Goal: Task Accomplishment & Management: Manage account settings

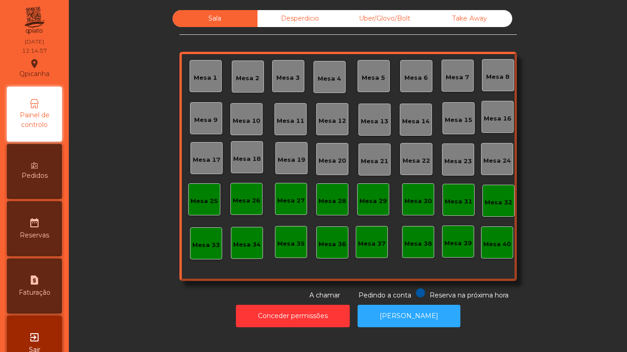
click at [250, 91] on div "Mesa 2" at bounding box center [248, 77] width 32 height 32
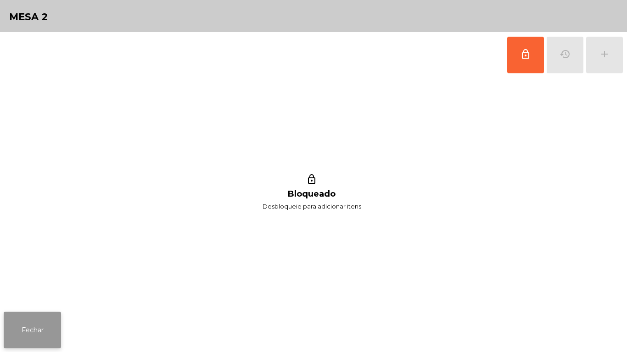
click at [56, 347] on button "Fechar" at bounding box center [32, 330] width 57 height 37
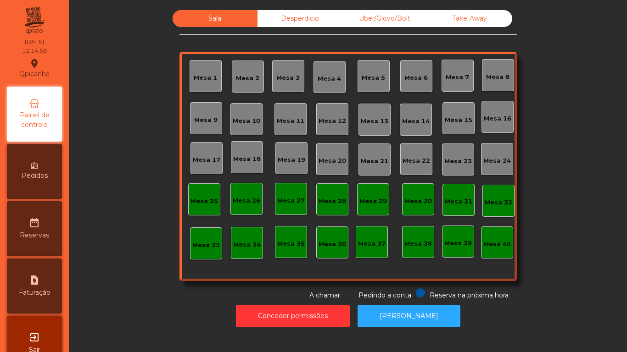
click at [294, 84] on div "Mesa 3" at bounding box center [288, 76] width 32 height 32
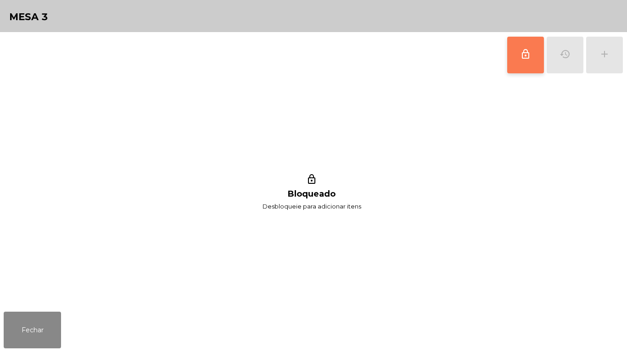
click at [528, 65] on button "lock_outline" at bounding box center [525, 55] width 37 height 37
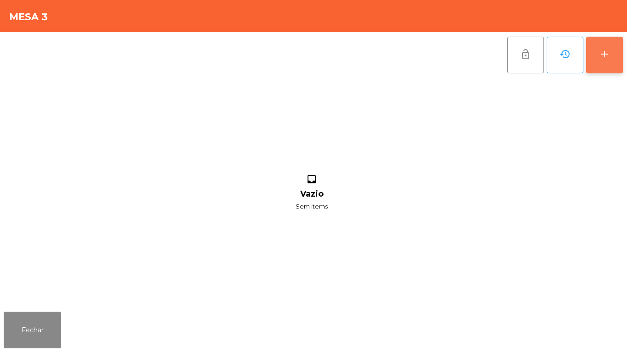
click at [603, 61] on button "add" at bounding box center [604, 55] width 37 height 37
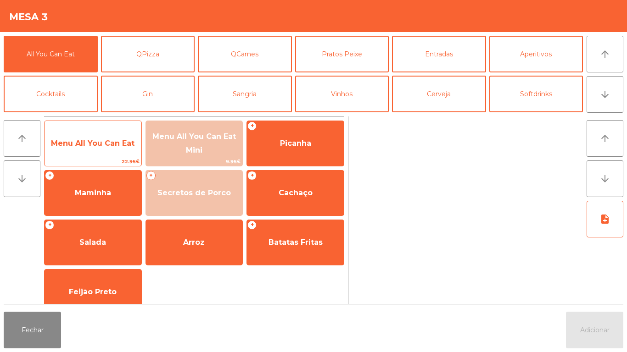
click at [111, 146] on span "Menu All You Can Eat" at bounding box center [92, 143] width 83 height 9
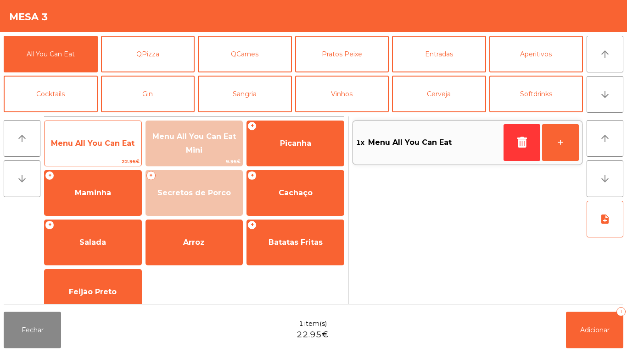
click at [115, 146] on span "Menu All You Can Eat" at bounding box center [92, 143] width 83 height 9
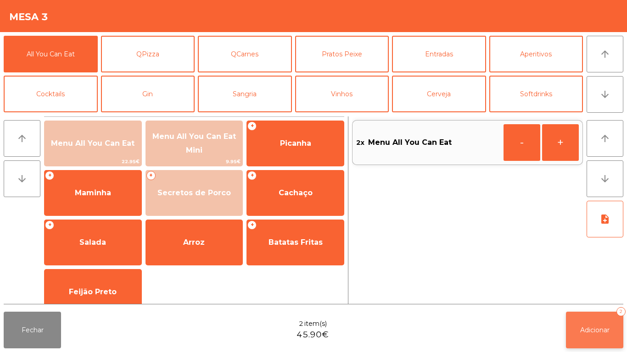
click at [595, 329] on span "Adicionar" at bounding box center [594, 330] width 29 height 8
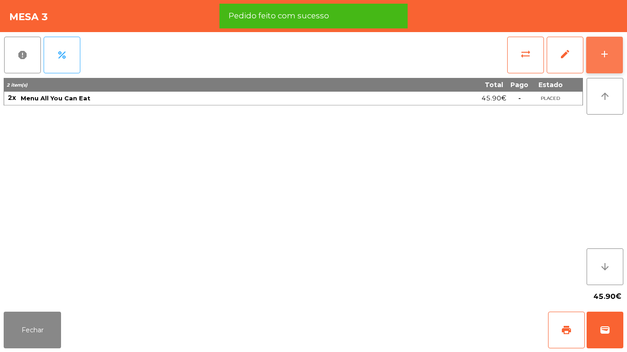
click at [604, 53] on div "add" at bounding box center [604, 54] width 11 height 11
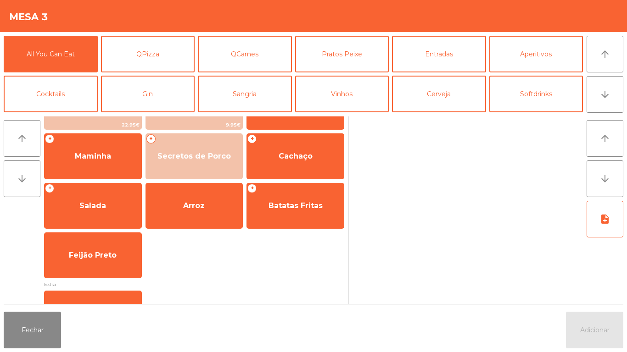
scroll to position [73, 0]
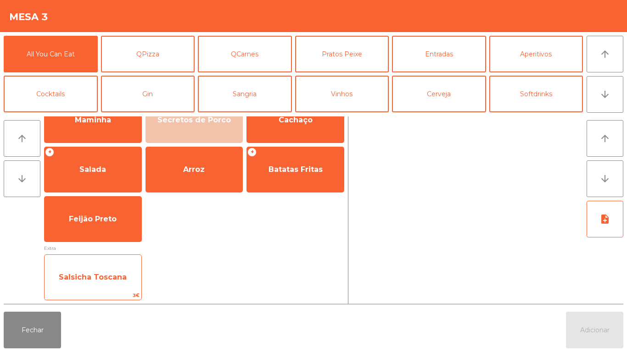
click at [114, 274] on span "Salsicha Toscana" at bounding box center [93, 277] width 68 height 9
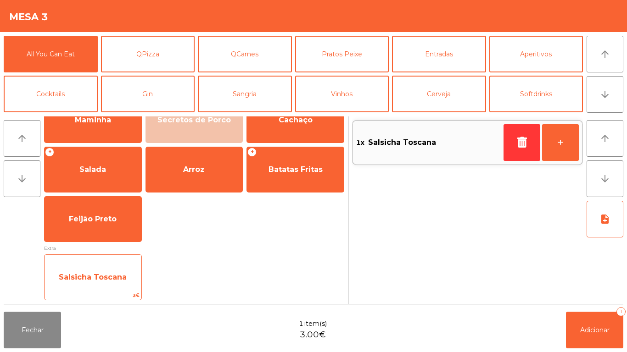
click at [115, 259] on div "Salsicha Toscana 3€" at bounding box center [93, 278] width 98 height 46
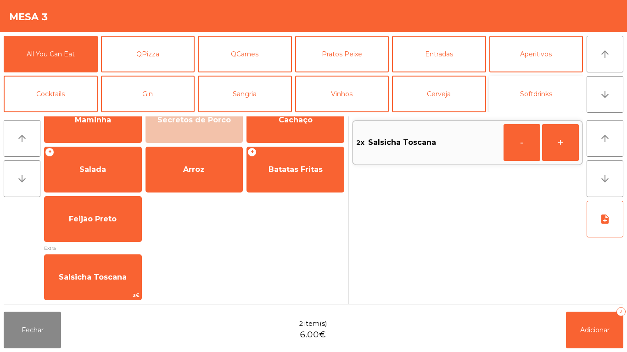
click at [536, 93] on button "Softdrinks" at bounding box center [536, 94] width 94 height 37
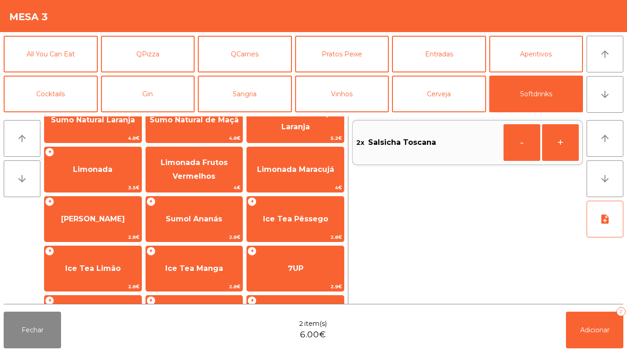
scroll to position [0, 0]
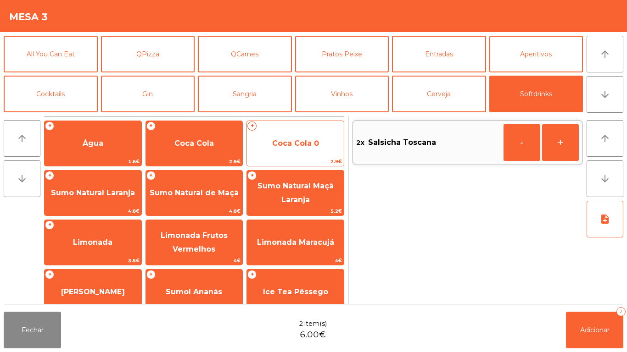
click at [297, 151] on span "Coca Cola 0" at bounding box center [295, 143] width 97 height 25
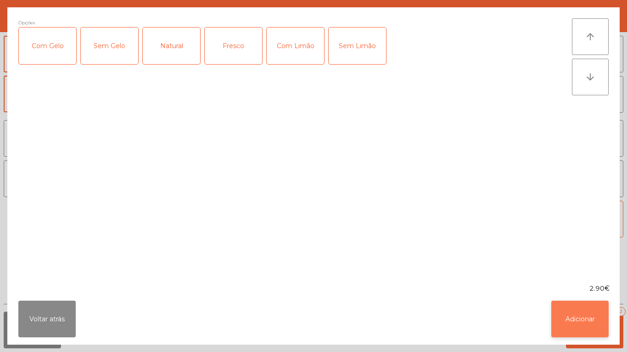
click at [577, 316] on button "Adicionar" at bounding box center [579, 319] width 57 height 37
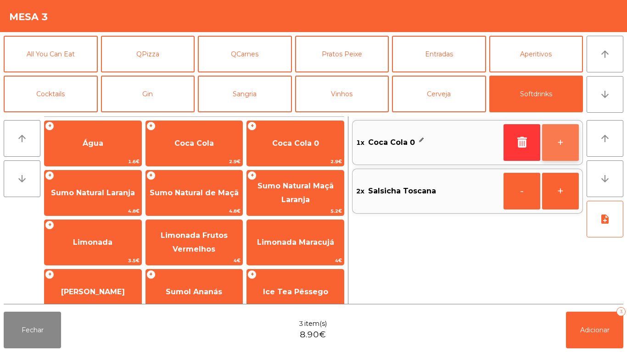
click at [555, 134] on button "+" at bounding box center [560, 142] width 37 height 37
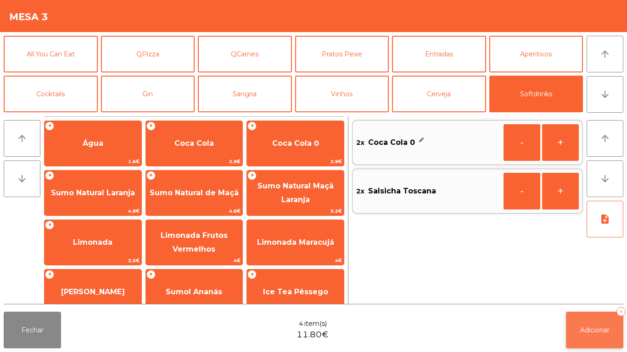
click at [597, 313] on button "Adicionar 4" at bounding box center [594, 330] width 57 height 37
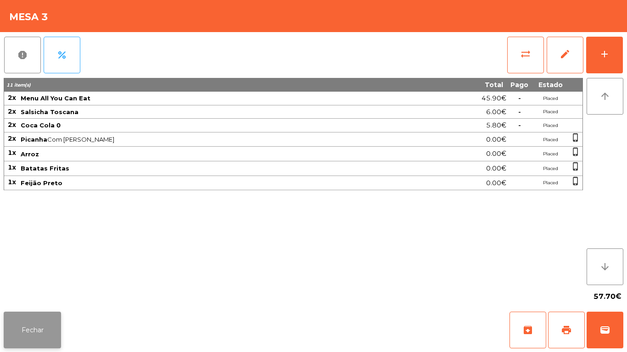
click at [49, 321] on button "Fechar" at bounding box center [32, 330] width 57 height 37
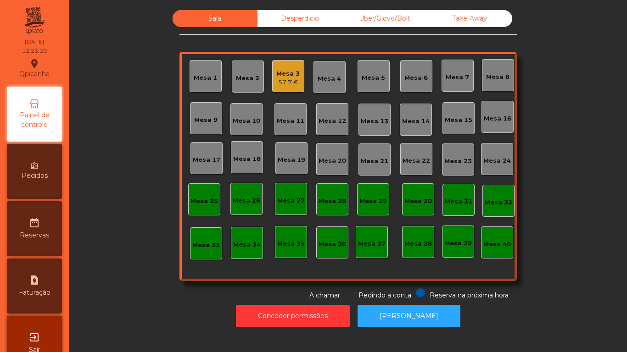
click at [286, 90] on div "Mesa 3 57.7 €" at bounding box center [288, 76] width 32 height 32
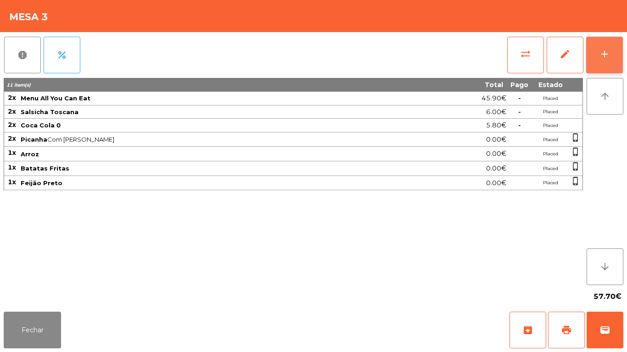
click at [607, 64] on button "add" at bounding box center [604, 55] width 37 height 37
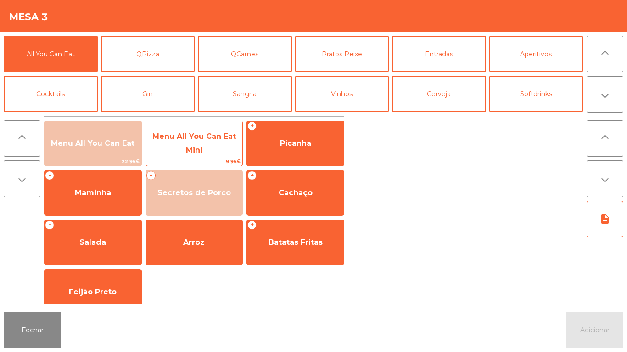
click at [199, 149] on span "Menu All You Can Eat Mini" at bounding box center [193, 143] width 83 height 22
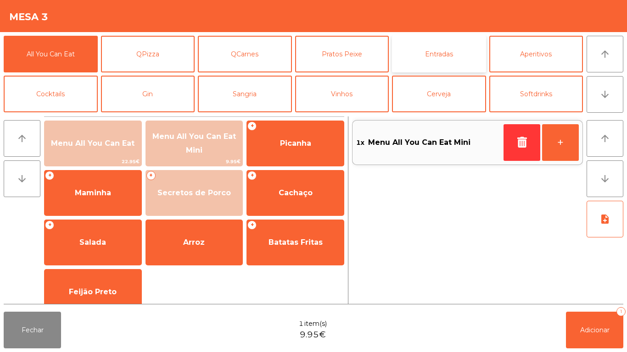
click at [418, 61] on button "Entradas" at bounding box center [439, 54] width 94 height 37
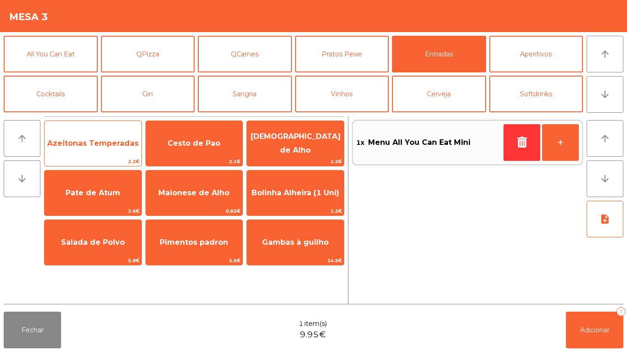
click at [99, 142] on span "Azeitonas Temperadas" at bounding box center [92, 143] width 91 height 9
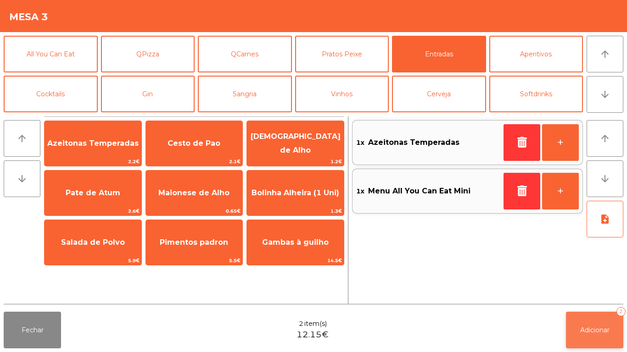
click at [587, 316] on button "Adicionar 2" at bounding box center [594, 330] width 57 height 37
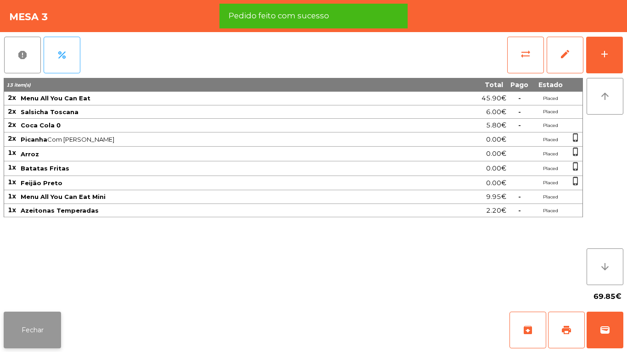
click at [33, 325] on button "Fechar" at bounding box center [32, 330] width 57 height 37
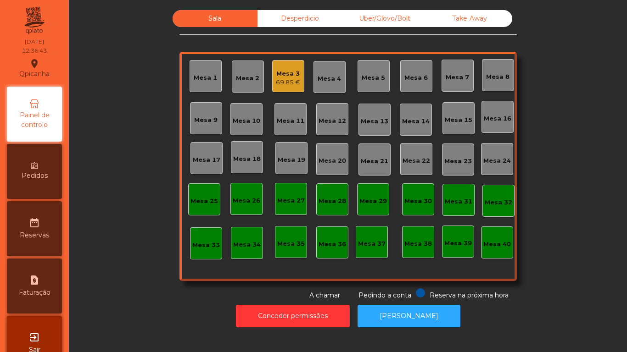
click at [237, 90] on div "Mesa 2" at bounding box center [248, 77] width 32 height 32
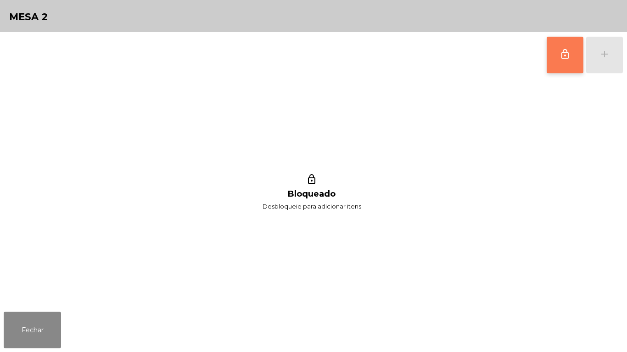
click at [556, 56] on button "lock_outline" at bounding box center [564, 55] width 37 height 37
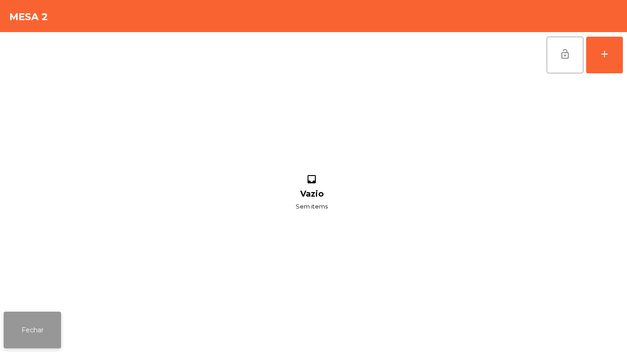
click at [56, 318] on button "Fechar" at bounding box center [32, 330] width 57 height 37
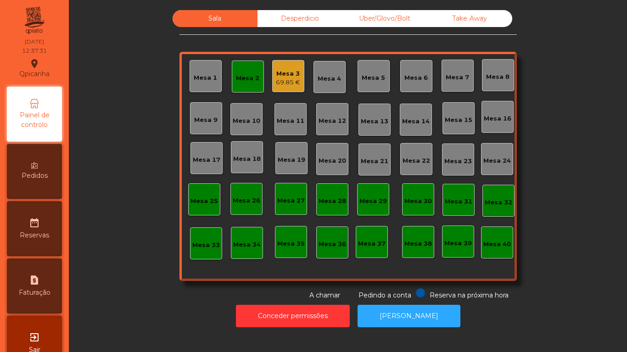
click at [285, 73] on div "Mesa 3" at bounding box center [288, 73] width 24 height 9
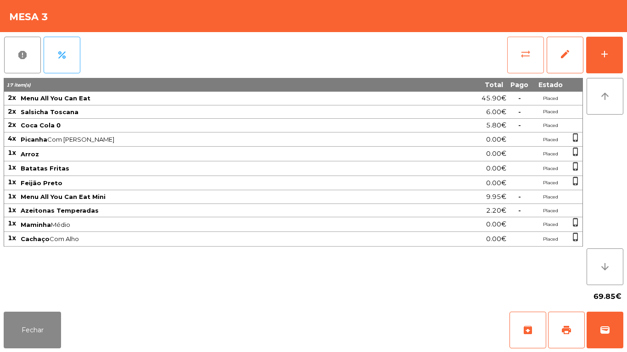
click at [524, 71] on button "sync_alt" at bounding box center [525, 55] width 37 height 37
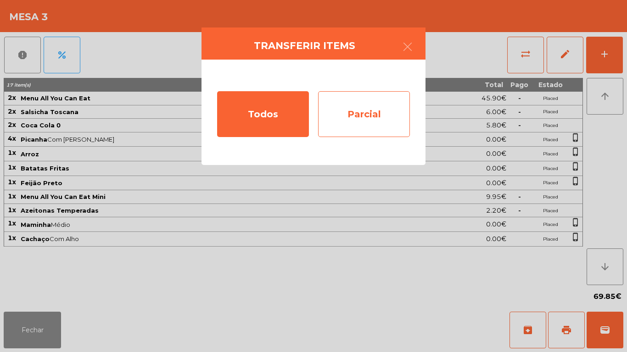
click at [382, 115] on div "Parcial" at bounding box center [364, 114] width 92 height 46
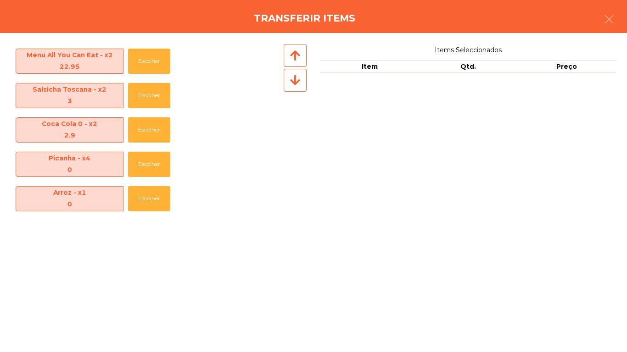
scroll to position [204, 0]
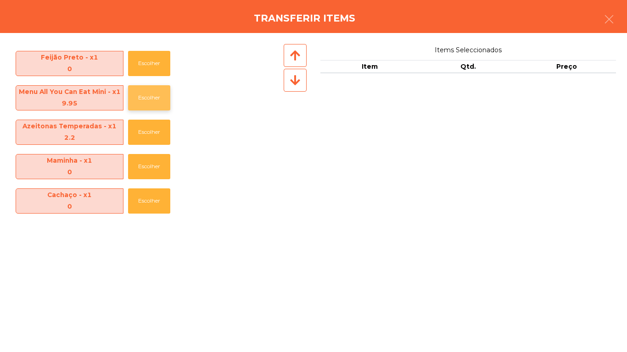
click at [154, 95] on button "Escolher" at bounding box center [149, 97] width 42 height 25
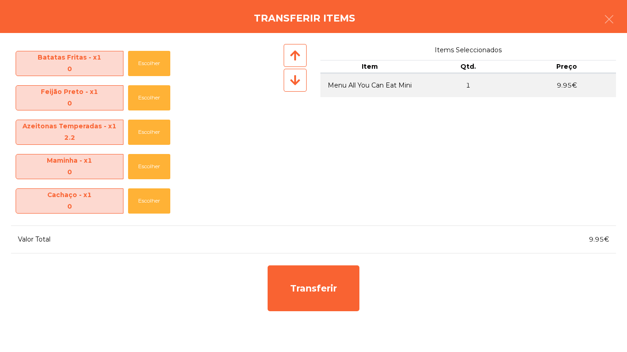
scroll to position [170, 0]
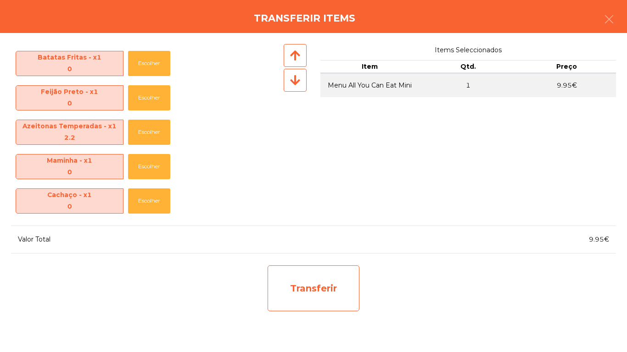
click at [328, 272] on div "Transferir" at bounding box center [313, 289] width 92 height 46
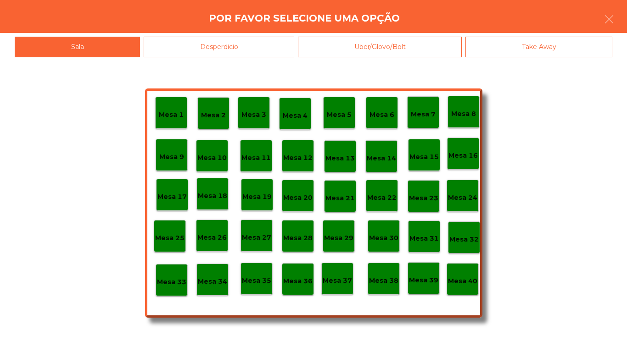
click at [179, 231] on div "Mesa 25" at bounding box center [169, 236] width 29 height 14
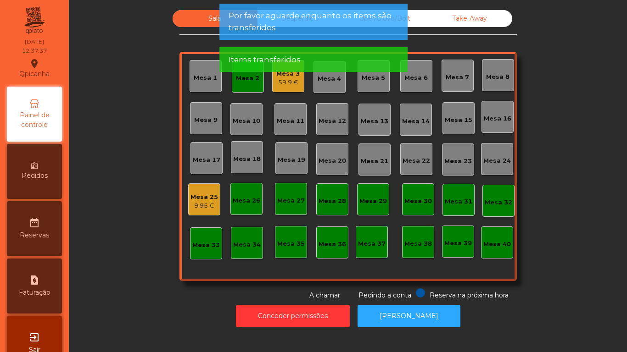
click at [289, 83] on div "59.9 €" at bounding box center [287, 82] width 23 height 9
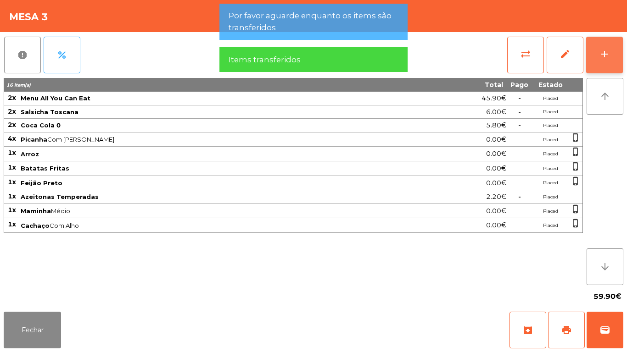
click at [610, 58] on button "add" at bounding box center [604, 55] width 37 height 37
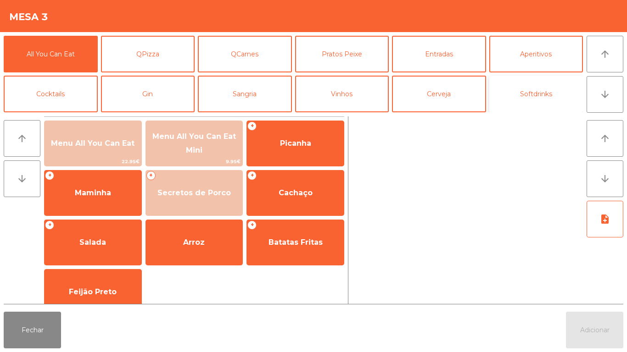
click at [533, 98] on button "Softdrinks" at bounding box center [536, 94] width 94 height 37
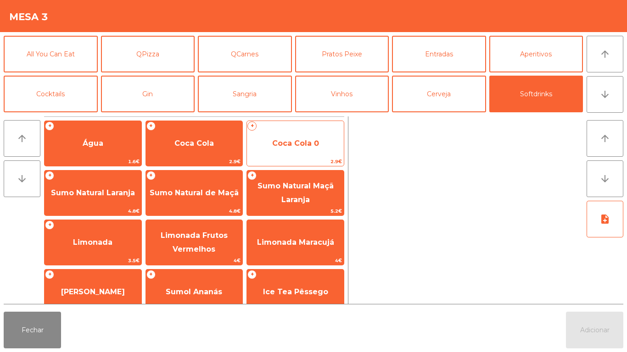
click at [300, 142] on span "Coca Cola 0" at bounding box center [295, 143] width 47 height 9
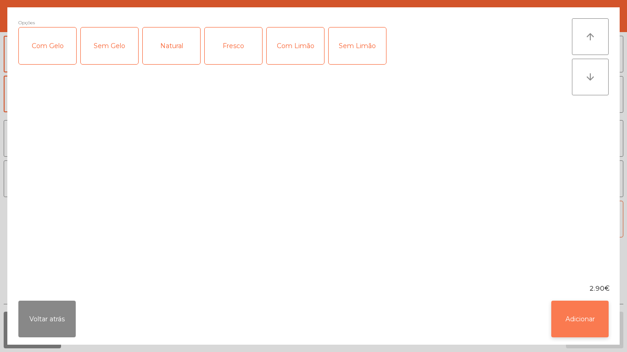
click at [585, 316] on button "Adicionar" at bounding box center [579, 319] width 57 height 37
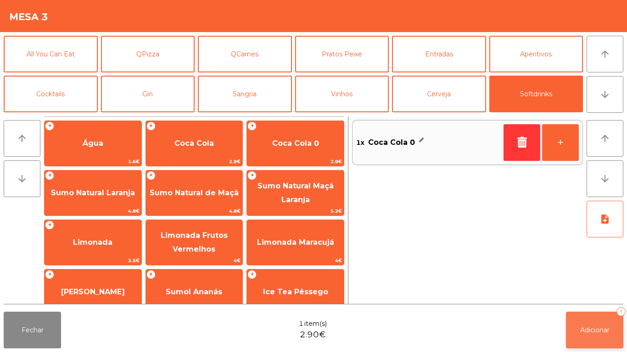
click at [594, 325] on button "Adicionar 1" at bounding box center [594, 330] width 57 height 37
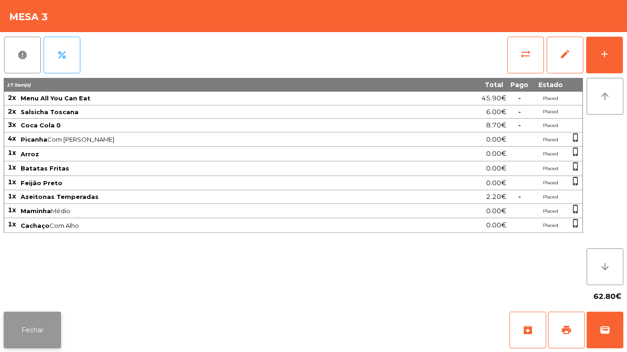
click at [41, 314] on button "Fechar" at bounding box center [32, 330] width 57 height 37
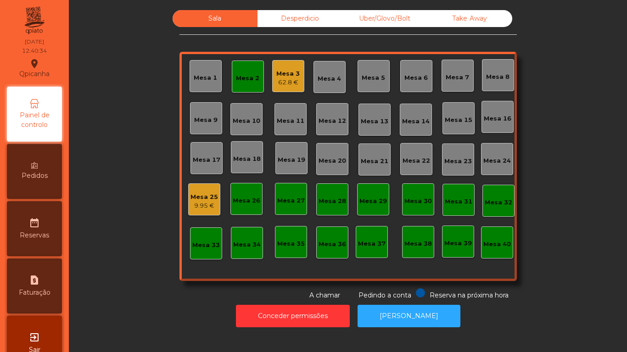
click at [250, 91] on div "Mesa 2" at bounding box center [248, 77] width 32 height 32
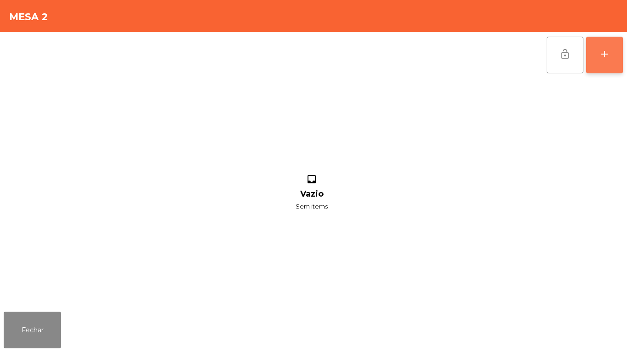
click at [597, 66] on button "add" at bounding box center [604, 55] width 37 height 37
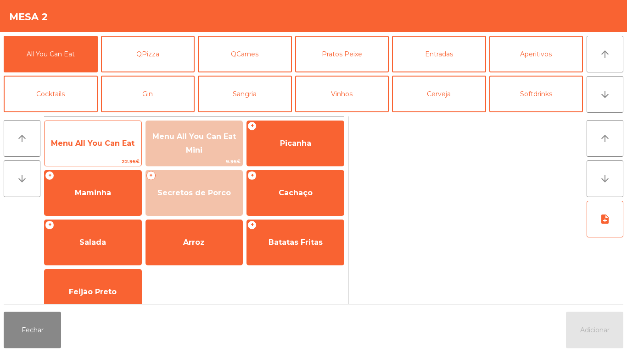
click at [125, 142] on span "Menu All You Can Eat" at bounding box center [92, 143] width 83 height 9
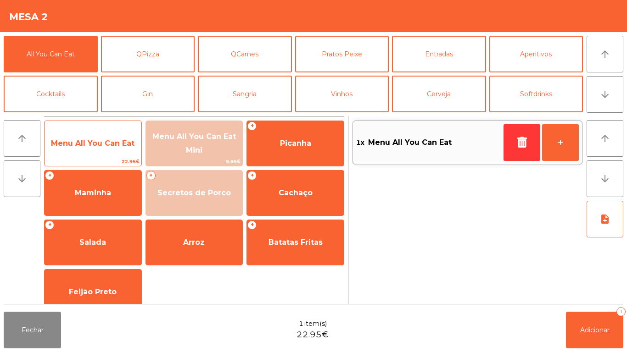
click at [134, 142] on span "Menu All You Can Eat" at bounding box center [92, 143] width 83 height 9
click at [134, 134] on span "Menu All You Can Eat" at bounding box center [93, 143] width 97 height 25
click at [134, 138] on span "Menu All You Can Eat" at bounding box center [93, 143] width 97 height 25
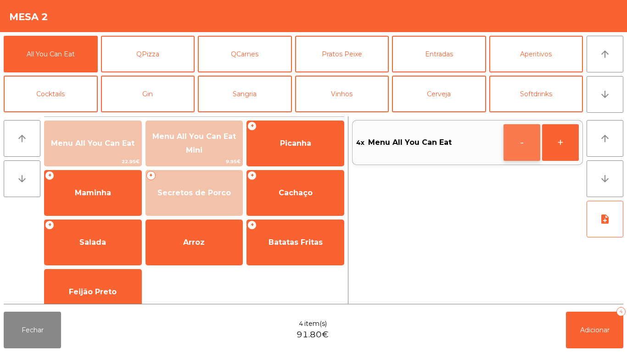
click at [512, 137] on button "-" at bounding box center [521, 142] width 37 height 37
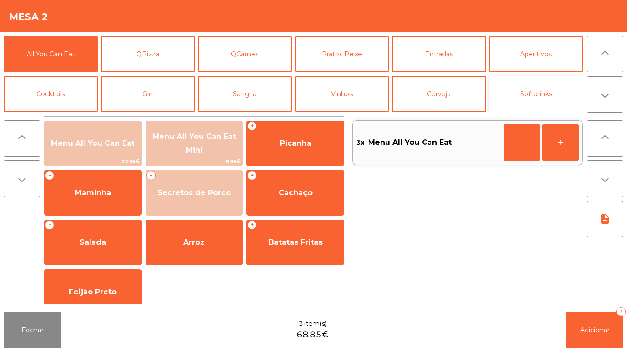
click at [533, 92] on button "Softdrinks" at bounding box center [536, 94] width 94 height 37
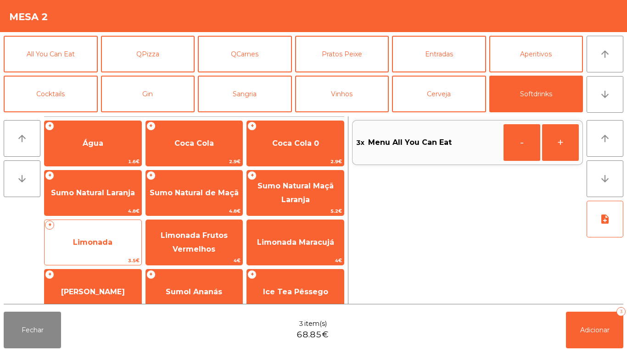
click at [115, 246] on span "Limonada" at bounding box center [93, 242] width 97 height 25
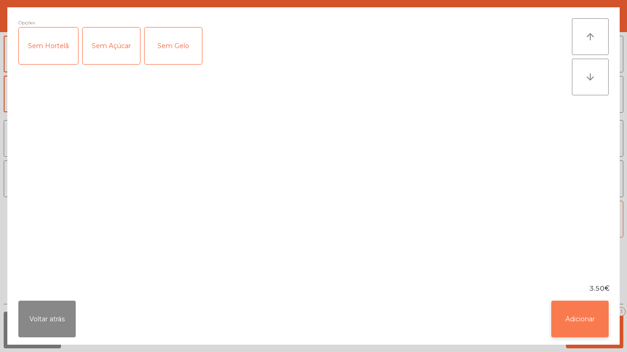
click at [593, 323] on button "Adicionar" at bounding box center [579, 319] width 57 height 37
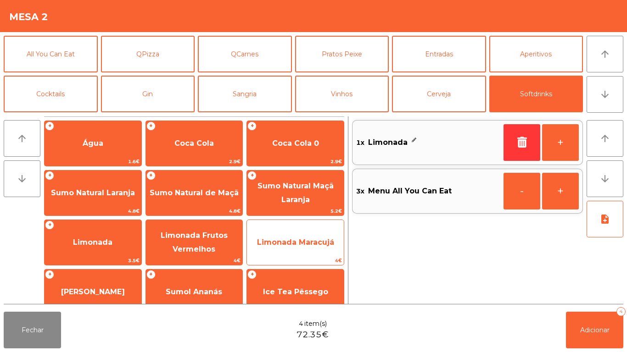
click at [306, 234] on span "Limonada Maracujá" at bounding box center [295, 242] width 97 height 25
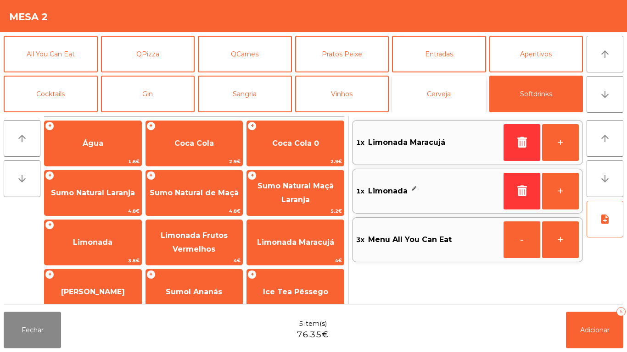
click at [436, 92] on button "Cerveja" at bounding box center [439, 94] width 94 height 37
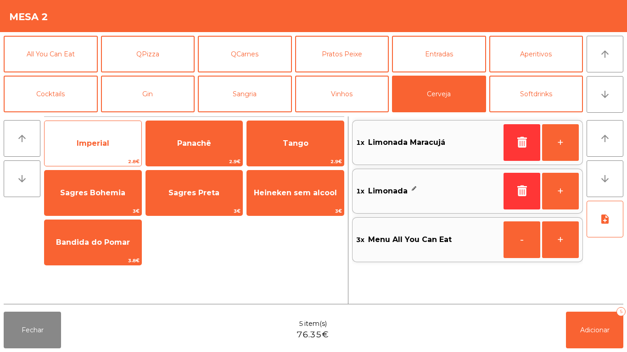
click at [90, 146] on span "Imperial" at bounding box center [93, 143] width 33 height 9
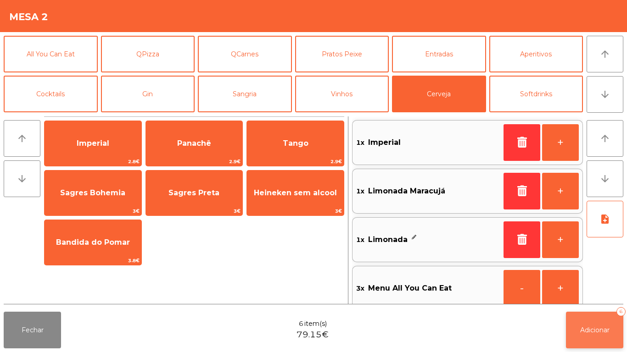
click at [592, 329] on span "Adicionar" at bounding box center [594, 330] width 29 height 8
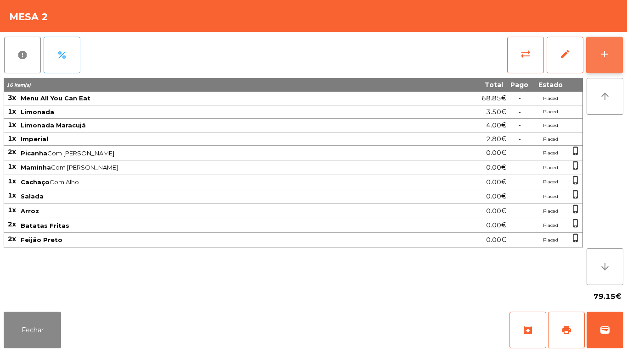
click at [605, 70] on button "add" at bounding box center [604, 55] width 37 height 37
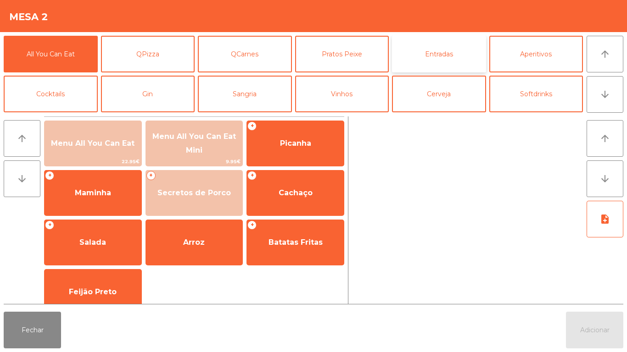
click at [433, 50] on button "Entradas" at bounding box center [439, 54] width 94 height 37
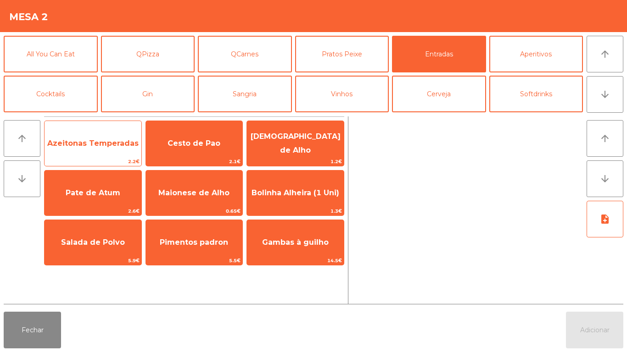
click at [100, 146] on span "Azeitonas Temperadas" at bounding box center [92, 143] width 91 height 9
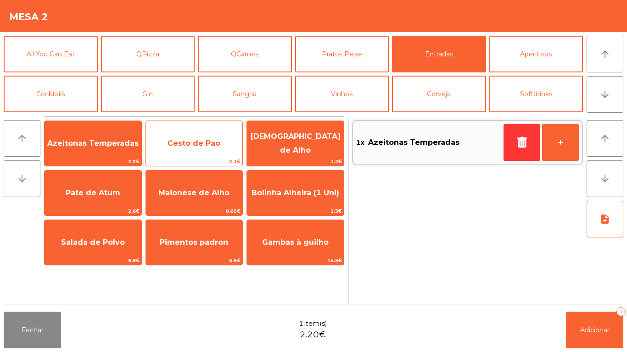
click at [199, 139] on span "Cesto de Pao" at bounding box center [193, 143] width 53 height 9
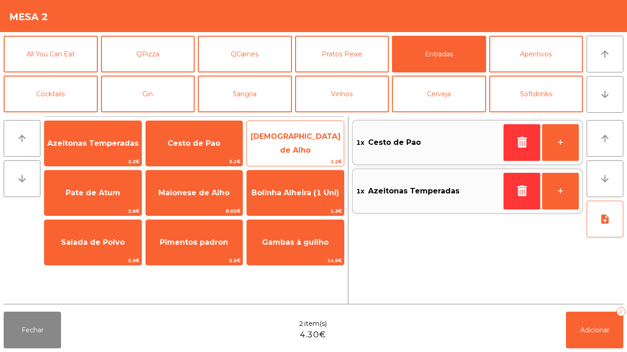
click at [273, 145] on span "[DEMOGRAPHIC_DATA] de Alho" at bounding box center [295, 143] width 90 height 22
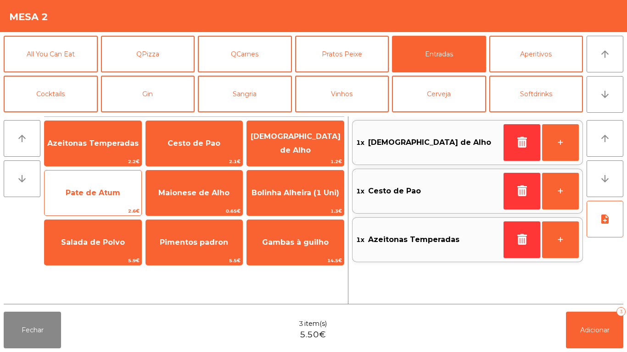
click at [111, 186] on span "Pate de Atum" at bounding box center [93, 193] width 97 height 25
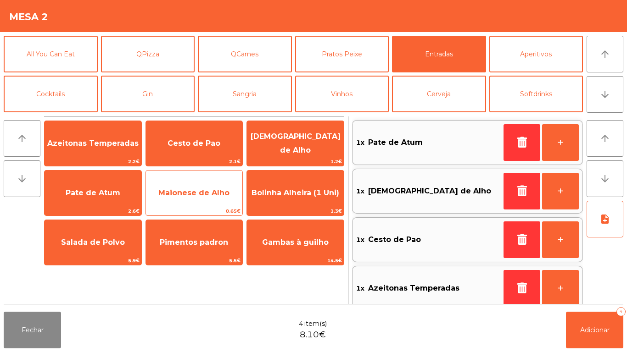
click at [212, 197] on span "Maionese de Alho" at bounding box center [194, 193] width 97 height 25
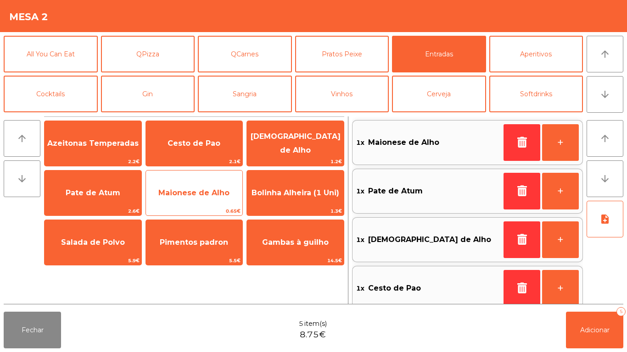
scroll to position [4, 0]
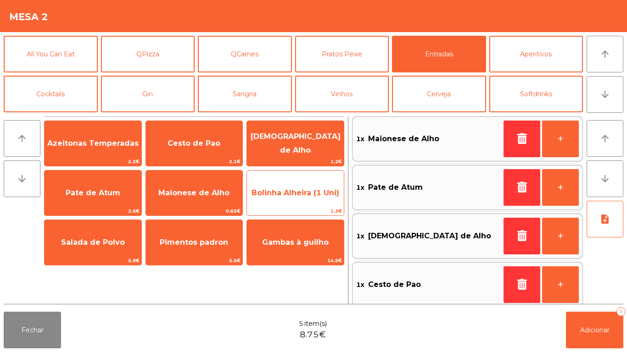
click at [295, 191] on span "Bolinha Alheira (1 Uni)" at bounding box center [295, 193] width 88 height 9
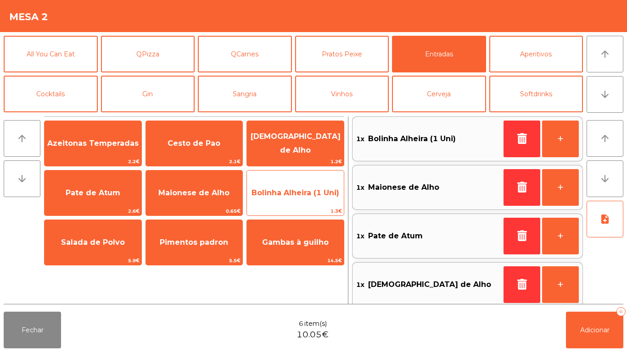
click at [295, 193] on span "Bolinha Alheira (1 Uni)" at bounding box center [295, 193] width 88 height 9
click at [297, 190] on span "Bolinha Alheira (1 Uni)" at bounding box center [295, 193] width 88 height 9
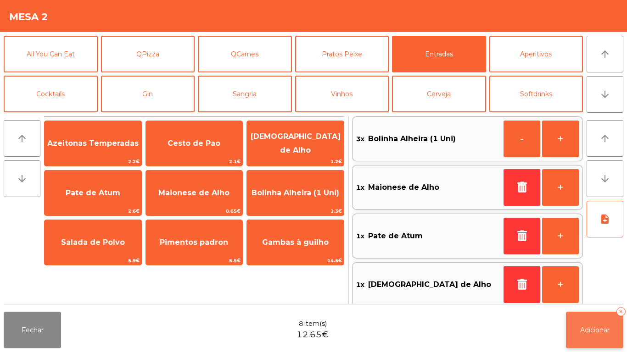
click at [591, 316] on button "Adicionar 8" at bounding box center [594, 330] width 57 height 37
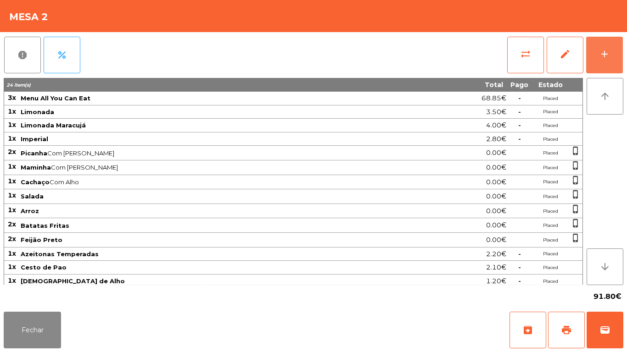
scroll to position [44, 0]
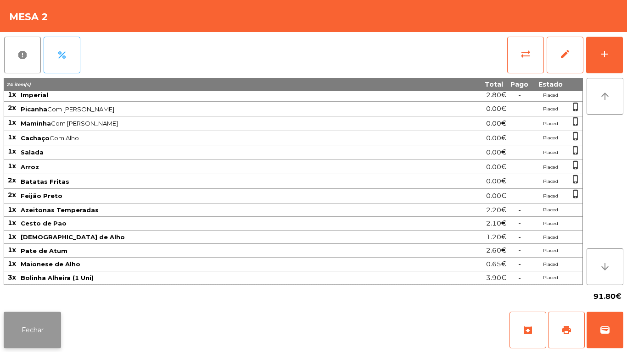
click at [39, 318] on button "Fechar" at bounding box center [32, 330] width 57 height 37
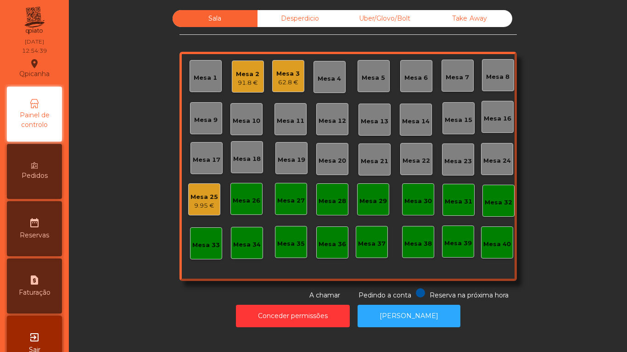
click at [210, 202] on div "9.95 €" at bounding box center [204, 205] width 28 height 9
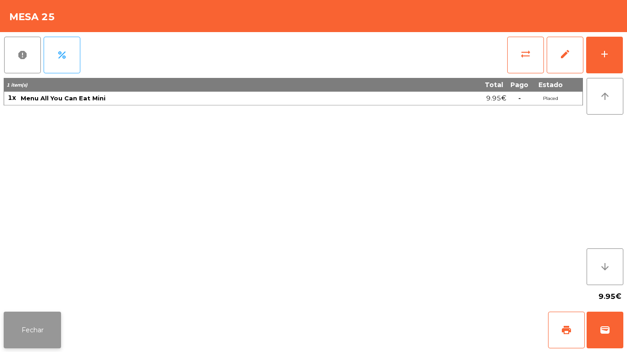
click at [50, 333] on button "Fechar" at bounding box center [32, 330] width 57 height 37
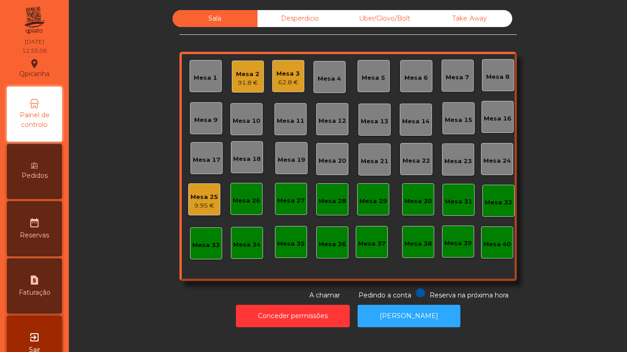
click at [289, 120] on div "Mesa 11" at bounding box center [291, 121] width 28 height 9
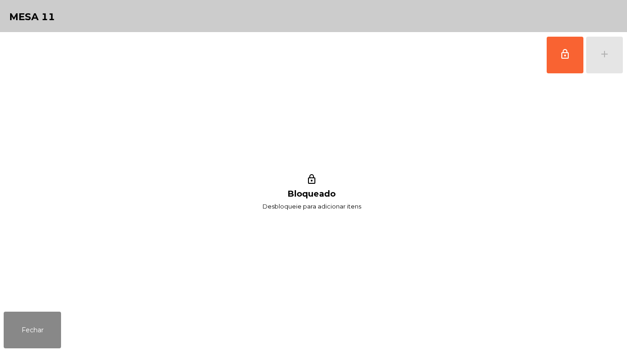
click at [534, 52] on div "lock_outline add" at bounding box center [313, 55] width 619 height 46
click at [554, 58] on button "lock_outline" at bounding box center [564, 55] width 37 height 37
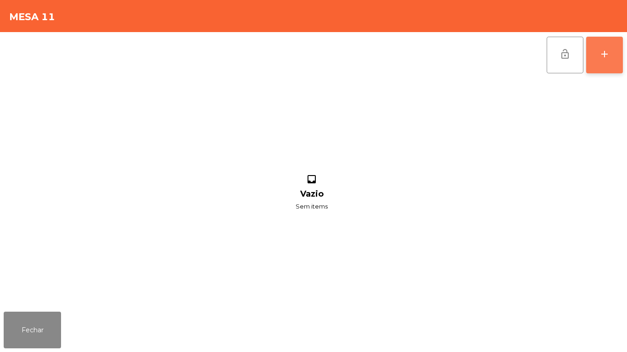
click at [591, 62] on button "add" at bounding box center [604, 55] width 37 height 37
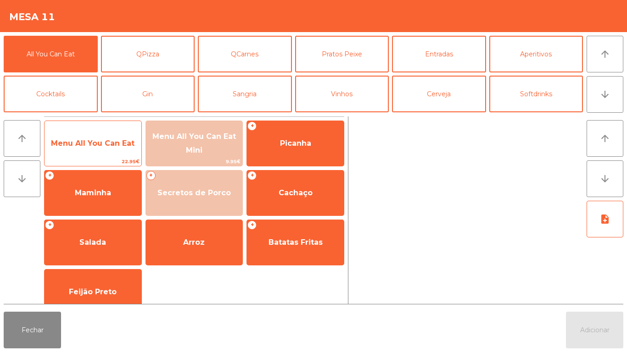
click at [117, 152] on span "Menu All You Can Eat" at bounding box center [93, 143] width 97 height 25
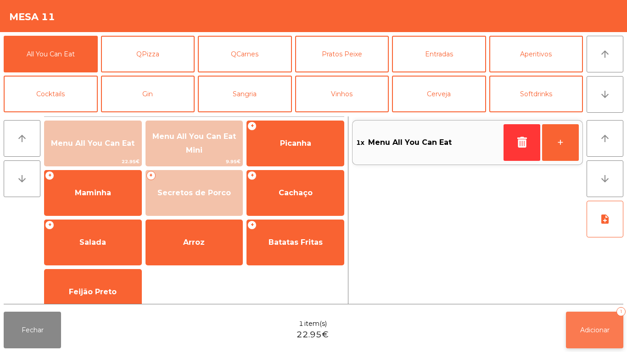
click at [586, 314] on button "Adicionar 1" at bounding box center [594, 330] width 57 height 37
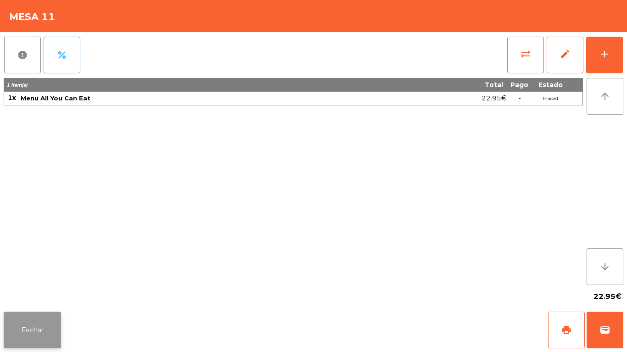
click at [59, 319] on button "Fechar" at bounding box center [32, 330] width 57 height 37
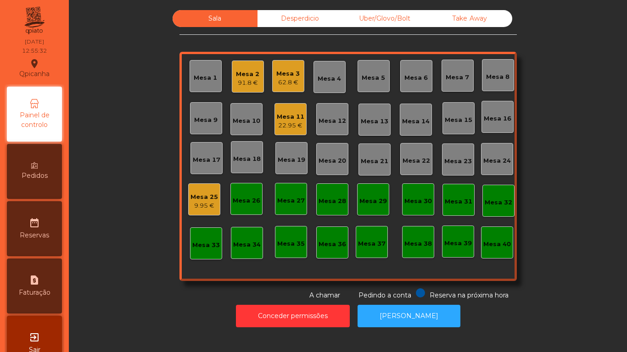
click at [281, 122] on div "22.95 €" at bounding box center [291, 125] width 28 height 9
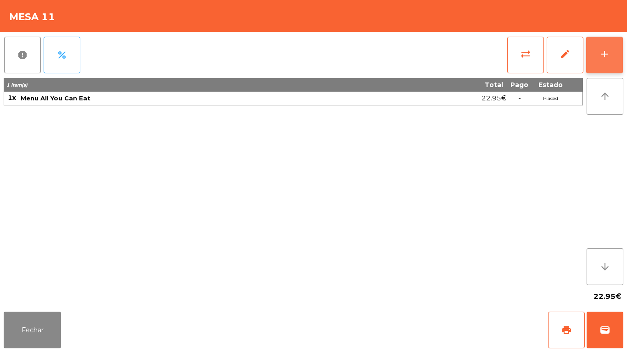
click at [618, 57] on button "add" at bounding box center [604, 55] width 37 height 37
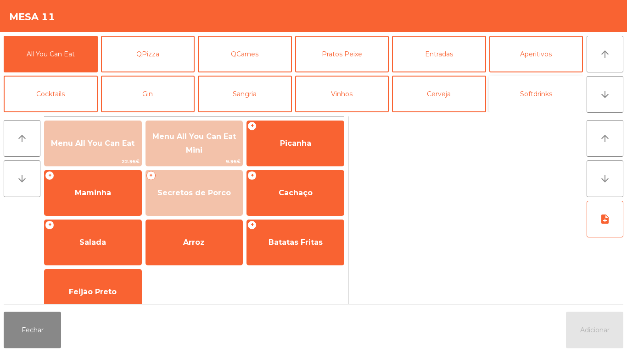
click at [520, 95] on button "Softdrinks" at bounding box center [536, 94] width 94 height 37
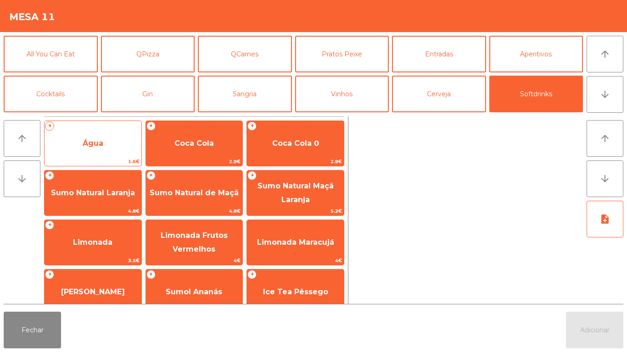
click at [108, 133] on span "Água" at bounding box center [93, 143] width 97 height 25
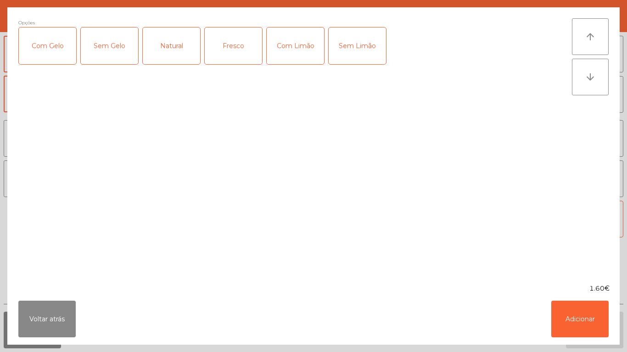
click at [175, 43] on div "Natural" at bounding box center [171, 46] width 57 height 37
click at [587, 315] on button "Adicionar" at bounding box center [579, 319] width 57 height 37
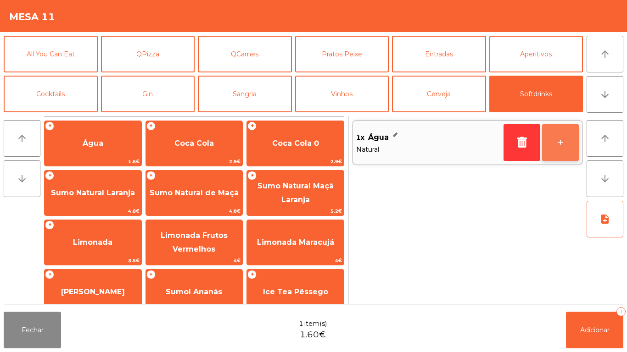
click at [566, 148] on button "+" at bounding box center [560, 142] width 37 height 37
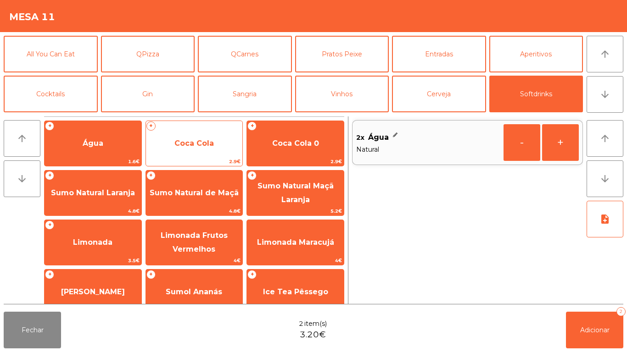
click at [197, 152] on span "Coca Cola" at bounding box center [194, 143] width 97 height 25
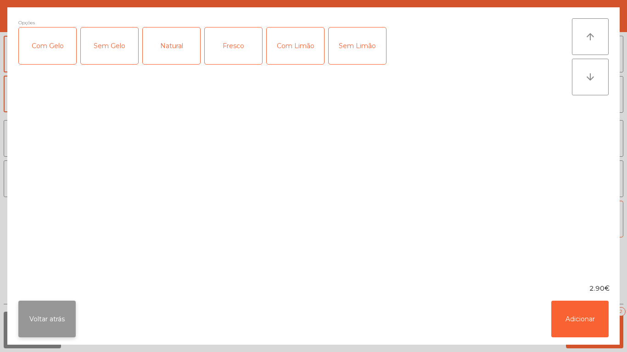
click at [47, 305] on button "Voltar atrás" at bounding box center [46, 319] width 57 height 37
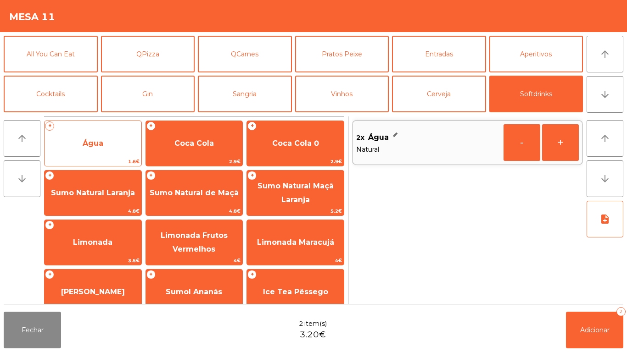
click at [104, 142] on span "Água" at bounding box center [93, 143] width 97 height 25
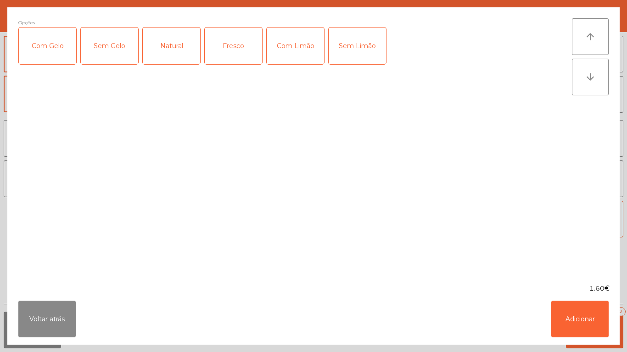
click at [180, 44] on div "Natural" at bounding box center [171, 46] width 57 height 37
click at [171, 54] on div "Natural" at bounding box center [171, 46] width 57 height 37
click at [240, 53] on div "Fresco" at bounding box center [233, 46] width 57 height 37
click at [579, 328] on button "Adicionar" at bounding box center [579, 319] width 57 height 37
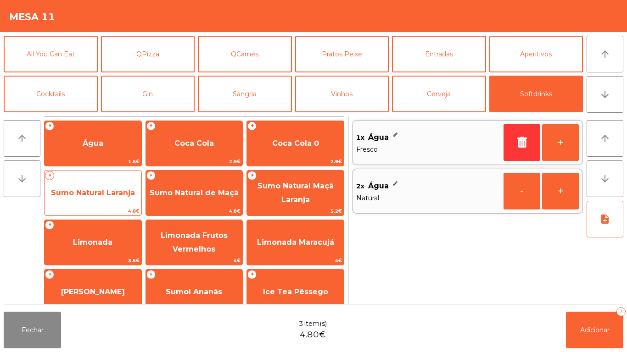
click at [117, 192] on span "Sumo Natural Laranja" at bounding box center [93, 193] width 84 height 9
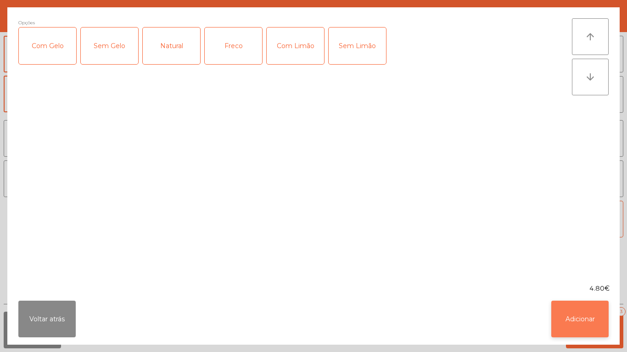
click at [592, 304] on button "Adicionar" at bounding box center [579, 319] width 57 height 37
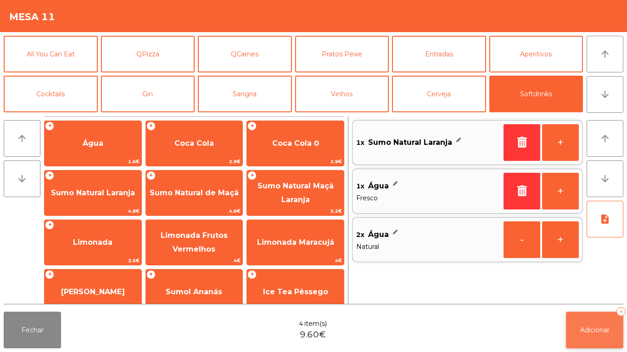
click at [601, 326] on span "Adicionar" at bounding box center [594, 330] width 29 height 8
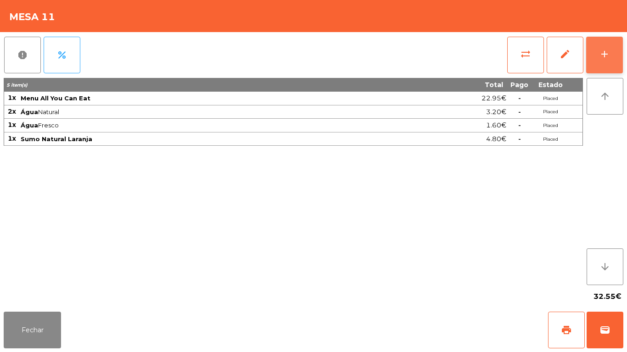
click at [605, 68] on button "add" at bounding box center [604, 55] width 37 height 37
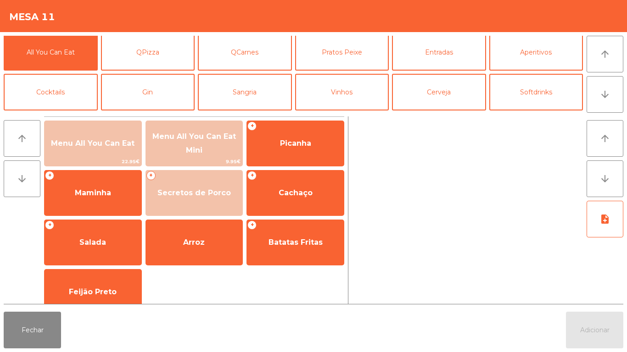
scroll to position [4, 0]
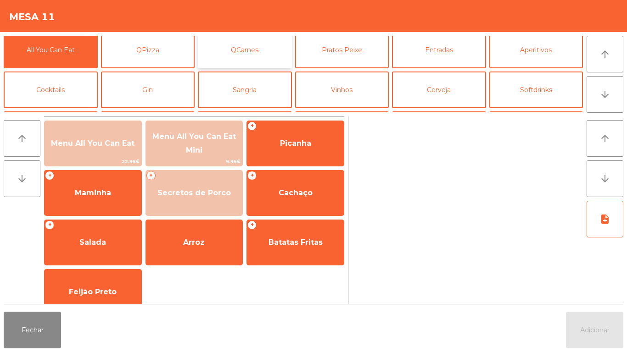
click at [259, 56] on button "QCarnes" at bounding box center [245, 50] width 94 height 37
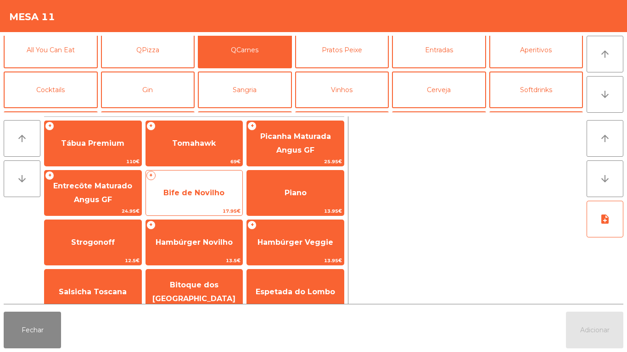
click at [219, 209] on span "17.95€" at bounding box center [194, 211] width 97 height 9
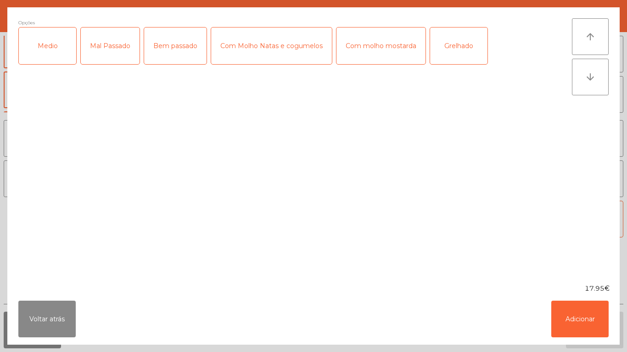
click at [61, 51] on div "Medio" at bounding box center [47, 46] width 57 height 37
click at [117, 44] on div "Mal Passado" at bounding box center [110, 46] width 59 height 37
click at [452, 49] on div "Grelhado" at bounding box center [458, 46] width 57 height 37
click at [577, 316] on button "Adicionar" at bounding box center [579, 319] width 57 height 37
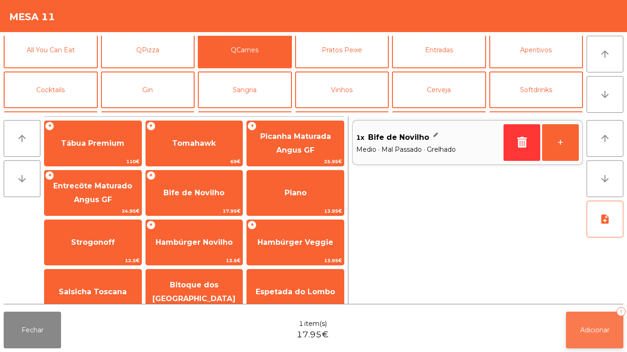
click at [583, 313] on button "Adicionar 1" at bounding box center [594, 330] width 57 height 37
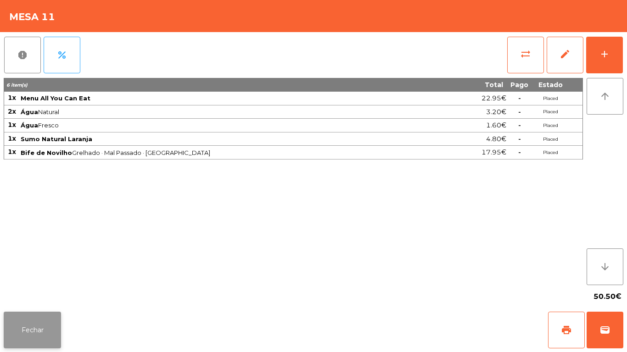
click at [27, 340] on button "Fechar" at bounding box center [32, 330] width 57 height 37
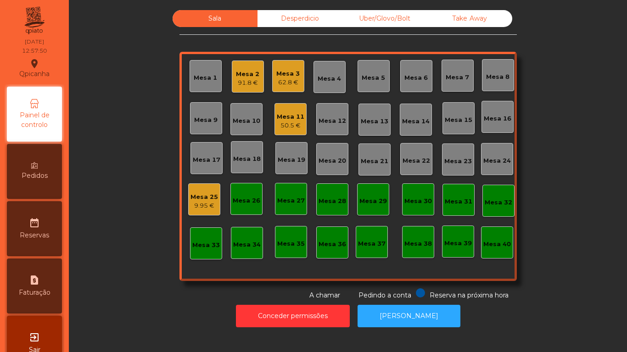
click at [298, 130] on div "Mesa 11 50.5 €" at bounding box center [290, 119] width 32 height 32
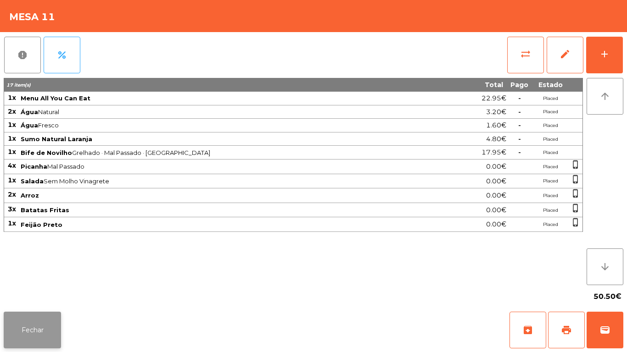
click at [45, 321] on button "Fechar" at bounding box center [32, 330] width 57 height 37
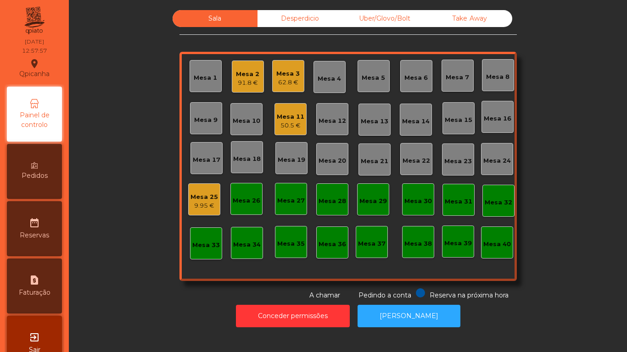
click at [255, 87] on div "91.8 €" at bounding box center [247, 82] width 23 height 9
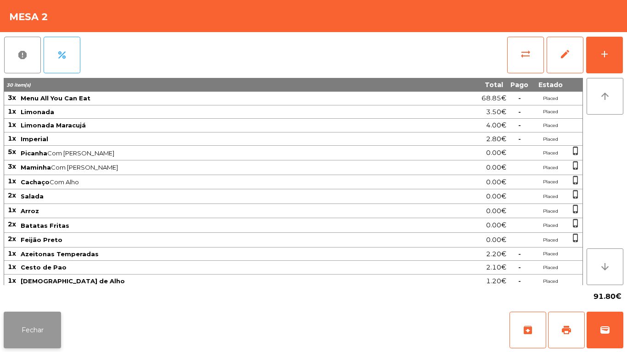
click at [39, 328] on button "Fechar" at bounding box center [32, 330] width 57 height 37
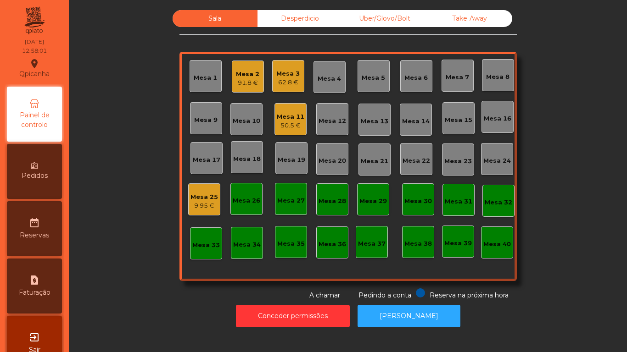
click at [296, 121] on div "Mesa 11" at bounding box center [291, 116] width 28 height 9
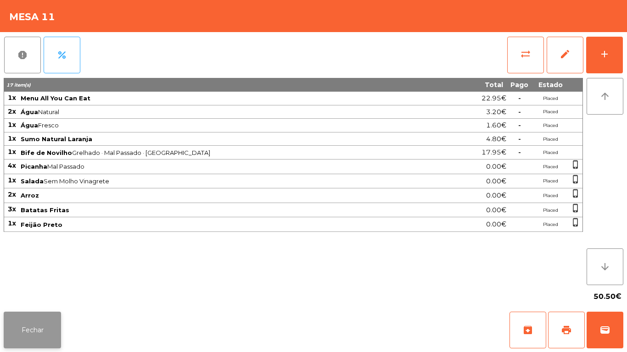
click at [46, 324] on button "Fechar" at bounding box center [32, 330] width 57 height 37
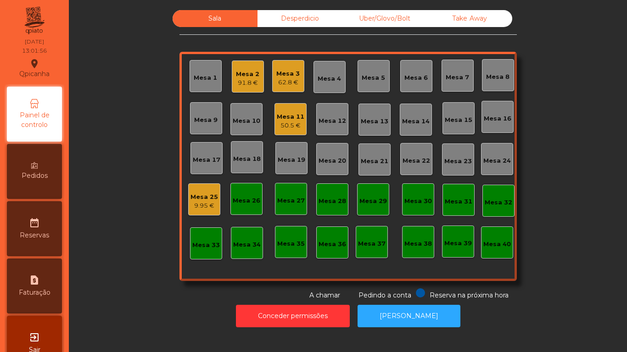
click at [298, 121] on div "50.5 €" at bounding box center [291, 125] width 28 height 9
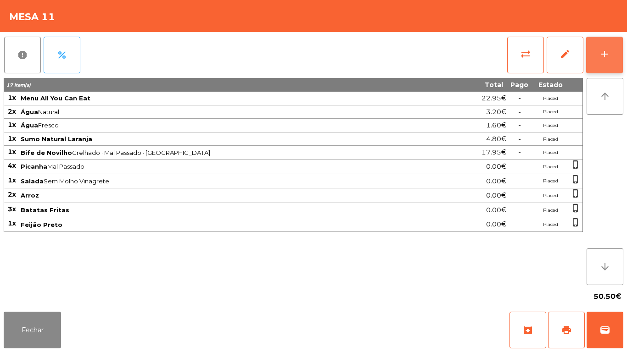
click at [599, 65] on button "add" at bounding box center [604, 55] width 37 height 37
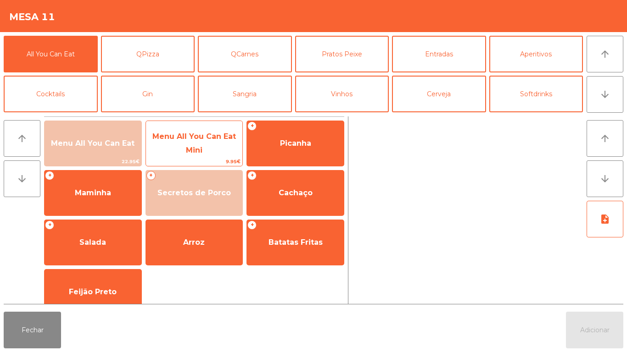
click at [220, 148] on span "Menu All You Can Eat Mini" at bounding box center [194, 143] width 97 height 39
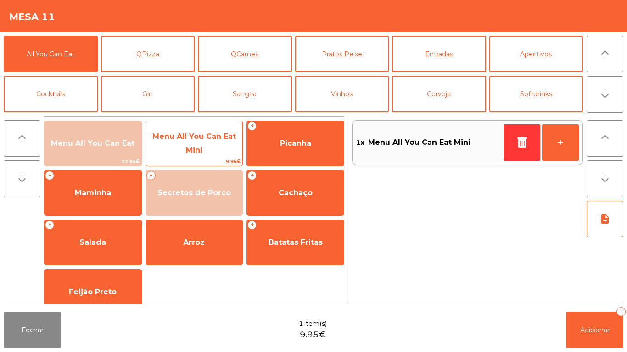
click at [219, 149] on span "Menu All You Can Eat Mini" at bounding box center [194, 143] width 97 height 39
click at [218, 140] on span "Menu All You Can Eat Mini" at bounding box center [193, 143] width 83 height 22
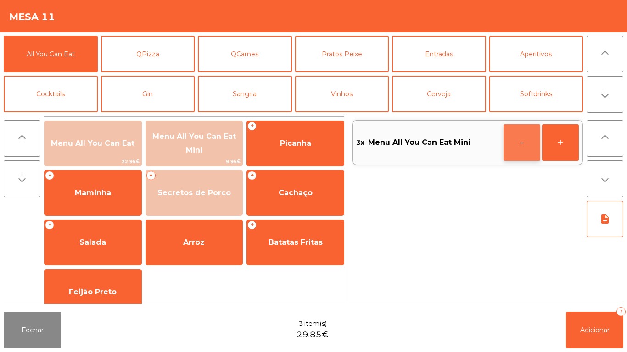
click at [514, 146] on button "-" at bounding box center [521, 142] width 37 height 37
click at [48, 335] on button "Fechar" at bounding box center [32, 330] width 57 height 37
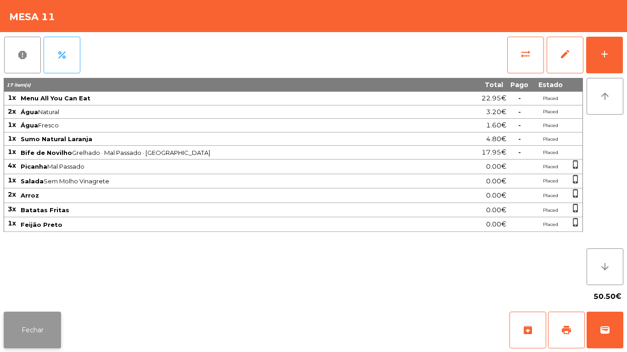
click at [42, 344] on button "Fechar" at bounding box center [32, 330] width 57 height 37
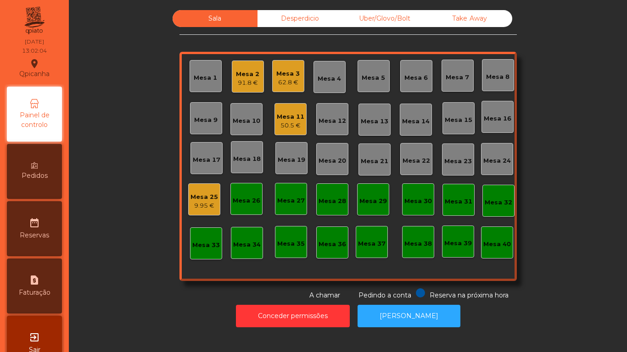
click at [206, 206] on div "9.95 €" at bounding box center [204, 205] width 28 height 9
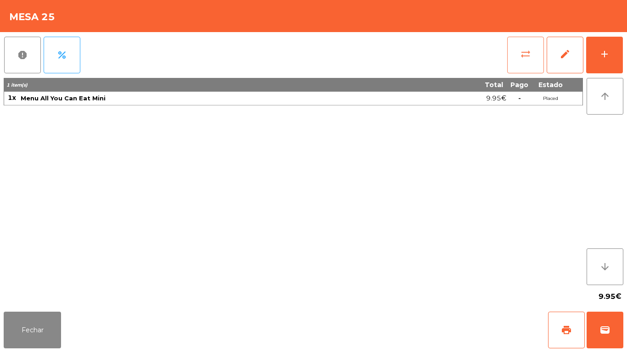
click at [515, 54] on button "sync_alt" at bounding box center [525, 55] width 37 height 37
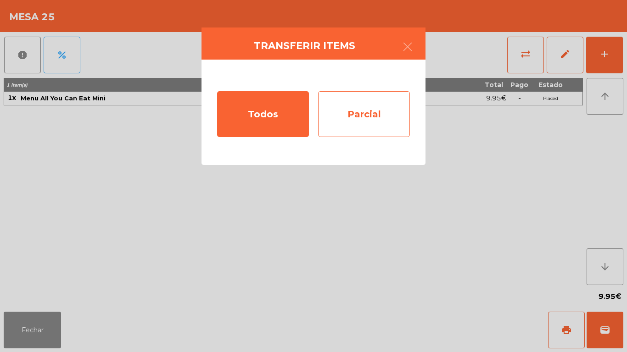
click at [360, 123] on div "Parcial" at bounding box center [364, 114] width 92 height 46
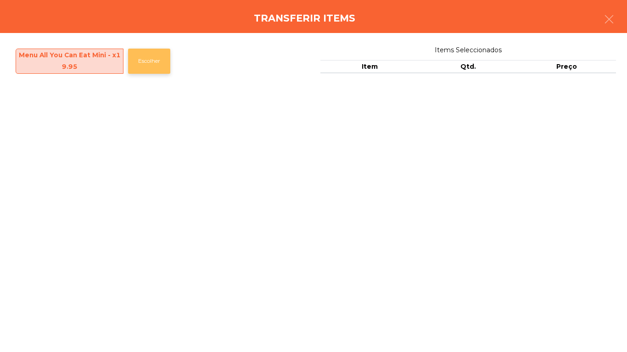
click at [152, 70] on button "Escolher" at bounding box center [149, 61] width 42 height 25
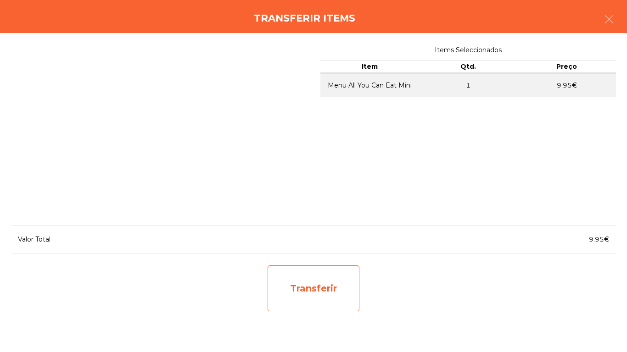
click at [305, 293] on div "Transferir" at bounding box center [313, 289] width 92 height 46
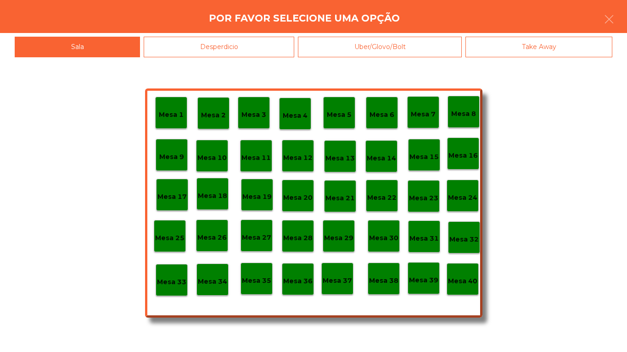
click at [264, 159] on p "Mesa 11" at bounding box center [255, 158] width 29 height 11
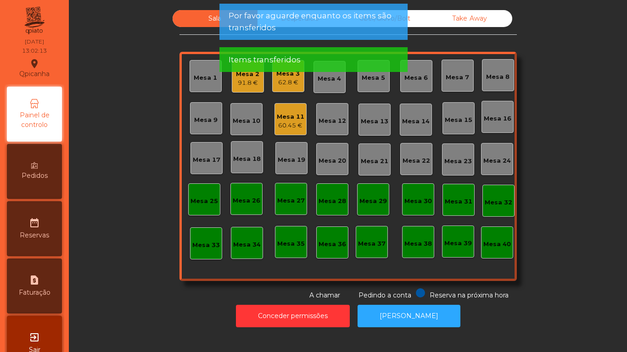
click at [292, 134] on div "Mesa 11 60.45 €" at bounding box center [290, 119] width 32 height 32
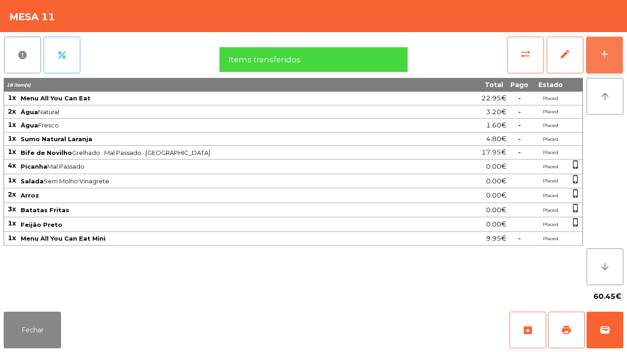
click at [606, 60] on button "add" at bounding box center [604, 55] width 37 height 37
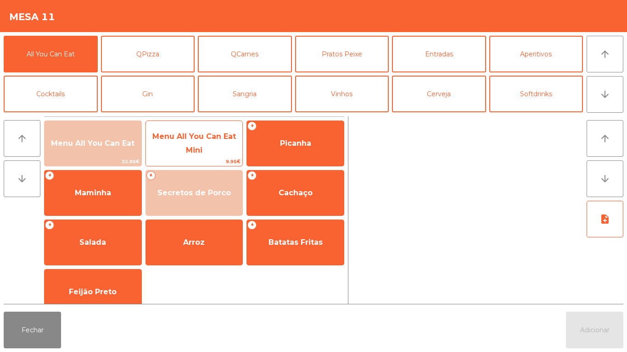
click at [231, 156] on span "Menu All You Can Eat Mini" at bounding box center [194, 143] width 97 height 39
click at [234, 149] on span "Menu All You Can Eat Mini" at bounding box center [194, 143] width 97 height 39
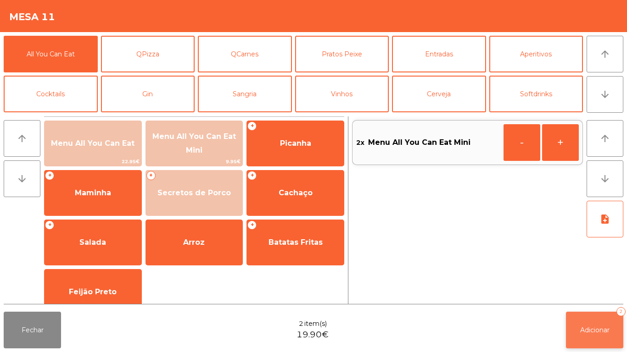
click at [595, 323] on button "Adicionar 2" at bounding box center [594, 330] width 57 height 37
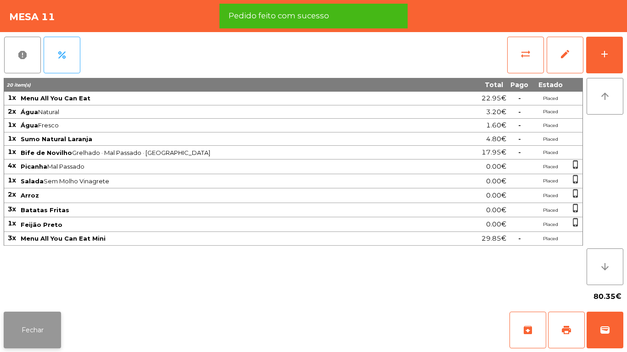
click at [48, 321] on button "Fechar" at bounding box center [32, 330] width 57 height 37
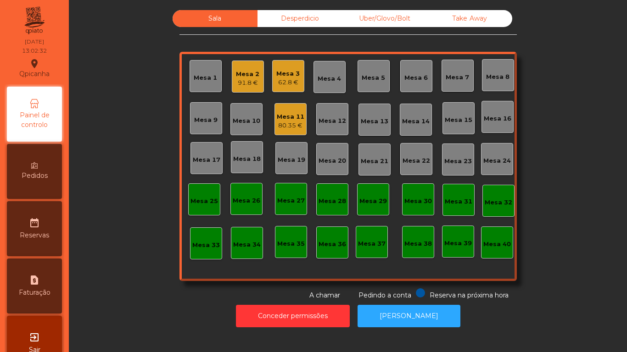
click at [457, 76] on div "Mesa 7" at bounding box center [456, 77] width 23 height 9
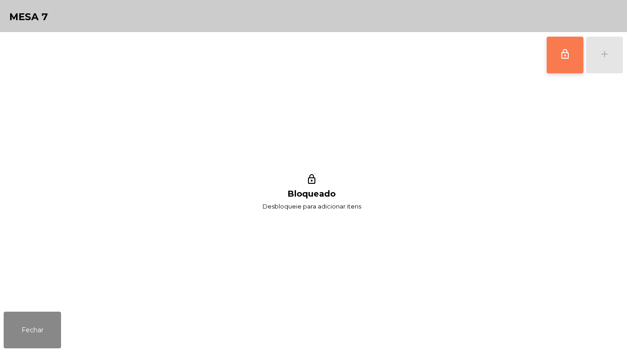
click at [551, 61] on button "lock_outline" at bounding box center [564, 55] width 37 height 37
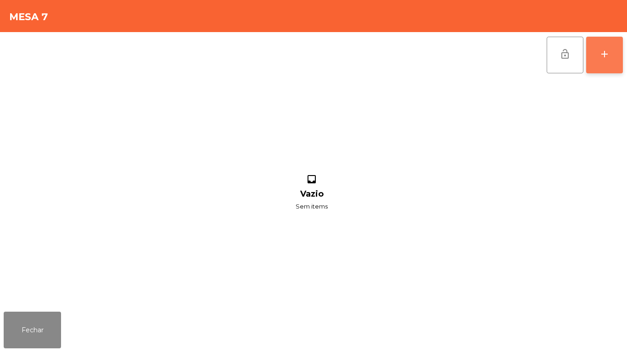
click at [608, 52] on div "add" at bounding box center [604, 54] width 11 height 11
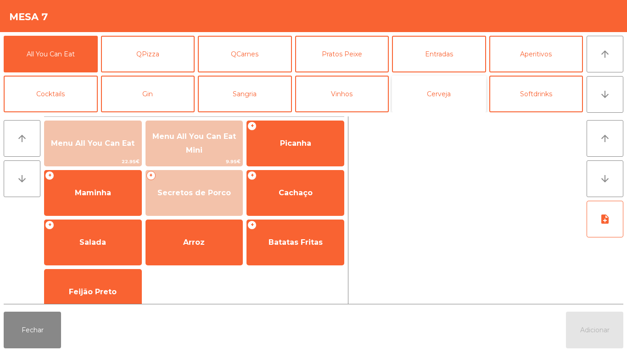
click at [442, 96] on button "Cerveja" at bounding box center [439, 94] width 94 height 37
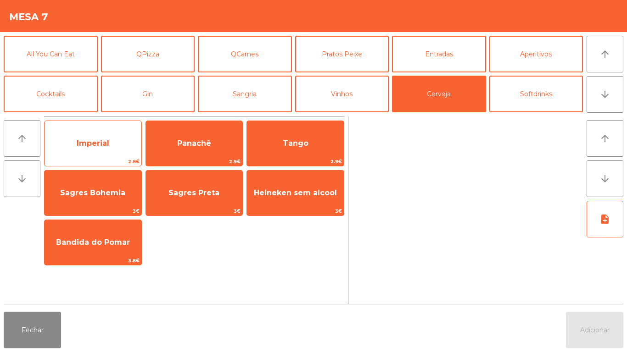
click at [110, 145] on span "Imperial" at bounding box center [93, 143] width 97 height 25
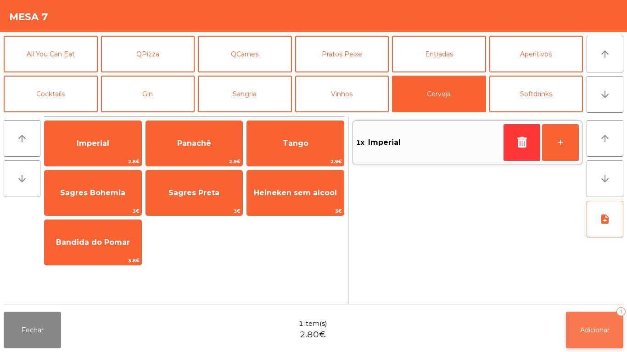
click at [595, 328] on span "Adicionar" at bounding box center [594, 330] width 29 height 8
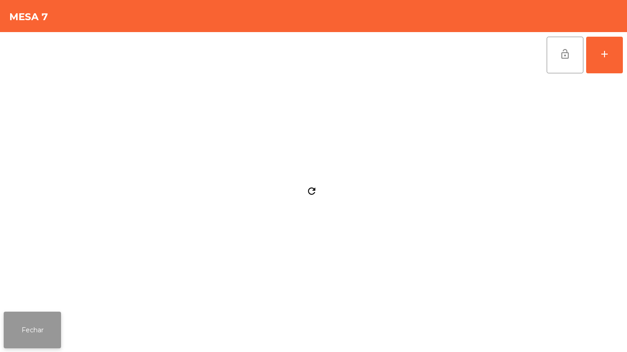
click at [56, 325] on button "Fechar" at bounding box center [32, 330] width 57 height 37
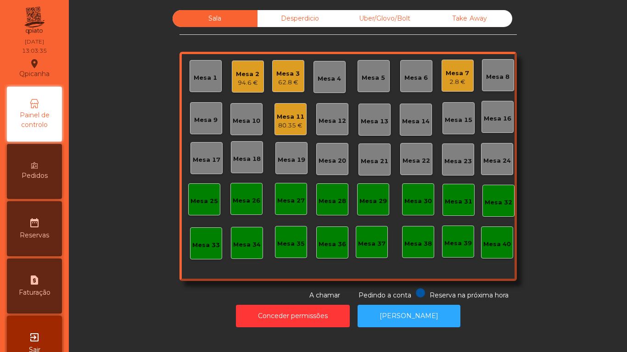
click at [499, 128] on div "Mesa 16" at bounding box center [497, 117] width 32 height 32
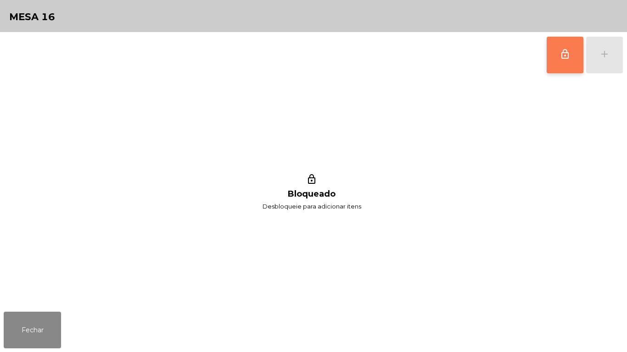
click at [563, 60] on button "lock_outline" at bounding box center [564, 55] width 37 height 37
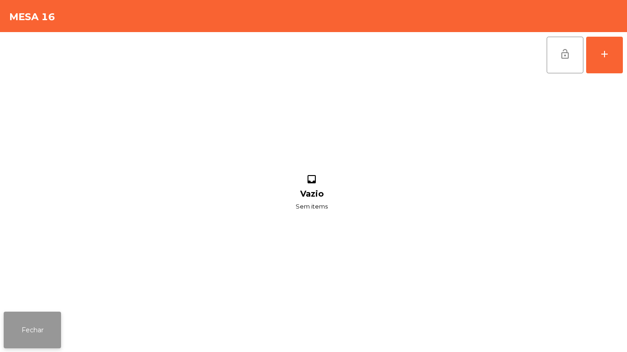
click at [43, 317] on button "Fechar" at bounding box center [32, 330] width 57 height 37
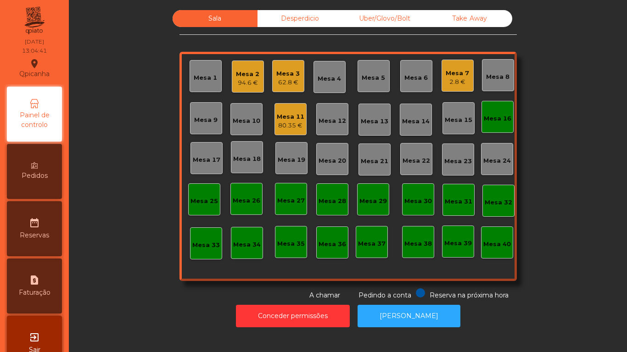
click at [293, 127] on div "80.35 €" at bounding box center [291, 125] width 28 height 9
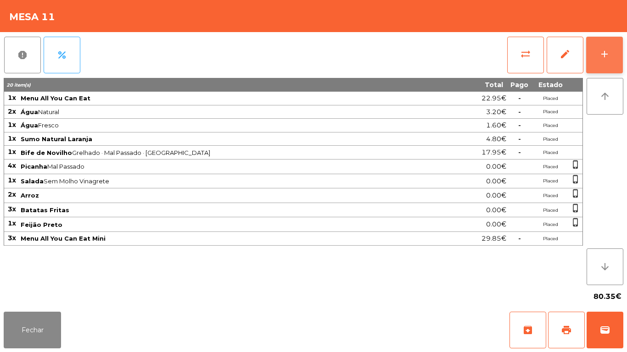
click at [603, 57] on div "add" at bounding box center [604, 54] width 11 height 11
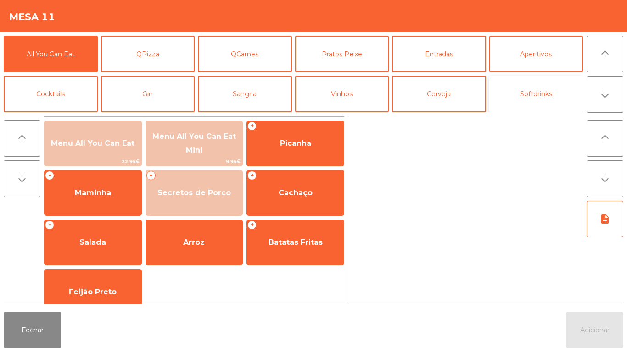
click at [540, 92] on button "Softdrinks" at bounding box center [536, 94] width 94 height 37
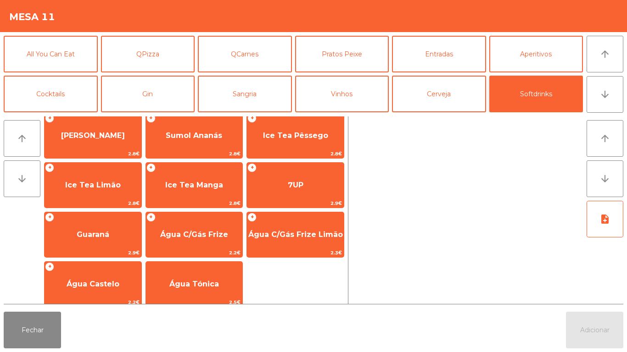
scroll to position [163, 0]
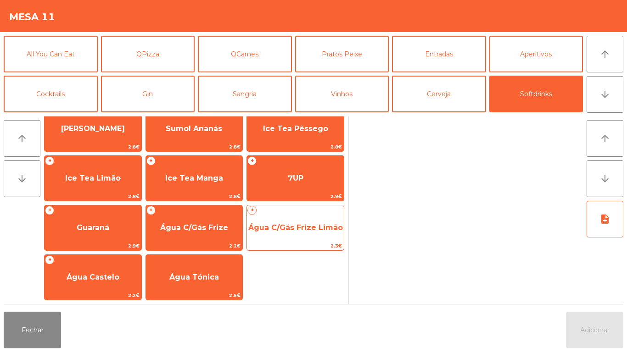
click at [290, 225] on span "Água C/Gás Frize Limão" at bounding box center [295, 227] width 95 height 9
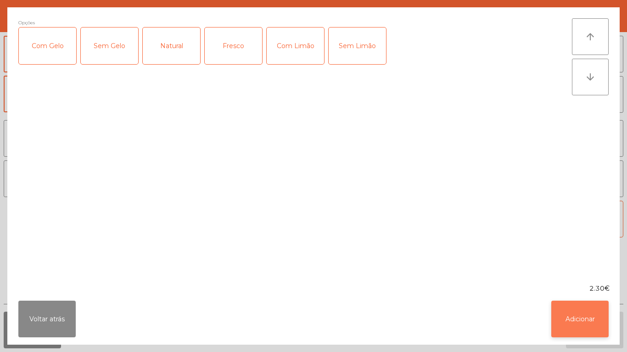
click at [576, 315] on button "Adicionar" at bounding box center [579, 319] width 57 height 37
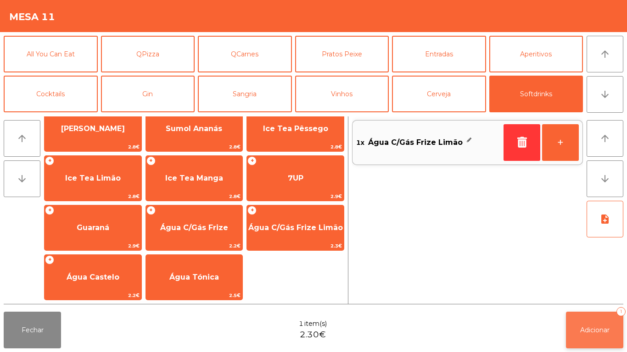
click at [594, 315] on button "Adicionar 1" at bounding box center [594, 330] width 57 height 37
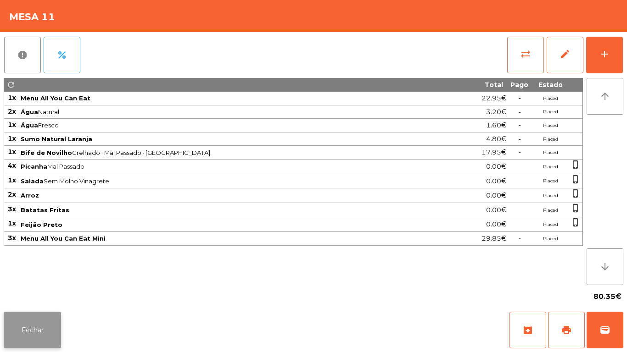
click at [38, 321] on button "Fechar" at bounding box center [32, 330] width 57 height 37
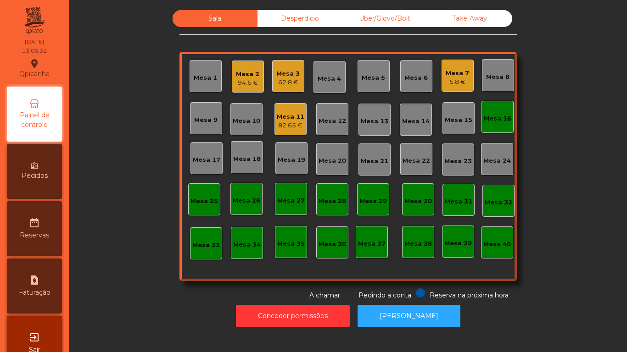
click at [464, 87] on div "Mesa 7 5.8 €" at bounding box center [457, 76] width 32 height 32
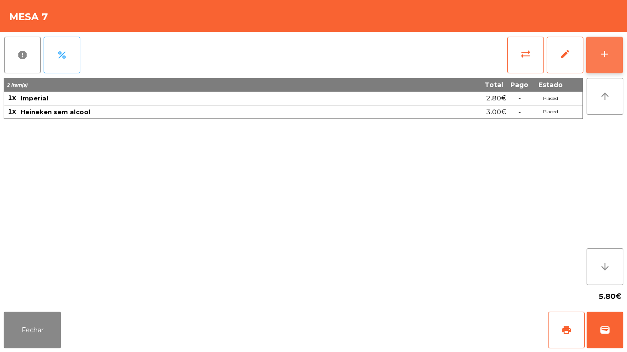
click at [603, 67] on button "add" at bounding box center [604, 55] width 37 height 37
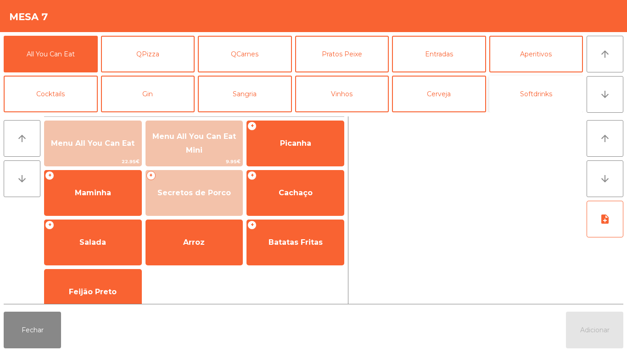
click at [538, 103] on button "Softdrinks" at bounding box center [536, 94] width 94 height 37
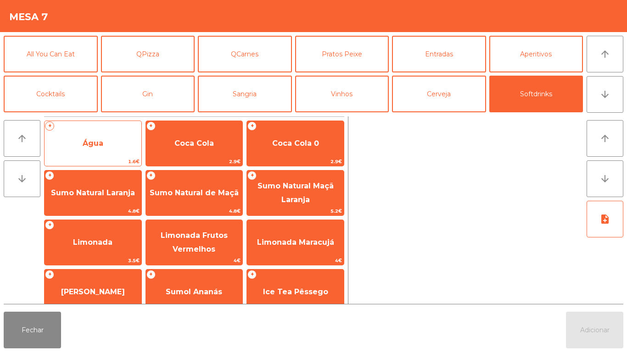
click at [119, 138] on span "Água" at bounding box center [93, 143] width 97 height 25
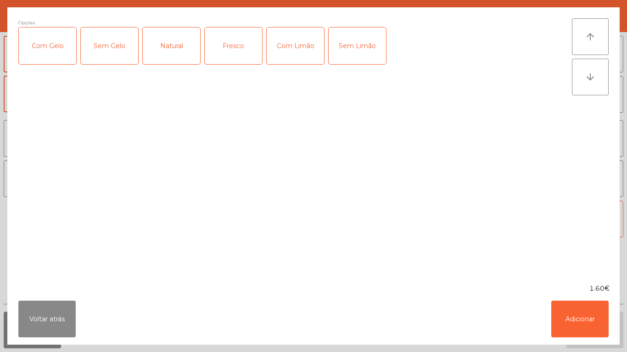
click at [176, 47] on div "Natural" at bounding box center [171, 46] width 57 height 37
click at [568, 307] on button "Adicionar" at bounding box center [579, 319] width 57 height 37
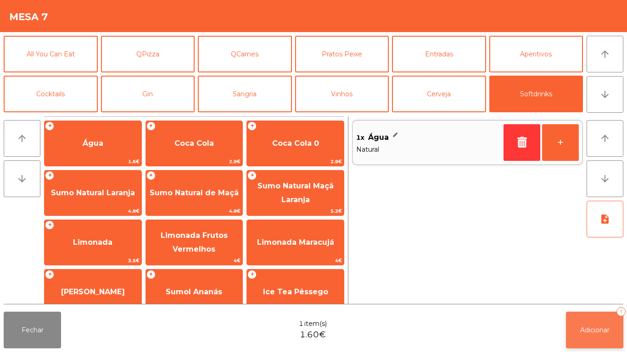
click at [595, 329] on span "Adicionar" at bounding box center [594, 330] width 29 height 8
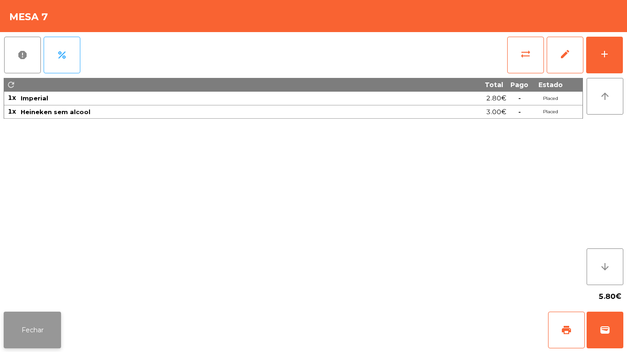
click at [53, 314] on button "Fechar" at bounding box center [32, 330] width 57 height 37
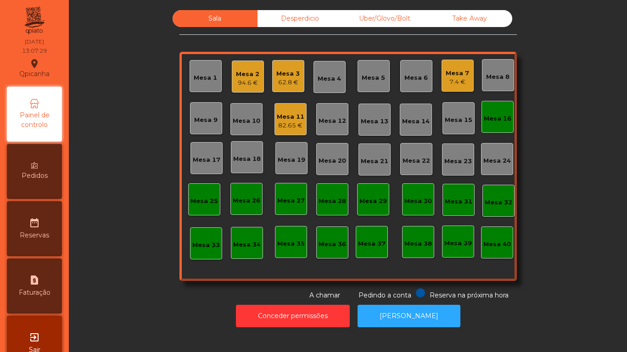
click at [288, 119] on div "Mesa 11" at bounding box center [291, 116] width 28 height 9
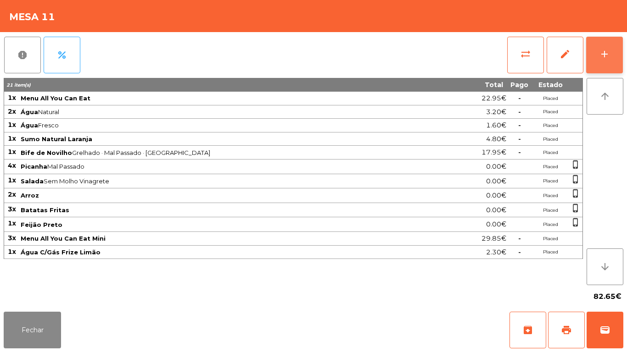
click at [596, 48] on button "add" at bounding box center [604, 55] width 37 height 37
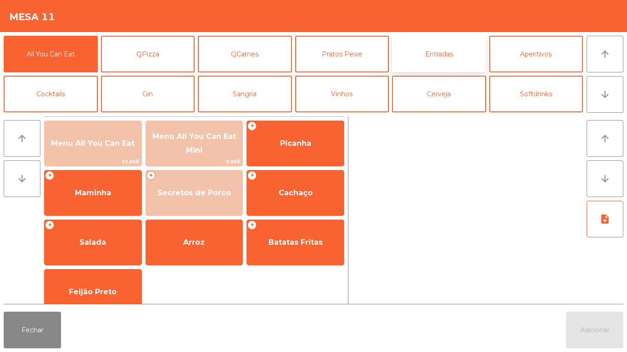
click at [439, 60] on button "Entradas" at bounding box center [439, 54] width 94 height 37
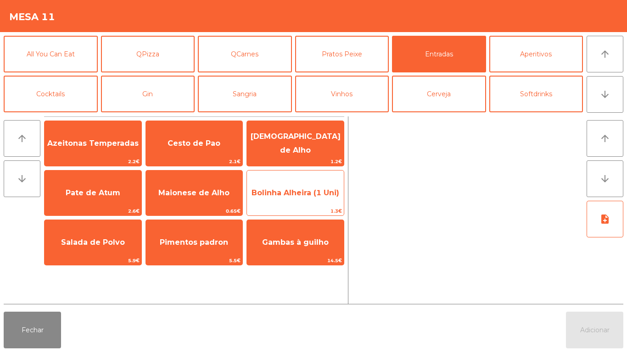
click at [294, 195] on span "Bolinha Alheira (1 Uni)" at bounding box center [295, 193] width 88 height 9
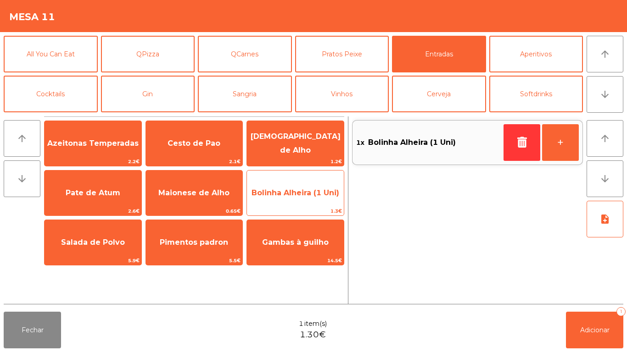
click at [301, 197] on span "Bolinha Alheira (1 Uni)" at bounding box center [295, 193] width 88 height 9
click at [306, 198] on span "Bolinha Alheira (1 Uni)" at bounding box center [295, 193] width 97 height 25
click at [299, 203] on span "Bolinha Alheira (1 Uni)" at bounding box center [295, 193] width 97 height 25
click at [305, 197] on span "Bolinha Alheira (1 Uni)" at bounding box center [295, 193] width 88 height 9
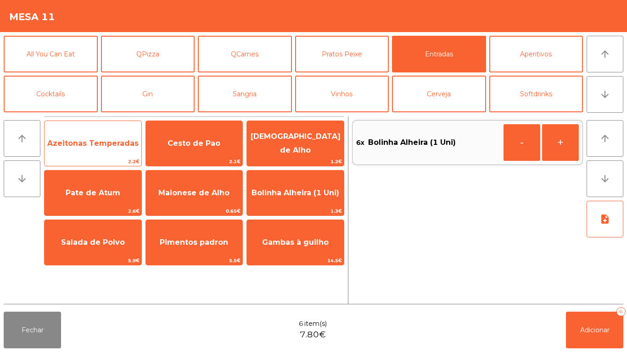
click at [105, 146] on span "Azeitonas Temperadas" at bounding box center [92, 143] width 91 height 9
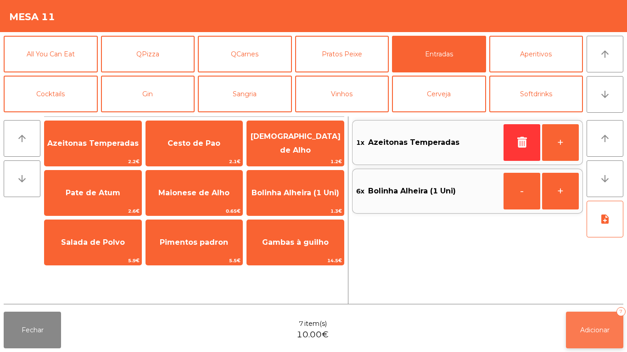
click at [590, 315] on button "Adicionar 7" at bounding box center [594, 330] width 57 height 37
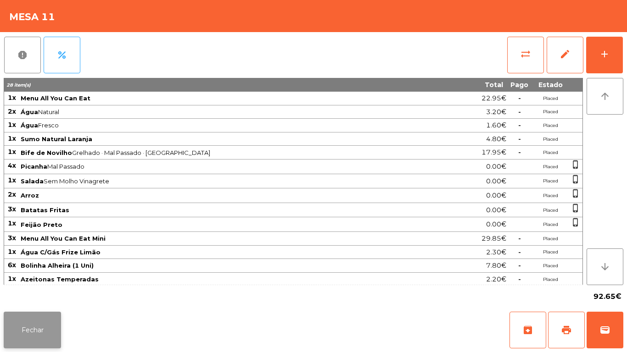
click at [57, 323] on button "Fechar" at bounding box center [32, 330] width 57 height 37
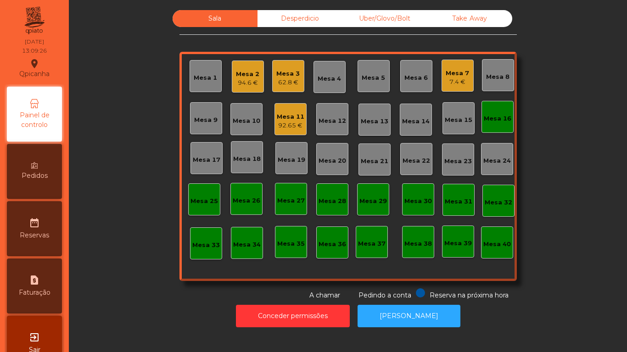
click at [493, 122] on div "Mesa 16" at bounding box center [498, 118] width 28 height 9
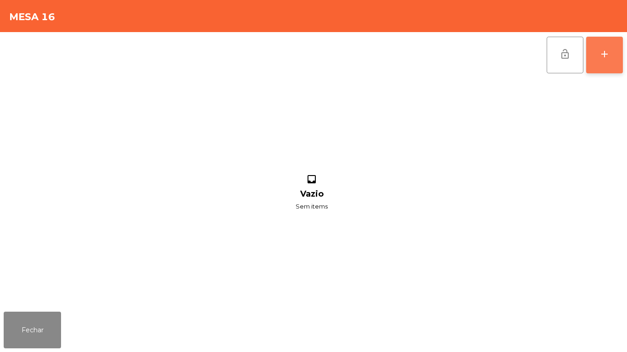
click at [602, 60] on button "add" at bounding box center [604, 55] width 37 height 37
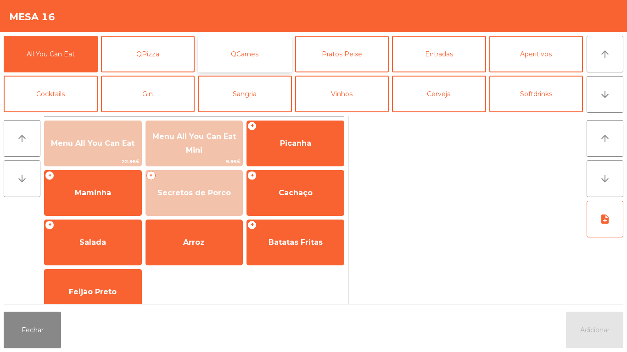
click at [247, 60] on button "QCarnes" at bounding box center [245, 54] width 94 height 37
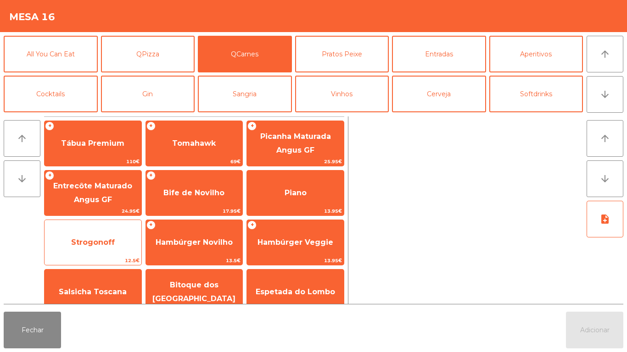
click at [115, 233] on span "Strogonoff" at bounding box center [93, 242] width 97 height 25
click at [111, 231] on span "Strogonoff" at bounding box center [93, 242] width 97 height 25
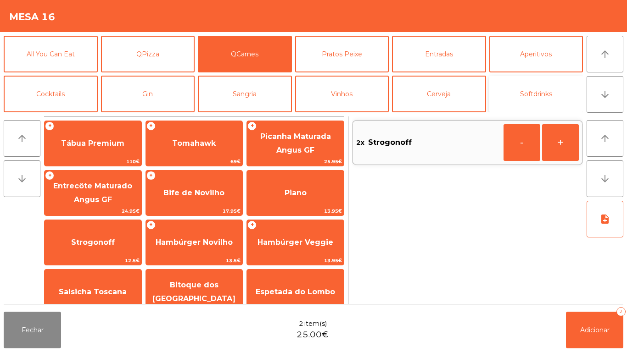
click at [541, 98] on button "Softdrinks" at bounding box center [536, 94] width 94 height 37
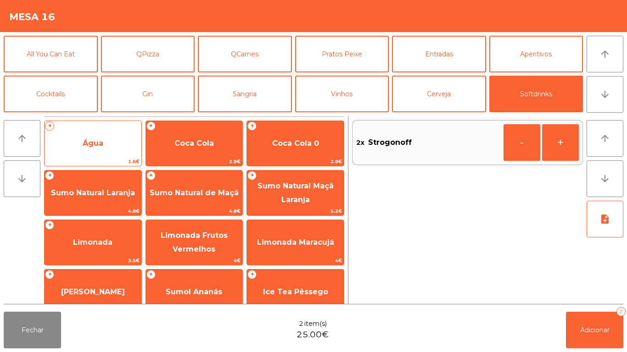
click at [101, 144] on span "Água" at bounding box center [93, 143] width 21 height 9
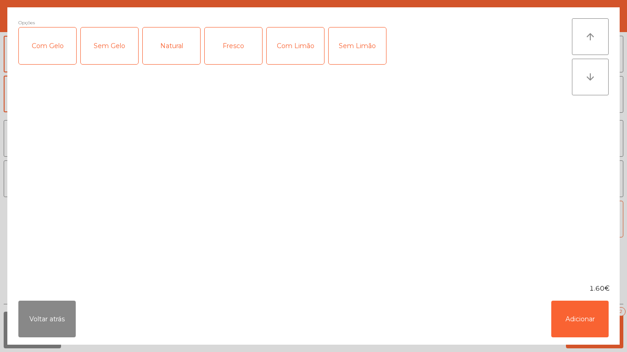
click at [182, 53] on div "Natural" at bounding box center [171, 46] width 57 height 37
click at [576, 316] on button "Adicionar" at bounding box center [579, 319] width 57 height 37
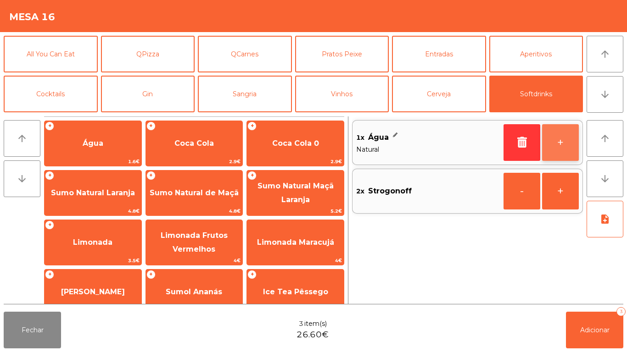
click at [556, 141] on button "+" at bounding box center [560, 142] width 37 height 37
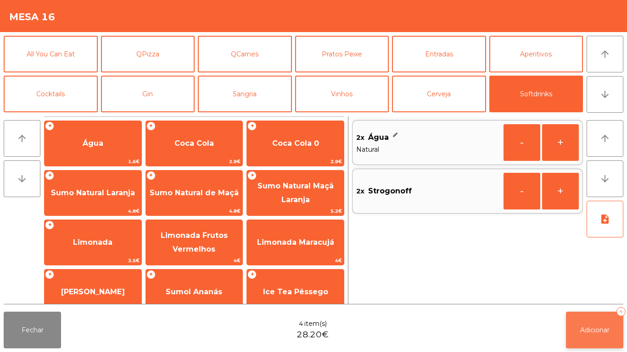
click at [603, 319] on button "Adicionar 4" at bounding box center [594, 330] width 57 height 37
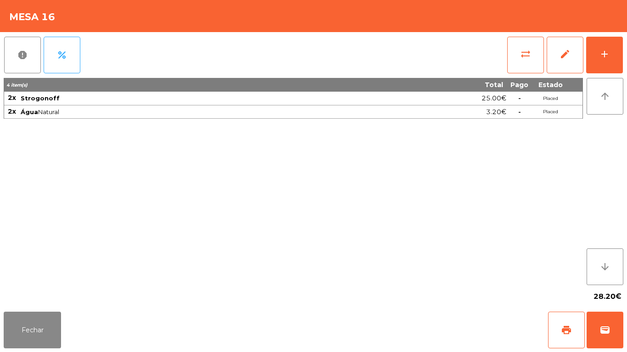
click at [38, 304] on div "28.20€" at bounding box center [313, 296] width 619 height 23
click at [31, 348] on button "Fechar" at bounding box center [32, 330] width 57 height 37
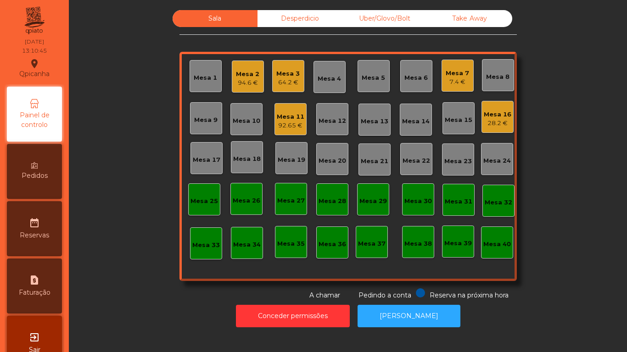
click at [453, 124] on div "Mesa 15" at bounding box center [459, 120] width 28 height 9
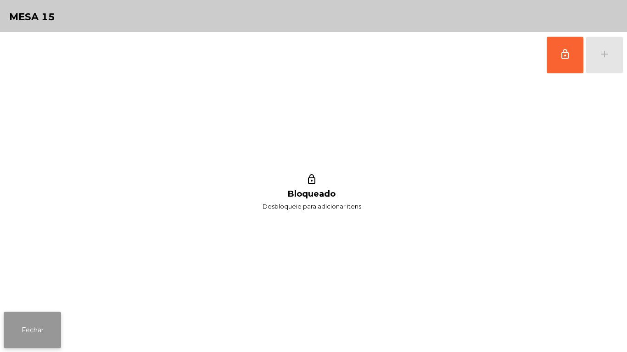
click at [45, 316] on button "Fechar" at bounding box center [32, 330] width 57 height 37
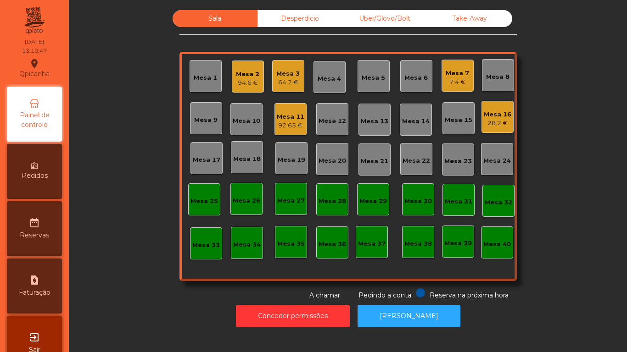
click at [336, 125] on div "Mesa 12" at bounding box center [332, 121] width 28 height 9
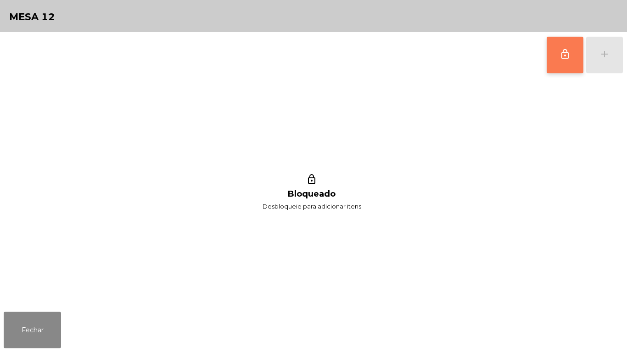
click at [556, 62] on button "lock_outline" at bounding box center [564, 55] width 37 height 37
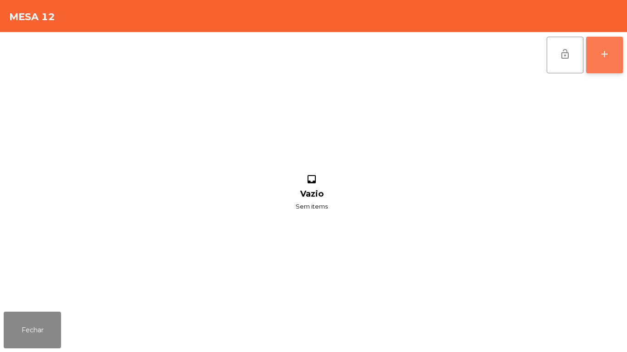
click at [598, 60] on button "add" at bounding box center [604, 55] width 37 height 37
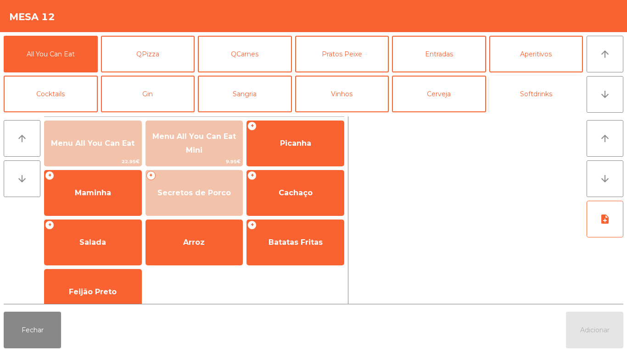
click at [541, 98] on button "Softdrinks" at bounding box center [536, 94] width 94 height 37
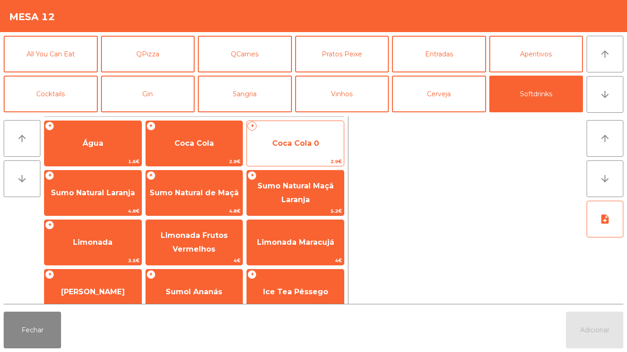
click at [281, 144] on span "Coca Cola 0" at bounding box center [295, 143] width 47 height 9
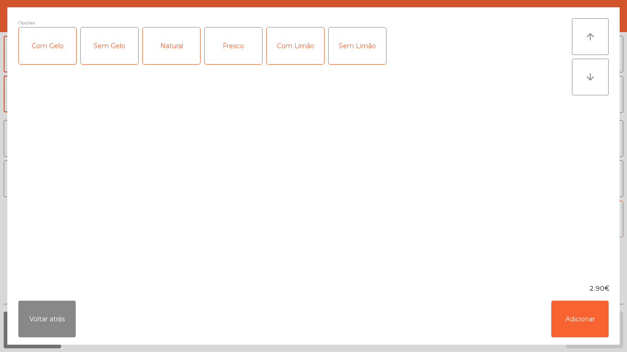
click at [53, 50] on div "Com Gelo" at bounding box center [47, 46] width 57 height 37
click at [284, 42] on div "Com Limão" at bounding box center [295, 46] width 57 height 37
click at [597, 322] on button "Adicionar" at bounding box center [579, 319] width 57 height 37
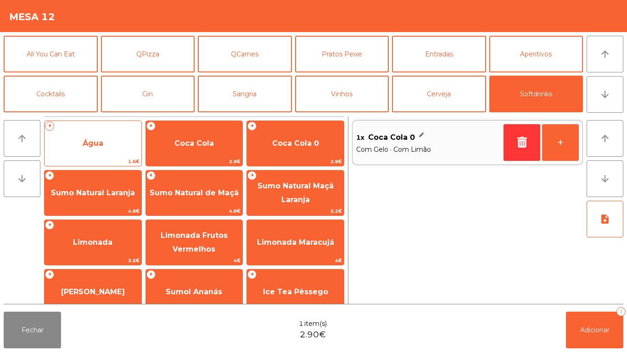
click at [112, 144] on span "Água" at bounding box center [93, 143] width 97 height 25
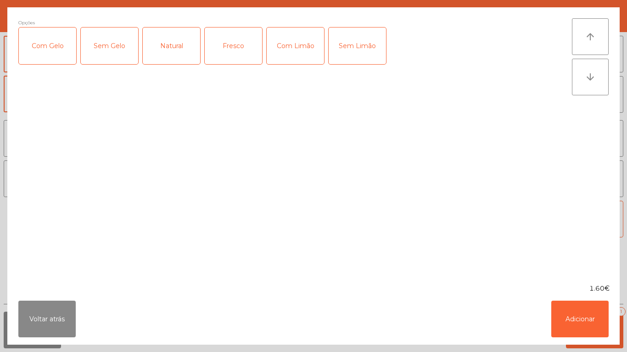
click at [239, 50] on div "Fresco" at bounding box center [233, 46] width 57 height 37
click at [591, 328] on button "Adicionar" at bounding box center [579, 319] width 57 height 37
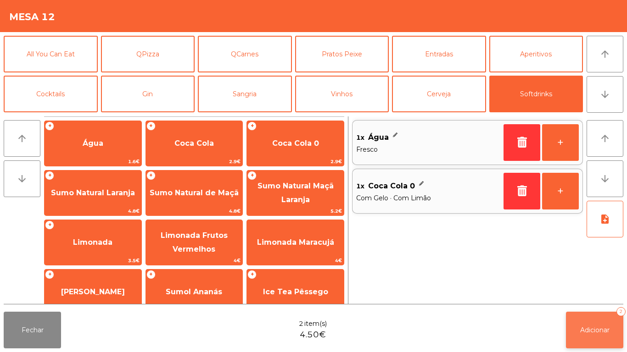
click at [590, 329] on span "Adicionar" at bounding box center [594, 330] width 29 height 8
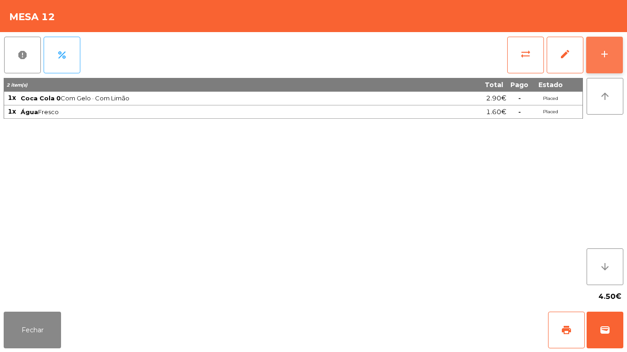
click at [617, 53] on button "add" at bounding box center [604, 55] width 37 height 37
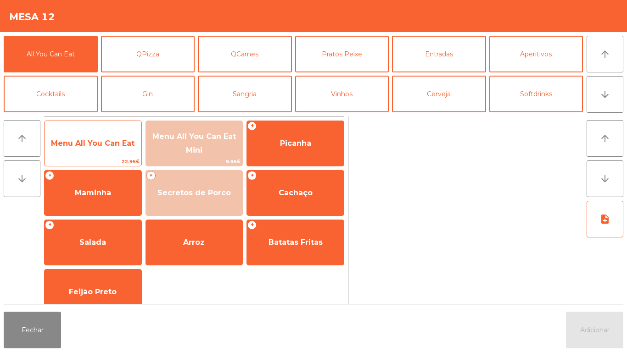
click at [108, 144] on span "Menu All You Can Eat" at bounding box center [92, 143] width 83 height 9
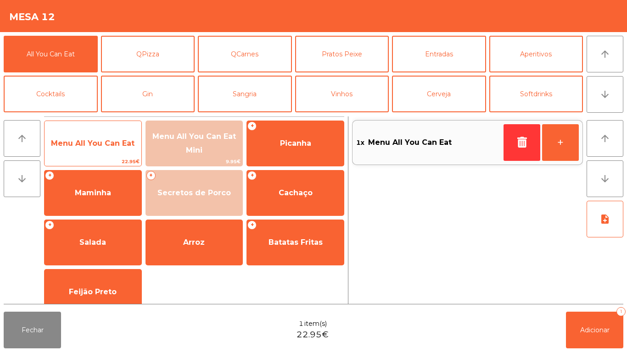
click at [109, 147] on span "Menu All You Can Eat" at bounding box center [92, 143] width 83 height 9
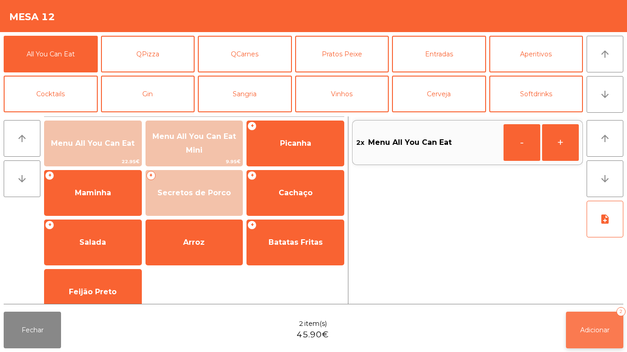
click at [602, 328] on span "Adicionar" at bounding box center [594, 330] width 29 height 8
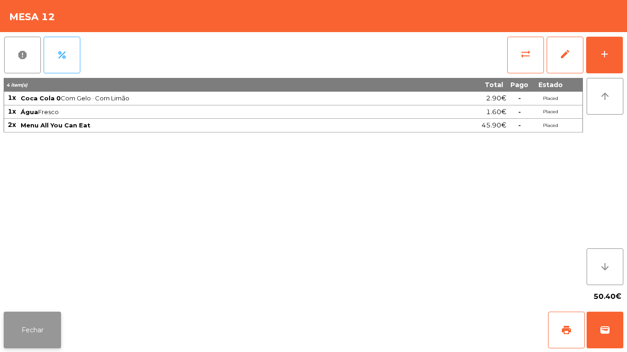
click at [35, 330] on button "Fechar" at bounding box center [32, 330] width 57 height 37
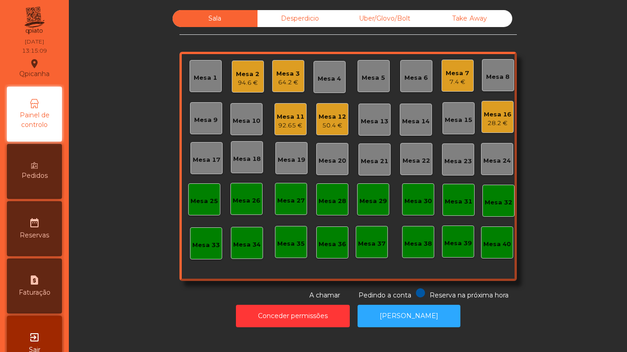
click at [200, 131] on div "Mesa 9" at bounding box center [206, 118] width 32 height 32
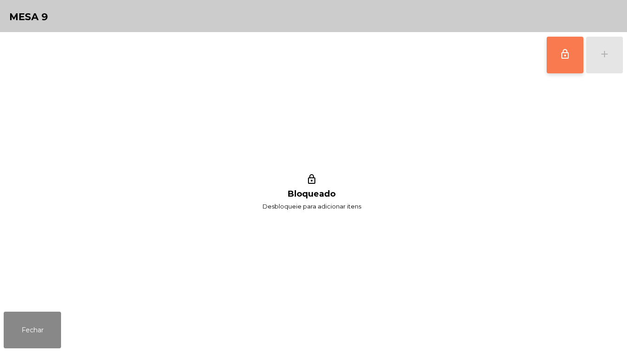
click at [561, 55] on span "lock_outline" at bounding box center [564, 54] width 11 height 11
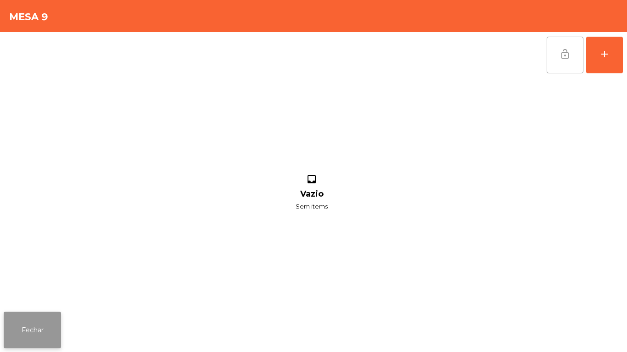
click at [45, 328] on button "Fechar" at bounding box center [32, 330] width 57 height 37
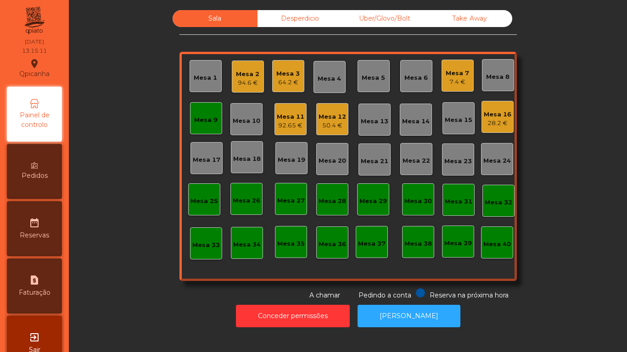
click at [208, 79] on div "Mesa 1" at bounding box center [205, 77] width 23 height 9
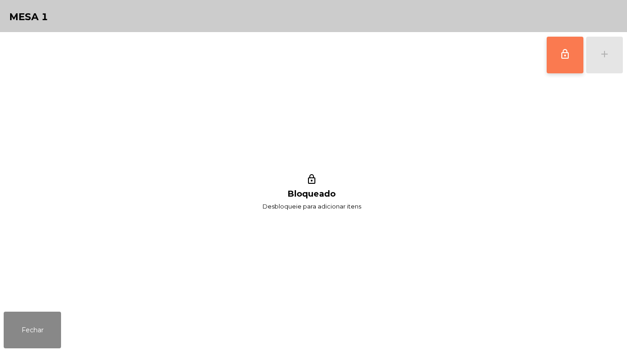
click at [552, 59] on button "lock_outline" at bounding box center [564, 55] width 37 height 37
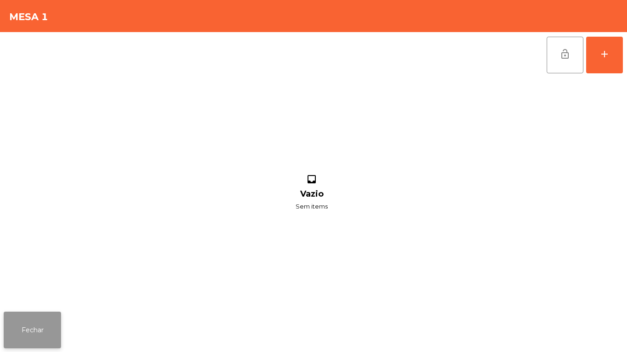
click at [34, 328] on button "Fechar" at bounding box center [32, 330] width 57 height 37
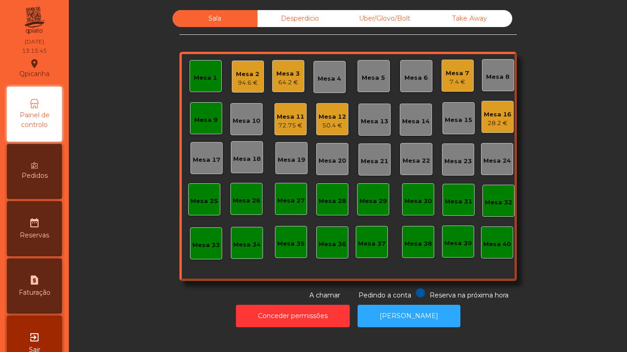
click at [451, 79] on div "7.4 €" at bounding box center [456, 82] width 23 height 9
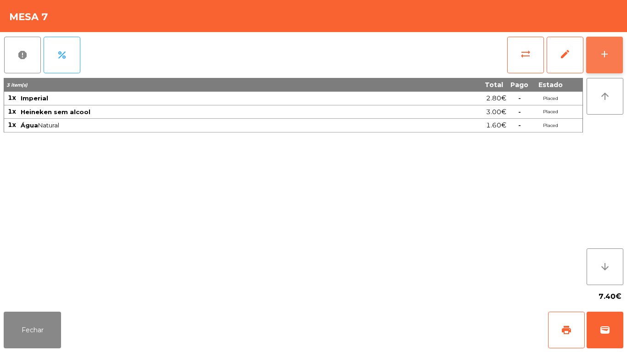
click at [607, 58] on div "add" at bounding box center [604, 54] width 11 height 11
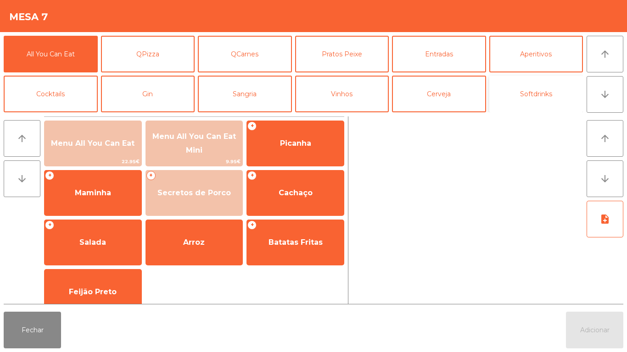
click at [543, 91] on button "Softdrinks" at bounding box center [536, 94] width 94 height 37
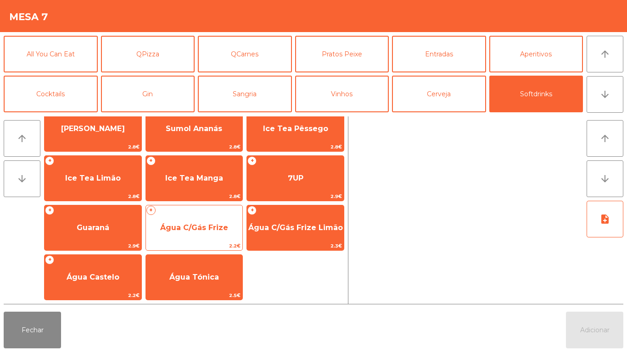
click at [202, 232] on span "Água C/Gás Frize" at bounding box center [194, 227] width 68 height 9
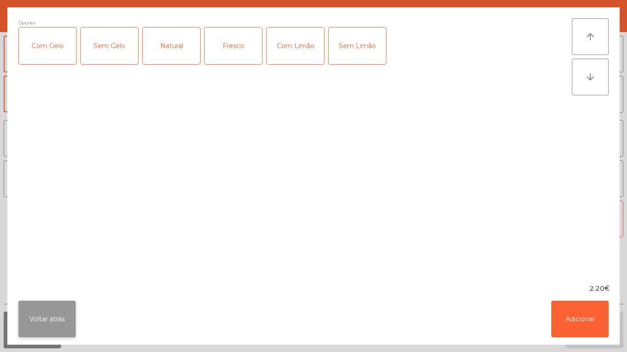
click at [57, 304] on button "Voltar atrás" at bounding box center [46, 319] width 57 height 37
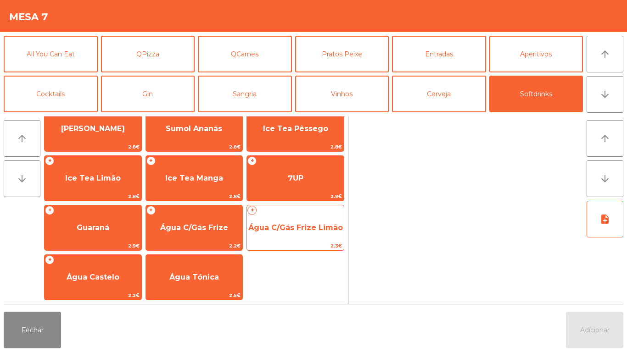
click at [290, 211] on div "+ Água C/Gás Frize Limão 2.3€" at bounding box center [295, 228] width 98 height 46
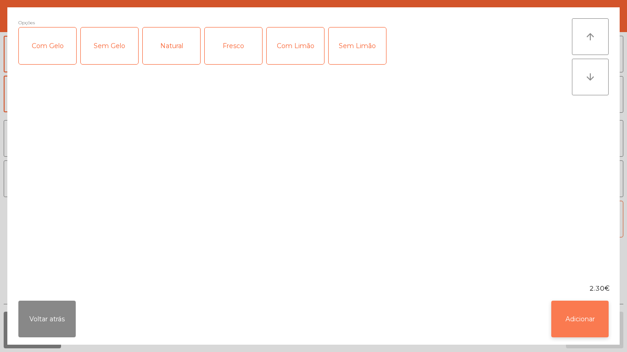
click at [584, 316] on button "Adicionar" at bounding box center [579, 319] width 57 height 37
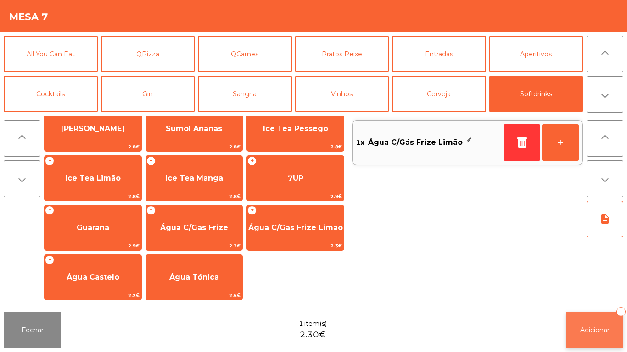
click at [602, 326] on span "Adicionar" at bounding box center [594, 330] width 29 height 8
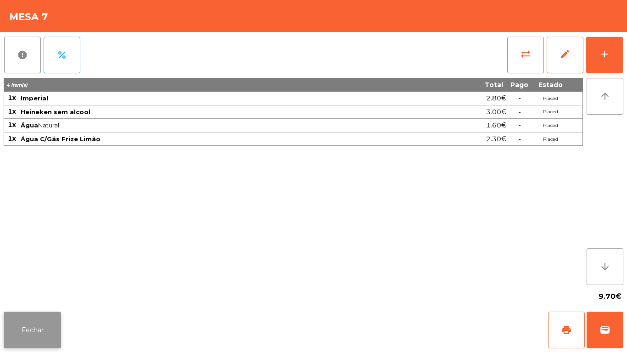
click at [44, 320] on button "Fechar" at bounding box center [32, 330] width 57 height 37
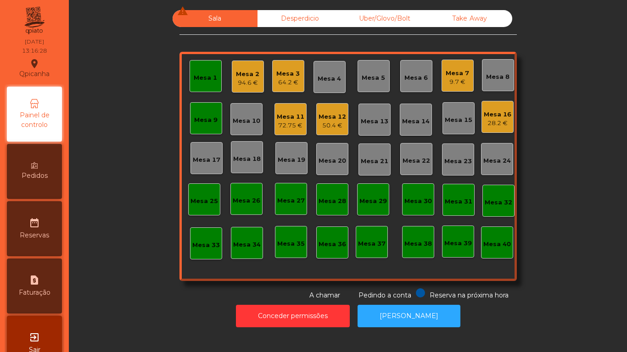
click at [289, 79] on div "64.2 €" at bounding box center [287, 82] width 23 height 9
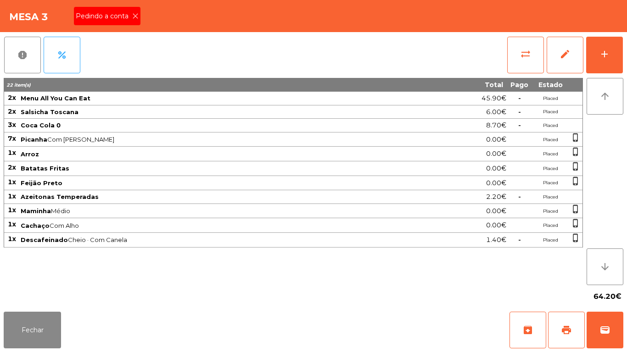
click at [139, 23] on div "Pedindo a conta" at bounding box center [107, 16] width 67 height 18
click at [563, 332] on span "print" at bounding box center [566, 330] width 11 height 11
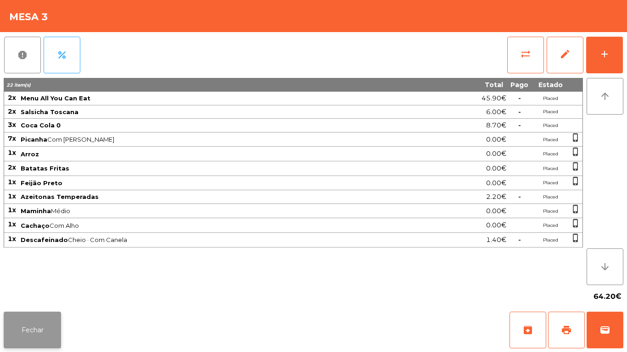
click at [42, 324] on button "Fechar" at bounding box center [32, 330] width 57 height 37
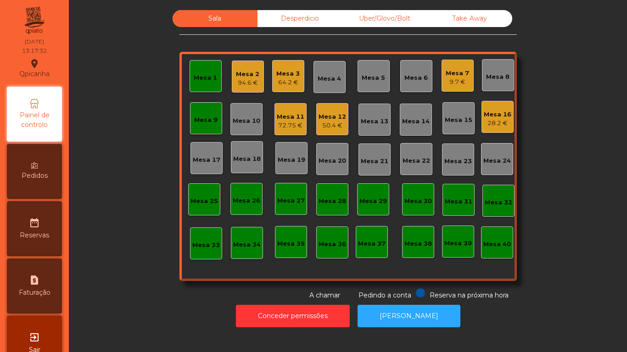
click at [295, 81] on div "64.2 €" at bounding box center [287, 82] width 23 height 9
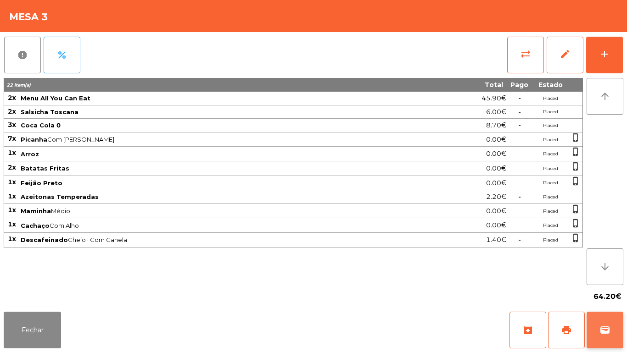
click at [611, 325] on button "wallet" at bounding box center [604, 330] width 37 height 37
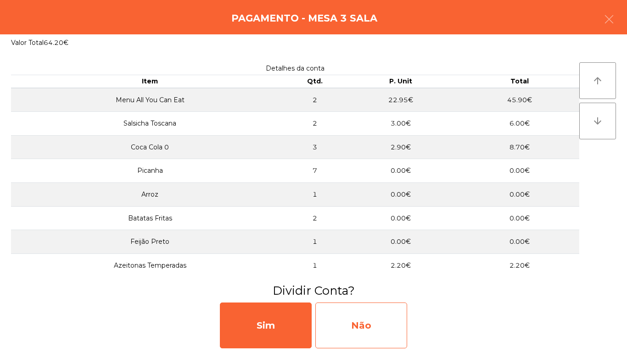
click at [360, 325] on div "Não" at bounding box center [361, 326] width 92 height 46
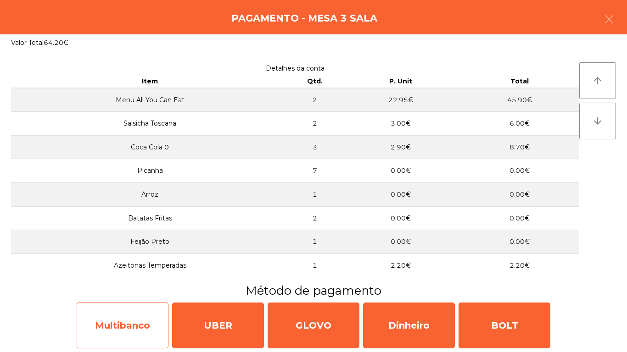
click at [119, 326] on div "Multibanco" at bounding box center [123, 326] width 92 height 46
select select "**"
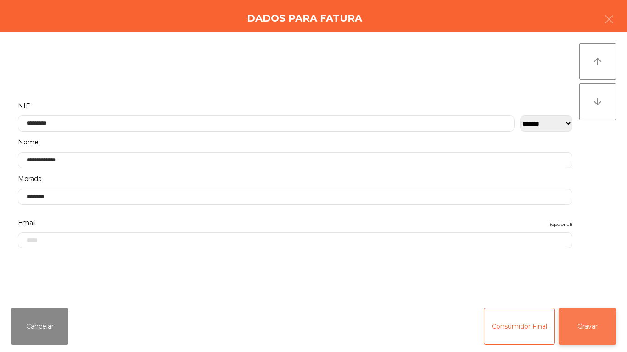
click at [588, 323] on button "Gravar" at bounding box center [586, 326] width 57 height 37
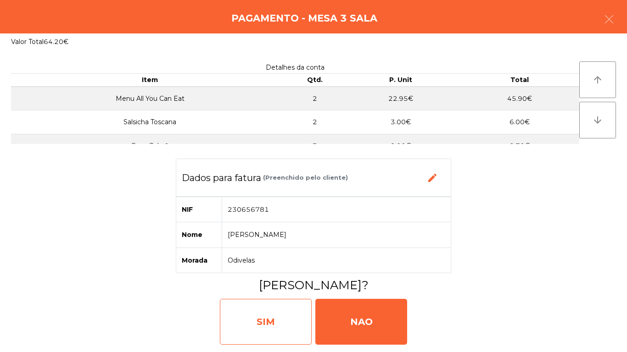
click at [275, 320] on div "SIM" at bounding box center [266, 322] width 92 height 46
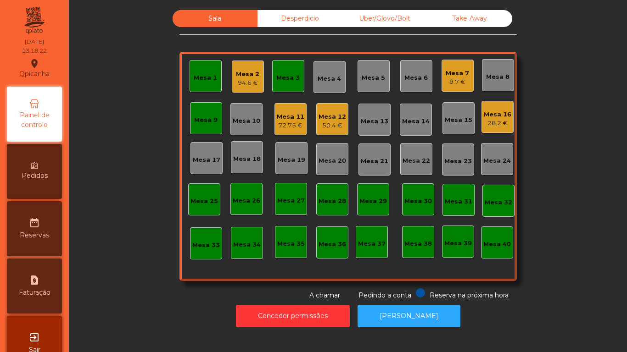
click at [211, 87] on div "Mesa 1" at bounding box center [205, 76] width 32 height 32
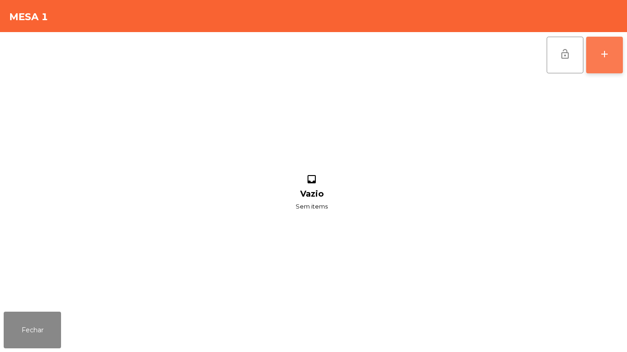
click at [604, 61] on button "add" at bounding box center [604, 55] width 37 height 37
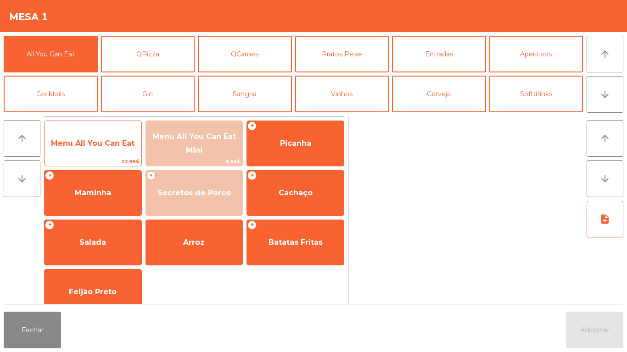
click at [114, 143] on span "Menu All You Can Eat" at bounding box center [92, 143] width 83 height 9
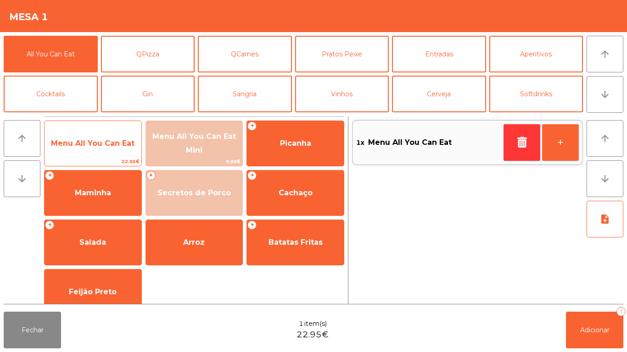
click at [114, 150] on span "Menu All You Can Eat" at bounding box center [93, 143] width 97 height 25
click at [119, 139] on span "Menu All You Can Eat" at bounding box center [92, 143] width 83 height 9
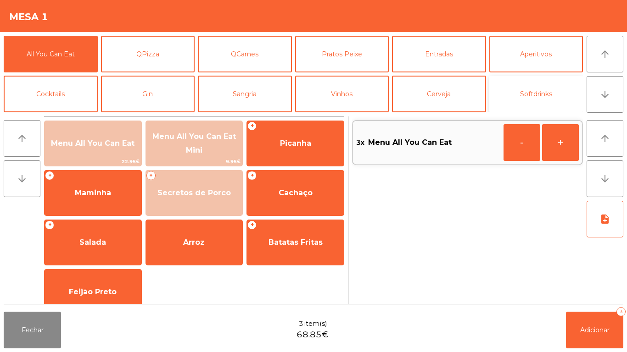
click at [543, 89] on button "Softdrinks" at bounding box center [536, 94] width 94 height 37
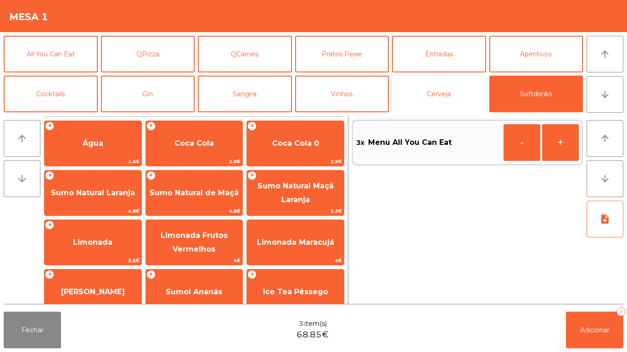
click at [445, 89] on button "Cerveja" at bounding box center [439, 94] width 94 height 37
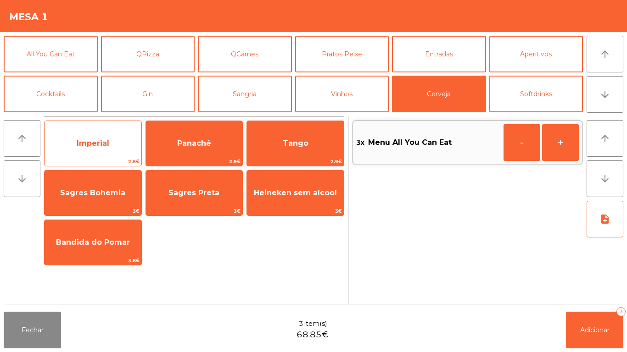
click at [103, 148] on span "Imperial" at bounding box center [93, 143] width 97 height 25
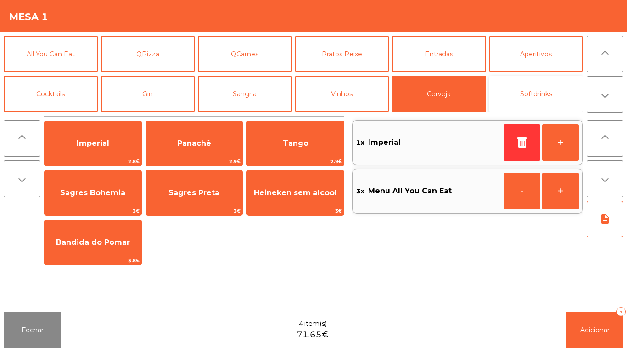
click at [533, 92] on button "Softdrinks" at bounding box center [536, 94] width 94 height 37
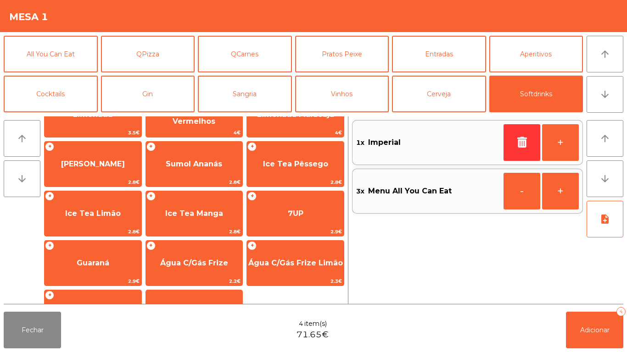
scroll to position [125, 0]
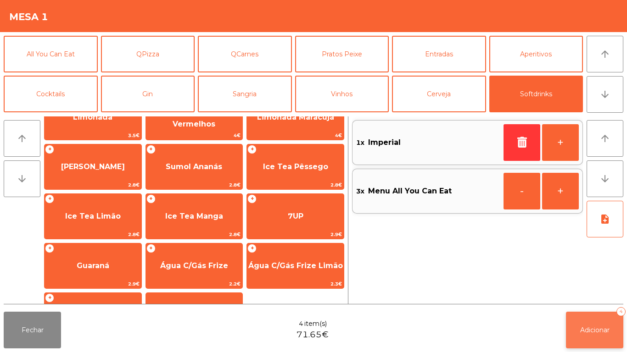
click at [608, 320] on button "Adicionar 4" at bounding box center [594, 330] width 57 height 37
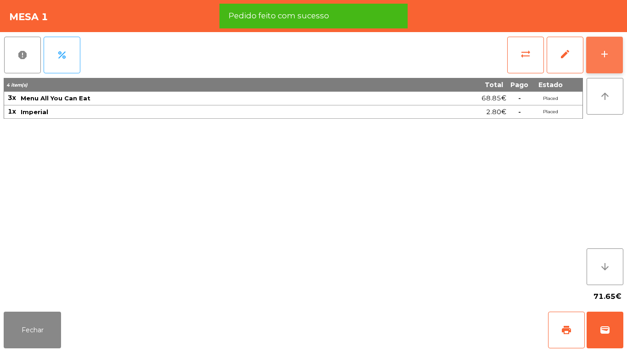
click at [597, 52] on button "add" at bounding box center [604, 55] width 37 height 37
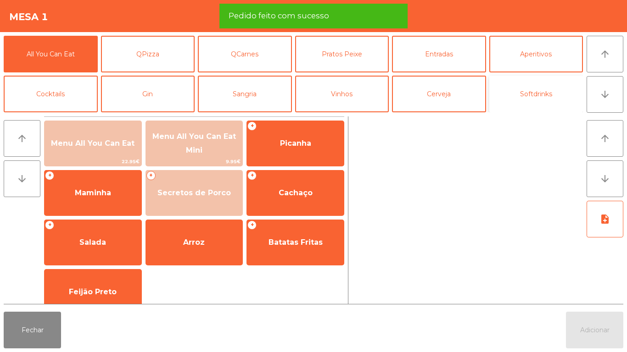
click at [548, 85] on button "Softdrinks" at bounding box center [536, 94] width 94 height 37
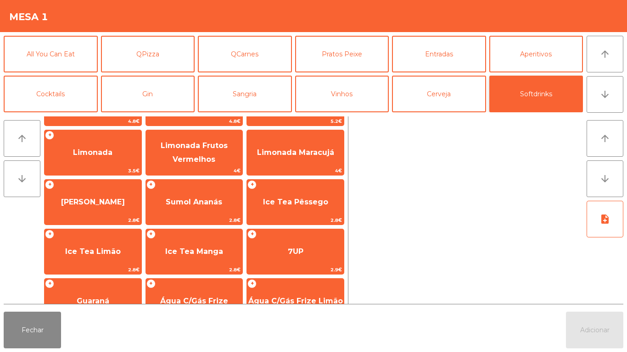
scroll to position [163, 0]
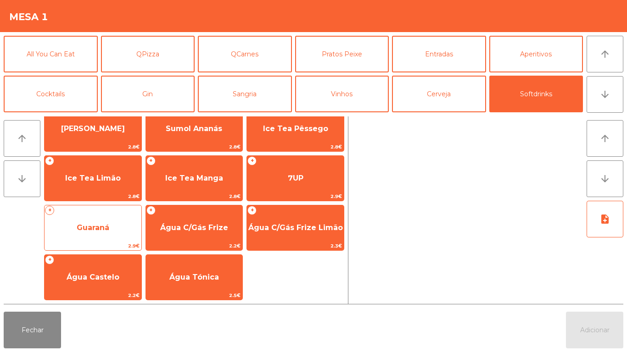
click at [108, 217] on span "Guaraná" at bounding box center [93, 228] width 97 height 25
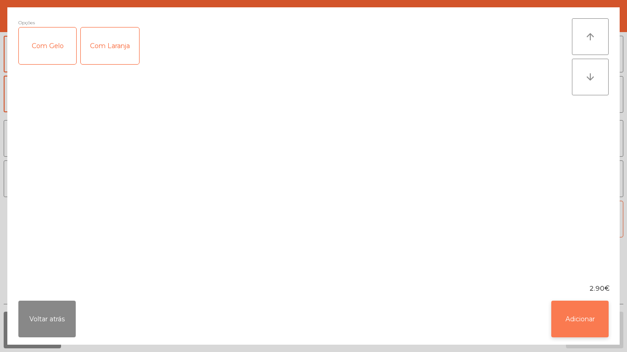
click at [586, 323] on button "Adicionar" at bounding box center [579, 319] width 57 height 37
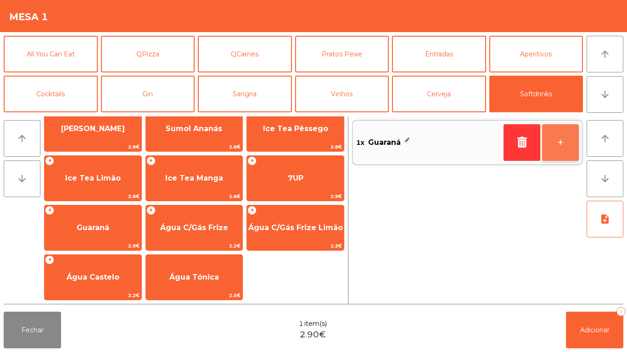
click at [556, 139] on button "+" at bounding box center [560, 142] width 37 height 37
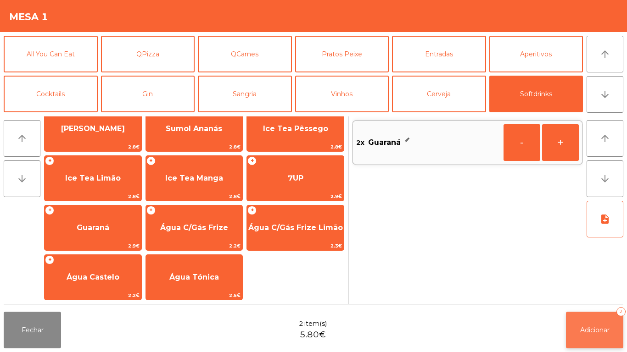
click at [604, 324] on button "Adicionar 2" at bounding box center [594, 330] width 57 height 37
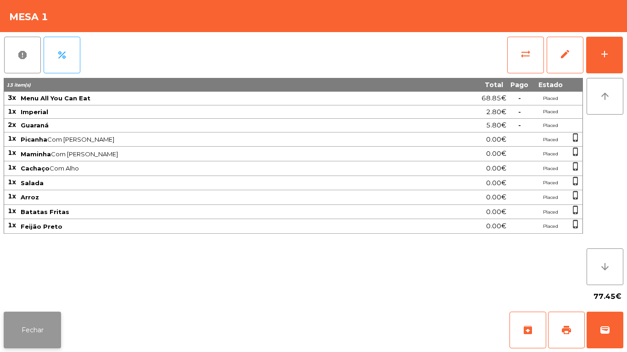
click at [44, 313] on button "Fechar" at bounding box center [32, 330] width 57 height 37
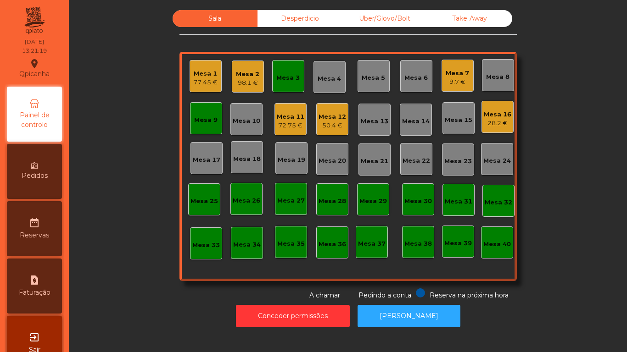
click at [491, 130] on div "Mesa 16 28.2 €" at bounding box center [497, 117] width 32 height 32
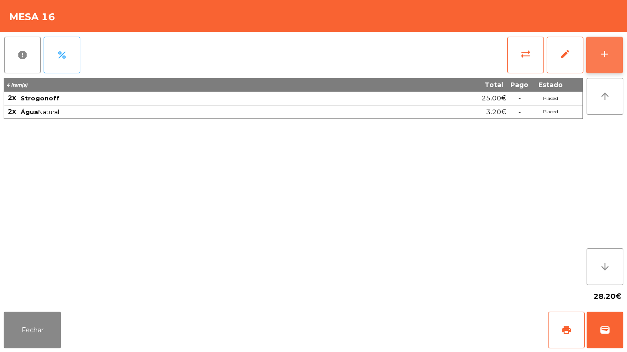
click at [616, 65] on button "add" at bounding box center [604, 55] width 37 height 37
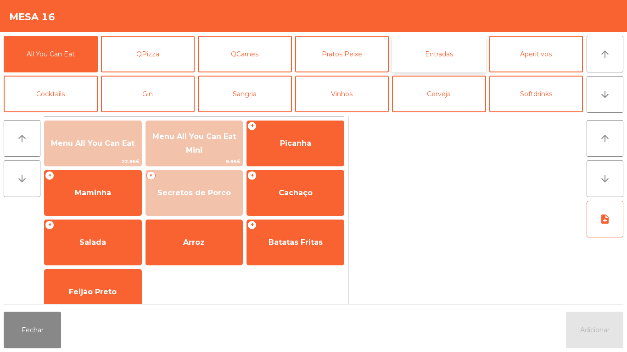
click at [449, 61] on button "Entradas" at bounding box center [439, 54] width 94 height 37
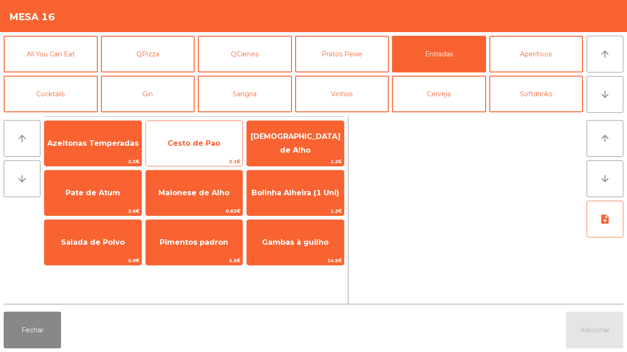
click at [204, 152] on span "Cesto de Pao" at bounding box center [194, 143] width 97 height 25
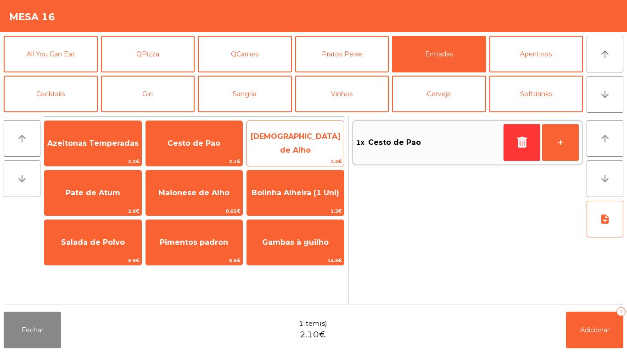
click at [289, 166] on span "1.2€" at bounding box center [295, 161] width 97 height 9
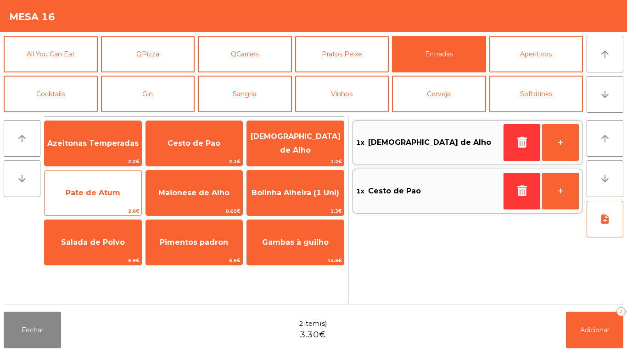
click at [99, 194] on span "Pate de Atum" at bounding box center [93, 193] width 55 height 9
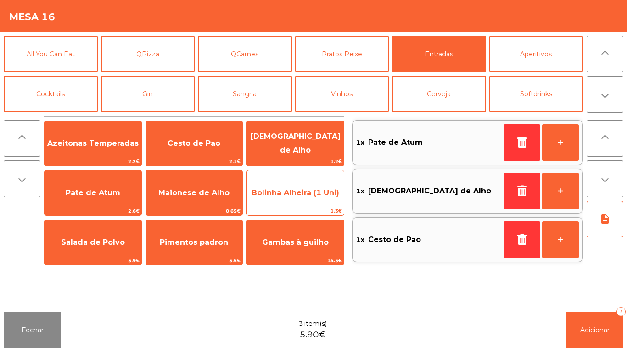
click at [295, 189] on span "Bolinha Alheira (1 Uni)" at bounding box center [295, 193] width 88 height 9
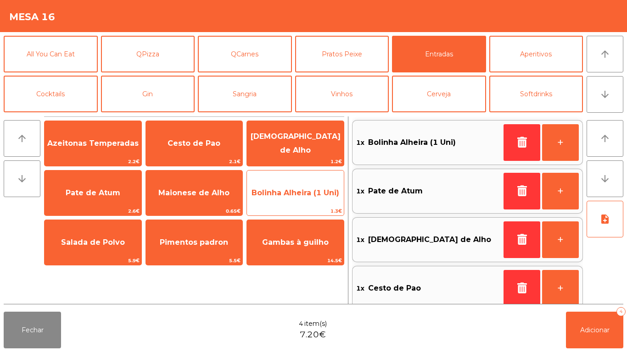
click at [306, 189] on span "Bolinha Alheira (1 Uni)" at bounding box center [295, 193] width 88 height 9
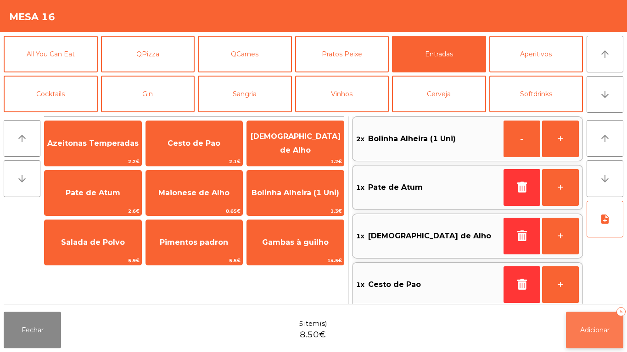
click at [591, 344] on button "Adicionar 5" at bounding box center [594, 330] width 57 height 37
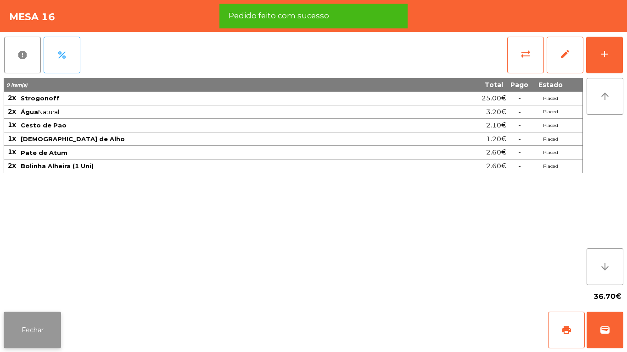
click at [52, 317] on button "Fechar" at bounding box center [32, 330] width 57 height 37
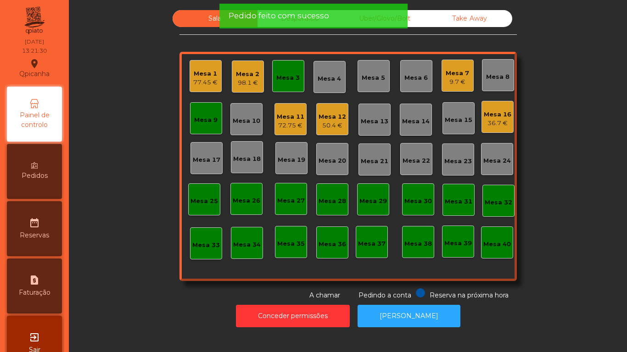
click at [210, 78] on div "Mesa 1" at bounding box center [205, 73] width 24 height 9
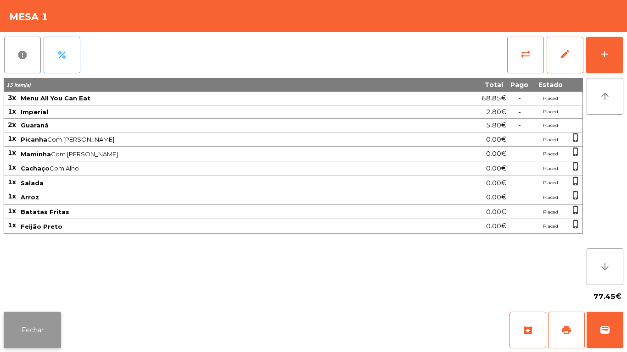
click at [39, 322] on button "Fechar" at bounding box center [32, 330] width 57 height 37
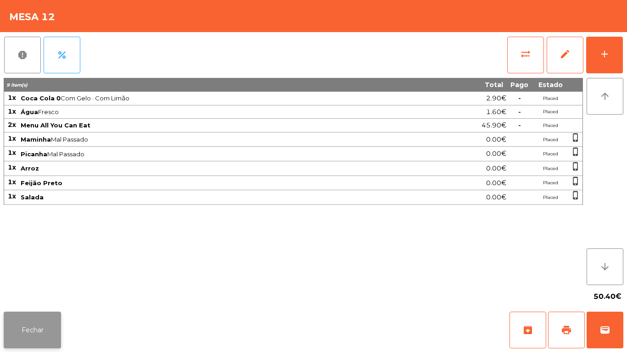
click at [45, 314] on button "Fechar" at bounding box center [32, 330] width 57 height 37
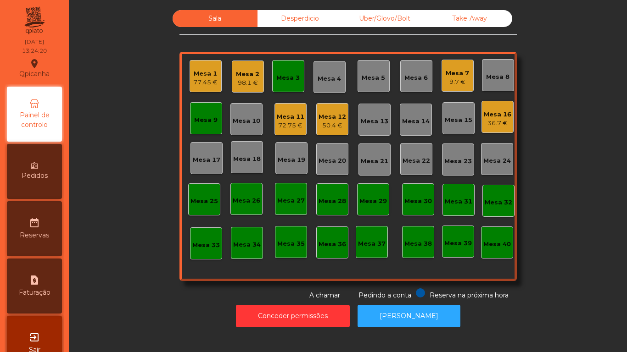
click at [328, 130] on div "50.4 €" at bounding box center [332, 125] width 28 height 9
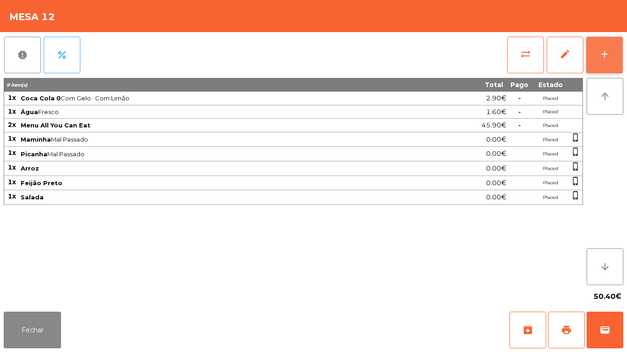
click at [592, 60] on button "add" at bounding box center [604, 55] width 37 height 37
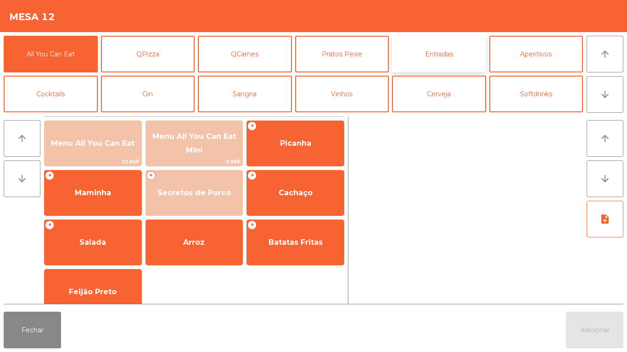
click at [436, 62] on button "Entradas" at bounding box center [439, 54] width 94 height 37
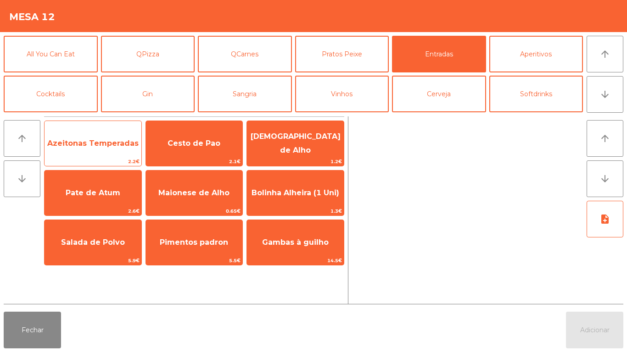
click at [113, 156] on span "Azeitonas Temperadas" at bounding box center [93, 143] width 97 height 25
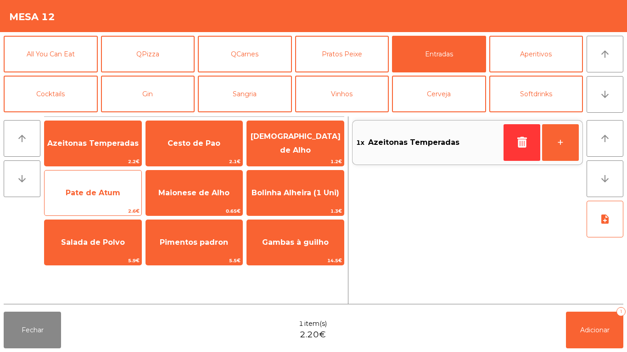
click at [114, 195] on span "Pate de Atum" at bounding box center [93, 193] width 55 height 9
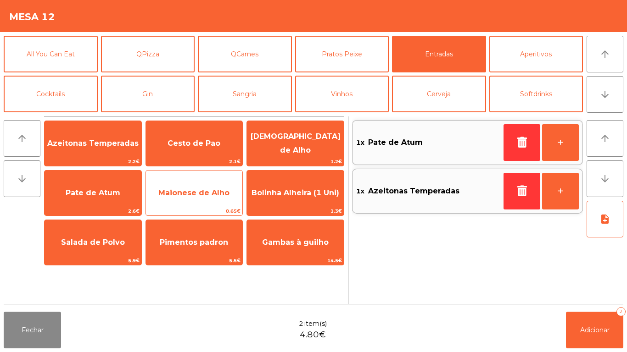
click at [214, 193] on span "Maionese de Alho" at bounding box center [193, 193] width 71 height 9
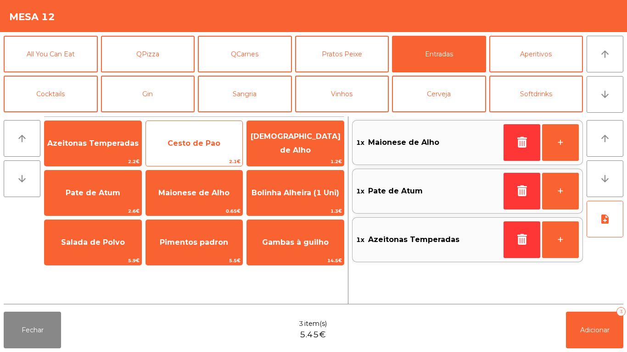
click at [215, 144] on span "Cesto de Pao" at bounding box center [193, 143] width 53 height 9
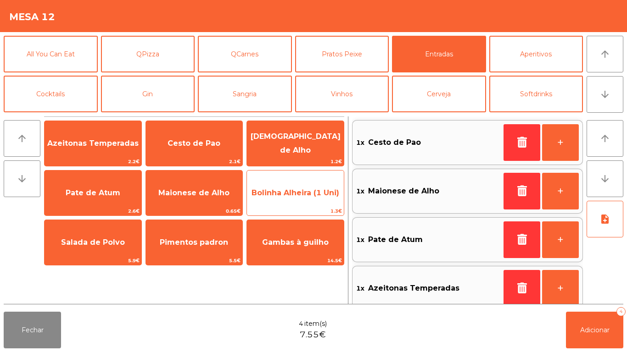
click at [300, 190] on span "Bolinha Alheira (1 Uni)" at bounding box center [295, 193] width 88 height 9
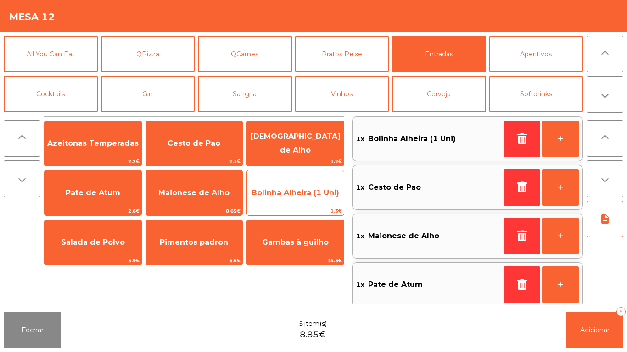
click at [300, 192] on span "Bolinha Alheira (1 Uni)" at bounding box center [295, 193] width 88 height 9
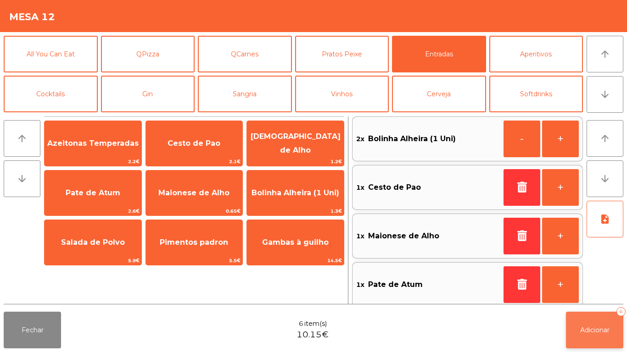
click at [585, 319] on button "Adicionar 6" at bounding box center [594, 330] width 57 height 37
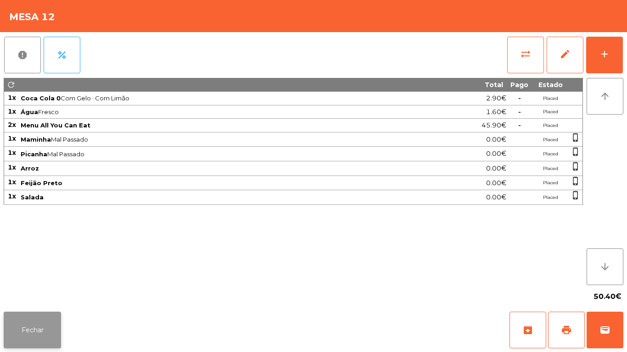
click at [43, 317] on button "Fechar" at bounding box center [32, 330] width 57 height 37
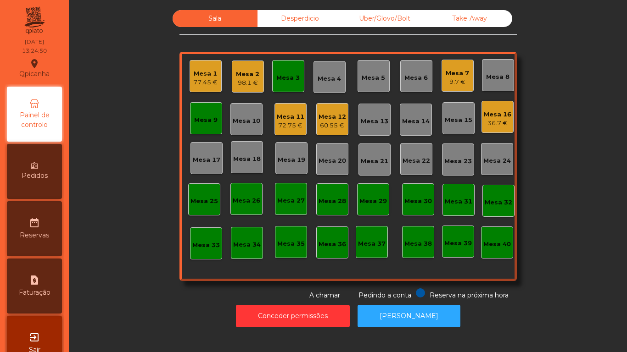
click at [194, 120] on div "Mesa 9" at bounding box center [205, 120] width 23 height 9
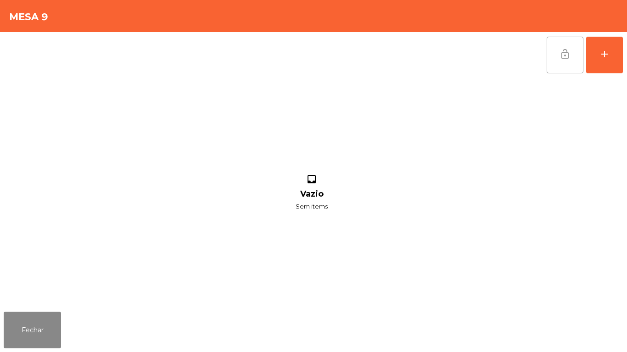
click at [557, 63] on button "lock_open" at bounding box center [564, 55] width 37 height 37
click at [38, 314] on button "Fechar" at bounding box center [32, 330] width 57 height 37
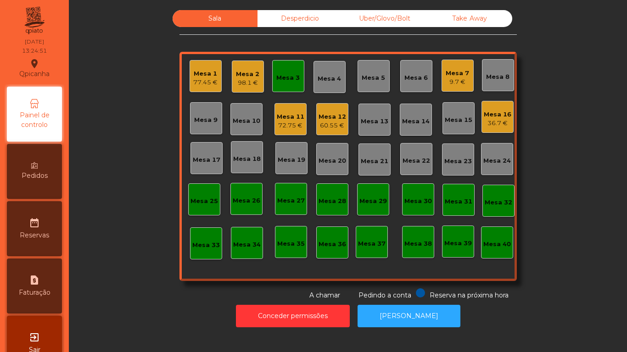
click at [289, 83] on div "Mesa 3" at bounding box center [288, 76] width 32 height 32
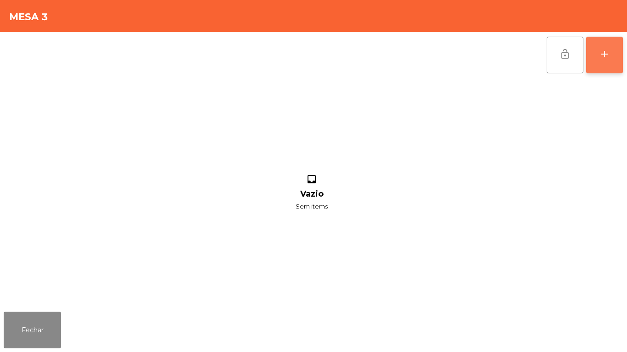
click at [603, 62] on button "add" at bounding box center [604, 55] width 37 height 37
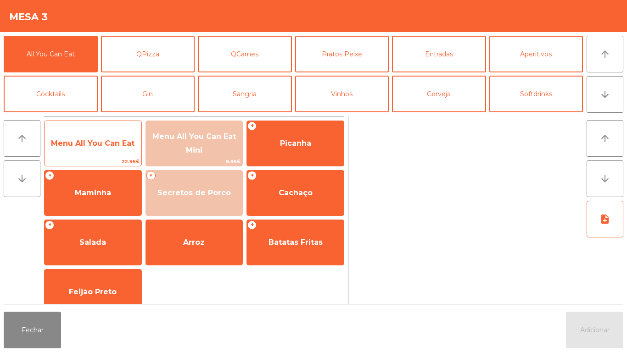
click at [108, 137] on span "Menu All You Can Eat" at bounding box center [93, 143] width 97 height 25
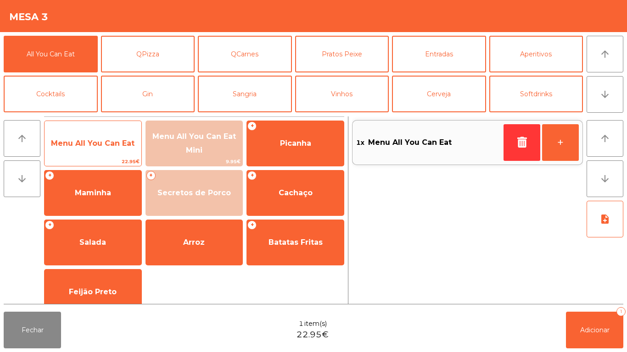
click at [105, 140] on span "Menu All You Can Eat" at bounding box center [92, 143] width 83 height 9
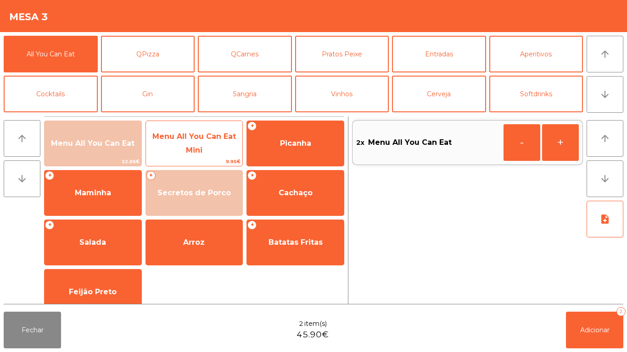
click at [184, 143] on span "Menu All You Can Eat Mini" at bounding box center [194, 143] width 97 height 39
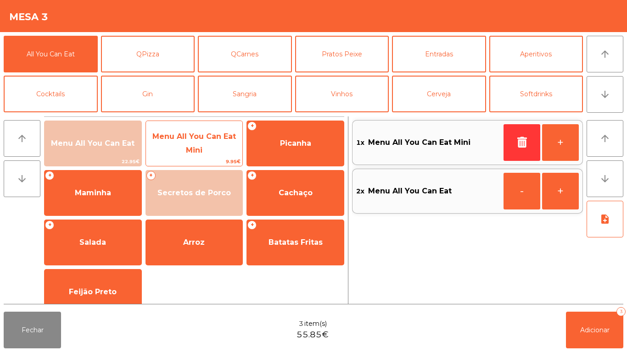
click at [189, 137] on span "Menu All You Can Eat Mini" at bounding box center [193, 143] width 83 height 22
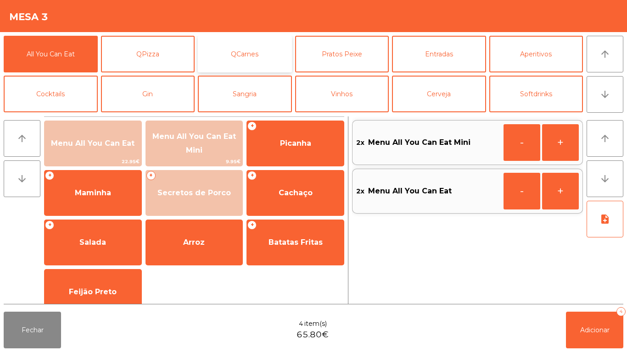
click at [263, 49] on button "QCarnes" at bounding box center [245, 54] width 94 height 37
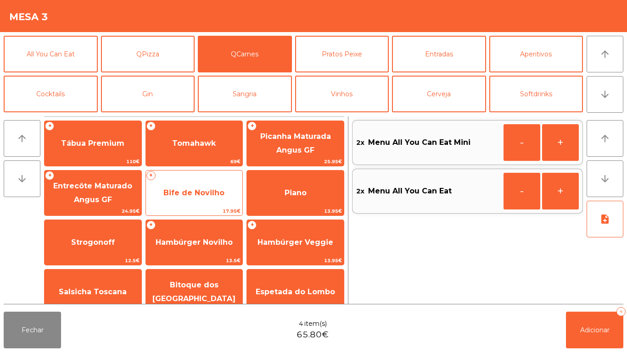
click at [210, 187] on span "Bife de Novilho" at bounding box center [194, 193] width 97 height 25
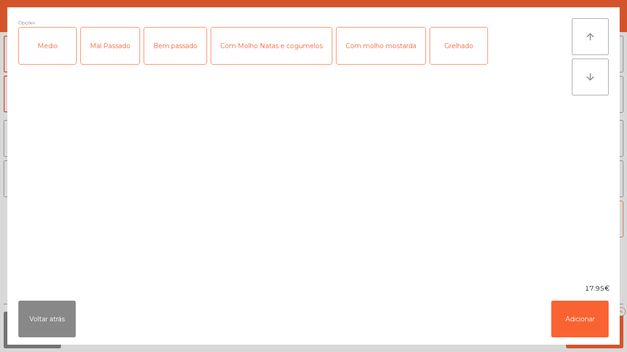
click at [53, 51] on div "Medio" at bounding box center [47, 46] width 57 height 37
click at [462, 53] on div "Grelhado" at bounding box center [458, 46] width 57 height 37
click at [580, 313] on button "Adicionar" at bounding box center [579, 319] width 57 height 37
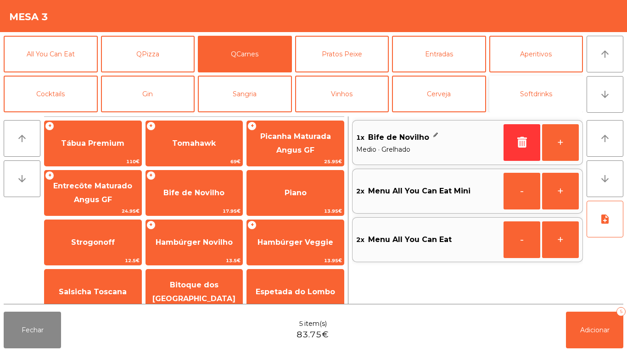
click at [532, 86] on button "Softdrinks" at bounding box center [536, 94] width 94 height 37
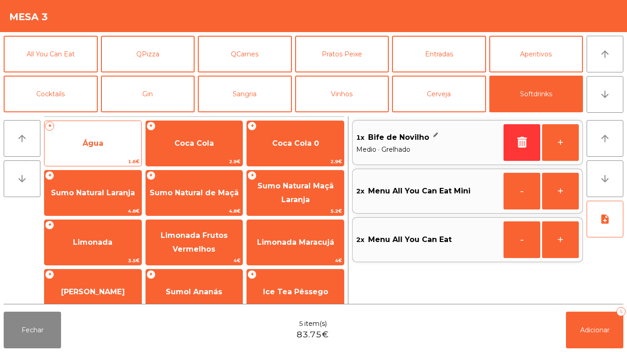
click at [96, 145] on span "Água" at bounding box center [93, 143] width 21 height 9
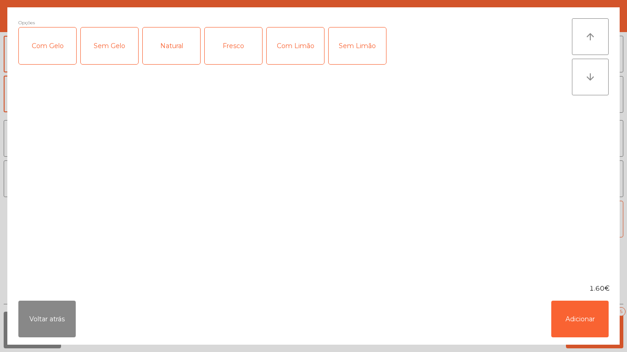
click at [164, 50] on div "Natural" at bounding box center [171, 46] width 57 height 37
click at [596, 323] on button "Adicionar" at bounding box center [579, 319] width 57 height 37
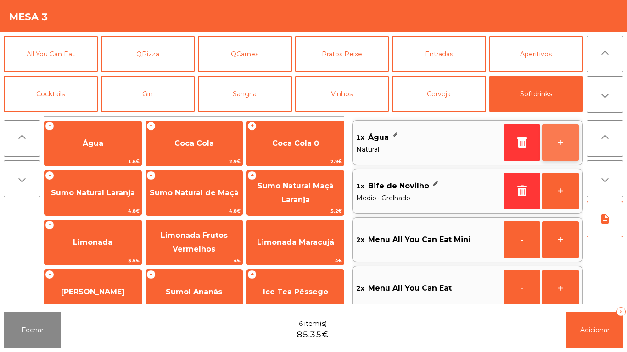
click at [557, 145] on button "+" at bounding box center [560, 142] width 37 height 37
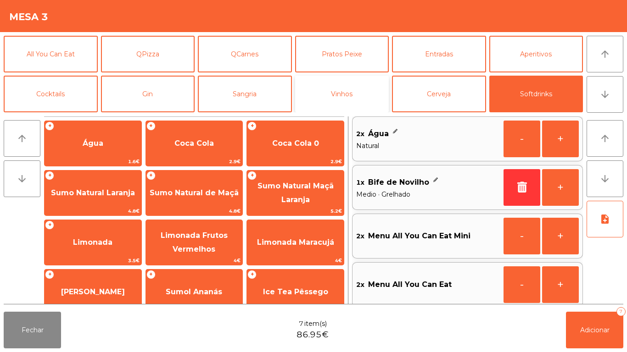
click at [350, 95] on button "Vinhos" at bounding box center [342, 94] width 94 height 37
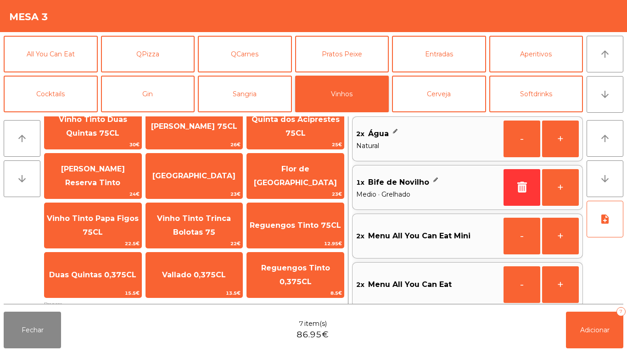
scroll to position [24, 0]
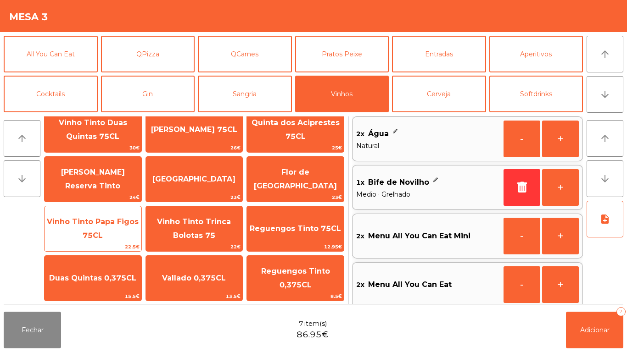
click at [106, 224] on span "Vinho Tinto Papa Figos 75CL" at bounding box center [93, 228] width 92 height 22
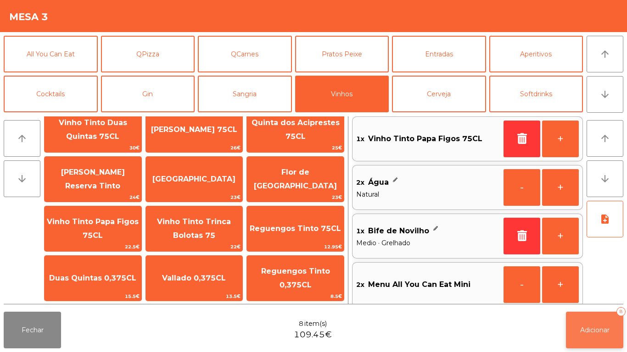
click at [591, 331] on span "Adicionar" at bounding box center [594, 330] width 29 height 8
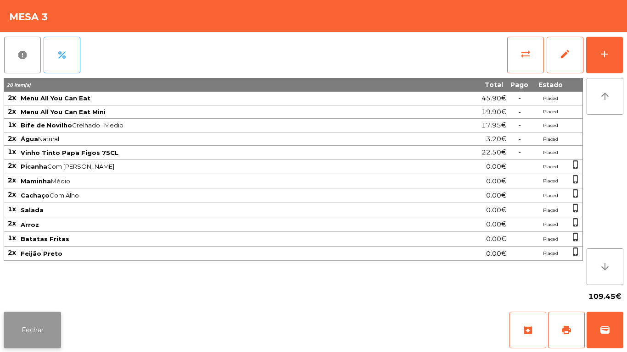
click at [39, 323] on button "Fechar" at bounding box center [32, 330] width 57 height 37
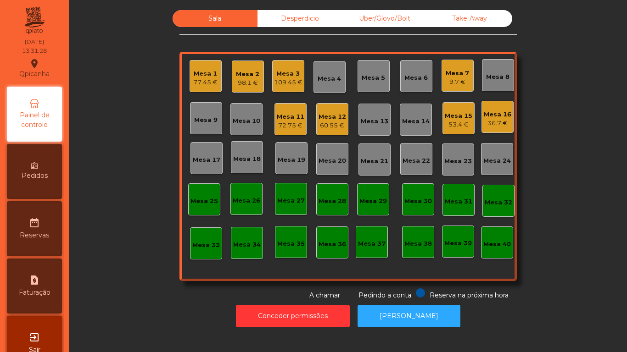
click at [460, 80] on div "9.7 €" at bounding box center [456, 82] width 23 height 9
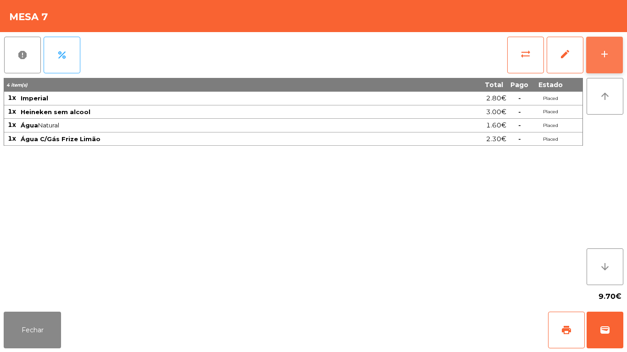
click at [611, 61] on button "add" at bounding box center [604, 55] width 37 height 37
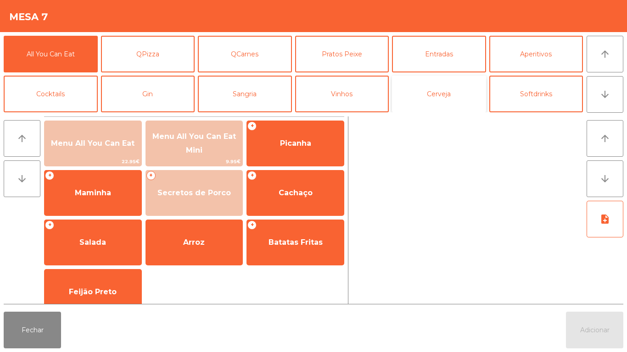
click at [446, 95] on button "Cerveja" at bounding box center [439, 94] width 94 height 37
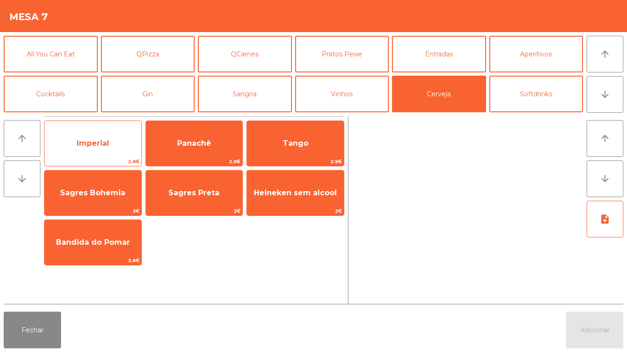
click at [121, 149] on span "Imperial" at bounding box center [93, 143] width 97 height 25
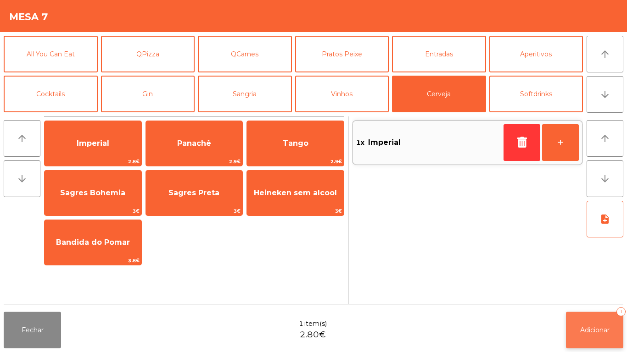
click at [594, 331] on span "Adicionar" at bounding box center [594, 330] width 29 height 8
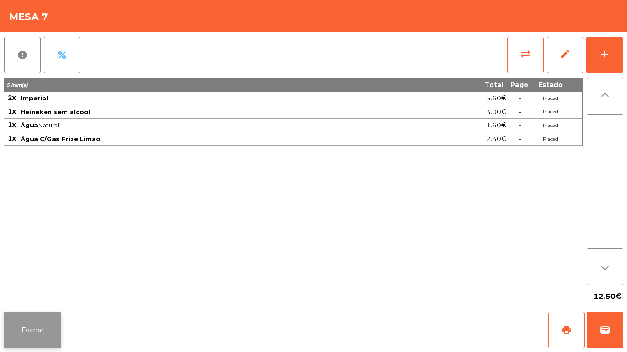
click at [51, 329] on button "Fechar" at bounding box center [32, 330] width 57 height 37
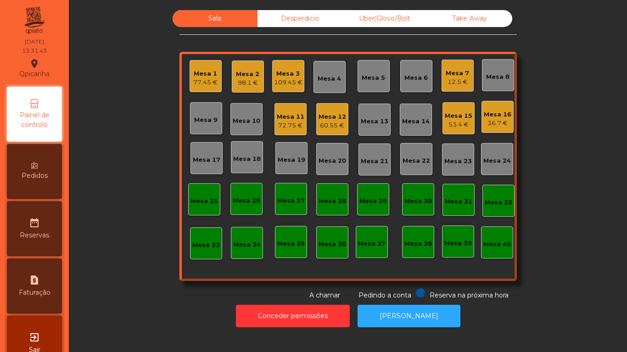
click at [293, 78] on div "Mesa 3" at bounding box center [288, 73] width 28 height 9
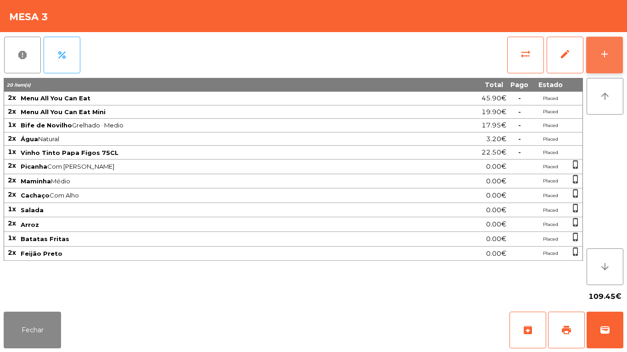
click at [604, 72] on button "add" at bounding box center [604, 55] width 37 height 37
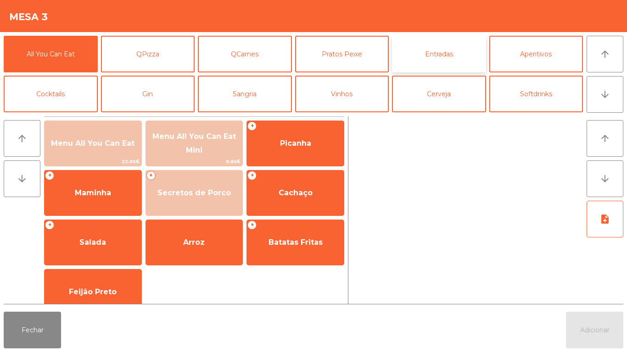
click at [442, 53] on button "Entradas" at bounding box center [439, 54] width 94 height 37
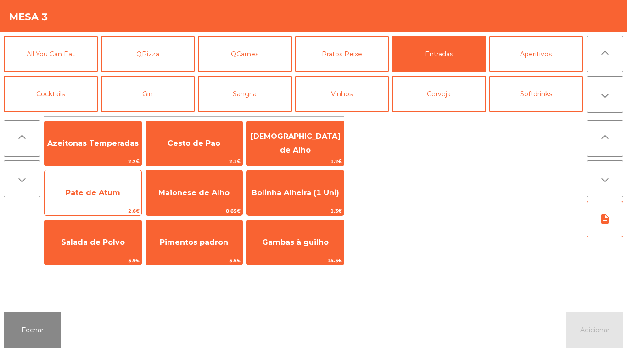
click at [111, 194] on span "Pate de Atum" at bounding box center [93, 193] width 55 height 9
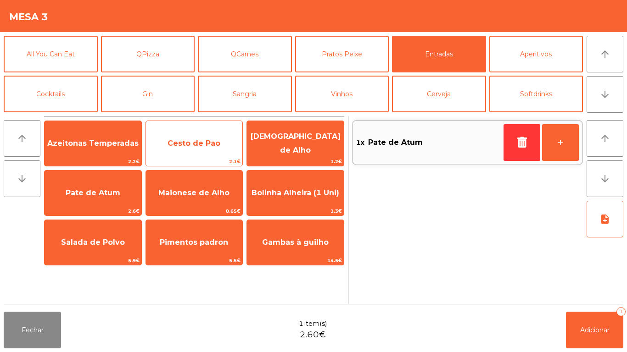
click at [225, 146] on span "Cesto de Pao" at bounding box center [194, 143] width 97 height 25
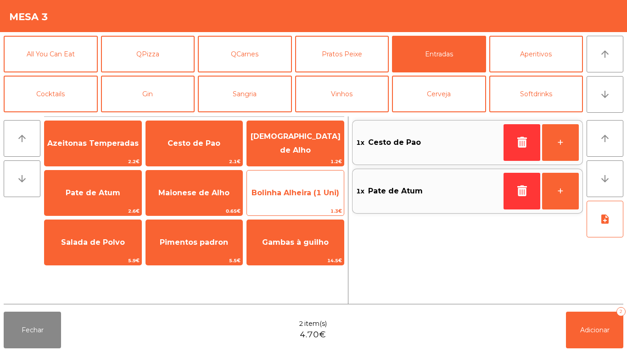
click at [297, 203] on span "Bolinha Alheira (1 Uni)" at bounding box center [295, 193] width 97 height 25
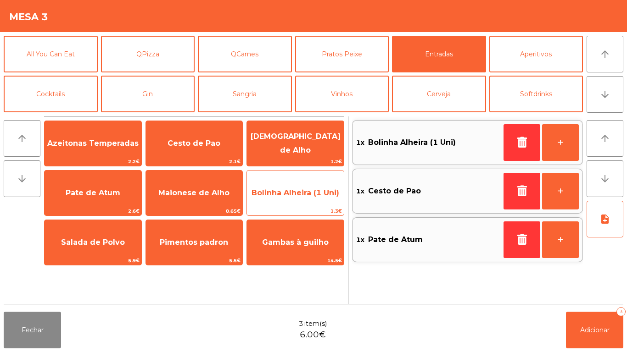
click at [304, 200] on span "Bolinha Alheira (1 Uni)" at bounding box center [295, 193] width 97 height 25
click at [306, 198] on span "Bolinha Alheira (1 Uni)" at bounding box center [295, 193] width 97 height 25
click at [308, 199] on span "Bolinha Alheira (1 Uni)" at bounding box center [295, 193] width 97 height 25
click at [309, 203] on span "Bolinha Alheira (1 Uni)" at bounding box center [295, 193] width 97 height 25
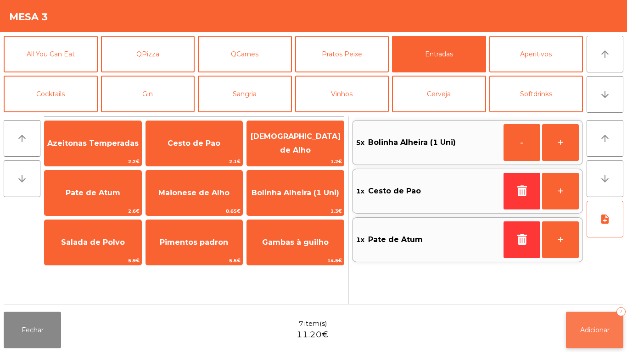
click at [595, 328] on span "Adicionar" at bounding box center [594, 330] width 29 height 8
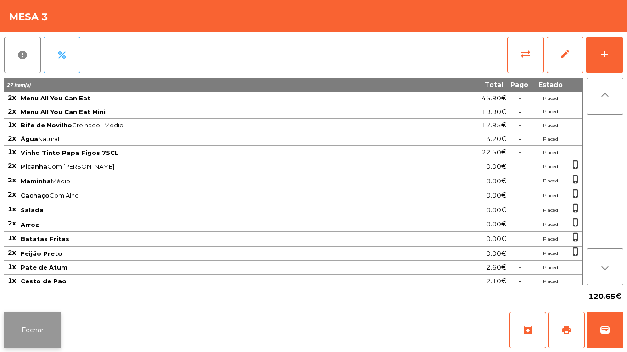
click at [33, 323] on button "Fechar" at bounding box center [32, 330] width 57 height 37
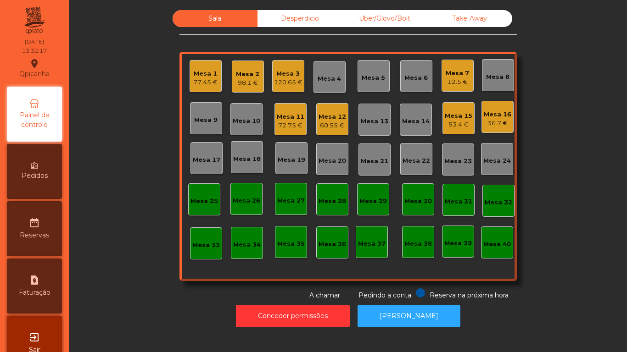
click at [335, 91] on div "Mesa 4" at bounding box center [329, 77] width 32 height 32
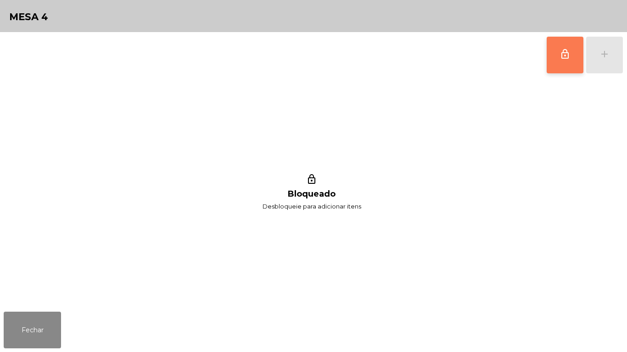
click at [556, 59] on button "lock_outline" at bounding box center [564, 55] width 37 height 37
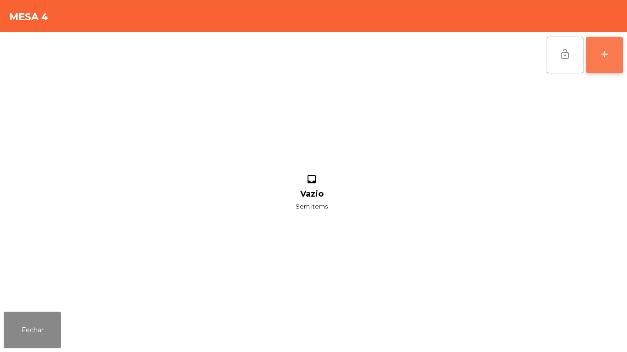
click at [603, 67] on button "add" at bounding box center [604, 55] width 37 height 37
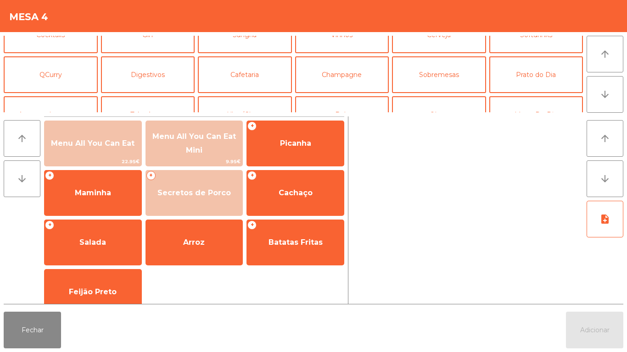
scroll to position [59, 0]
click at [161, 78] on button "Digestivos" at bounding box center [148, 75] width 94 height 37
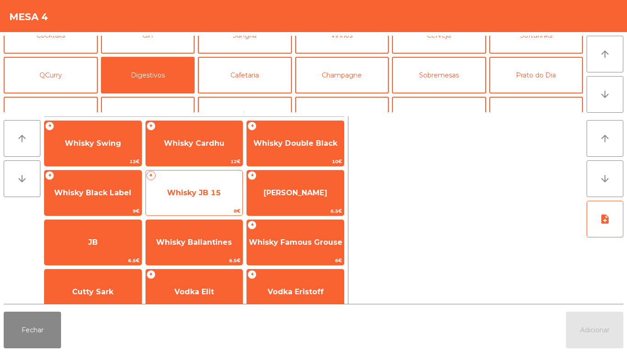
click at [204, 191] on span "Whisky JB 15" at bounding box center [194, 193] width 54 height 9
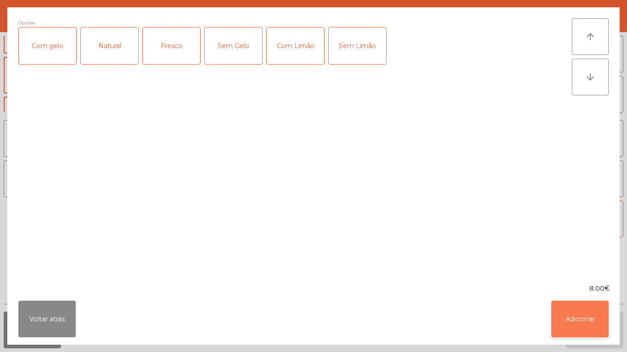
click at [574, 324] on button "Adicionar" at bounding box center [579, 319] width 57 height 37
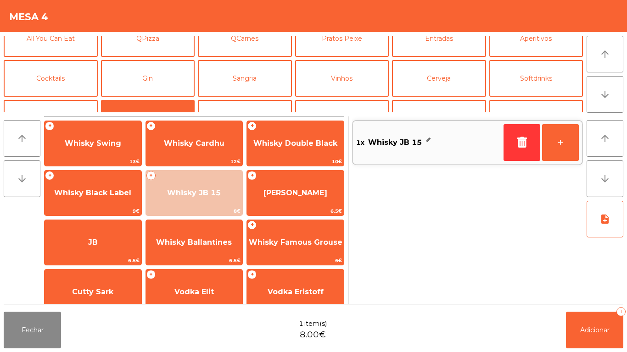
scroll to position [8, 0]
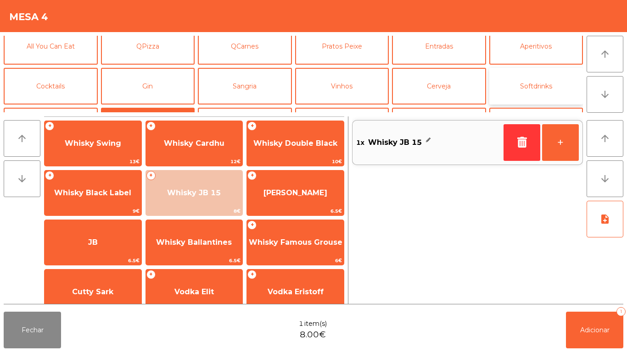
click at [540, 83] on button "Softdrinks" at bounding box center [536, 86] width 94 height 37
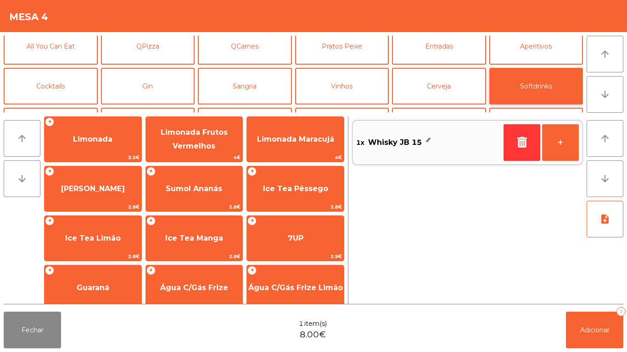
scroll to position [163, 0]
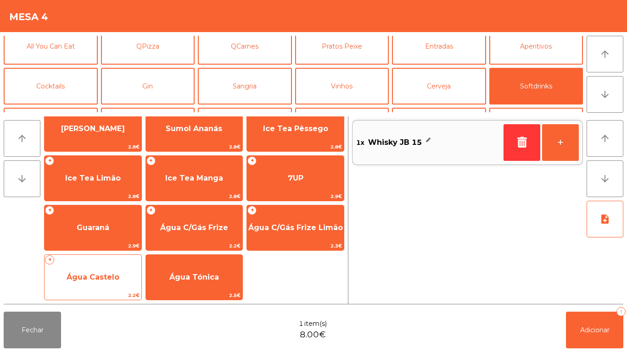
click at [115, 277] on span "Água Castelo" at bounding box center [93, 277] width 53 height 9
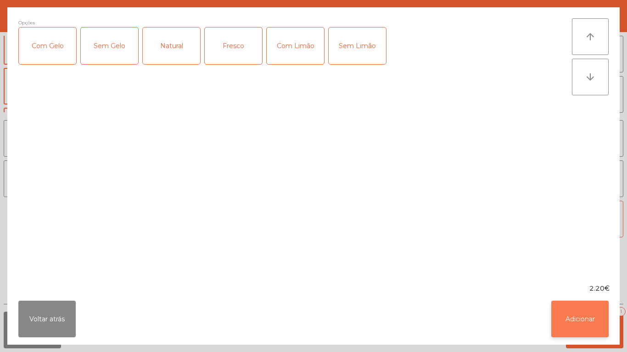
click at [579, 310] on button "Adicionar" at bounding box center [579, 319] width 57 height 37
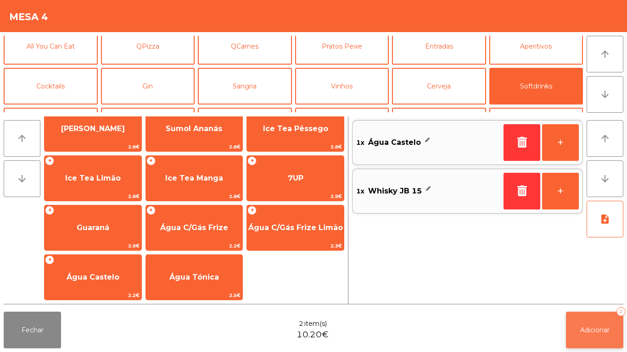
click at [615, 324] on button "Adicionar 2" at bounding box center [594, 330] width 57 height 37
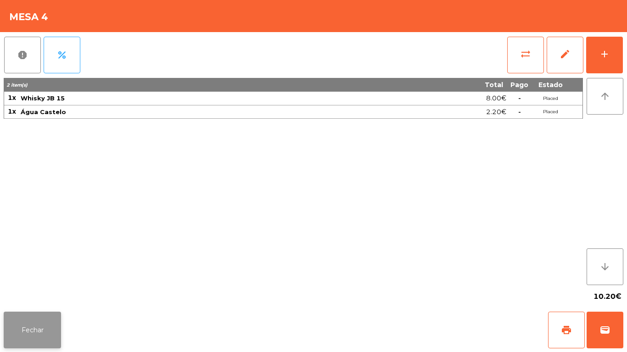
click at [30, 345] on button "Fechar" at bounding box center [32, 330] width 57 height 37
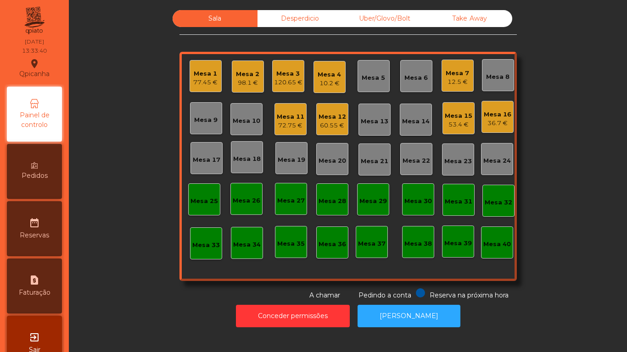
click at [209, 120] on div "Mesa 9" at bounding box center [205, 120] width 23 height 9
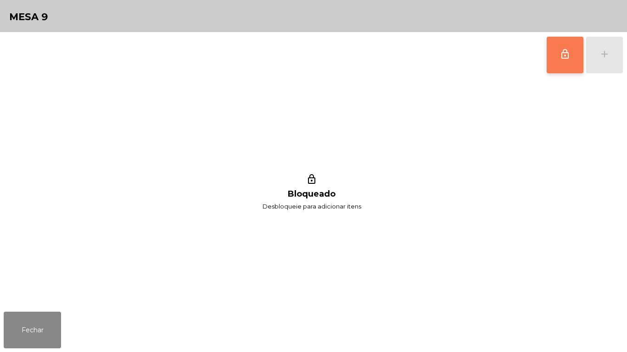
click at [565, 60] on button "lock_outline" at bounding box center [564, 55] width 37 height 37
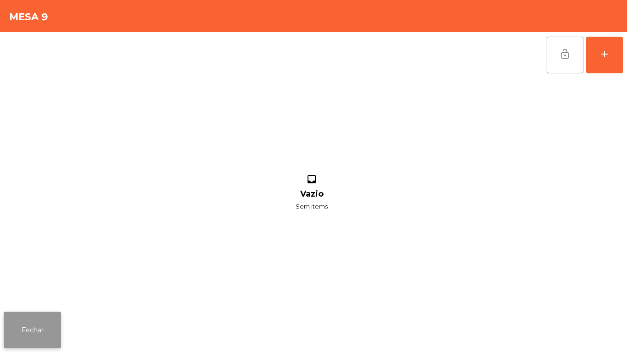
click at [46, 330] on button "Fechar" at bounding box center [32, 330] width 57 height 37
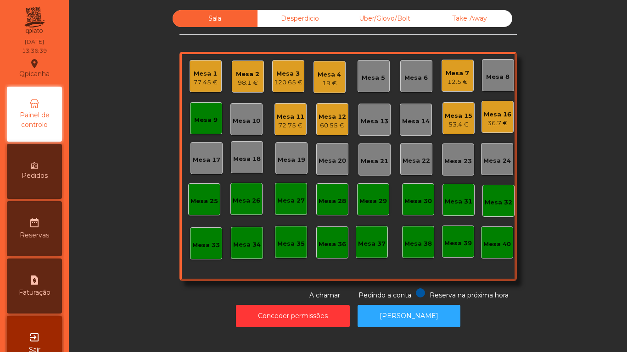
click at [190, 109] on div "Mesa 9" at bounding box center [206, 118] width 32 height 32
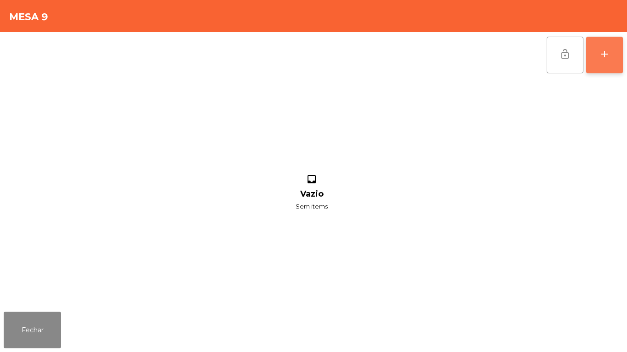
click at [612, 60] on button "add" at bounding box center [604, 55] width 37 height 37
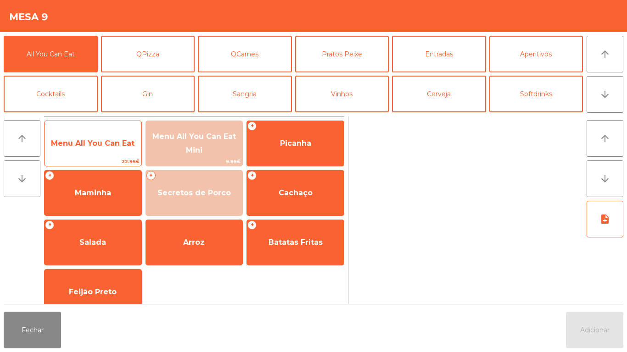
click at [109, 150] on span "Menu All You Can Eat" at bounding box center [93, 143] width 97 height 25
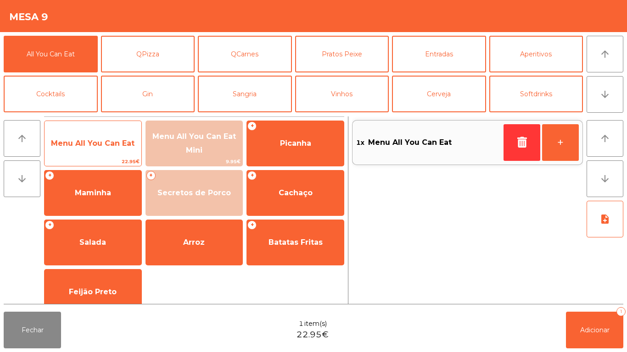
click at [108, 143] on span "Menu All You Can Eat" at bounding box center [92, 143] width 83 height 9
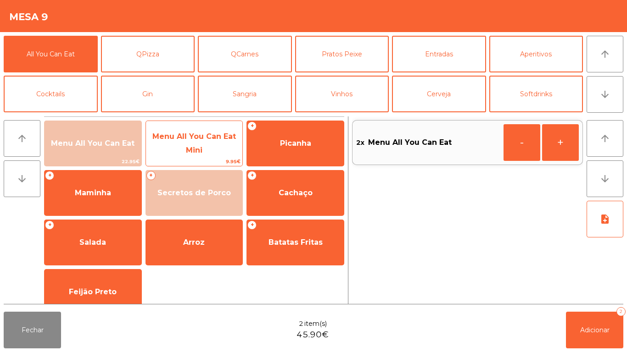
click at [194, 147] on span "Menu All You Can Eat Mini" at bounding box center [193, 143] width 83 height 22
click at [192, 148] on span "Menu All You Can Eat Mini" at bounding box center [193, 143] width 83 height 22
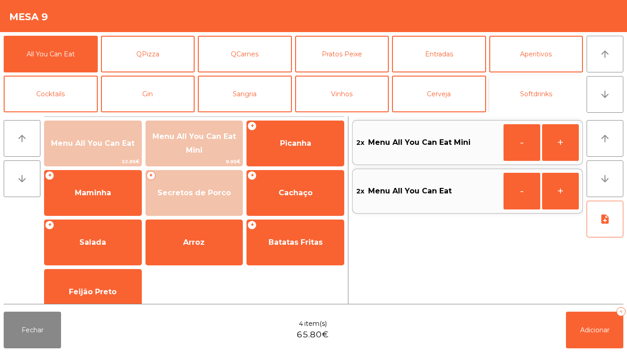
click at [538, 89] on button "Softdrinks" at bounding box center [536, 94] width 94 height 37
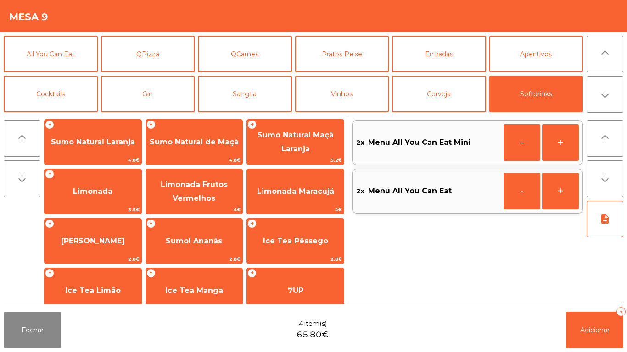
scroll to position [55, 0]
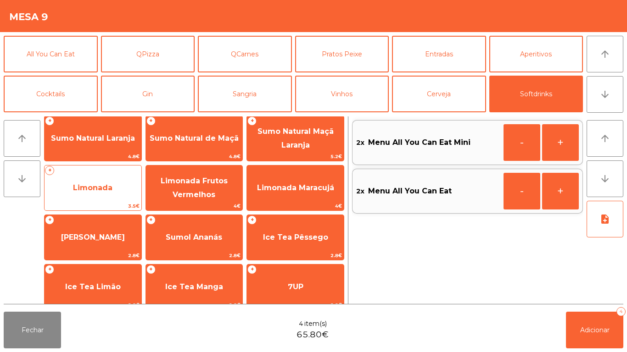
click at [118, 180] on span "Limonada" at bounding box center [93, 188] width 97 height 25
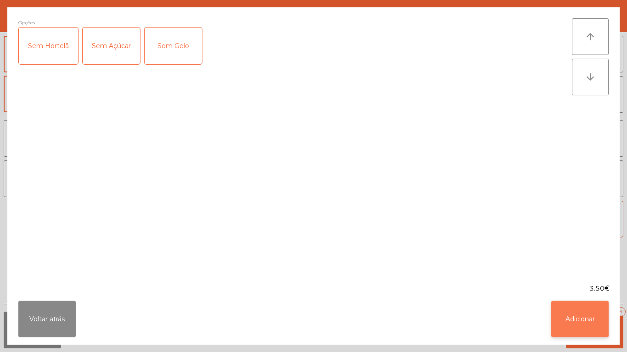
click at [568, 310] on button "Adicionar" at bounding box center [579, 319] width 57 height 37
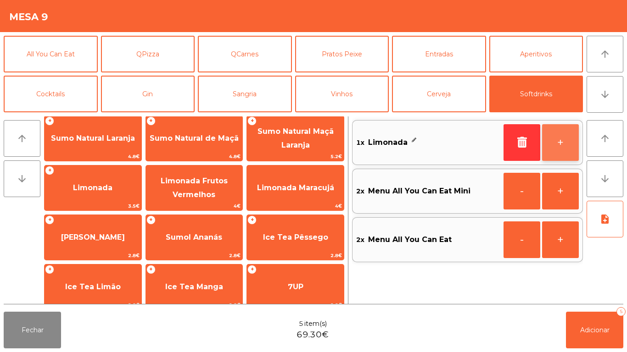
click at [557, 145] on button "+" at bounding box center [560, 142] width 37 height 37
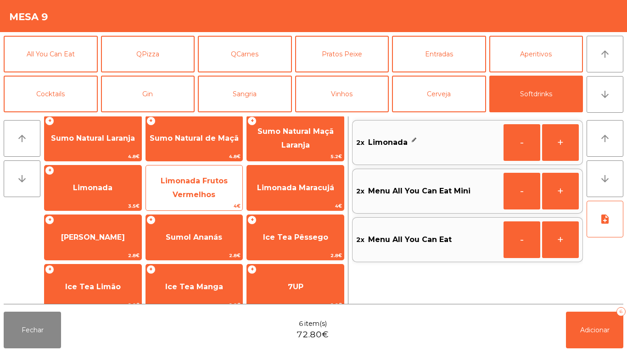
click at [206, 186] on span "Limonada Frutos Vermelhos" at bounding box center [194, 188] width 97 height 39
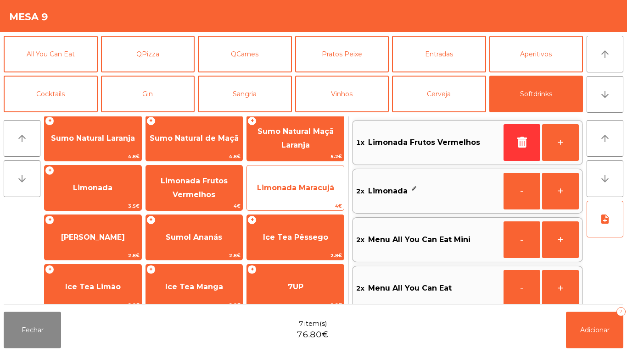
click at [302, 184] on span "Limonada Maracujá" at bounding box center [295, 188] width 77 height 9
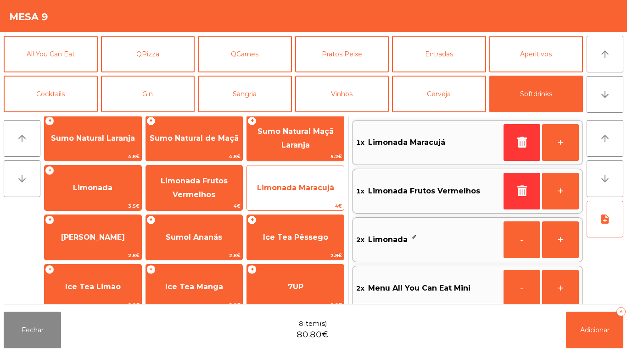
scroll to position [4, 0]
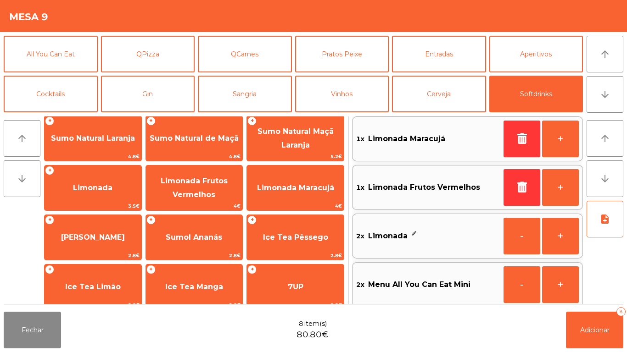
click at [419, 136] on span "Limonada Maracujá" at bounding box center [406, 139] width 77 height 14
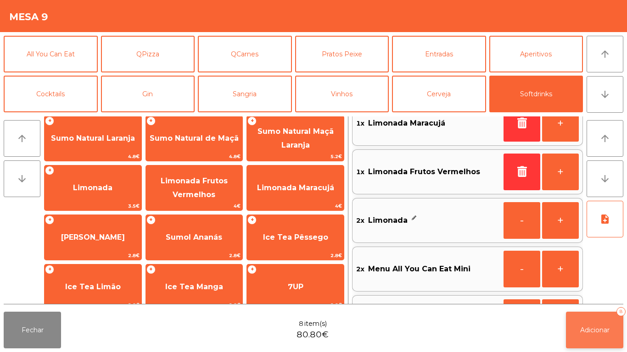
click at [594, 328] on span "Adicionar" at bounding box center [594, 330] width 29 height 8
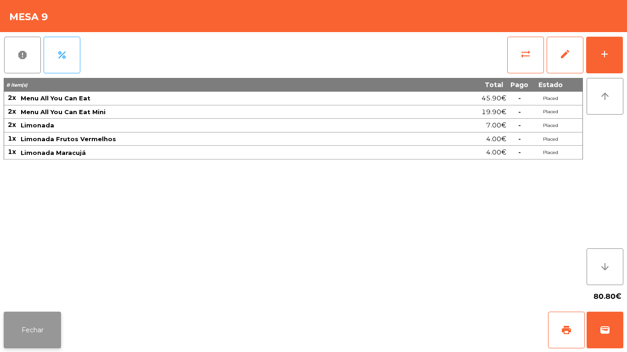
click at [45, 328] on button "Fechar" at bounding box center [32, 330] width 57 height 37
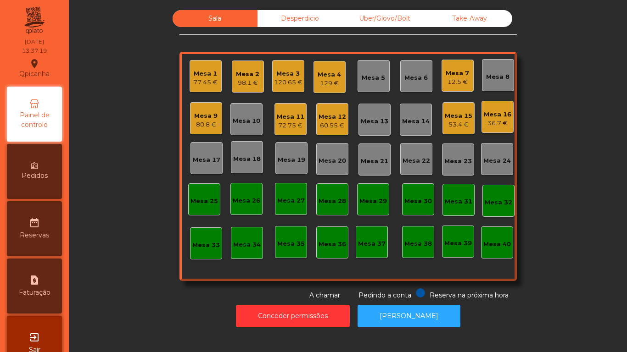
click at [333, 80] on div "129 €" at bounding box center [328, 83] width 23 height 9
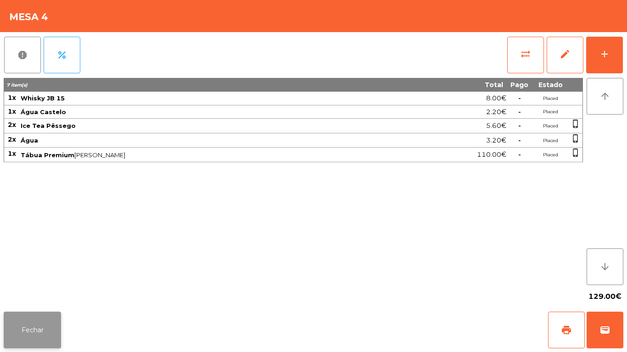
click at [53, 323] on button "Fechar" at bounding box center [32, 330] width 57 height 37
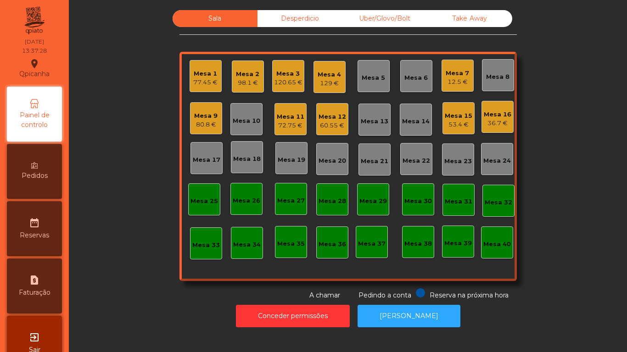
click at [329, 90] on div "Mesa 4 129 €" at bounding box center [329, 77] width 32 height 32
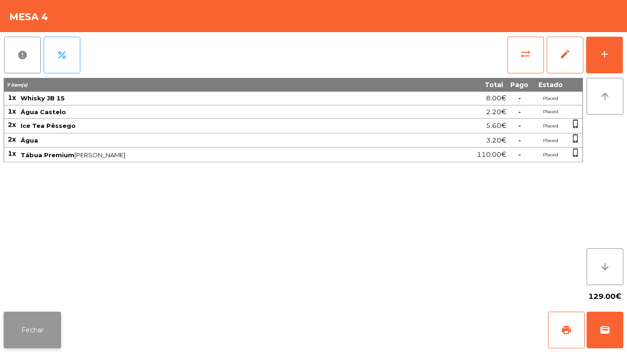
click at [54, 322] on button "Fechar" at bounding box center [32, 330] width 57 height 37
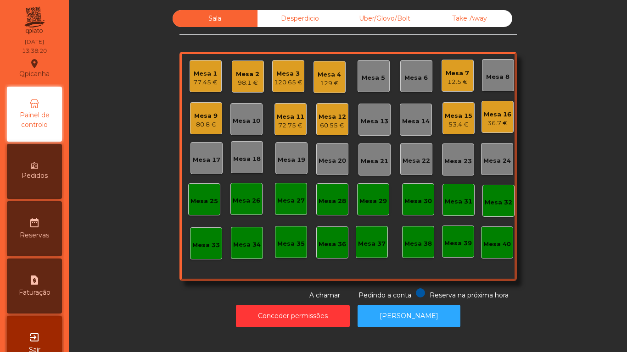
click at [457, 127] on div "53.4 €" at bounding box center [459, 124] width 28 height 9
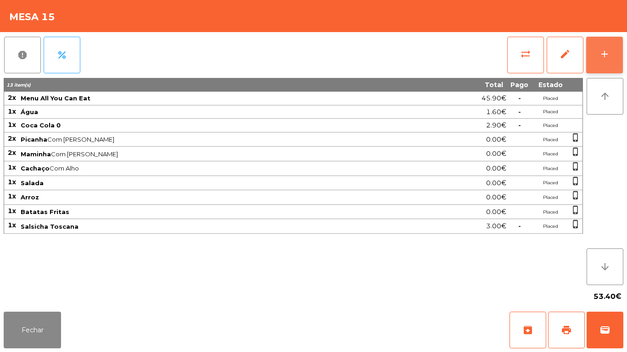
click at [601, 56] on div "add" at bounding box center [604, 54] width 11 height 11
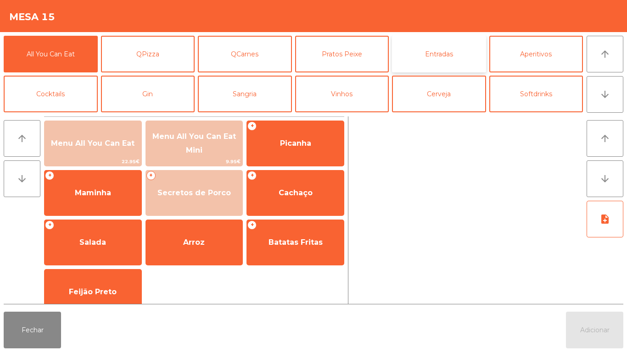
click at [450, 60] on button "Entradas" at bounding box center [439, 54] width 94 height 37
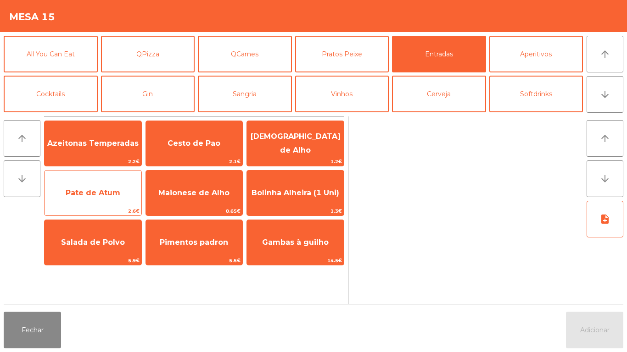
click at [115, 190] on span "Pate de Atum" at bounding box center [93, 193] width 55 height 9
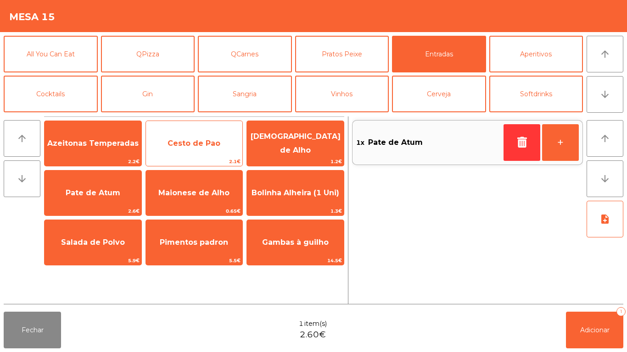
click at [216, 143] on span "Cesto de Pao" at bounding box center [193, 143] width 53 height 9
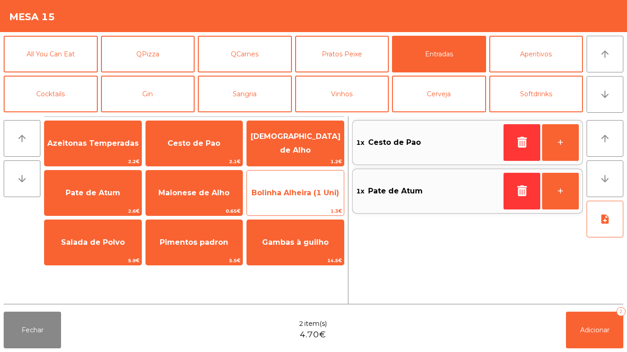
click at [297, 190] on span "Bolinha Alheira (1 Uni)" at bounding box center [295, 193] width 88 height 9
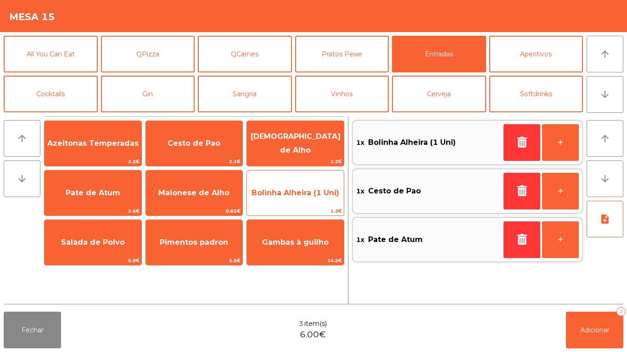
click at [300, 200] on span "Bolinha Alheira (1 Uni)" at bounding box center [295, 193] width 97 height 25
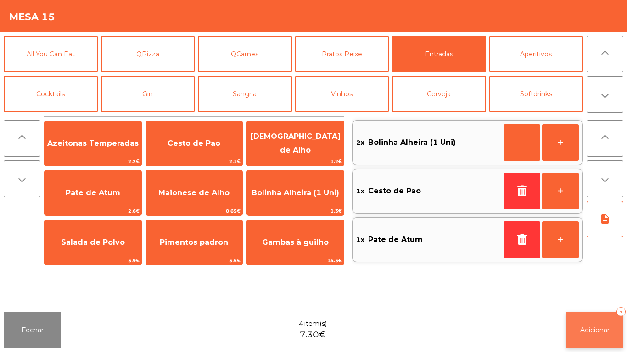
click at [572, 320] on button "Adicionar 4" at bounding box center [594, 330] width 57 height 37
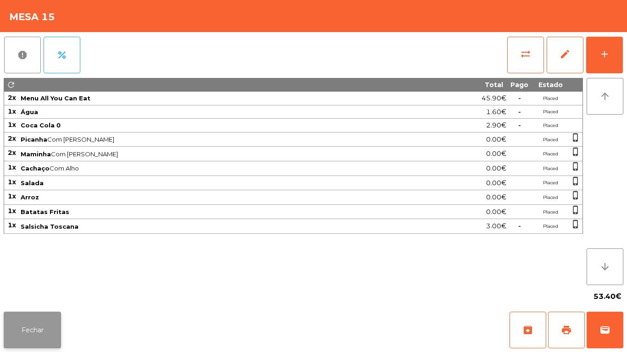
click at [42, 332] on button "Fechar" at bounding box center [32, 330] width 57 height 37
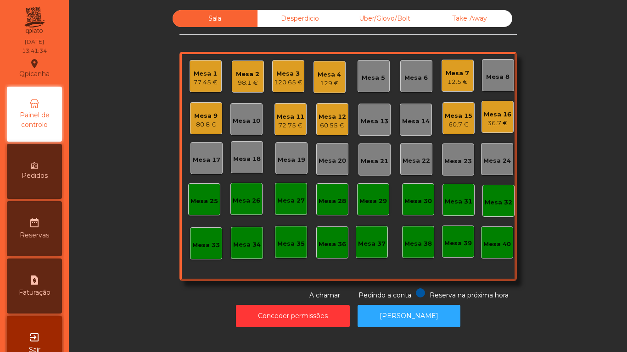
click at [238, 89] on div "Mesa 2 98.1 €" at bounding box center [248, 77] width 32 height 32
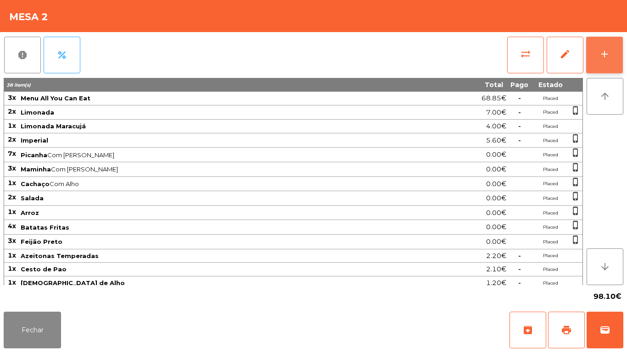
click at [601, 64] on button "add" at bounding box center [604, 55] width 37 height 37
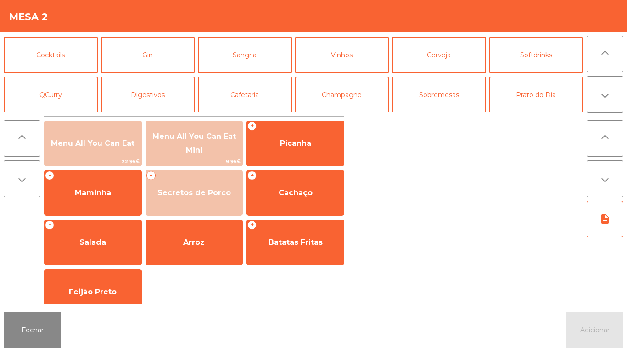
scroll to position [41, 0]
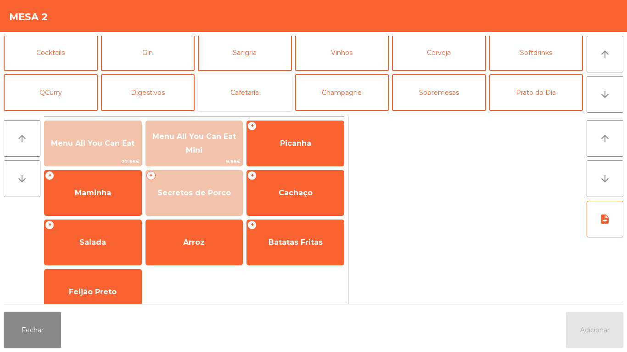
click at [237, 89] on button "Cafetaria" at bounding box center [245, 92] width 94 height 37
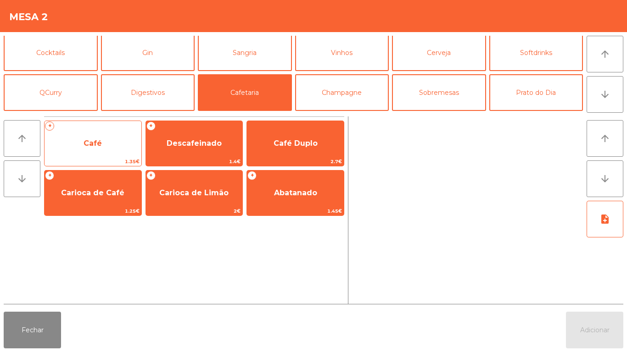
click at [106, 150] on span "Café" at bounding box center [93, 143] width 97 height 25
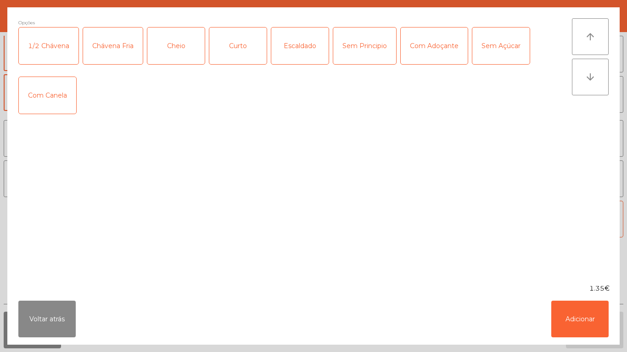
click at [182, 51] on div "Cheio" at bounding box center [175, 46] width 57 height 37
click at [491, 53] on div "Sem Açúcar" at bounding box center [500, 46] width 57 height 37
click at [568, 320] on button "Adicionar" at bounding box center [579, 319] width 57 height 37
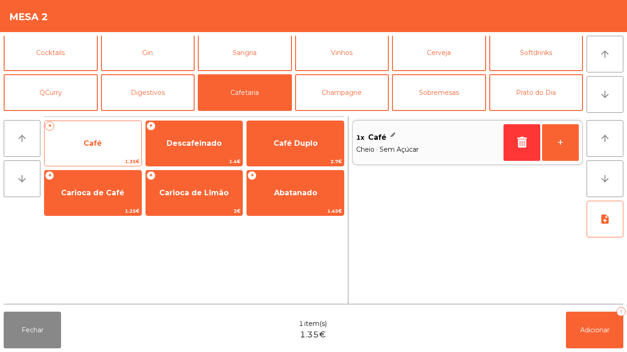
click at [111, 144] on span "Café" at bounding box center [93, 143] width 97 height 25
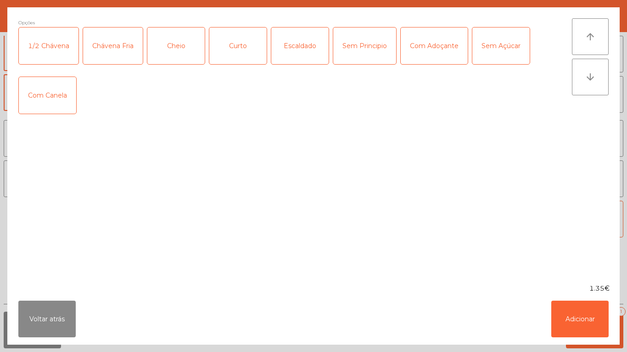
click at [489, 50] on div "Sem Açúcar" at bounding box center [500, 46] width 57 height 37
click at [566, 305] on button "Adicionar" at bounding box center [579, 319] width 57 height 37
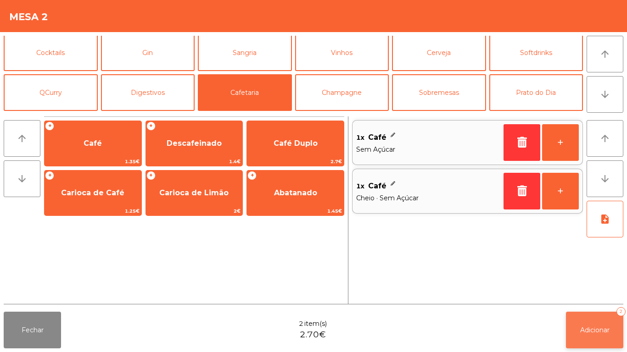
click at [581, 322] on button "Adicionar 2" at bounding box center [594, 330] width 57 height 37
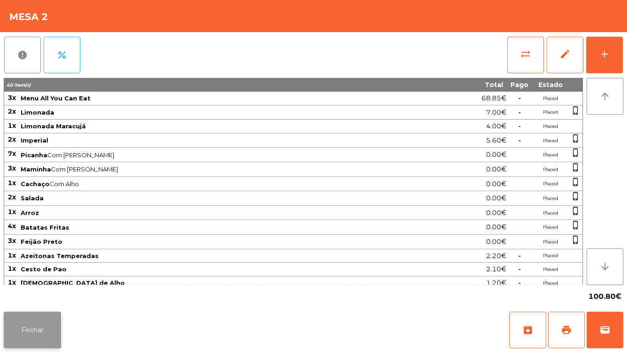
click at [23, 343] on button "Fechar" at bounding box center [32, 330] width 57 height 37
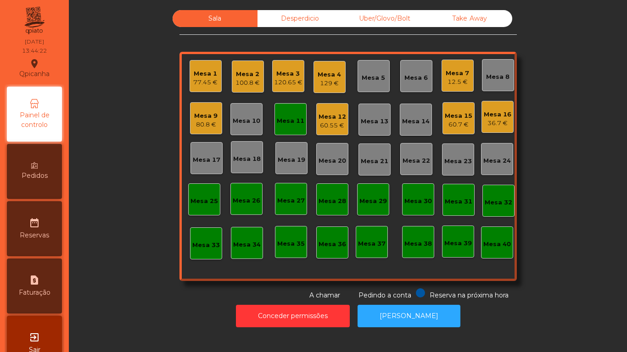
click at [453, 118] on div "Mesa 15" at bounding box center [459, 115] width 28 height 9
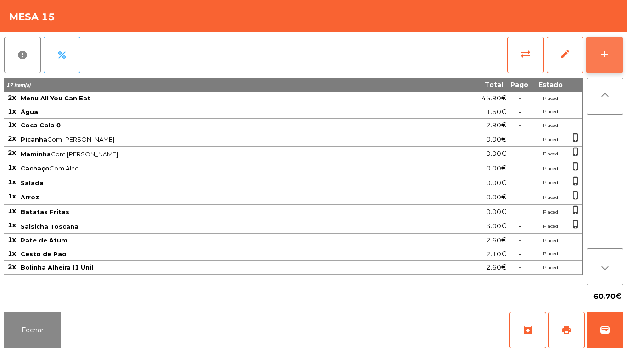
click at [605, 57] on div "add" at bounding box center [604, 54] width 11 height 11
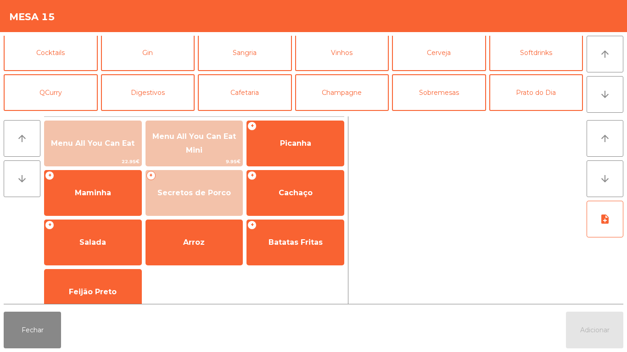
scroll to position [43, 0]
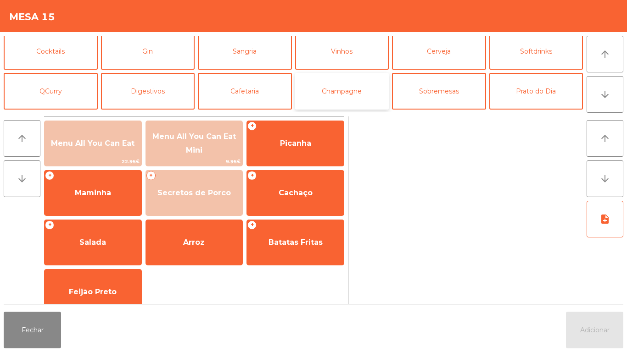
click at [345, 94] on button "Champagne" at bounding box center [342, 91] width 94 height 37
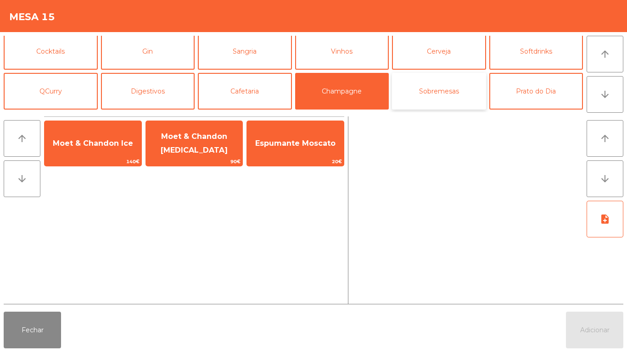
click at [452, 101] on button "Sobremesas" at bounding box center [439, 91] width 94 height 37
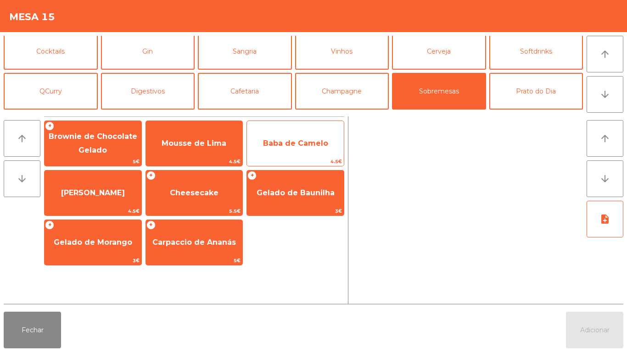
click at [321, 145] on span "Baba de Camelo" at bounding box center [295, 143] width 65 height 9
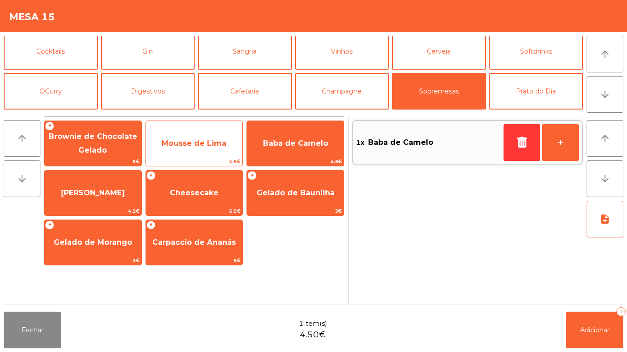
click at [219, 150] on span "Mousse de Lima" at bounding box center [194, 143] width 97 height 25
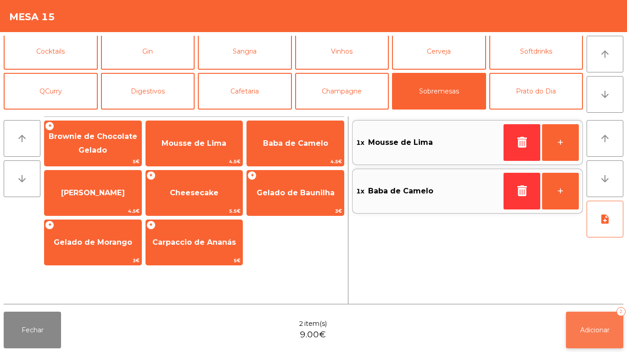
click at [604, 326] on span "Adicionar" at bounding box center [594, 330] width 29 height 8
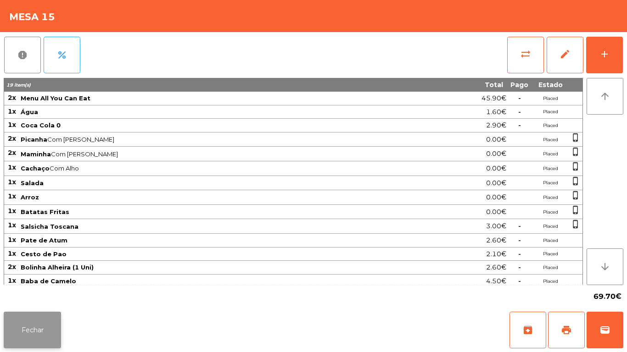
click at [51, 328] on button "Fechar" at bounding box center [32, 330] width 57 height 37
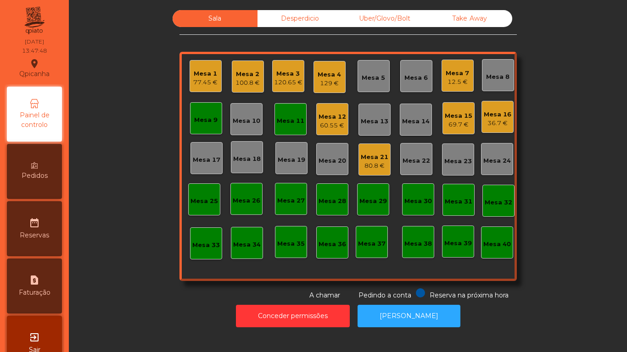
click at [366, 165] on div "80.8 €" at bounding box center [375, 165] width 28 height 9
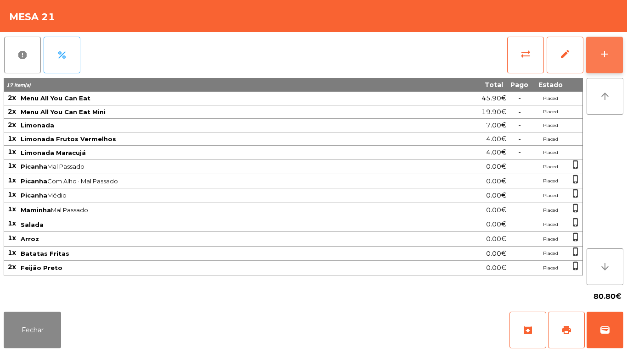
click at [601, 61] on button "add" at bounding box center [604, 55] width 37 height 37
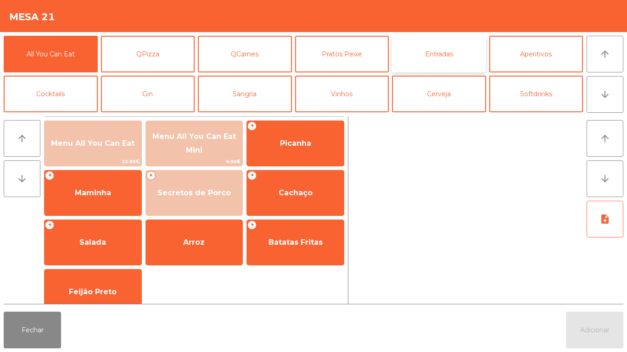
click at [442, 62] on button "Entradas" at bounding box center [439, 54] width 94 height 37
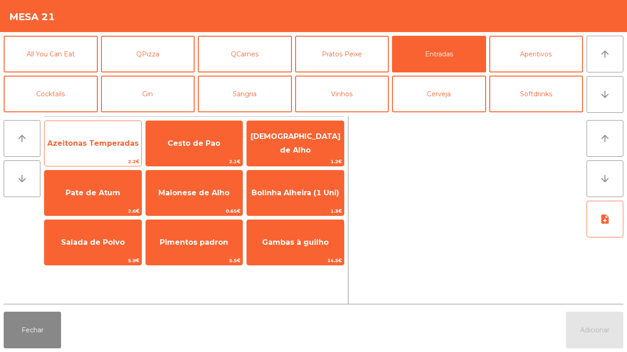
click at [120, 148] on span "Azeitonas Temperadas" at bounding box center [93, 143] width 97 height 25
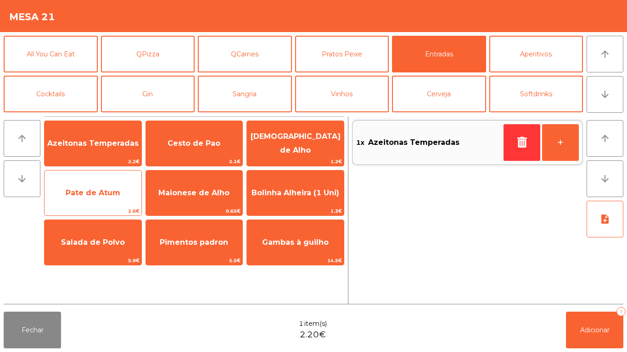
click at [118, 198] on span "Pate de Atum" at bounding box center [93, 193] width 97 height 25
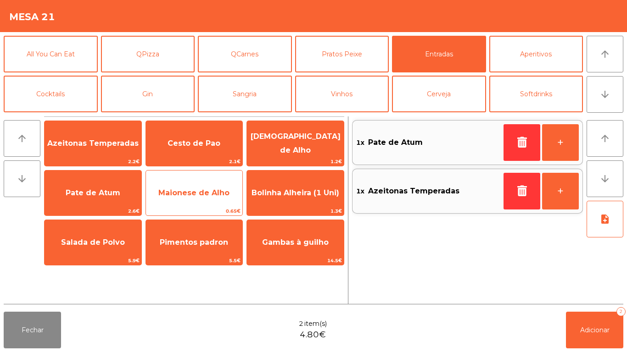
click at [197, 195] on span "Maionese de Alho" at bounding box center [193, 193] width 71 height 9
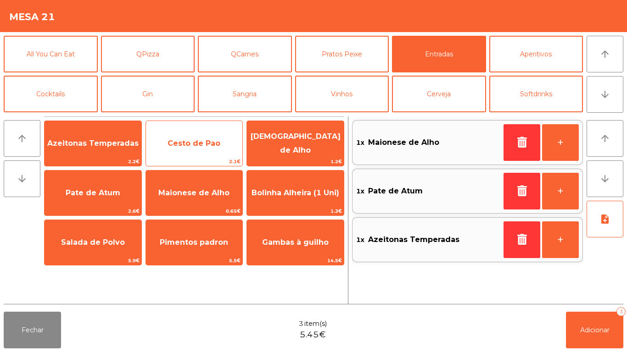
click at [212, 145] on span "Cesto de Pao" at bounding box center [193, 143] width 53 height 9
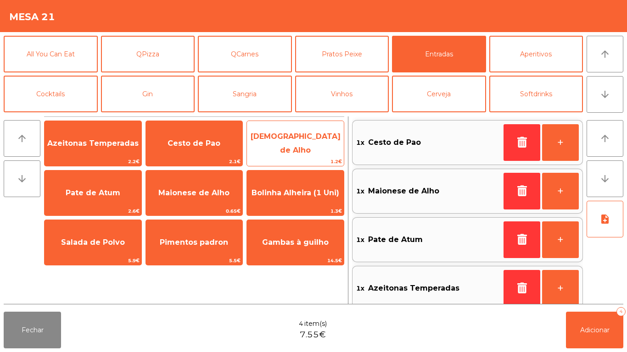
click at [301, 149] on span "[DEMOGRAPHIC_DATA] de Alho" at bounding box center [295, 143] width 97 height 39
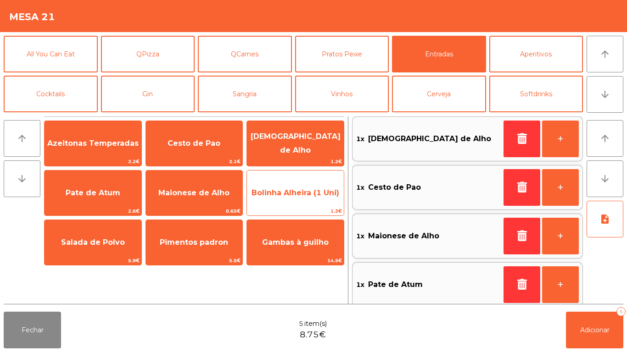
click at [306, 188] on span "Bolinha Alheira (1 Uni)" at bounding box center [295, 193] width 97 height 25
click at [313, 191] on span "Bolinha Alheira (1 Uni)" at bounding box center [295, 193] width 88 height 9
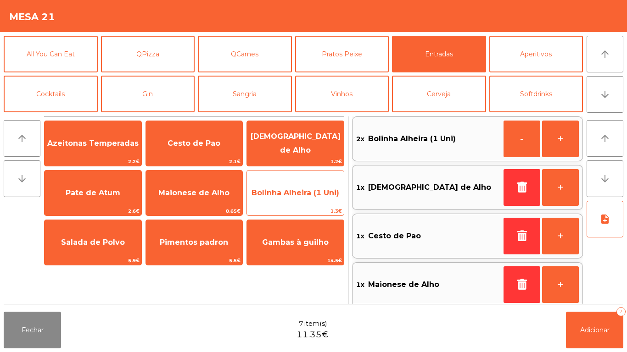
click at [314, 192] on span "Bolinha Alheira (1 Uni)" at bounding box center [295, 193] width 88 height 9
click at [316, 197] on span "Bolinha Alheira (1 Uni)" at bounding box center [295, 193] width 97 height 25
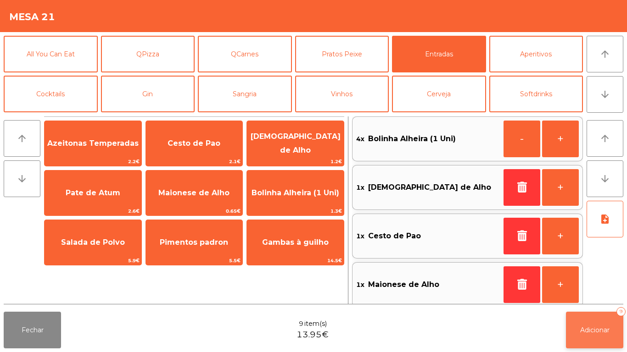
click at [578, 321] on button "Adicionar 9" at bounding box center [594, 330] width 57 height 37
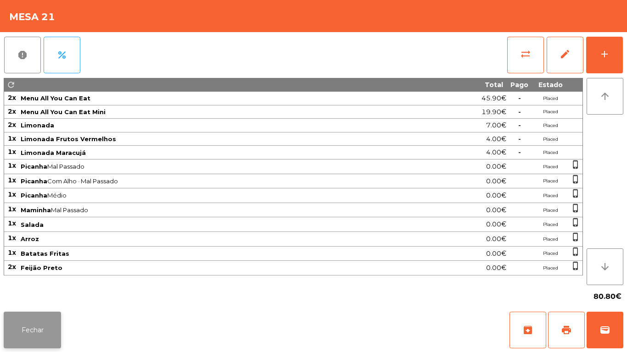
click at [35, 329] on button "Fechar" at bounding box center [32, 330] width 57 height 37
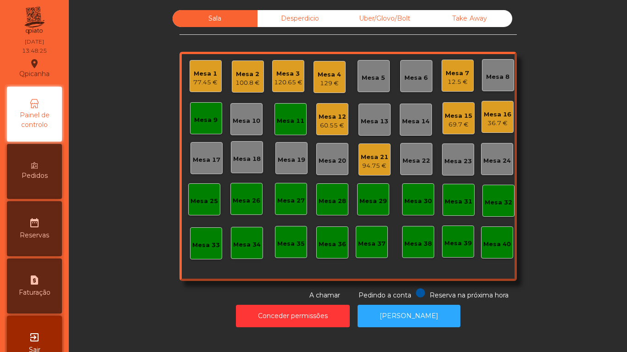
click at [292, 84] on div "120.65 €" at bounding box center [288, 82] width 28 height 9
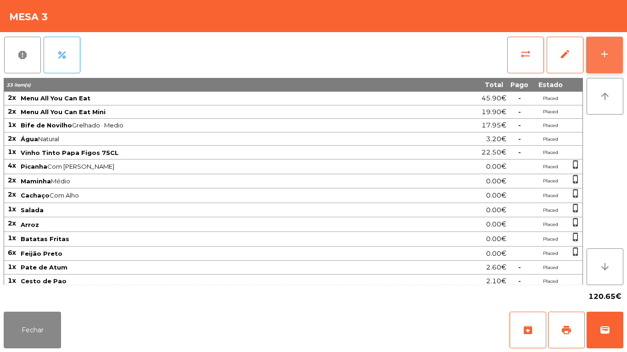
click at [612, 58] on button "add" at bounding box center [604, 55] width 37 height 37
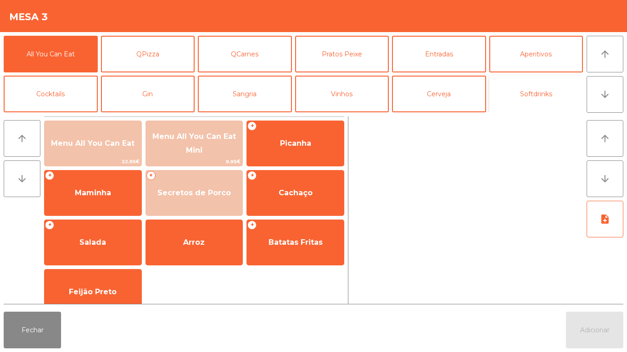
click at [531, 90] on button "Softdrinks" at bounding box center [536, 94] width 94 height 37
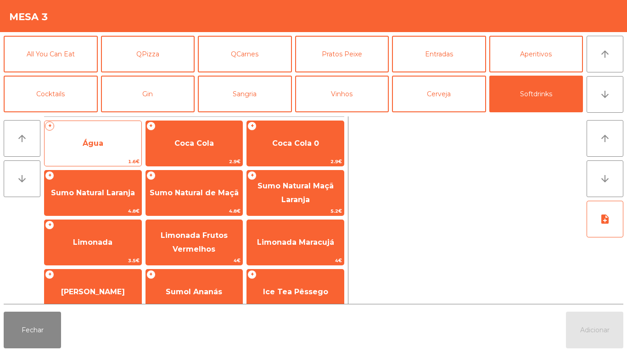
click at [109, 149] on span "Água" at bounding box center [93, 143] width 97 height 25
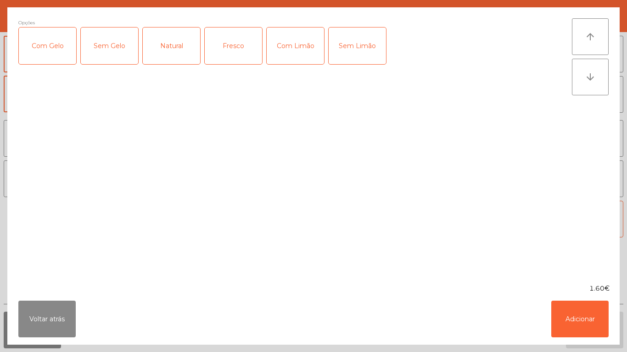
click at [232, 62] on div "Fresco" at bounding box center [233, 46] width 57 height 37
click at [564, 318] on button "Adicionar" at bounding box center [579, 319] width 57 height 37
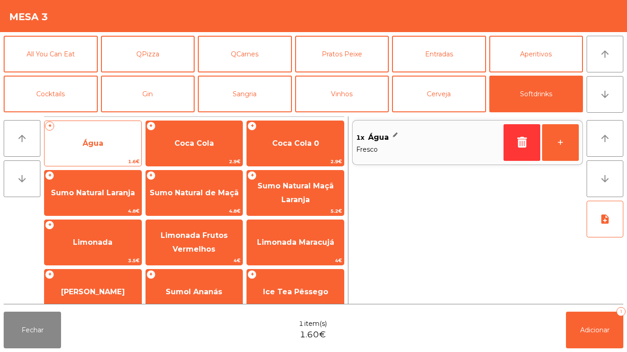
click at [95, 149] on span "Água" at bounding box center [93, 143] width 97 height 25
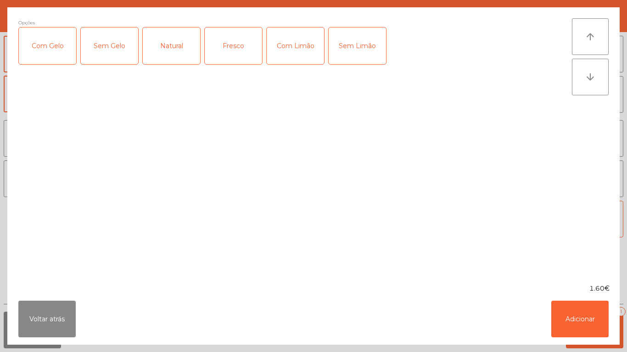
click at [173, 51] on div "Natural" at bounding box center [171, 46] width 57 height 37
click at [567, 313] on button "Adicionar" at bounding box center [579, 319] width 57 height 37
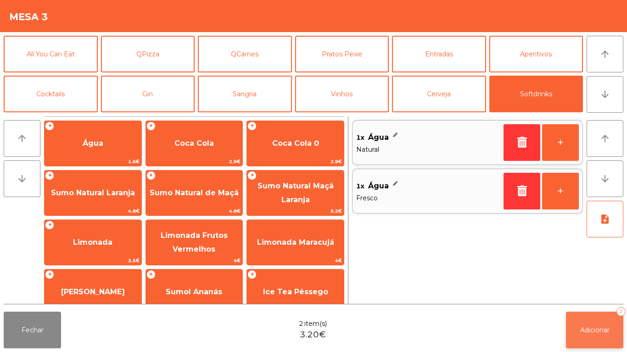
click at [583, 328] on span "Adicionar" at bounding box center [594, 330] width 29 height 8
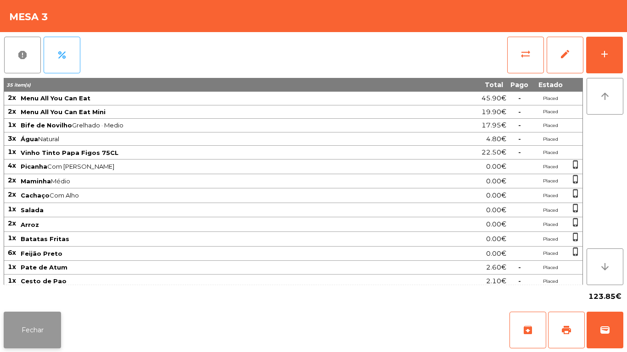
click at [55, 325] on button "Fechar" at bounding box center [32, 330] width 57 height 37
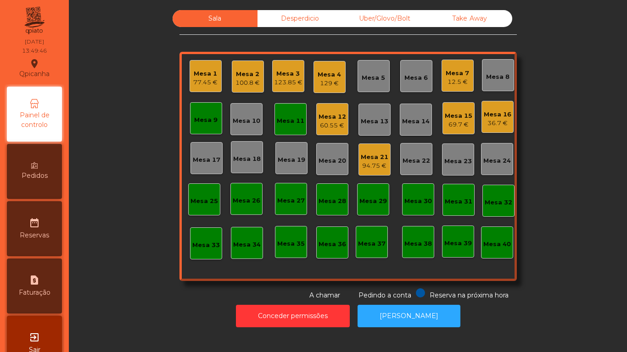
click at [495, 81] on div "Mesa 8" at bounding box center [497, 76] width 23 height 9
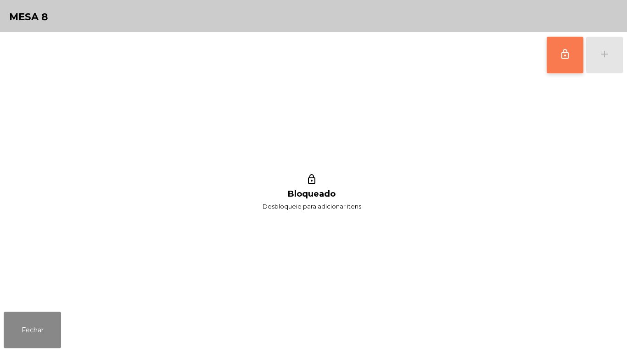
click at [560, 59] on span "lock_outline" at bounding box center [564, 54] width 11 height 11
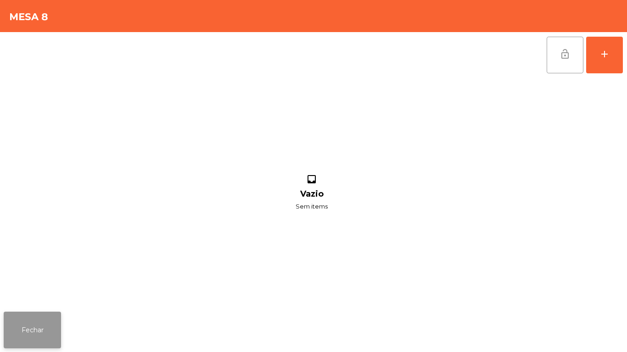
click at [51, 314] on button "Fechar" at bounding box center [32, 330] width 57 height 37
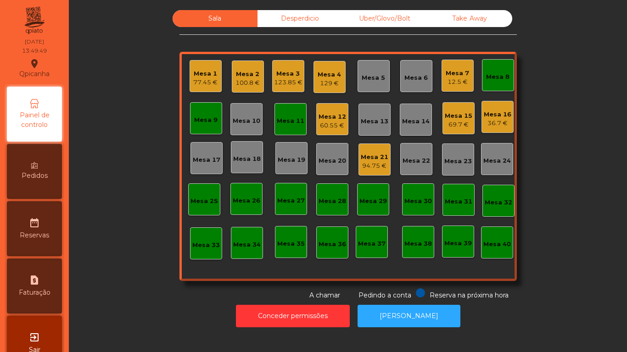
click at [210, 115] on div "Mesa 9" at bounding box center [205, 118] width 23 height 13
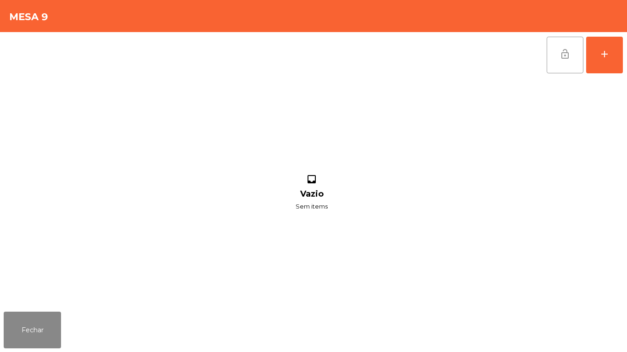
click at [549, 62] on button "lock_open" at bounding box center [564, 55] width 37 height 37
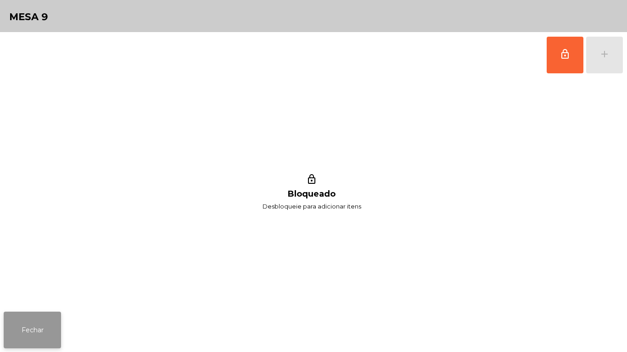
click at [31, 315] on button "Fechar" at bounding box center [32, 330] width 57 height 37
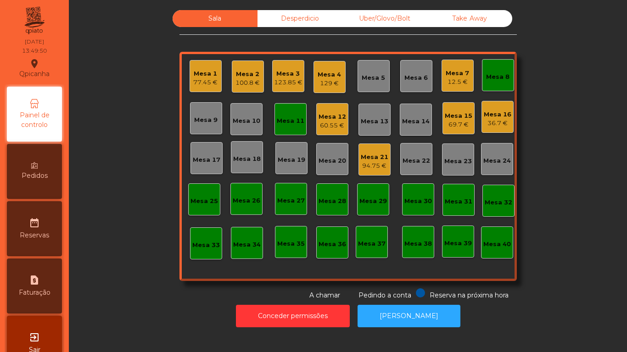
click at [487, 79] on div "Mesa 8" at bounding box center [497, 76] width 23 height 9
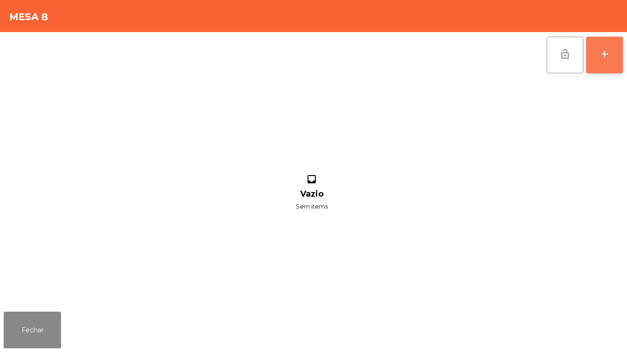
click at [612, 54] on button "add" at bounding box center [604, 55] width 37 height 37
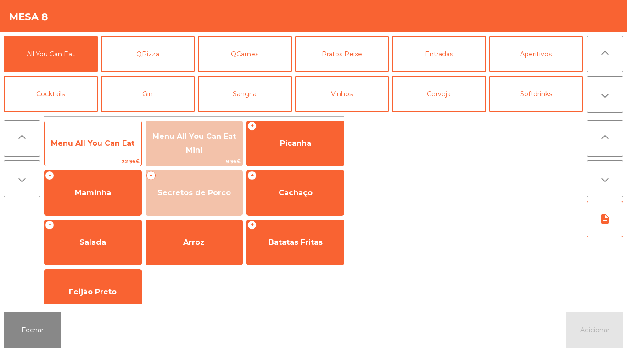
click at [107, 150] on span "Menu All You Can Eat" at bounding box center [93, 143] width 97 height 25
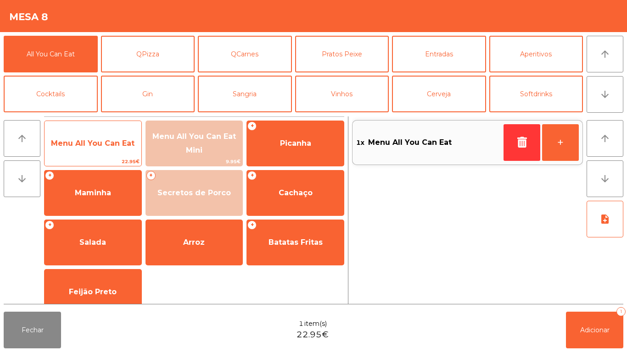
click at [108, 141] on span "Menu All You Can Eat" at bounding box center [92, 143] width 83 height 9
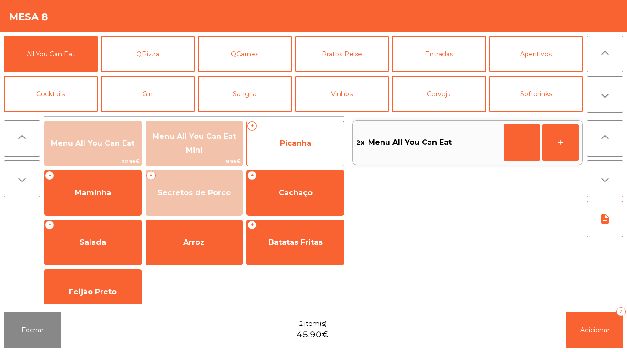
click at [306, 145] on span "Picanha" at bounding box center [295, 143] width 31 height 9
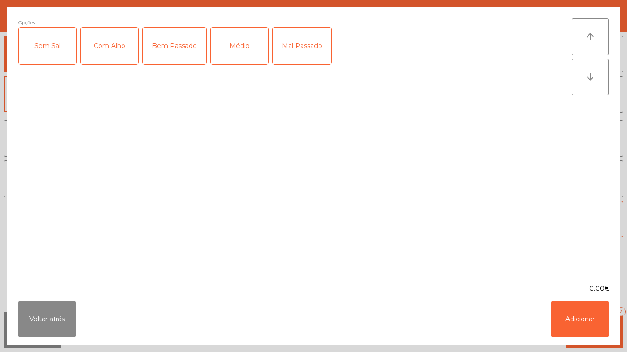
click at [247, 54] on div "Médio" at bounding box center [239, 46] width 57 height 37
click at [119, 49] on div "Com Alho" at bounding box center [109, 46] width 57 height 37
click at [594, 311] on button "Adicionar" at bounding box center [579, 319] width 57 height 37
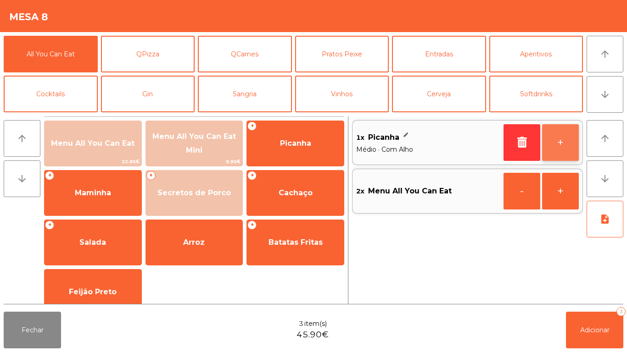
click at [554, 144] on button "+" at bounding box center [560, 142] width 37 height 37
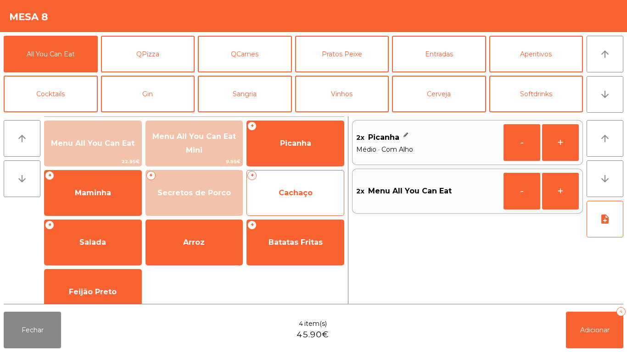
click at [289, 194] on span "Cachaço" at bounding box center [295, 193] width 34 height 9
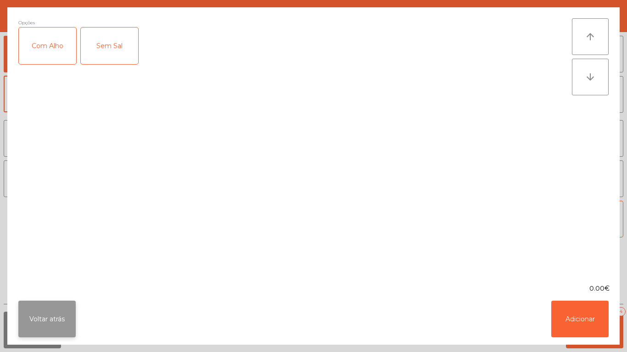
click at [61, 312] on button "Voltar atrás" at bounding box center [46, 319] width 57 height 37
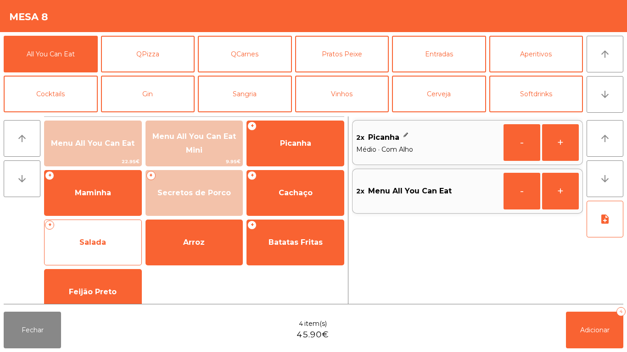
click at [108, 236] on span "Salada" at bounding box center [93, 242] width 97 height 25
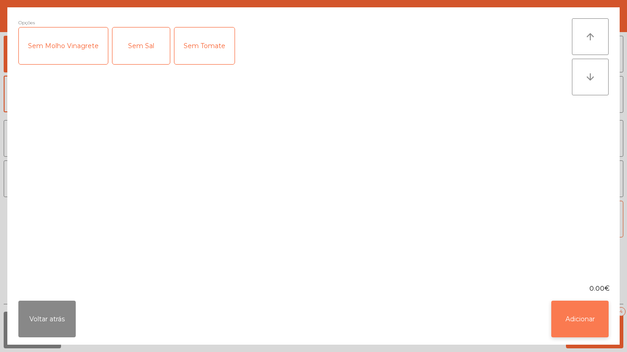
click at [585, 316] on button "Adicionar" at bounding box center [579, 319] width 57 height 37
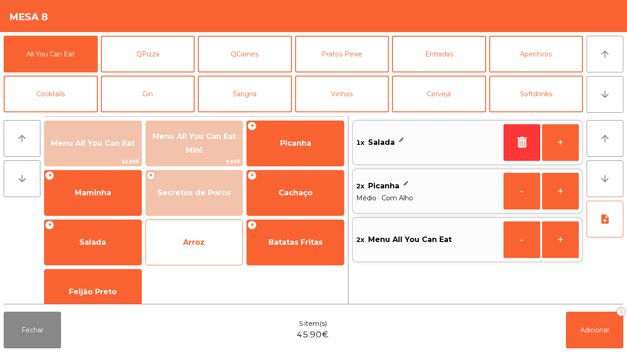
click at [204, 239] on span "Arroz" at bounding box center [194, 242] width 22 height 9
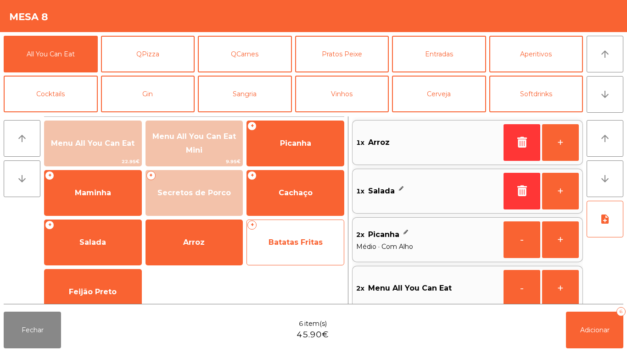
click at [298, 228] on div "+ Batatas Fritas" at bounding box center [295, 243] width 98 height 46
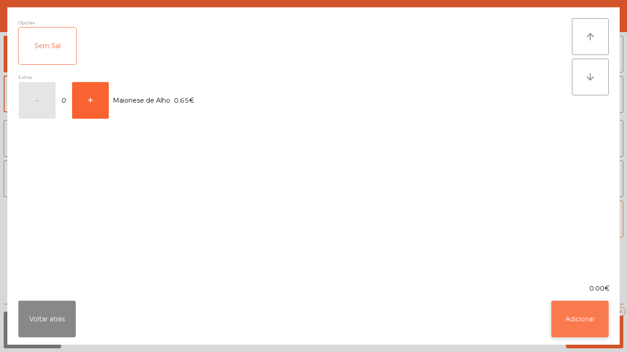
click at [595, 314] on button "Adicionar" at bounding box center [579, 319] width 57 height 37
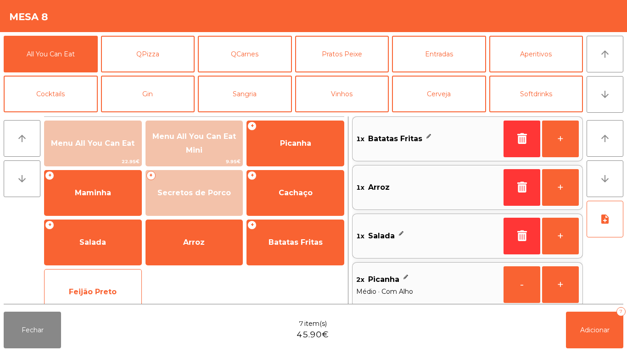
click at [118, 282] on span "Feijão Preto" at bounding box center [93, 292] width 97 height 25
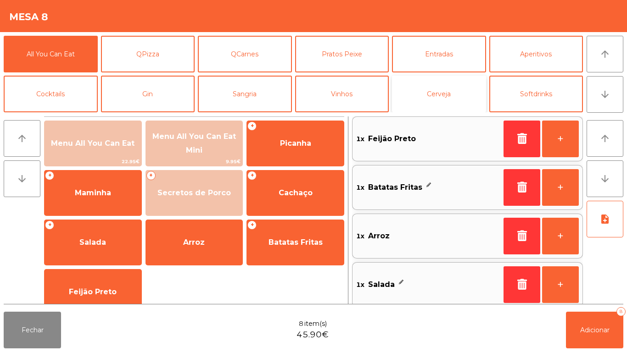
click at [449, 94] on button "Cerveja" at bounding box center [439, 94] width 94 height 37
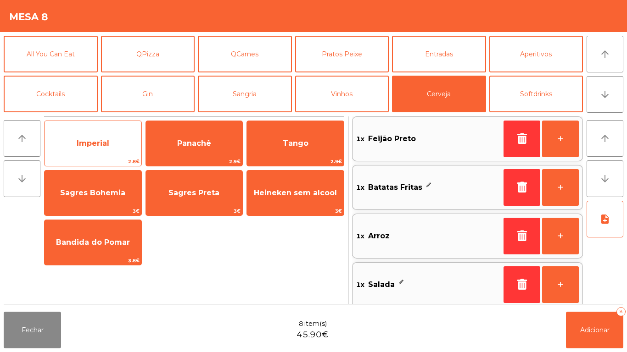
click at [113, 144] on span "Imperial" at bounding box center [93, 143] width 97 height 25
click at [109, 139] on span "Imperial" at bounding box center [93, 143] width 33 height 9
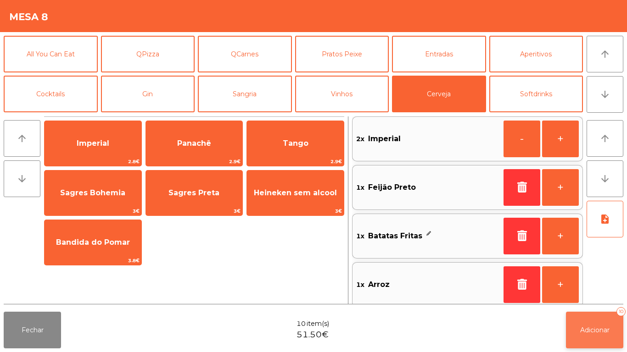
click at [602, 314] on button "Adicionar 10" at bounding box center [594, 330] width 57 height 37
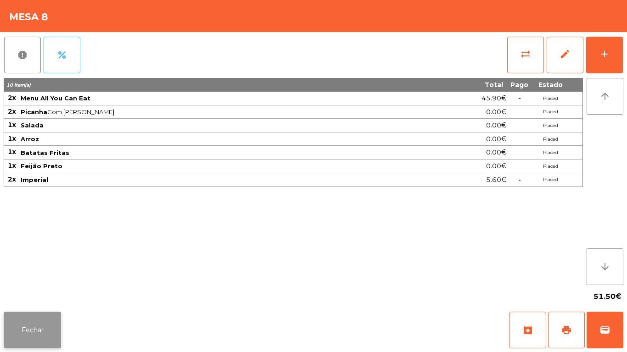
click at [48, 323] on button "Fechar" at bounding box center [32, 330] width 57 height 37
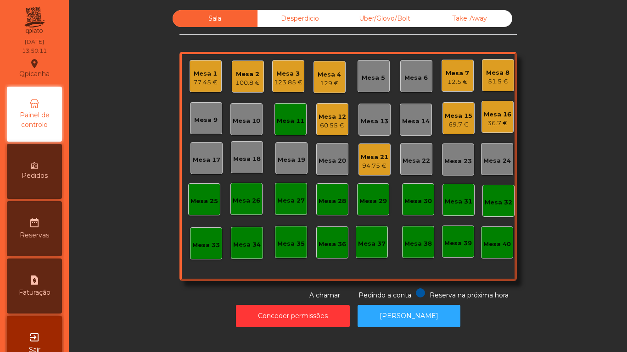
click at [456, 129] on div "Mesa 15 69.7 €" at bounding box center [458, 118] width 32 height 32
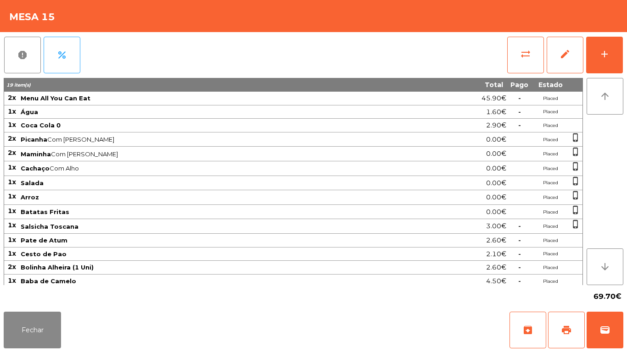
scroll to position [17, 0]
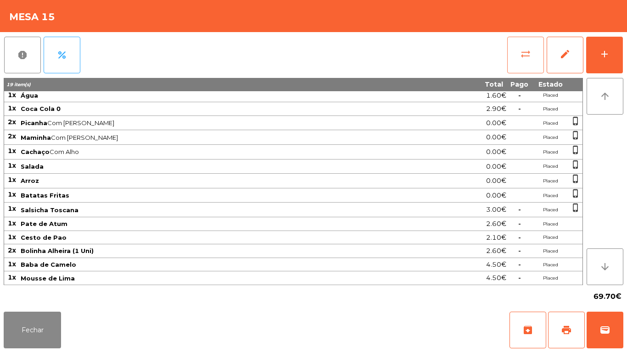
click at [520, 65] on button "sync_alt" at bounding box center [525, 55] width 37 height 37
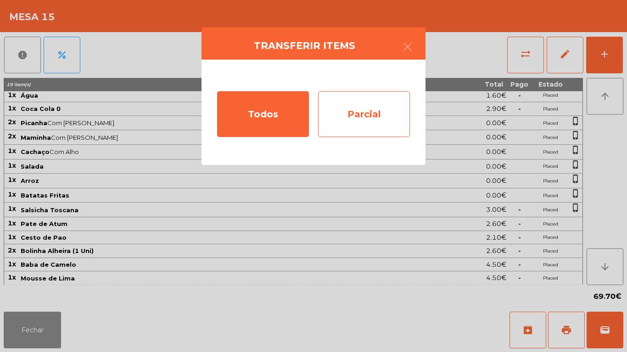
click at [365, 122] on div "Parcial" at bounding box center [364, 114] width 92 height 46
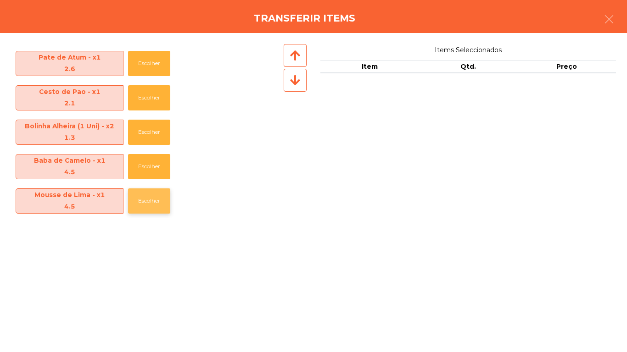
click at [159, 199] on button "Escolher" at bounding box center [149, 201] width 42 height 25
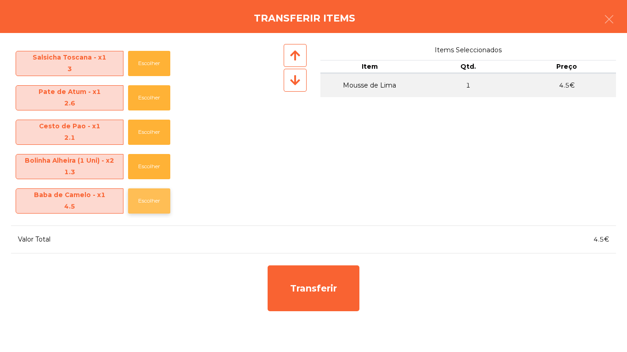
click at [153, 194] on button "Escolher" at bounding box center [149, 201] width 42 height 25
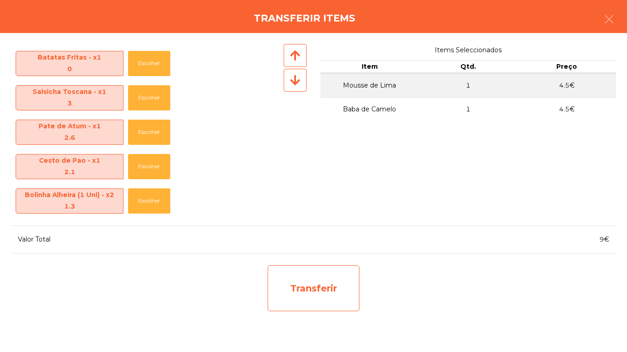
click at [330, 289] on div "Transferir" at bounding box center [313, 289] width 92 height 46
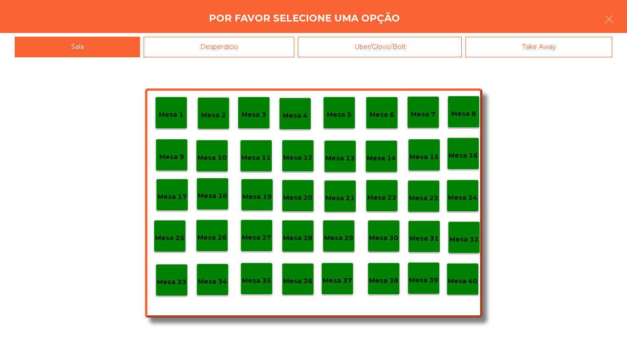
click at [465, 155] on p "Mesa 16" at bounding box center [462, 155] width 29 height 11
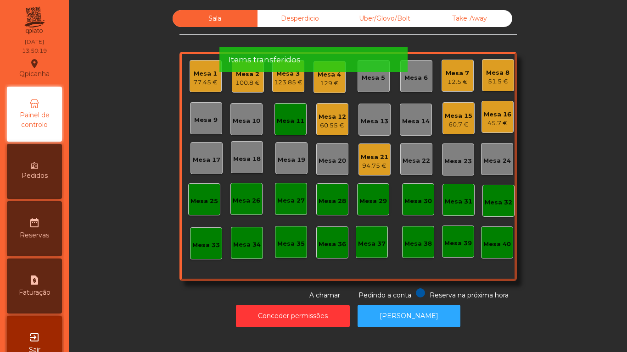
click at [455, 124] on div "60.7 €" at bounding box center [459, 124] width 28 height 9
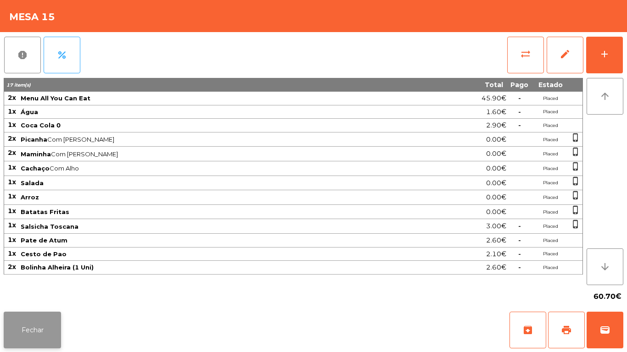
click at [56, 324] on button "Fechar" at bounding box center [32, 330] width 57 height 37
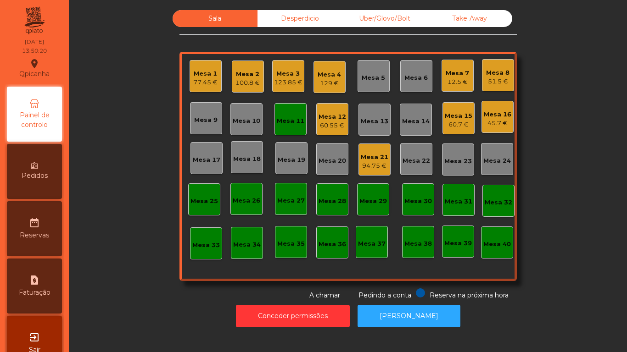
click at [489, 126] on div "45.7 €" at bounding box center [498, 123] width 28 height 9
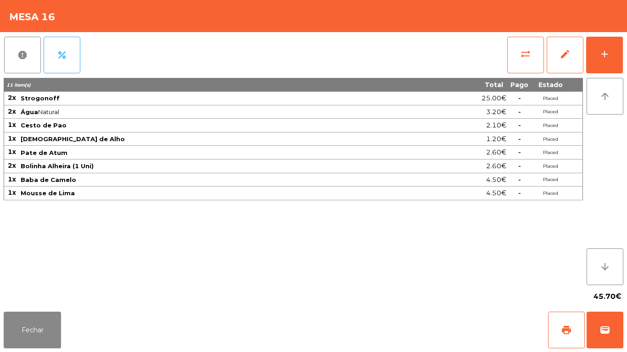
click at [47, 352] on div "Fechar print wallet" at bounding box center [313, 330] width 627 height 44
click at [40, 314] on button "Fechar" at bounding box center [32, 330] width 57 height 37
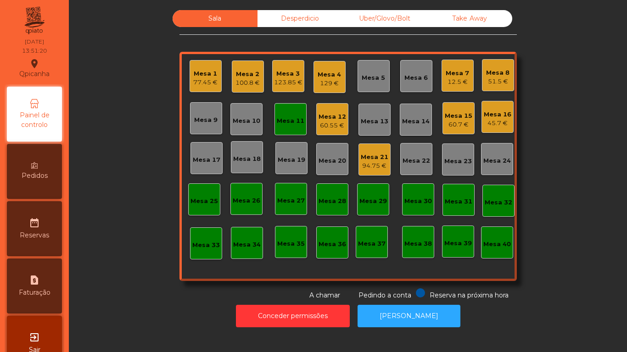
click at [445, 70] on div "Mesa 7" at bounding box center [456, 73] width 23 height 9
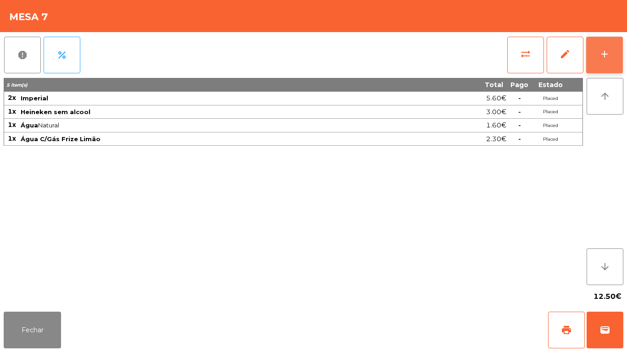
click at [597, 55] on button "add" at bounding box center [604, 55] width 37 height 37
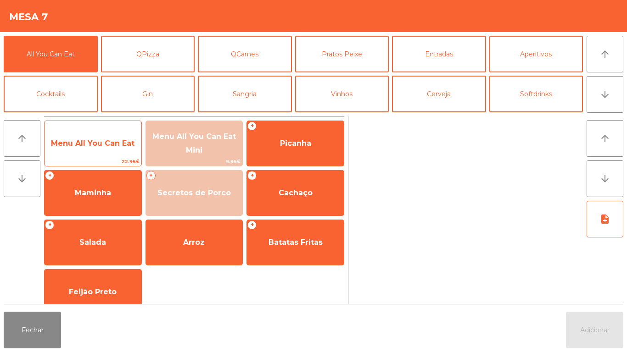
click at [103, 142] on span "Menu All You Can Eat" at bounding box center [92, 143] width 83 height 9
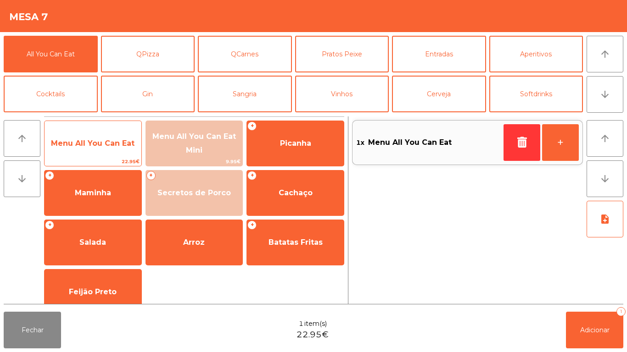
click at [98, 150] on span "Menu All You Can Eat" at bounding box center [93, 143] width 97 height 25
click at [107, 150] on span "Menu All You Can Eat" at bounding box center [93, 143] width 97 height 25
click at [117, 147] on span "Menu All You Can Eat" at bounding box center [92, 143] width 83 height 9
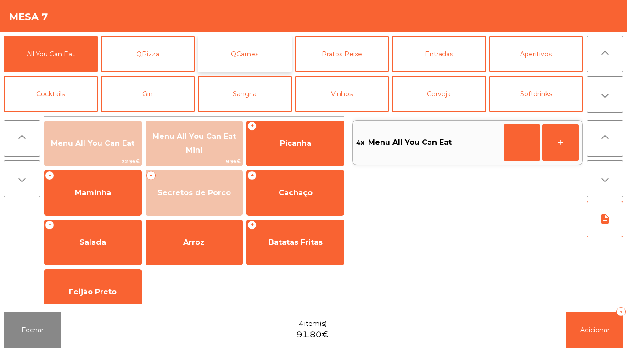
click at [240, 49] on button "QCarnes" at bounding box center [245, 54] width 94 height 37
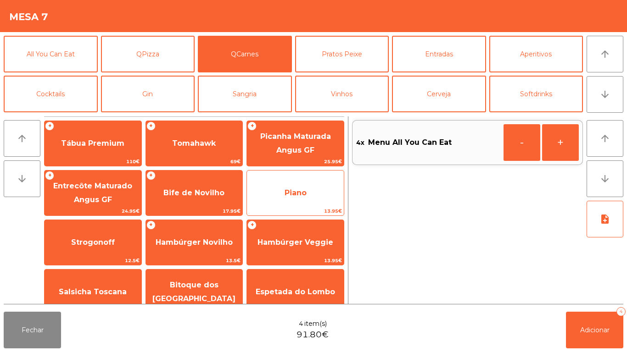
click at [299, 184] on span "Piano" at bounding box center [295, 193] width 97 height 25
click at [302, 176] on div "Piano 13.95€" at bounding box center [295, 193] width 98 height 46
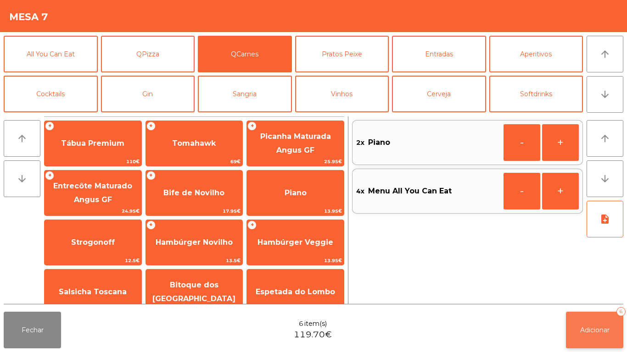
click at [609, 321] on button "Adicionar 6" at bounding box center [594, 330] width 57 height 37
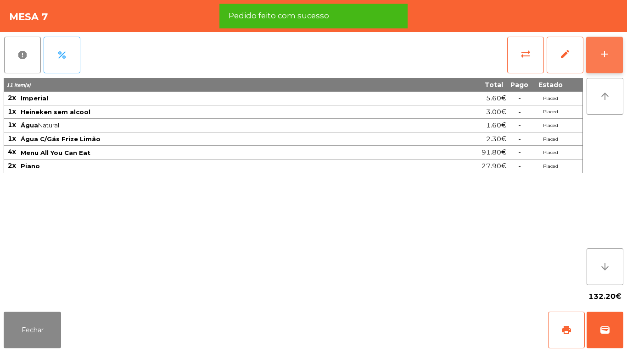
click at [597, 61] on button "add" at bounding box center [604, 55] width 37 height 37
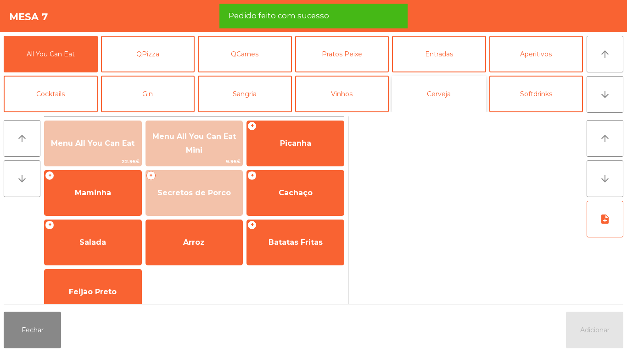
click at [433, 97] on button "Cerveja" at bounding box center [439, 94] width 94 height 37
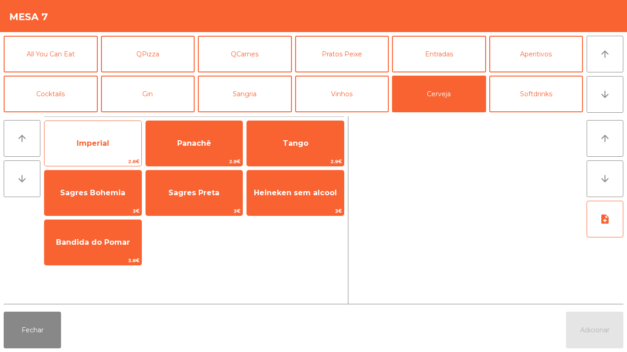
click at [125, 140] on span "Imperial" at bounding box center [93, 143] width 97 height 25
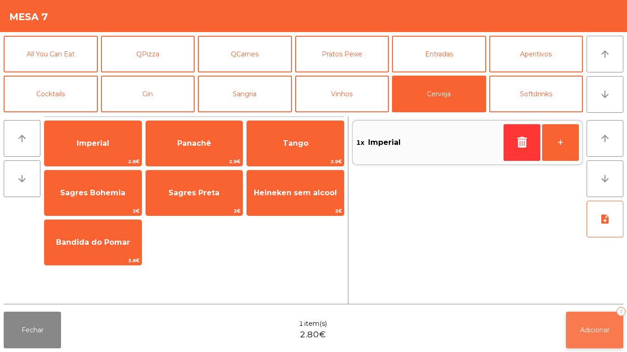
click at [602, 336] on button "Adicionar 1" at bounding box center [594, 330] width 57 height 37
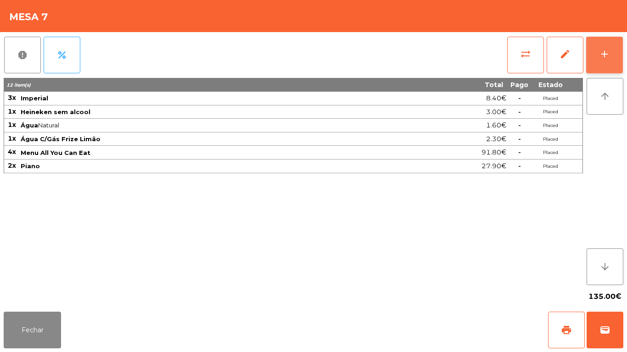
click at [601, 61] on button "add" at bounding box center [604, 55] width 37 height 37
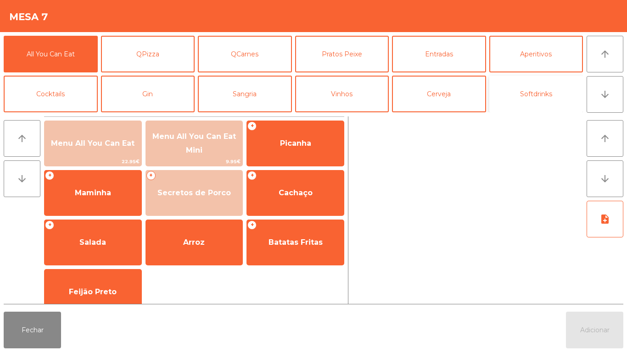
click at [523, 106] on button "Softdrinks" at bounding box center [536, 94] width 94 height 37
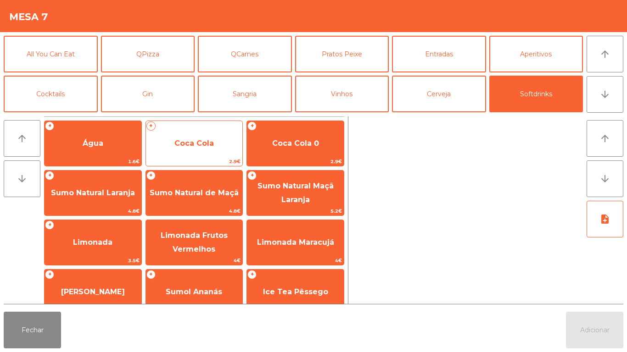
click at [201, 145] on span "Coca Cola" at bounding box center [193, 143] width 39 height 9
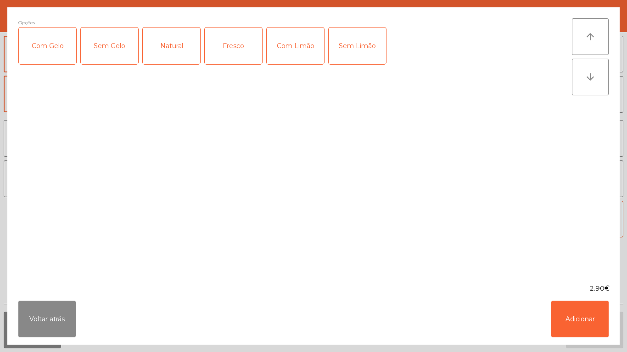
click at [58, 51] on div "Com Gelo" at bounding box center [47, 46] width 57 height 37
click at [297, 40] on div "Com Limão" at bounding box center [295, 46] width 57 height 37
click at [588, 321] on button "Adicionar" at bounding box center [579, 319] width 57 height 37
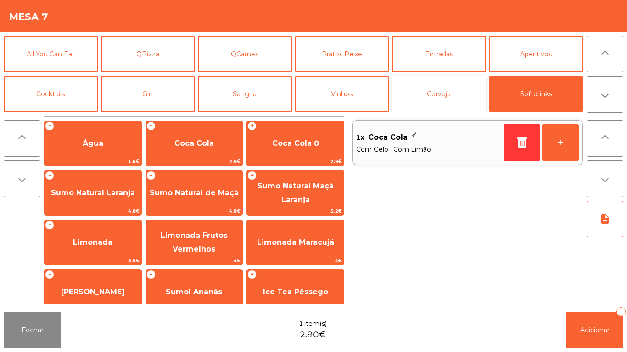
click at [450, 94] on button "Cerveja" at bounding box center [439, 94] width 94 height 37
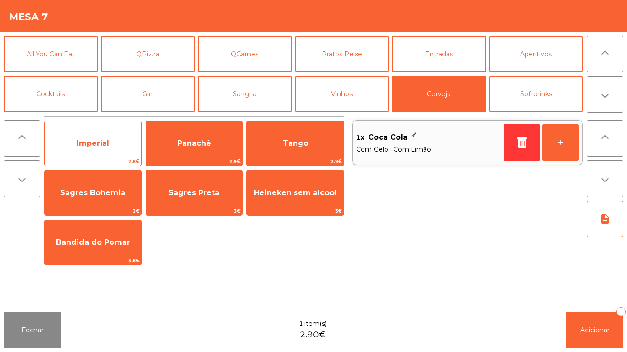
click at [99, 152] on span "Imperial" at bounding box center [93, 143] width 97 height 25
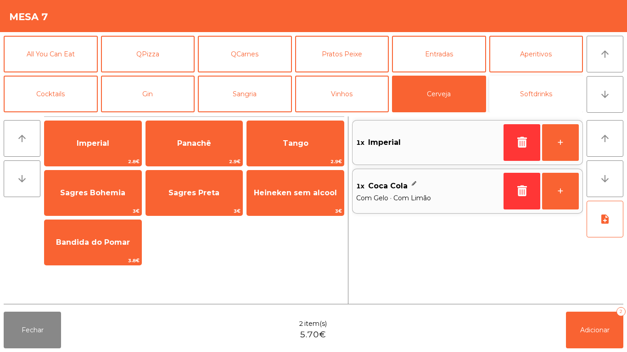
click at [521, 90] on button "Softdrinks" at bounding box center [536, 94] width 94 height 37
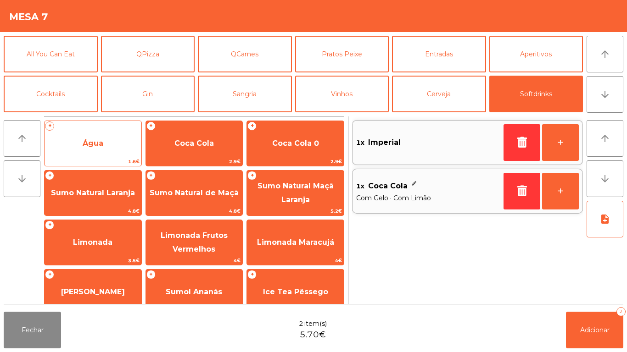
click at [109, 145] on span "Água" at bounding box center [93, 143] width 97 height 25
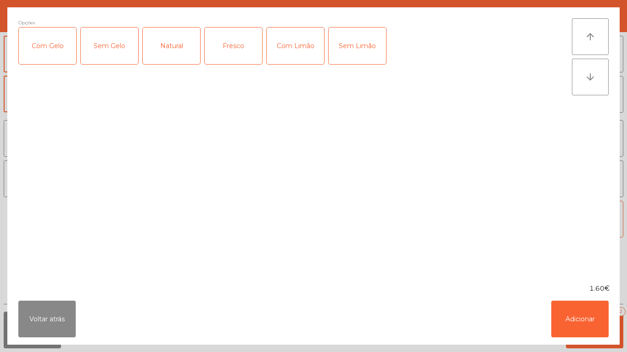
click at [238, 49] on div "Fresco" at bounding box center [233, 46] width 57 height 37
click at [580, 313] on button "Adicionar" at bounding box center [579, 319] width 57 height 37
click at [599, 315] on button "Adicionar 2" at bounding box center [594, 330] width 57 height 37
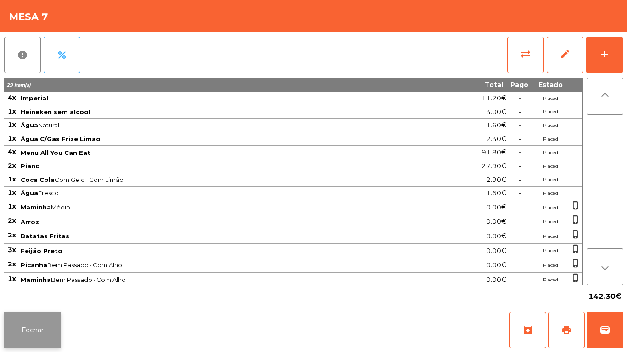
click at [33, 330] on button "Fechar" at bounding box center [32, 330] width 57 height 37
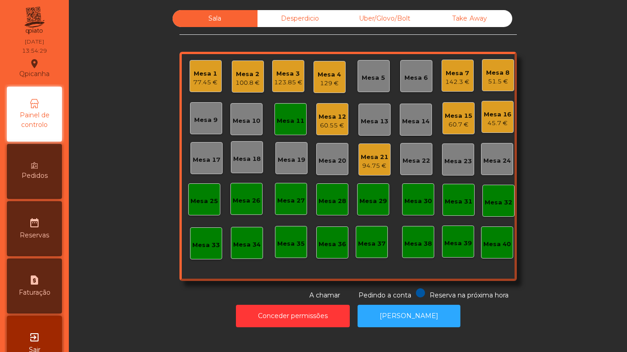
click at [252, 89] on div "Mesa 2 100.8 €" at bounding box center [248, 77] width 32 height 32
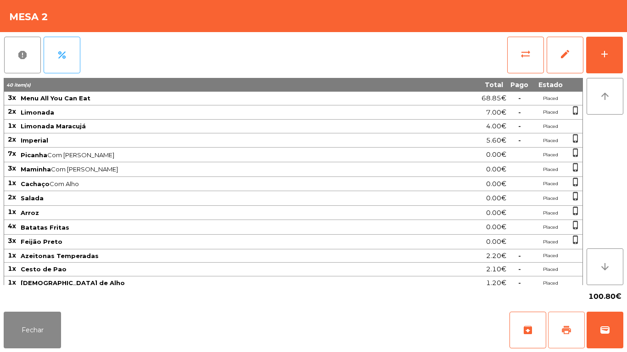
click at [570, 325] on span "print" at bounding box center [566, 330] width 11 height 11
click at [30, 313] on button "Fechar" at bounding box center [32, 330] width 57 height 37
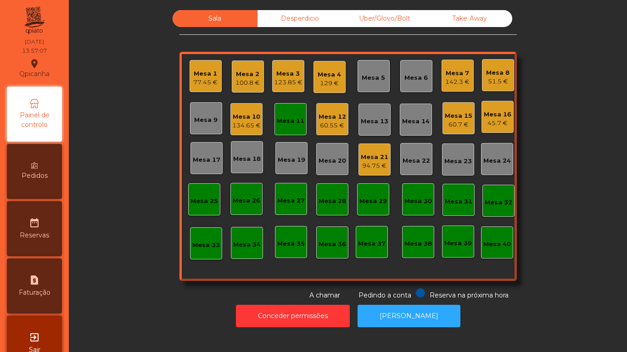
click at [245, 122] on div "134.65 €" at bounding box center [246, 125] width 28 height 9
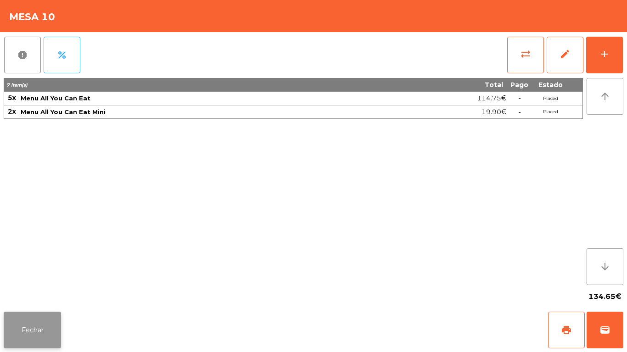
click at [43, 315] on button "Fechar" at bounding box center [32, 330] width 57 height 37
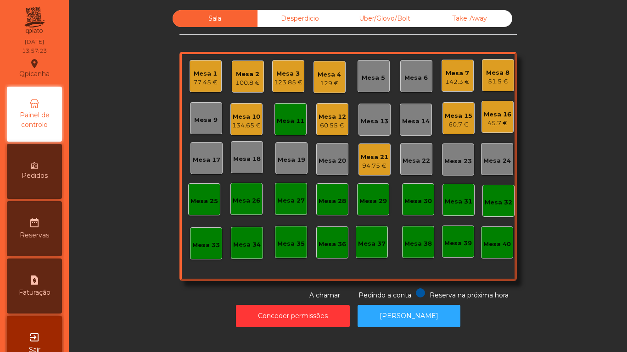
click at [246, 79] on div "100.8 €" at bounding box center [247, 82] width 24 height 9
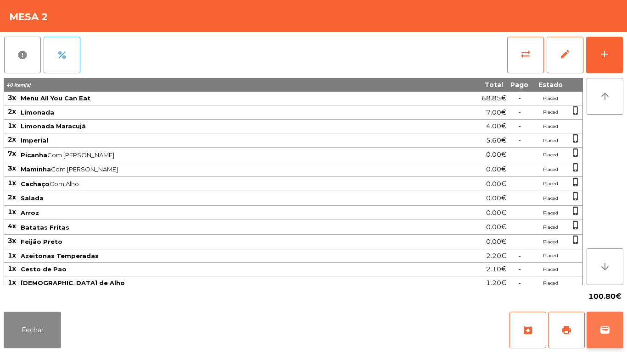
click at [601, 328] on span "wallet" at bounding box center [604, 330] width 11 height 11
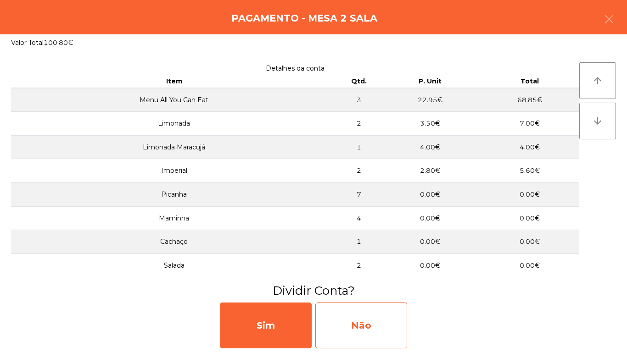
click at [359, 318] on div "Não" at bounding box center [361, 326] width 92 height 46
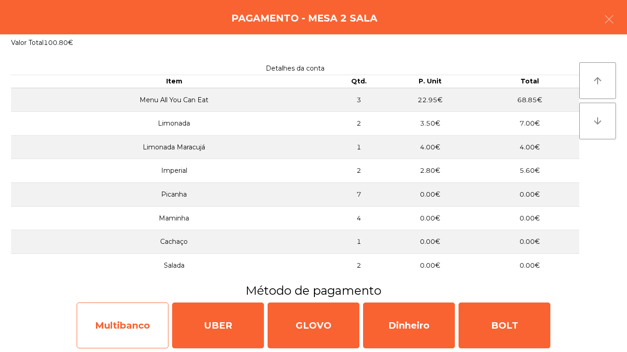
click at [125, 331] on div "Multibanco" at bounding box center [123, 326] width 92 height 46
select select "**"
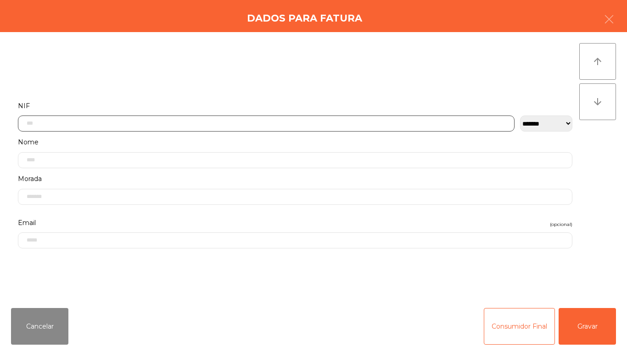
click at [100, 124] on input "text" at bounding box center [266, 124] width 496 height 16
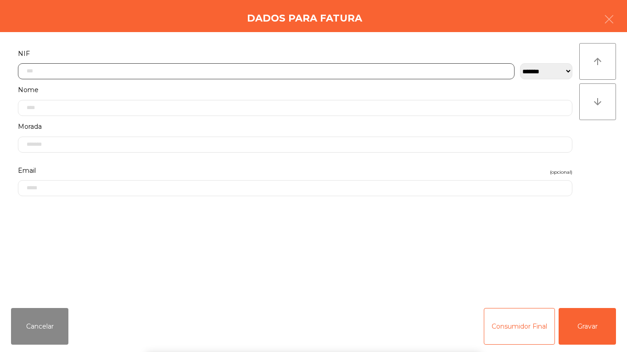
scroll to position [56, 0]
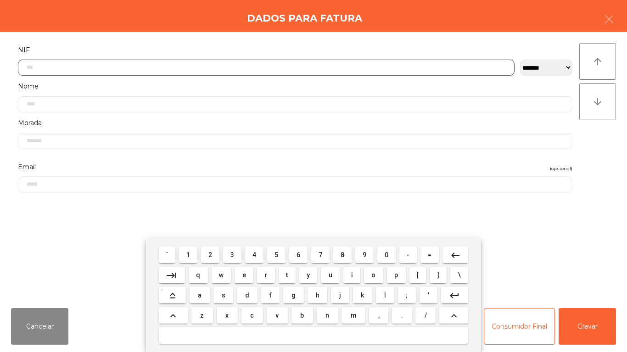
click at [274, 253] on span "5" at bounding box center [276, 254] width 4 height 7
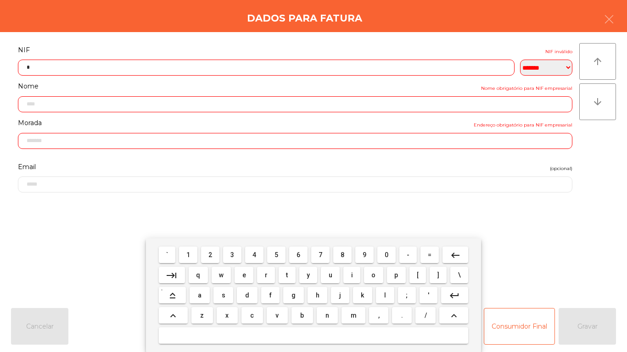
click at [189, 255] on span "1" at bounding box center [188, 254] width 4 height 7
click at [276, 254] on span "5" at bounding box center [276, 254] width 4 height 7
click at [320, 253] on span "7" at bounding box center [320, 254] width 4 height 7
click at [292, 257] on button "6" at bounding box center [298, 255] width 18 height 17
click at [276, 255] on span "5" at bounding box center [276, 254] width 4 height 7
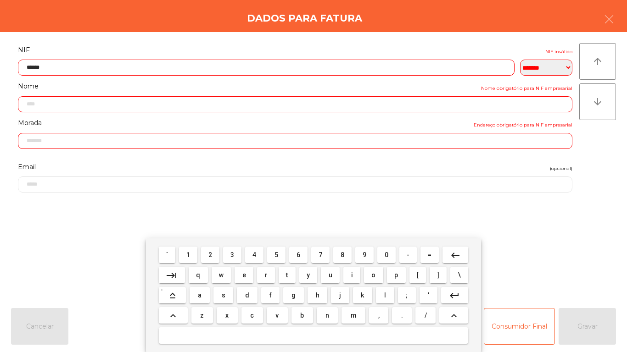
click at [384, 256] on span "0" at bounding box center [386, 254] width 4 height 7
click at [212, 252] on span "2" at bounding box center [210, 254] width 4 height 7
click at [224, 252] on button "3" at bounding box center [232, 255] width 18 height 17
type input "*********"
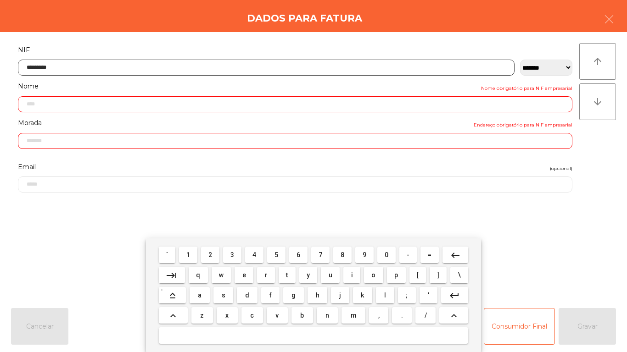
type input "**********"
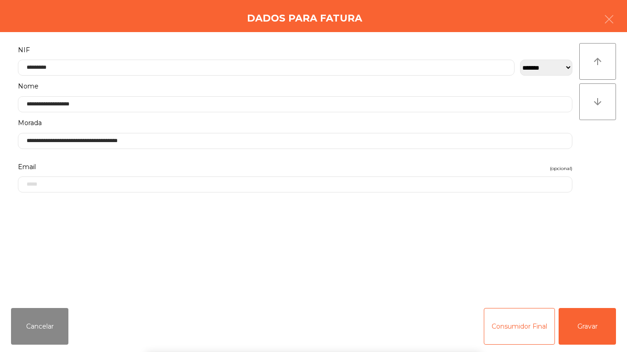
click at [593, 321] on div "` 1 2 3 4 5 6 7 8 9 0 - = keyboard_backspace keyboard_tab q w e r t y u i o p […" at bounding box center [313, 296] width 627 height 114
click at [593, 321] on button "Gravar" at bounding box center [586, 326] width 57 height 37
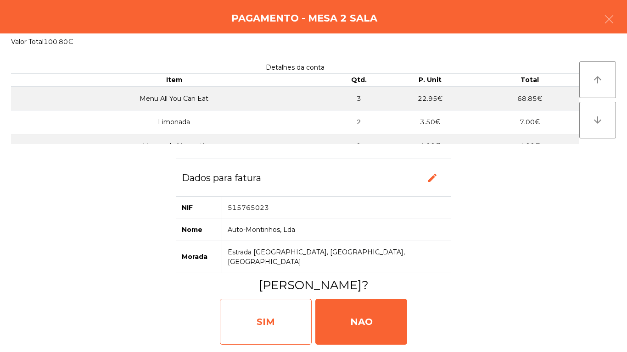
click at [276, 319] on div "SIM" at bounding box center [266, 322] width 92 height 46
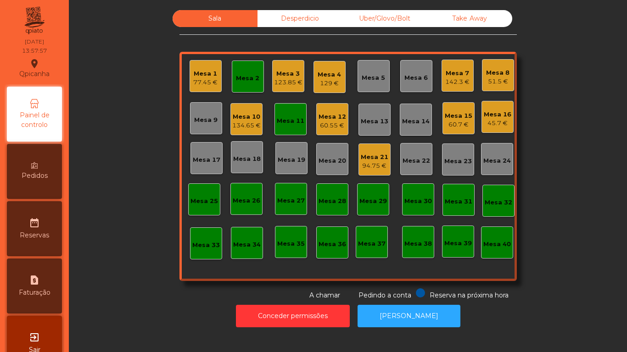
click at [246, 130] on div "Mesa 10 134.65 €" at bounding box center [246, 119] width 32 height 32
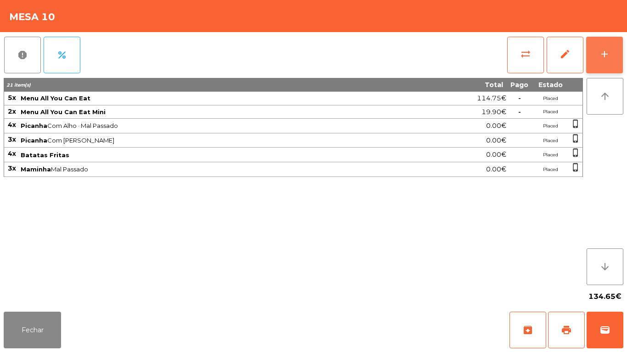
click at [599, 63] on button "add" at bounding box center [604, 55] width 37 height 37
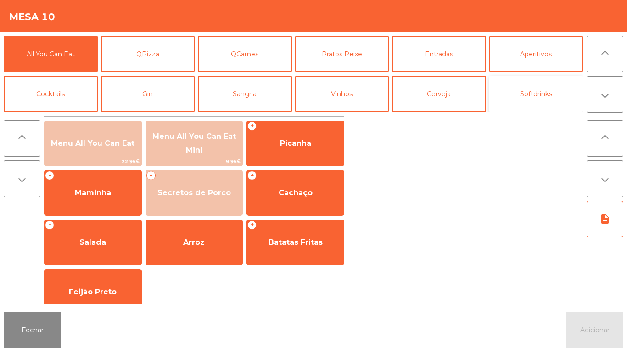
click at [537, 100] on button "Softdrinks" at bounding box center [536, 94] width 94 height 37
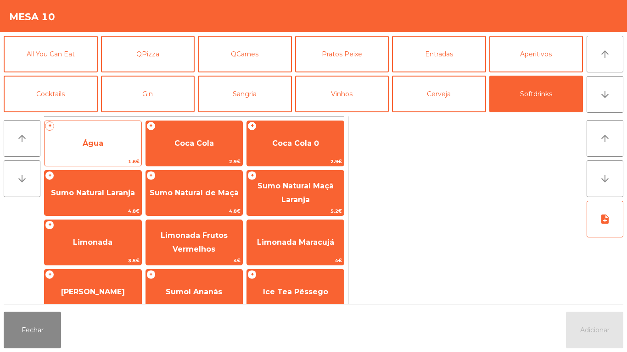
click at [102, 150] on span "Água" at bounding box center [93, 143] width 97 height 25
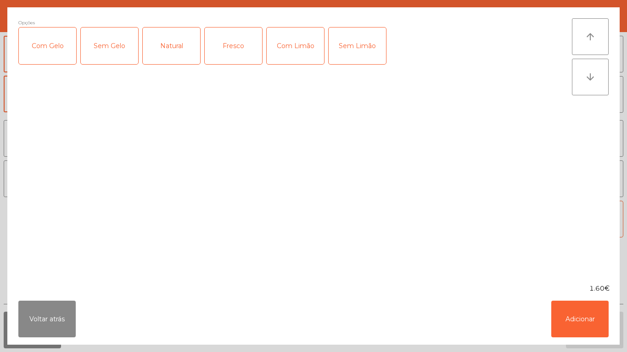
click at [178, 53] on div "Natural" at bounding box center [171, 46] width 57 height 37
click at [586, 307] on button "Adicionar" at bounding box center [579, 319] width 57 height 37
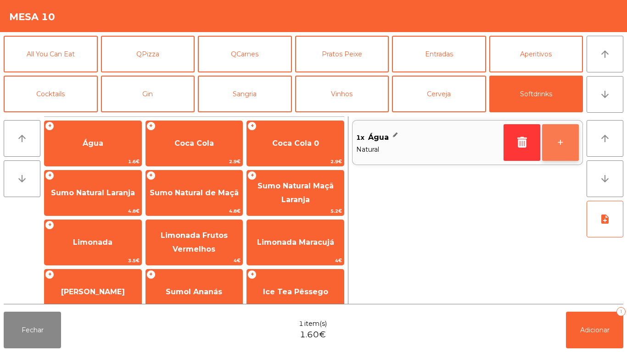
click at [560, 155] on button "+" at bounding box center [560, 142] width 37 height 37
click at [568, 150] on button "+" at bounding box center [560, 142] width 37 height 37
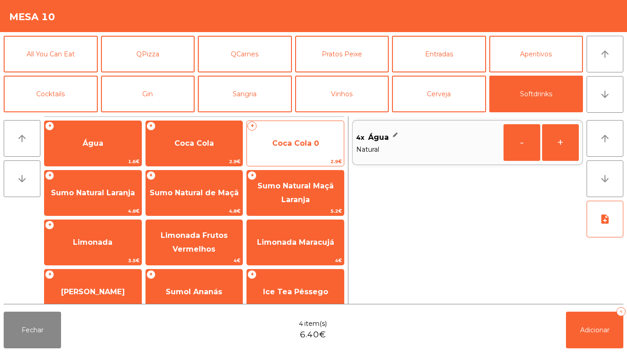
click at [296, 146] on span "Coca Cola 0" at bounding box center [295, 143] width 47 height 9
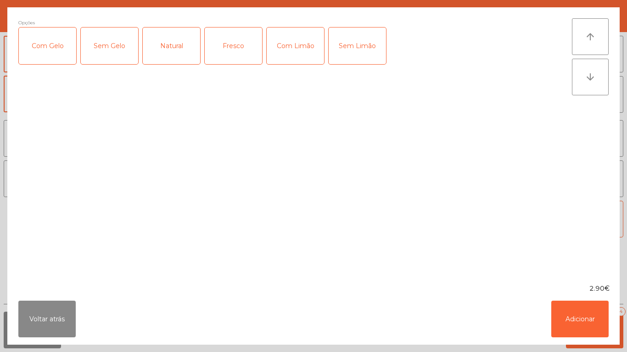
click at [49, 52] on div "Com Gelo" at bounding box center [47, 46] width 57 height 37
click at [303, 53] on div "Com Limão" at bounding box center [295, 46] width 57 height 37
click at [589, 320] on button "Adicionar" at bounding box center [579, 319] width 57 height 37
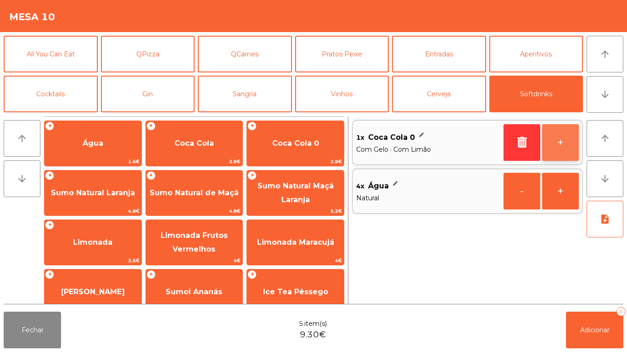
click at [554, 149] on button "+" at bounding box center [560, 142] width 37 height 37
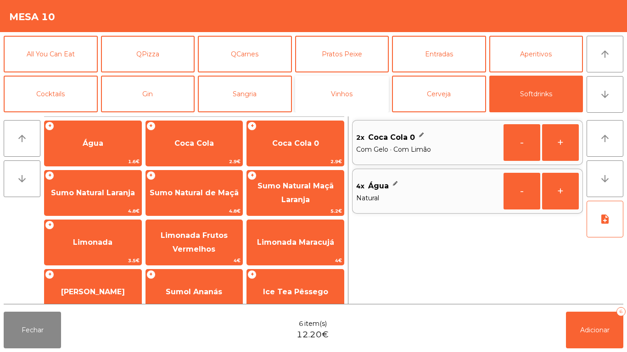
click at [345, 100] on button "Vinhos" at bounding box center [342, 94] width 94 height 37
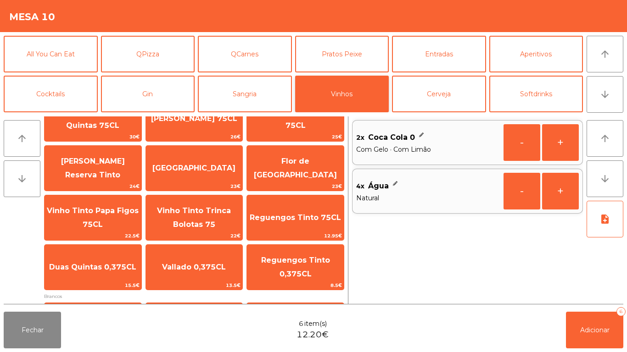
scroll to position [34, 0]
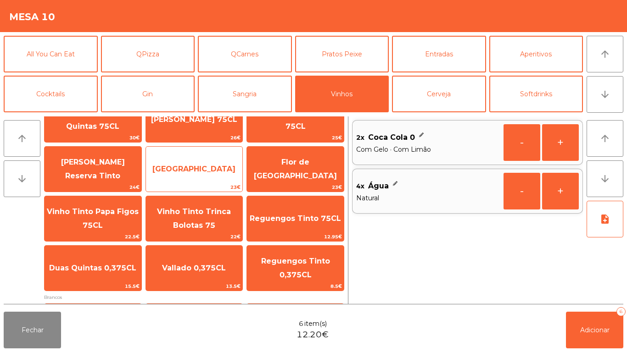
click at [206, 177] on span "[GEOGRAPHIC_DATA]" at bounding box center [194, 169] width 97 height 25
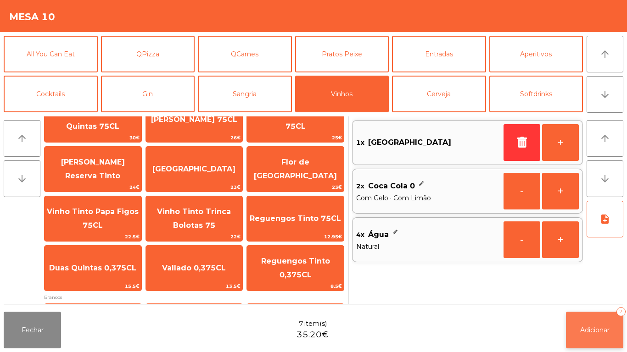
click at [592, 315] on button "Adicionar 7" at bounding box center [594, 330] width 57 height 37
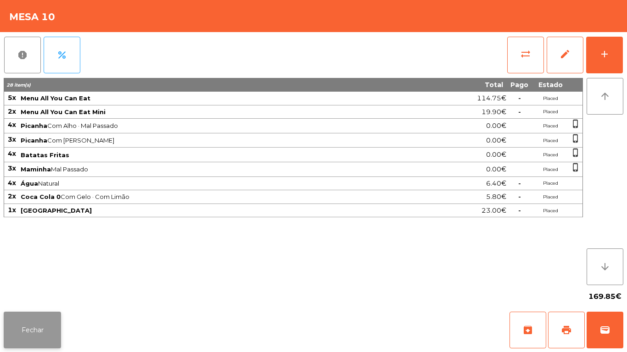
click at [30, 329] on button "Fechar" at bounding box center [32, 330] width 57 height 37
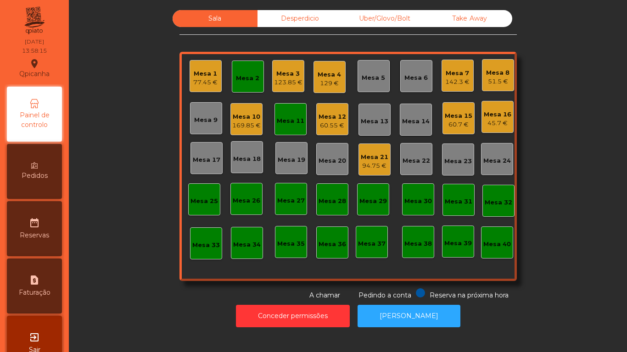
click at [490, 121] on div "45.7 €" at bounding box center [498, 123] width 28 height 9
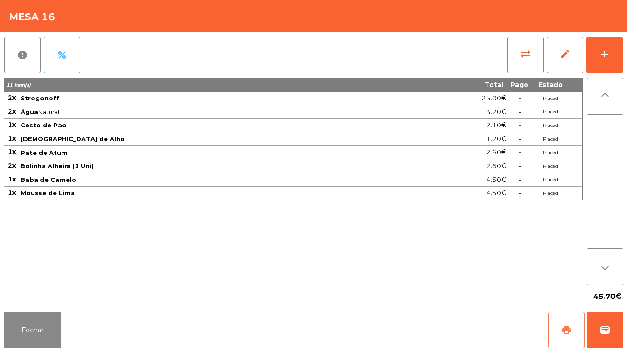
click at [562, 314] on button "print" at bounding box center [566, 330] width 37 height 37
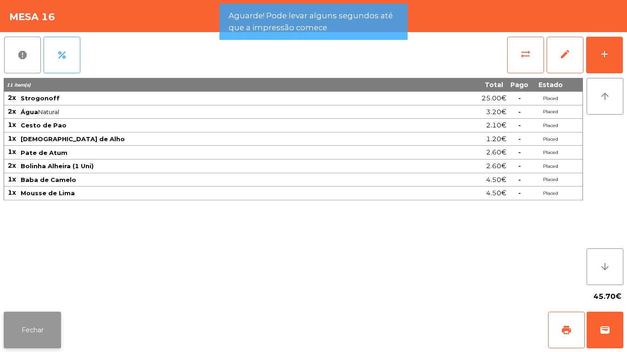
click at [39, 326] on button "Fechar" at bounding box center [32, 330] width 57 height 37
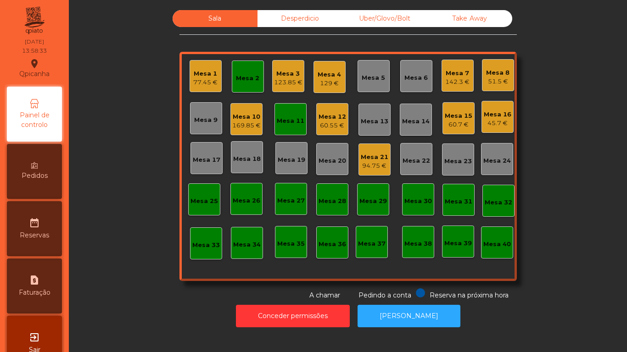
click at [327, 86] on div "129 €" at bounding box center [328, 83] width 23 height 9
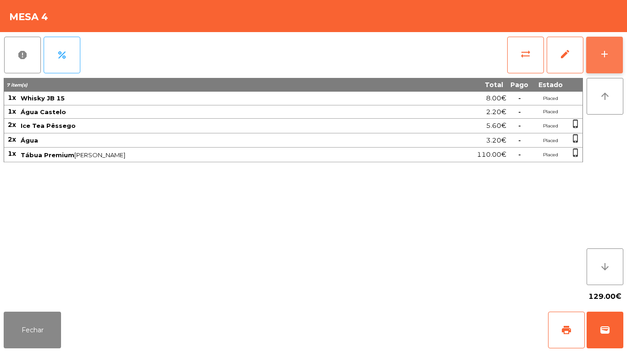
click at [599, 54] on div "add" at bounding box center [604, 54] width 11 height 11
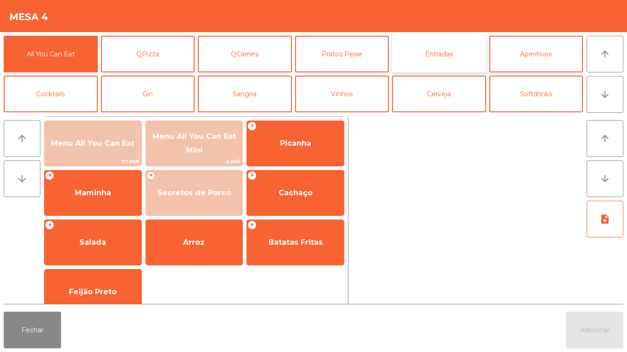
click at [439, 60] on button "Entradas" at bounding box center [439, 54] width 94 height 37
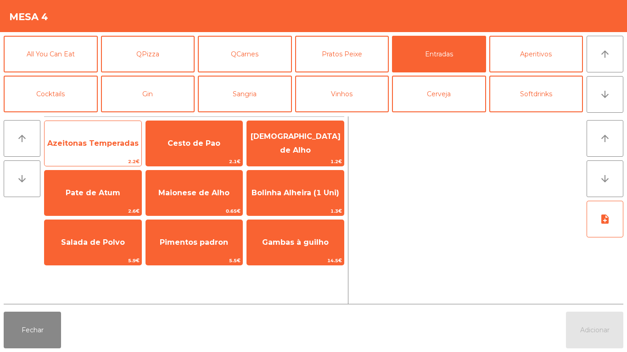
click at [99, 152] on span "Azeitonas Temperadas" at bounding box center [93, 143] width 97 height 25
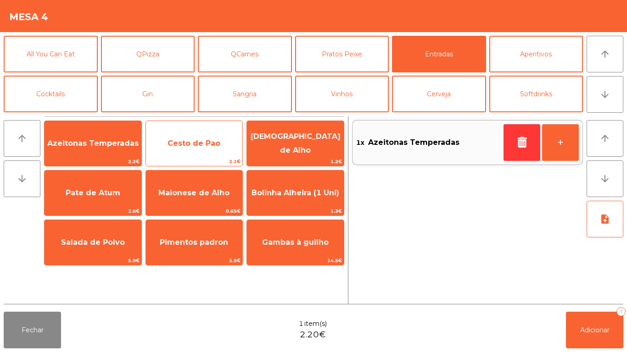
click at [187, 143] on span "Cesto de Pao" at bounding box center [193, 143] width 53 height 9
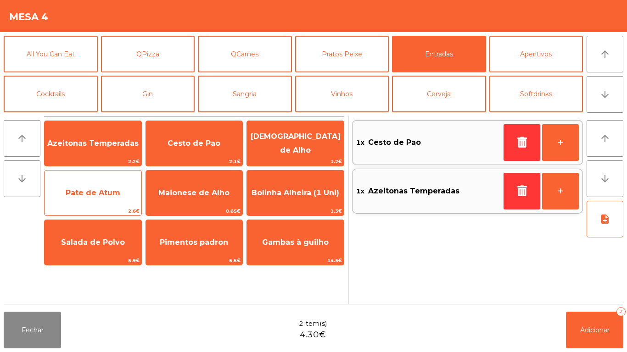
click at [100, 187] on span "Pate de Atum" at bounding box center [93, 193] width 97 height 25
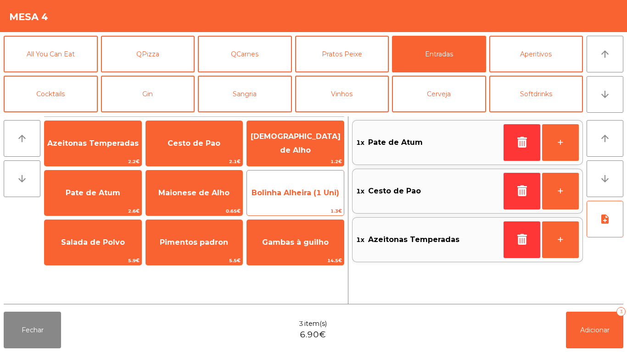
click at [303, 191] on span "Bolinha Alheira (1 Uni)" at bounding box center [295, 193] width 88 height 9
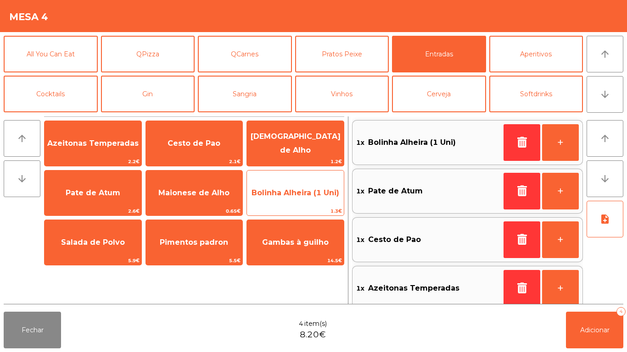
click at [306, 196] on span "Bolinha Alheira (1 Uni)" at bounding box center [295, 193] width 88 height 9
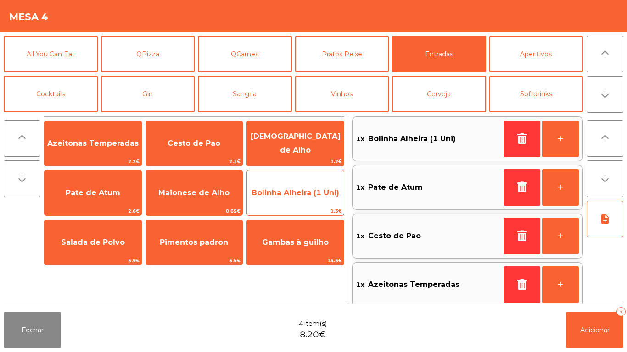
click at [300, 194] on span "Bolinha Alheira (1 Uni)" at bounding box center [295, 193] width 88 height 9
click at [305, 191] on span "Bolinha Alheira (1 Uni)" at bounding box center [295, 193] width 88 height 9
click at [298, 196] on span "Bolinha Alheira (1 Uni)" at bounding box center [295, 193] width 88 height 9
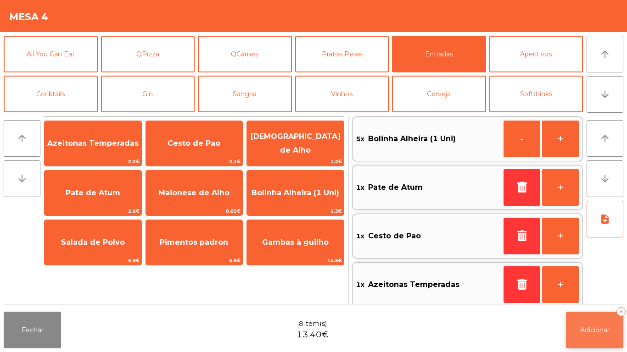
click at [585, 314] on button "Adicionar 8" at bounding box center [594, 330] width 57 height 37
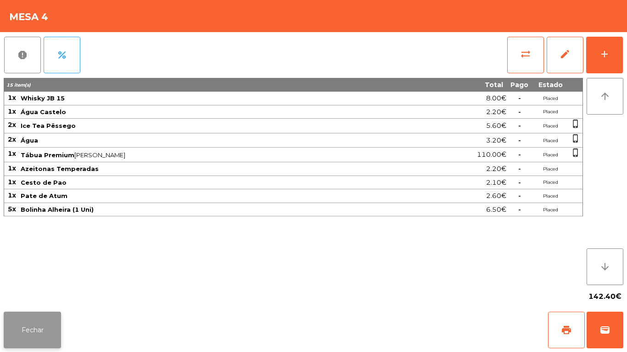
click at [46, 329] on button "Fechar" at bounding box center [32, 330] width 57 height 37
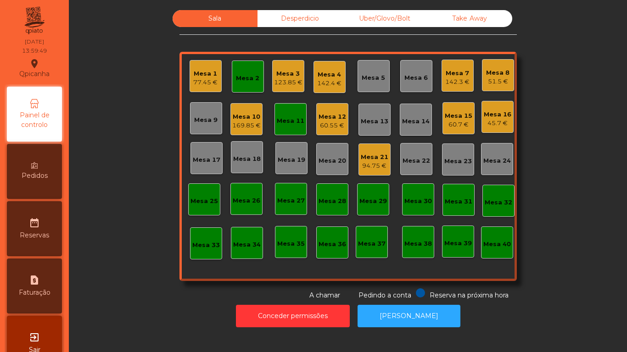
click at [373, 120] on div "Mesa 13" at bounding box center [375, 121] width 28 height 9
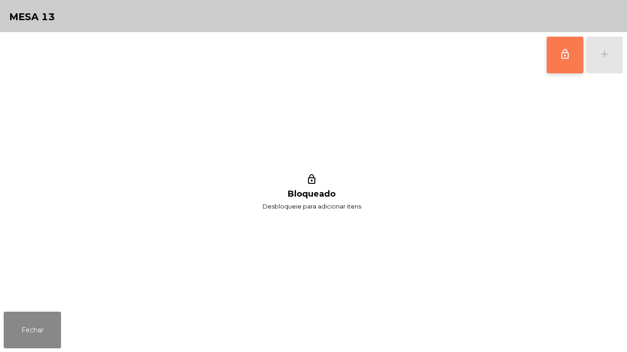
click at [557, 54] on button "lock_outline" at bounding box center [564, 55] width 37 height 37
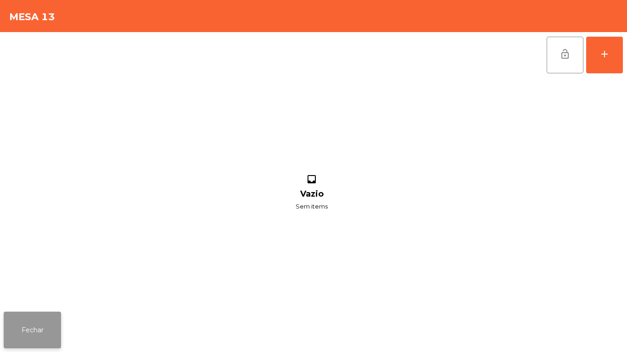
click at [46, 319] on button "Fechar" at bounding box center [32, 330] width 57 height 37
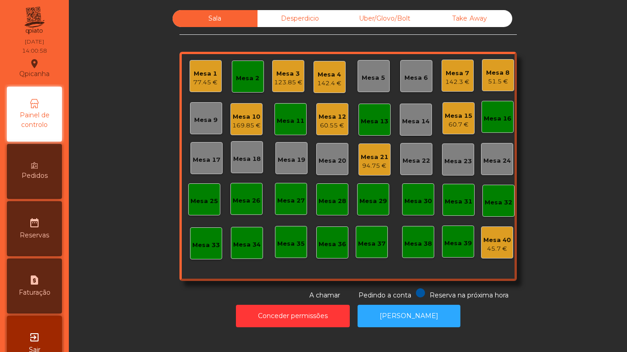
click at [250, 153] on div "Mesa 18" at bounding box center [247, 157] width 28 height 13
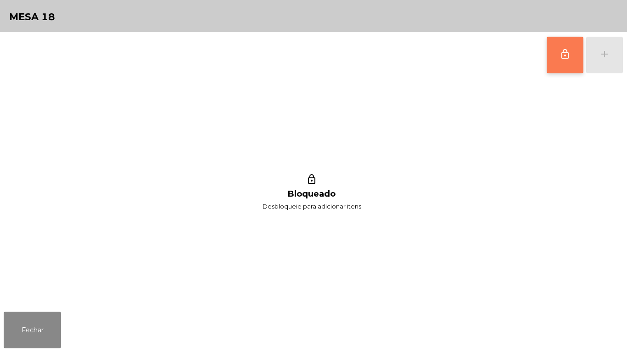
click at [555, 65] on button "lock_outline" at bounding box center [564, 55] width 37 height 37
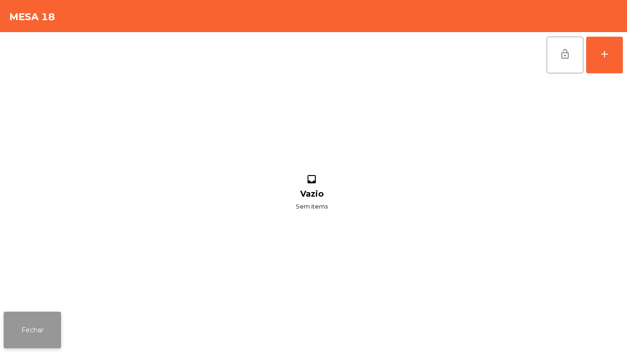
click at [35, 319] on button "Fechar" at bounding box center [32, 330] width 57 height 37
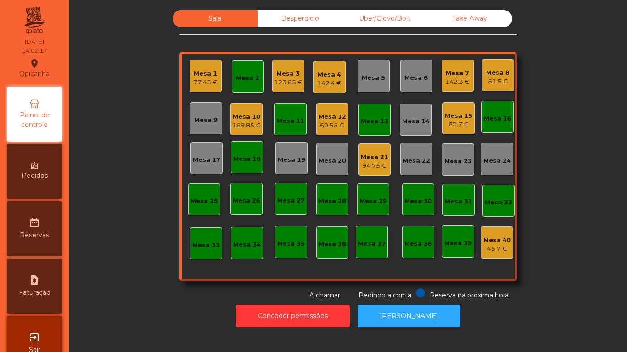
click at [491, 84] on div "51.5 €" at bounding box center [497, 81] width 23 height 9
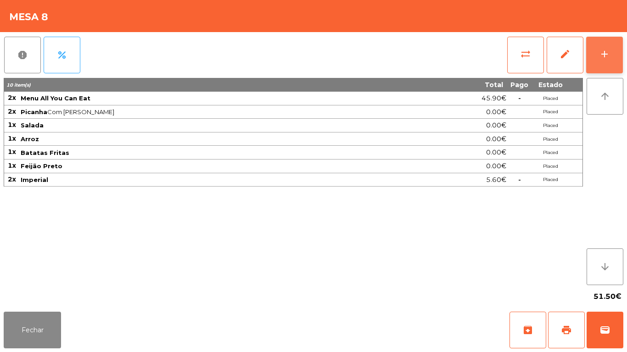
click at [596, 65] on button "add" at bounding box center [604, 55] width 37 height 37
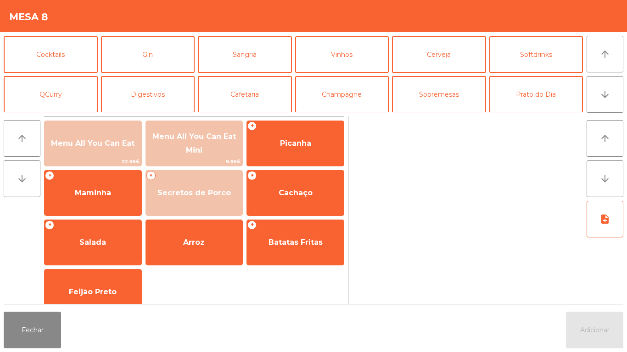
scroll to position [0, 0]
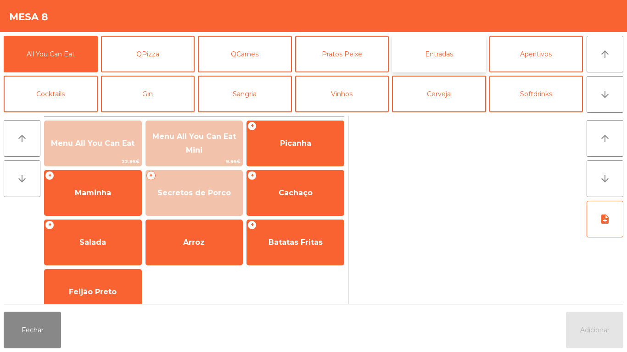
click at [449, 56] on button "Entradas" at bounding box center [439, 54] width 94 height 37
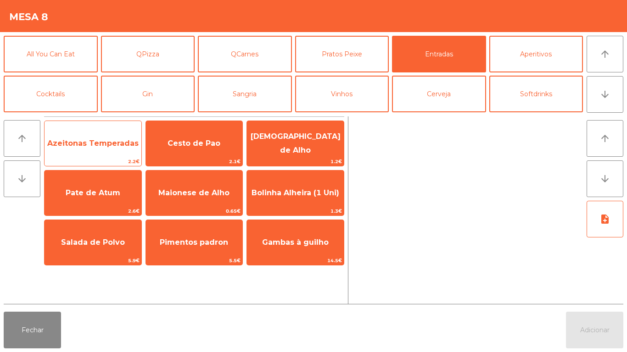
click at [108, 136] on span "Azeitonas Temperadas" at bounding box center [93, 143] width 97 height 25
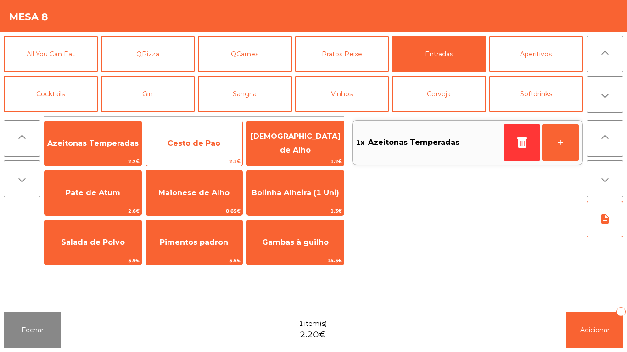
click at [208, 149] on span "Cesto de Pao" at bounding box center [194, 143] width 97 height 25
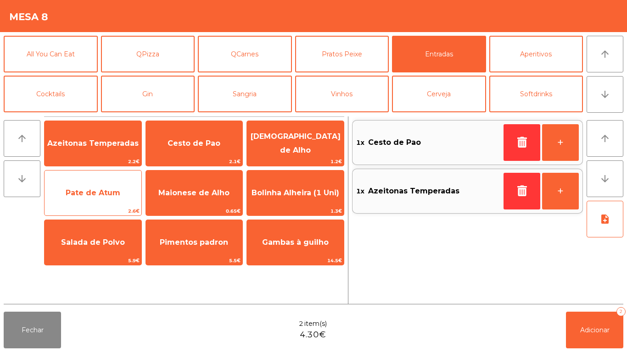
click at [104, 188] on span "Pate de Atum" at bounding box center [93, 193] width 97 height 25
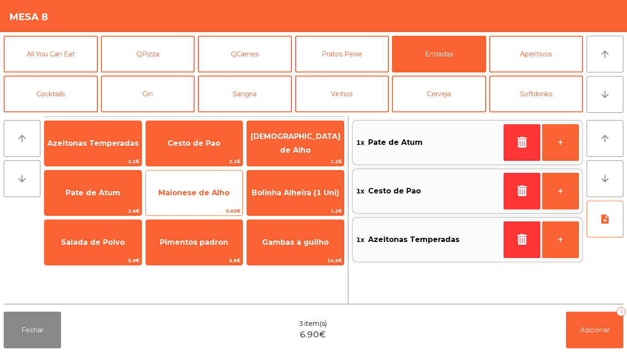
click at [209, 196] on span "Maionese de Alho" at bounding box center [193, 193] width 71 height 9
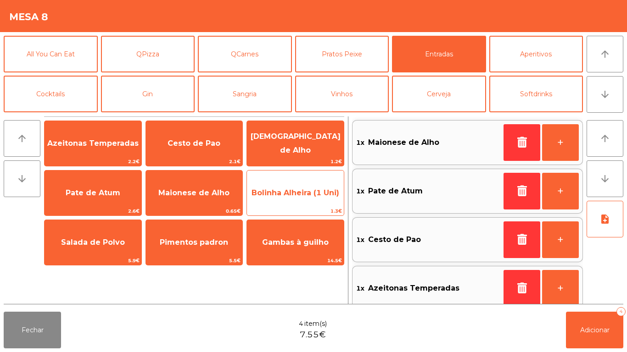
click at [306, 191] on span "Bolinha Alheira (1 Uni)" at bounding box center [295, 193] width 88 height 9
click at [308, 186] on span "Bolinha Alheira (1 Uni)" at bounding box center [295, 193] width 97 height 25
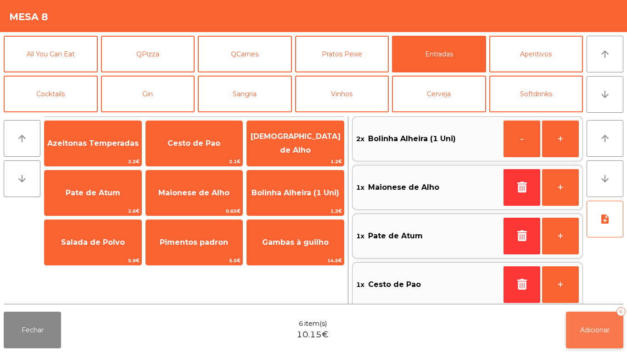
click at [602, 319] on button "Adicionar 6" at bounding box center [594, 330] width 57 height 37
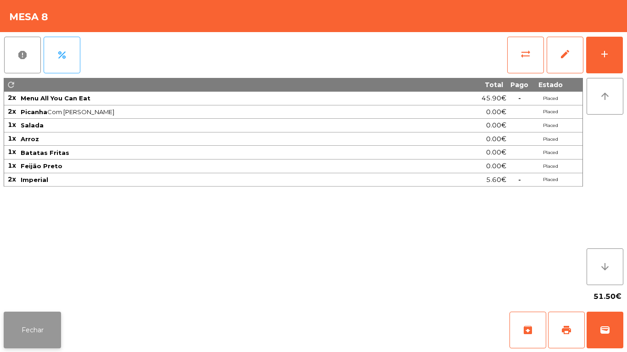
click at [43, 330] on button "Fechar" at bounding box center [32, 330] width 57 height 37
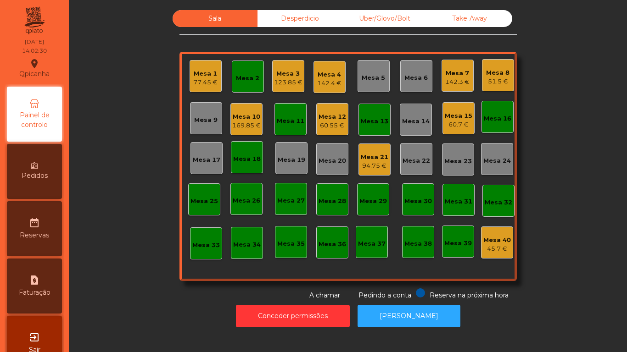
click at [375, 122] on div "Mesa 13" at bounding box center [375, 121] width 28 height 9
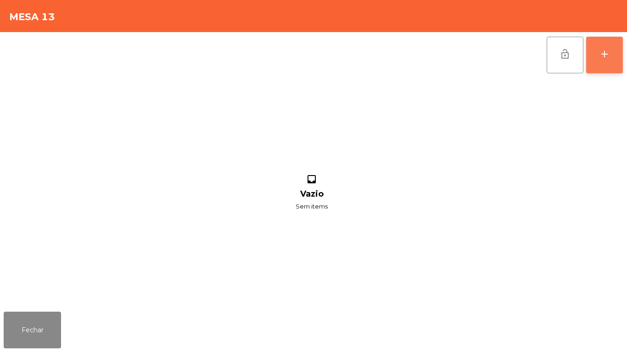
click at [598, 59] on button "add" at bounding box center [604, 55] width 37 height 37
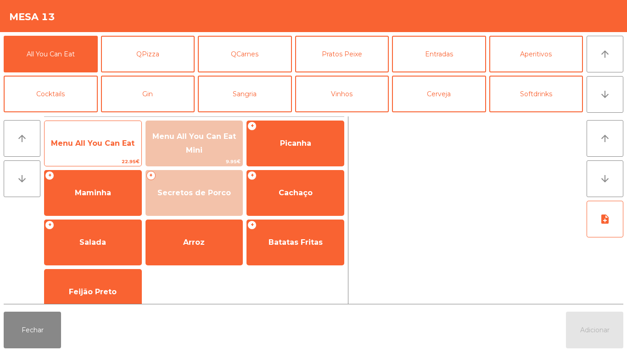
click at [98, 142] on span "Menu All You Can Eat" at bounding box center [92, 143] width 83 height 9
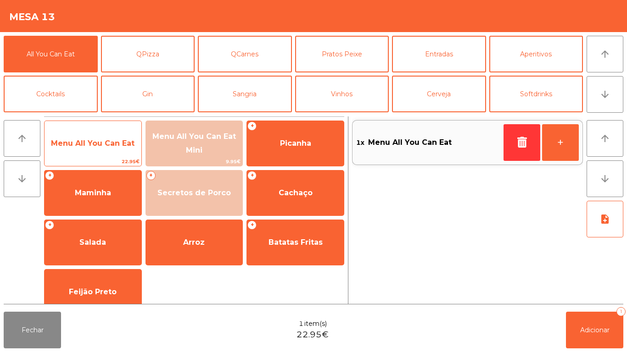
click at [98, 151] on span "Menu All You Can Eat" at bounding box center [93, 143] width 97 height 25
click at [106, 147] on span "Menu All You Can Eat" at bounding box center [92, 143] width 83 height 9
click at [102, 154] on span "Menu All You Can Eat" at bounding box center [93, 143] width 97 height 25
click at [106, 142] on span "Menu All You Can Eat" at bounding box center [92, 143] width 83 height 9
click at [109, 148] on span "Menu All You Can Eat" at bounding box center [93, 143] width 97 height 25
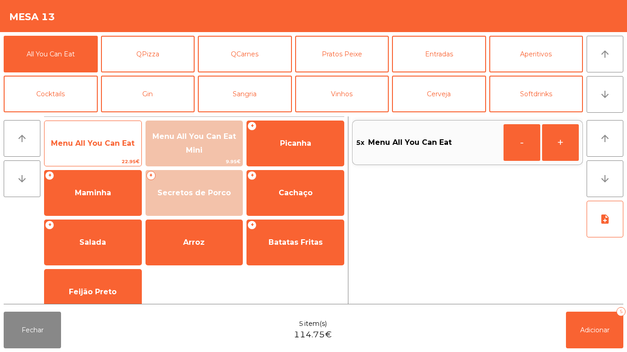
click at [105, 130] on div "Menu All You Can Eat 22.95€" at bounding box center [93, 144] width 98 height 46
click at [108, 122] on div "Menu All You Can Eat 22.95€" at bounding box center [93, 144] width 98 height 46
click at [114, 122] on div "Menu All You Can Eat 22.95€" at bounding box center [93, 144] width 98 height 46
click at [108, 132] on span "Menu All You Can Eat" at bounding box center [93, 143] width 97 height 25
click at [127, 127] on div "Menu All You Can Eat 22.95€" at bounding box center [93, 144] width 98 height 46
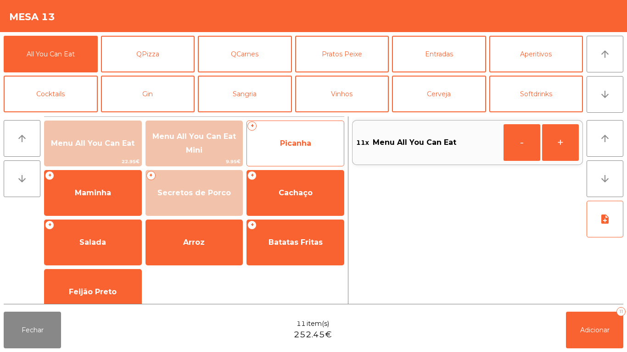
click at [298, 138] on span "Picanha" at bounding box center [295, 143] width 97 height 25
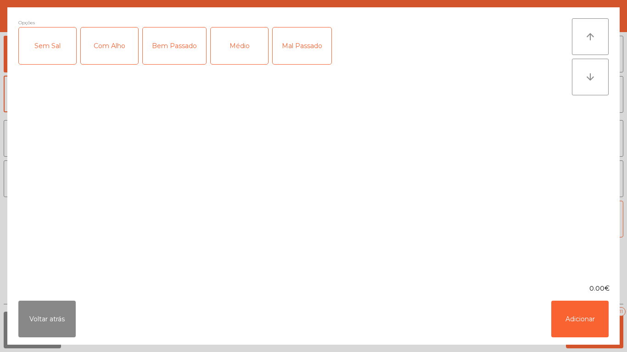
click at [238, 53] on div "Médio" at bounding box center [239, 46] width 57 height 37
click at [573, 316] on button "Adicionar" at bounding box center [579, 319] width 57 height 37
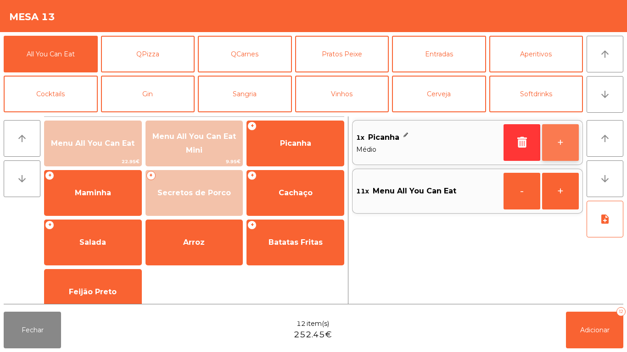
click at [564, 139] on button "+" at bounding box center [560, 142] width 37 height 37
click at [555, 141] on button "+" at bounding box center [560, 142] width 37 height 37
click at [557, 139] on button "+" at bounding box center [560, 142] width 37 height 37
click at [557, 142] on button "+" at bounding box center [560, 142] width 37 height 37
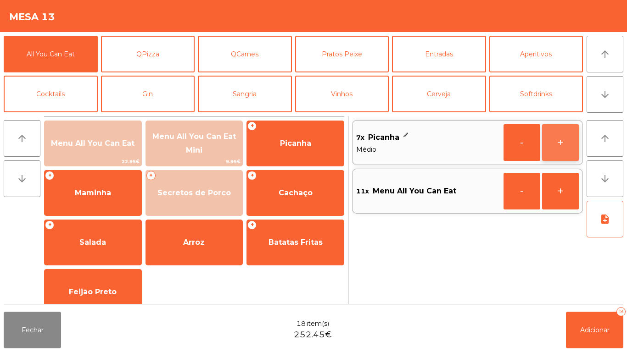
click at [555, 142] on button "+" at bounding box center [560, 142] width 37 height 37
click at [548, 145] on button "+" at bounding box center [560, 142] width 37 height 37
click at [554, 145] on button "+" at bounding box center [560, 142] width 37 height 37
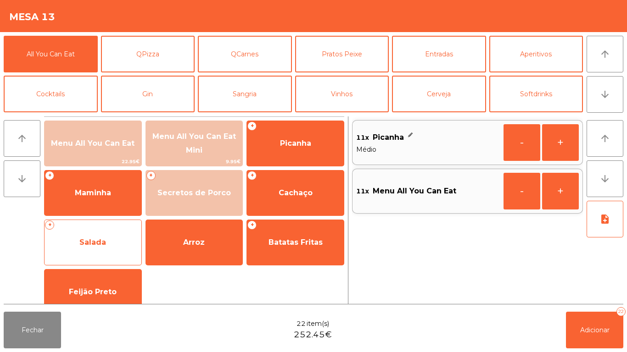
click at [109, 232] on span "Salada" at bounding box center [93, 242] width 97 height 25
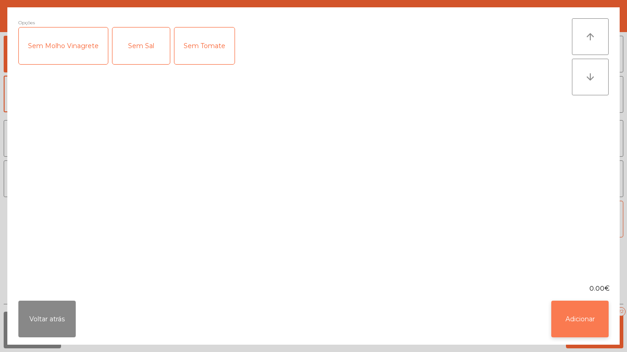
click at [590, 328] on button "Adicionar" at bounding box center [579, 319] width 57 height 37
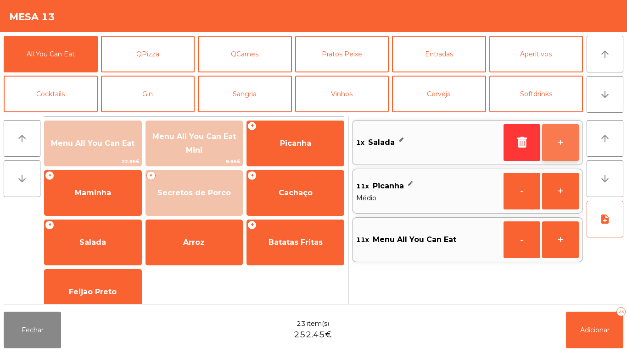
click at [553, 141] on button "+" at bounding box center [560, 142] width 37 height 37
click at [558, 140] on button "+" at bounding box center [560, 142] width 37 height 37
click at [557, 145] on button "+" at bounding box center [560, 142] width 37 height 37
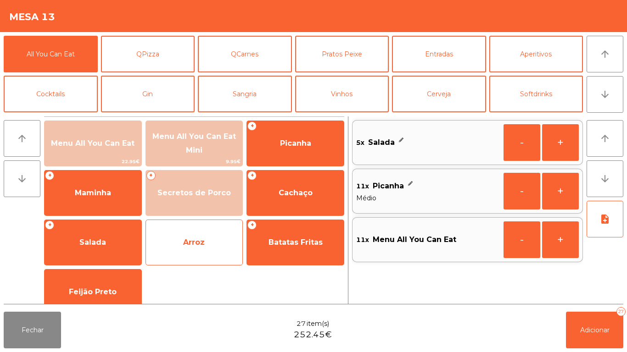
click at [208, 237] on span "Arroz" at bounding box center [194, 242] width 97 height 25
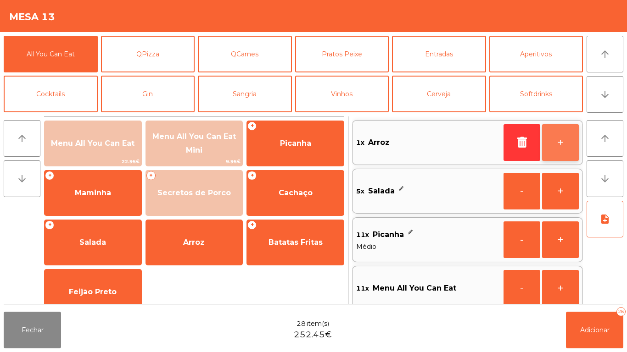
click at [556, 160] on button "+" at bounding box center [560, 142] width 37 height 37
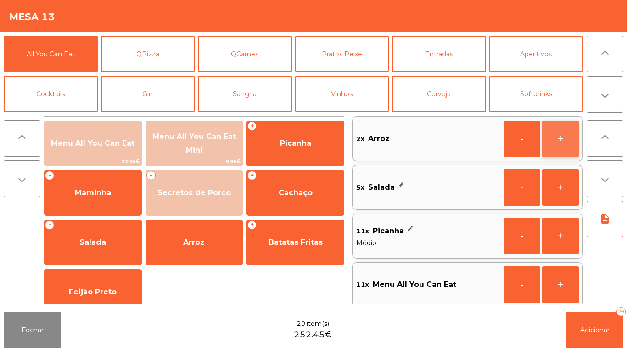
click at [552, 147] on button "+" at bounding box center [560, 139] width 37 height 37
click at [556, 145] on button "+" at bounding box center [560, 139] width 37 height 37
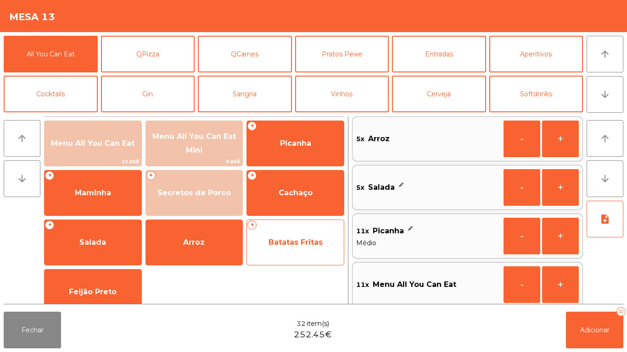
click at [303, 238] on span "Batatas Fritas" at bounding box center [295, 242] width 54 height 9
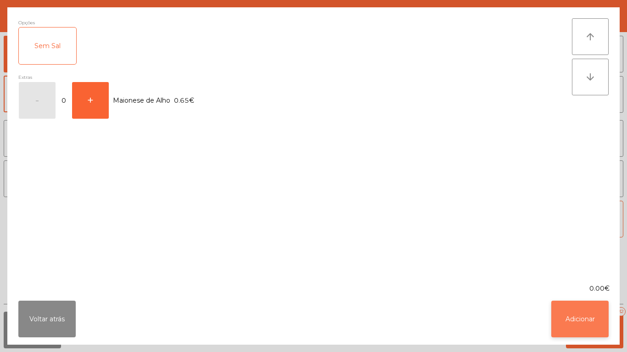
click at [574, 323] on button "Adicionar" at bounding box center [579, 319] width 57 height 37
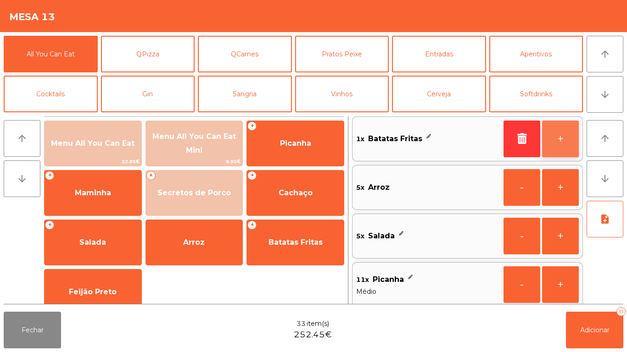
click at [555, 138] on button "+" at bounding box center [560, 139] width 37 height 37
click at [562, 137] on button "+" at bounding box center [560, 139] width 37 height 37
click at [551, 140] on button "+" at bounding box center [560, 139] width 37 height 37
click at [555, 138] on button "+" at bounding box center [560, 139] width 37 height 37
click at [557, 135] on button "+" at bounding box center [560, 139] width 37 height 37
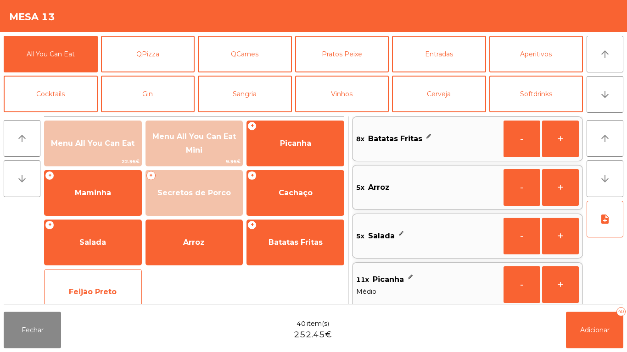
click at [110, 273] on div "Feijão Preto" at bounding box center [93, 292] width 98 height 46
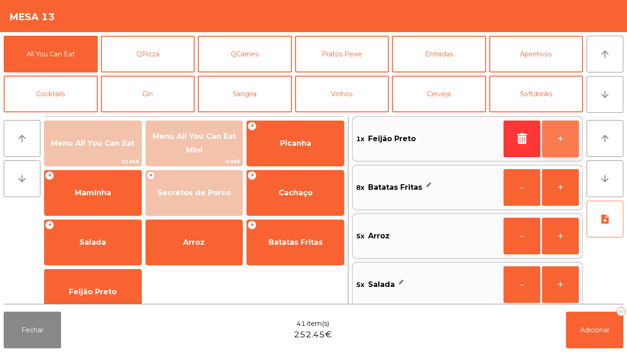
click at [559, 134] on button "+" at bounding box center [560, 139] width 37 height 37
click at [550, 141] on button "+" at bounding box center [560, 139] width 37 height 37
click at [555, 130] on button "+" at bounding box center [560, 139] width 37 height 37
click at [551, 130] on button "+" at bounding box center [560, 139] width 37 height 37
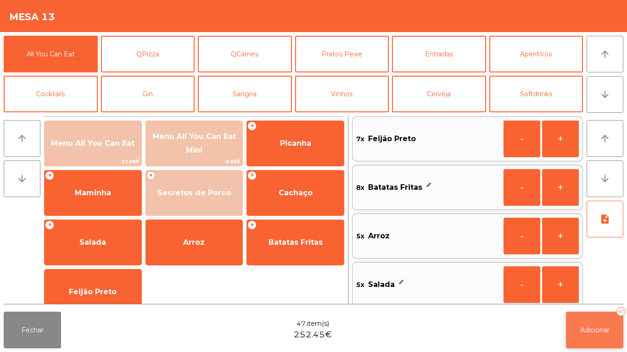
click at [598, 323] on button "Adicionar 47" at bounding box center [594, 330] width 57 height 37
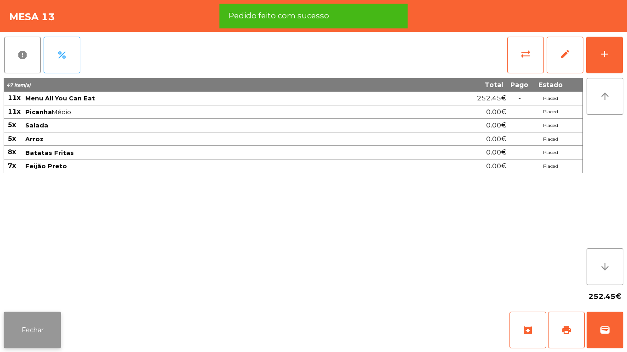
click at [53, 315] on button "Fechar" at bounding box center [32, 330] width 57 height 37
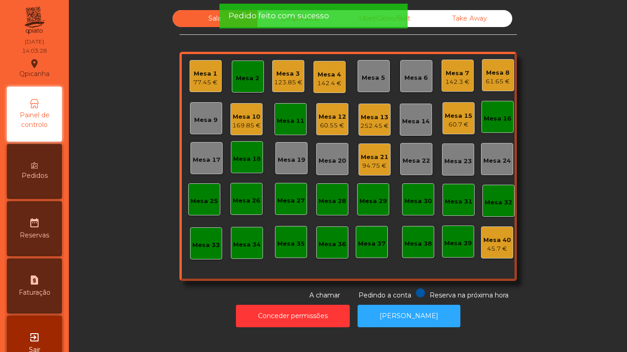
click at [251, 156] on div "Mesa 18" at bounding box center [247, 159] width 28 height 9
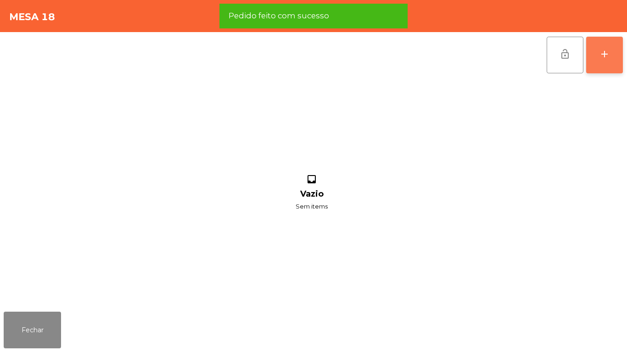
click at [601, 59] on div "add" at bounding box center [604, 54] width 11 height 11
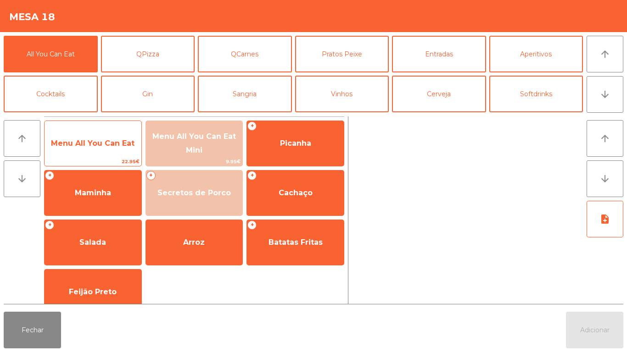
click at [106, 148] on span "Menu All You Can Eat" at bounding box center [93, 143] width 97 height 25
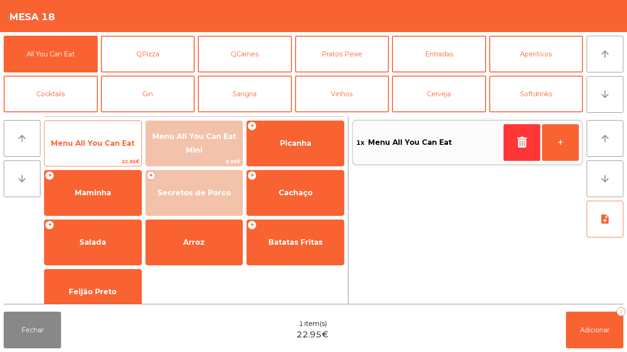
click at [102, 150] on span "Menu All You Can Eat" at bounding box center [93, 143] width 97 height 25
click at [103, 139] on span "Menu All You Can Eat" at bounding box center [92, 143] width 83 height 9
click at [100, 141] on span "Menu All You Can Eat" at bounding box center [92, 143] width 83 height 9
click at [100, 143] on span "Menu All You Can Eat" at bounding box center [92, 143] width 83 height 9
click at [103, 139] on span "Menu All You Can Eat" at bounding box center [92, 143] width 83 height 9
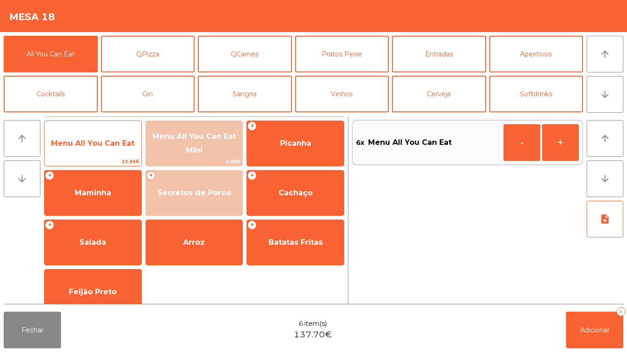
click at [103, 135] on span "Menu All You Can Eat" at bounding box center [93, 143] width 97 height 25
click at [105, 129] on div "Menu All You Can Eat 22.95€" at bounding box center [93, 144] width 98 height 46
click at [99, 123] on div "Menu All You Can Eat 22.95€" at bounding box center [93, 144] width 98 height 46
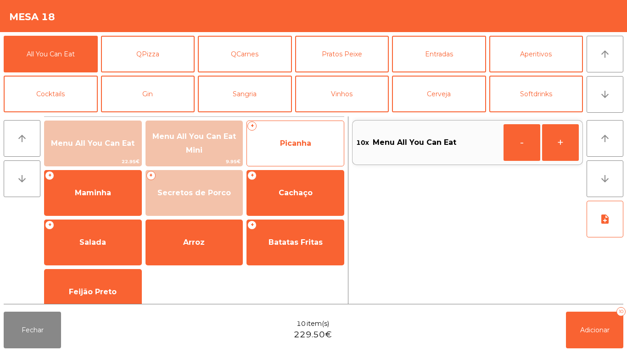
click at [297, 138] on span "Picanha" at bounding box center [295, 143] width 97 height 25
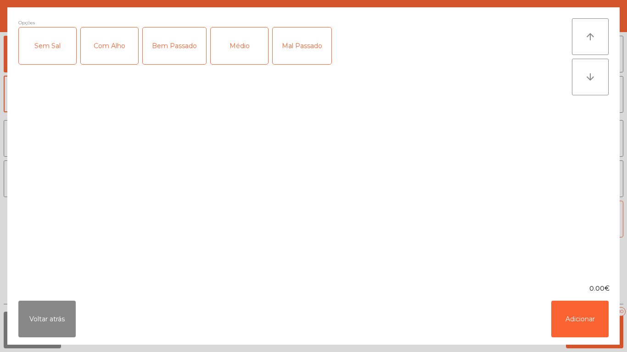
click at [244, 51] on div "Médio" at bounding box center [239, 46] width 57 height 37
click at [581, 328] on button "Adicionar" at bounding box center [579, 319] width 57 height 37
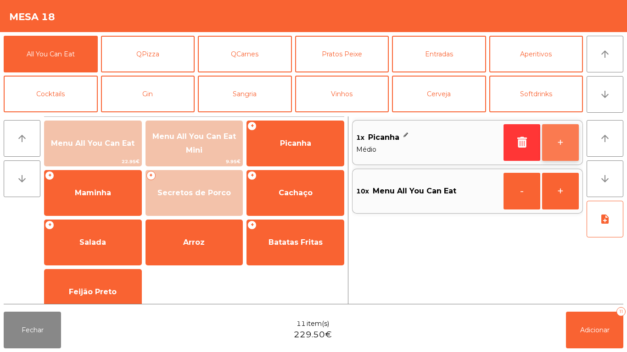
click at [556, 147] on button "+" at bounding box center [560, 142] width 37 height 37
click at [561, 145] on button "+" at bounding box center [560, 142] width 37 height 37
click at [556, 143] on button "+" at bounding box center [560, 142] width 37 height 37
click at [556, 147] on button "+" at bounding box center [560, 142] width 37 height 37
click at [570, 145] on button "+" at bounding box center [560, 142] width 37 height 37
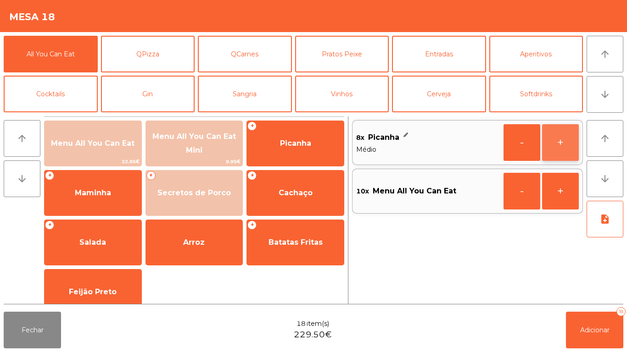
click at [564, 142] on button "+" at bounding box center [560, 142] width 37 height 37
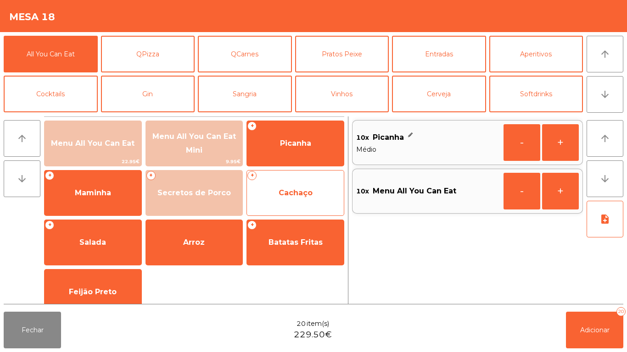
click at [285, 191] on span "Cachaço" at bounding box center [295, 193] width 34 height 9
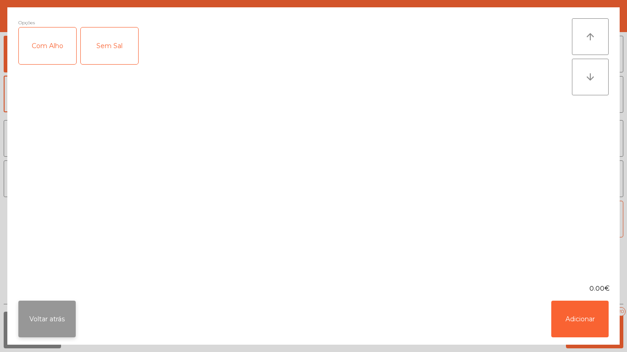
click at [53, 311] on button "Voltar atrás" at bounding box center [46, 319] width 57 height 37
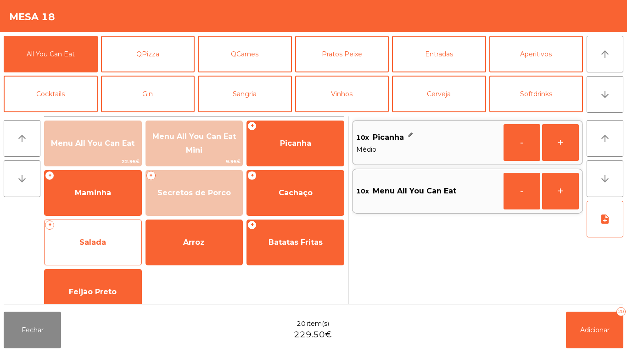
click at [96, 236] on span "Salada" at bounding box center [93, 242] width 97 height 25
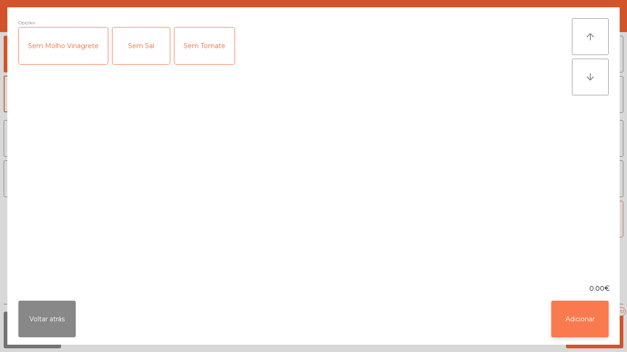
click at [573, 314] on button "Adicionar" at bounding box center [579, 319] width 57 height 37
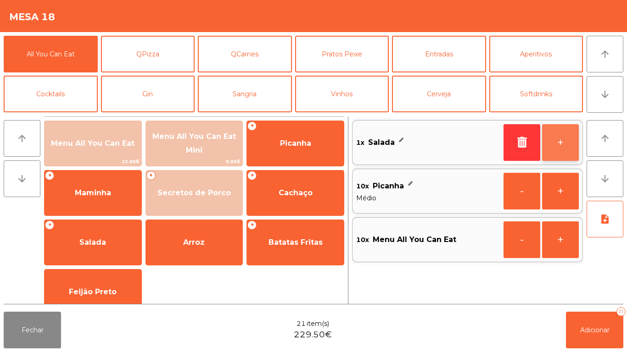
click at [557, 139] on button "+" at bounding box center [560, 142] width 37 height 37
click at [555, 145] on button "+" at bounding box center [560, 142] width 37 height 37
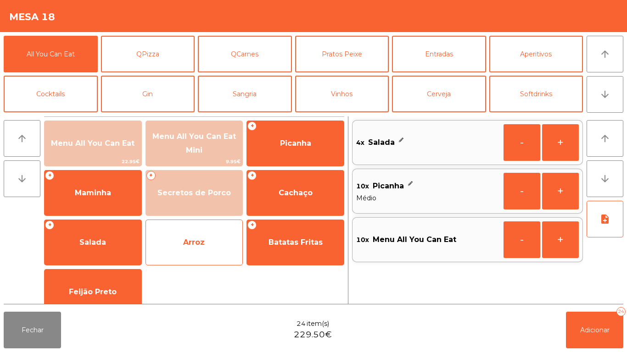
click at [198, 239] on span "Arroz" at bounding box center [194, 242] width 22 height 9
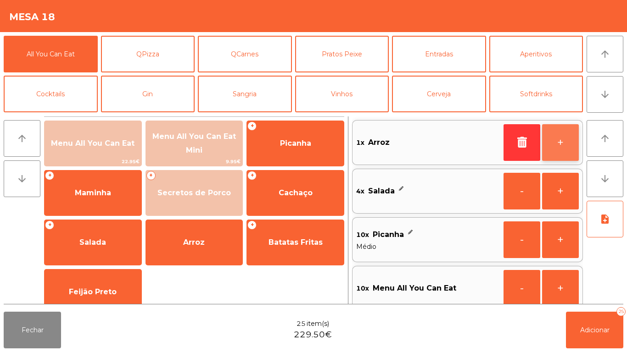
click at [546, 144] on button "+" at bounding box center [560, 142] width 37 height 37
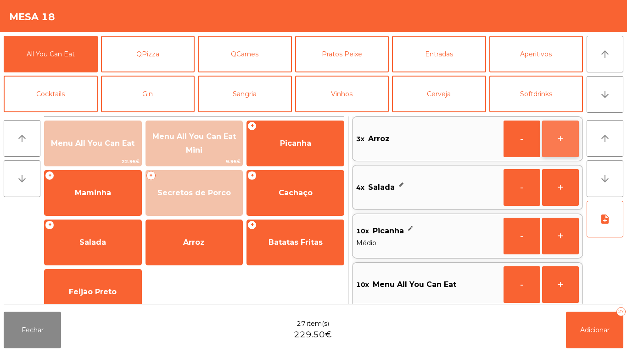
click at [564, 139] on button "+" at bounding box center [560, 139] width 37 height 37
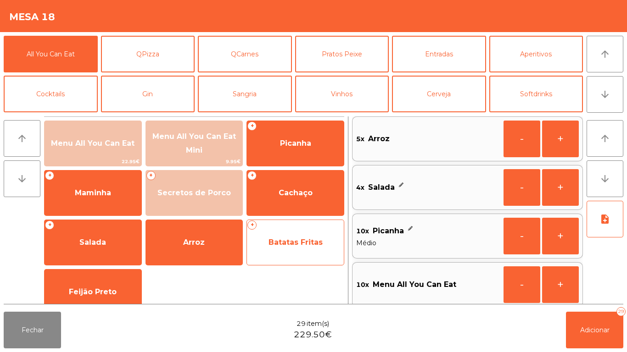
click at [303, 230] on span "Batatas Fritas" at bounding box center [295, 242] width 97 height 25
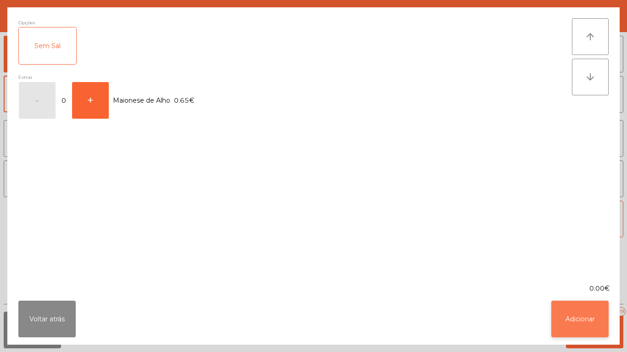
click at [583, 314] on button "Adicionar" at bounding box center [579, 319] width 57 height 37
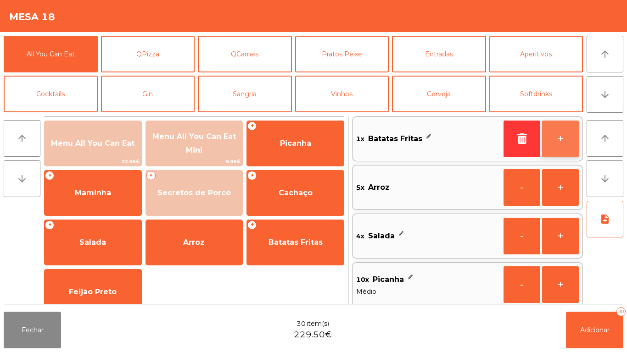
click at [562, 144] on button "+" at bounding box center [560, 139] width 37 height 37
click at [562, 145] on button "+" at bounding box center [560, 139] width 37 height 37
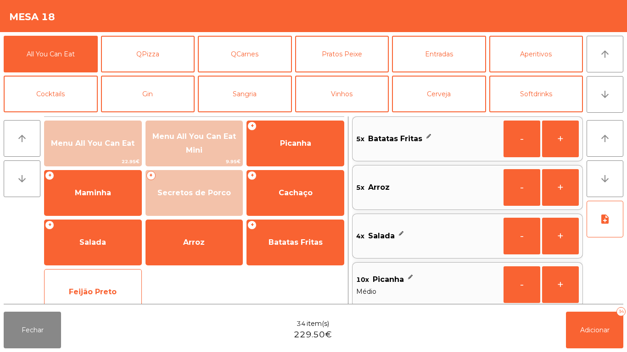
click at [105, 288] on span "Feijão Preto" at bounding box center [93, 292] width 48 height 9
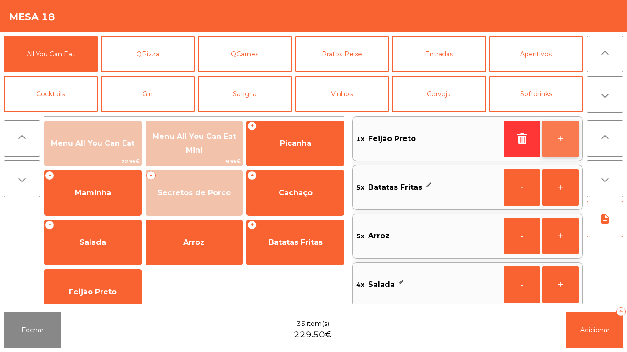
click at [557, 141] on button "+" at bounding box center [560, 139] width 37 height 37
click at [555, 138] on button "+" at bounding box center [560, 139] width 37 height 37
click at [564, 137] on button "+" at bounding box center [560, 139] width 37 height 37
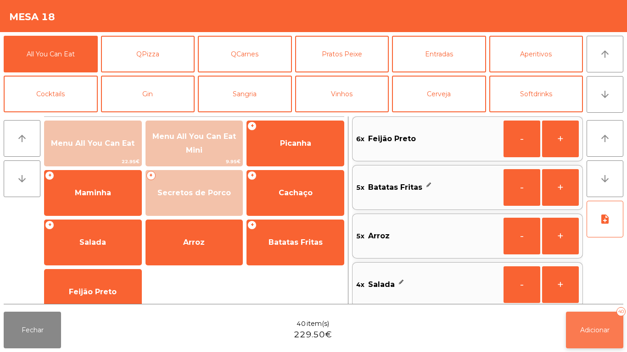
click at [604, 322] on button "Adicionar 40" at bounding box center [594, 330] width 57 height 37
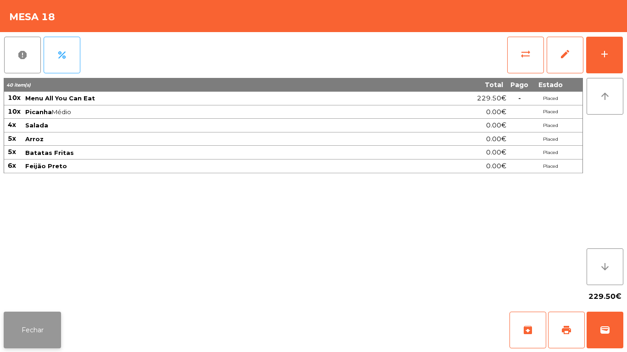
click at [56, 317] on button "Fechar" at bounding box center [32, 330] width 57 height 37
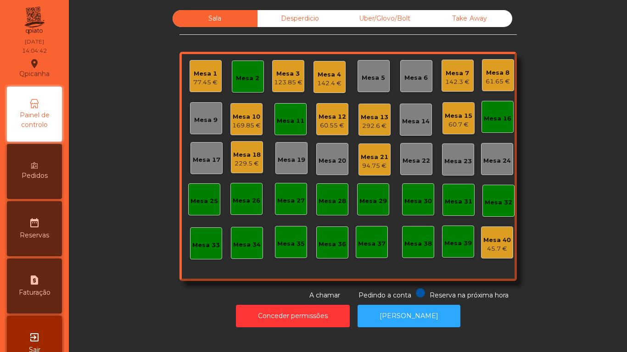
click at [329, 83] on div "142.4 €" at bounding box center [329, 83] width 24 height 9
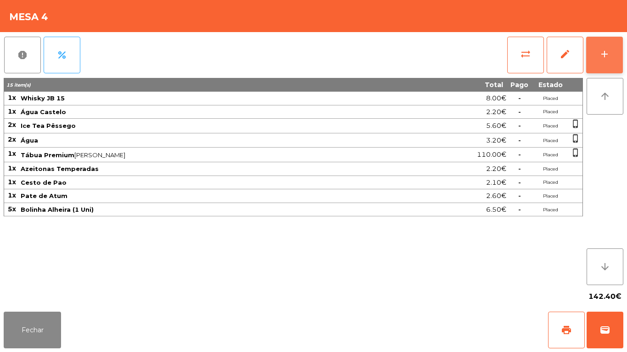
click at [597, 45] on button "add" at bounding box center [604, 55] width 37 height 37
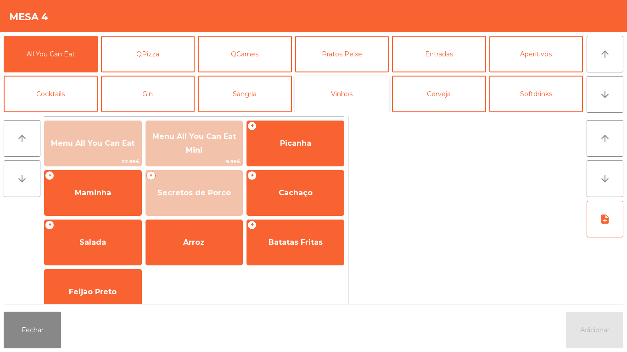
click at [356, 86] on button "Vinhos" at bounding box center [342, 94] width 94 height 37
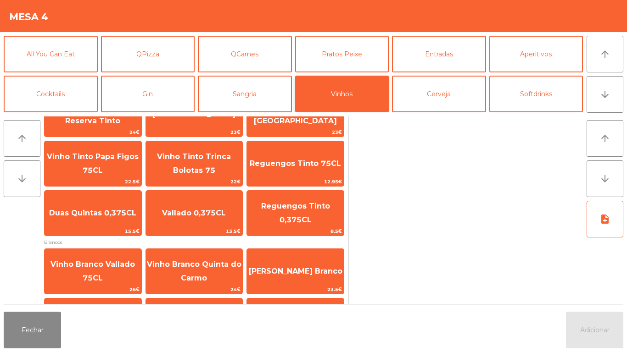
scroll to position [89, 0]
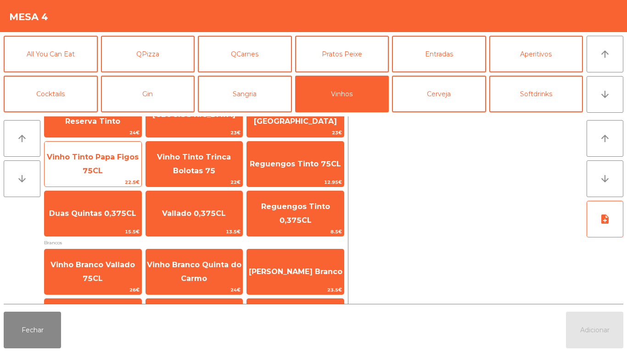
click at [94, 161] on span "Vinho Tinto Papa Figos 75CL" at bounding box center [93, 164] width 97 height 39
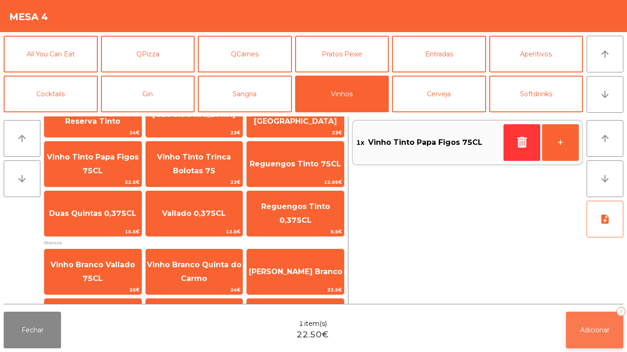
click at [594, 327] on span "Adicionar" at bounding box center [594, 330] width 29 height 8
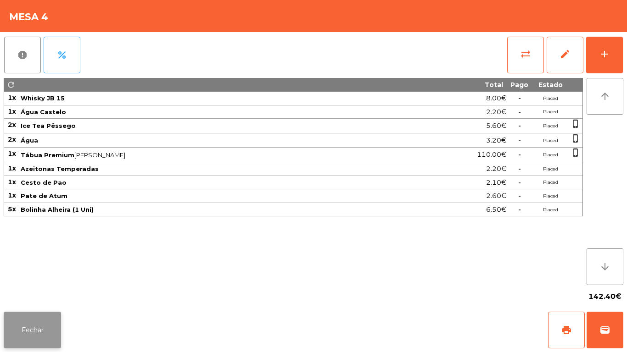
click at [35, 321] on button "Fechar" at bounding box center [32, 330] width 57 height 37
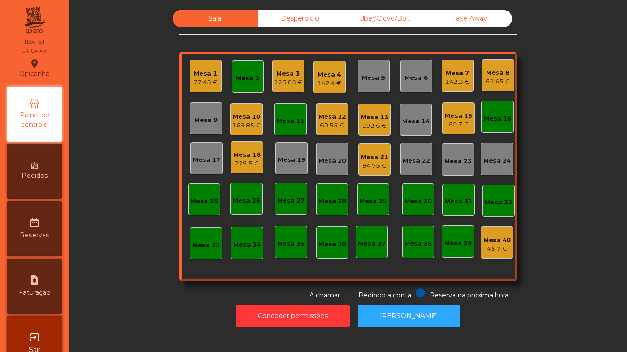
click at [283, 120] on div "Mesa 11" at bounding box center [291, 121] width 28 height 9
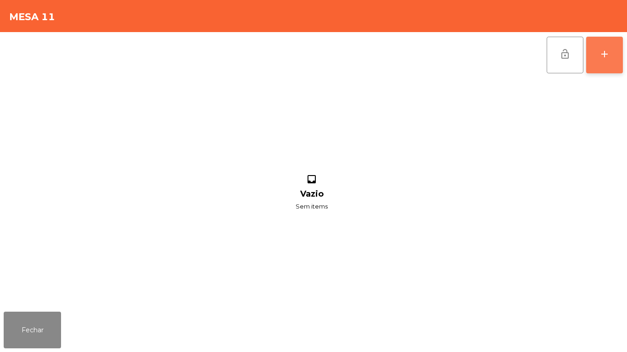
click at [604, 53] on div "add" at bounding box center [604, 54] width 11 height 11
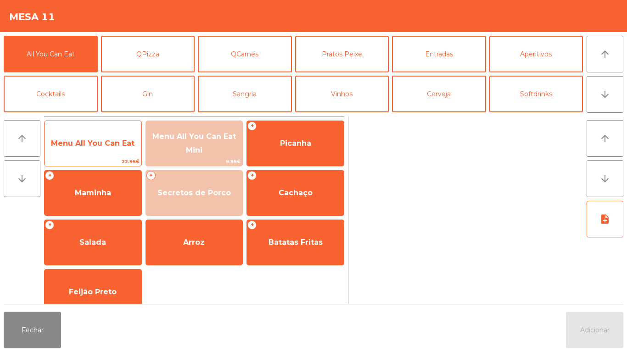
click at [107, 139] on span "Menu All You Can Eat" at bounding box center [92, 143] width 83 height 9
click at [115, 145] on span "Menu All You Can Eat" at bounding box center [92, 143] width 83 height 9
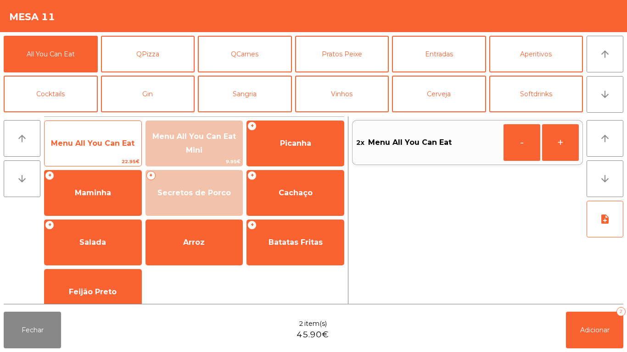
click at [113, 154] on span "Menu All You Can Eat" at bounding box center [93, 143] width 97 height 25
click at [127, 139] on span "Menu All You Can Eat" at bounding box center [92, 143] width 83 height 9
click at [117, 134] on span "Menu All You Can Eat" at bounding box center [93, 143] width 97 height 25
click at [115, 127] on div "Menu All You Can Eat 22.95€" at bounding box center [93, 144] width 98 height 46
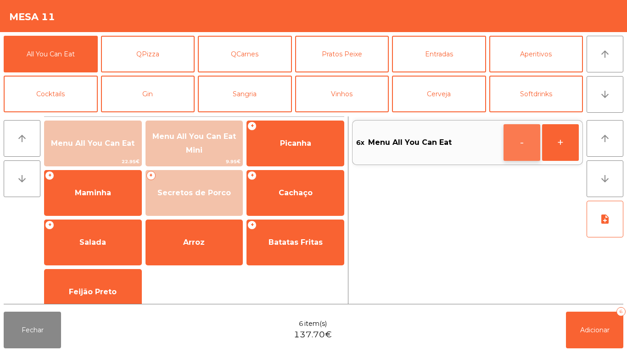
click at [517, 133] on button "-" at bounding box center [521, 142] width 37 height 37
click at [580, 300] on div "5x Menu All You Can Eat - +" at bounding box center [467, 211] width 231 height 188
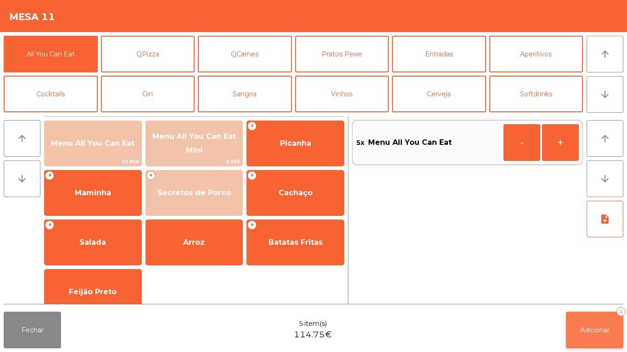
click at [594, 322] on button "Adicionar 5" at bounding box center [594, 330] width 57 height 37
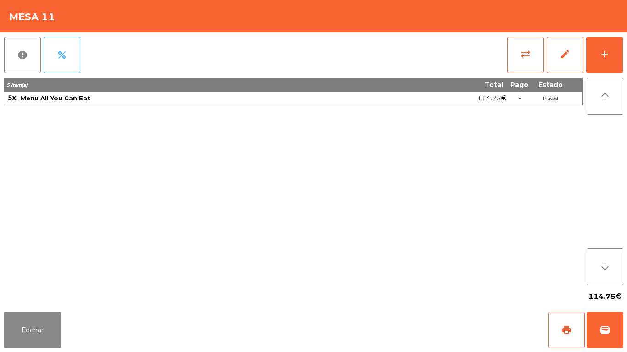
click at [40, 299] on div "114.75€" at bounding box center [313, 296] width 619 height 23
click at [53, 329] on button "Fechar" at bounding box center [32, 330] width 57 height 37
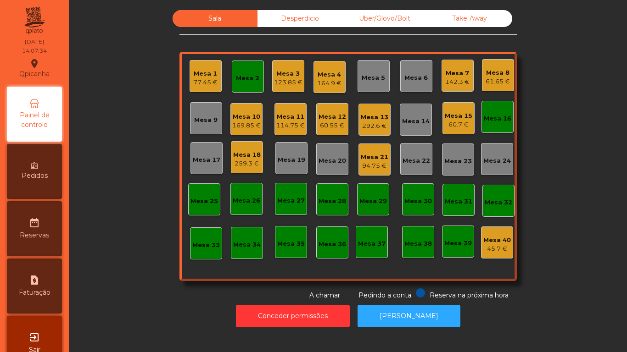
click at [245, 122] on div "169.85 €" at bounding box center [246, 125] width 28 height 9
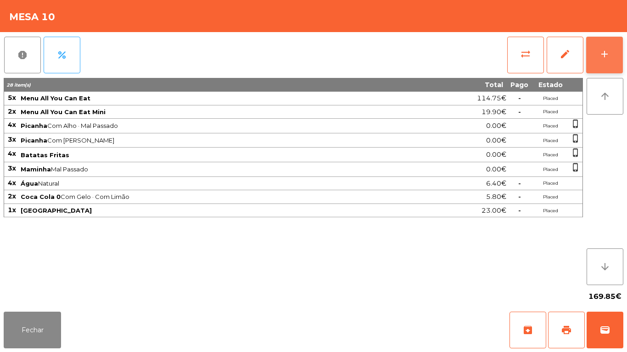
click at [611, 60] on button "add" at bounding box center [604, 55] width 37 height 37
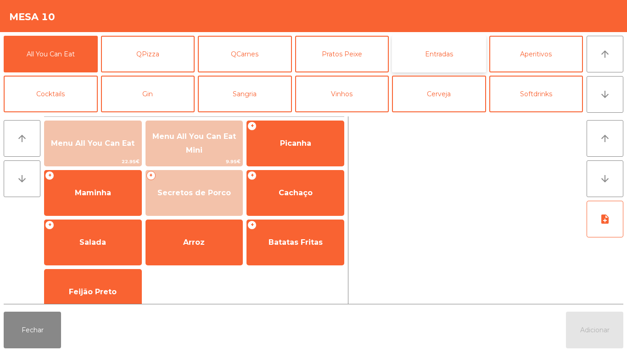
click at [447, 61] on button "Entradas" at bounding box center [439, 54] width 94 height 37
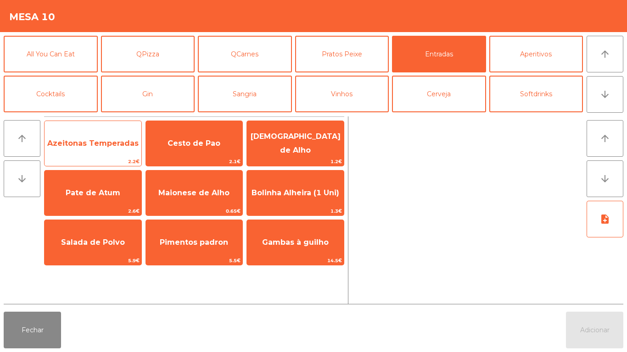
click at [105, 150] on span "Azeitonas Temperadas" at bounding box center [93, 143] width 97 height 25
click at [113, 145] on span "Azeitonas Temperadas" at bounding box center [92, 143] width 91 height 9
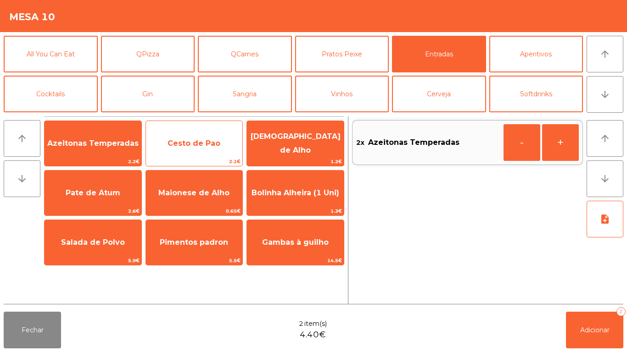
click at [201, 143] on span "Cesto de Pao" at bounding box center [193, 143] width 53 height 9
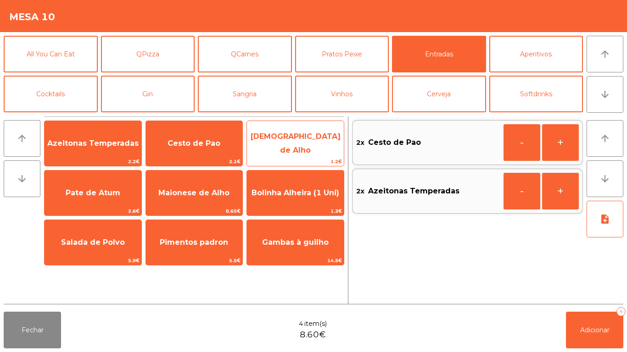
click at [293, 150] on span "[DEMOGRAPHIC_DATA] de Alho" at bounding box center [295, 143] width 97 height 39
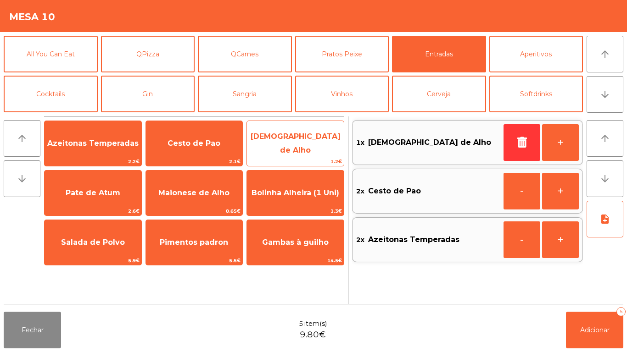
click at [300, 139] on span "[DEMOGRAPHIC_DATA] de Alho" at bounding box center [295, 143] width 90 height 22
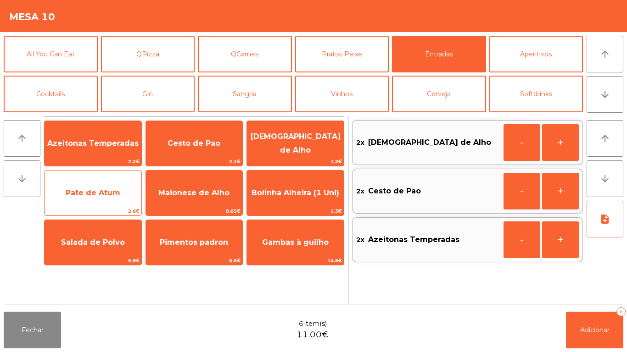
click at [100, 185] on span "Pate de Atum" at bounding box center [93, 193] width 97 height 25
click at [103, 181] on span "Pate de Atum" at bounding box center [93, 193] width 97 height 25
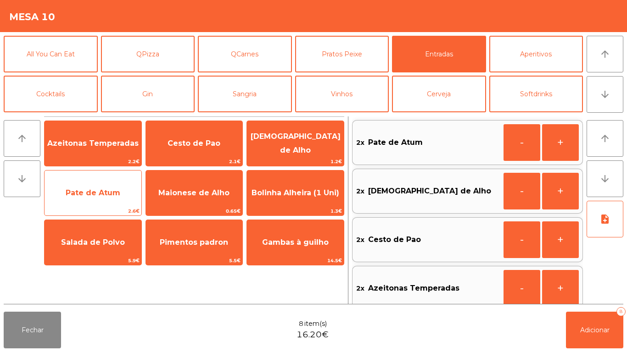
scroll to position [4, 0]
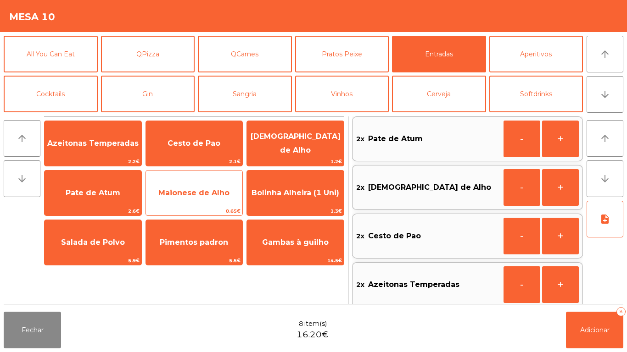
click at [195, 200] on span "Maionese de Alho" at bounding box center [194, 193] width 97 height 25
click at [201, 192] on span "Maionese de Alho" at bounding box center [193, 193] width 71 height 9
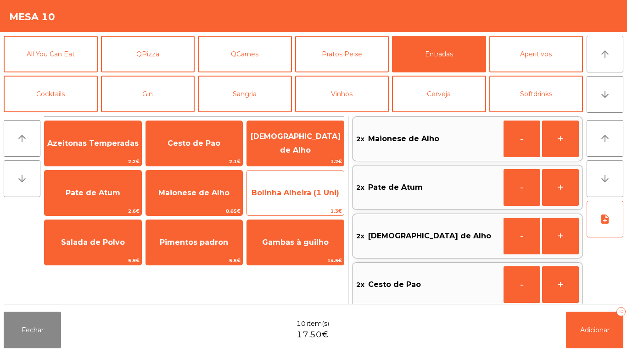
click at [299, 200] on span "Bolinha Alheira (1 Uni)" at bounding box center [295, 193] width 97 height 25
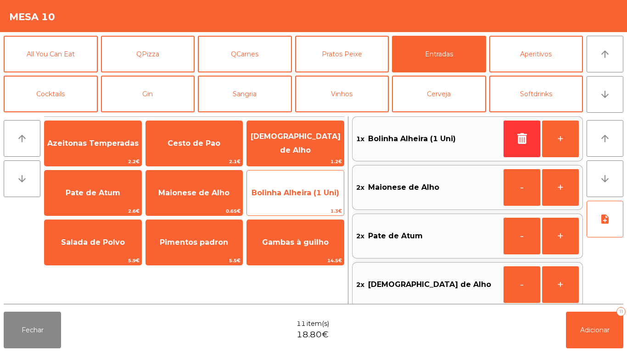
click at [300, 203] on span "Bolinha Alheira (1 Uni)" at bounding box center [295, 193] width 97 height 25
click at [298, 199] on span "Bolinha Alheira (1 Uni)" at bounding box center [295, 193] width 97 height 25
click at [295, 195] on span "Bolinha Alheira (1 Uni)" at bounding box center [295, 193] width 88 height 9
click at [298, 191] on span "Bolinha Alheira (1 Uni)" at bounding box center [295, 193] width 88 height 9
click at [299, 192] on span "Bolinha Alheira (1 Uni)" at bounding box center [295, 193] width 88 height 9
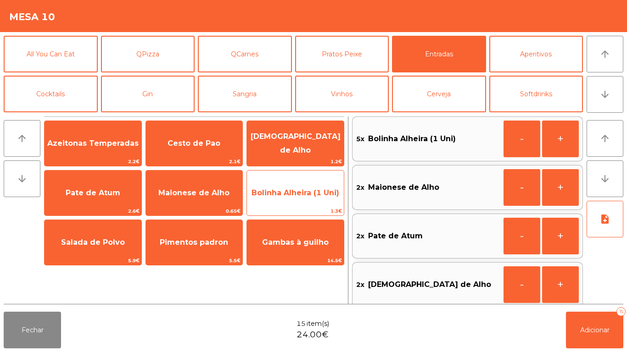
click at [297, 191] on span "Bolinha Alheira (1 Uni)" at bounding box center [295, 193] width 88 height 9
click at [294, 193] on span "Bolinha Alheira (1 Uni)" at bounding box center [295, 193] width 88 height 9
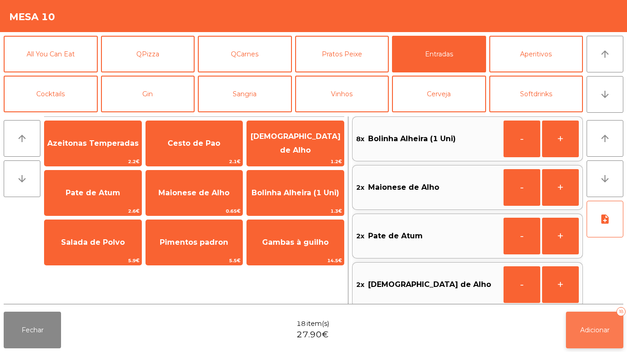
click at [595, 328] on span "Adicionar" at bounding box center [594, 330] width 29 height 8
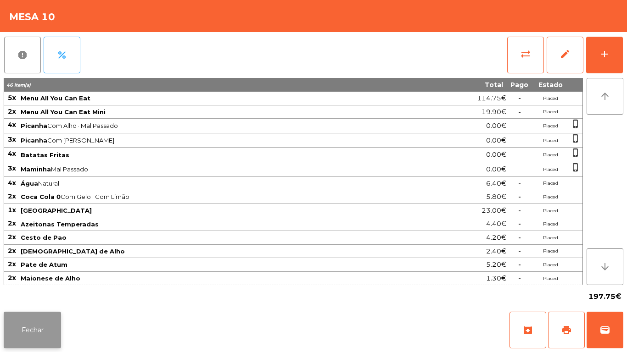
click at [59, 334] on button "Fechar" at bounding box center [32, 330] width 57 height 37
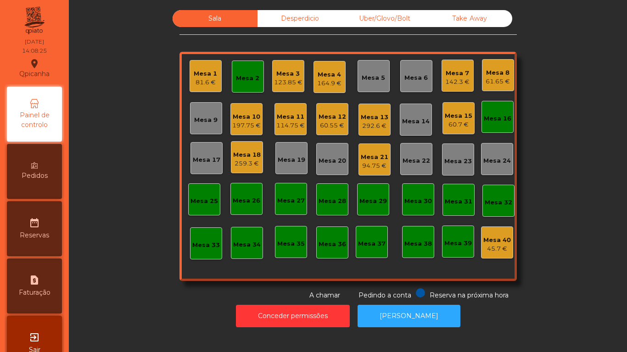
click at [232, 126] on div "197.75 €" at bounding box center [246, 125] width 28 height 9
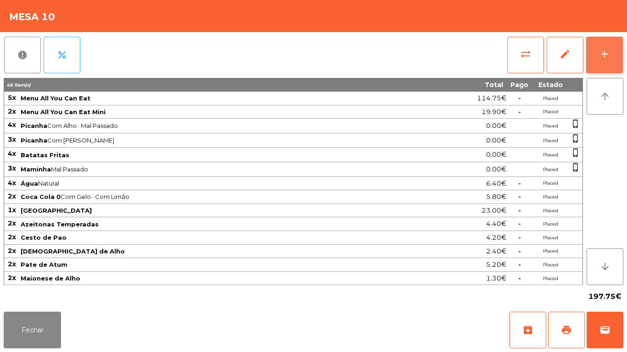
click at [602, 61] on button "add" at bounding box center [604, 55] width 37 height 37
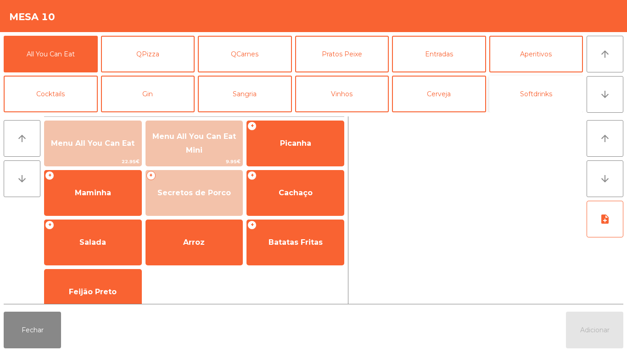
click at [545, 91] on button "Softdrinks" at bounding box center [536, 94] width 94 height 37
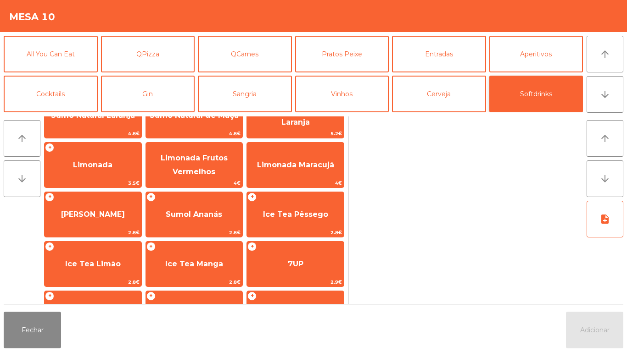
scroll to position [106, 0]
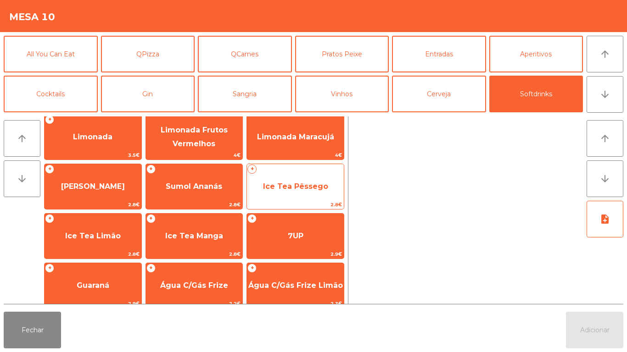
click at [291, 192] on span "Ice Tea Pêssego" at bounding box center [295, 186] width 97 height 25
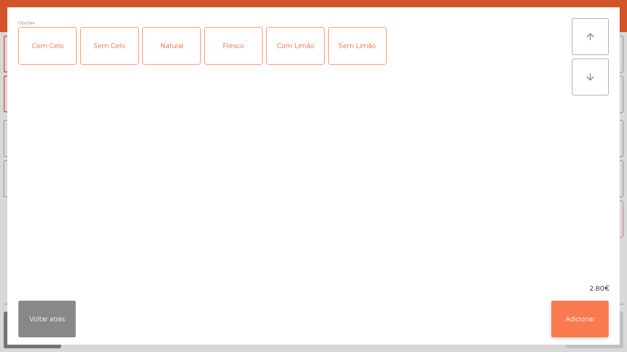
click at [573, 313] on button "Adicionar" at bounding box center [579, 319] width 57 height 37
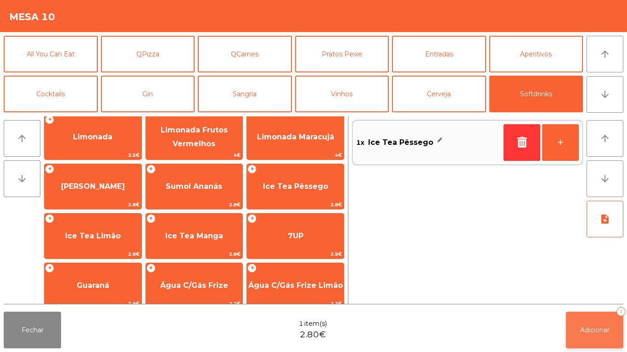
click at [593, 331] on span "Adicionar" at bounding box center [594, 330] width 29 height 8
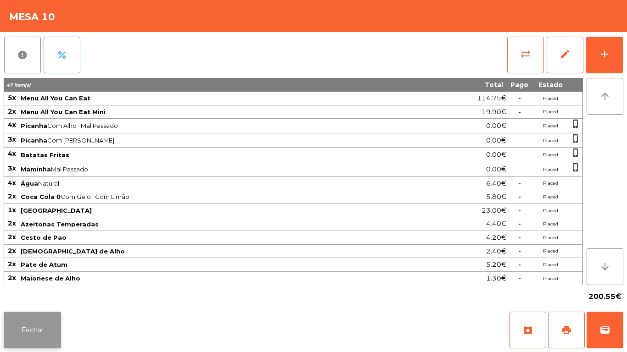
click at [14, 318] on button "Fechar" at bounding box center [32, 330] width 57 height 37
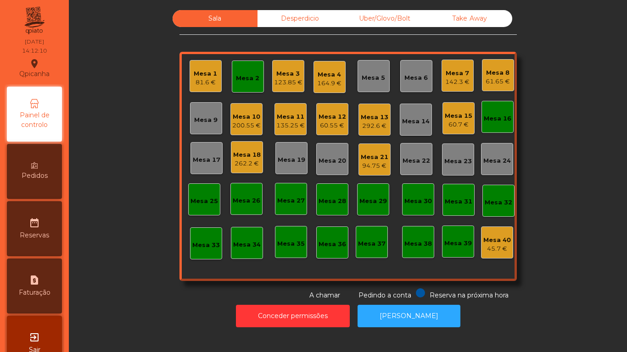
click at [44, 324] on div "exit_to_app Sair" at bounding box center [34, 343] width 55 height 55
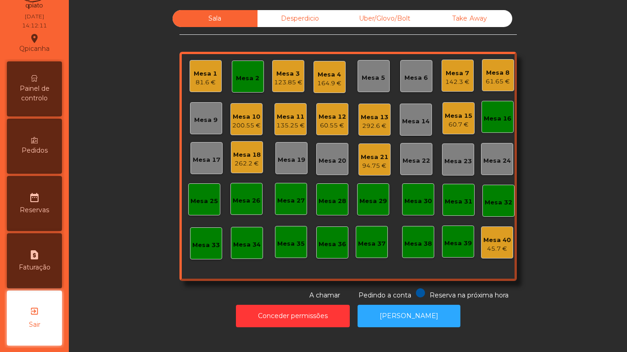
scroll to position [26, 0]
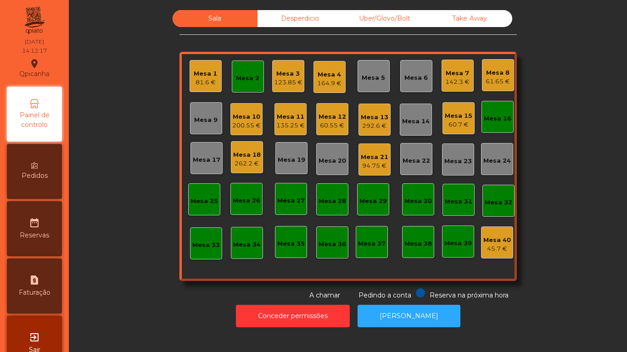
click at [251, 81] on div "Mesa 2" at bounding box center [247, 78] width 23 height 9
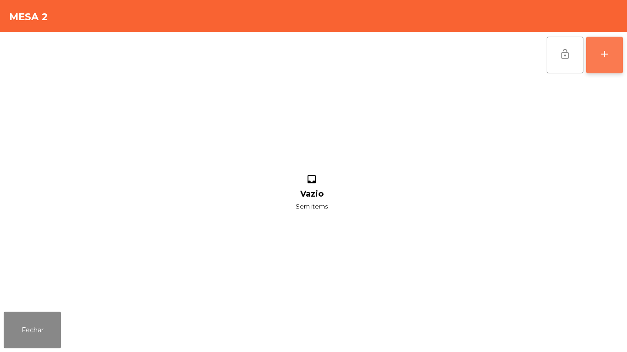
click at [607, 51] on div "add" at bounding box center [604, 54] width 11 height 11
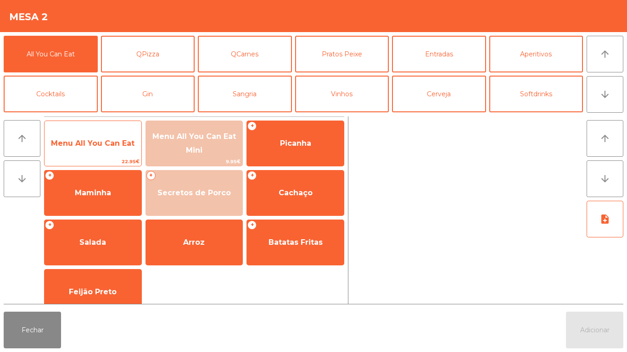
click at [107, 147] on span "Menu All You Can Eat" at bounding box center [92, 143] width 83 height 9
click at [105, 149] on span "Menu All You Can Eat" at bounding box center [93, 143] width 97 height 25
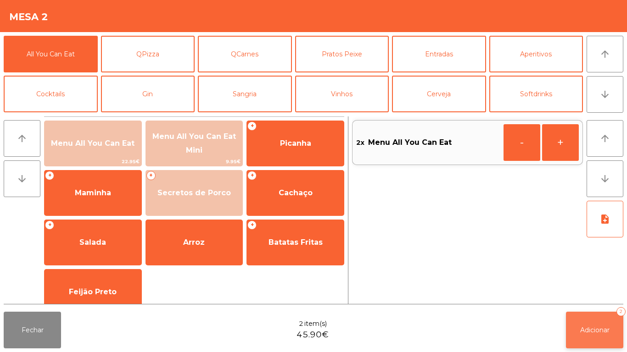
click at [592, 328] on span "Adicionar" at bounding box center [594, 330] width 29 height 8
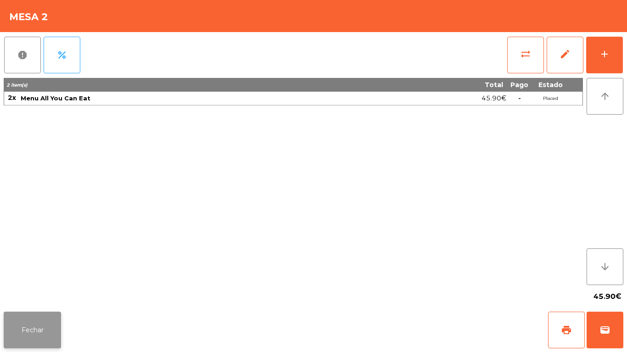
click at [44, 321] on button "Fechar" at bounding box center [32, 330] width 57 height 37
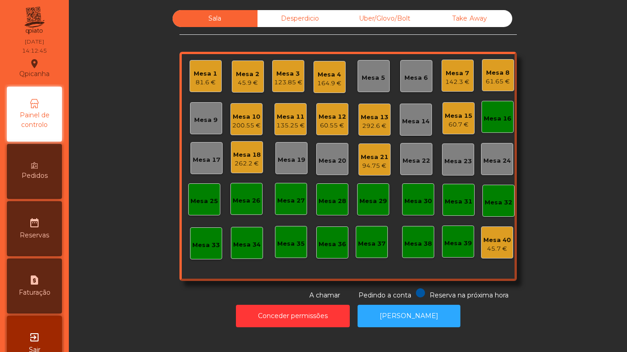
click at [501, 74] on div "Mesa 8" at bounding box center [497, 72] width 24 height 9
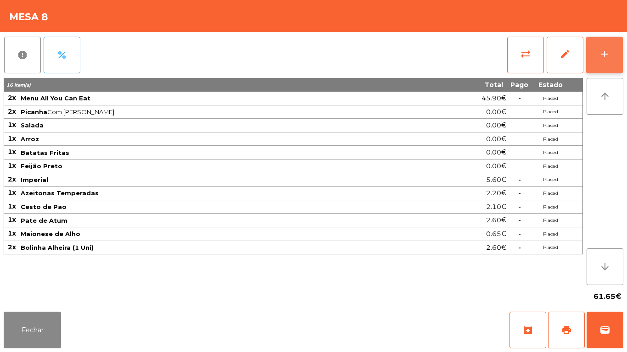
click at [601, 58] on div "add" at bounding box center [604, 54] width 11 height 11
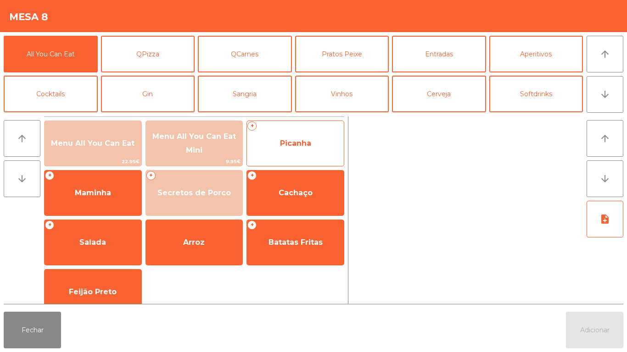
click at [298, 146] on span "Picanha" at bounding box center [295, 143] width 31 height 9
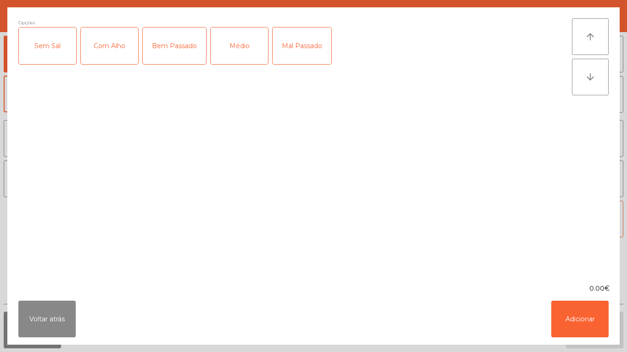
click at [250, 54] on div "Médio" at bounding box center [239, 46] width 57 height 37
click at [124, 49] on div "Com Alho" at bounding box center [109, 46] width 57 height 37
click at [578, 308] on button "Adicionar" at bounding box center [579, 319] width 57 height 37
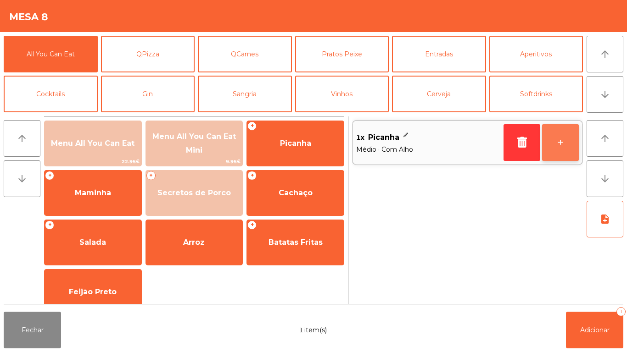
click at [559, 140] on button "+" at bounding box center [560, 142] width 37 height 37
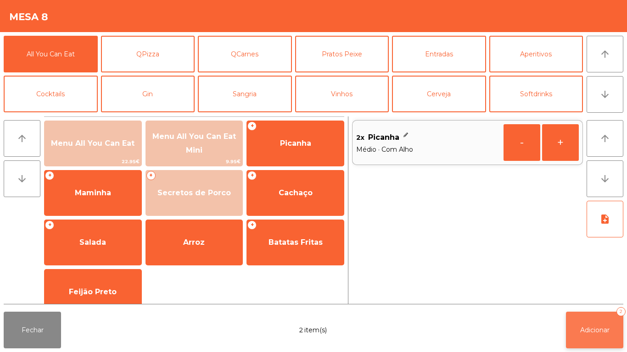
click at [601, 315] on button "Adicionar 2" at bounding box center [594, 330] width 57 height 37
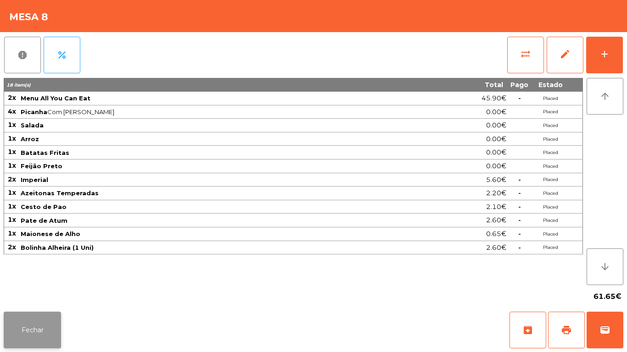
click at [40, 333] on button "Fechar" at bounding box center [32, 330] width 57 height 37
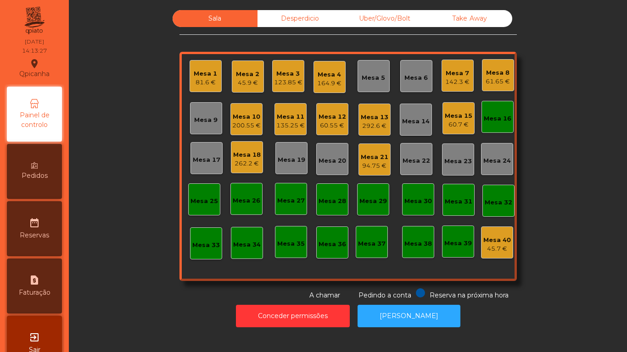
click at [239, 82] on div "45.9 €" at bounding box center [247, 82] width 23 height 9
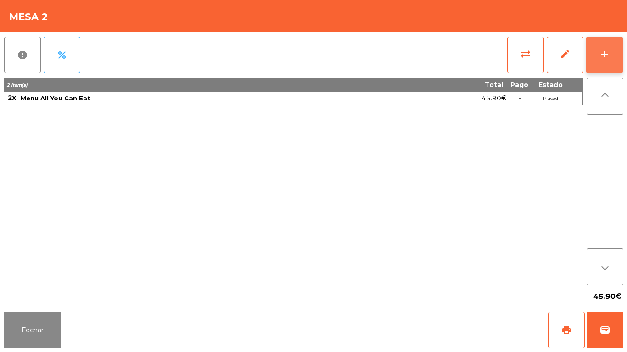
click at [611, 55] on button "add" at bounding box center [604, 55] width 37 height 37
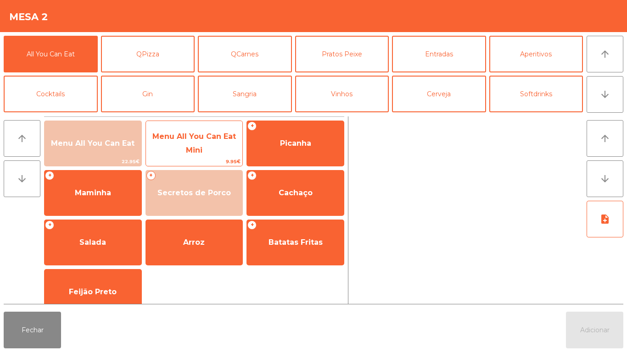
click at [209, 142] on span "Menu All You Can Eat Mini" at bounding box center [194, 143] width 97 height 39
click at [211, 148] on span "Menu All You Can Eat Mini" at bounding box center [194, 143] width 97 height 39
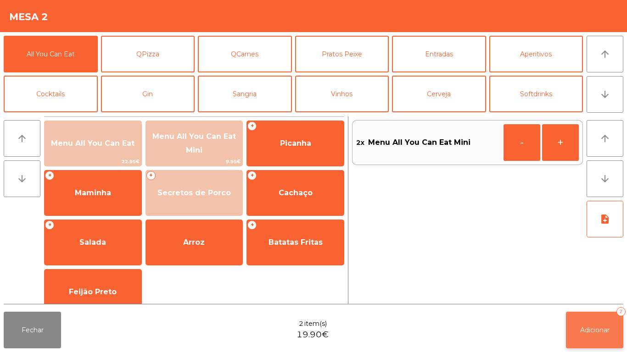
click at [580, 330] on span "Adicionar" at bounding box center [594, 330] width 29 height 8
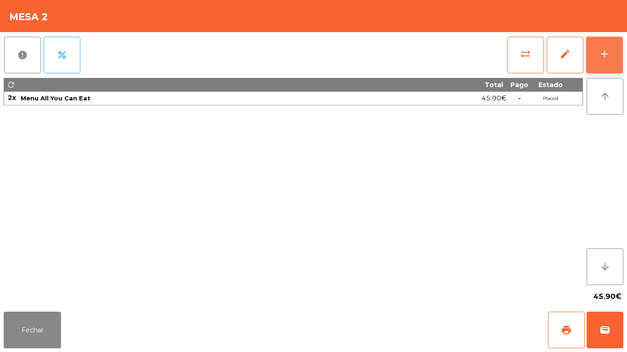
click at [587, 53] on button "add" at bounding box center [604, 55] width 37 height 37
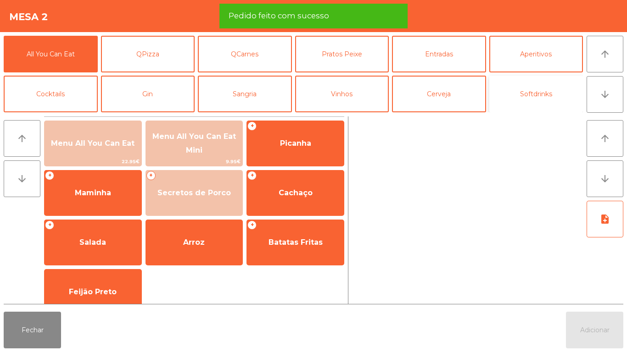
click at [524, 97] on button "Softdrinks" at bounding box center [536, 94] width 94 height 37
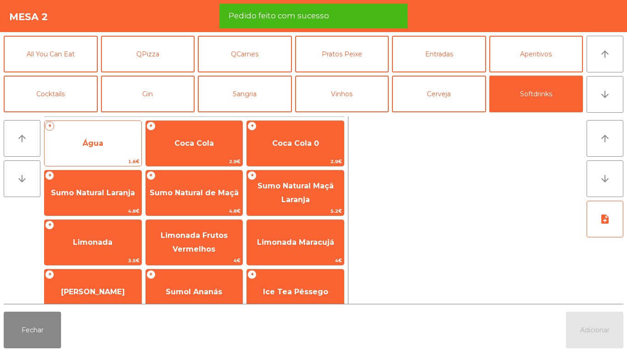
click at [112, 149] on span "Água" at bounding box center [93, 143] width 97 height 25
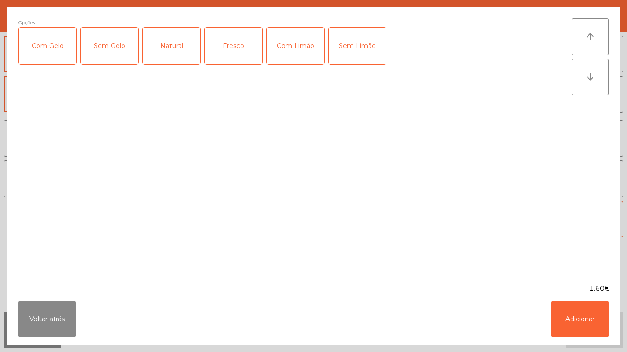
click at [242, 51] on div "Fresco" at bounding box center [233, 46] width 57 height 37
click at [568, 301] on button "Adicionar" at bounding box center [579, 319] width 57 height 37
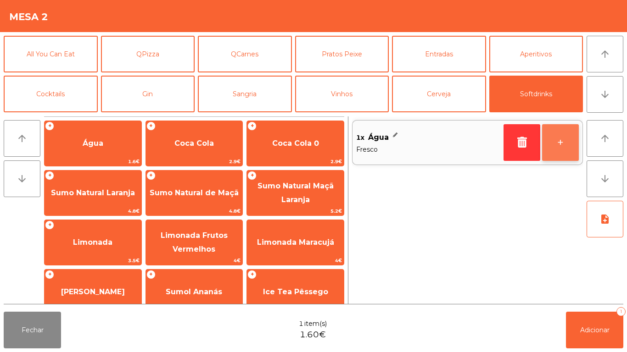
click at [555, 145] on button "+" at bounding box center [560, 142] width 37 height 37
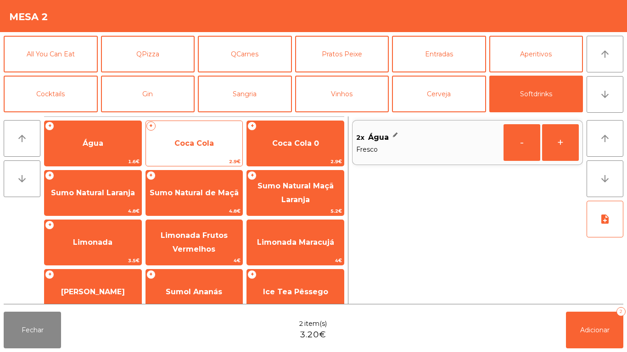
click at [224, 144] on span "Coca Cola" at bounding box center [194, 143] width 97 height 25
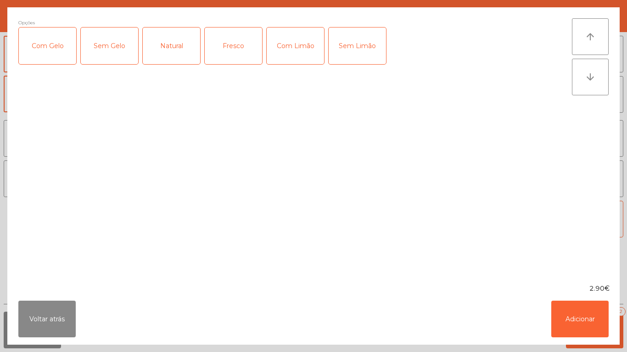
click at [59, 48] on div "Com Gelo" at bounding box center [47, 46] width 57 height 37
click at [587, 307] on button "Adicionar" at bounding box center [579, 319] width 57 height 37
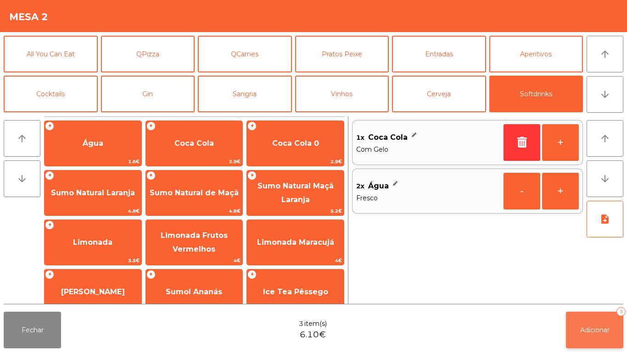
click at [598, 321] on button "Adicionar 3" at bounding box center [594, 330] width 57 height 37
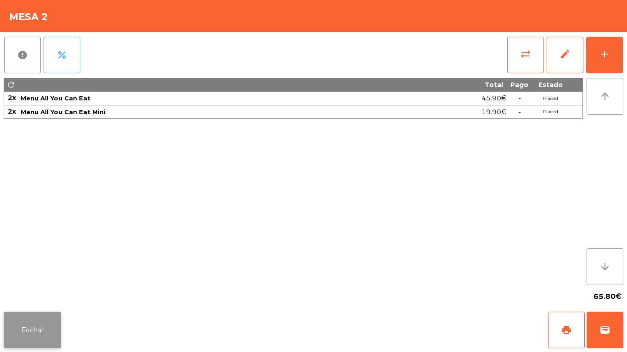
click at [50, 322] on button "Fechar" at bounding box center [32, 330] width 57 height 37
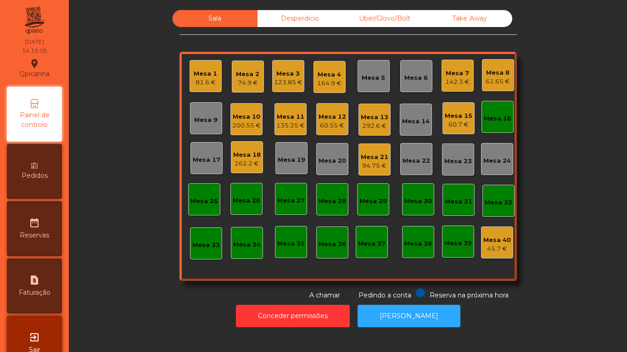
click at [490, 78] on div "61.65 €" at bounding box center [497, 81] width 24 height 9
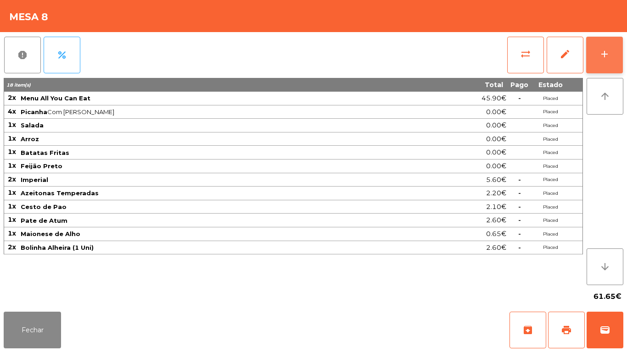
click at [608, 57] on div "add" at bounding box center [604, 54] width 11 height 11
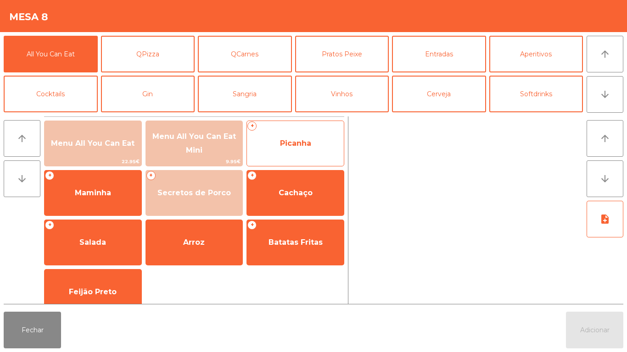
click at [305, 149] on span "Picanha" at bounding box center [295, 143] width 97 height 25
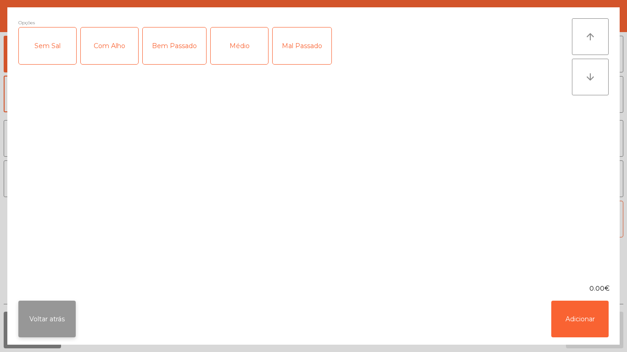
click at [44, 308] on button "Voltar atrás" at bounding box center [46, 319] width 57 height 37
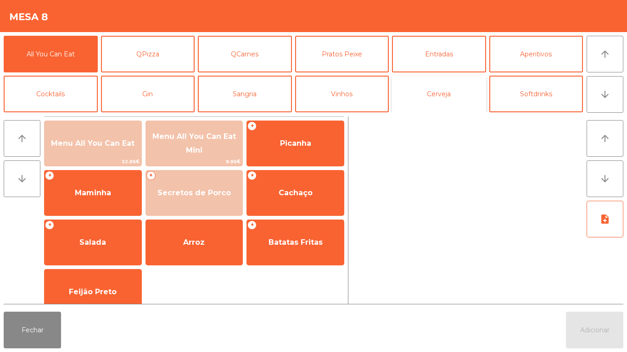
click at [442, 98] on button "Cerveja" at bounding box center [439, 94] width 94 height 37
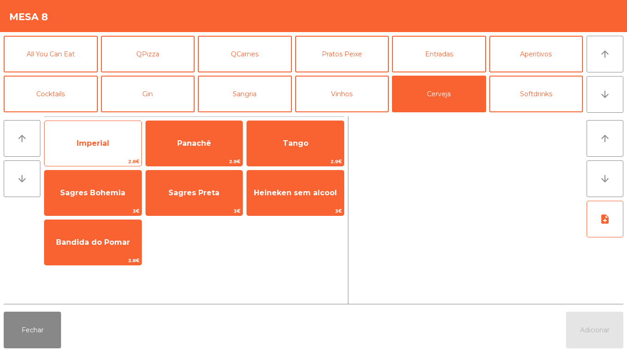
click at [106, 139] on span "Imperial" at bounding box center [93, 143] width 33 height 9
click at [109, 134] on span "Imperial" at bounding box center [93, 143] width 97 height 25
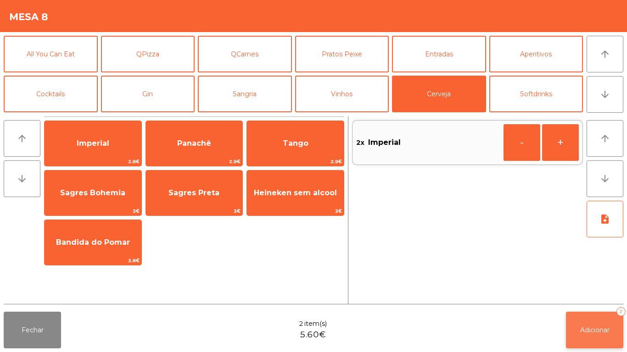
click at [597, 328] on span "Adicionar" at bounding box center [594, 330] width 29 height 8
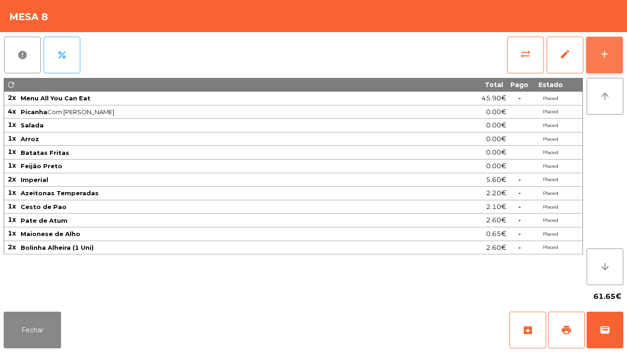
click at [604, 62] on button "add" at bounding box center [604, 55] width 37 height 37
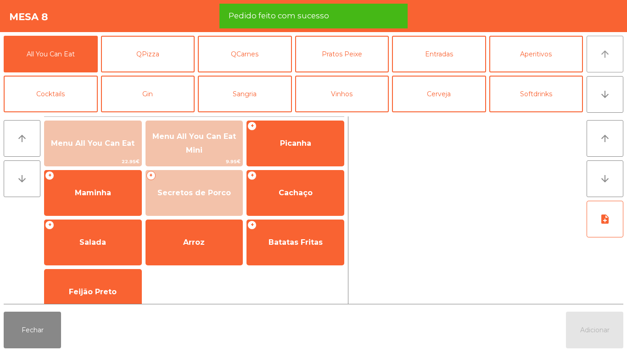
click at [604, 60] on button "arrow_upward" at bounding box center [604, 54] width 37 height 37
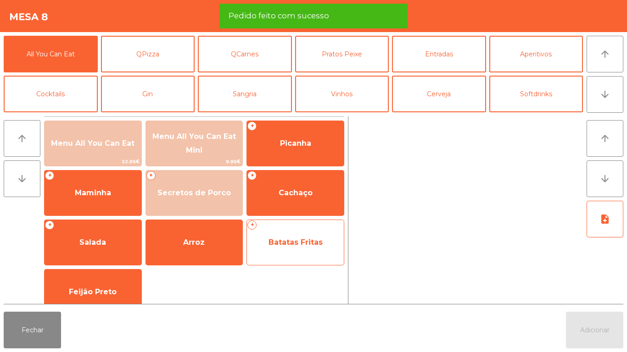
click at [309, 235] on span "Batatas Fritas" at bounding box center [295, 242] width 97 height 25
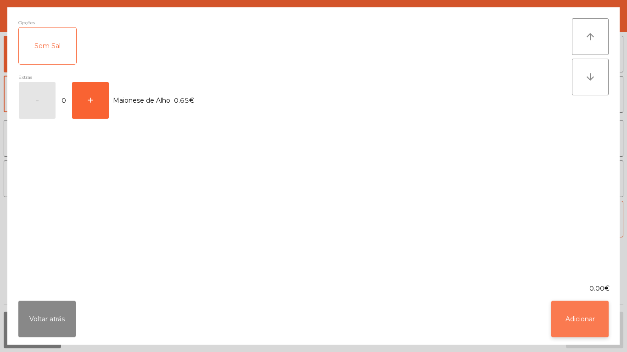
click at [587, 328] on button "Adicionar" at bounding box center [579, 319] width 57 height 37
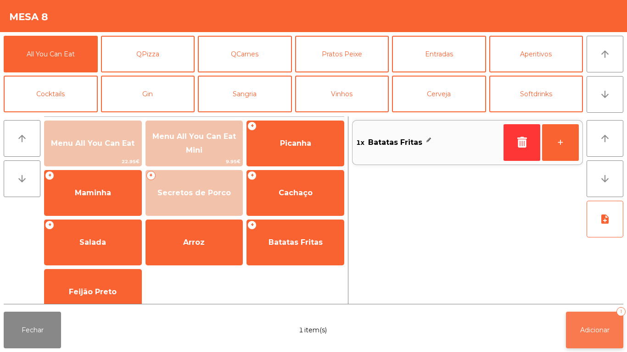
click at [597, 328] on span "Adicionar" at bounding box center [594, 330] width 29 height 8
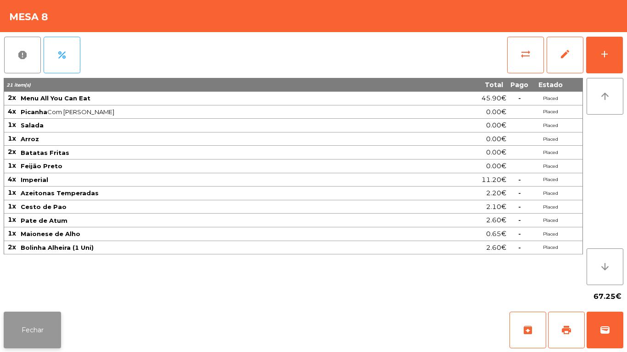
click at [36, 314] on button "Fechar" at bounding box center [32, 330] width 57 height 37
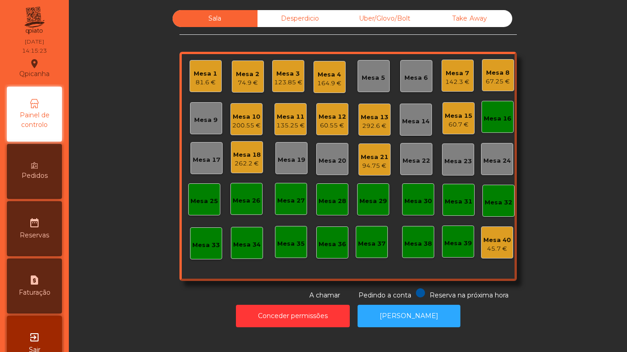
click at [456, 85] on div "142.3 €" at bounding box center [457, 82] width 24 height 9
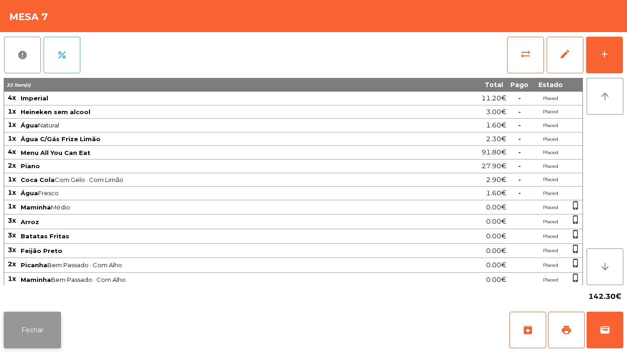
click at [58, 330] on button "Fechar" at bounding box center [32, 330] width 57 height 37
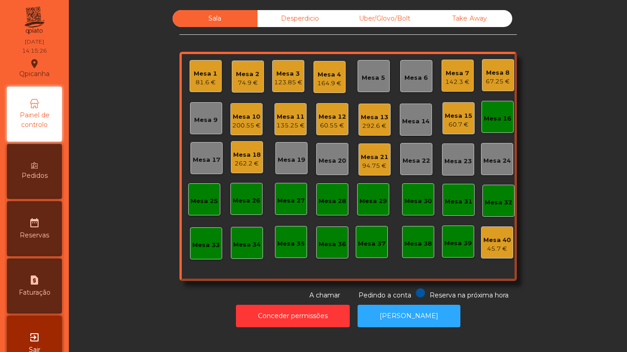
click at [451, 82] on div "142.3 €" at bounding box center [457, 82] width 24 height 9
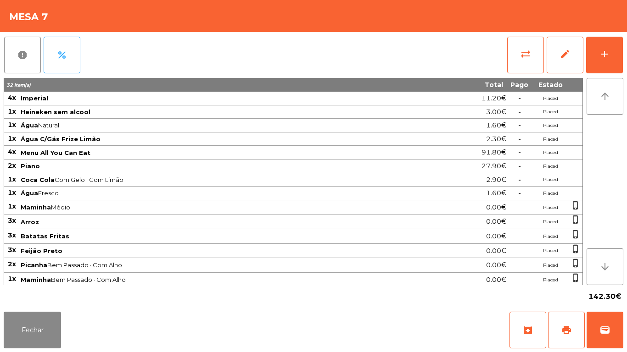
scroll to position [60, 0]
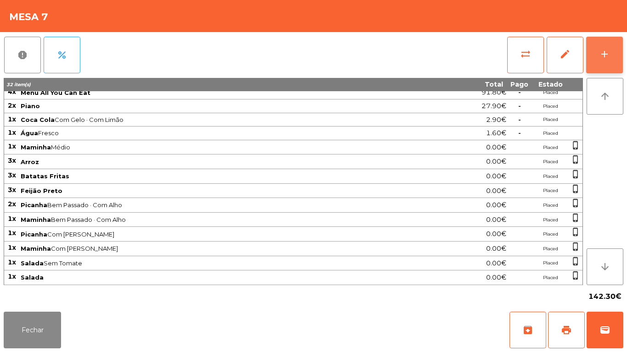
click at [598, 57] on button "add" at bounding box center [604, 55] width 37 height 37
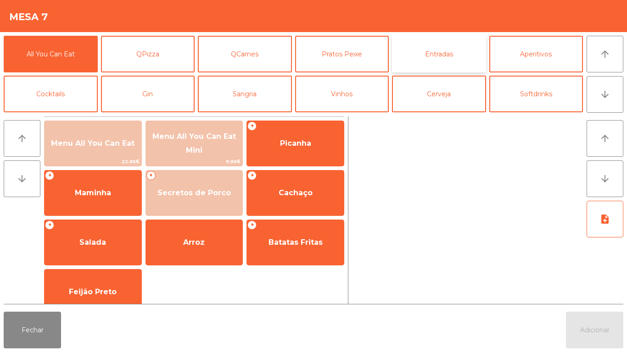
click at [455, 60] on button "Entradas" at bounding box center [439, 54] width 94 height 37
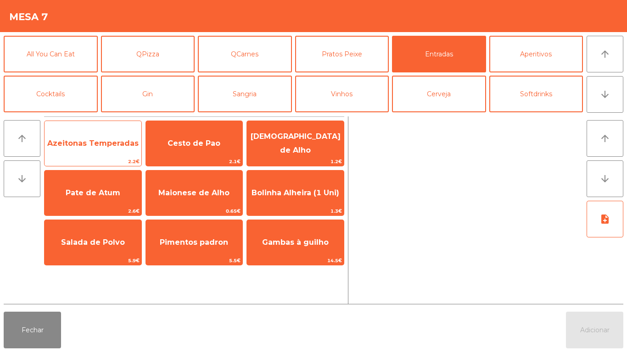
click at [130, 151] on span "Azeitonas Temperadas" at bounding box center [93, 143] width 97 height 25
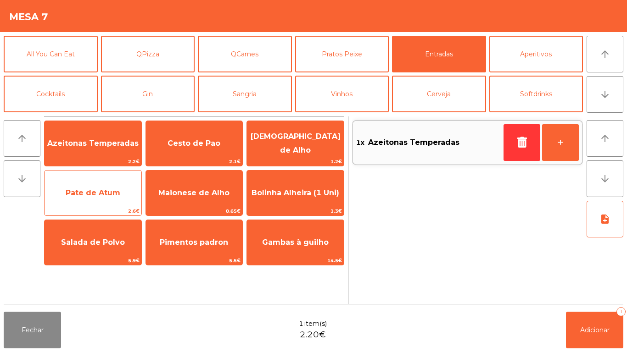
click at [117, 196] on span "Pate de Atum" at bounding box center [93, 193] width 55 height 9
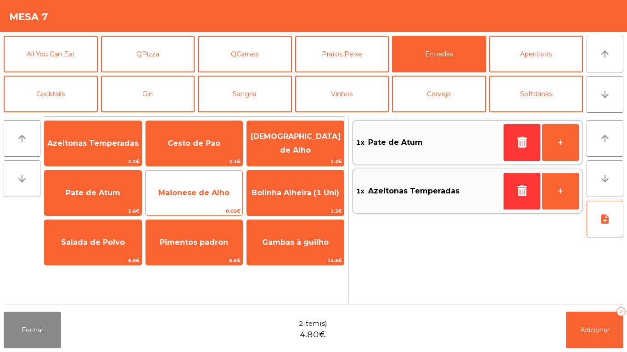
click at [209, 198] on span "Maionese de Alho" at bounding box center [194, 193] width 97 height 25
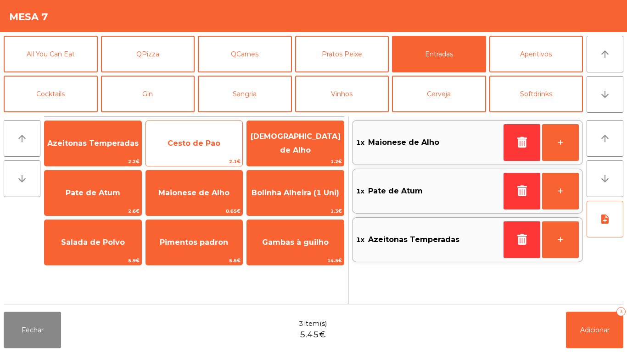
click at [211, 149] on span "Cesto de Pao" at bounding box center [194, 143] width 97 height 25
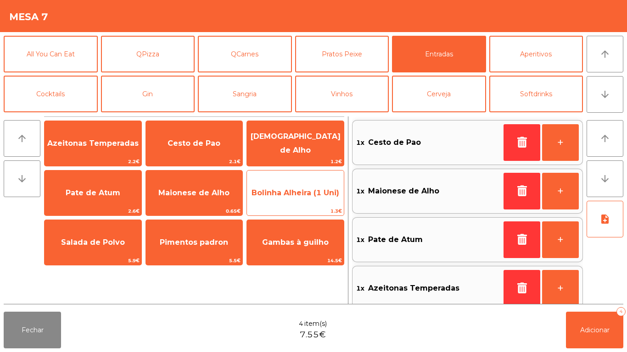
click at [298, 191] on span "Bolinha Alheira (1 Uni)" at bounding box center [295, 193] width 88 height 9
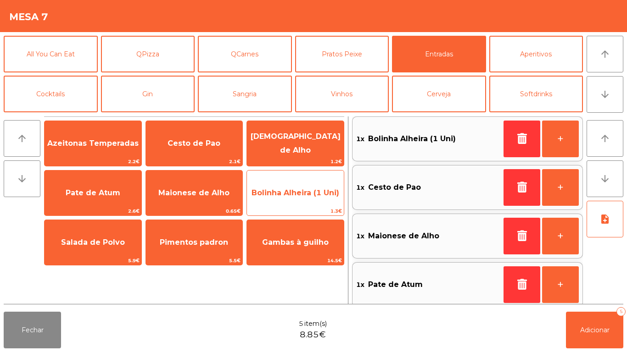
click at [298, 193] on span "Bolinha Alheira (1 Uni)" at bounding box center [295, 193] width 88 height 9
click at [299, 196] on span "Bolinha Alheira (1 Uni)" at bounding box center [295, 193] width 88 height 9
click at [305, 199] on span "Bolinha Alheira (1 Uni)" at bounding box center [295, 193] width 97 height 25
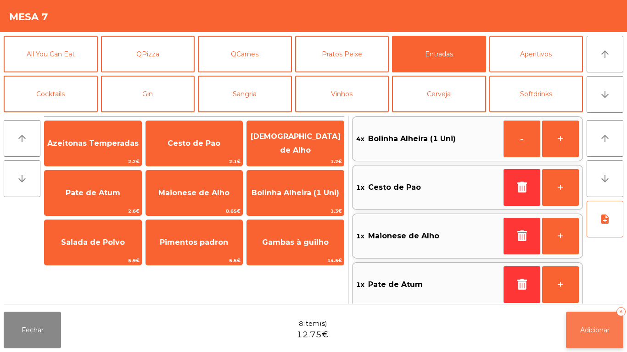
click at [583, 325] on button "Adicionar 8" at bounding box center [594, 330] width 57 height 37
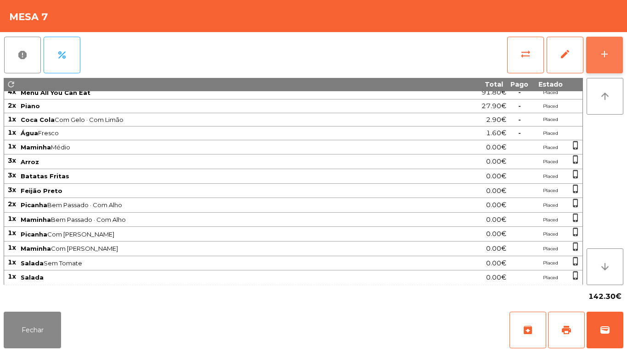
click at [603, 53] on div "add" at bounding box center [604, 54] width 11 height 11
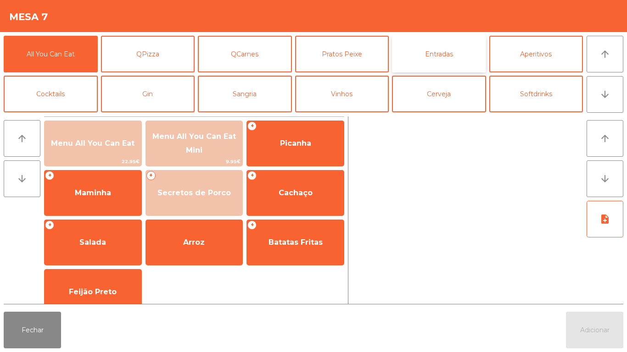
click at [449, 59] on button "Entradas" at bounding box center [439, 54] width 94 height 37
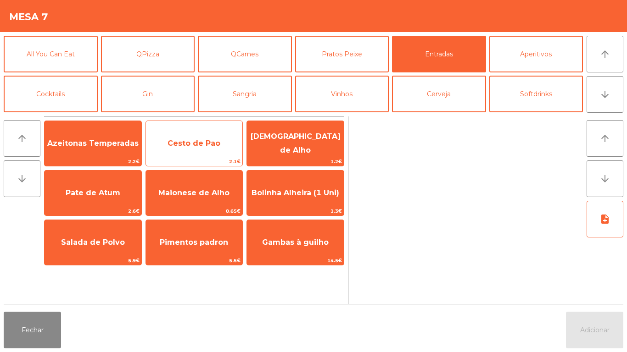
click at [211, 152] on span "Cesto de Pao" at bounding box center [194, 143] width 97 height 25
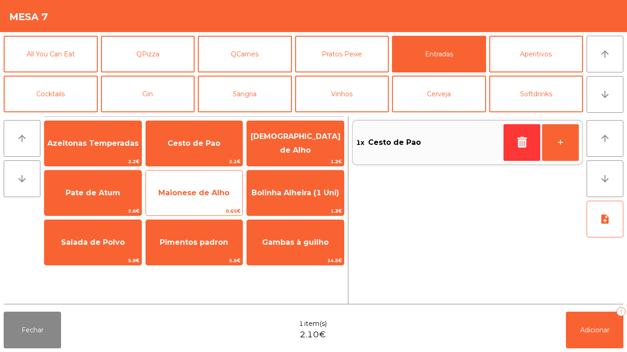
click at [201, 197] on span "Maionese de Alho" at bounding box center [194, 193] width 97 height 25
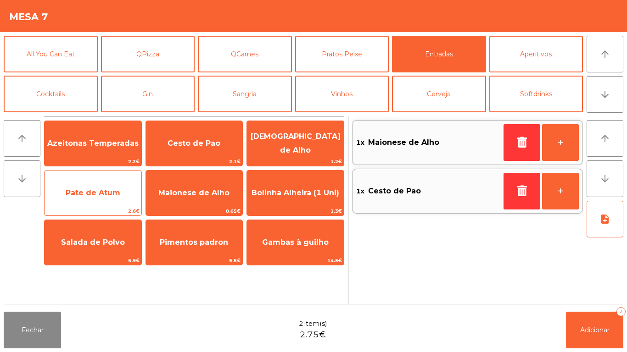
click at [114, 189] on span "Pate de Atum" at bounding box center [93, 193] width 55 height 9
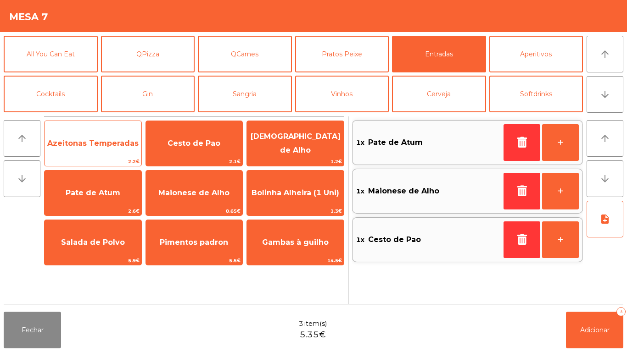
click at [111, 146] on span "Azeitonas Temperadas" at bounding box center [92, 143] width 91 height 9
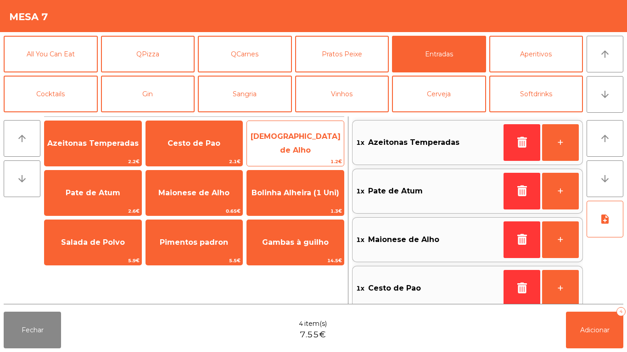
click at [286, 153] on span "[DEMOGRAPHIC_DATA] de Alho" at bounding box center [295, 143] width 97 height 39
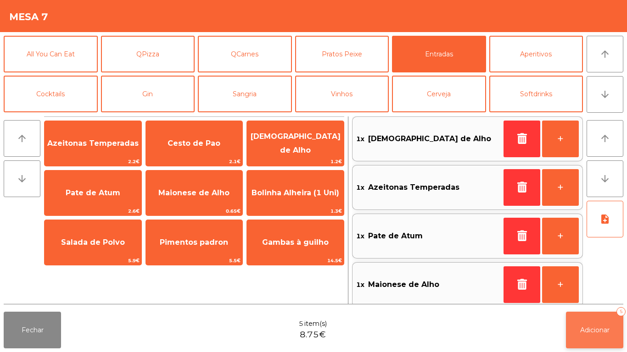
click at [590, 321] on button "Adicionar 5" at bounding box center [594, 330] width 57 height 37
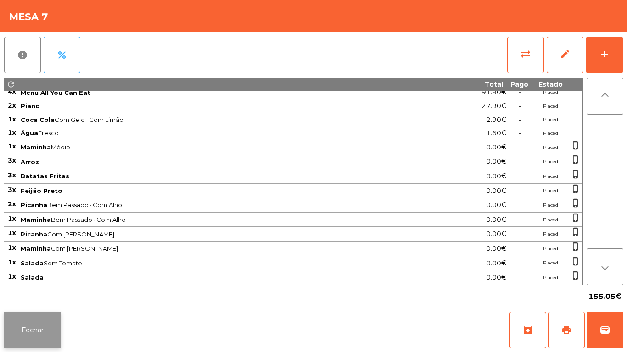
click at [38, 321] on button "Fechar" at bounding box center [32, 330] width 57 height 37
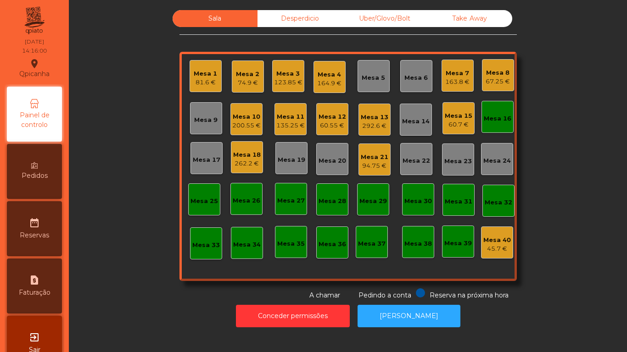
click at [237, 74] on div "Mesa 2" at bounding box center [247, 74] width 23 height 9
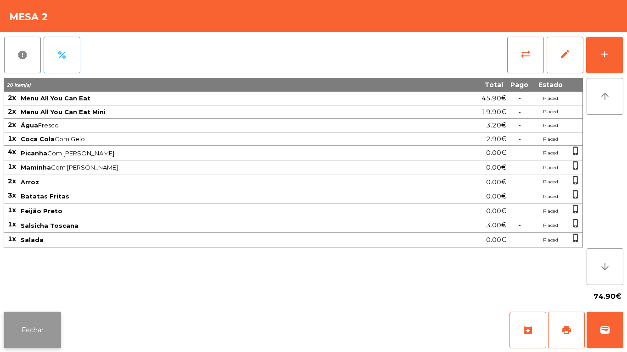
click at [46, 313] on button "Fechar" at bounding box center [32, 330] width 57 height 37
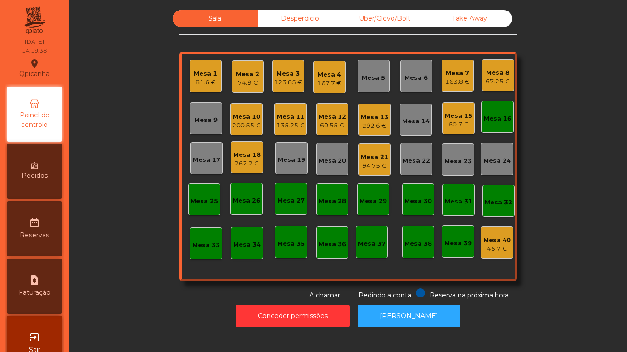
click at [373, 162] on div "94.75 €" at bounding box center [375, 165] width 28 height 9
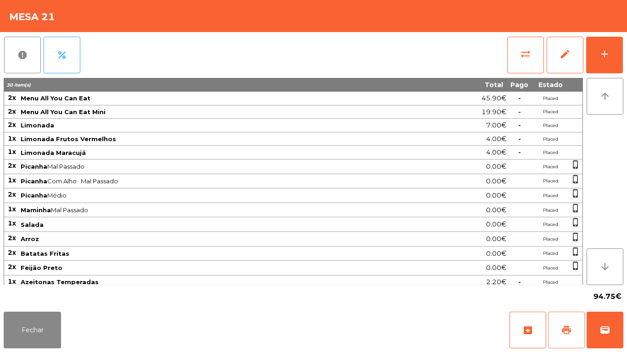
click at [563, 328] on span "print" at bounding box center [566, 330] width 11 height 11
click at [42, 328] on button "Fechar" at bounding box center [32, 330] width 57 height 37
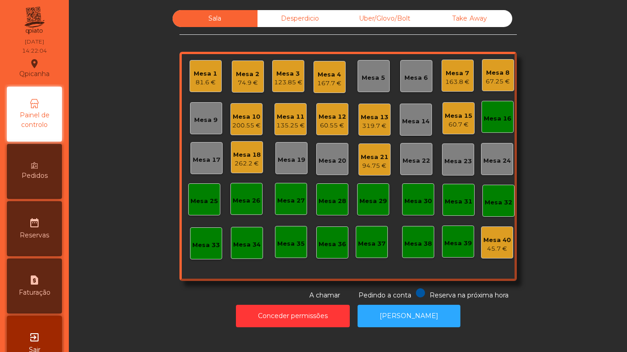
click at [280, 145] on div "Mesa 19" at bounding box center [291, 158] width 32 height 32
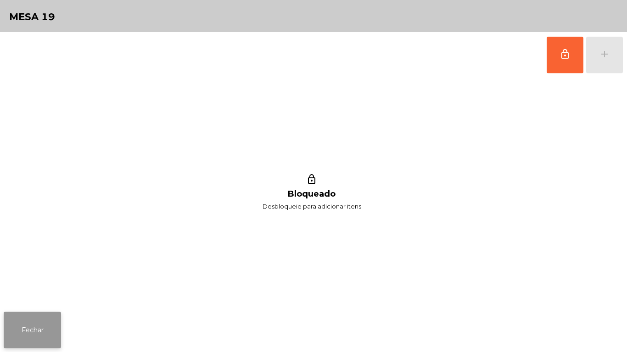
click at [45, 316] on button "Fechar" at bounding box center [32, 330] width 57 height 37
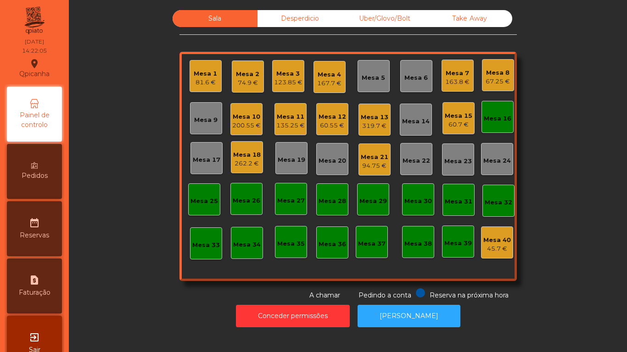
click at [295, 133] on div "Mesa 11 135.25 €" at bounding box center [290, 119] width 32 height 32
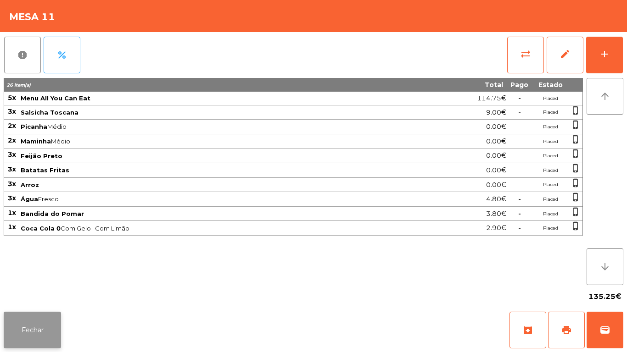
click at [45, 323] on button "Fechar" at bounding box center [32, 330] width 57 height 37
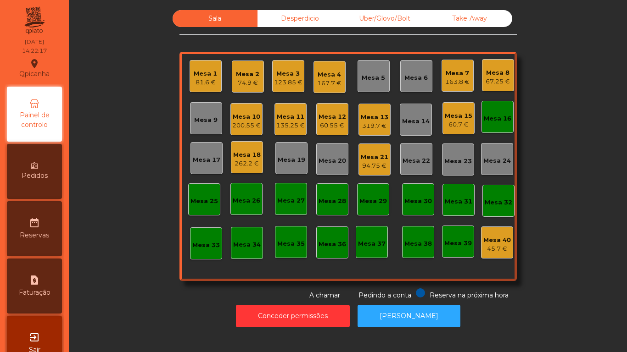
click at [212, 72] on div "Mesa 1" at bounding box center [205, 73] width 23 height 9
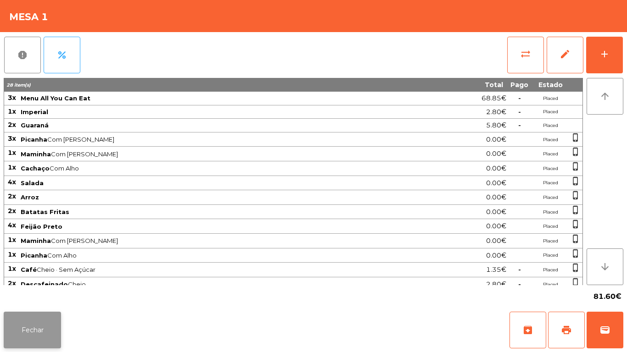
click at [58, 318] on button "Fechar" at bounding box center [32, 330] width 57 height 37
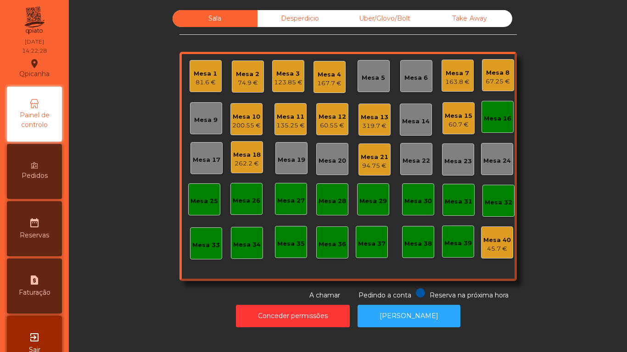
click at [248, 147] on div "Mesa 18 262.2 €" at bounding box center [247, 158] width 28 height 22
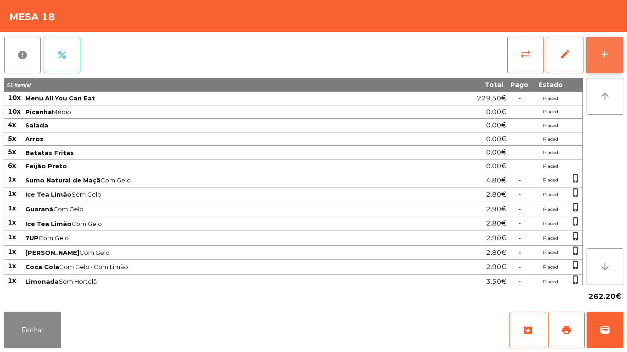
click at [600, 54] on div "add" at bounding box center [604, 54] width 11 height 11
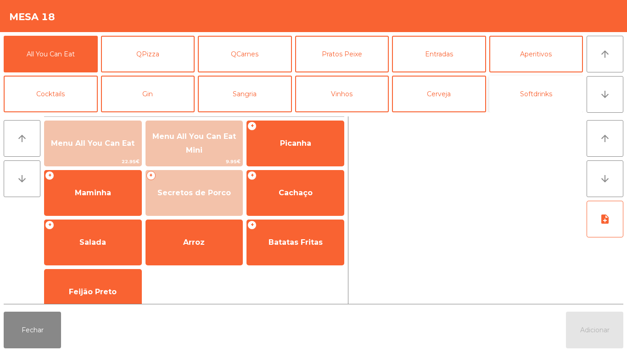
click at [537, 98] on button "Softdrinks" at bounding box center [536, 94] width 94 height 37
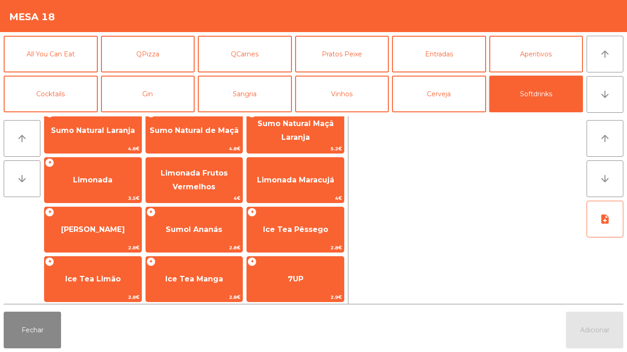
scroll to position [80, 0]
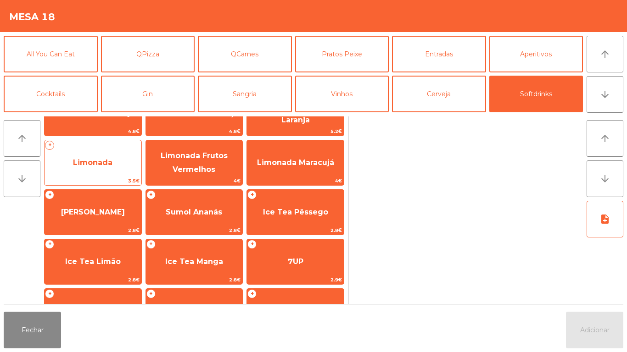
click at [112, 167] on span "Limonada" at bounding box center [93, 162] width 97 height 25
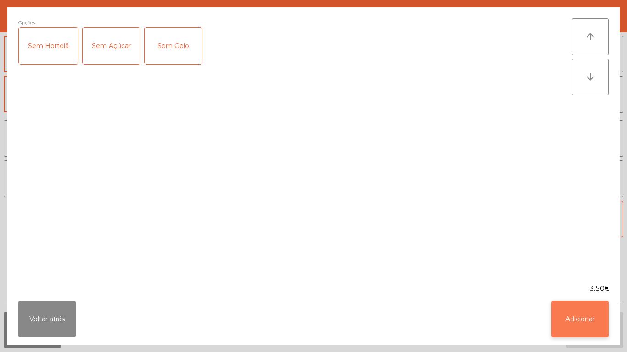
click at [594, 313] on button "Adicionar" at bounding box center [579, 319] width 57 height 37
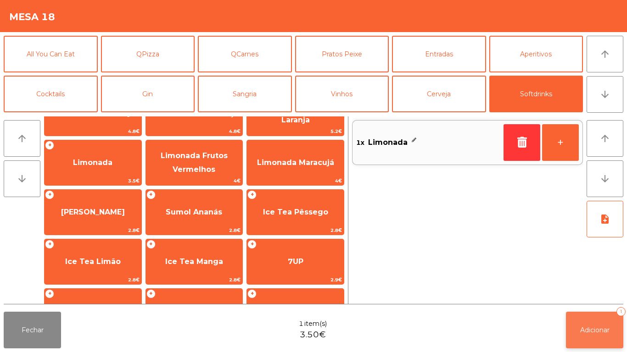
click at [600, 321] on button "Adicionar 1" at bounding box center [594, 330] width 57 height 37
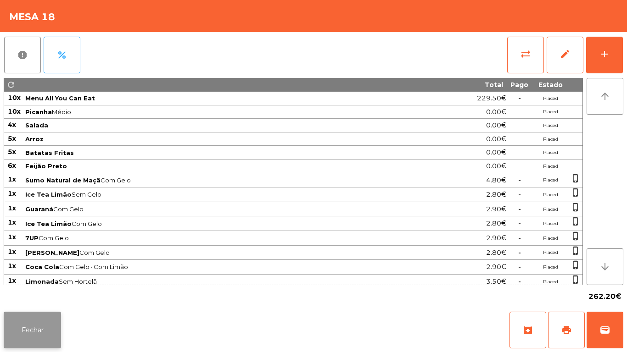
click at [45, 323] on button "Fechar" at bounding box center [32, 330] width 57 height 37
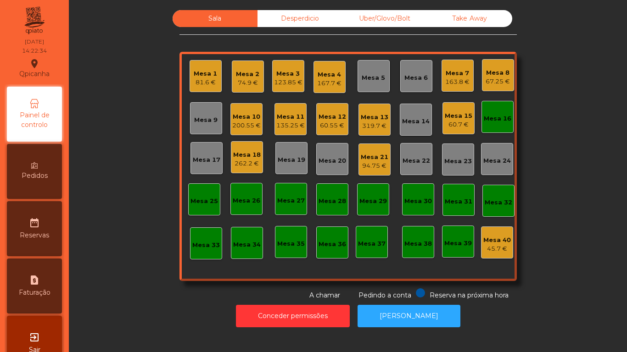
click at [494, 90] on div "Mesa 8 67.25 €" at bounding box center [498, 75] width 32 height 32
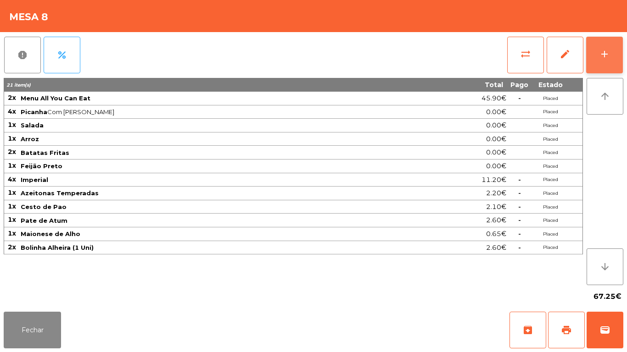
click at [603, 65] on button "add" at bounding box center [604, 55] width 37 height 37
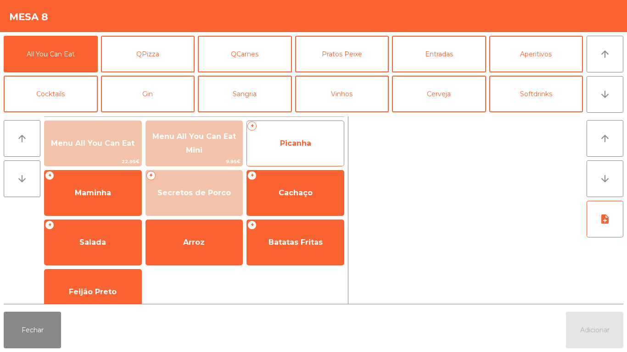
click at [306, 149] on span "Picanha" at bounding box center [295, 143] width 97 height 25
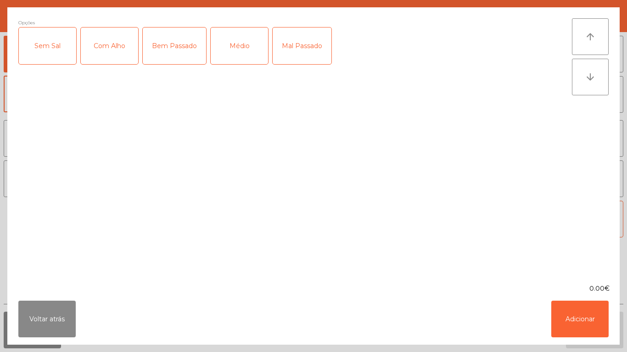
click at [242, 53] on div "Médio" at bounding box center [239, 46] width 57 height 37
click at [124, 53] on div "Com Alho" at bounding box center [109, 46] width 57 height 37
click at [580, 326] on button "Adicionar" at bounding box center [579, 319] width 57 height 37
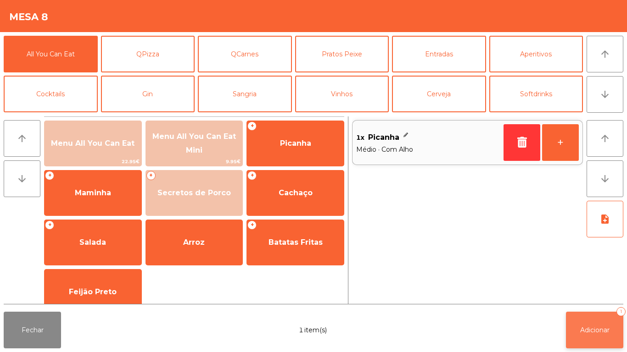
click at [605, 324] on button "Adicionar 1" at bounding box center [594, 330] width 57 height 37
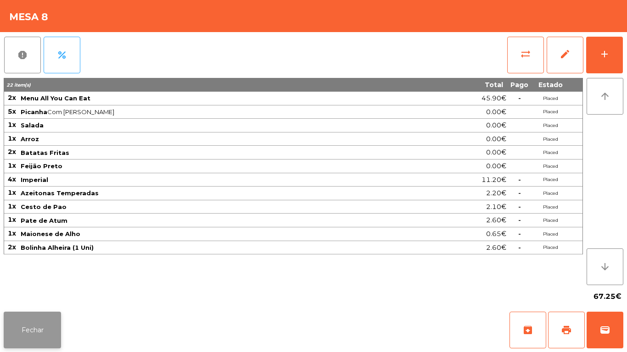
click at [45, 323] on button "Fechar" at bounding box center [32, 330] width 57 height 37
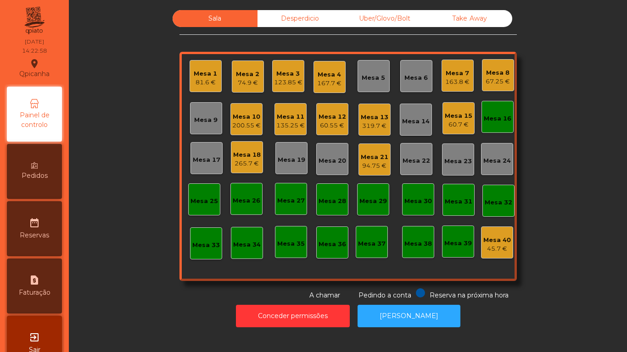
click at [195, 87] on div "81.6 €" at bounding box center [205, 82] width 23 height 9
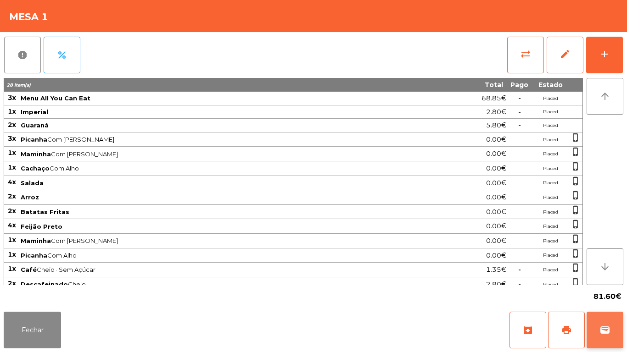
click at [603, 333] on span "wallet" at bounding box center [604, 330] width 11 height 11
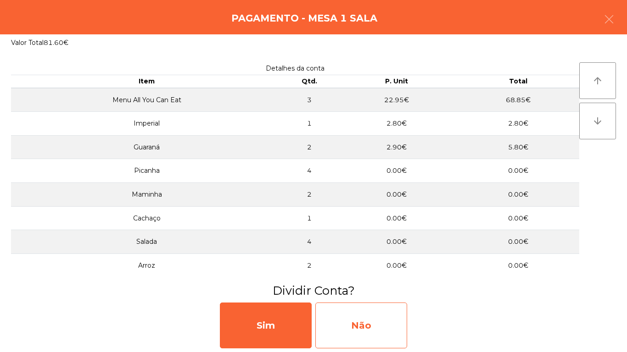
click at [375, 316] on div "Não" at bounding box center [361, 326] width 92 height 46
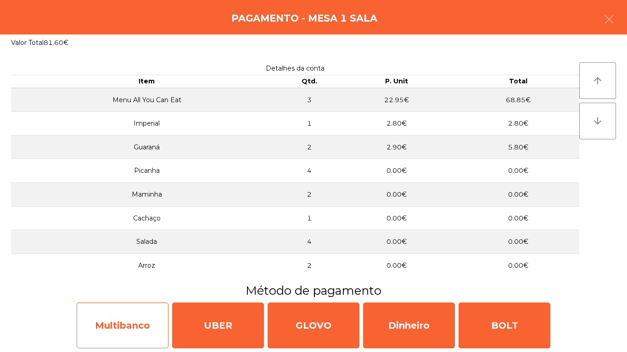
click at [133, 324] on div "Multibanco" at bounding box center [123, 326] width 92 height 46
select select "**"
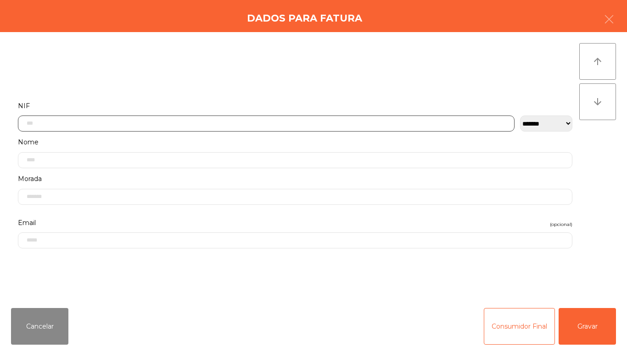
click at [181, 125] on input "text" at bounding box center [266, 124] width 496 height 16
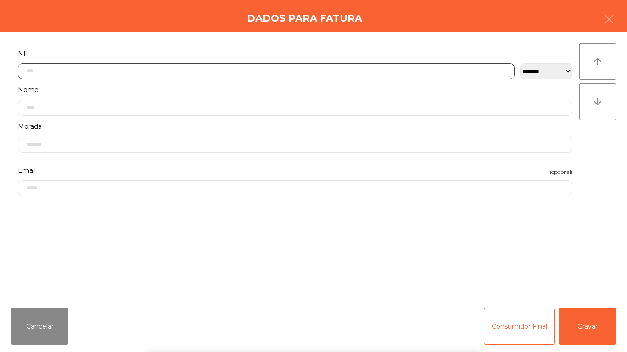
scroll to position [56, 0]
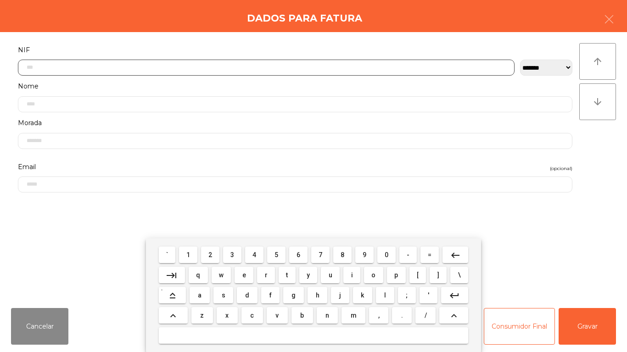
click at [189, 252] on span "1" at bounding box center [188, 254] width 4 height 7
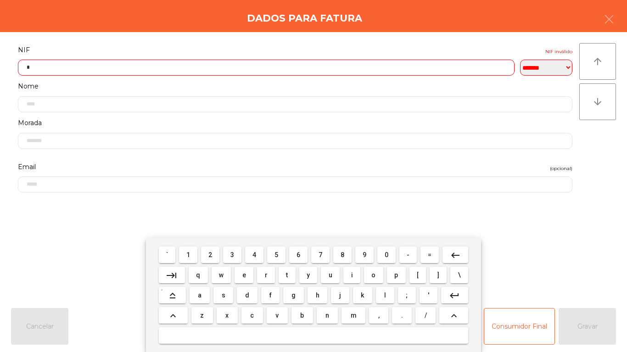
click at [362, 256] on span "9" at bounding box center [364, 254] width 4 height 7
click at [274, 254] on span "5" at bounding box center [276, 254] width 4 height 7
click at [320, 254] on span "7" at bounding box center [320, 254] width 4 height 7
click at [258, 250] on button "4" at bounding box center [254, 255] width 18 height 17
click at [298, 254] on span "6" at bounding box center [298, 254] width 4 height 7
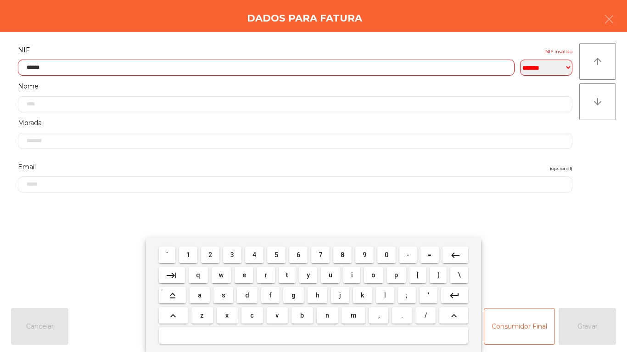
click at [366, 253] on span "9" at bounding box center [364, 254] width 4 height 7
click at [322, 253] on span "7" at bounding box center [320, 254] width 4 height 7
click at [388, 255] on span "0" at bounding box center [386, 254] width 4 height 7
type input "*********"
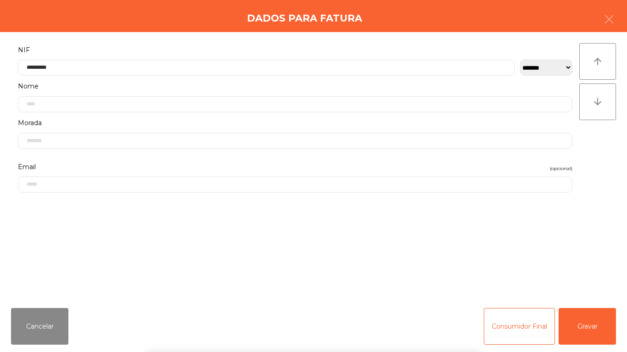
click at [594, 326] on div "` 1 2 3 4 5 6 7 8 9 0 - = keyboard_backspace keyboard_tab q w e r t y u i o p […" at bounding box center [313, 296] width 627 height 114
click at [594, 334] on button "Gravar" at bounding box center [586, 326] width 57 height 37
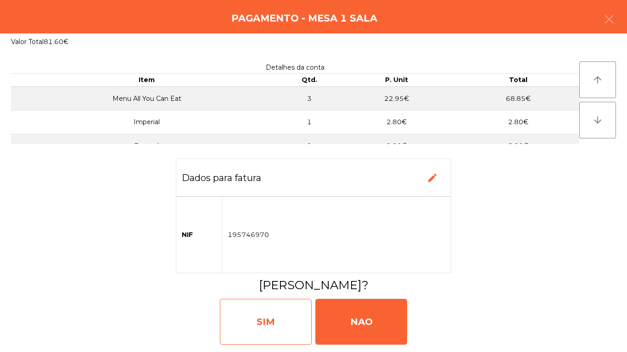
click at [283, 316] on div "SIM" at bounding box center [266, 322] width 92 height 46
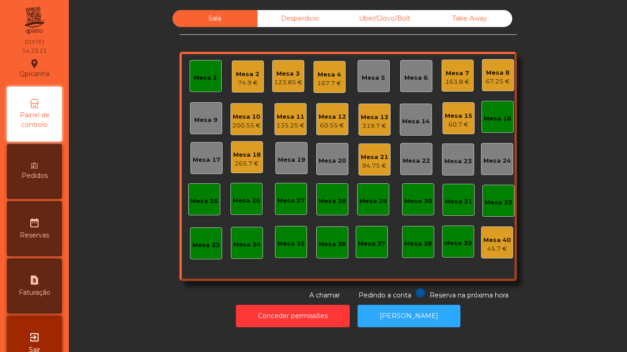
click at [204, 77] on div "Mesa 1" at bounding box center [205, 77] width 23 height 9
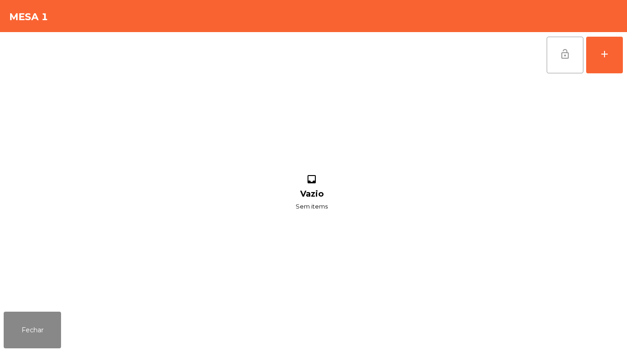
click at [568, 61] on button "lock_open" at bounding box center [564, 55] width 37 height 37
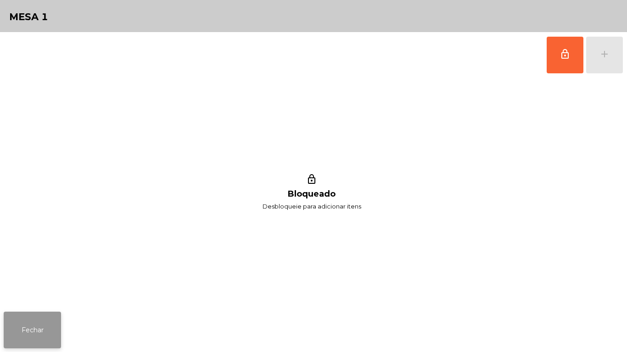
click at [58, 331] on button "Fechar" at bounding box center [32, 330] width 57 height 37
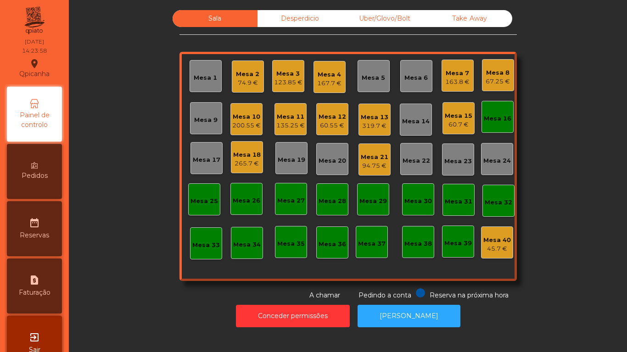
click at [454, 79] on div "163.8 €" at bounding box center [457, 82] width 24 height 9
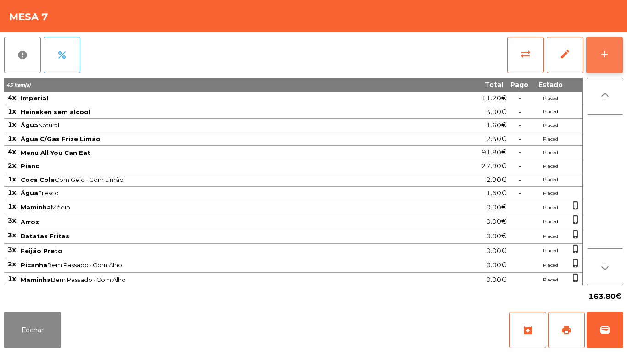
click at [596, 57] on button "add" at bounding box center [604, 55] width 37 height 37
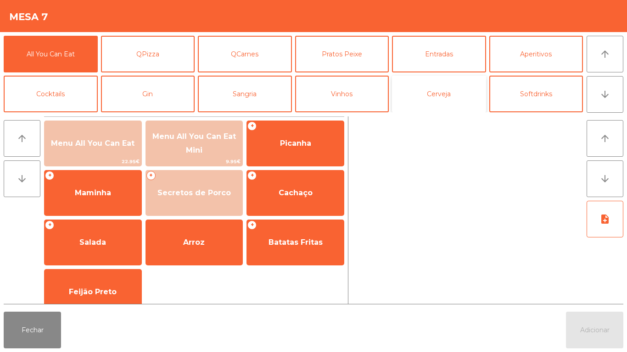
click at [445, 105] on button "Cerveja" at bounding box center [439, 94] width 94 height 37
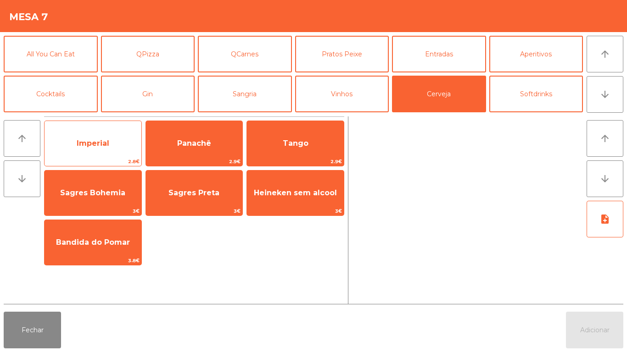
click at [112, 152] on span "Imperial" at bounding box center [93, 143] width 97 height 25
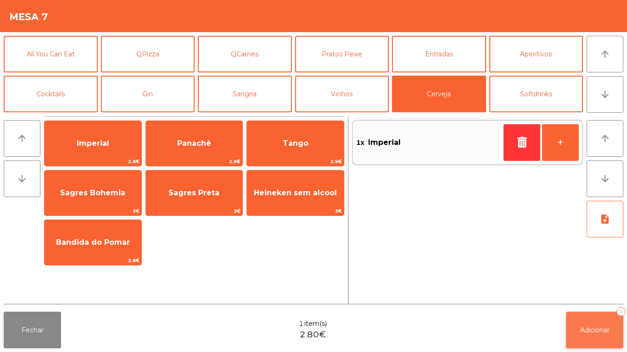
click at [612, 325] on button "Adicionar 1" at bounding box center [594, 330] width 57 height 37
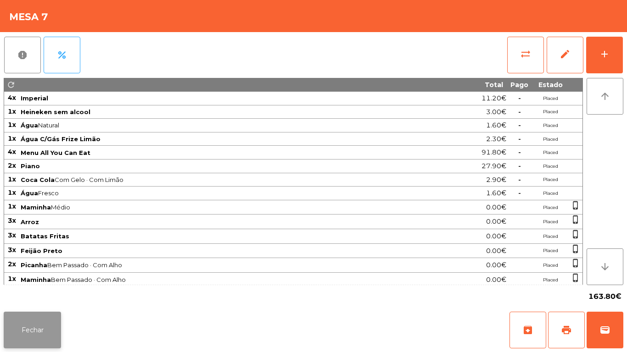
click at [45, 318] on button "Fechar" at bounding box center [32, 330] width 57 height 37
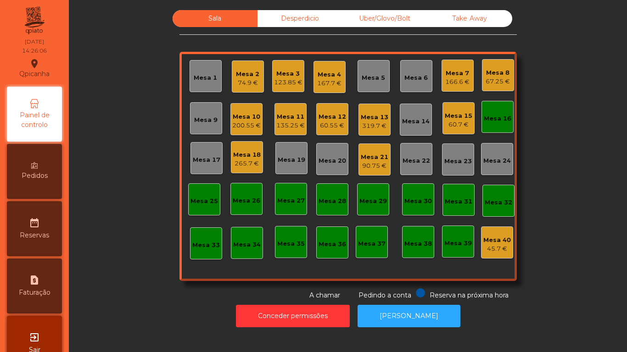
click at [328, 74] on div "Mesa 4" at bounding box center [329, 74] width 24 height 9
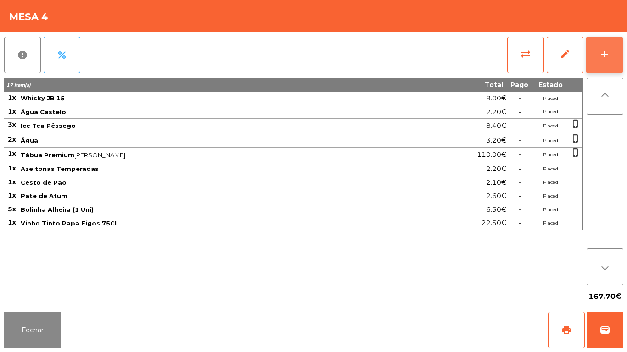
click at [607, 50] on div "add" at bounding box center [604, 54] width 11 height 11
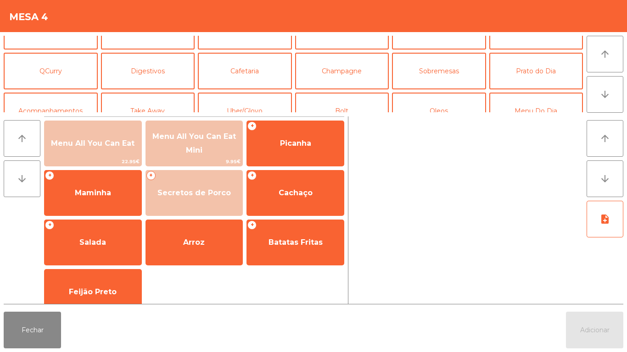
scroll to position [71, 0]
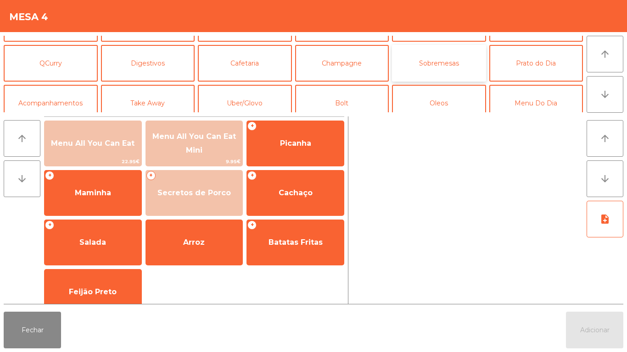
click at [450, 66] on button "Sobremesas" at bounding box center [439, 63] width 94 height 37
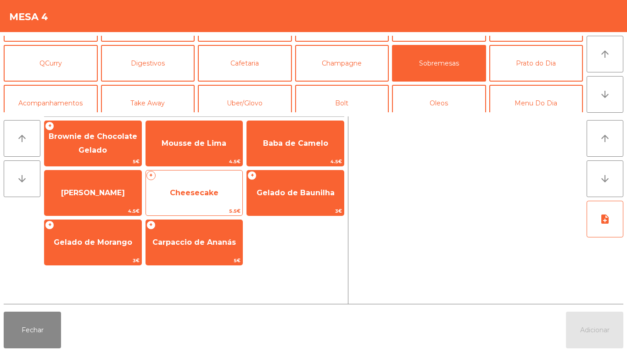
click at [219, 191] on span "Cheesecake" at bounding box center [194, 193] width 97 height 25
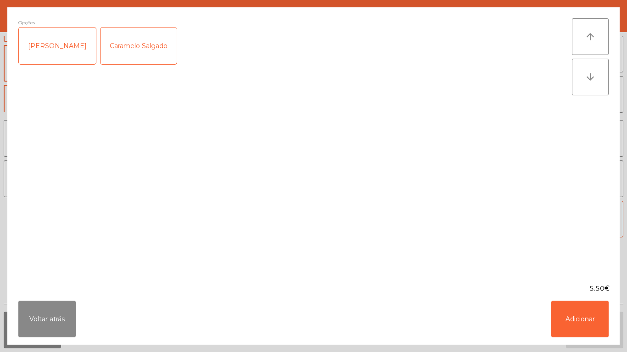
click at [72, 57] on div "[PERSON_NAME]" at bounding box center [57, 46] width 77 height 37
click at [576, 310] on button "Adicionar" at bounding box center [579, 319] width 57 height 37
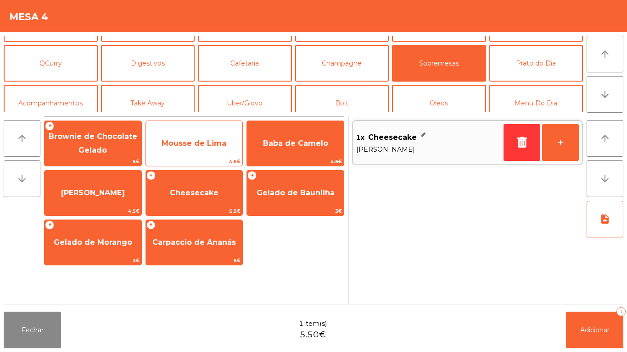
click at [223, 145] on span "Mousse de Lima" at bounding box center [193, 143] width 65 height 9
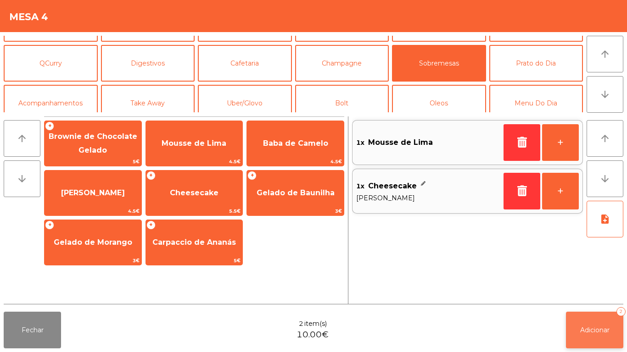
click at [593, 329] on span "Adicionar" at bounding box center [594, 330] width 29 height 8
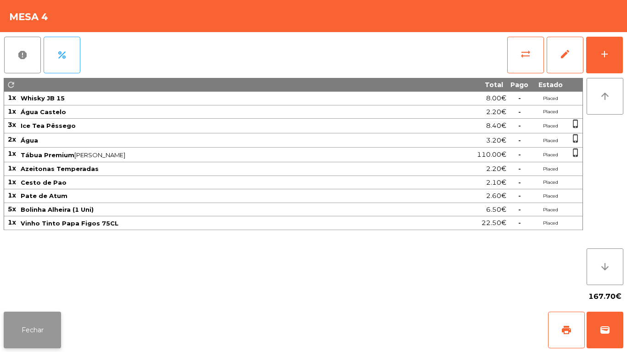
click at [41, 327] on button "Fechar" at bounding box center [32, 330] width 57 height 37
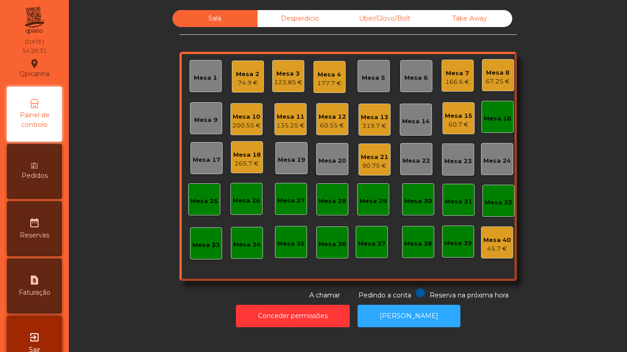
click at [284, 83] on div "123.85 €" at bounding box center [288, 82] width 28 height 9
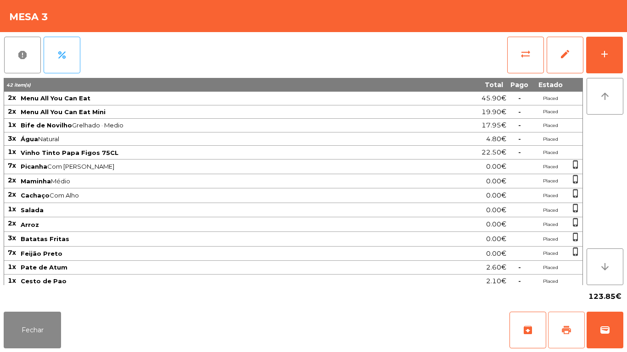
click at [558, 329] on button "print" at bounding box center [566, 330] width 37 height 37
click at [56, 318] on button "Fechar" at bounding box center [32, 330] width 57 height 37
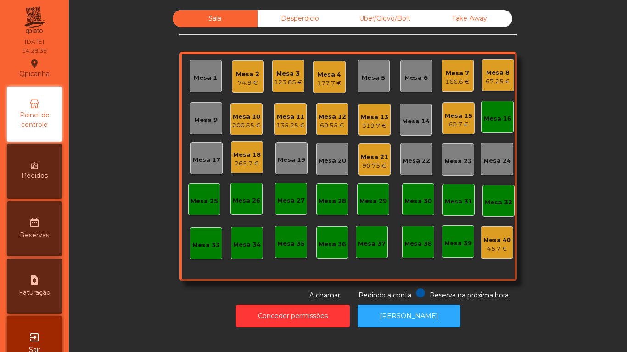
click at [290, 78] on div "123.85 €" at bounding box center [288, 82] width 28 height 9
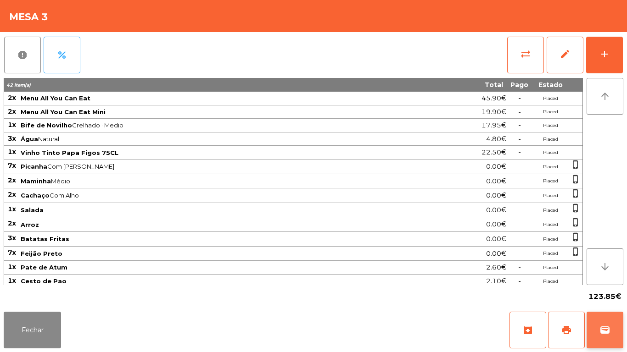
click at [603, 321] on button "wallet" at bounding box center [604, 330] width 37 height 37
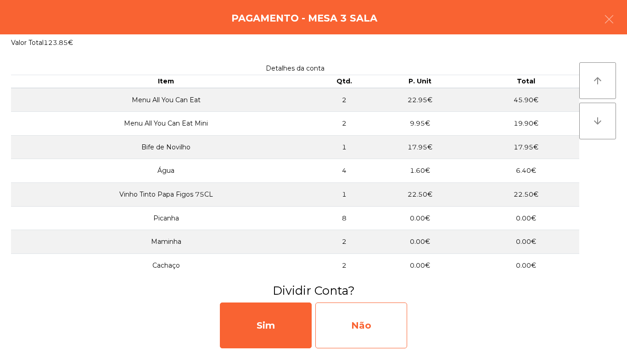
click at [357, 311] on div "Não" at bounding box center [361, 326] width 92 height 46
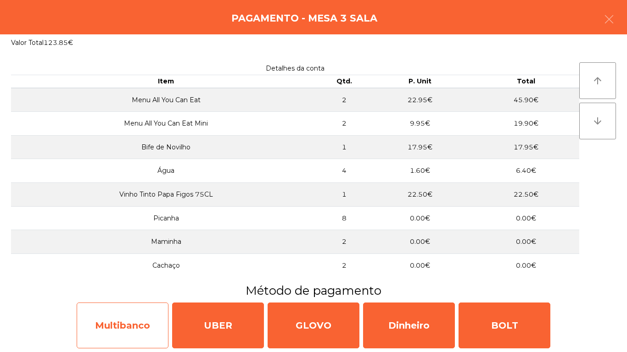
click at [120, 329] on div "Multibanco" at bounding box center [123, 326] width 92 height 46
select select "**"
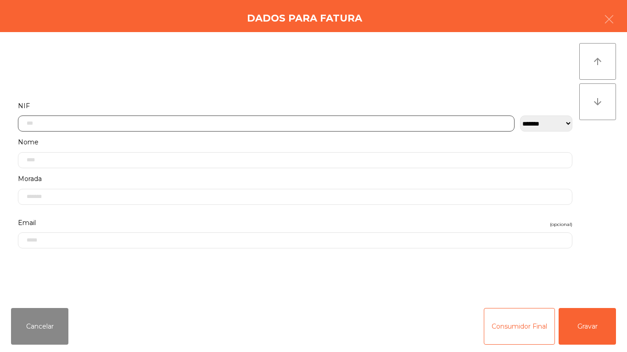
click at [196, 126] on input "text" at bounding box center [266, 124] width 496 height 16
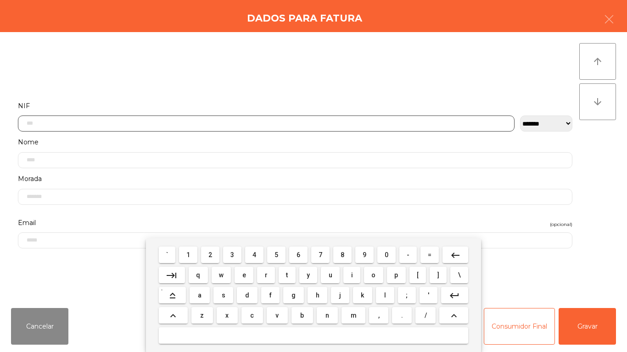
scroll to position [56, 0]
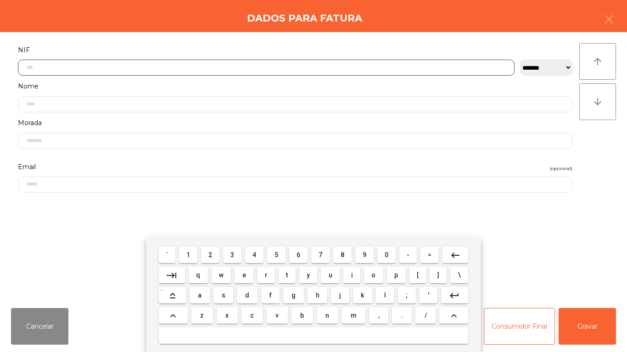
click at [211, 255] on span "2" at bounding box center [210, 254] width 4 height 7
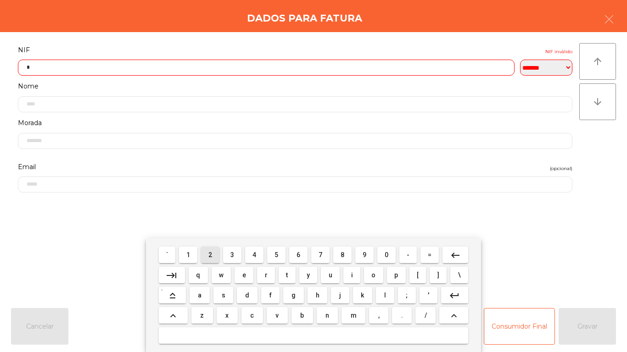
click at [248, 253] on button "4" at bounding box center [254, 255] width 18 height 17
click at [239, 251] on button "3" at bounding box center [232, 255] width 18 height 17
click at [455, 254] on mat-icon "keyboard_backspace" at bounding box center [455, 255] width 11 height 11
click at [460, 245] on mat-keyboard-key "keyboard_backspace" at bounding box center [454, 255] width 29 height 20
click at [457, 247] on button "keyboard_backspace" at bounding box center [455, 255] width 26 height 17
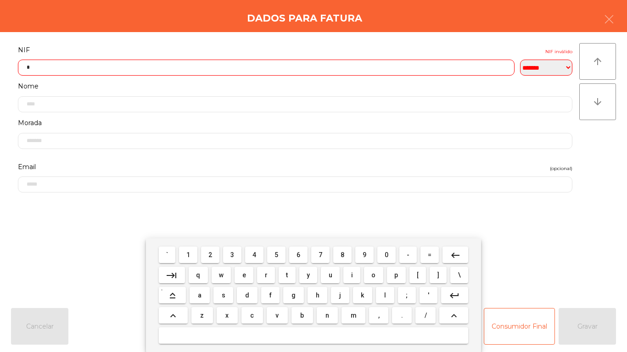
click at [234, 251] on span "3" at bounding box center [232, 254] width 4 height 7
click at [240, 250] on button "3" at bounding box center [232, 255] width 18 height 17
click at [364, 255] on span "9" at bounding box center [364, 254] width 4 height 7
click at [277, 254] on span "5" at bounding box center [276, 254] width 4 height 7
click at [255, 252] on span "4" at bounding box center [254, 254] width 4 height 7
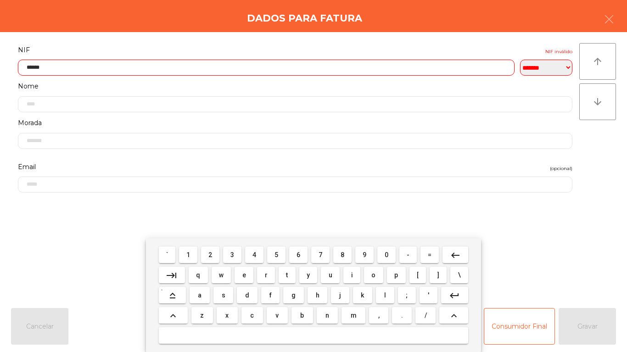
click at [233, 255] on span "3" at bounding box center [232, 254] width 4 height 7
click at [276, 254] on span "5" at bounding box center [276, 254] width 4 height 7
click at [386, 255] on span "0" at bounding box center [386, 254] width 4 height 7
type input "*********"
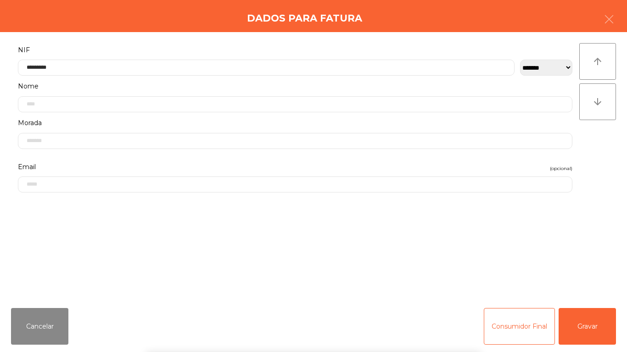
click at [588, 330] on div "` 1 2 3 4 5 6 7 8 9 0 - = keyboard_backspace keyboard_tab q w e r t y u i o p […" at bounding box center [313, 296] width 627 height 114
click at [595, 321] on button "Gravar" at bounding box center [586, 326] width 57 height 37
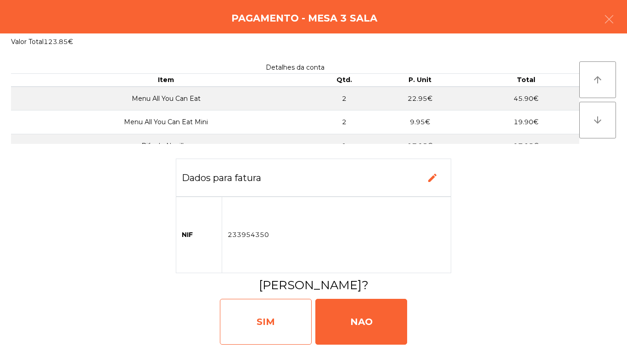
click at [289, 309] on div "SIM" at bounding box center [266, 322] width 92 height 46
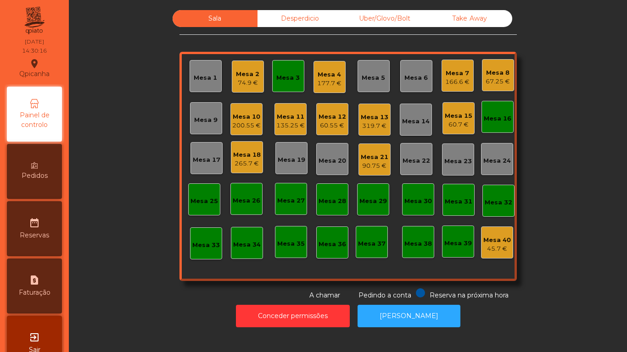
click at [329, 79] on div "177.7 €" at bounding box center [329, 83] width 24 height 9
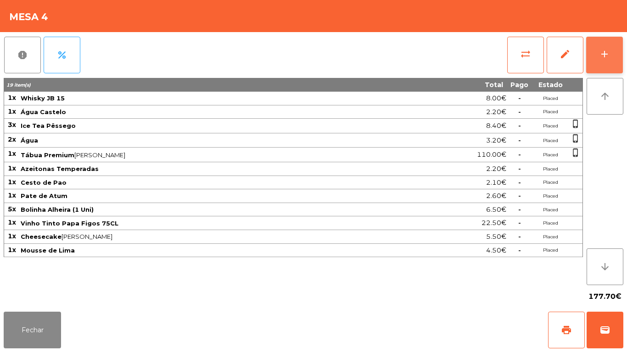
click at [605, 61] on button "add" at bounding box center [604, 55] width 37 height 37
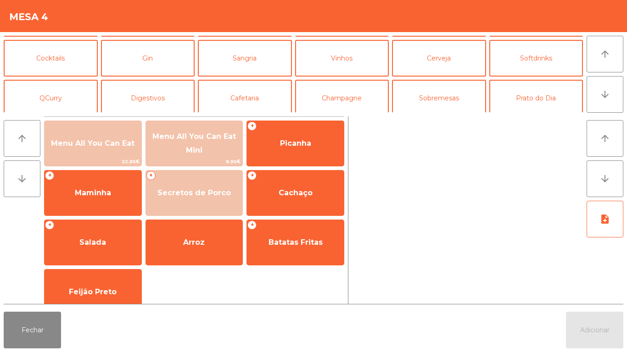
scroll to position [46, 0]
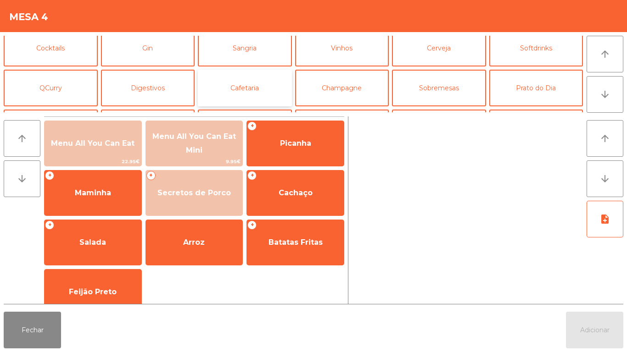
click at [265, 92] on button "Cafetaria" at bounding box center [245, 88] width 94 height 37
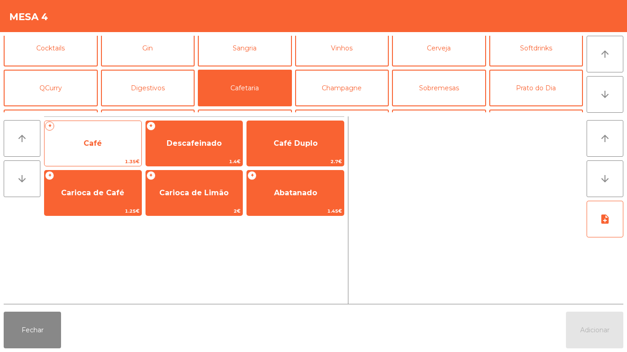
click at [113, 150] on span "Café" at bounding box center [93, 143] width 97 height 25
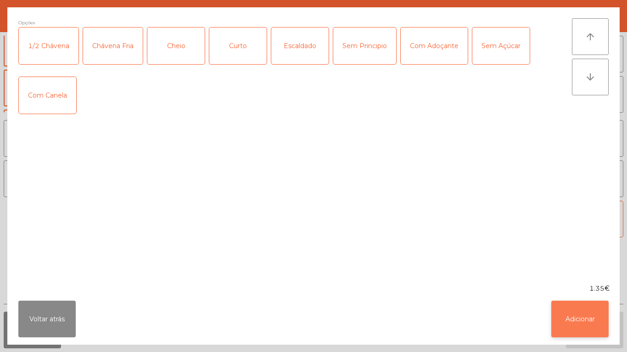
click at [558, 310] on button "Adicionar" at bounding box center [579, 319] width 57 height 37
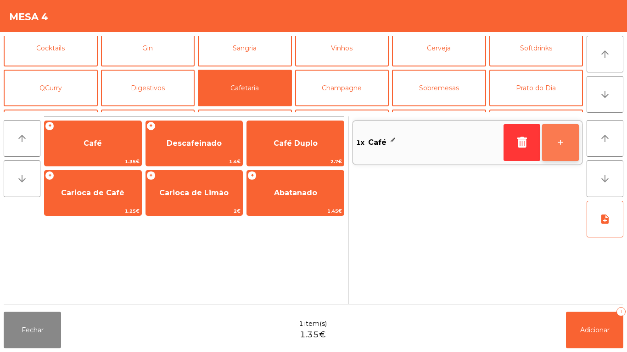
click at [564, 149] on button "+" at bounding box center [560, 142] width 37 height 37
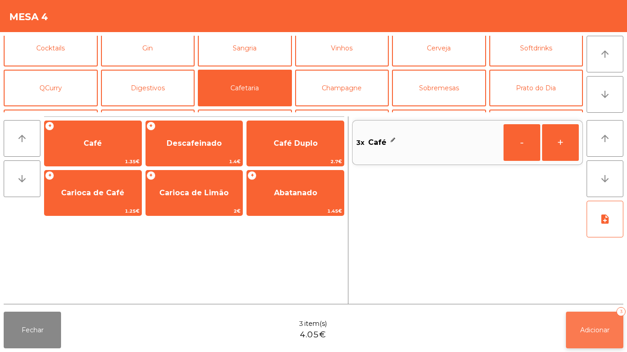
click at [595, 333] on span "Adicionar" at bounding box center [594, 330] width 29 height 8
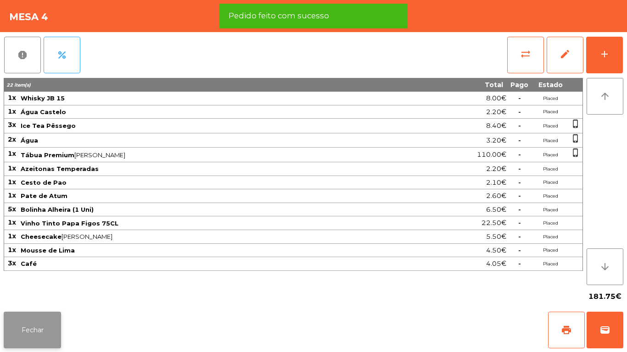
click at [58, 321] on button "Fechar" at bounding box center [32, 330] width 57 height 37
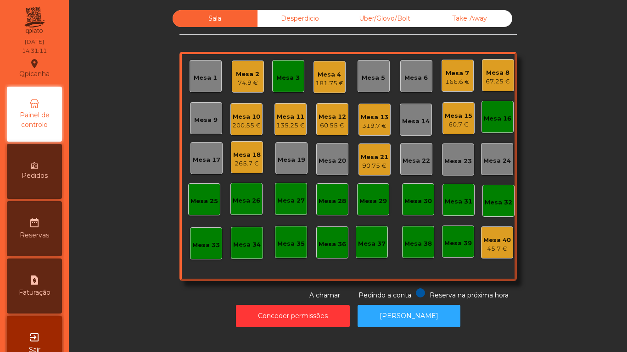
click at [297, 83] on div "Mesa 3" at bounding box center [288, 76] width 32 height 32
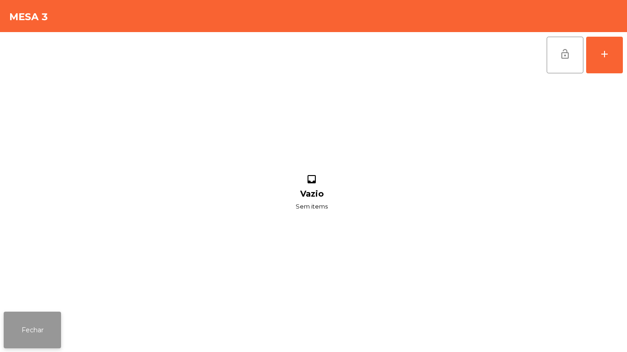
click at [45, 318] on button "Fechar" at bounding box center [32, 330] width 57 height 37
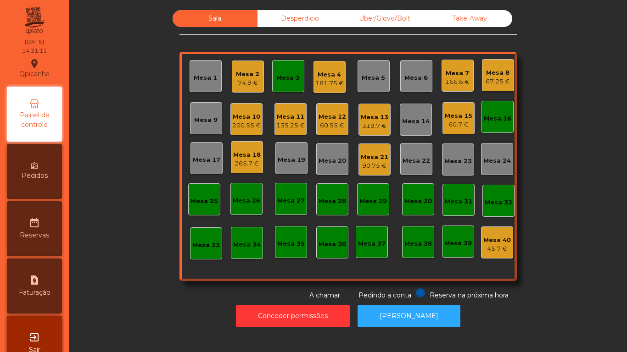
click at [255, 80] on div "74.9 €" at bounding box center [247, 82] width 23 height 9
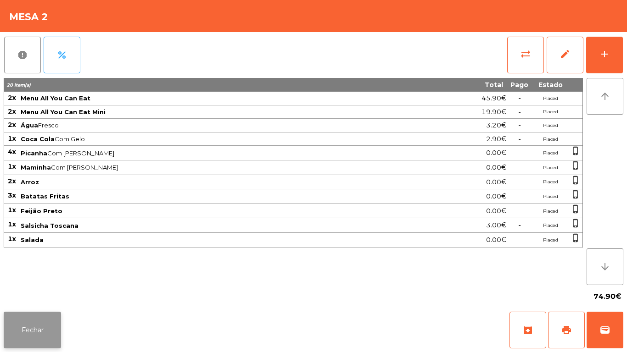
click at [55, 315] on button "Fechar" at bounding box center [32, 330] width 57 height 37
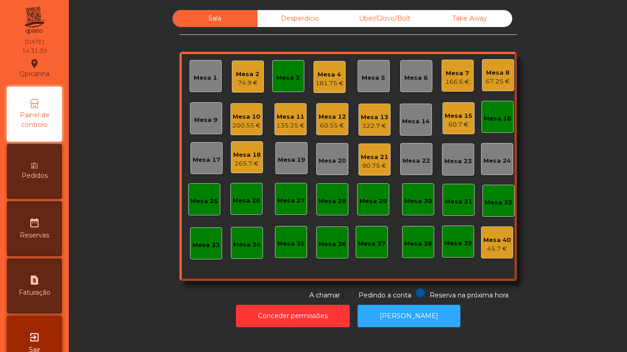
click at [498, 88] on div "Mesa 8 67.25 €" at bounding box center [498, 75] width 32 height 32
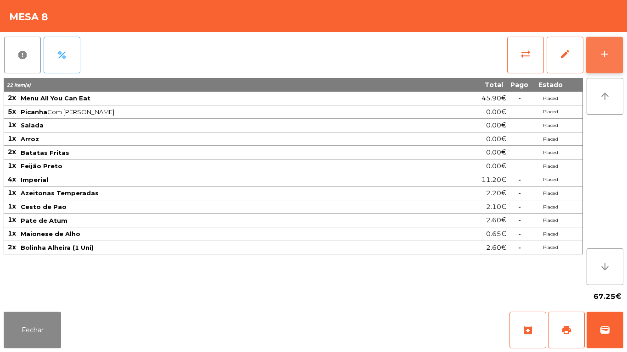
click at [607, 65] on button "add" at bounding box center [604, 55] width 37 height 37
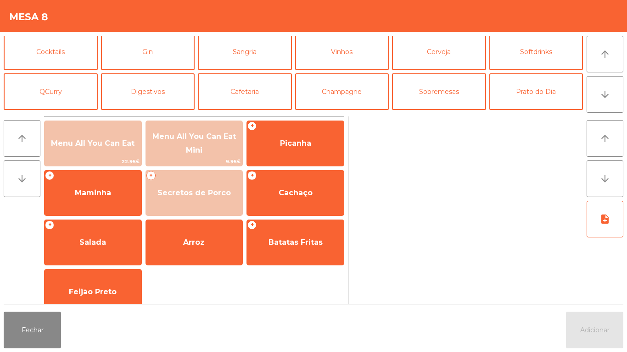
scroll to position [50, 0]
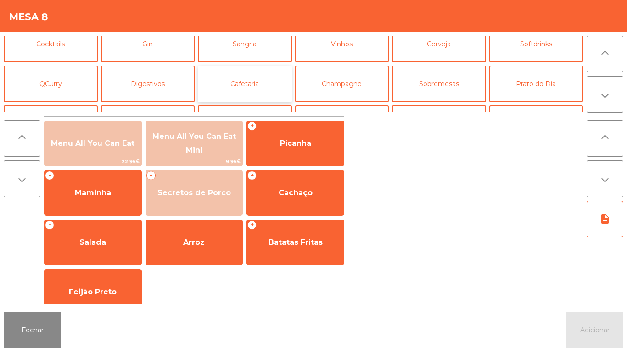
click at [257, 87] on button "Cafetaria" at bounding box center [245, 84] width 94 height 37
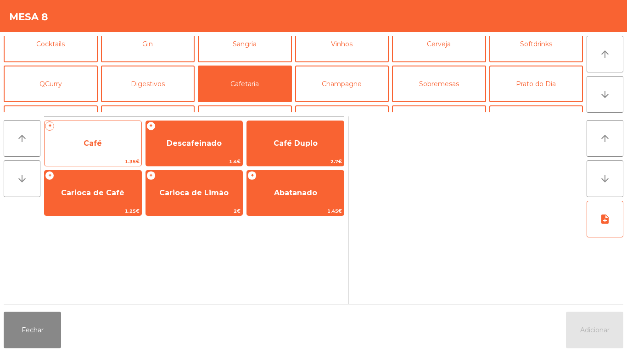
click at [123, 155] on span "Café" at bounding box center [93, 143] width 97 height 25
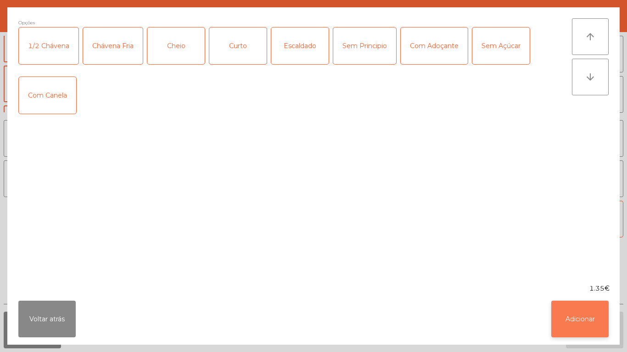
click at [579, 312] on button "Adicionar" at bounding box center [579, 319] width 57 height 37
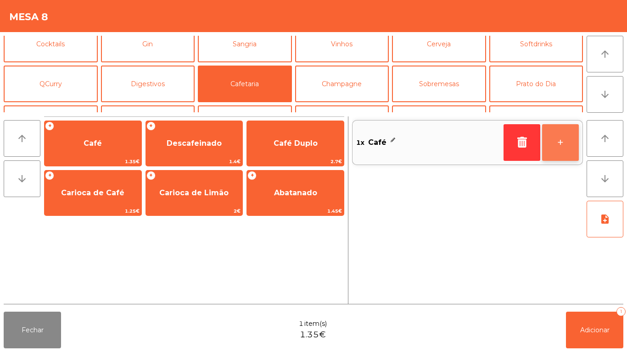
click at [566, 152] on button "+" at bounding box center [560, 142] width 37 height 37
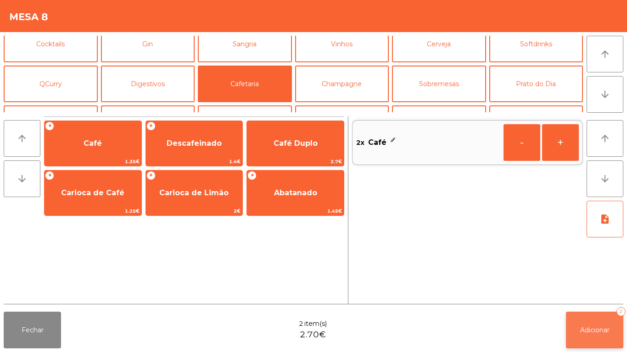
click at [603, 326] on span "Adicionar" at bounding box center [594, 330] width 29 height 8
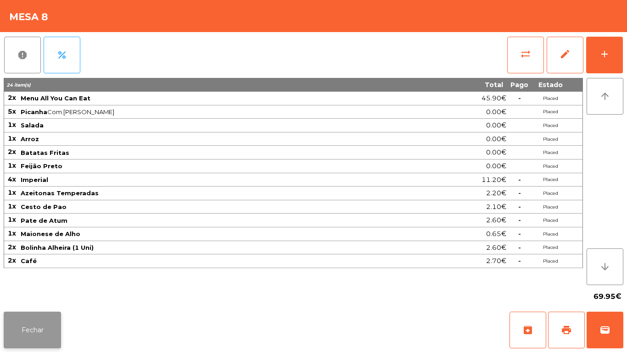
click at [39, 321] on button "Fechar" at bounding box center [32, 330] width 57 height 37
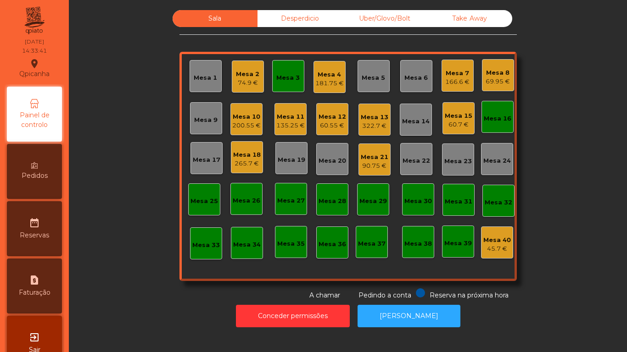
click at [473, 19] on div "Take Away" at bounding box center [469, 18] width 85 height 17
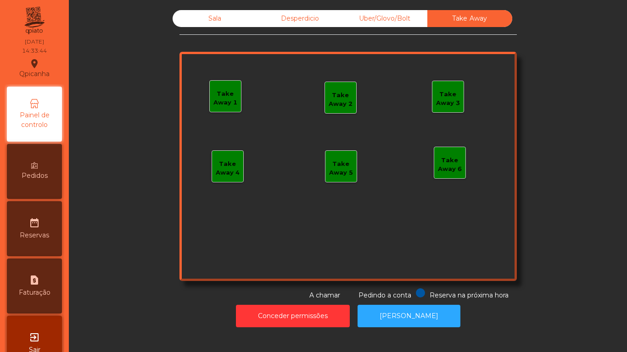
click at [227, 100] on div "Take Away 1" at bounding box center [225, 98] width 31 height 18
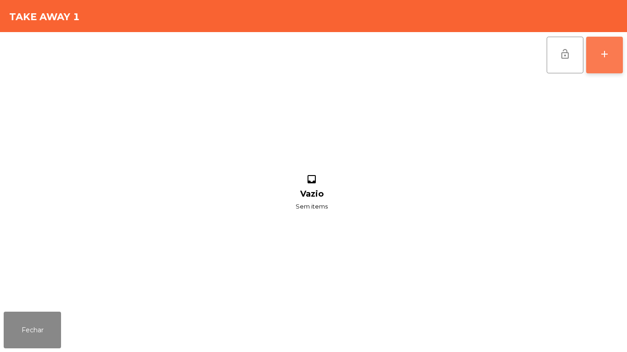
click at [604, 65] on button "add" at bounding box center [604, 55] width 37 height 37
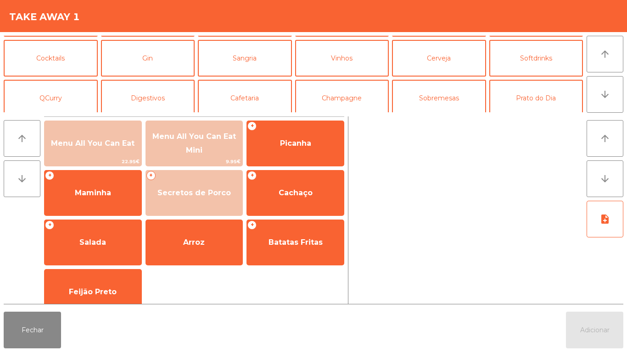
scroll to position [80, 0]
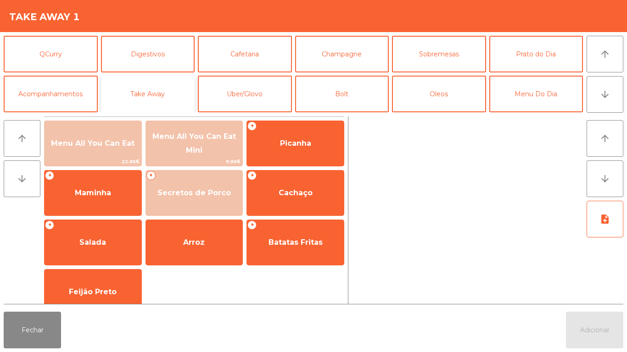
click at [160, 94] on button "Take Away" at bounding box center [148, 94] width 94 height 37
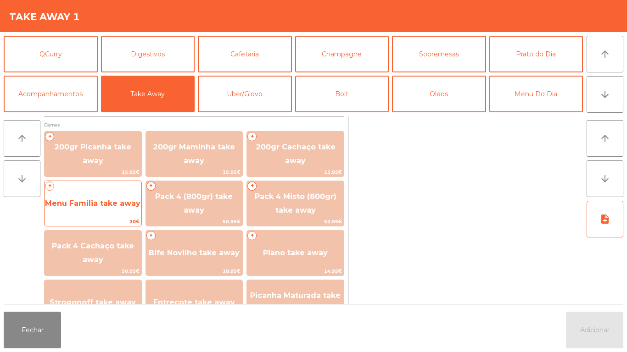
click at [111, 206] on span "Menu Familia take away" at bounding box center [92, 203] width 95 height 9
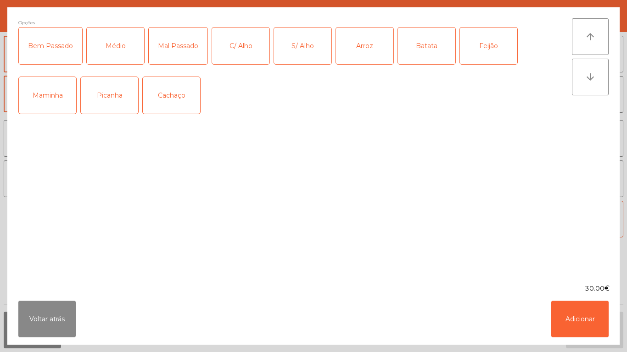
click at [118, 100] on div "Picanha" at bounding box center [109, 95] width 57 height 37
click at [120, 53] on div "Médio" at bounding box center [115, 46] width 57 height 37
click at [241, 47] on div "C/ Alho" at bounding box center [240, 46] width 57 height 37
click at [378, 48] on div "Arroz" at bounding box center [364, 46] width 57 height 37
click at [440, 53] on div "Batata" at bounding box center [426, 46] width 57 height 37
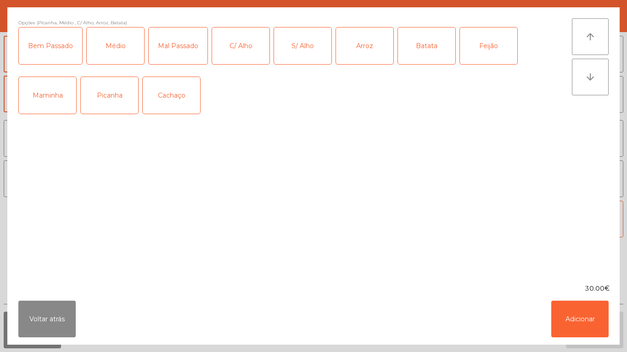
click at [479, 52] on div "Feijão" at bounding box center [488, 46] width 57 height 37
click at [413, 55] on div "Batata" at bounding box center [426, 46] width 57 height 37
click at [576, 318] on button "Adicionar" at bounding box center [579, 319] width 57 height 37
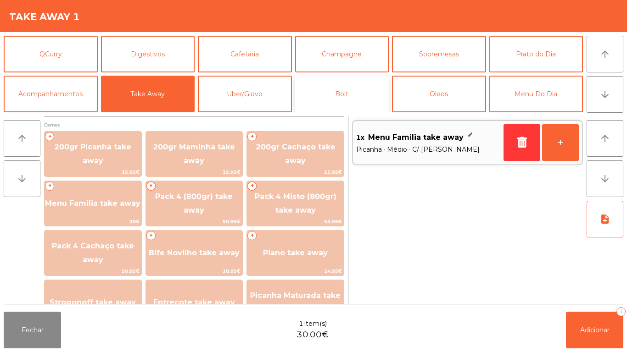
click at [361, 97] on button "Bolt" at bounding box center [342, 94] width 94 height 37
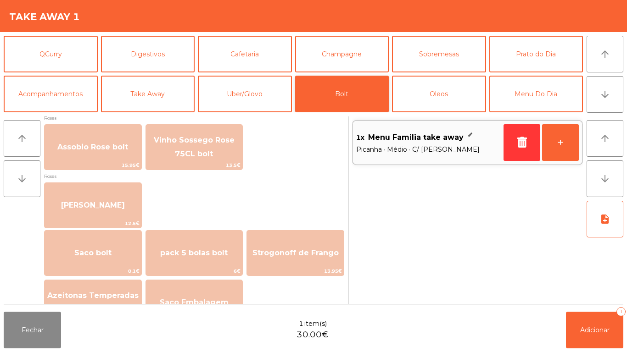
scroll to position [1134, 0]
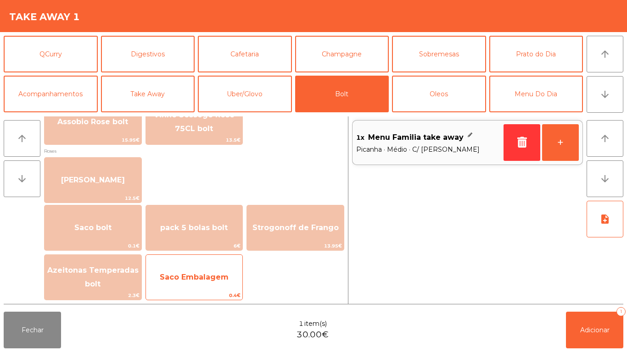
click at [217, 280] on span "Saco Embalagem" at bounding box center [194, 277] width 69 height 9
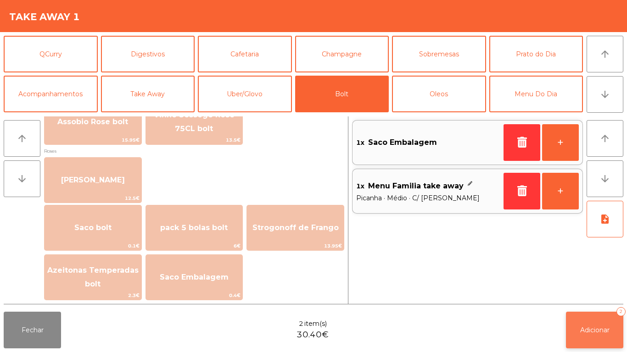
click at [594, 329] on span "Adicionar" at bounding box center [594, 330] width 29 height 8
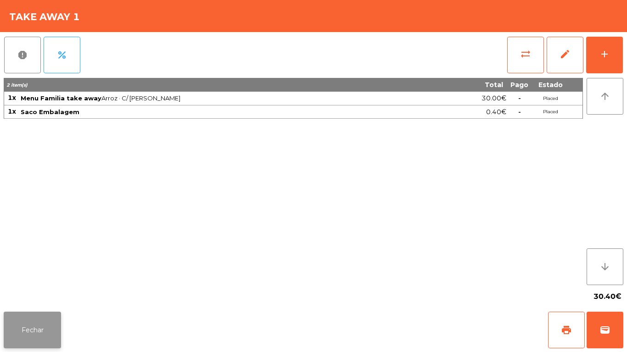
click at [34, 319] on button "Fechar" at bounding box center [32, 330] width 57 height 37
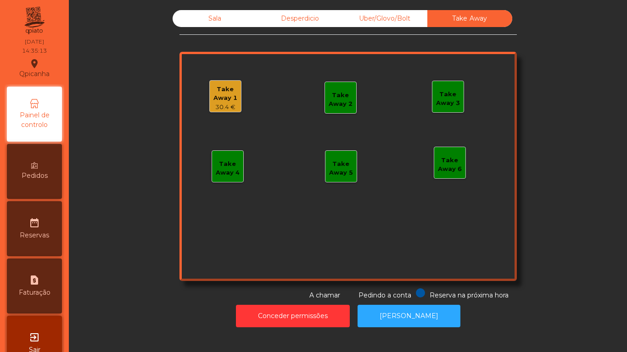
click at [218, 41] on div "Sala Desperdicio Uber/Glovo/Bolt Take Away Take Away 1 30.4 € Take Away 2 Take …" at bounding box center [347, 155] width 337 height 290
click at [207, 25] on div "Sala" at bounding box center [215, 18] width 85 height 17
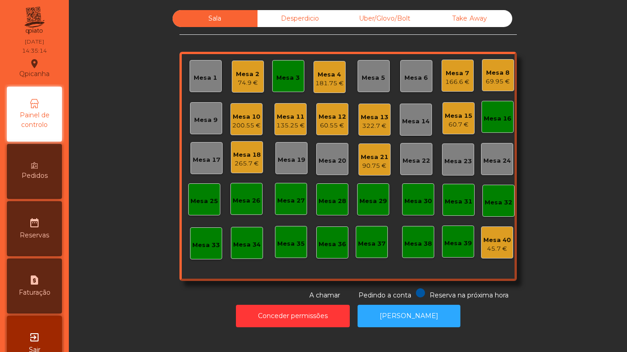
click at [321, 83] on div "181.75 €" at bounding box center [329, 83] width 28 height 9
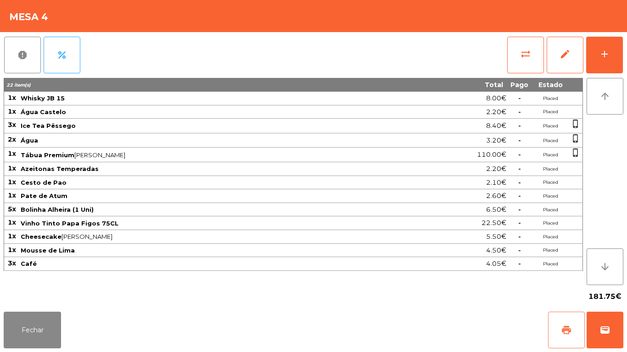
click at [551, 321] on button "print" at bounding box center [566, 330] width 37 height 37
click at [41, 313] on button "Fechar" at bounding box center [32, 330] width 57 height 37
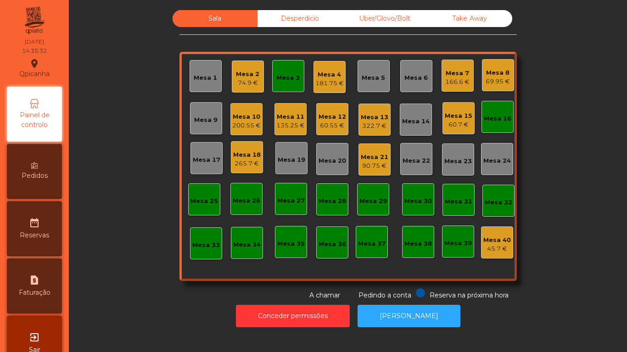
click at [254, 156] on div "Mesa 18" at bounding box center [247, 154] width 28 height 9
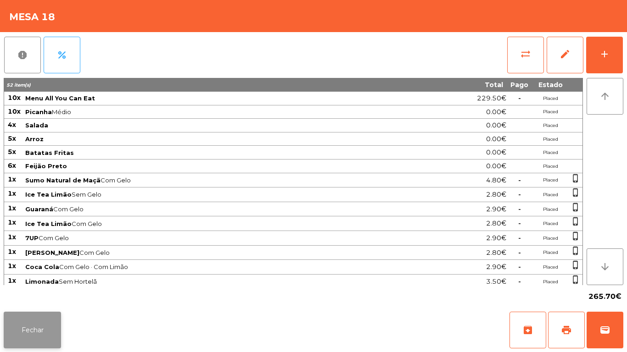
click at [48, 328] on button "Fechar" at bounding box center [32, 330] width 57 height 37
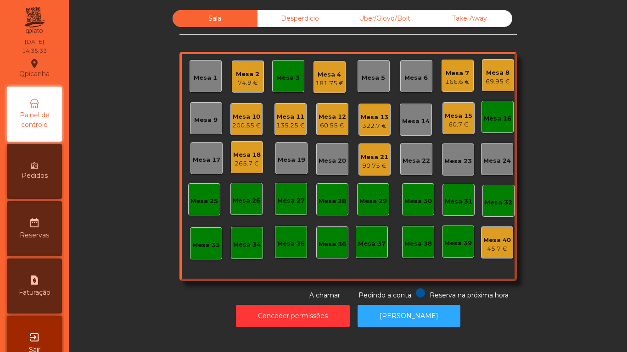
click at [250, 158] on div "Mesa 18" at bounding box center [247, 154] width 28 height 9
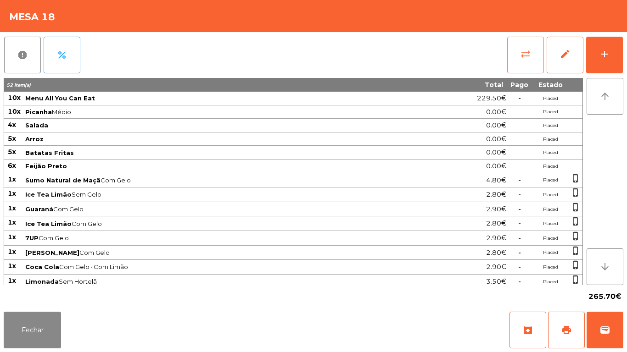
click at [519, 60] on button "sync_alt" at bounding box center [525, 55] width 37 height 37
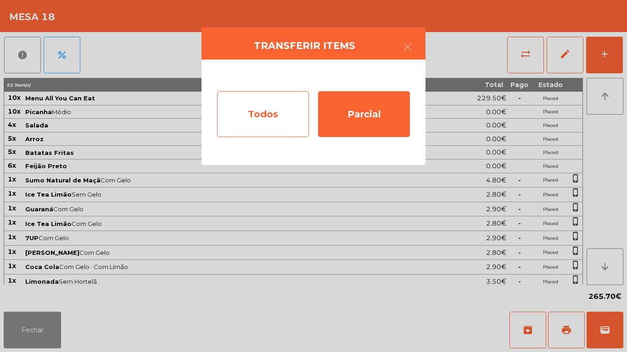
click at [264, 116] on div "Todos" at bounding box center [263, 114] width 92 height 46
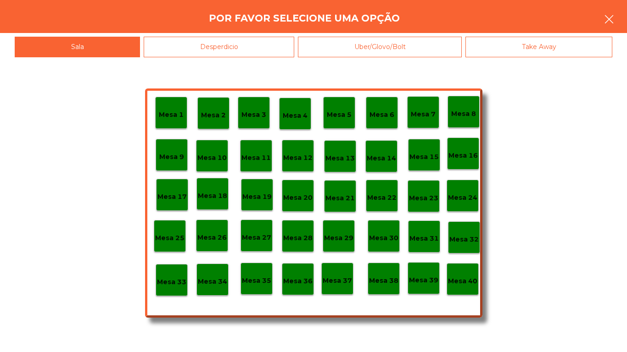
click at [611, 24] on icon "button" at bounding box center [608, 19] width 11 height 11
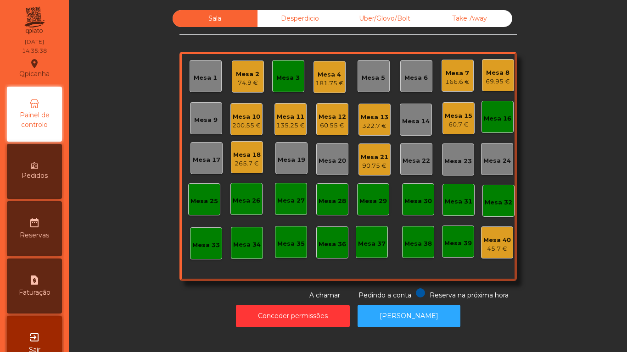
click at [247, 163] on div "265.7 €" at bounding box center [247, 163] width 28 height 9
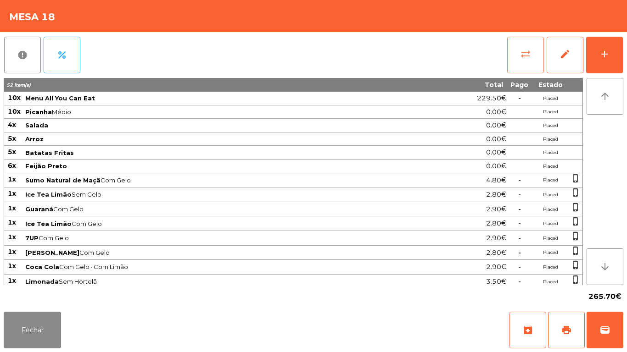
click at [520, 57] on span "sync_alt" at bounding box center [525, 54] width 11 height 11
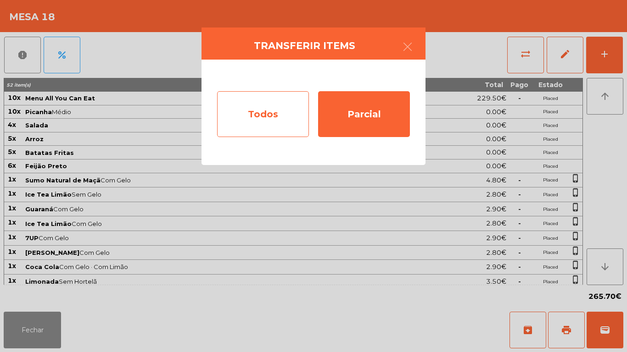
click at [275, 117] on div "Todos" at bounding box center [263, 114] width 92 height 46
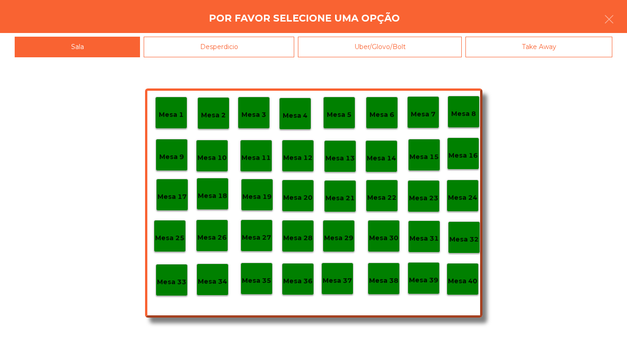
click at [349, 160] on p "Mesa 13" at bounding box center [339, 158] width 29 height 11
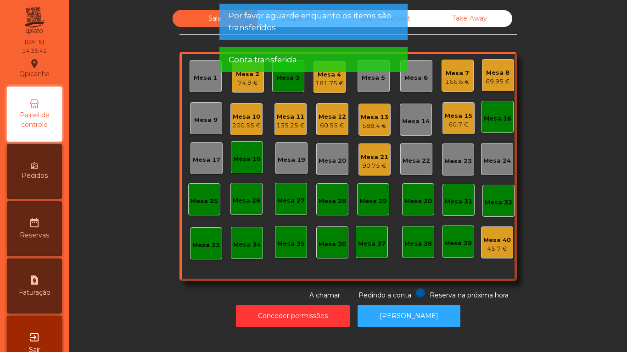
click at [246, 145] on div "Mesa 18" at bounding box center [247, 157] width 32 height 32
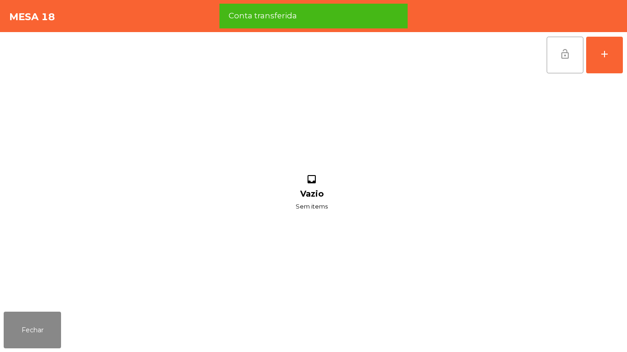
click at [558, 60] on button "lock_open" at bounding box center [564, 55] width 37 height 37
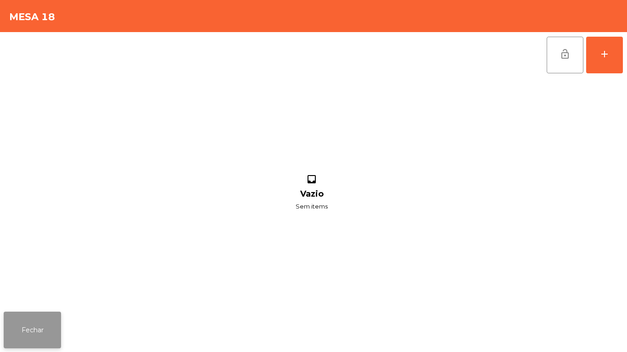
click at [50, 313] on button "Fechar" at bounding box center [32, 330] width 57 height 37
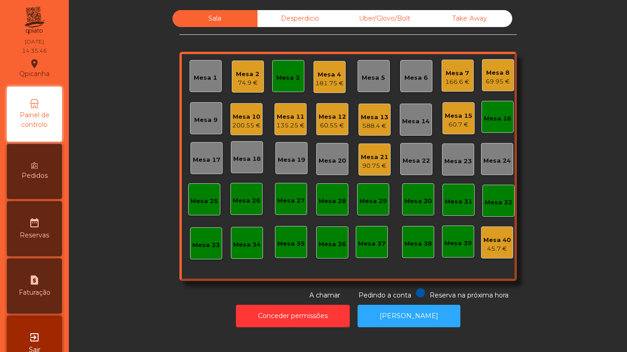
click at [378, 128] on div "588.4 €" at bounding box center [375, 126] width 28 height 9
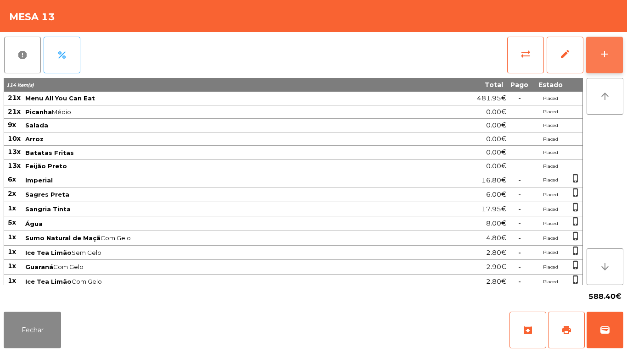
click at [603, 56] on div "add" at bounding box center [604, 54] width 11 height 11
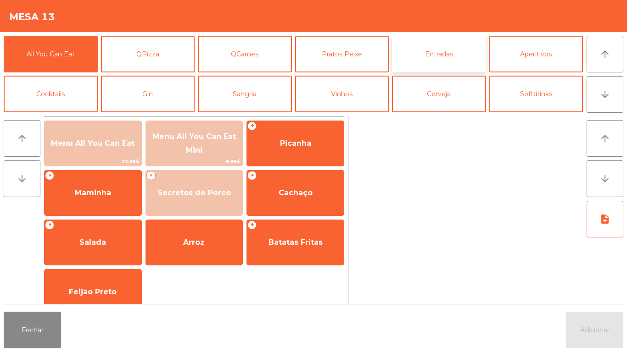
click at [444, 57] on button "Entradas" at bounding box center [439, 54] width 94 height 37
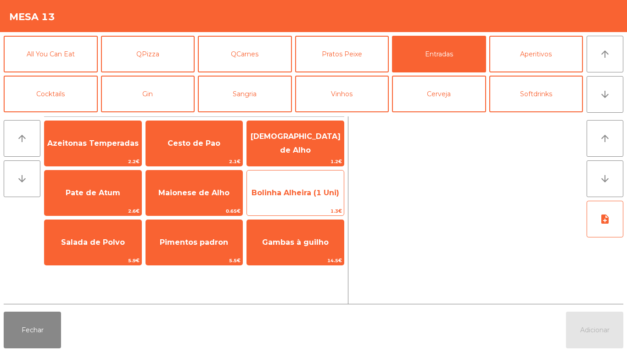
click at [314, 196] on span "Bolinha Alheira (1 Uni)" at bounding box center [295, 193] width 88 height 9
click at [322, 190] on span "Bolinha Alheira (1 Uni)" at bounding box center [295, 193] width 88 height 9
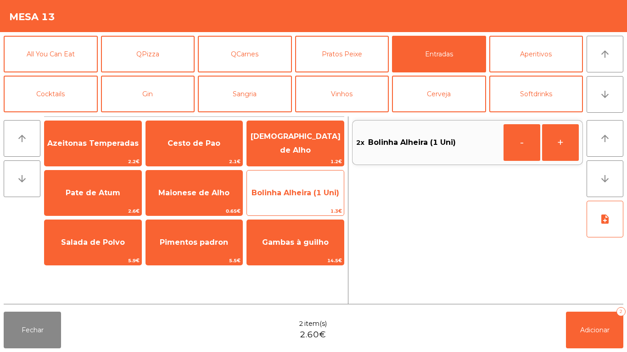
click at [324, 197] on span "Bolinha Alheira (1 Uni)" at bounding box center [295, 193] width 88 height 9
click at [322, 197] on span "Bolinha Alheira (1 Uni)" at bounding box center [295, 193] width 88 height 9
click at [318, 198] on span "Bolinha Alheira (1 Uni)" at bounding box center [295, 193] width 97 height 25
click at [313, 199] on span "Bolinha Alheira (1 Uni)" at bounding box center [295, 193] width 97 height 25
click at [315, 195] on span "Bolinha Alheira (1 Uni)" at bounding box center [295, 193] width 88 height 9
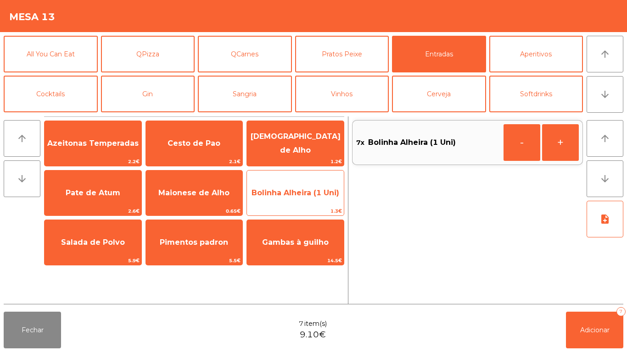
click at [317, 189] on span "Bolinha Alheira (1 Uni)" at bounding box center [295, 193] width 88 height 9
click at [318, 189] on span "Bolinha Alheira (1 Uni)" at bounding box center [295, 193] width 88 height 9
click at [319, 189] on span "Bolinha Alheira (1 Uni)" at bounding box center [295, 193] width 88 height 9
click at [321, 187] on span "Bolinha Alheira (1 Uni)" at bounding box center [295, 193] width 97 height 25
click at [323, 189] on span "Bolinha Alheira (1 Uni)" at bounding box center [295, 193] width 88 height 9
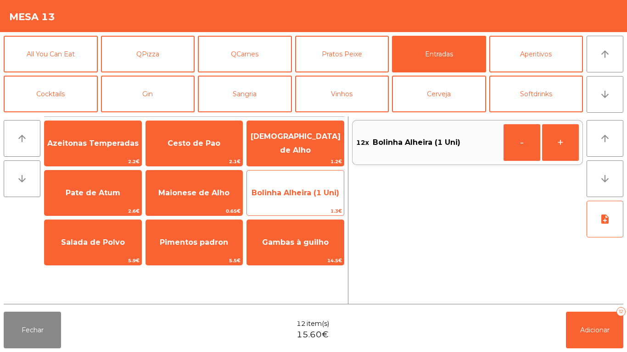
click at [320, 191] on span "Bolinha Alheira (1 Uni)" at bounding box center [295, 193] width 88 height 9
click at [320, 189] on span "Bolinha Alheira (1 Uni)" at bounding box center [295, 193] width 88 height 9
click at [325, 184] on span "Bolinha Alheira (1 Uni)" at bounding box center [295, 193] width 97 height 25
click at [320, 186] on span "Bolinha Alheira (1 Uni)" at bounding box center [295, 193] width 97 height 25
click at [316, 189] on span "Bolinha Alheira (1 Uni)" at bounding box center [295, 193] width 88 height 9
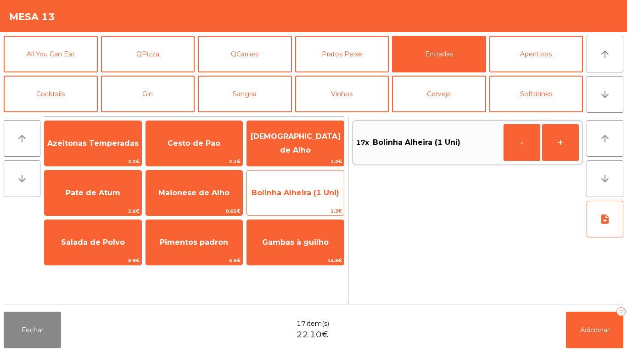
click at [318, 185] on span "Bolinha Alheira (1 Uni)" at bounding box center [295, 193] width 97 height 25
click at [316, 185] on span "Bolinha Alheira (1 Uni)" at bounding box center [295, 193] width 97 height 25
click at [316, 188] on span "Bolinha Alheira (1 Uni)" at bounding box center [295, 193] width 97 height 25
click at [314, 186] on span "Bolinha Alheira (1 Uni)" at bounding box center [295, 193] width 97 height 25
click at [306, 185] on span "Bolinha Alheira (1 Uni)" at bounding box center [295, 193] width 97 height 25
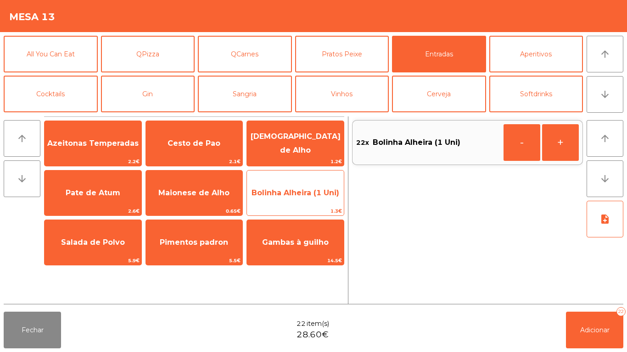
click at [314, 183] on span "Bolinha Alheira (1 Uni)" at bounding box center [295, 193] width 97 height 25
click at [315, 181] on span "Bolinha Alheira (1 Uni)" at bounding box center [295, 193] width 97 height 25
click at [309, 210] on span "1.3€" at bounding box center [295, 211] width 97 height 9
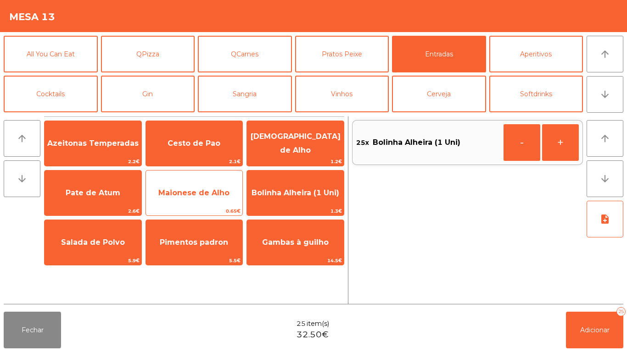
click at [200, 192] on span "Maionese de Alho" at bounding box center [193, 193] width 71 height 9
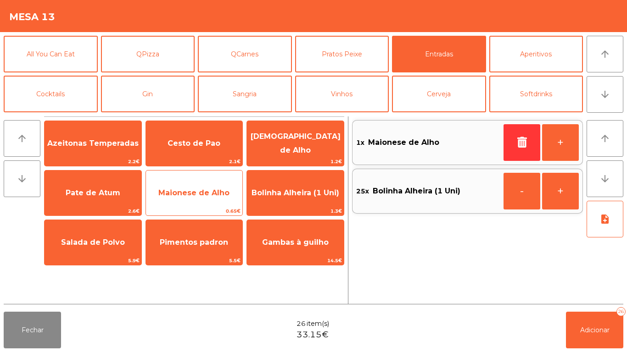
click at [206, 181] on span "Maionese de Alho" at bounding box center [194, 193] width 97 height 25
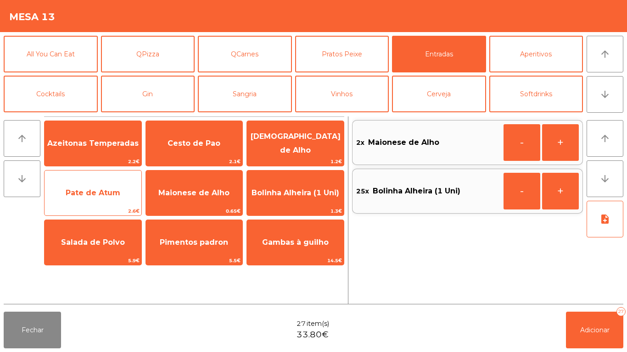
click at [113, 178] on div "Pate de Atum 2.6€" at bounding box center [93, 193] width 98 height 46
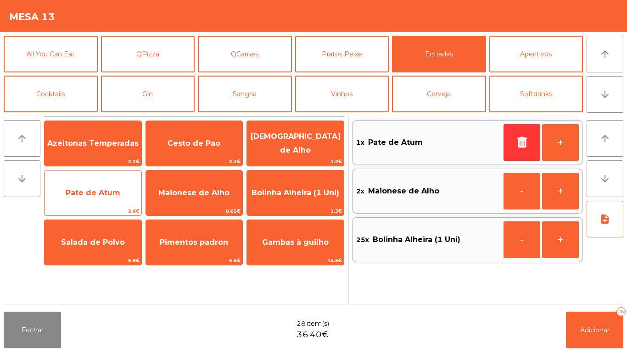
click at [111, 182] on span "Pate de Atum" at bounding box center [93, 193] width 97 height 25
click at [116, 176] on div "Pate de Atum 2.6€" at bounding box center [93, 193] width 98 height 46
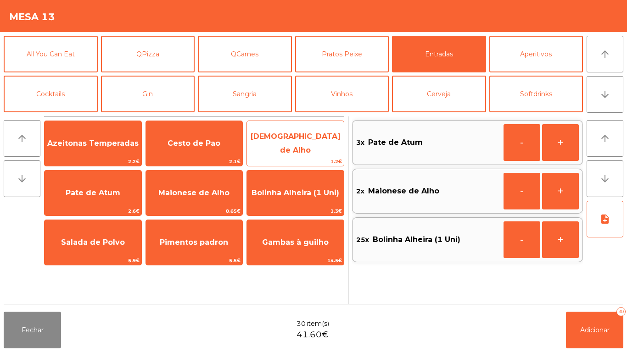
click at [286, 138] on span "[DEMOGRAPHIC_DATA] de Alho" at bounding box center [295, 143] width 97 height 39
click at [287, 141] on span "[DEMOGRAPHIC_DATA] de Alho" at bounding box center [295, 143] width 90 height 22
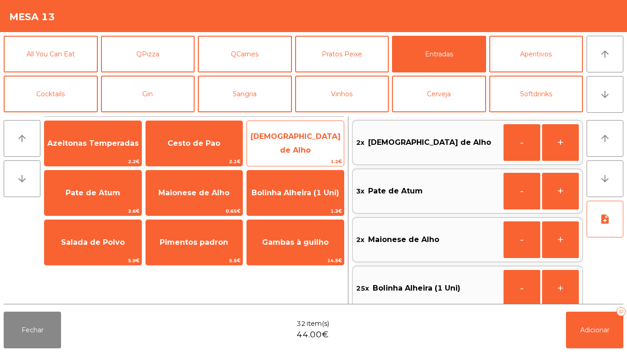
click at [289, 143] on span "[DEMOGRAPHIC_DATA] de Alho" at bounding box center [295, 143] width 90 height 22
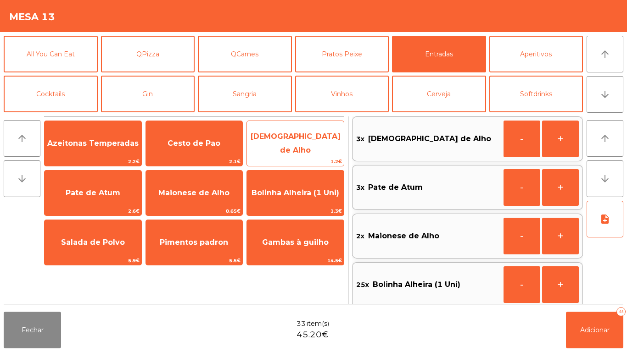
click at [289, 144] on span "[DEMOGRAPHIC_DATA] de Alho" at bounding box center [295, 143] width 90 height 22
click at [289, 139] on span "[DEMOGRAPHIC_DATA] de Alho" at bounding box center [295, 143] width 90 height 22
click at [291, 138] on span "[DEMOGRAPHIC_DATA] de Alho" at bounding box center [295, 143] width 97 height 39
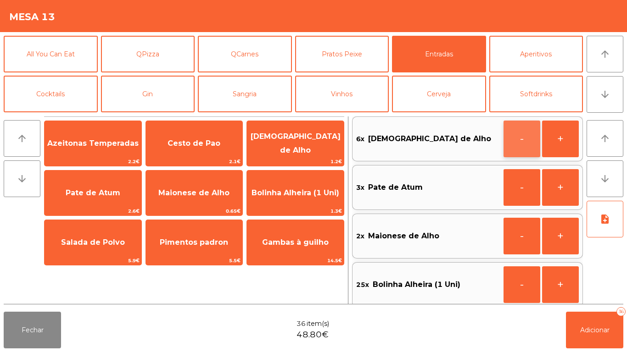
click at [512, 140] on button "-" at bounding box center [521, 139] width 37 height 37
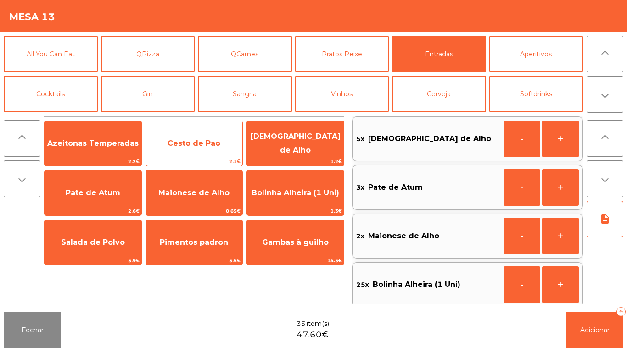
click at [188, 155] on span "Cesto de Pao" at bounding box center [194, 143] width 97 height 25
click at [190, 153] on span "Cesto de Pao" at bounding box center [194, 143] width 97 height 25
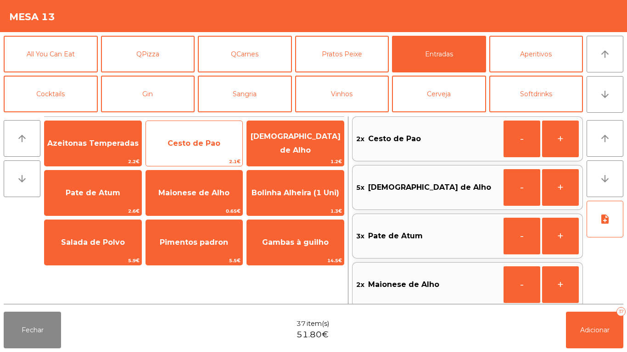
click at [194, 155] on span "Cesto de Pao" at bounding box center [194, 143] width 97 height 25
click at [196, 149] on span "Cesto de Pao" at bounding box center [194, 143] width 97 height 25
click at [194, 154] on span "Cesto de Pao" at bounding box center [194, 143] width 97 height 25
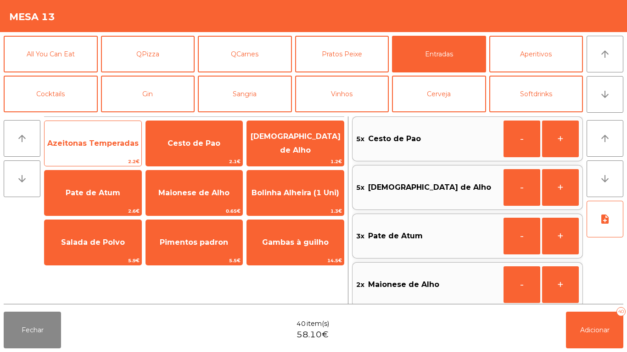
click at [104, 145] on span "Azeitonas Temperadas" at bounding box center [92, 143] width 91 height 9
click at [117, 147] on span "Azeitonas Temperadas" at bounding box center [92, 143] width 91 height 9
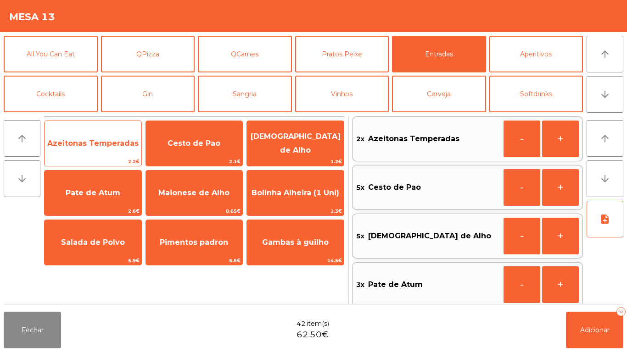
click at [117, 152] on span "Azeitonas Temperadas" at bounding box center [93, 143] width 97 height 25
click at [119, 153] on span "Azeitonas Temperadas" at bounding box center [93, 143] width 97 height 25
click at [120, 145] on span "Azeitonas Temperadas" at bounding box center [92, 143] width 91 height 9
click at [117, 144] on span "Azeitonas Temperadas" at bounding box center [92, 143] width 91 height 9
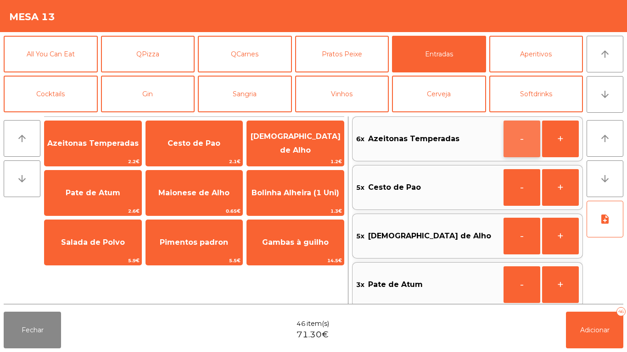
click at [520, 134] on button "-" at bounding box center [521, 139] width 37 height 37
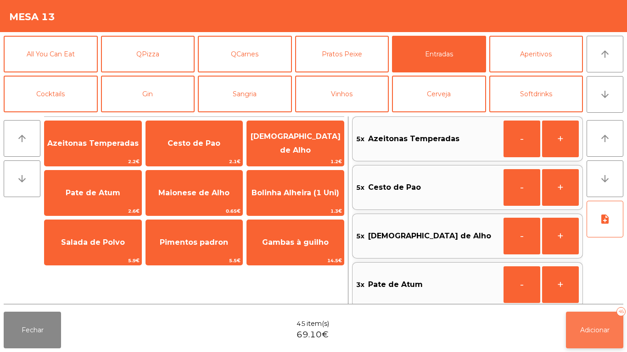
click at [595, 325] on button "Adicionar 45" at bounding box center [594, 330] width 57 height 37
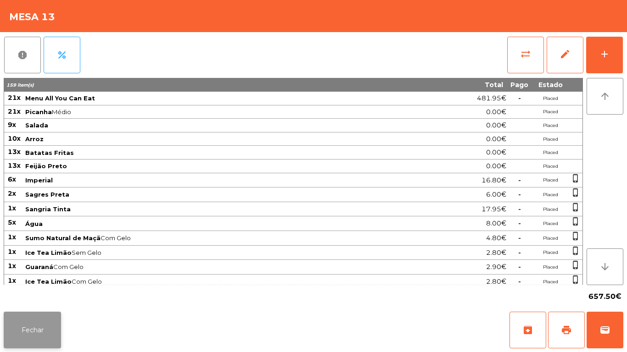
click at [53, 327] on button "Fechar" at bounding box center [32, 330] width 57 height 37
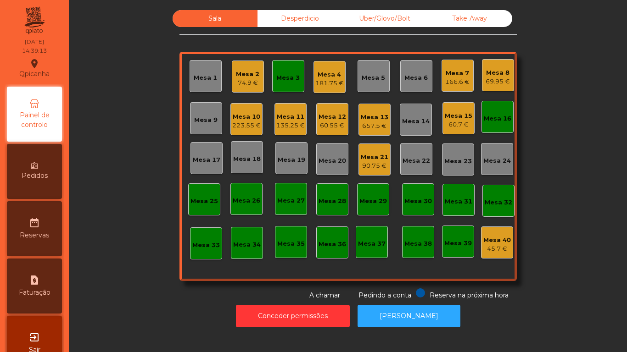
click at [454, 76] on div "Mesa 7" at bounding box center [457, 73] width 24 height 9
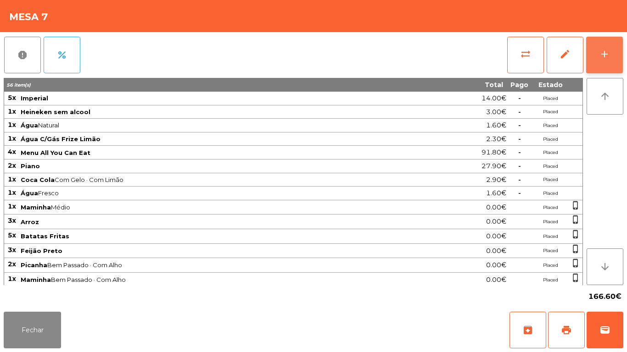
click at [596, 71] on button "add" at bounding box center [604, 55] width 37 height 37
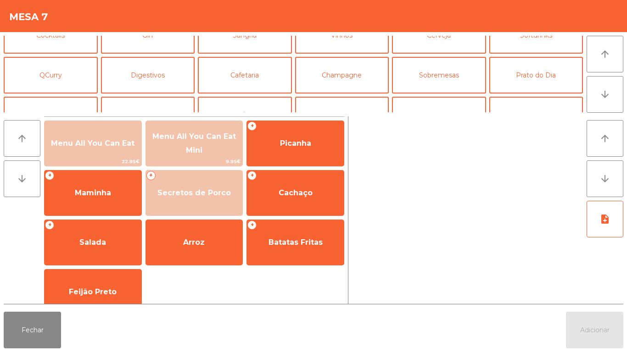
scroll to position [0, 0]
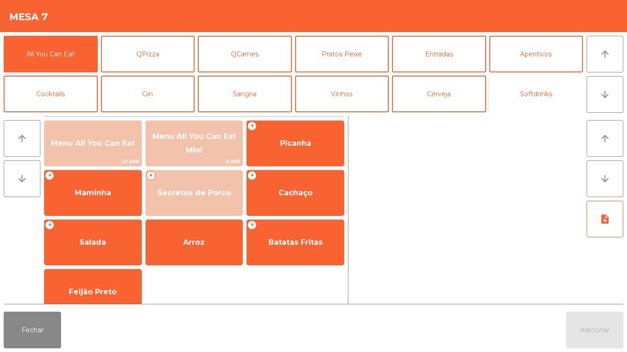
click at [539, 94] on button "Softdrinks" at bounding box center [536, 94] width 94 height 37
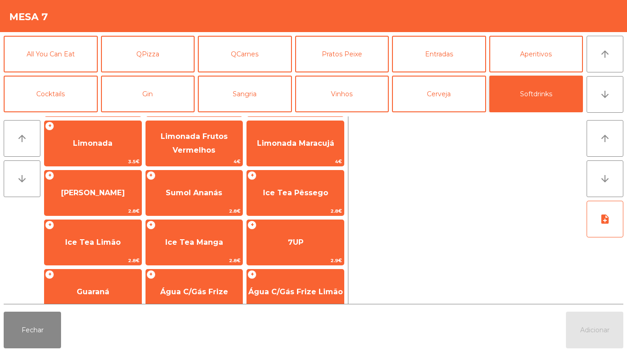
scroll to position [163, 0]
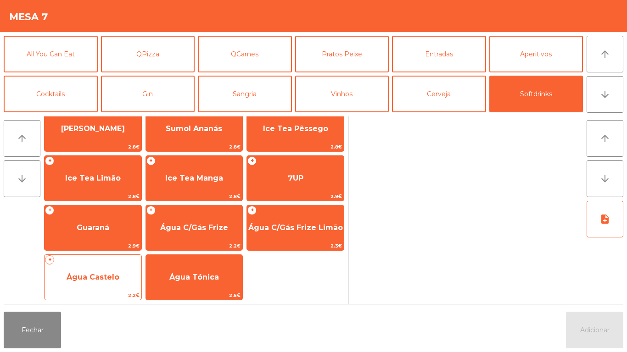
click at [103, 272] on span "Água Castelo" at bounding box center [93, 277] width 97 height 25
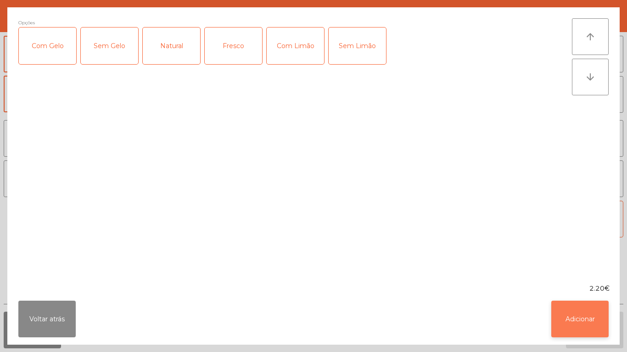
click at [579, 312] on button "Adicionar" at bounding box center [579, 319] width 57 height 37
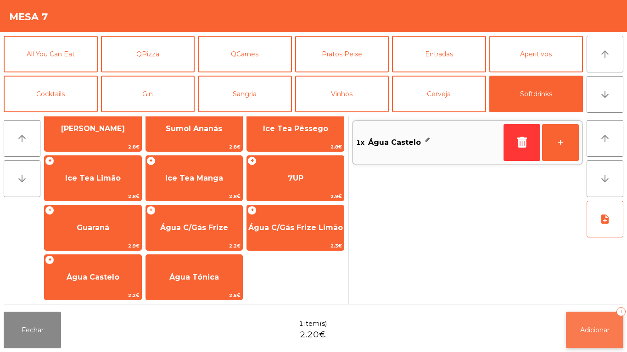
click at [596, 323] on button "Adicionar 1" at bounding box center [594, 330] width 57 height 37
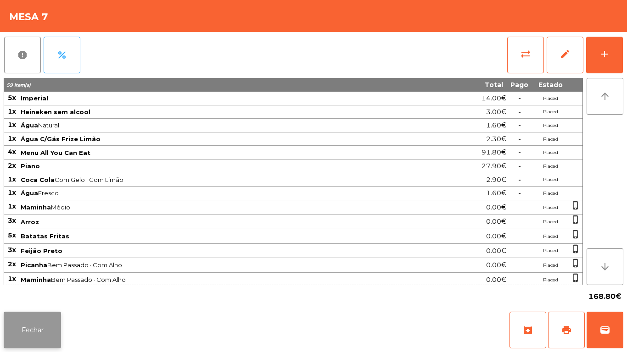
click at [61, 318] on button "Fechar" at bounding box center [32, 330] width 57 height 37
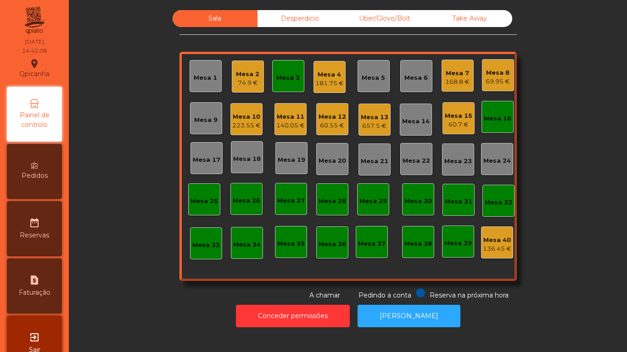
click at [248, 126] on div "223.55 €" at bounding box center [246, 125] width 28 height 9
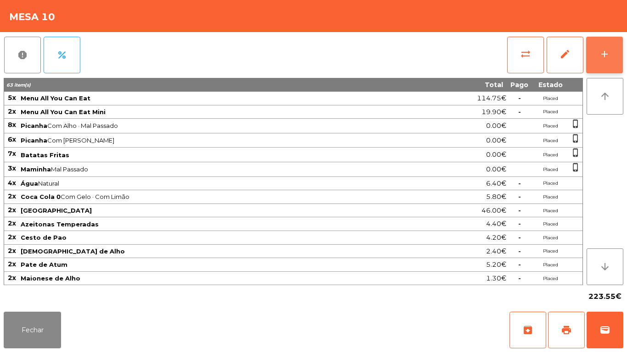
click at [600, 62] on button "add" at bounding box center [604, 55] width 37 height 37
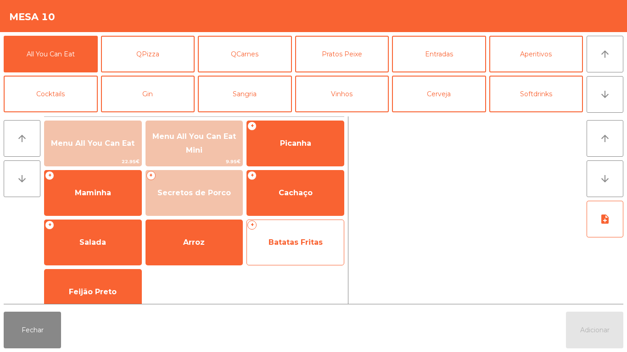
click at [301, 242] on span "Batatas Fritas" at bounding box center [295, 242] width 54 height 9
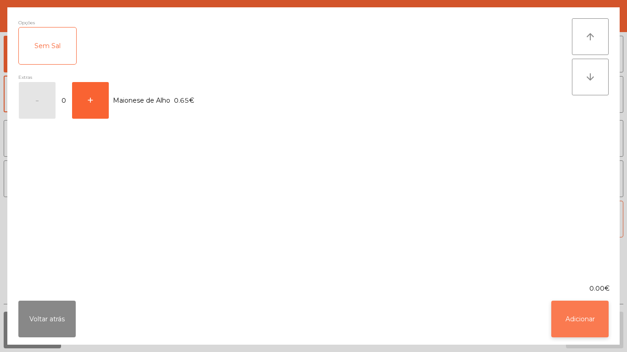
click at [588, 316] on button "Adicionar" at bounding box center [579, 319] width 57 height 37
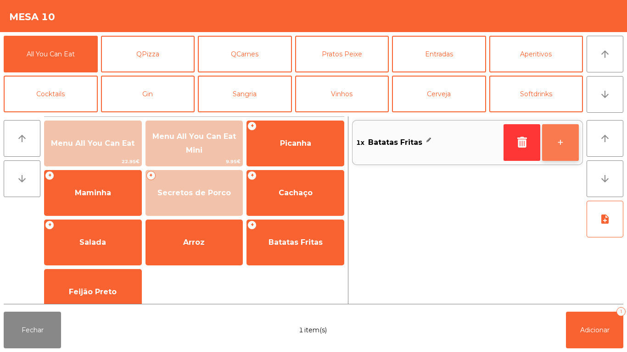
click at [557, 145] on button "+" at bounding box center [560, 142] width 37 height 37
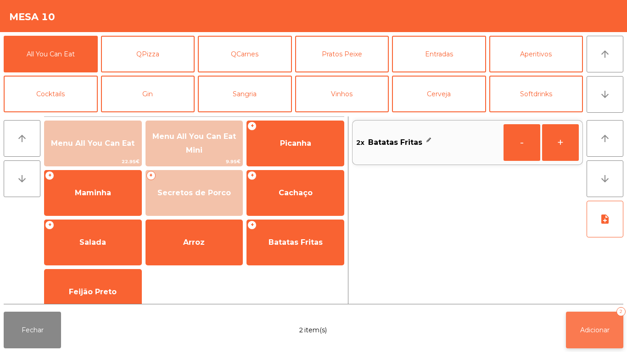
click at [600, 331] on span "Adicionar" at bounding box center [594, 330] width 29 height 8
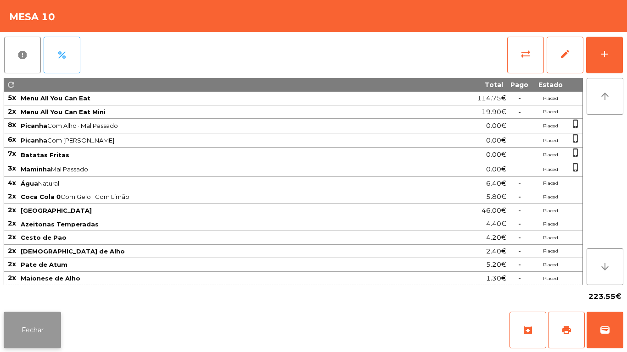
click at [54, 319] on button "Fechar" at bounding box center [32, 330] width 57 height 37
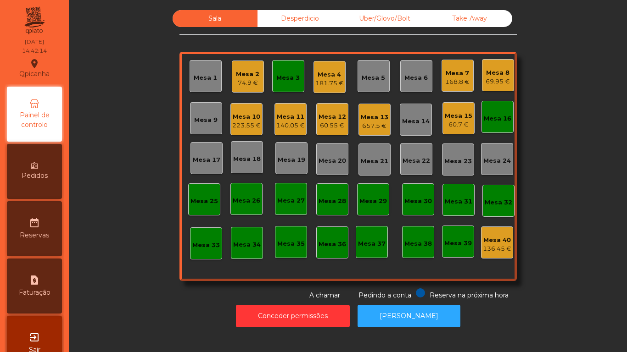
click at [334, 86] on div "181.75 €" at bounding box center [329, 83] width 28 height 9
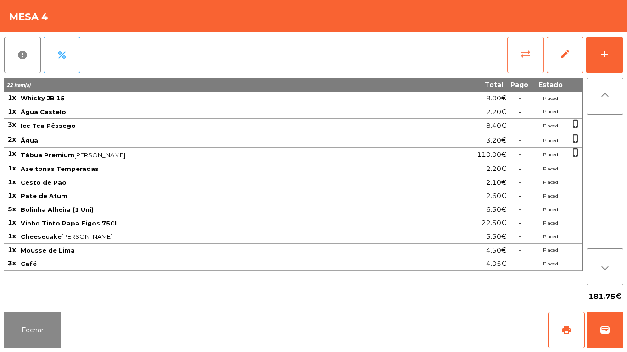
click at [524, 59] on span "sync_alt" at bounding box center [525, 54] width 11 height 11
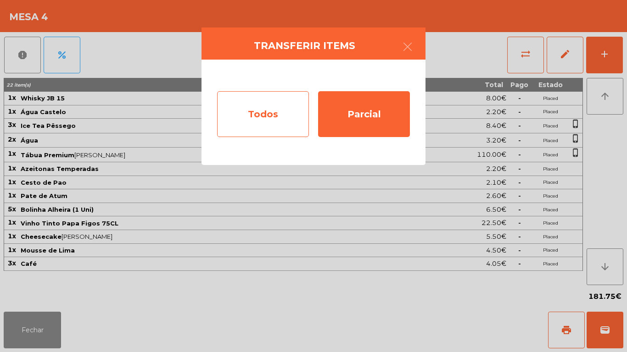
click at [264, 123] on div "Todos" at bounding box center [263, 114] width 92 height 46
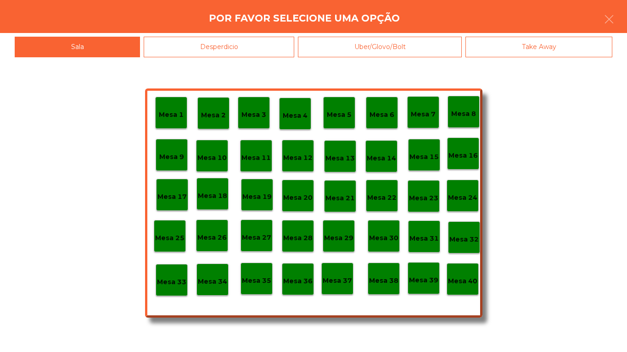
click at [467, 285] on p "Mesa 40" at bounding box center [462, 281] width 29 height 11
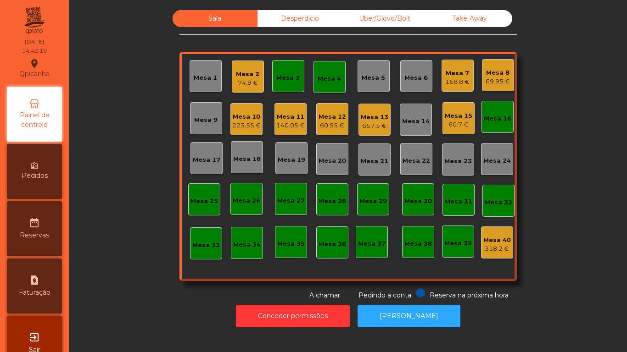
click at [487, 83] on div "69.95 €" at bounding box center [497, 81] width 24 height 9
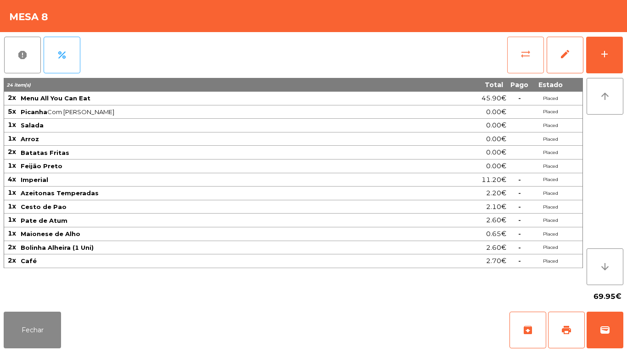
click at [516, 53] on button "sync_alt" at bounding box center [525, 55] width 37 height 37
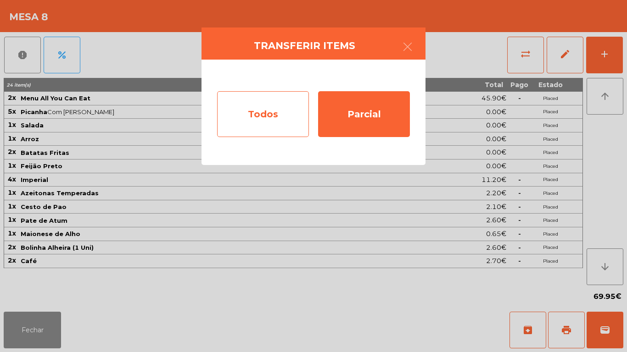
click at [267, 112] on div "Todos" at bounding box center [263, 114] width 92 height 46
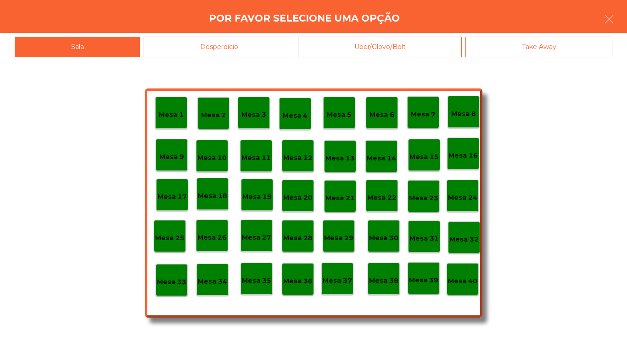
click at [459, 276] on p "Mesa 40" at bounding box center [462, 281] width 29 height 11
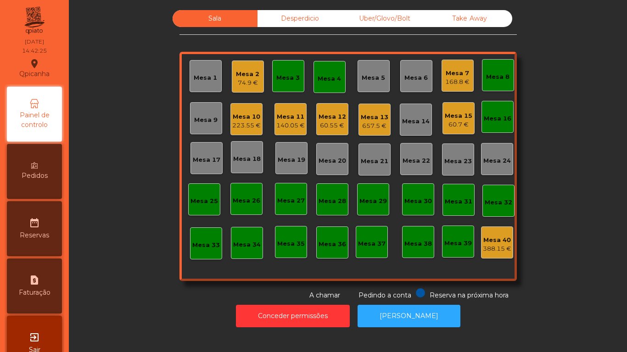
click at [328, 119] on div "Mesa 12" at bounding box center [332, 116] width 28 height 9
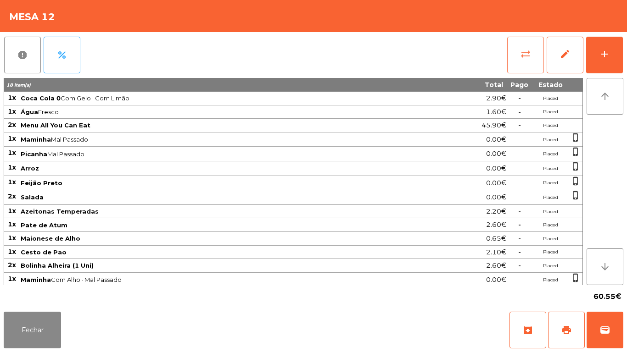
click at [524, 59] on span "sync_alt" at bounding box center [525, 54] width 11 height 11
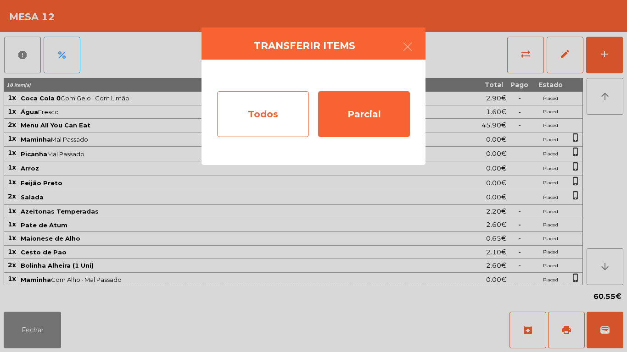
click at [266, 110] on div "Todos" at bounding box center [263, 114] width 92 height 46
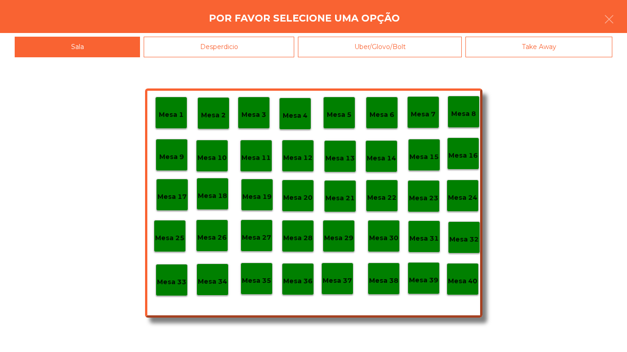
click at [467, 283] on p "Mesa 40" at bounding box center [462, 281] width 29 height 11
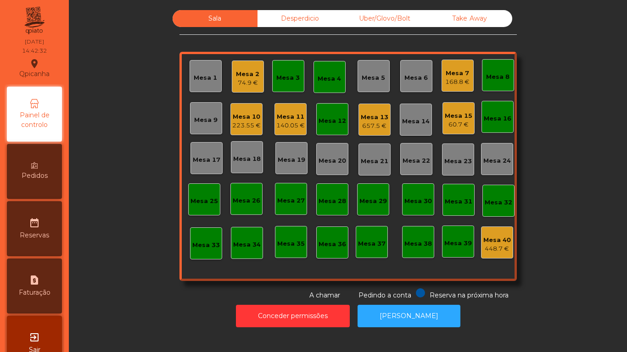
click at [451, 127] on div "60.7 €" at bounding box center [459, 124] width 28 height 9
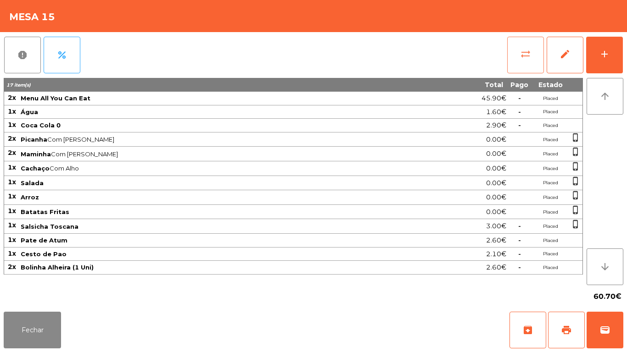
click at [515, 61] on button "sync_alt" at bounding box center [525, 55] width 37 height 37
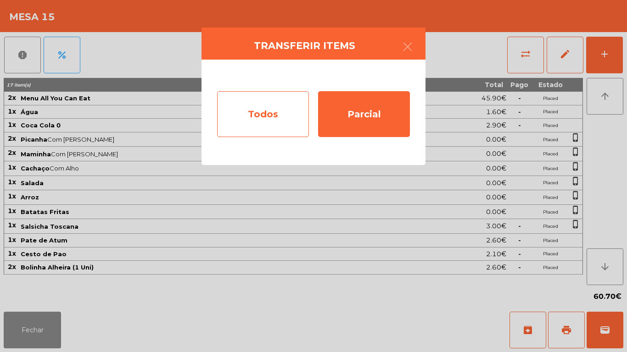
click at [278, 112] on div "Todos" at bounding box center [263, 114] width 92 height 46
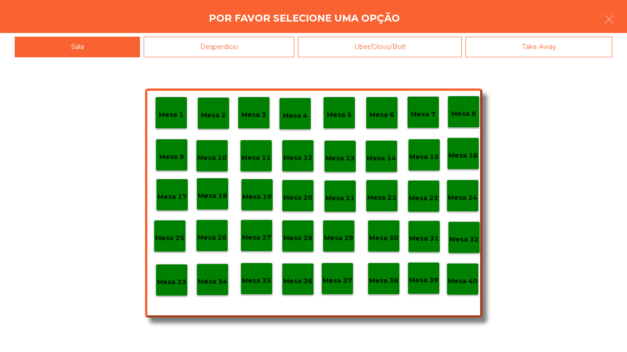
click at [466, 265] on div "Mesa 40" at bounding box center [462, 279] width 32 height 32
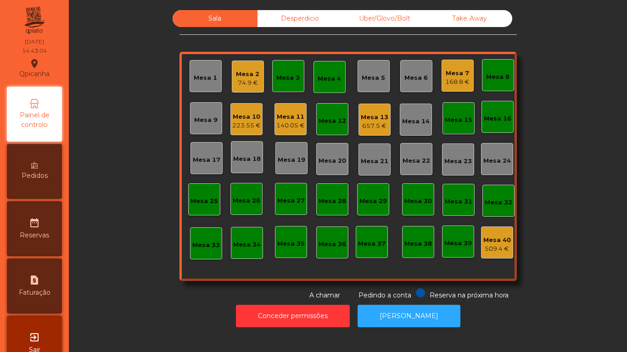
click at [452, 70] on div "Mesa 7" at bounding box center [457, 73] width 24 height 9
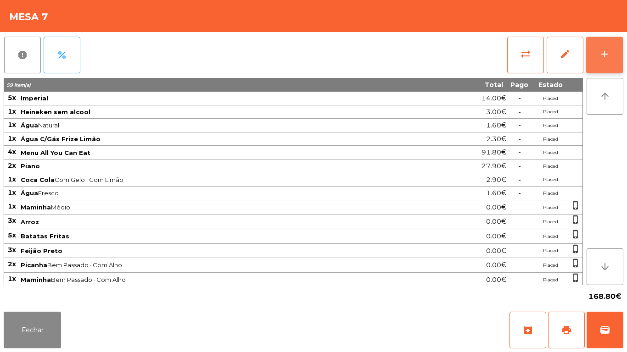
click at [596, 67] on button "add" at bounding box center [604, 55] width 37 height 37
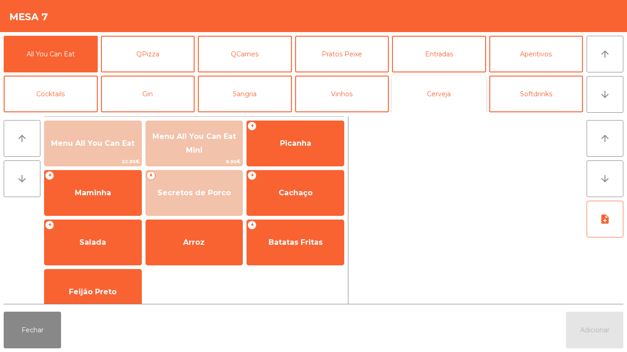
click at [423, 94] on button "Cerveja" at bounding box center [439, 94] width 94 height 37
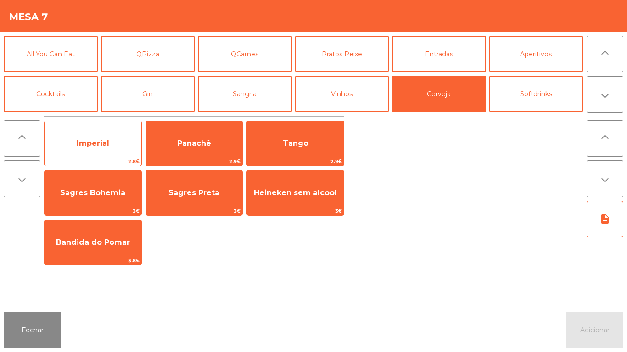
click at [85, 155] on span "Imperial" at bounding box center [93, 143] width 97 height 25
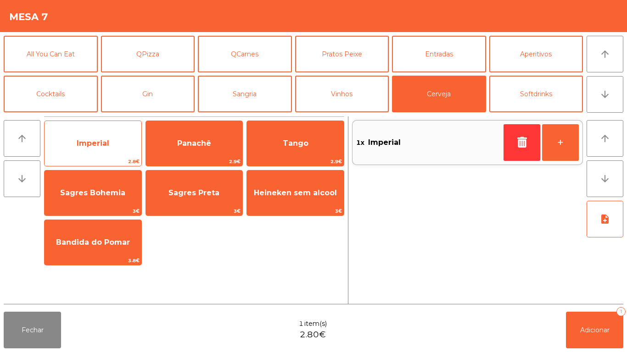
click at [89, 148] on span "Imperial" at bounding box center [93, 143] width 97 height 25
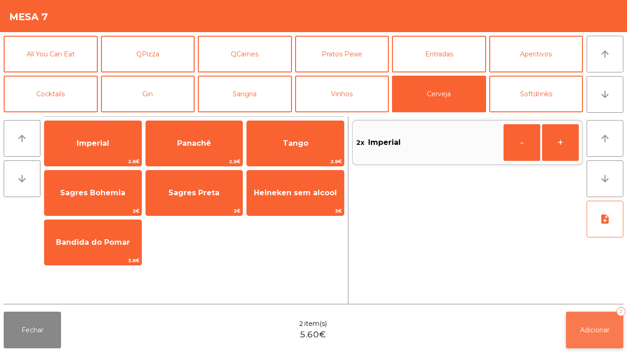
click at [582, 328] on span "Adicionar" at bounding box center [594, 330] width 29 height 8
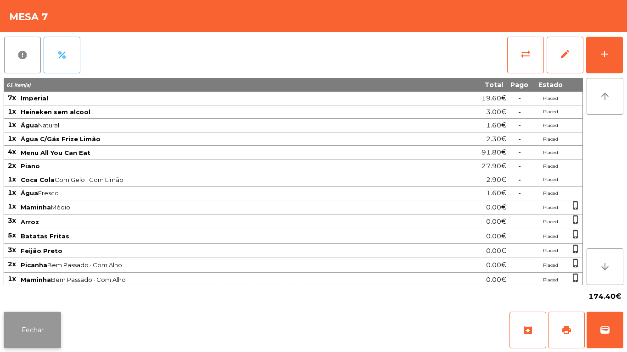
click at [42, 330] on button "Fechar" at bounding box center [32, 330] width 57 height 37
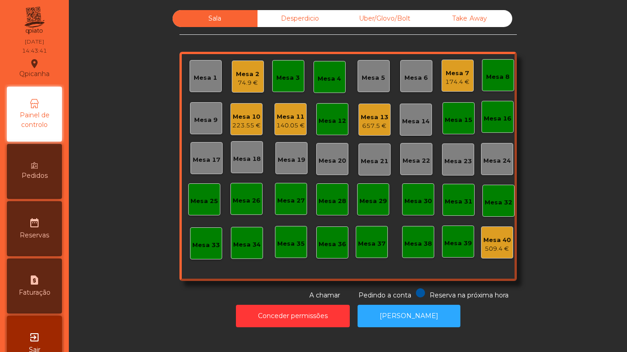
click at [250, 85] on div "74.9 €" at bounding box center [247, 82] width 23 height 9
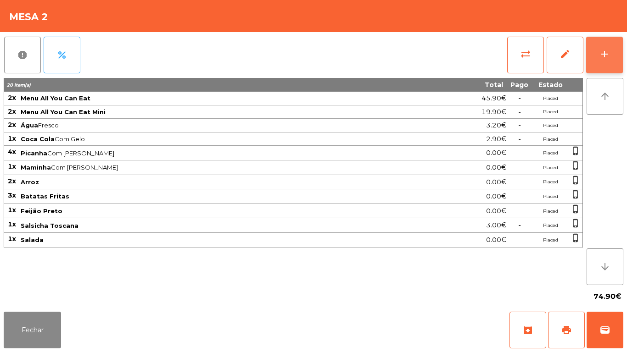
click at [607, 54] on div "add" at bounding box center [604, 54] width 11 height 11
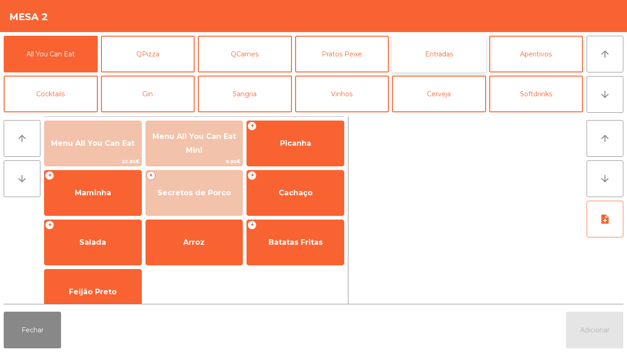
click at [445, 56] on button "Entradas" at bounding box center [439, 54] width 94 height 37
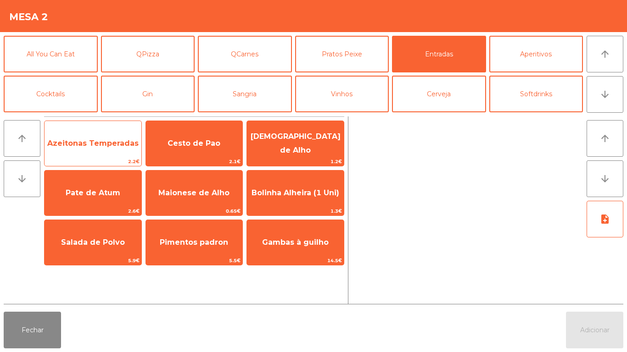
click at [111, 149] on span "Azeitonas Temperadas" at bounding box center [93, 143] width 97 height 25
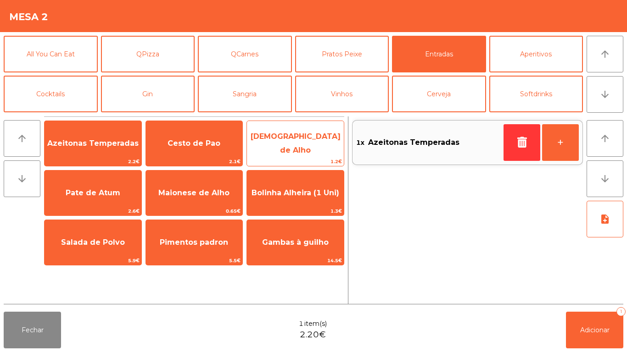
click at [304, 151] on span "[DEMOGRAPHIC_DATA] de Alho" at bounding box center [295, 143] width 97 height 39
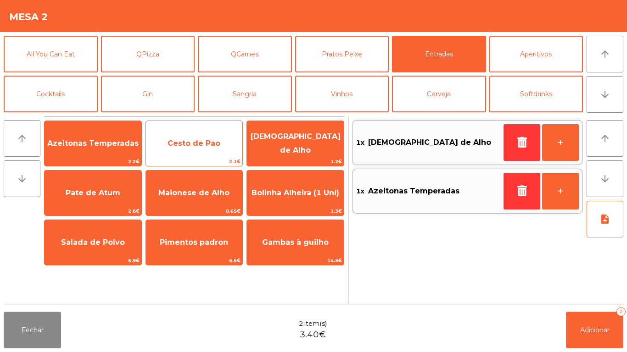
click at [189, 141] on span "Cesto de Pao" at bounding box center [193, 143] width 53 height 9
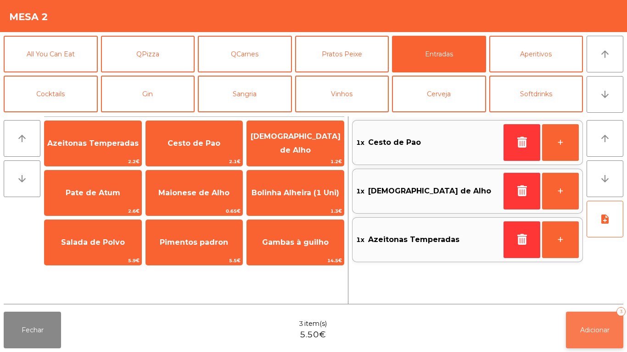
click at [592, 313] on button "Adicionar 3" at bounding box center [594, 330] width 57 height 37
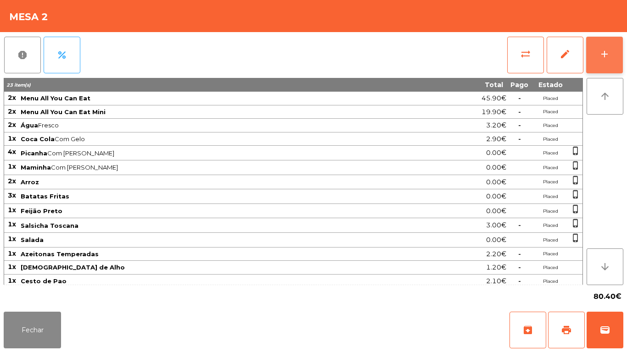
click at [589, 54] on button "add" at bounding box center [604, 55] width 37 height 37
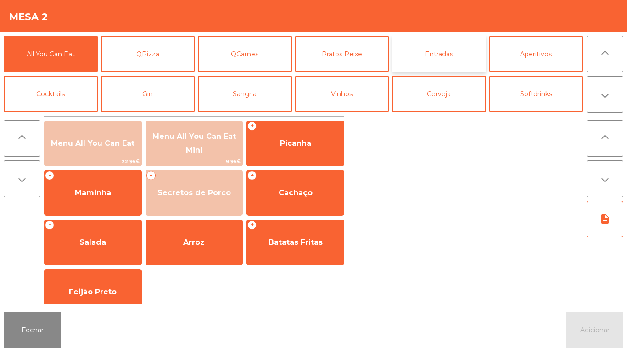
click at [442, 54] on button "Entradas" at bounding box center [439, 54] width 94 height 37
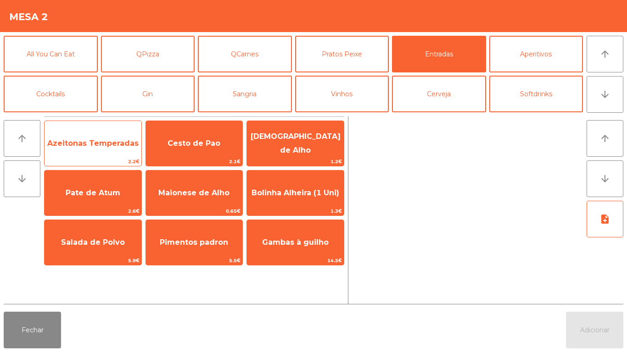
click at [105, 146] on span "Azeitonas Temperadas" at bounding box center [92, 143] width 91 height 9
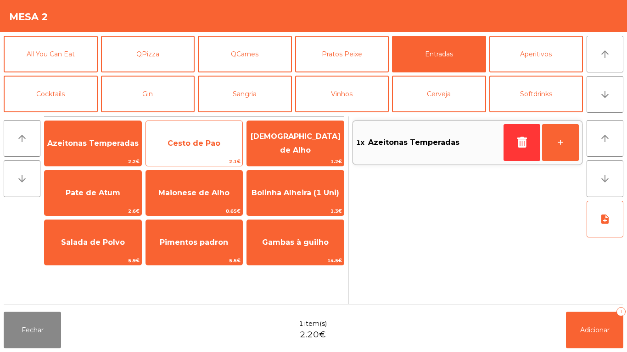
click at [185, 150] on span "Cesto de Pao" at bounding box center [194, 143] width 97 height 25
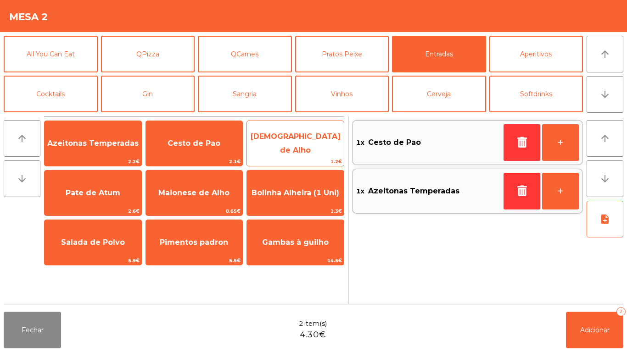
click at [306, 145] on span "[DEMOGRAPHIC_DATA] de Alho" at bounding box center [295, 143] width 90 height 22
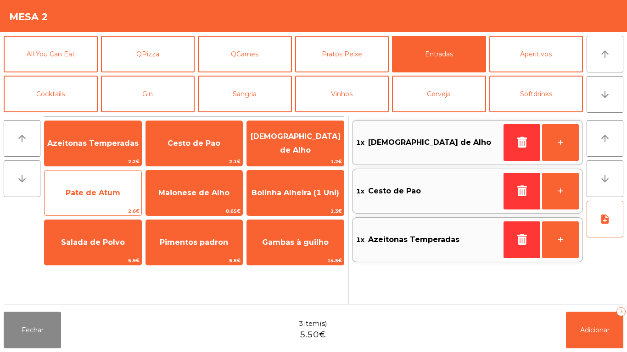
click at [107, 189] on span "Pate de Atum" at bounding box center [93, 193] width 55 height 9
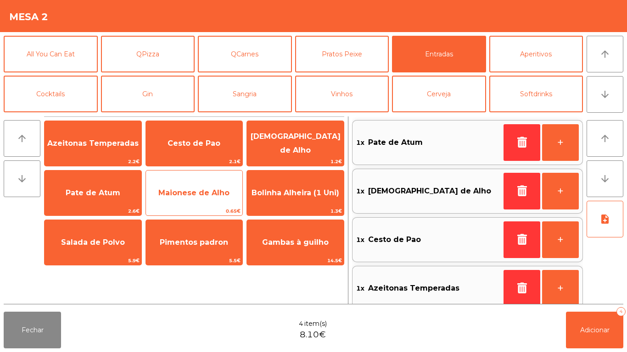
click at [212, 202] on span "Maionese de Alho" at bounding box center [194, 193] width 97 height 25
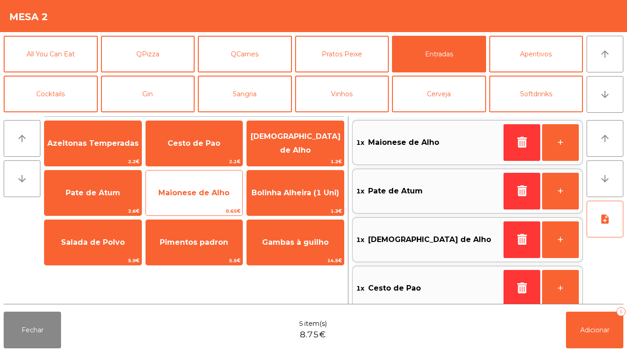
scroll to position [4, 0]
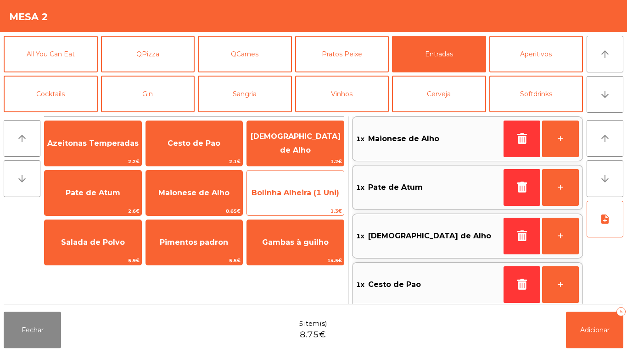
click at [317, 205] on span "Bolinha Alheira (1 Uni)" at bounding box center [295, 193] width 97 height 25
click at [326, 198] on span "Bolinha Alheira (1 Uni)" at bounding box center [295, 193] width 97 height 25
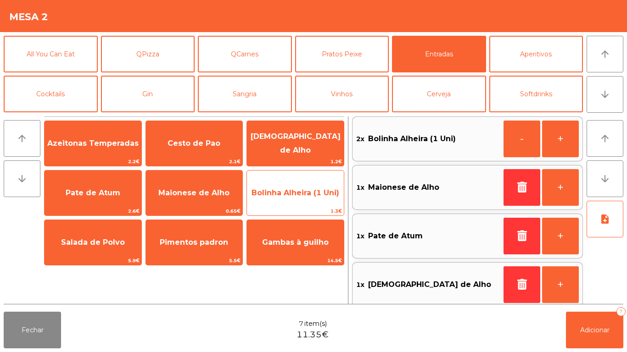
click at [320, 198] on span "Bolinha Alheira (1 Uni)" at bounding box center [295, 193] width 97 height 25
click at [326, 189] on span "Bolinha Alheira (1 Uni)" at bounding box center [295, 193] width 88 height 9
click at [300, 185] on span "Bolinha Alheira (1 Uni)" at bounding box center [295, 193] width 97 height 25
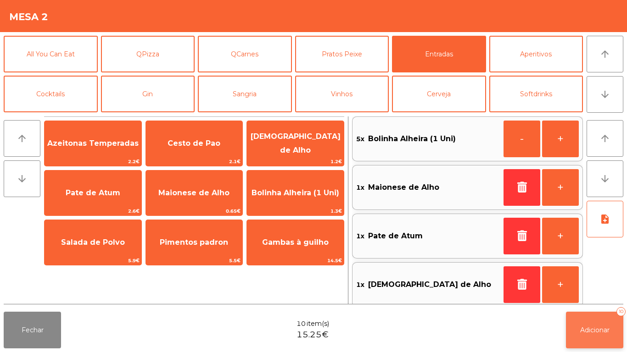
click at [581, 329] on span "Adicionar" at bounding box center [594, 330] width 29 height 8
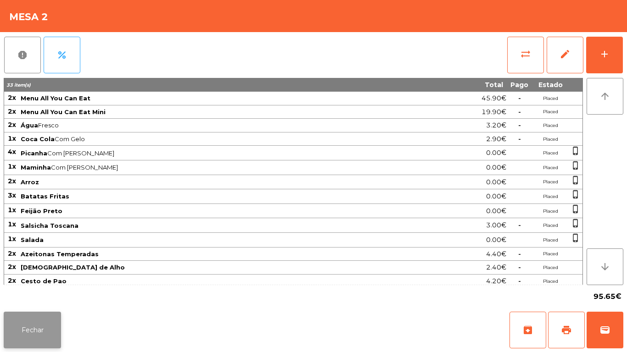
click at [45, 328] on button "Fechar" at bounding box center [32, 330] width 57 height 37
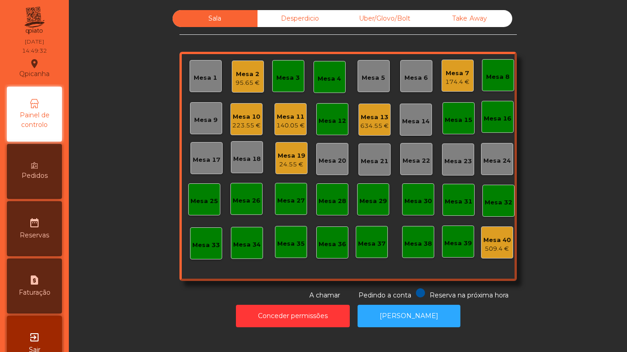
click at [381, 119] on div "Mesa 13" at bounding box center [374, 117] width 28 height 9
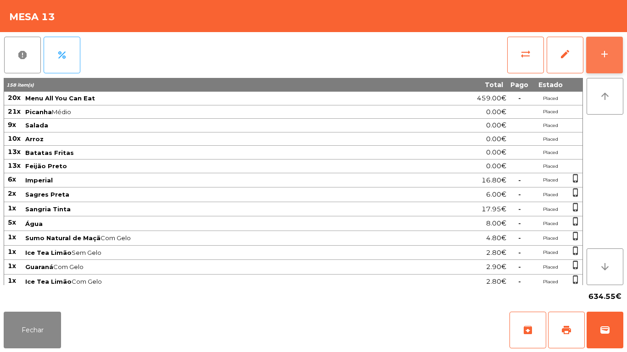
click at [600, 59] on div "add" at bounding box center [604, 54] width 11 height 11
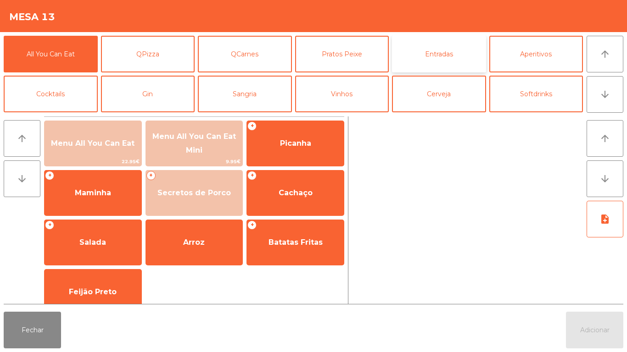
click at [447, 65] on button "Entradas" at bounding box center [439, 54] width 94 height 37
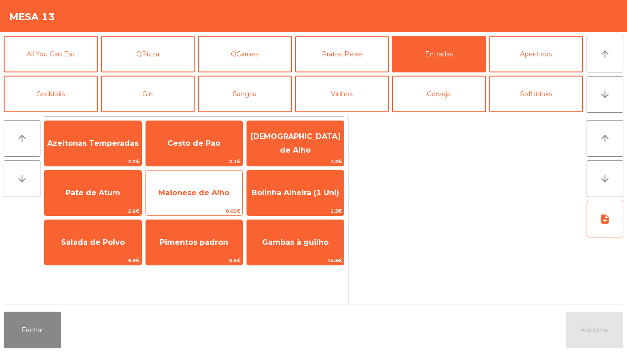
click at [219, 202] on span "Maionese de Alho" at bounding box center [194, 193] width 97 height 25
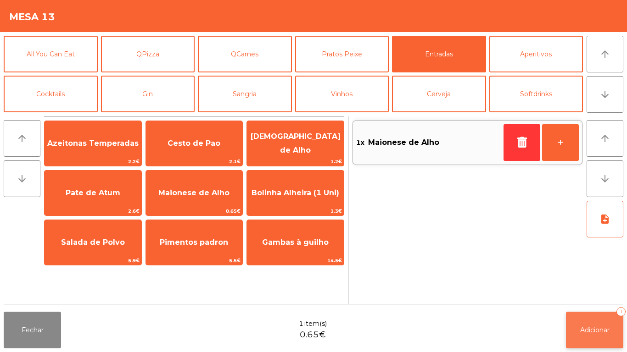
click at [587, 319] on button "Adicionar 1" at bounding box center [594, 330] width 57 height 37
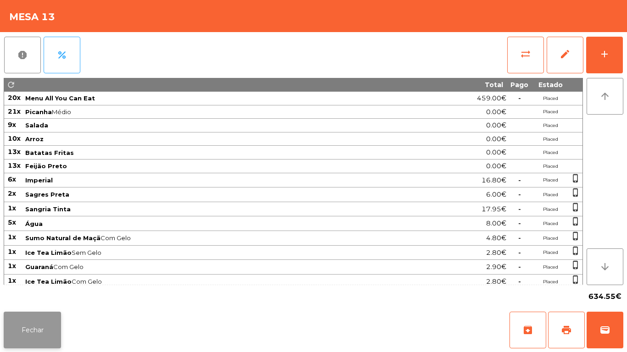
click at [38, 321] on button "Fechar" at bounding box center [32, 330] width 57 height 37
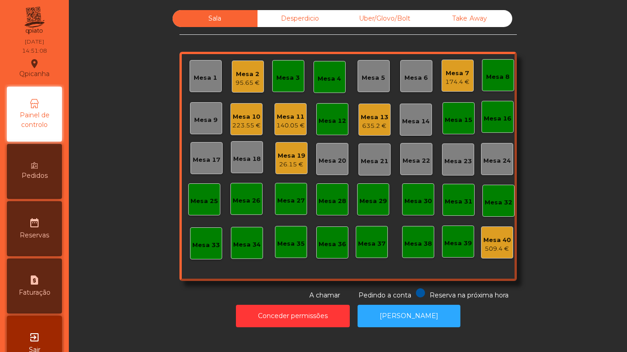
click at [204, 79] on div "Mesa 1" at bounding box center [205, 77] width 23 height 9
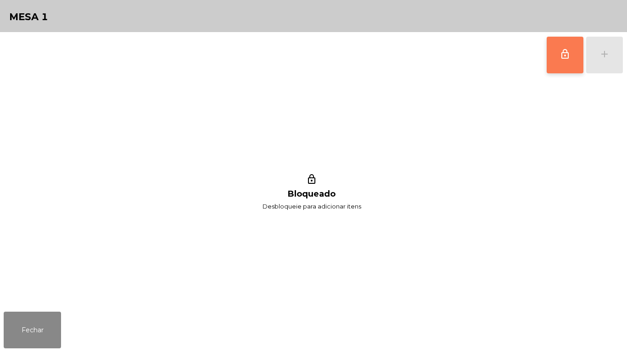
click at [582, 68] on button "lock_outline" at bounding box center [564, 55] width 37 height 37
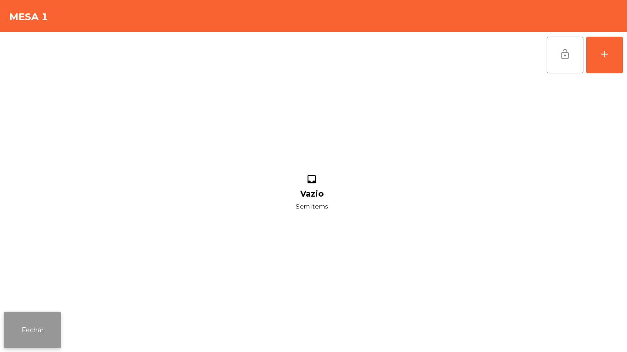
click at [35, 315] on button "Fechar" at bounding box center [32, 330] width 57 height 37
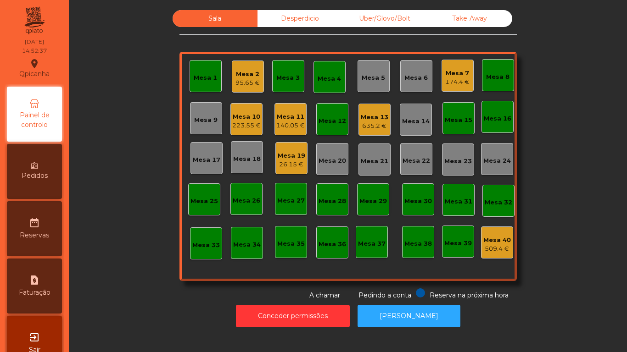
click at [204, 77] on div "Mesa 1" at bounding box center [205, 77] width 23 height 9
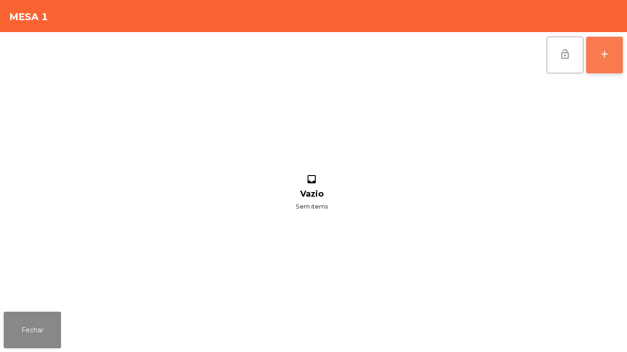
click at [603, 61] on button "add" at bounding box center [604, 55] width 37 height 37
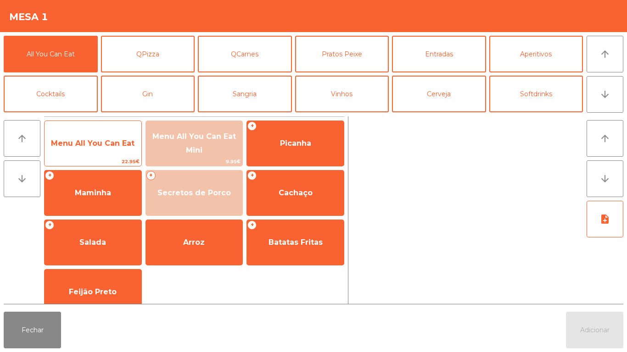
click at [126, 133] on span "Menu All You Can Eat" at bounding box center [93, 143] width 97 height 25
click at [121, 136] on span "Menu All You Can Eat" at bounding box center [93, 143] width 97 height 25
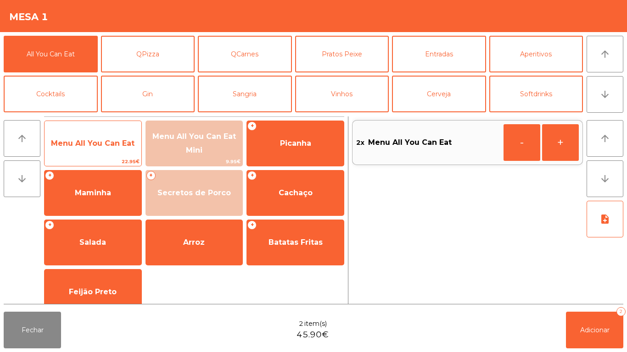
click at [122, 134] on span "Menu All You Can Eat" at bounding box center [93, 143] width 97 height 25
click at [119, 134] on span "Menu All You Can Eat" at bounding box center [93, 143] width 97 height 25
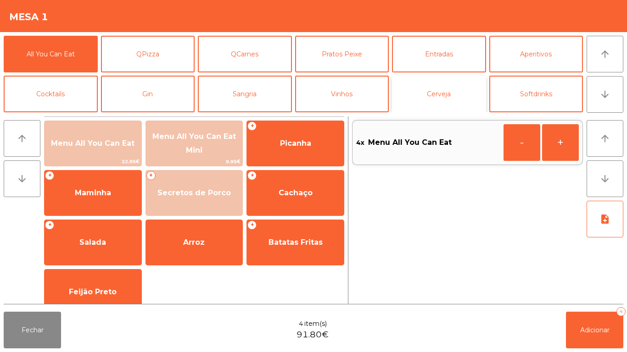
click at [446, 99] on button "Cerveja" at bounding box center [439, 94] width 94 height 37
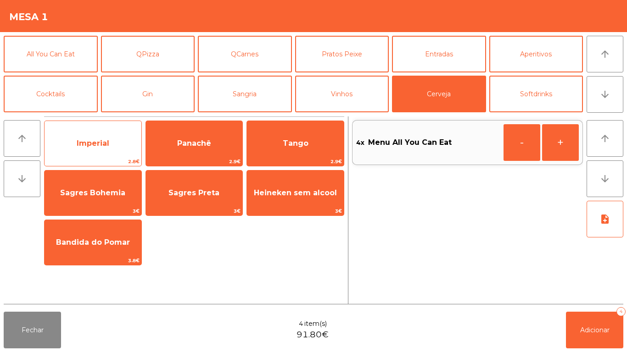
click at [105, 141] on span "Imperial" at bounding box center [93, 143] width 33 height 9
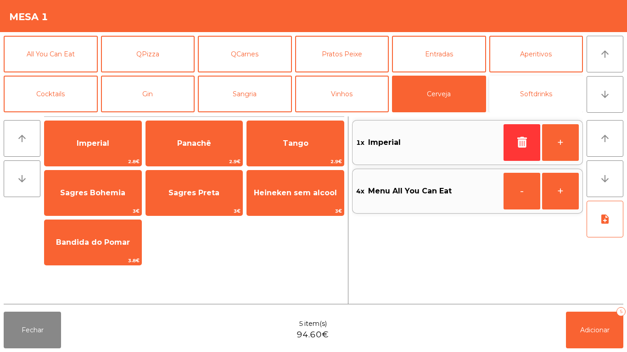
click at [525, 89] on button "Softdrinks" at bounding box center [536, 94] width 94 height 37
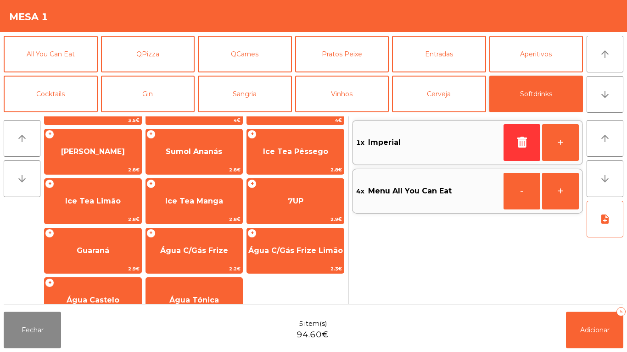
scroll to position [140, 0]
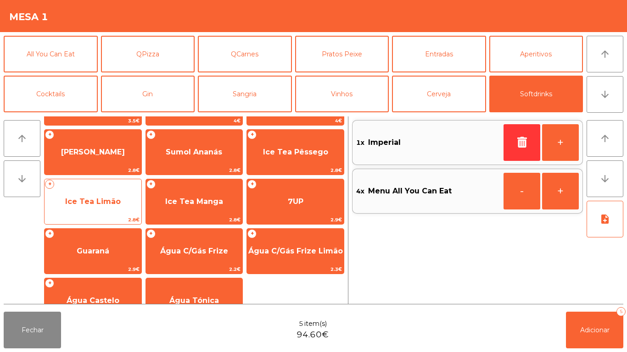
click at [111, 198] on span "Ice Tea Limão" at bounding box center [93, 201] width 56 height 9
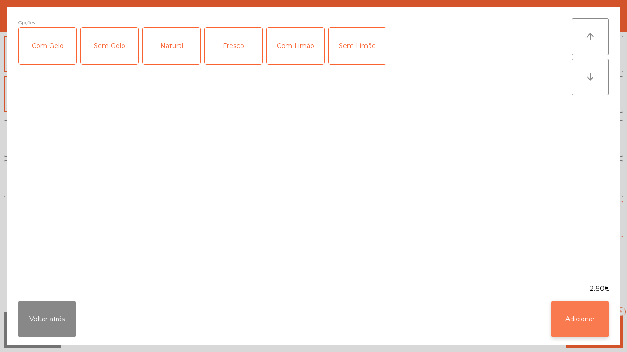
click at [576, 323] on button "Adicionar" at bounding box center [579, 319] width 57 height 37
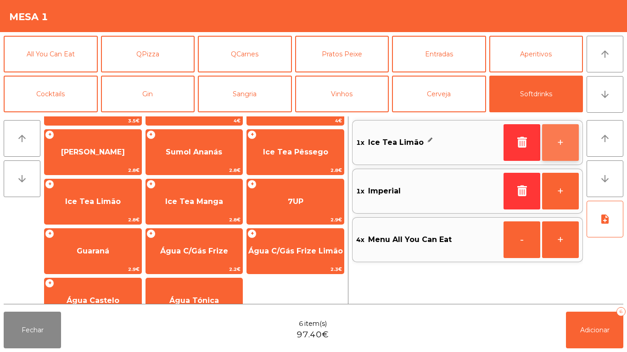
click at [559, 139] on button "+" at bounding box center [560, 142] width 37 height 37
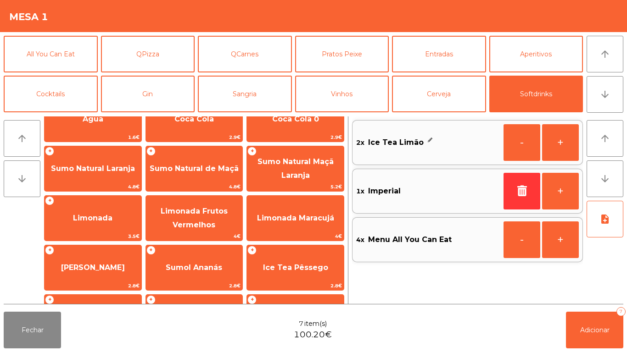
scroll to position [0, 0]
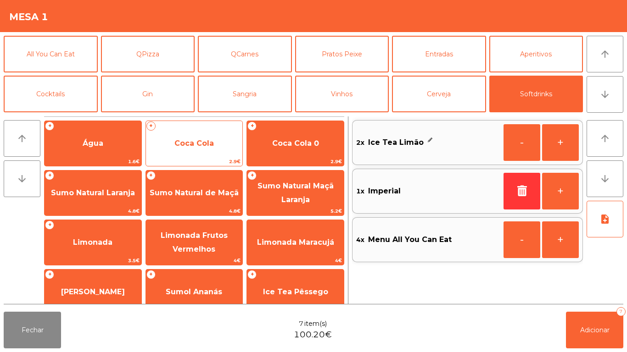
click at [208, 137] on span "Coca Cola" at bounding box center [194, 143] width 97 height 25
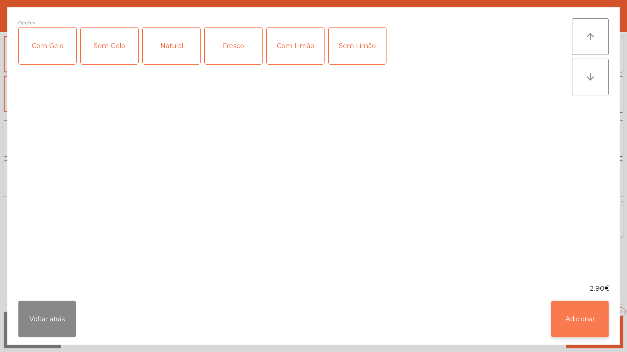
click at [577, 314] on button "Adicionar" at bounding box center [579, 319] width 57 height 37
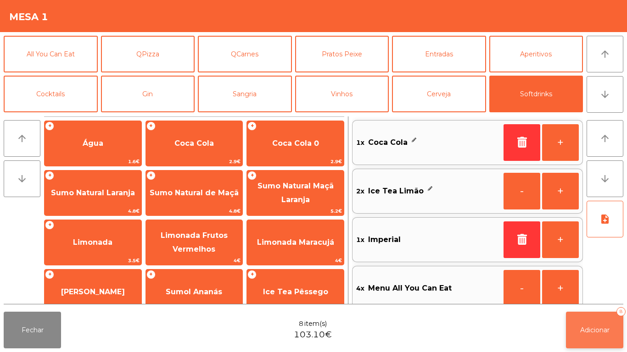
click at [607, 325] on button "Adicionar 8" at bounding box center [594, 330] width 57 height 37
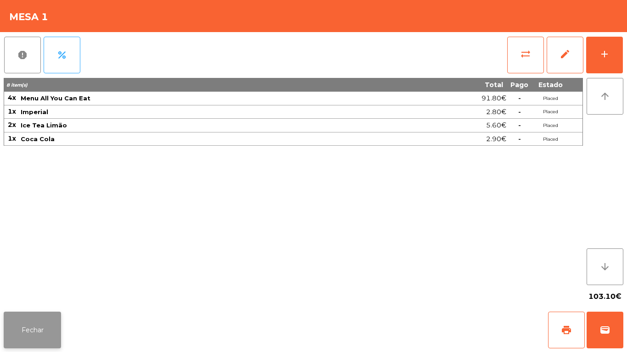
click at [36, 316] on button "Fechar" at bounding box center [32, 330] width 57 height 37
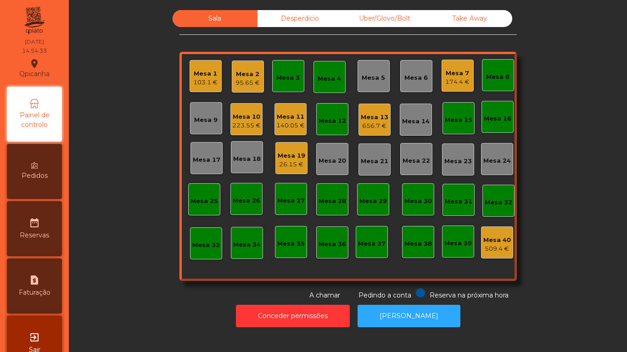
click at [471, 17] on div "Take Away" at bounding box center [469, 18] width 85 height 17
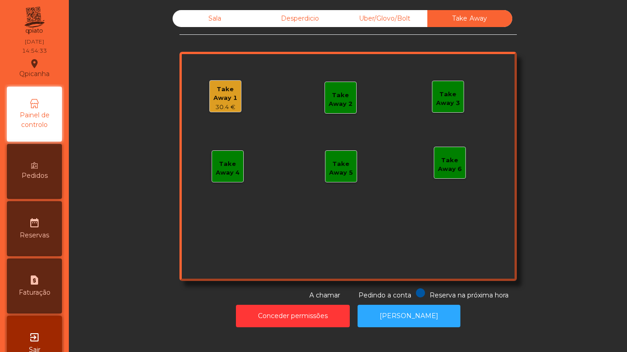
click at [228, 108] on div "30.4 €" at bounding box center [225, 107] width 31 height 9
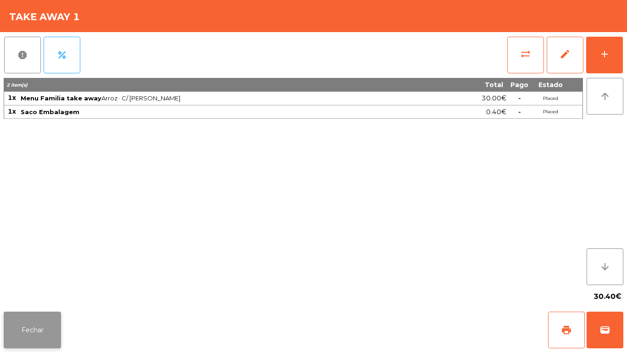
click at [36, 331] on button "Fechar" at bounding box center [32, 330] width 57 height 37
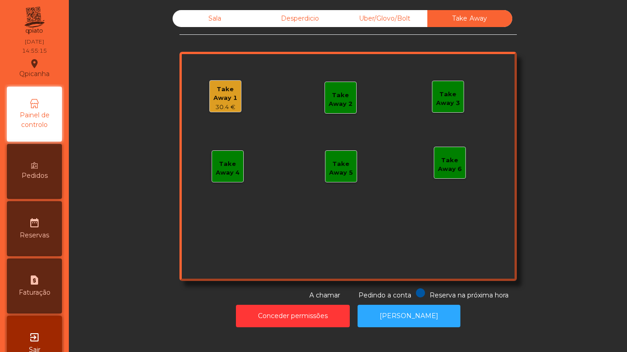
click at [228, 99] on div "Take Away 1" at bounding box center [225, 94] width 31 height 18
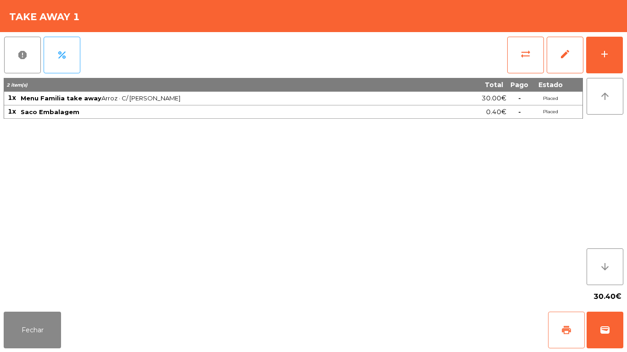
click at [563, 330] on span "print" at bounding box center [566, 330] width 11 height 11
click at [39, 323] on button "Fechar" at bounding box center [32, 330] width 57 height 37
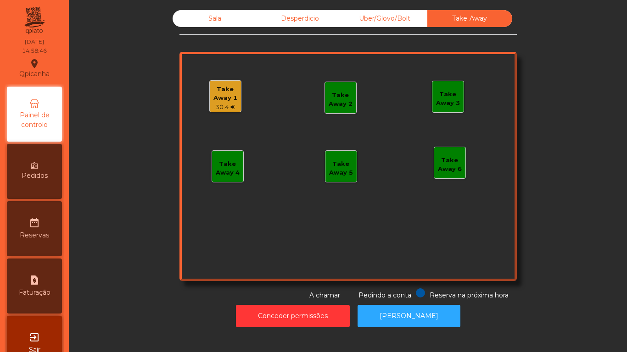
click at [222, 27] on div "Sala" at bounding box center [215, 18] width 85 height 17
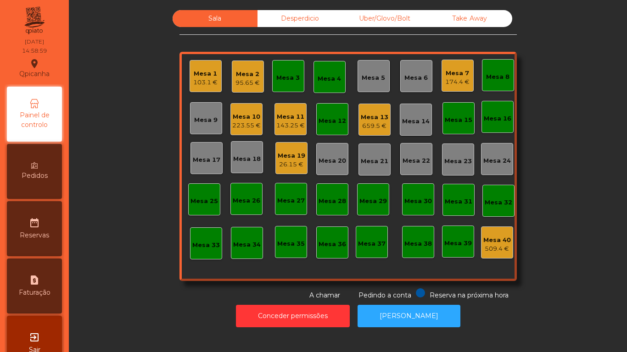
click at [293, 122] on div "143.25 €" at bounding box center [290, 125] width 28 height 9
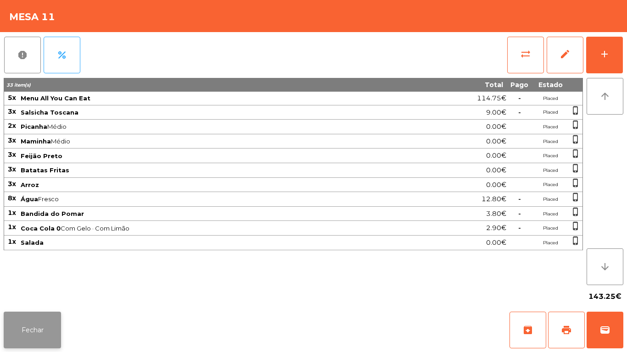
click at [58, 315] on button "Fechar" at bounding box center [32, 330] width 57 height 37
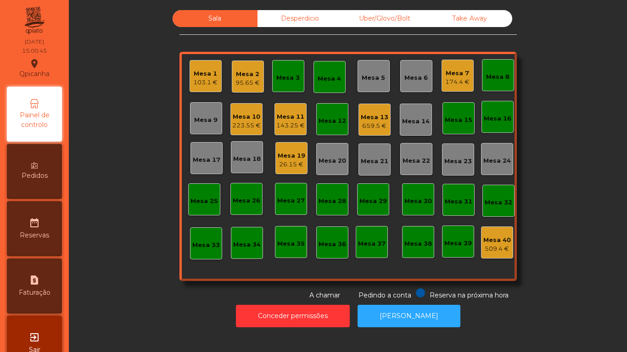
click at [290, 121] on div "143.25 €" at bounding box center [290, 125] width 28 height 9
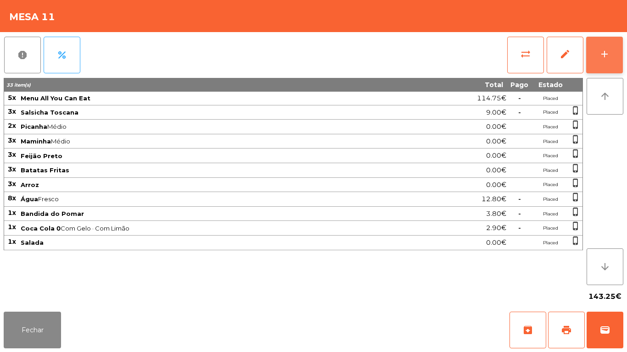
click at [600, 64] on button "add" at bounding box center [604, 55] width 37 height 37
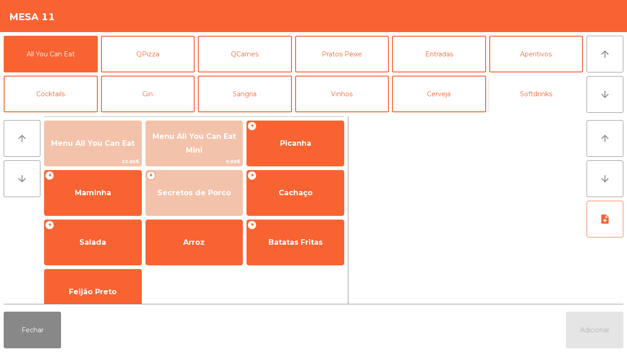
click at [515, 102] on button "Softdrinks" at bounding box center [536, 94] width 94 height 37
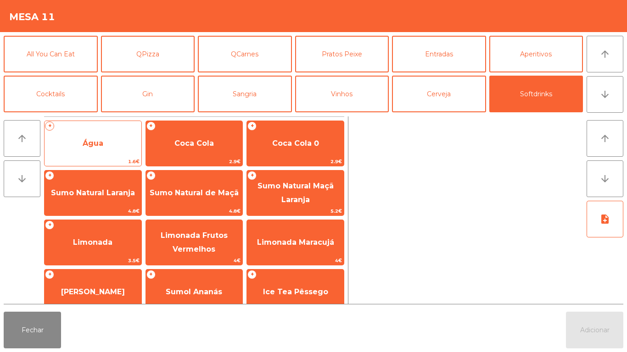
click at [91, 145] on span "Água" at bounding box center [93, 143] width 21 height 9
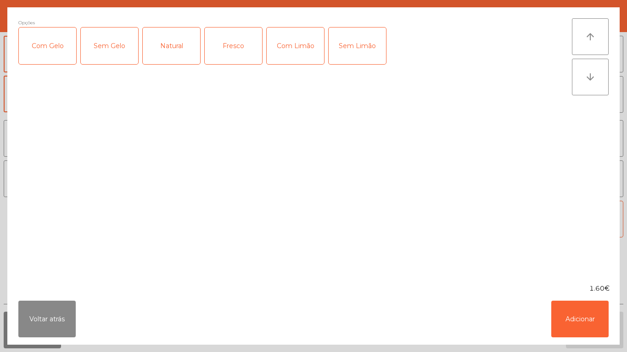
click at [232, 57] on div "Fresco" at bounding box center [233, 46] width 57 height 37
click at [566, 311] on button "Adicionar" at bounding box center [579, 319] width 57 height 37
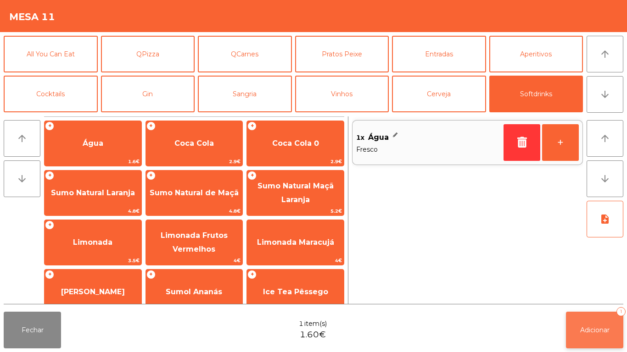
click at [588, 323] on button "Adicionar 1" at bounding box center [594, 330] width 57 height 37
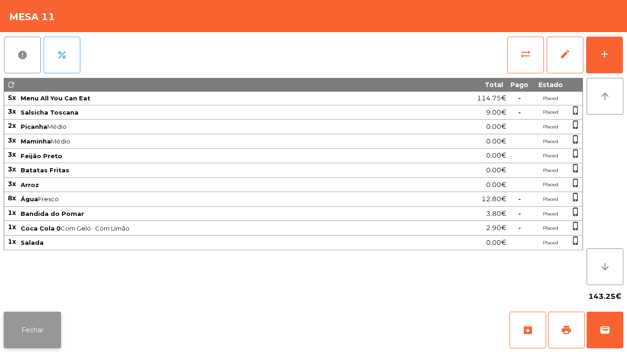
click at [45, 325] on button "Fechar" at bounding box center [32, 330] width 57 height 37
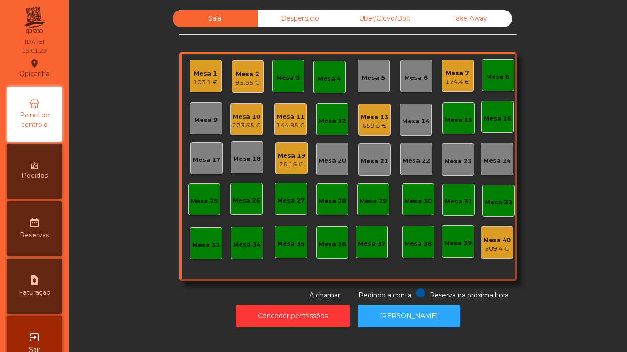
click at [291, 82] on div "Mesa 3" at bounding box center [287, 77] width 23 height 9
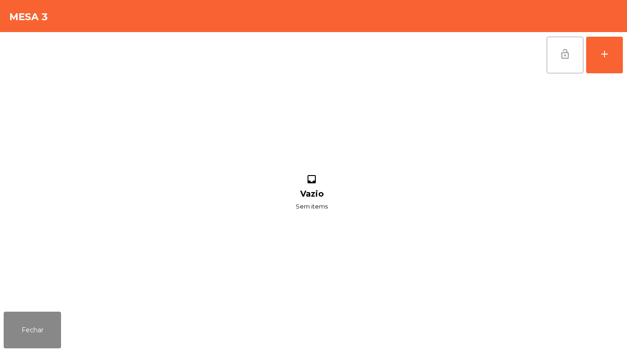
click at [563, 60] on button "lock_open" at bounding box center [564, 55] width 37 height 37
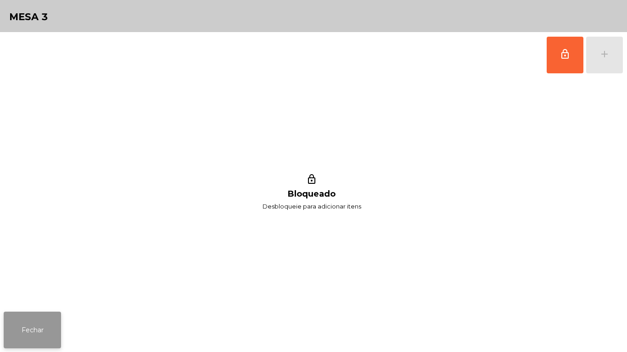
click at [44, 328] on button "Fechar" at bounding box center [32, 330] width 57 height 37
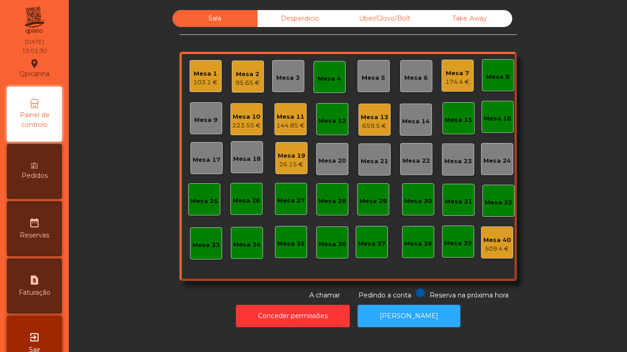
click at [334, 91] on div "Mesa 4" at bounding box center [329, 77] width 32 height 32
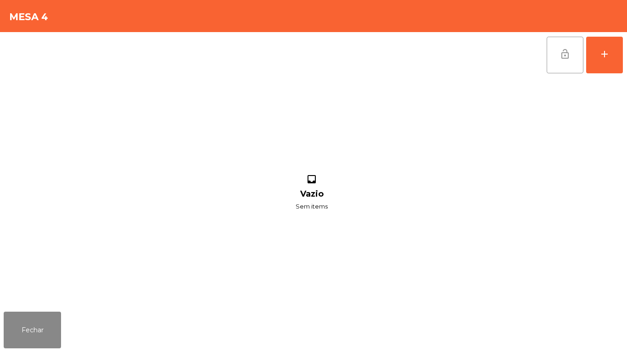
click at [557, 63] on button "lock_open" at bounding box center [564, 55] width 37 height 37
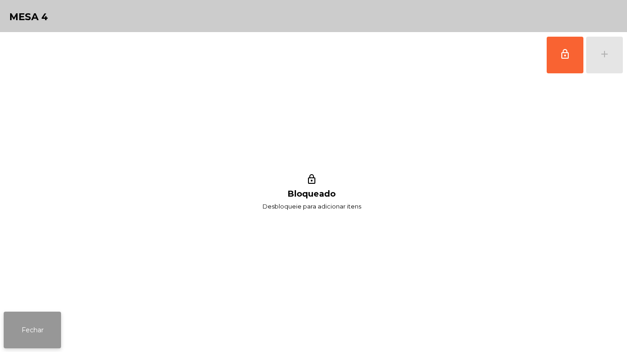
click at [41, 337] on button "Fechar" at bounding box center [32, 330] width 57 height 37
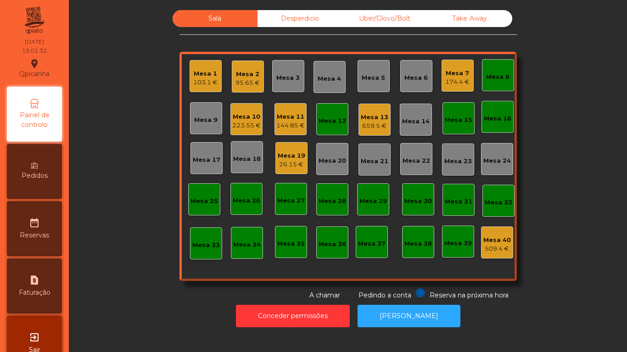
click at [332, 129] on div "Mesa 12" at bounding box center [332, 119] width 32 height 32
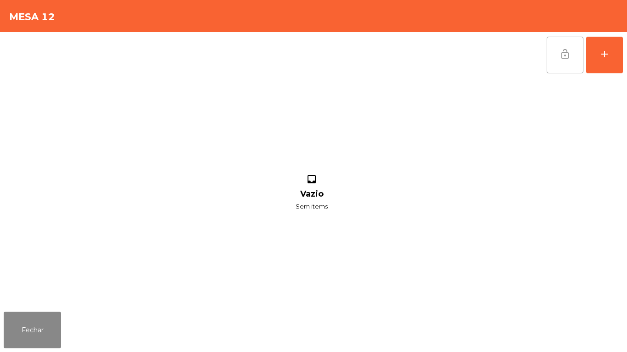
click at [564, 63] on button "lock_open" at bounding box center [564, 55] width 37 height 37
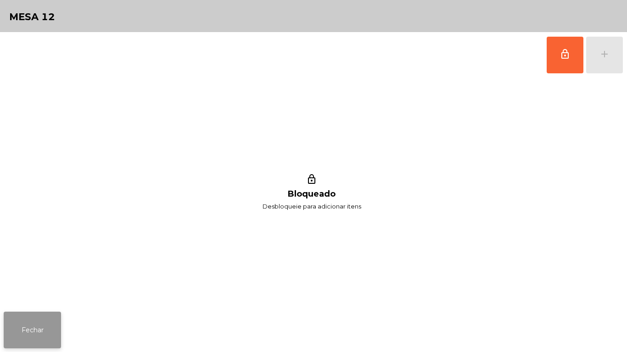
click at [48, 324] on button "Fechar" at bounding box center [32, 330] width 57 height 37
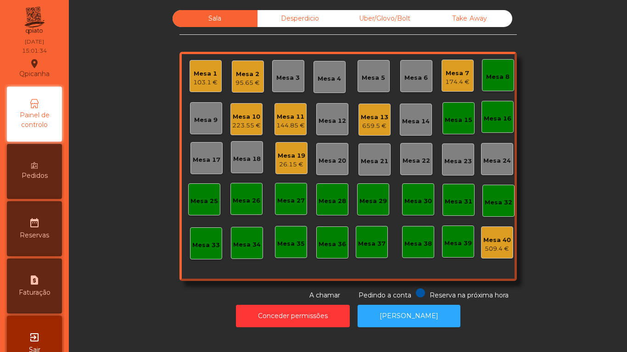
click at [494, 76] on div "Mesa 8" at bounding box center [497, 76] width 23 height 9
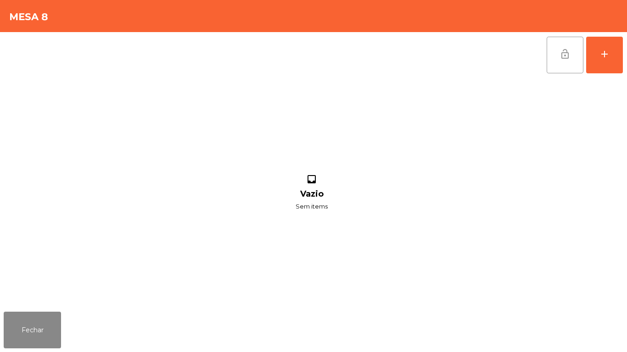
click at [560, 60] on button "lock_open" at bounding box center [564, 55] width 37 height 37
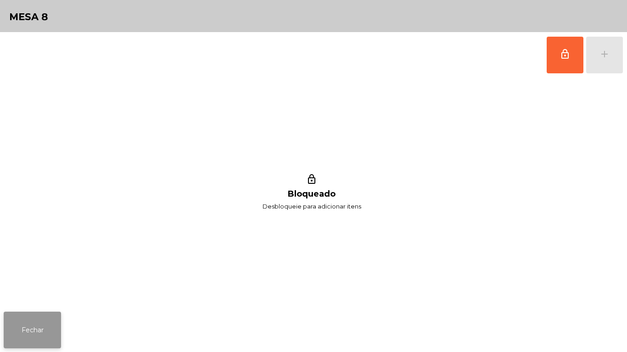
click at [50, 329] on button "Fechar" at bounding box center [32, 330] width 57 height 37
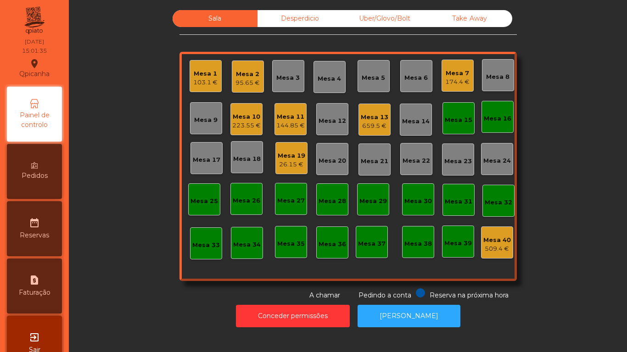
click at [453, 130] on div "Mesa 15" at bounding box center [458, 118] width 32 height 32
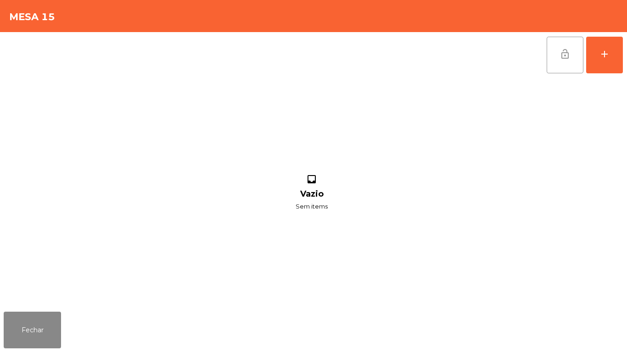
click at [561, 66] on button "lock_open" at bounding box center [564, 55] width 37 height 37
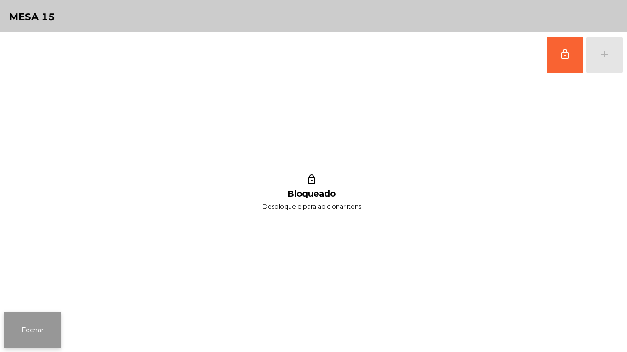
click at [53, 327] on button "Fechar" at bounding box center [32, 330] width 57 height 37
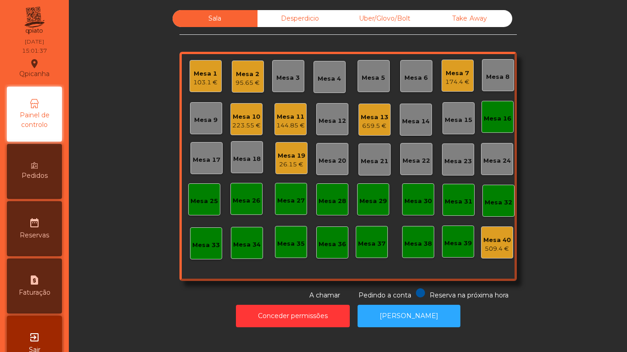
click at [495, 127] on div "Mesa 16" at bounding box center [497, 117] width 32 height 32
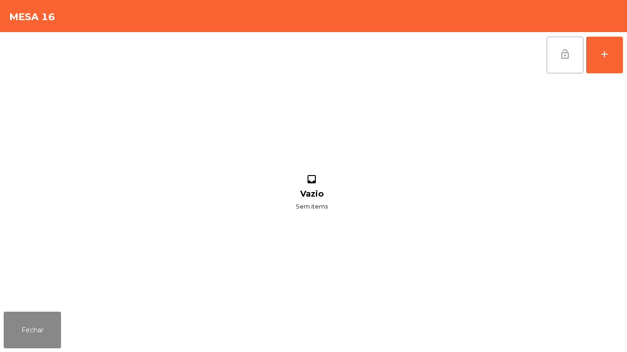
click at [566, 63] on button "lock_open" at bounding box center [564, 55] width 37 height 37
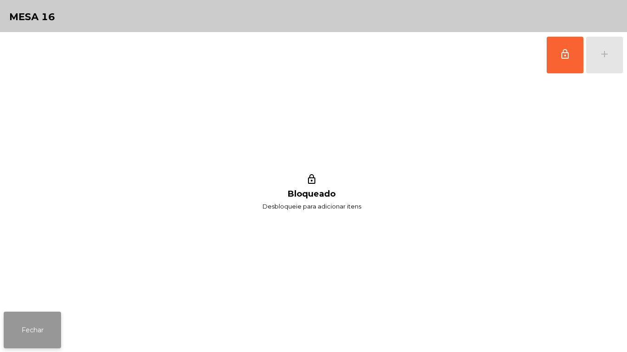
click at [45, 326] on button "Fechar" at bounding box center [32, 330] width 57 height 37
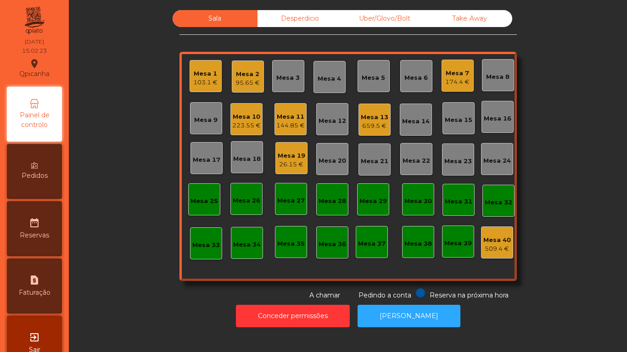
click at [365, 123] on div "659.5 €" at bounding box center [375, 126] width 28 height 9
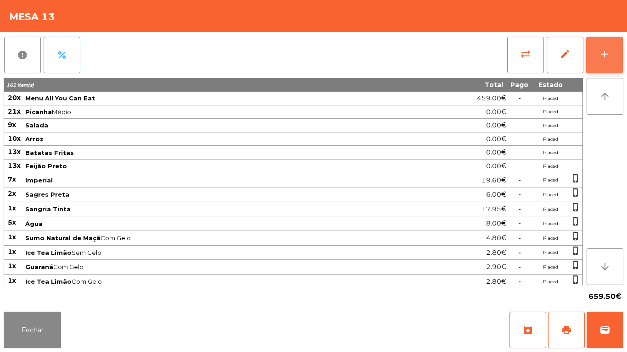
click at [598, 42] on button "add" at bounding box center [604, 55] width 37 height 37
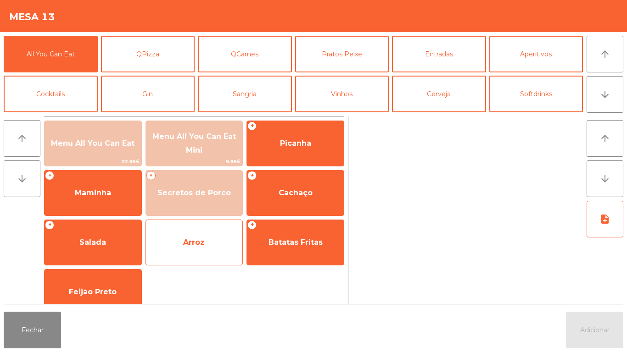
click at [204, 248] on span "Arroz" at bounding box center [194, 242] width 97 height 25
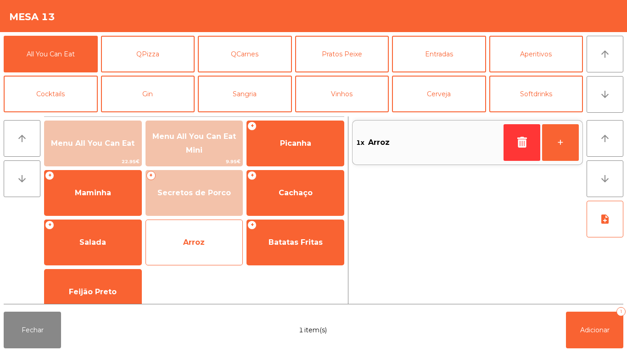
click at [201, 251] on span "Arroz" at bounding box center [194, 242] width 97 height 25
click at [205, 251] on span "Arroz" at bounding box center [194, 242] width 97 height 25
click at [205, 246] on span "Arroz" at bounding box center [194, 242] width 97 height 25
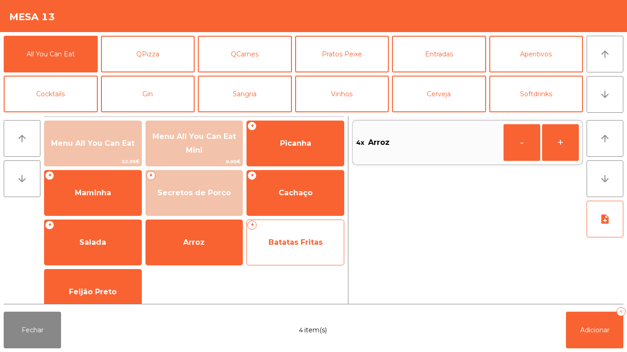
click at [306, 243] on span "Batatas Fritas" at bounding box center [295, 242] width 54 height 9
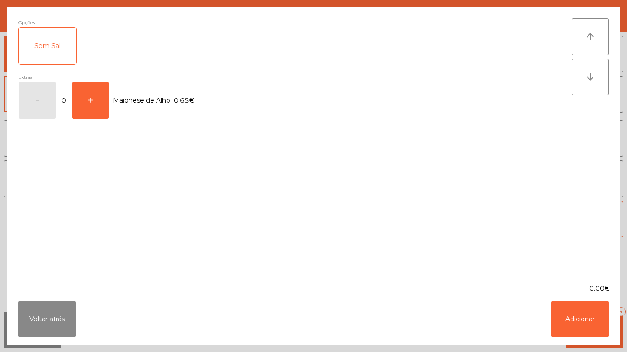
click at [305, 244] on div "Opções Sem Sal Extras - 0 + Maionese de Alho 0.65€" at bounding box center [294, 145] width 553 height 255
click at [307, 246] on div "Opções Sem Sal Extras - 0 + Maionese de Alho 0.65€" at bounding box center [294, 145] width 553 height 255
click at [589, 328] on button "Adicionar" at bounding box center [579, 319] width 57 height 37
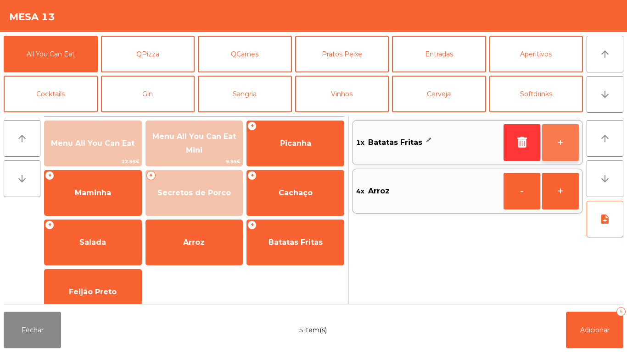
click at [558, 139] on button "+" at bounding box center [560, 142] width 37 height 37
click at [561, 144] on button "+" at bounding box center [560, 142] width 37 height 37
click at [560, 143] on button "+" at bounding box center [560, 142] width 37 height 37
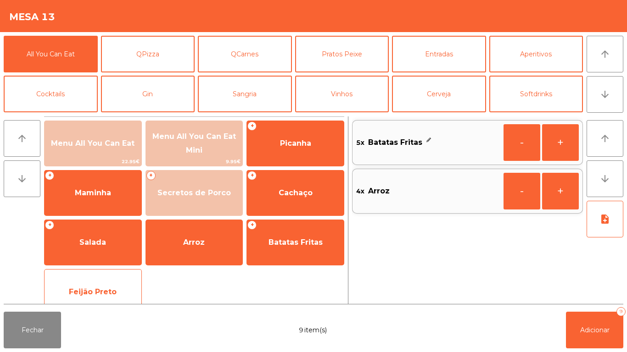
click at [129, 286] on span "Feijão Preto" at bounding box center [93, 292] width 97 height 25
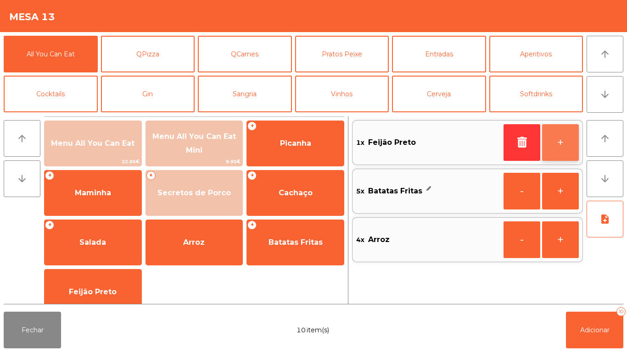
click at [563, 143] on button "+" at bounding box center [560, 142] width 37 height 37
click at [561, 153] on button "+" at bounding box center [560, 142] width 37 height 37
click at [569, 145] on button "+" at bounding box center [560, 142] width 37 height 37
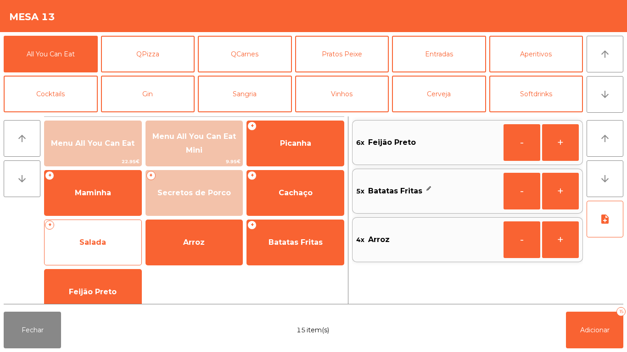
click at [101, 248] on span "Salada" at bounding box center [93, 242] width 97 height 25
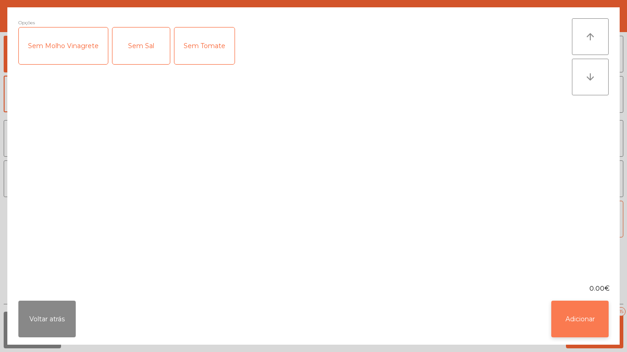
click at [594, 325] on button "Adicionar" at bounding box center [579, 319] width 57 height 37
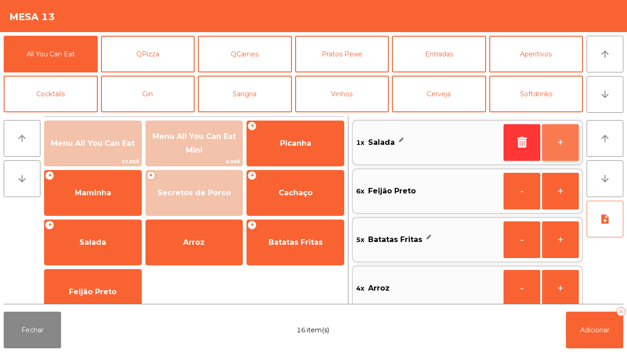
click at [556, 138] on button "+" at bounding box center [560, 142] width 37 height 37
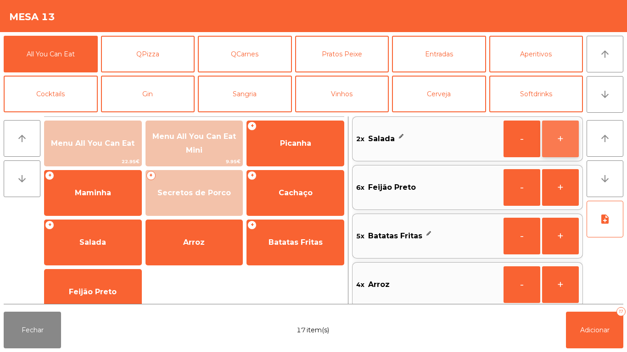
click at [557, 146] on button "+" at bounding box center [560, 139] width 37 height 37
click at [566, 139] on button "+" at bounding box center [560, 139] width 37 height 37
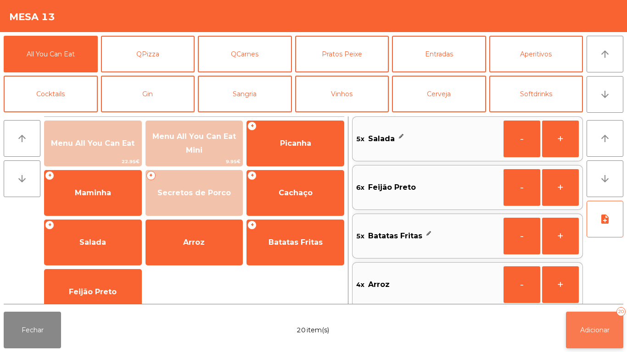
click at [593, 329] on span "Adicionar" at bounding box center [594, 330] width 29 height 8
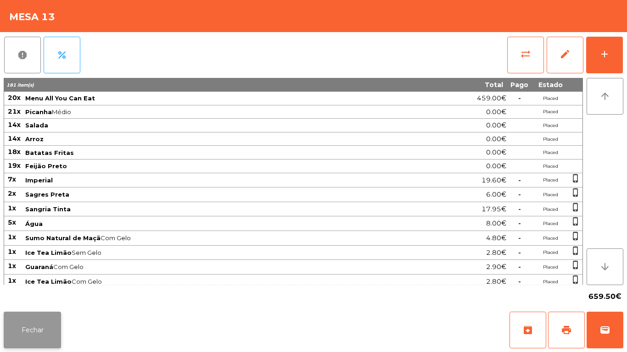
click at [34, 312] on button "Fechar" at bounding box center [32, 330] width 57 height 37
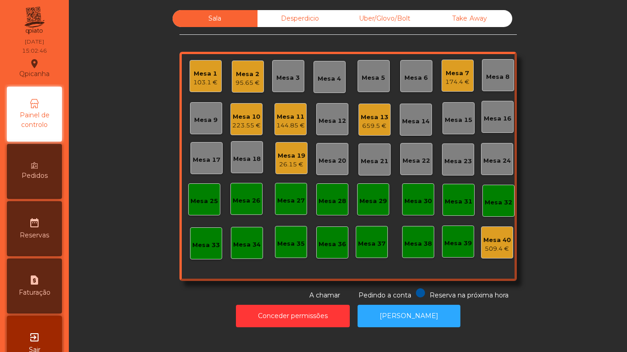
click at [202, 73] on div "Mesa 1" at bounding box center [205, 73] width 24 height 9
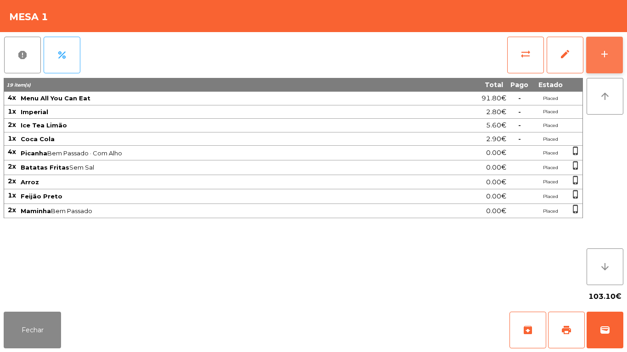
click at [601, 55] on div "add" at bounding box center [604, 54] width 11 height 11
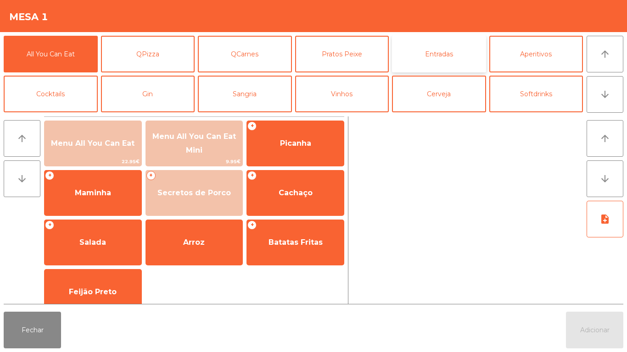
click at [452, 60] on button "Entradas" at bounding box center [439, 54] width 94 height 37
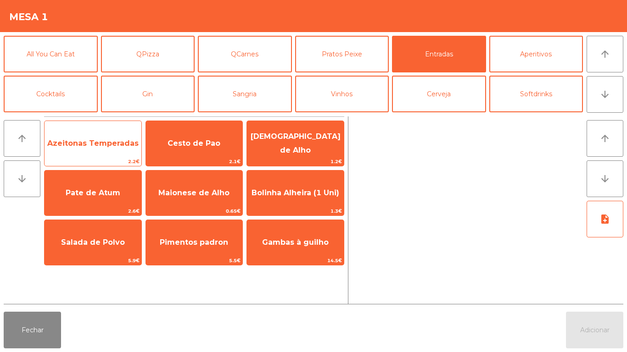
click at [101, 163] on span "2.2€" at bounding box center [93, 161] width 97 height 9
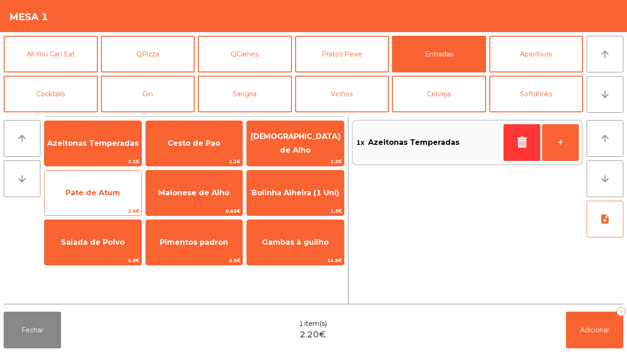
click at [100, 194] on span "Pate de Atum" at bounding box center [93, 193] width 55 height 9
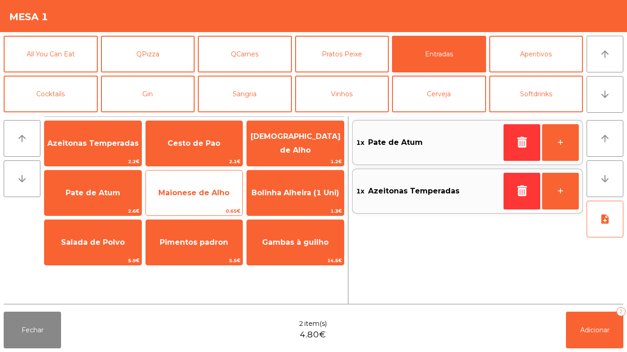
click at [199, 189] on span "Maionese de Alho" at bounding box center [193, 193] width 71 height 9
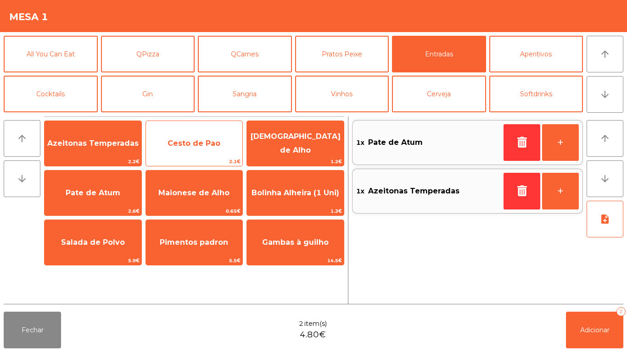
click at [210, 149] on span "Cesto de Pao" at bounding box center [194, 143] width 97 height 25
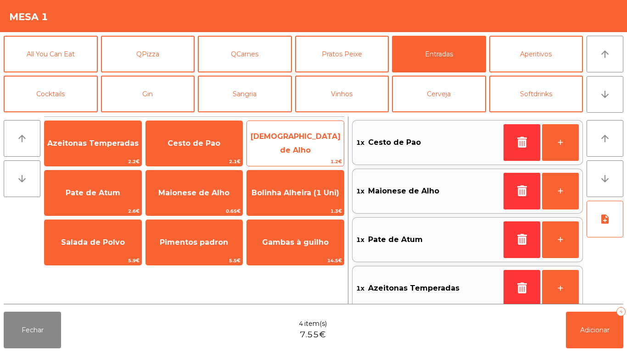
click at [304, 156] on div "Manteiga de Alho 1.2€" at bounding box center [295, 144] width 98 height 46
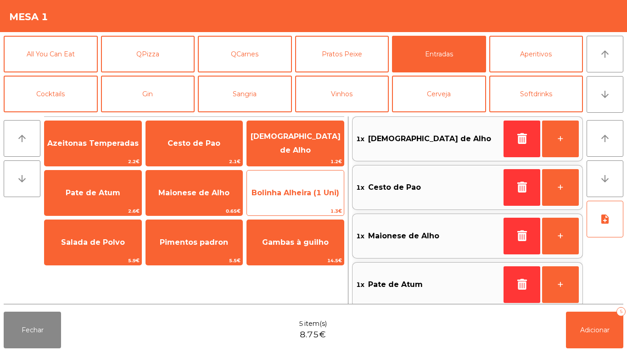
click at [312, 195] on span "Bolinha Alheira (1 Uni)" at bounding box center [295, 193] width 88 height 9
click at [312, 199] on span "Bolinha Alheira (1 Uni)" at bounding box center [295, 193] width 97 height 25
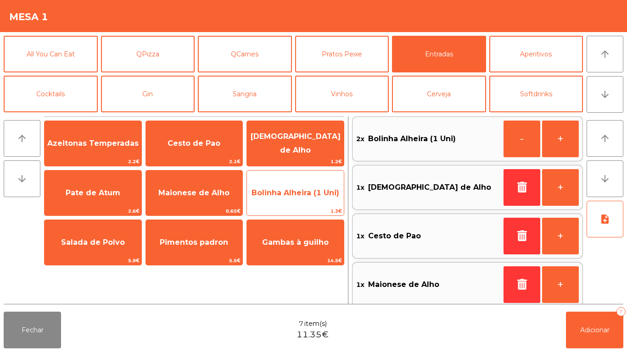
click at [316, 200] on span "Bolinha Alheira (1 Uni)" at bounding box center [295, 193] width 97 height 25
click at [319, 200] on span "Bolinha Alheira (1 Uni)" at bounding box center [295, 193] width 97 height 25
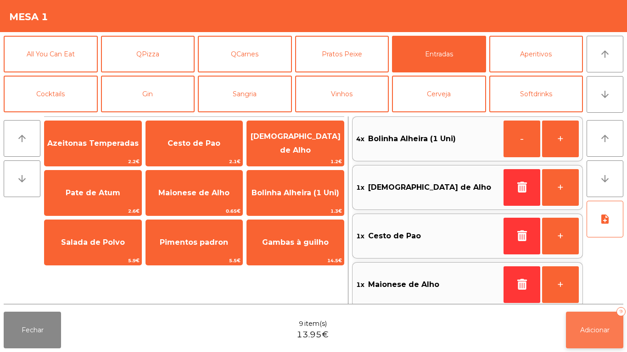
click at [601, 327] on span "Adicionar" at bounding box center [594, 330] width 29 height 8
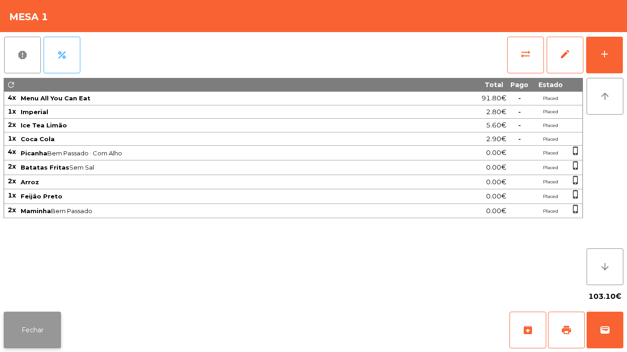
click at [48, 321] on button "Fechar" at bounding box center [32, 330] width 57 height 37
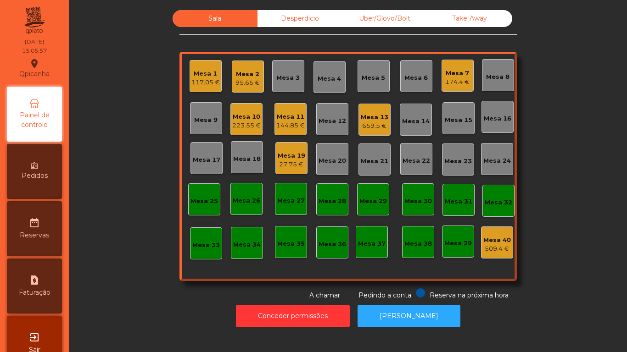
click at [275, 155] on div "Mesa 19 27.75 €" at bounding box center [291, 158] width 32 height 32
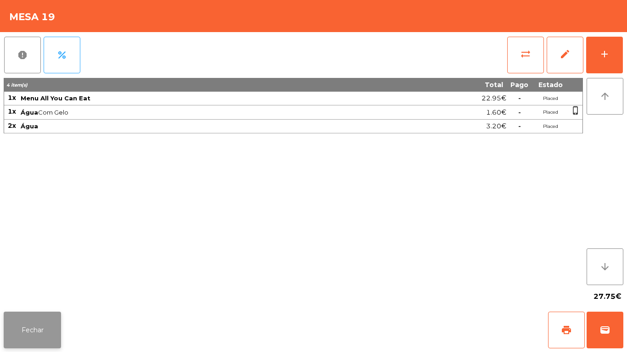
click at [53, 319] on button "Fechar" at bounding box center [32, 330] width 57 height 37
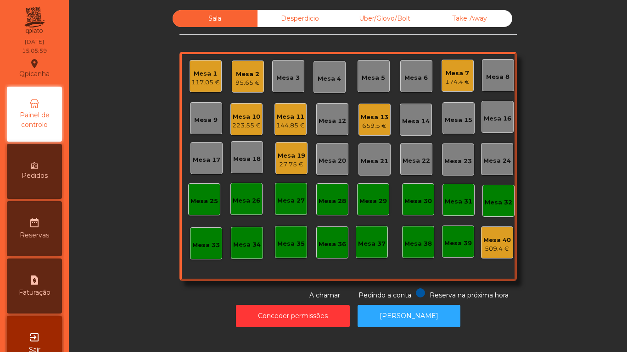
click at [287, 164] on div "27.75 €" at bounding box center [292, 164] width 28 height 9
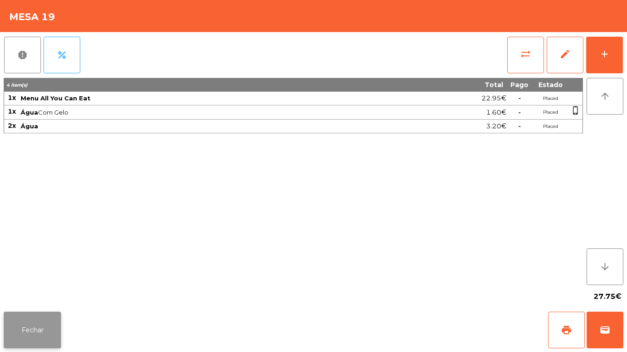
click at [52, 329] on button "Fechar" at bounding box center [32, 330] width 57 height 37
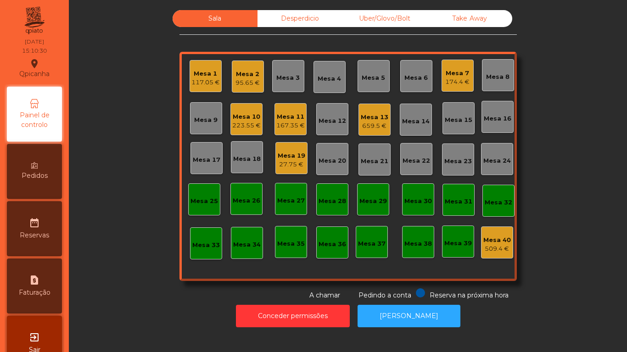
click at [211, 87] on div "117.05 €" at bounding box center [205, 82] width 28 height 9
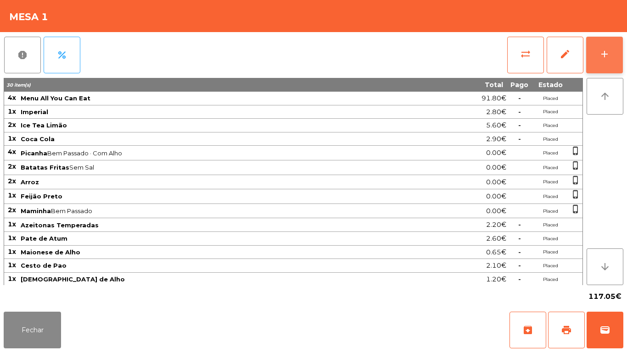
click at [598, 52] on button "add" at bounding box center [604, 55] width 37 height 37
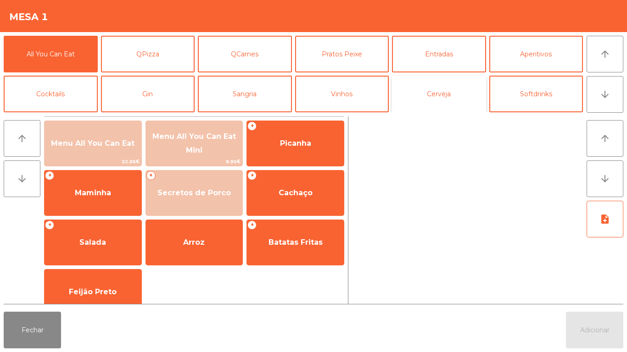
click at [451, 100] on button "Cerveja" at bounding box center [439, 94] width 94 height 37
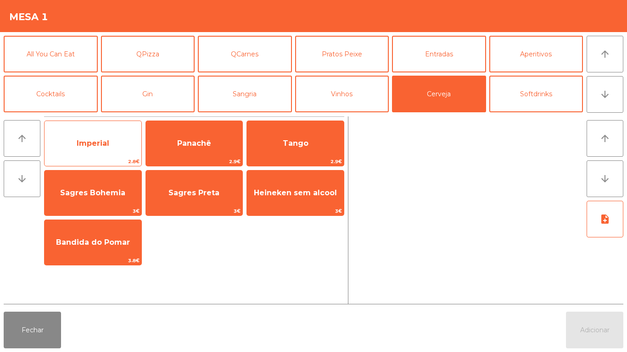
click at [106, 138] on span "Imperial" at bounding box center [93, 143] width 97 height 25
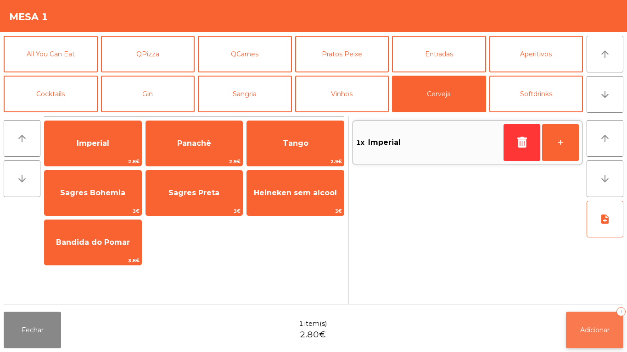
click at [594, 325] on button "Adicionar 1" at bounding box center [594, 330] width 57 height 37
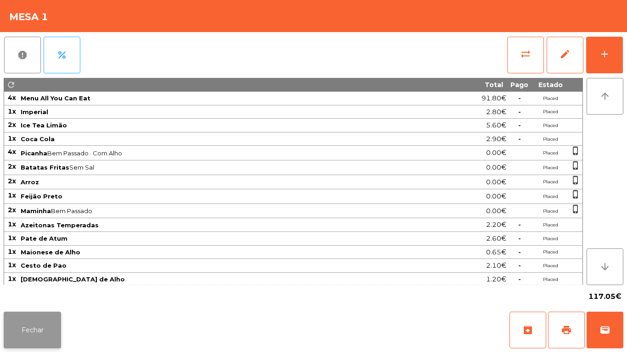
click at [42, 325] on button "Fechar" at bounding box center [32, 330] width 57 height 37
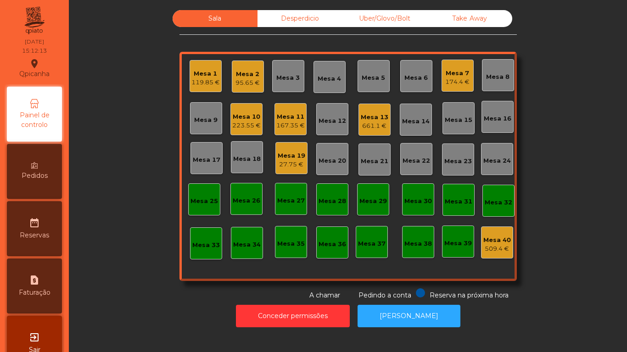
click at [374, 112] on div "Mesa 13 661.1 €" at bounding box center [375, 120] width 28 height 22
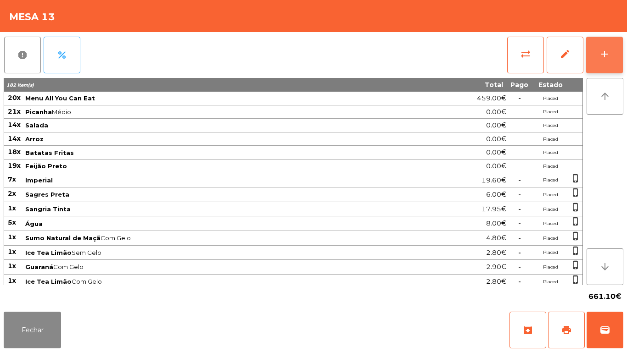
click at [603, 54] on div "add" at bounding box center [604, 54] width 11 height 11
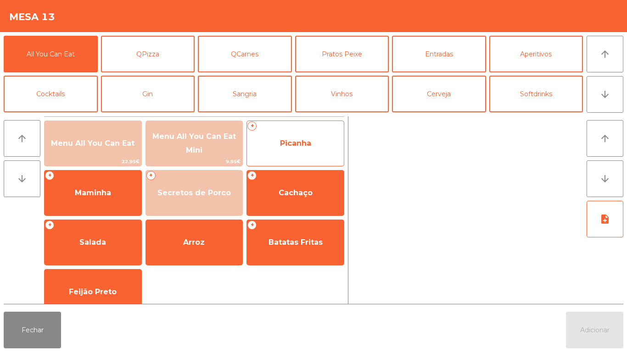
click at [312, 144] on span "Picanha" at bounding box center [295, 143] width 97 height 25
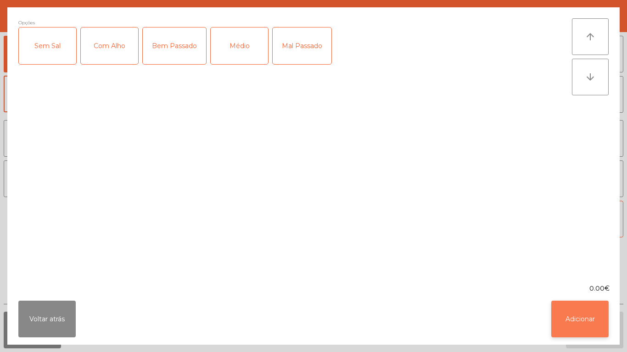
click at [578, 311] on button "Adicionar" at bounding box center [579, 319] width 57 height 37
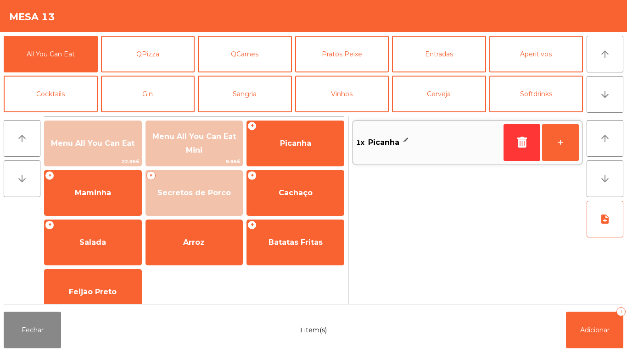
click at [426, 131] on div "1x Picanha +" at bounding box center [467, 142] width 231 height 45
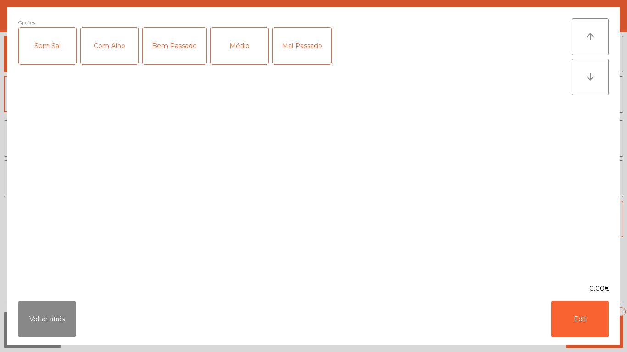
click at [234, 55] on div "Médio" at bounding box center [239, 46] width 57 height 37
click at [567, 304] on button "Edit" at bounding box center [579, 319] width 57 height 37
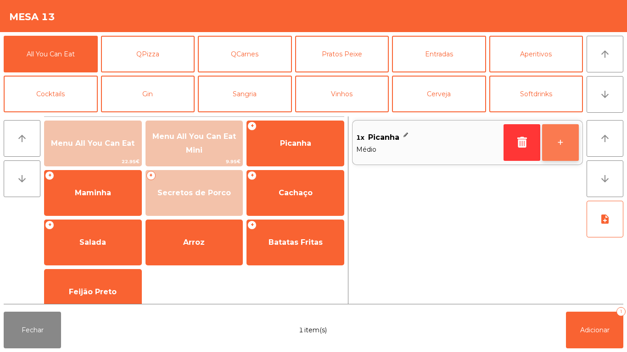
click at [566, 154] on button "+" at bounding box center [560, 142] width 37 height 37
click at [559, 156] on button "+" at bounding box center [560, 142] width 37 height 37
click at [477, 142] on div "4x Picanha" at bounding box center [428, 138] width 144 height 14
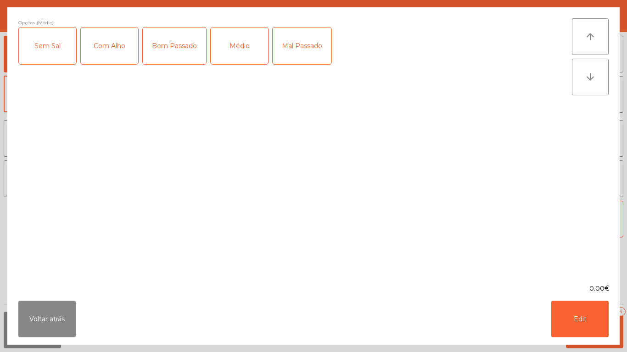
click at [302, 53] on div "Mal Passado" at bounding box center [302, 46] width 59 height 37
click at [58, 314] on button "Voltar atrás" at bounding box center [46, 319] width 57 height 37
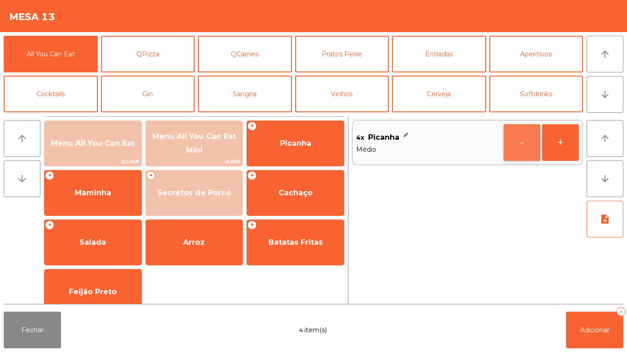
click at [523, 150] on button "-" at bounding box center [521, 142] width 37 height 37
click at [523, 149] on button "-" at bounding box center [521, 142] width 37 height 37
click at [526, 150] on button "button" at bounding box center [521, 142] width 37 height 37
click at [523, 146] on div "1x Picanha Médio +" at bounding box center [467, 211] width 231 height 188
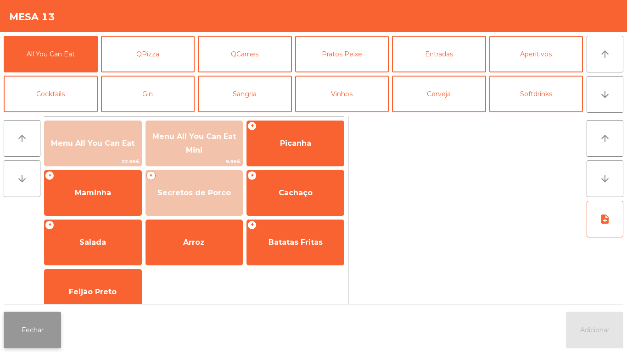
click at [42, 329] on button "Fechar" at bounding box center [32, 330] width 57 height 37
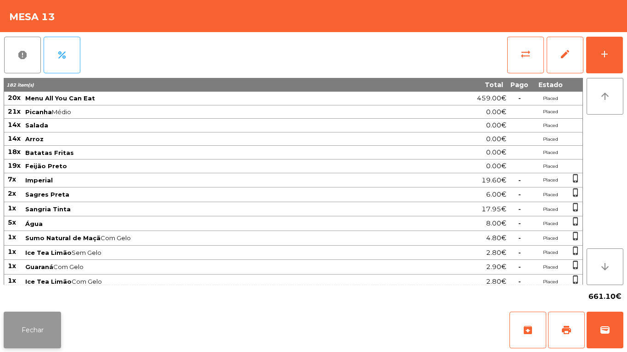
click at [43, 319] on button "Fechar" at bounding box center [32, 330] width 57 height 37
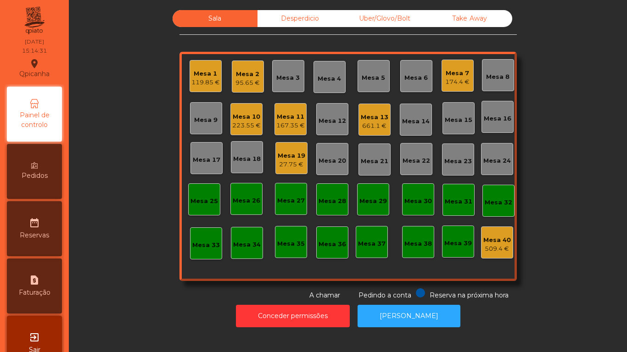
click at [207, 78] on div "Mesa 1" at bounding box center [205, 73] width 28 height 9
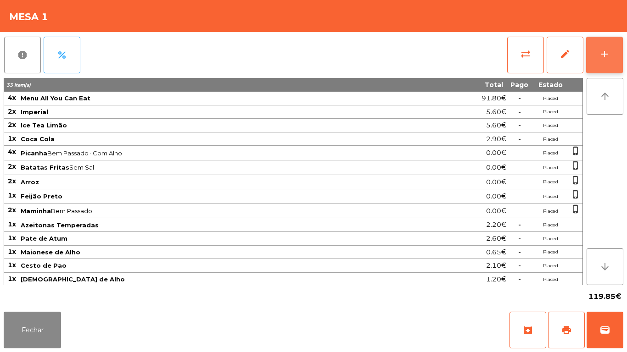
click at [615, 53] on button "add" at bounding box center [604, 55] width 37 height 37
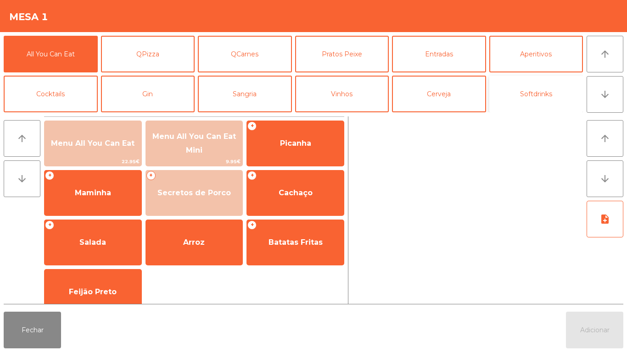
click at [526, 93] on button "Softdrinks" at bounding box center [536, 94] width 94 height 37
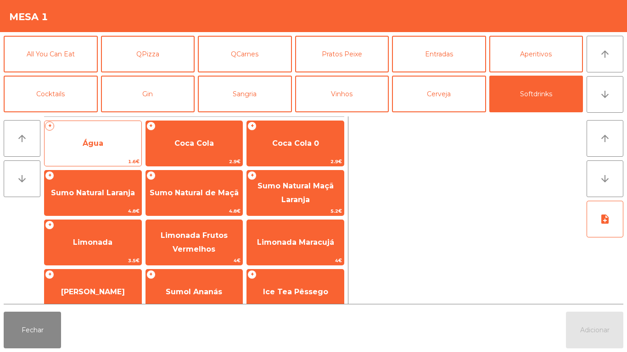
click at [112, 140] on span "Água" at bounding box center [93, 143] width 97 height 25
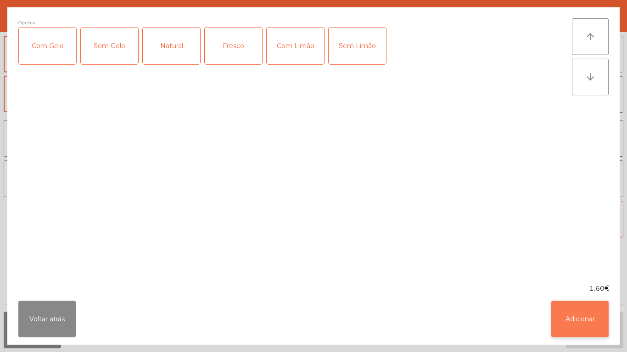
click at [590, 315] on button "Adicionar" at bounding box center [579, 319] width 57 height 37
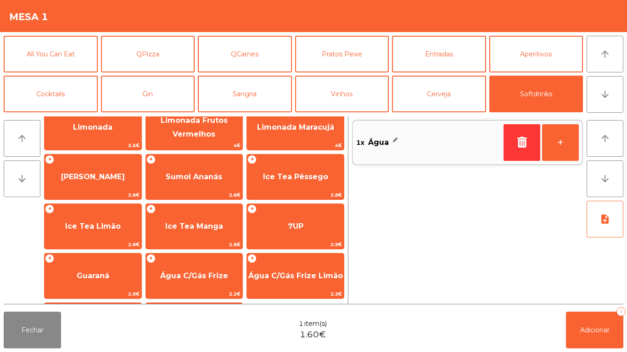
scroll to position [120, 0]
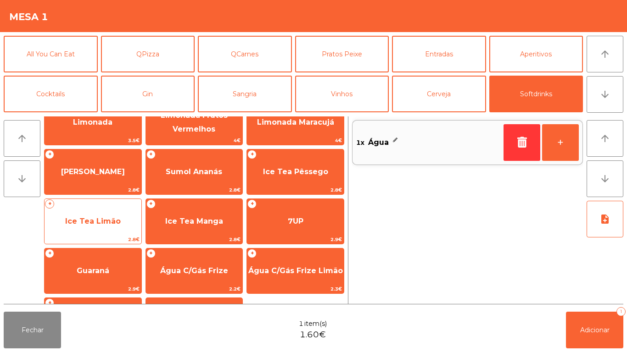
click at [115, 224] on span "Ice Tea Limão" at bounding box center [93, 221] width 56 height 9
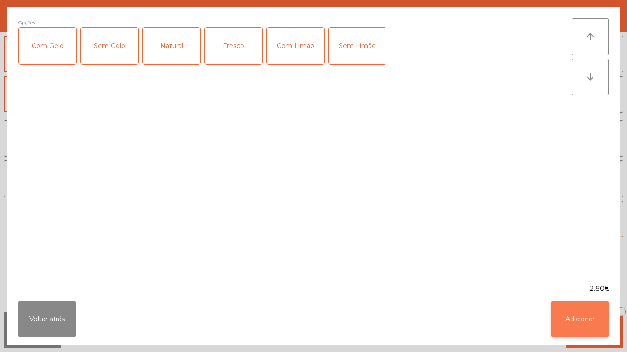
click at [595, 312] on button "Adicionar" at bounding box center [579, 319] width 57 height 37
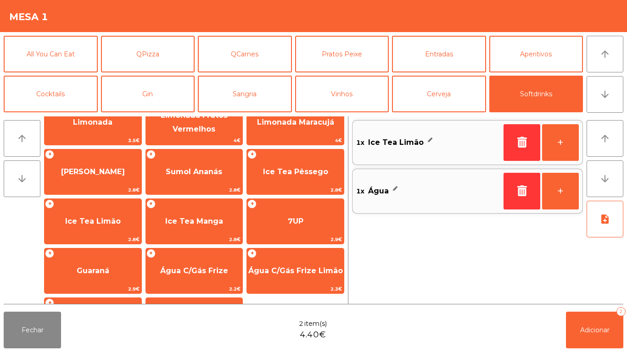
scroll to position [0, 0]
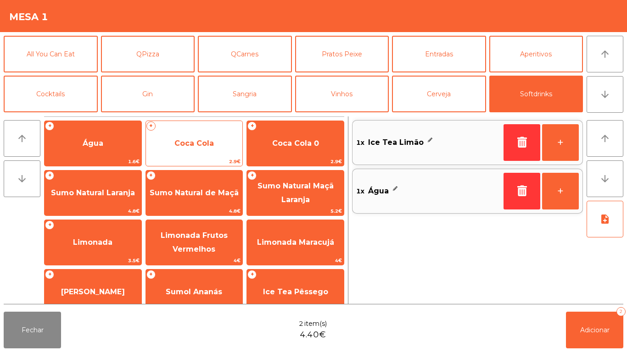
click at [205, 140] on span "Coca Cola" at bounding box center [193, 143] width 39 height 9
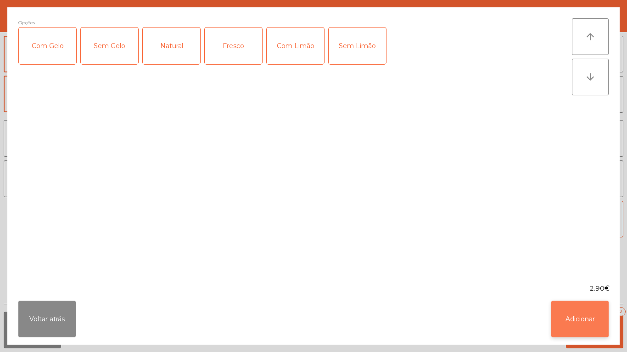
click at [595, 318] on button "Adicionar" at bounding box center [579, 319] width 57 height 37
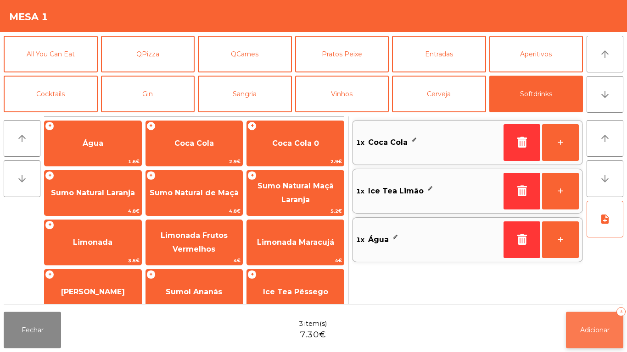
click at [590, 342] on button "Adicionar 3" at bounding box center [594, 330] width 57 height 37
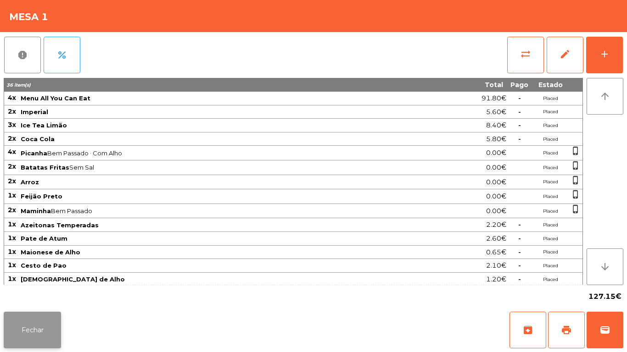
click at [44, 327] on button "Fechar" at bounding box center [32, 330] width 57 height 37
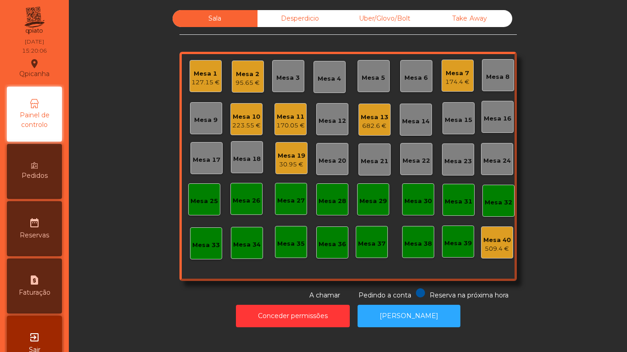
click at [250, 123] on div "223.55 €" at bounding box center [246, 125] width 28 height 9
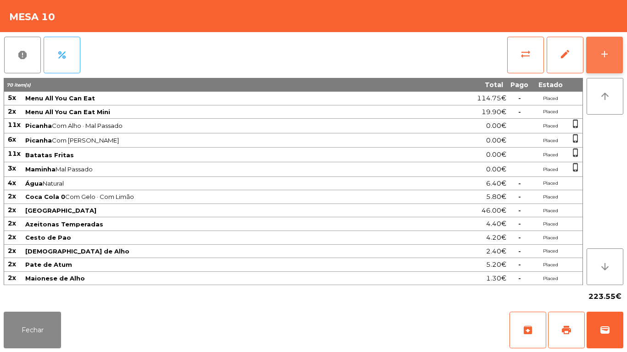
click at [595, 59] on button "add" at bounding box center [604, 55] width 37 height 37
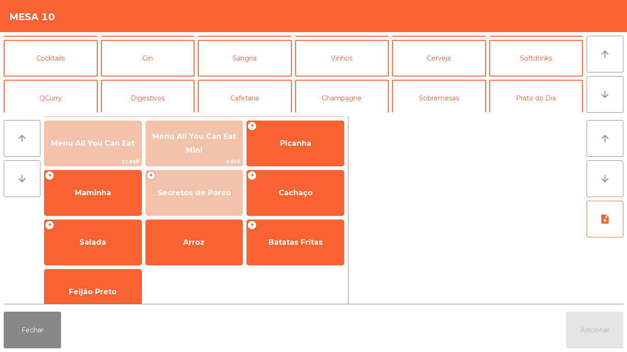
scroll to position [45, 0]
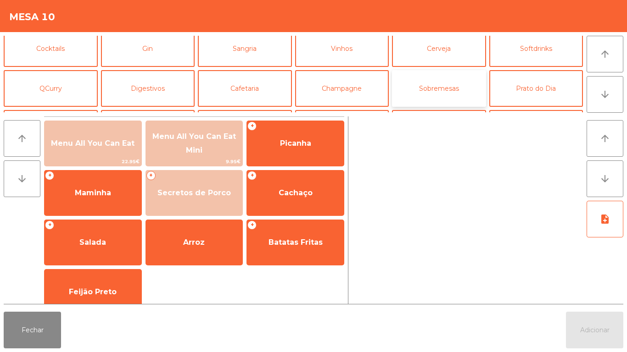
click at [423, 90] on button "Sobremesas" at bounding box center [439, 88] width 94 height 37
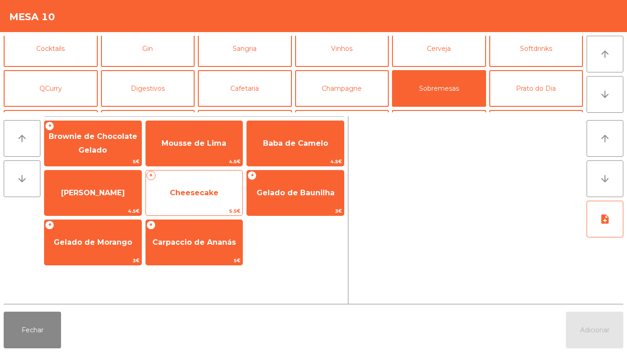
click at [211, 195] on span "Cheesecake" at bounding box center [194, 193] width 49 height 9
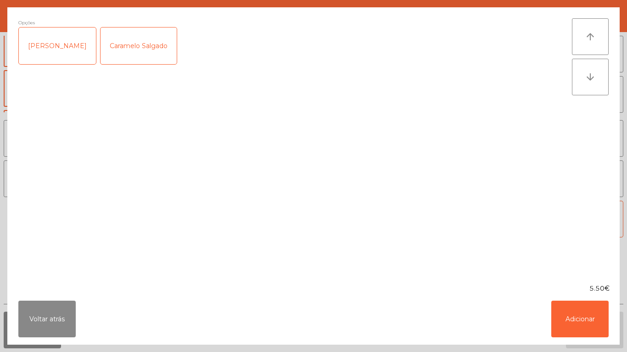
click at [140, 44] on div "Caramelo Salgado" at bounding box center [138, 46] width 76 height 37
click at [590, 316] on button "Adicionar" at bounding box center [579, 319] width 57 height 37
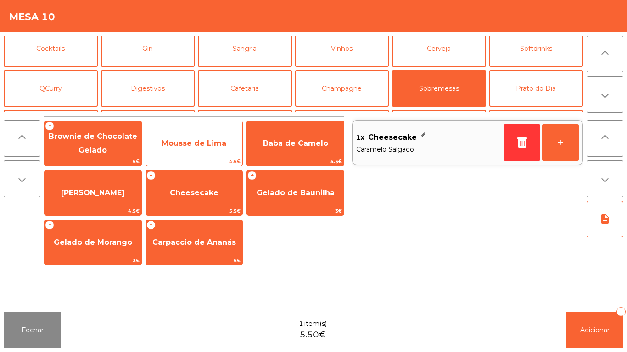
click at [209, 139] on span "Mousse de Lima" at bounding box center [193, 143] width 65 height 9
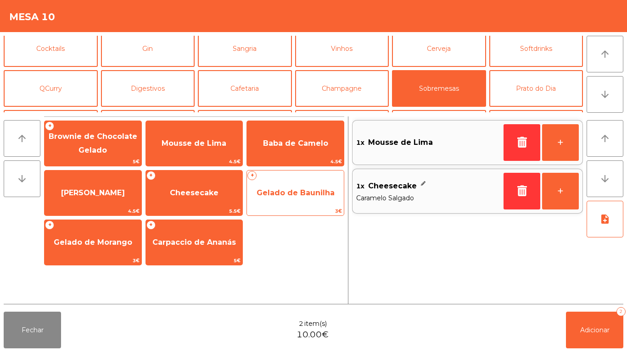
click at [300, 192] on span "Gelado de Baunilha" at bounding box center [295, 193] width 78 height 9
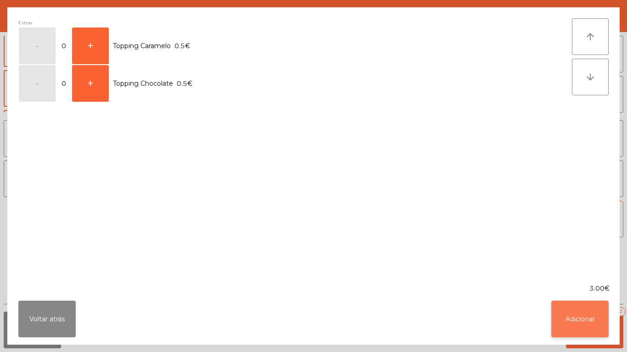
click at [593, 321] on button "Adicionar" at bounding box center [579, 319] width 57 height 37
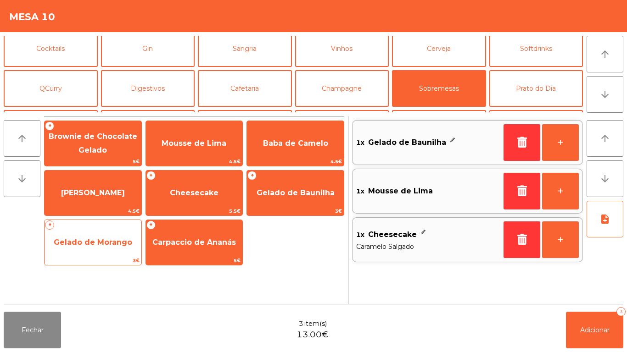
click at [100, 247] on span "Gelado de Morango" at bounding box center [93, 242] width 97 height 25
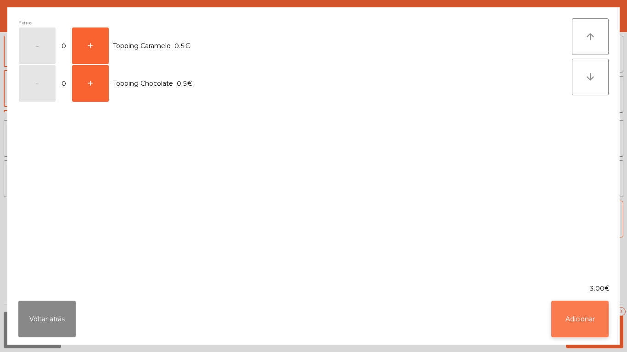
click at [568, 320] on button "Adicionar" at bounding box center [579, 319] width 57 height 37
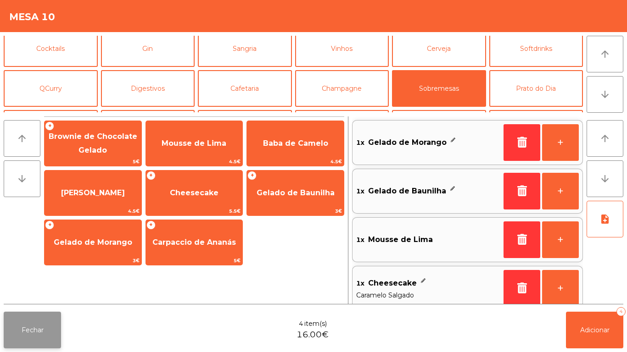
click at [32, 338] on button "Fechar" at bounding box center [32, 330] width 57 height 37
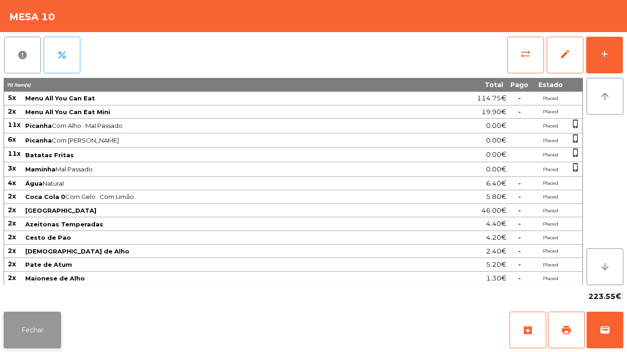
click at [42, 318] on button "Fechar" at bounding box center [32, 330] width 57 height 37
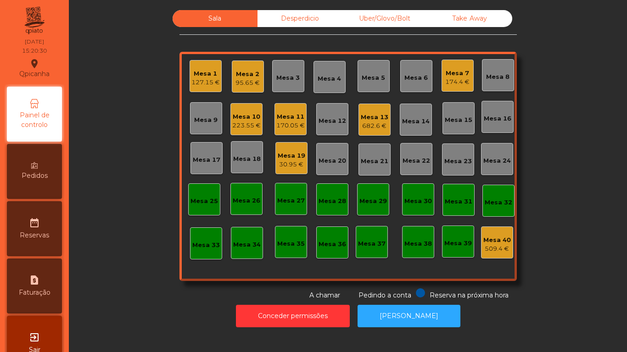
click at [204, 83] on div "127.15 €" at bounding box center [205, 82] width 28 height 9
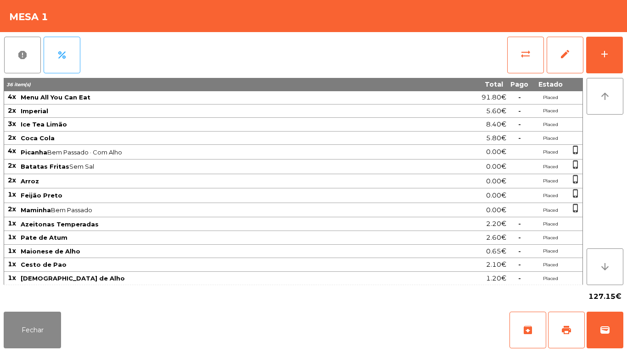
scroll to position [0, 0]
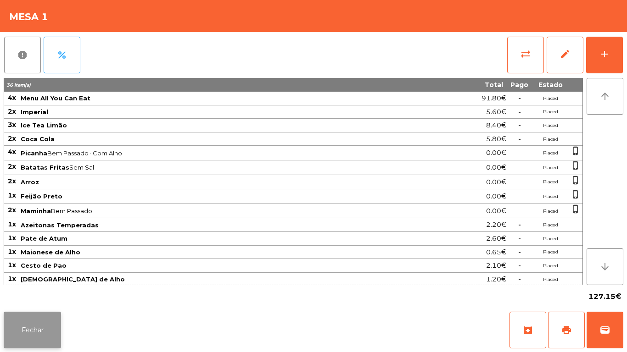
click at [48, 323] on button "Fechar" at bounding box center [32, 330] width 57 height 37
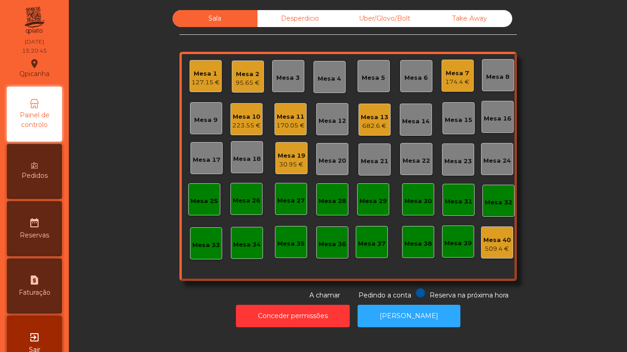
click at [246, 116] on div "Mesa 10" at bounding box center [246, 116] width 28 height 9
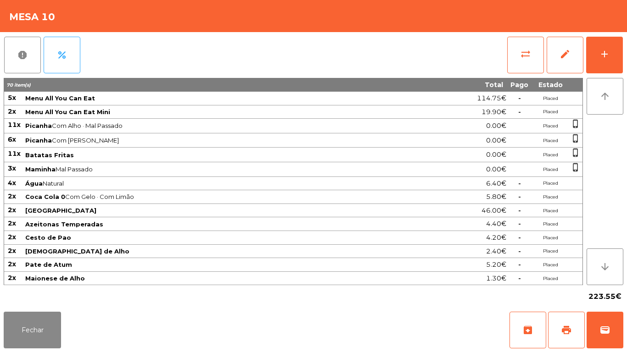
scroll to position [56, 0]
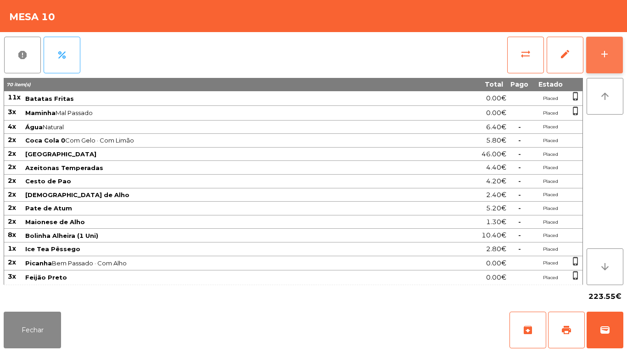
click at [610, 64] on button "add" at bounding box center [604, 55] width 37 height 37
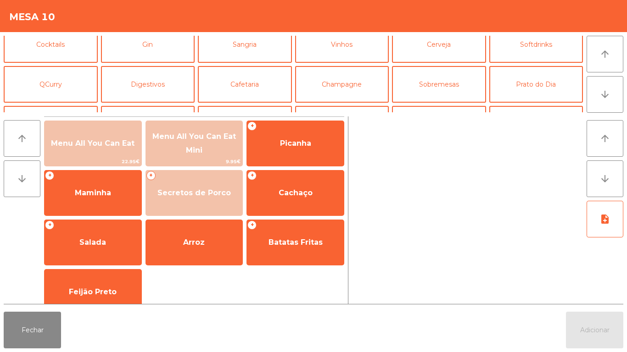
scroll to position [80, 0]
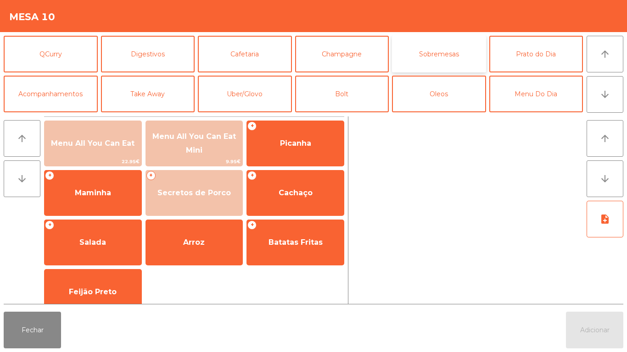
click at [445, 59] on button "Sobremesas" at bounding box center [439, 54] width 94 height 37
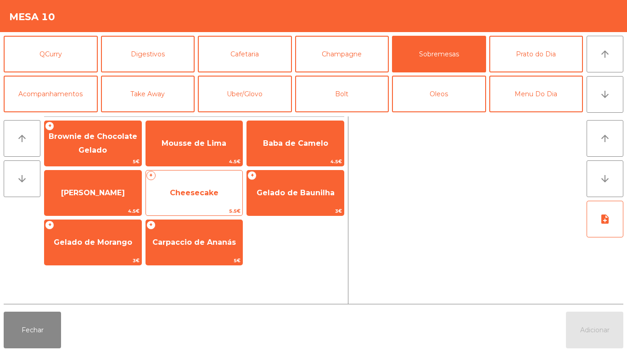
click at [207, 198] on span "Cheesecake" at bounding box center [194, 193] width 97 height 25
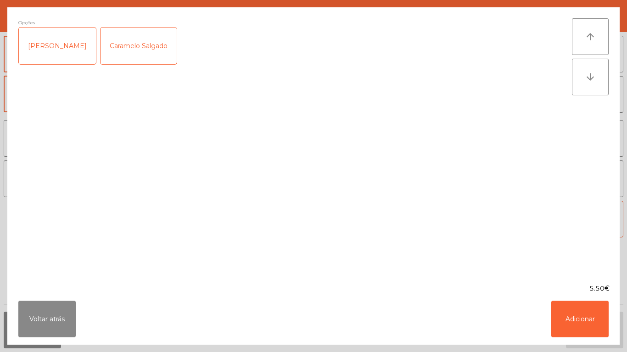
click at [132, 44] on div "Caramelo Salgado" at bounding box center [138, 46] width 76 height 37
click at [571, 313] on button "Adicionar" at bounding box center [579, 319] width 57 height 37
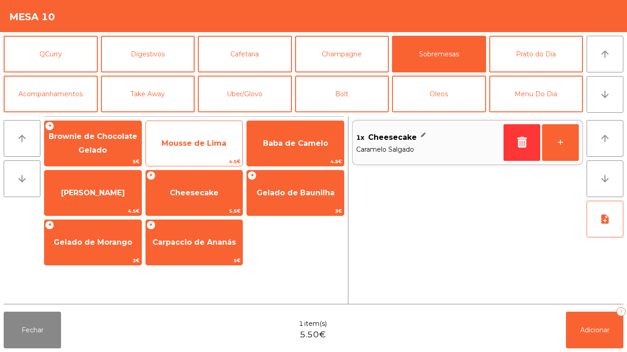
click at [222, 146] on span "Mousse de Lima" at bounding box center [193, 143] width 65 height 9
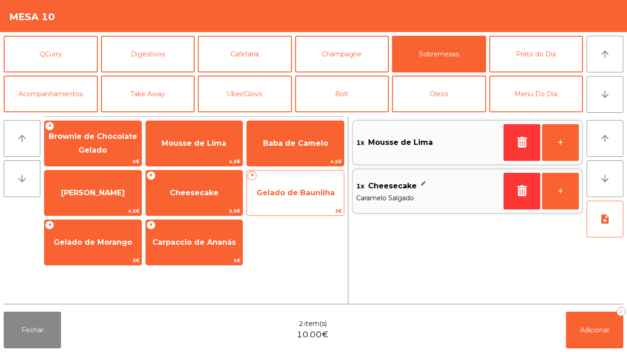
click at [303, 205] on span "Gelado de Baunilha" at bounding box center [295, 193] width 97 height 25
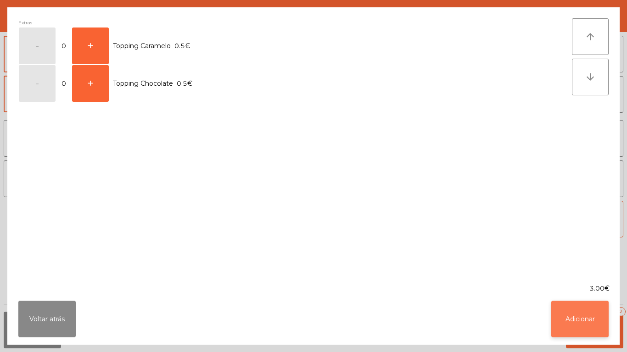
click at [595, 316] on button "Adicionar" at bounding box center [579, 319] width 57 height 37
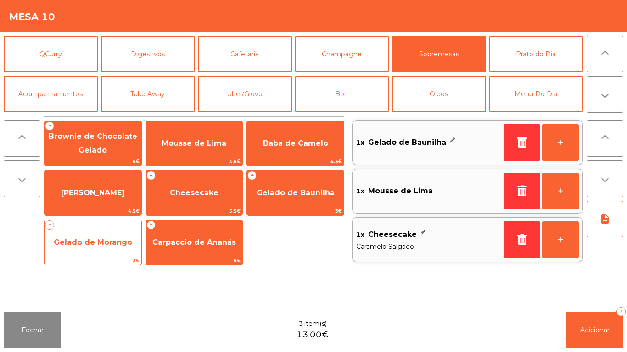
click at [116, 253] on span "Gelado de Morango" at bounding box center [93, 242] width 97 height 25
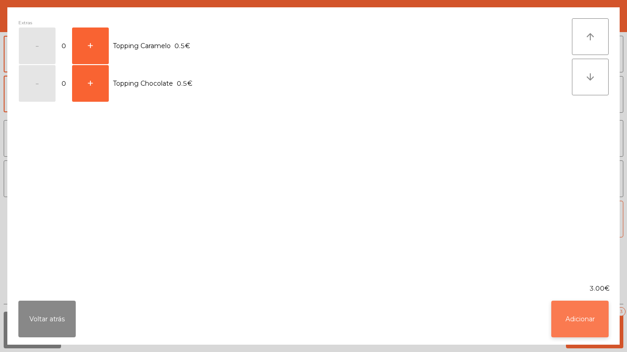
click at [578, 314] on button "Adicionar" at bounding box center [579, 319] width 57 height 37
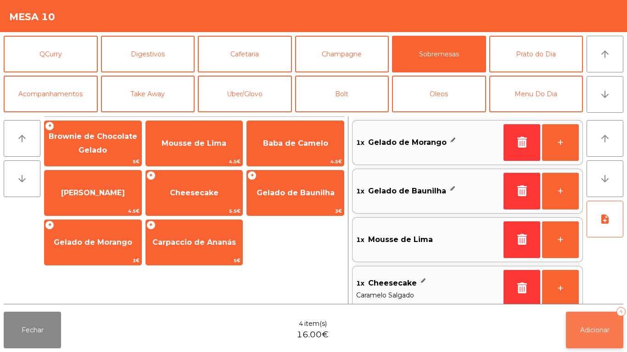
click at [596, 329] on span "Adicionar" at bounding box center [594, 330] width 29 height 8
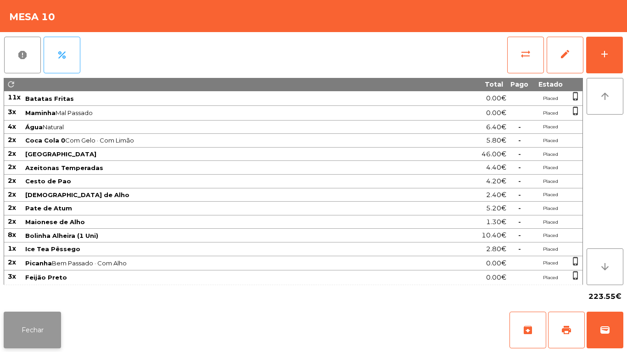
click at [41, 321] on button "Fechar" at bounding box center [32, 330] width 57 height 37
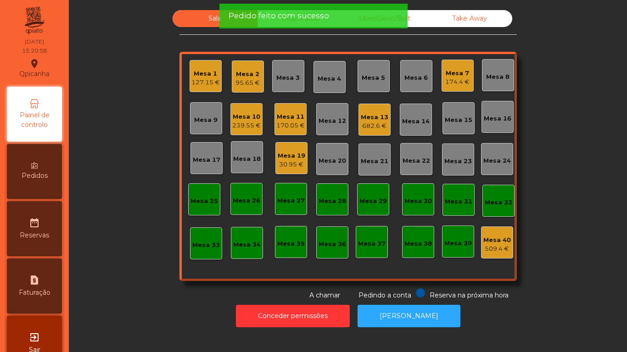
click at [206, 87] on div "Mesa 1 127.15 €" at bounding box center [205, 76] width 32 height 32
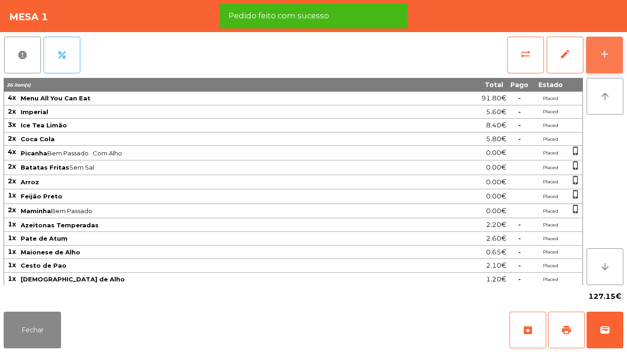
click at [601, 47] on button "add" at bounding box center [604, 55] width 37 height 37
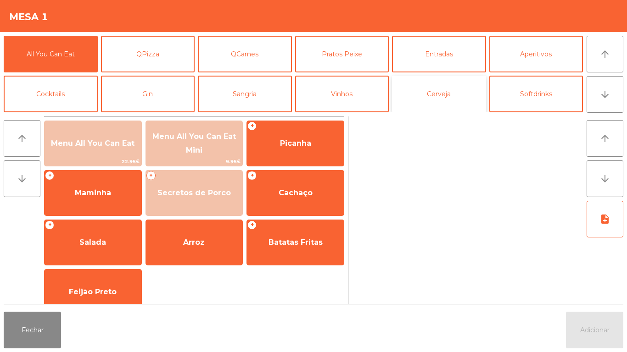
click at [421, 100] on button "Cerveja" at bounding box center [439, 94] width 94 height 37
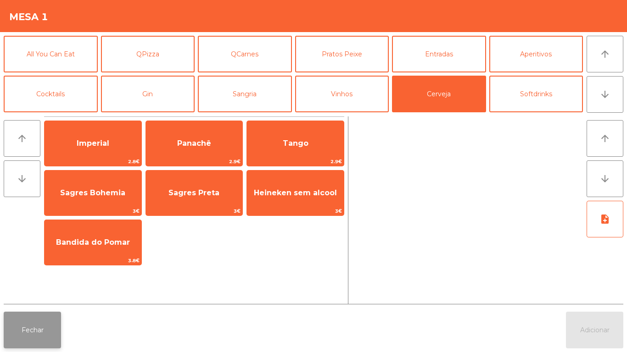
click at [43, 327] on button "Fechar" at bounding box center [32, 330] width 57 height 37
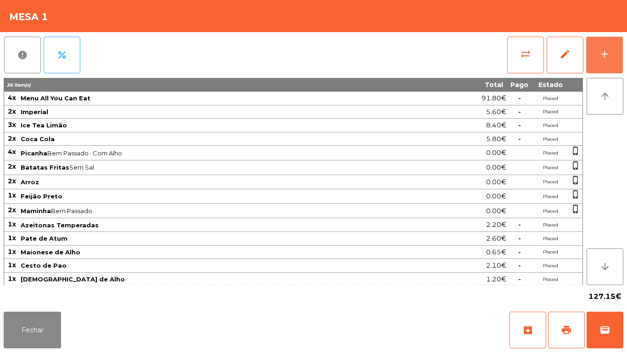
scroll to position [58, 0]
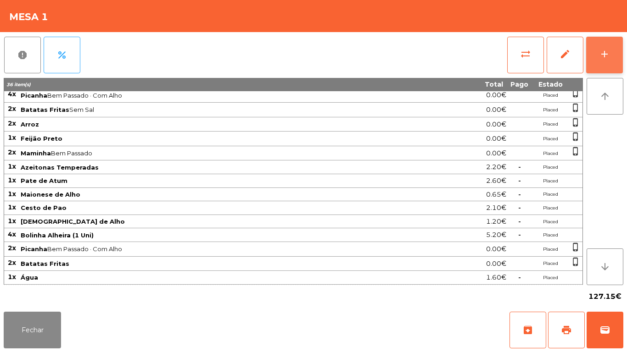
click at [600, 51] on div "add" at bounding box center [604, 54] width 11 height 11
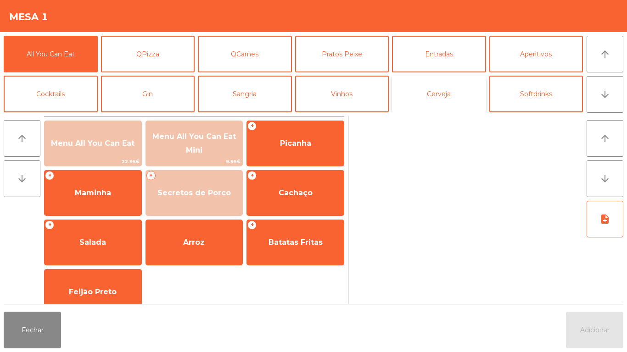
click at [432, 98] on button "Cerveja" at bounding box center [439, 94] width 94 height 37
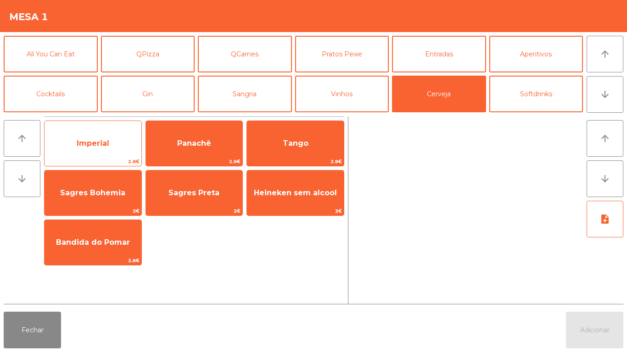
click at [119, 153] on span "Imperial" at bounding box center [93, 143] width 97 height 25
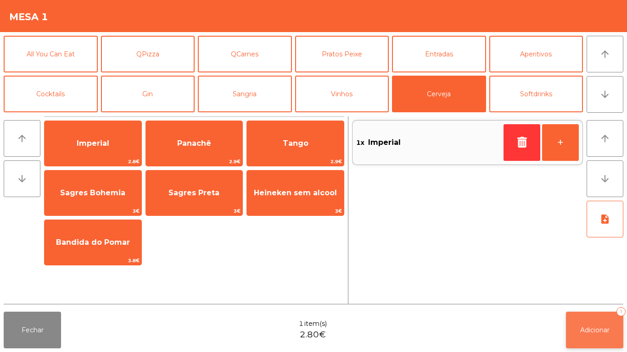
click at [588, 319] on button "Adicionar 1" at bounding box center [594, 330] width 57 height 37
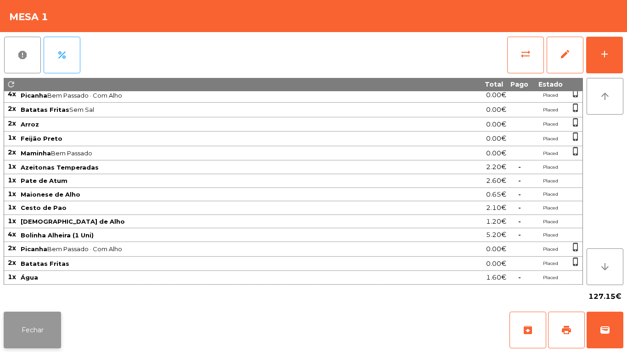
click at [38, 324] on button "Fechar" at bounding box center [32, 330] width 57 height 37
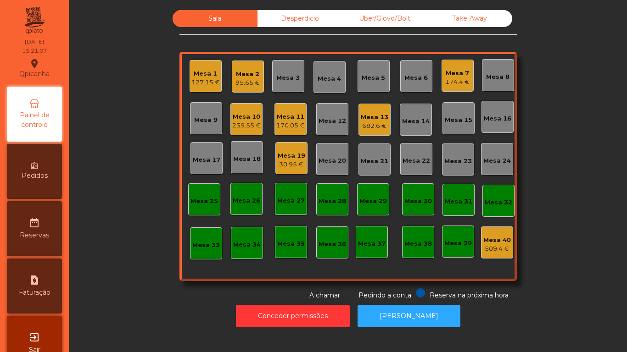
click at [250, 80] on div "95.65 €" at bounding box center [247, 82] width 24 height 9
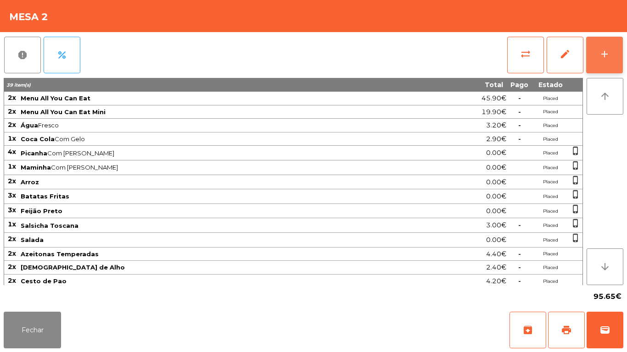
click at [599, 52] on div "add" at bounding box center [604, 54] width 11 height 11
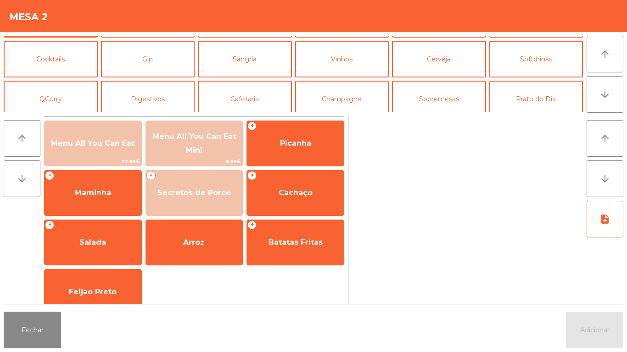
scroll to position [35, 0]
click at [237, 101] on button "Cafetaria" at bounding box center [245, 98] width 94 height 37
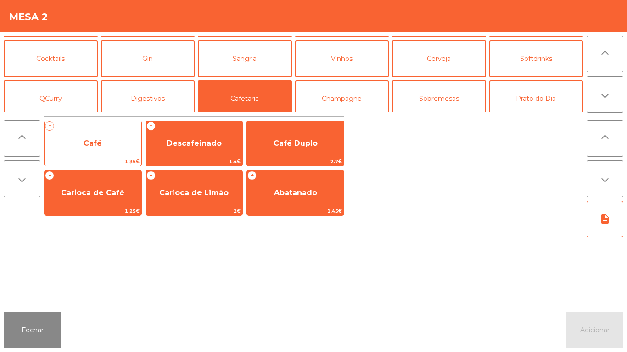
click at [106, 141] on span "Café" at bounding box center [93, 143] width 97 height 25
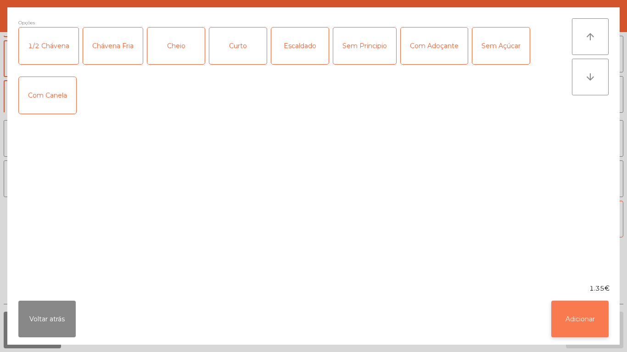
click at [573, 316] on button "Adicionar" at bounding box center [579, 319] width 57 height 37
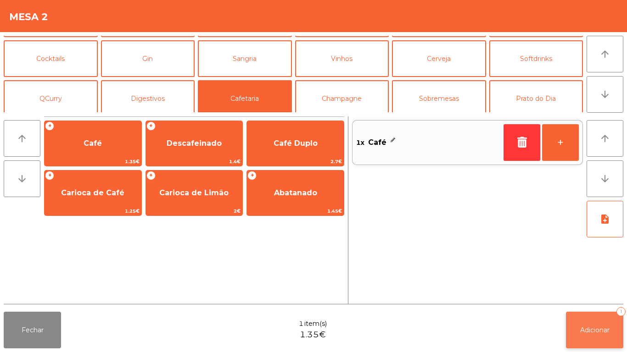
click at [583, 328] on span "Adicionar" at bounding box center [594, 330] width 29 height 8
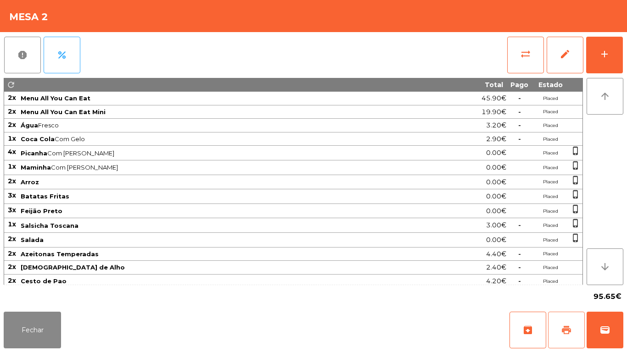
click at [549, 316] on button "print" at bounding box center [566, 330] width 37 height 37
click at [47, 322] on button "Fechar" at bounding box center [32, 330] width 57 height 37
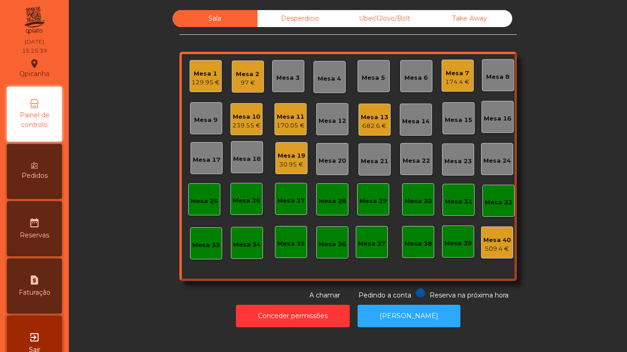
click at [377, 129] on div "682.6 €" at bounding box center [375, 126] width 28 height 9
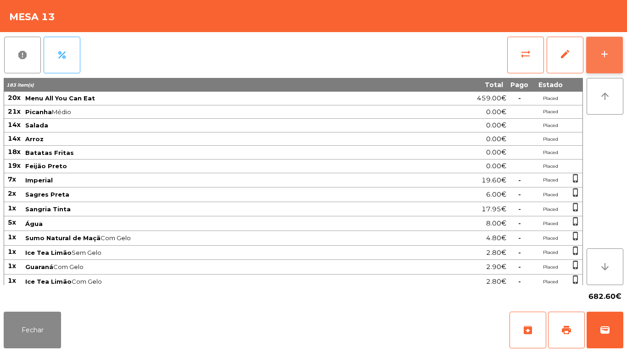
click at [603, 59] on div "add" at bounding box center [604, 54] width 11 height 11
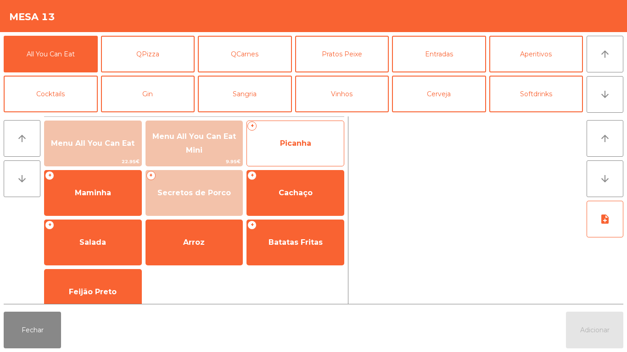
click at [299, 152] on span "Picanha" at bounding box center [295, 143] width 97 height 25
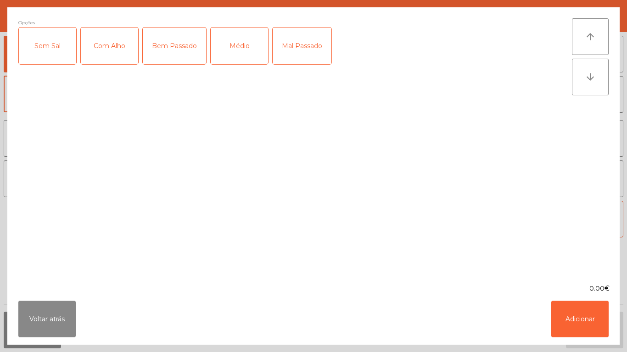
click at [242, 55] on div "Médio" at bounding box center [239, 46] width 57 height 37
click at [74, 319] on button "Voltar atrás" at bounding box center [46, 319] width 57 height 37
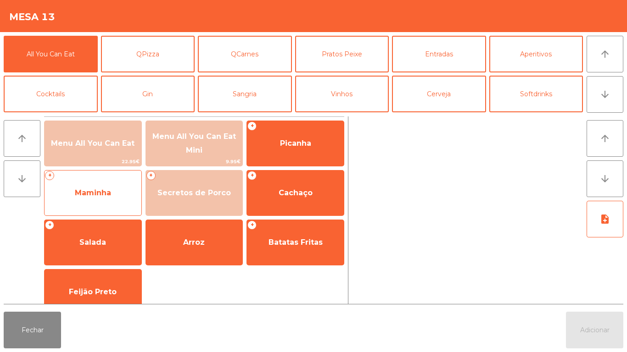
click at [105, 197] on span "Maminha" at bounding box center [93, 193] width 97 height 25
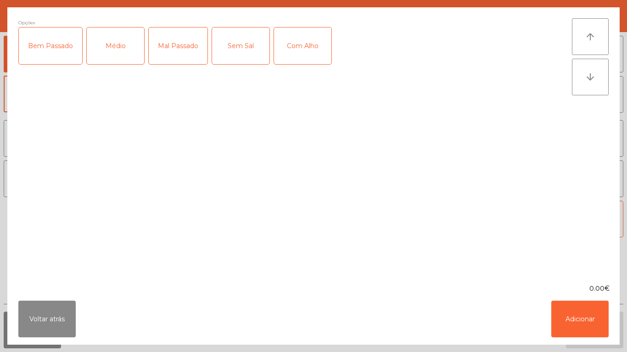
click at [242, 41] on div "Sem Sal" at bounding box center [240, 46] width 57 height 37
click at [253, 52] on div "Sem Sal" at bounding box center [240, 46] width 57 height 37
click at [181, 50] on div "Mal Passado" at bounding box center [178, 46] width 59 height 37
click at [187, 51] on div "Mal Passado" at bounding box center [178, 46] width 59 height 37
click at [126, 47] on div "Médio" at bounding box center [115, 46] width 57 height 37
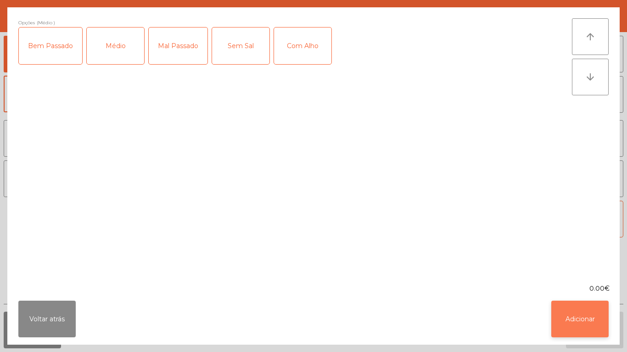
click at [571, 321] on button "Adicionar" at bounding box center [579, 319] width 57 height 37
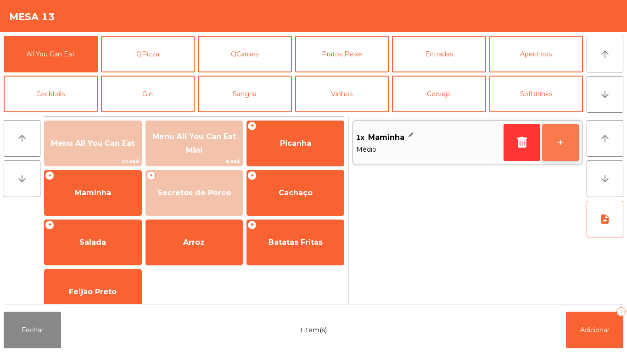
click at [546, 149] on button "+" at bounding box center [560, 142] width 37 height 37
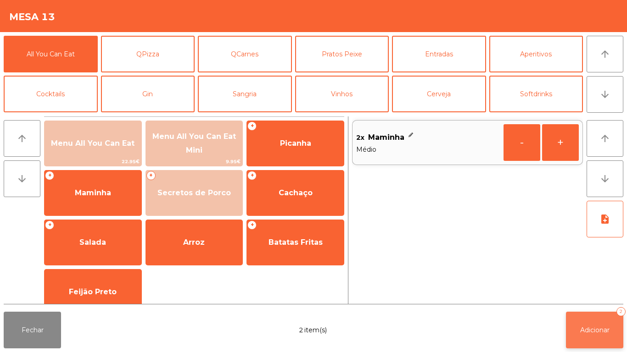
click at [596, 323] on button "Adicionar 2" at bounding box center [594, 330] width 57 height 37
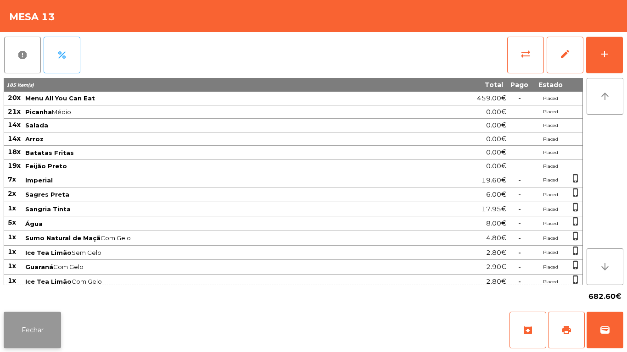
click at [49, 334] on button "Fechar" at bounding box center [32, 330] width 57 height 37
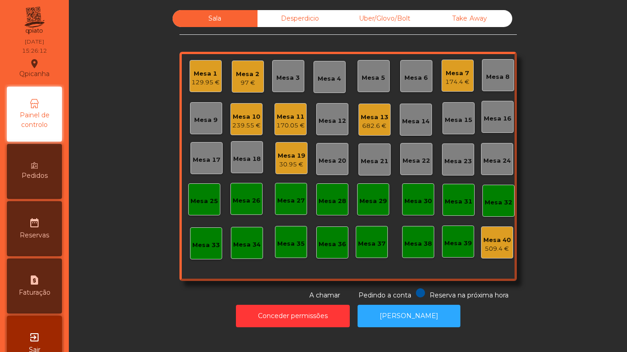
click at [364, 122] on div "682.6 €" at bounding box center [375, 126] width 28 height 9
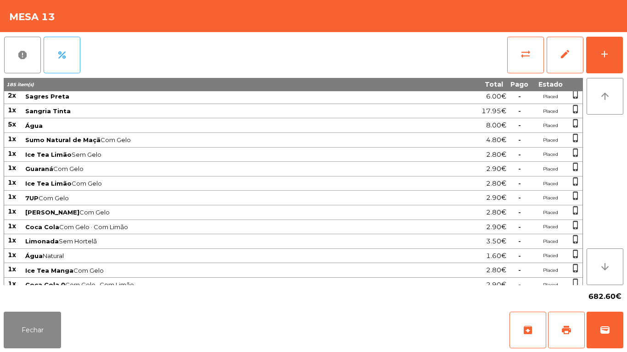
scroll to position [243, 0]
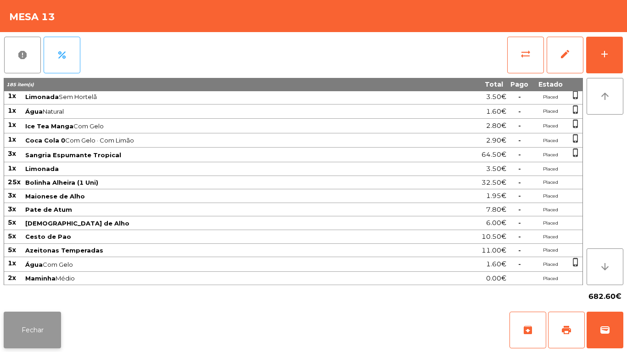
click at [54, 329] on button "Fechar" at bounding box center [32, 330] width 57 height 37
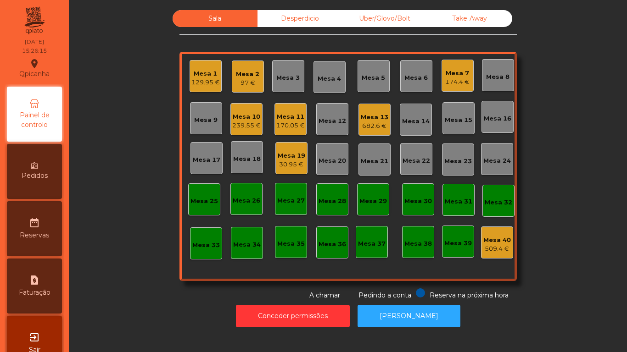
click at [241, 71] on div "Mesa 2" at bounding box center [247, 74] width 23 height 9
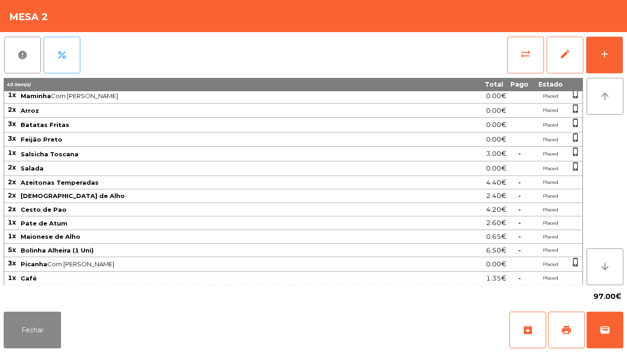
scroll to position [71, 0]
click at [54, 321] on button "Fechar" at bounding box center [32, 330] width 57 height 37
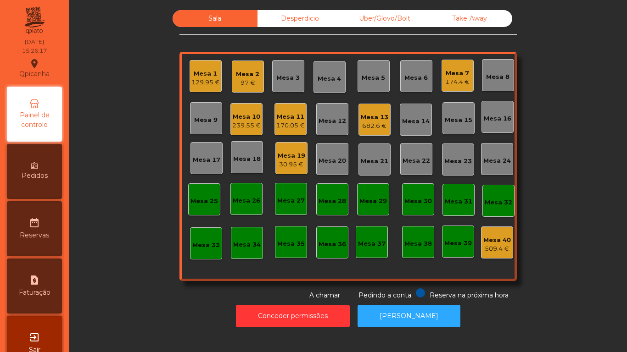
click at [208, 83] on div "129.95 €" at bounding box center [205, 82] width 28 height 9
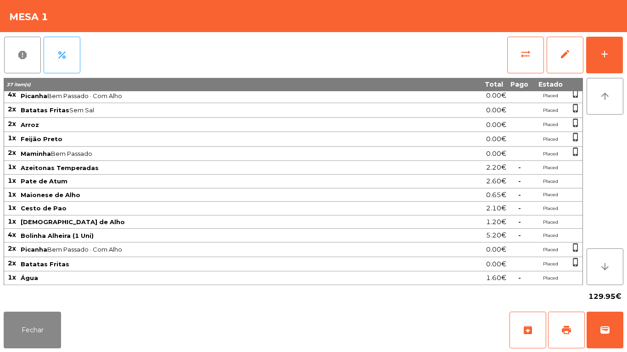
scroll to position [57, 0]
click at [41, 321] on button "Fechar" at bounding box center [32, 330] width 57 height 37
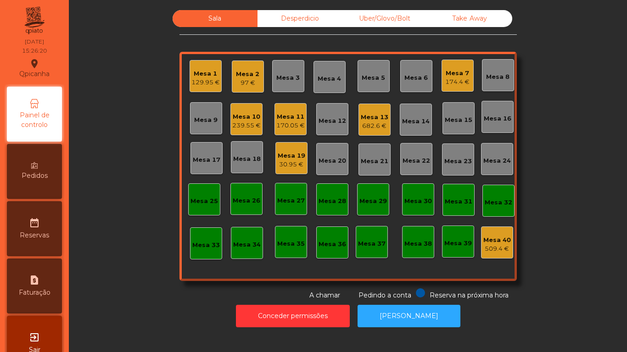
click at [243, 84] on div "97 €" at bounding box center [247, 82] width 23 height 9
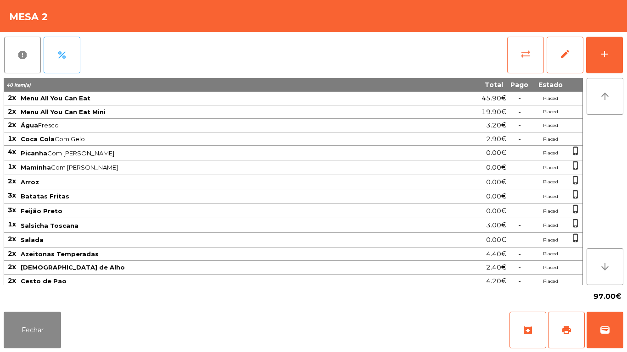
click at [523, 61] on button "sync_alt" at bounding box center [525, 55] width 37 height 37
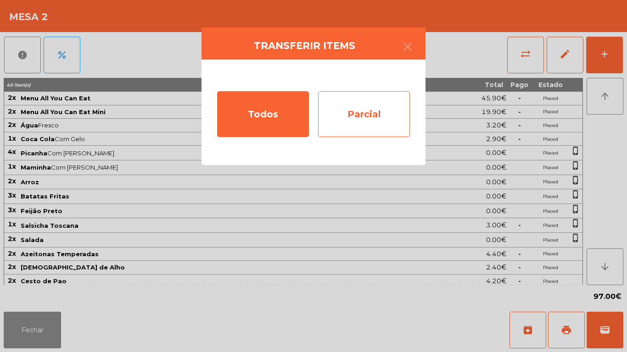
click at [378, 120] on div "Parcial" at bounding box center [364, 114] width 92 height 46
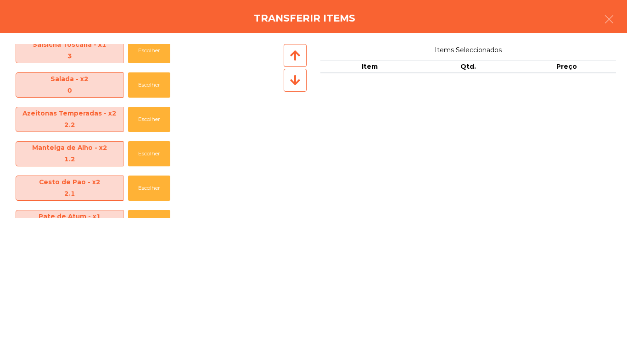
scroll to position [445, 0]
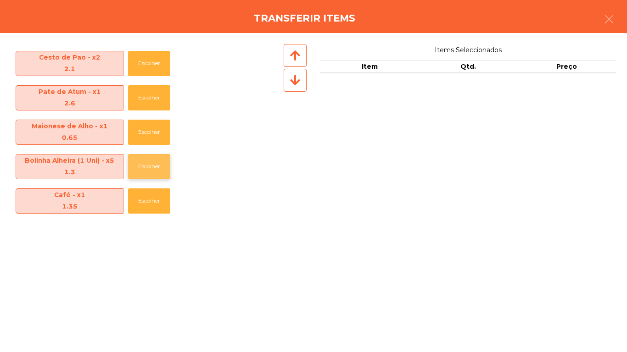
click at [156, 167] on button "Escolher" at bounding box center [149, 166] width 42 height 25
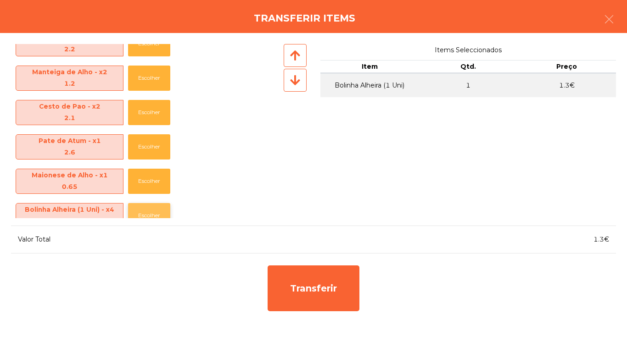
scroll to position [395, 0]
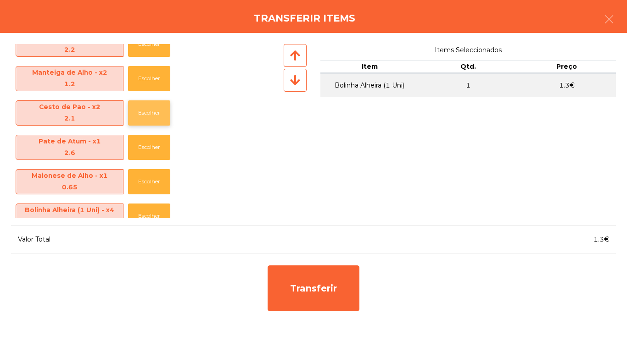
click at [160, 109] on button "Escolher" at bounding box center [149, 112] width 42 height 25
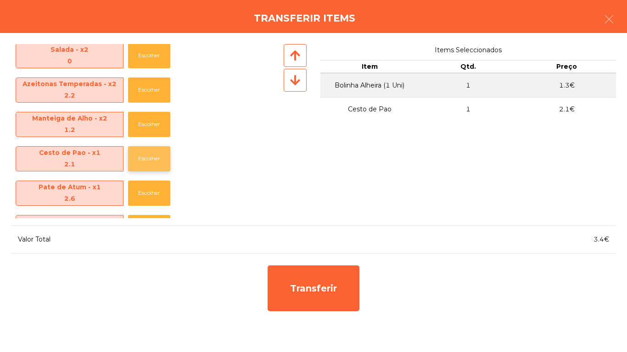
scroll to position [349, 0]
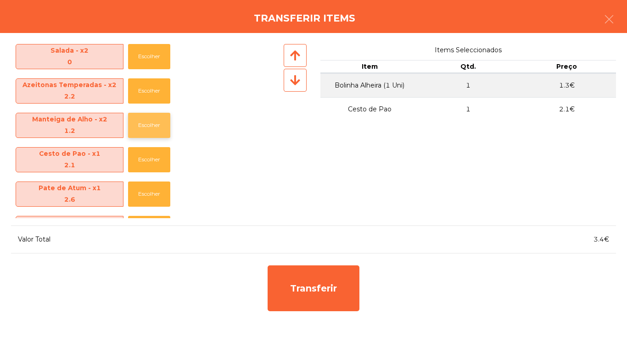
click at [149, 122] on button "Escolher" at bounding box center [149, 125] width 42 height 25
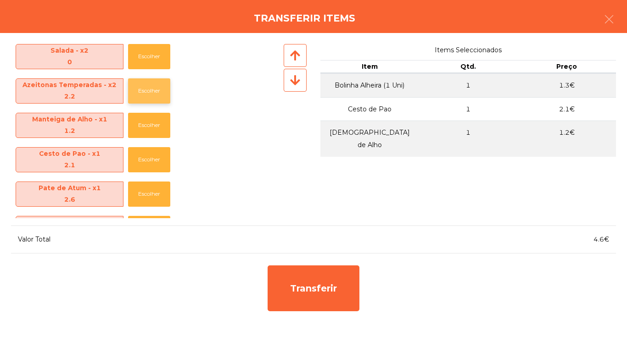
click at [157, 92] on button "Escolher" at bounding box center [149, 90] width 42 height 25
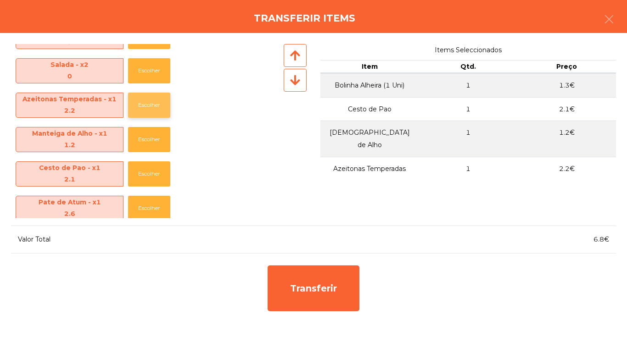
scroll to position [332, 0]
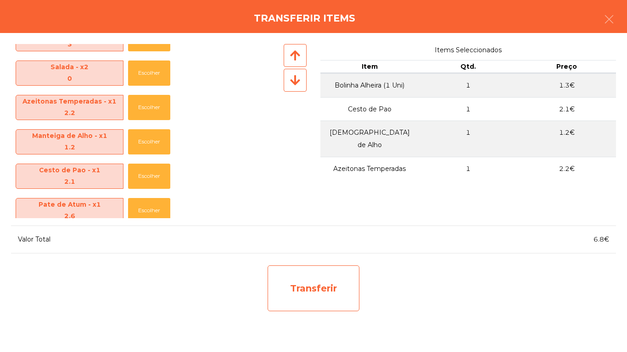
click at [320, 284] on div "Transferir" at bounding box center [313, 289] width 92 height 46
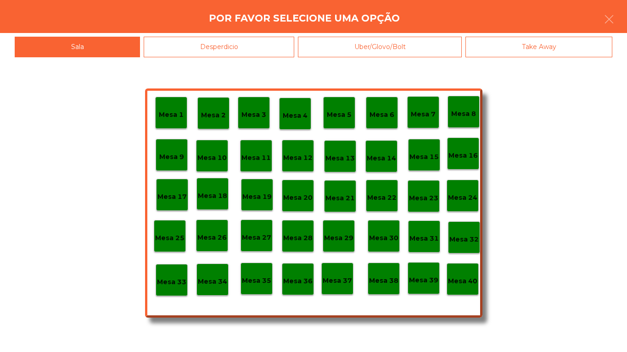
click at [234, 53] on div "Desperdicio" at bounding box center [219, 47] width 150 height 21
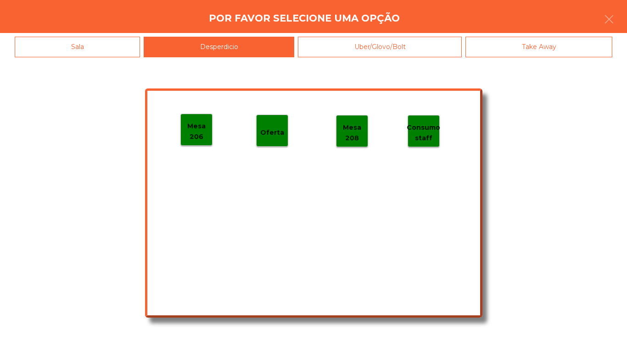
click at [200, 132] on p "Mesa 206" at bounding box center [196, 131] width 31 height 21
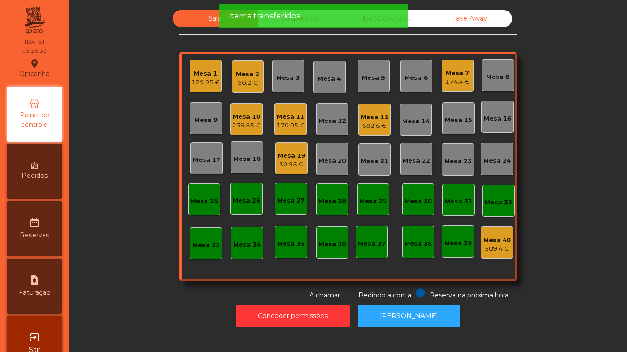
click at [375, 127] on div "682.6 €" at bounding box center [375, 126] width 28 height 9
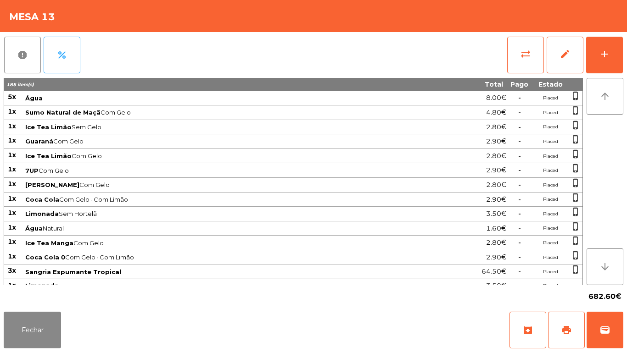
scroll to position [243, 0]
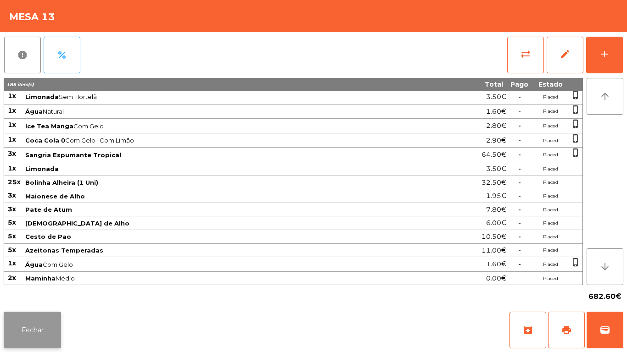
click at [45, 340] on button "Fechar" at bounding box center [32, 330] width 57 height 37
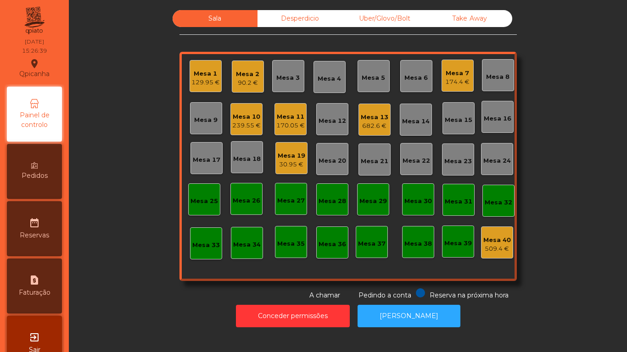
click at [301, 21] on div "Desperdicio" at bounding box center [299, 18] width 85 height 17
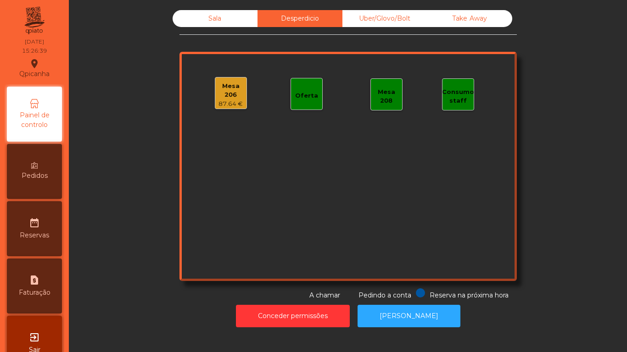
click at [226, 100] on div "87.64 €" at bounding box center [230, 104] width 31 height 9
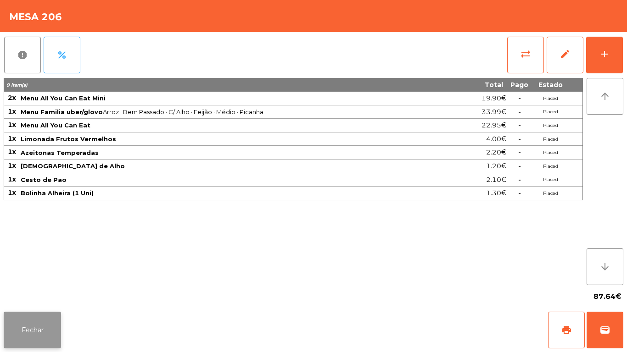
click at [47, 322] on button "Fechar" at bounding box center [32, 330] width 57 height 37
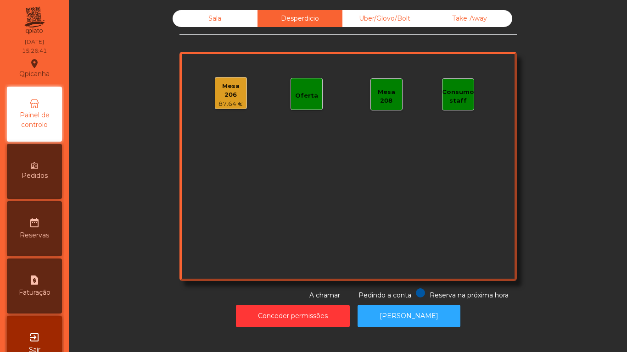
click at [228, 20] on div "Sala" at bounding box center [215, 18] width 85 height 17
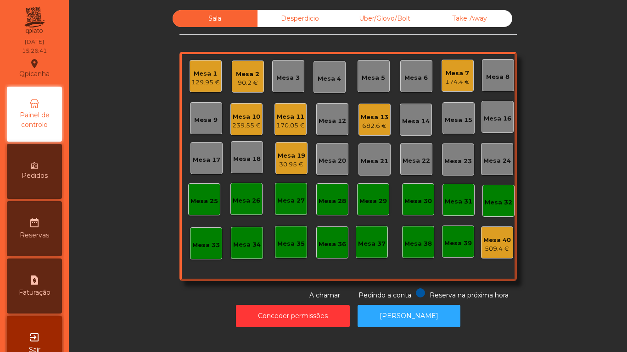
click at [246, 74] on div "Mesa 2" at bounding box center [247, 74] width 23 height 9
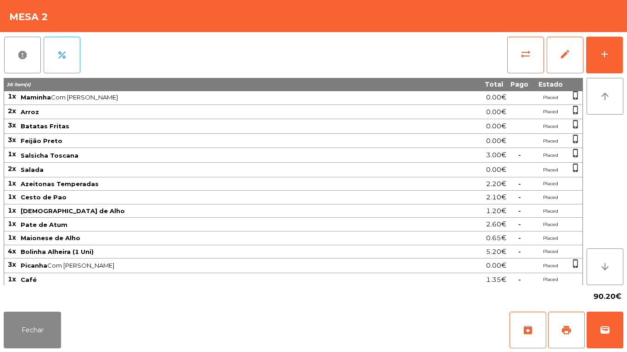
scroll to position [72, 0]
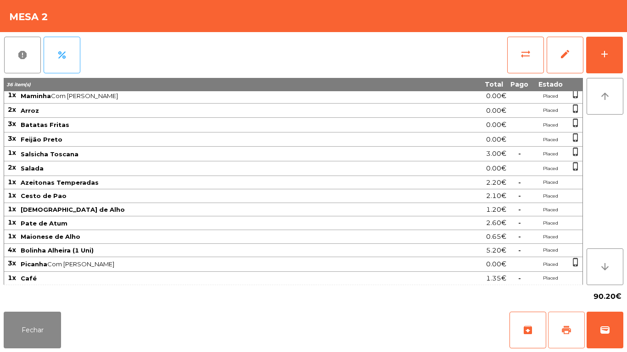
click at [567, 325] on span "print" at bounding box center [566, 330] width 11 height 11
click at [34, 320] on button "Fechar" at bounding box center [32, 330] width 57 height 37
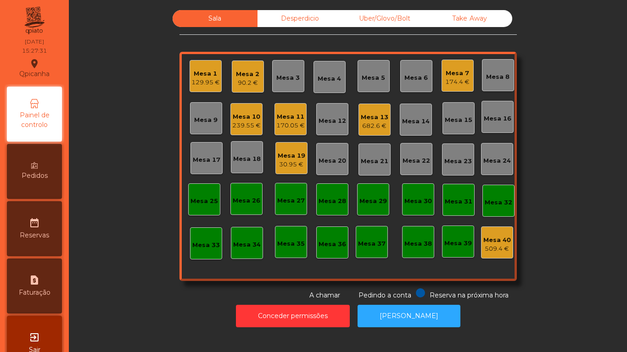
click at [245, 78] on div "Mesa 2" at bounding box center [247, 74] width 23 height 9
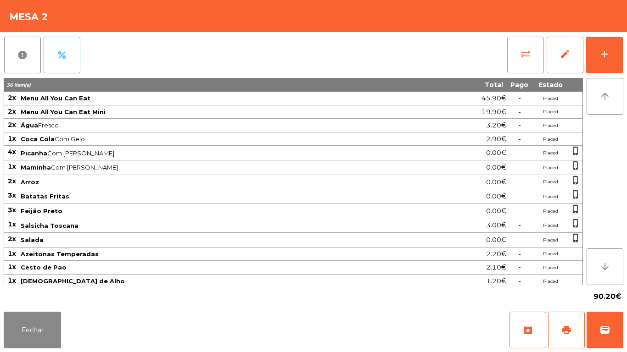
click at [518, 57] on button "sync_alt" at bounding box center [525, 55] width 37 height 37
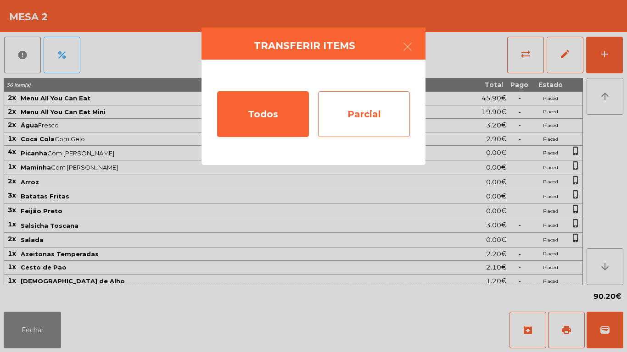
click at [376, 118] on div "Parcial" at bounding box center [364, 114] width 92 height 46
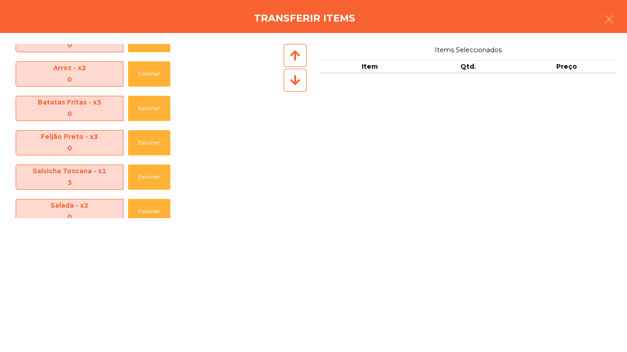
scroll to position [445, 0]
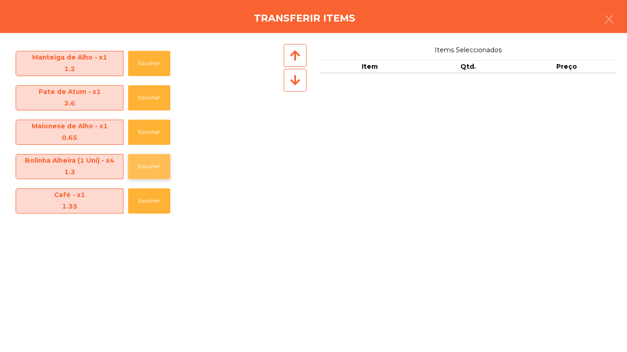
click at [156, 170] on button "Escolher" at bounding box center [149, 166] width 42 height 25
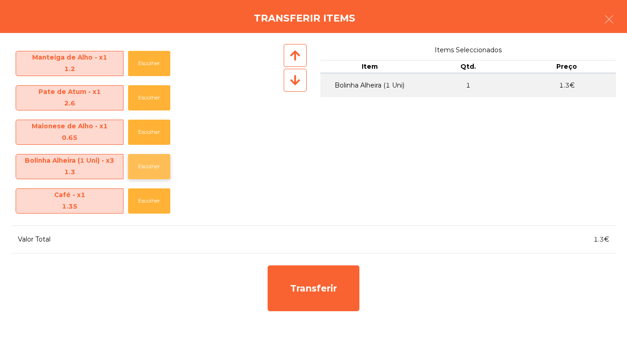
click at [155, 174] on button "Escolher" at bounding box center [149, 166] width 42 height 25
click at [157, 174] on button "Escolher" at bounding box center [149, 166] width 42 height 25
click at [158, 168] on button "Escolher" at bounding box center [149, 166] width 42 height 25
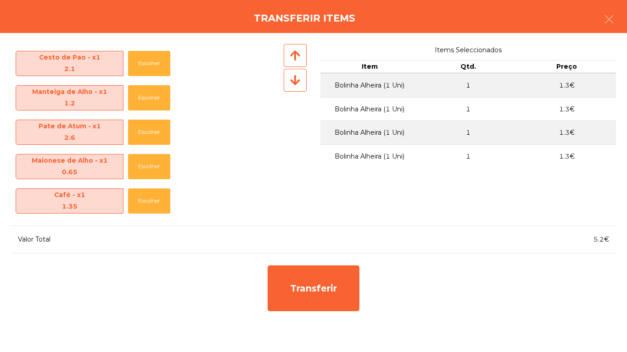
scroll to position [411, 0]
click at [153, 170] on button "Escolher" at bounding box center [149, 166] width 42 height 25
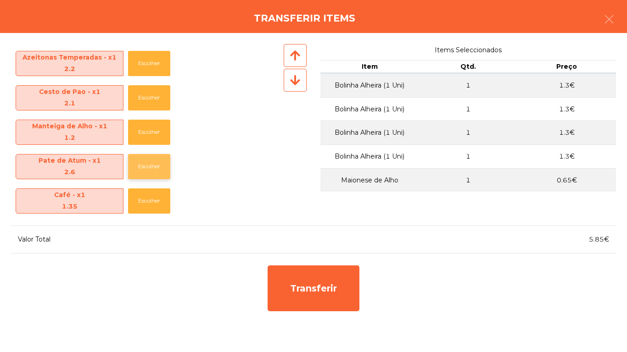
click at [152, 163] on button "Escolher" at bounding box center [149, 166] width 42 height 25
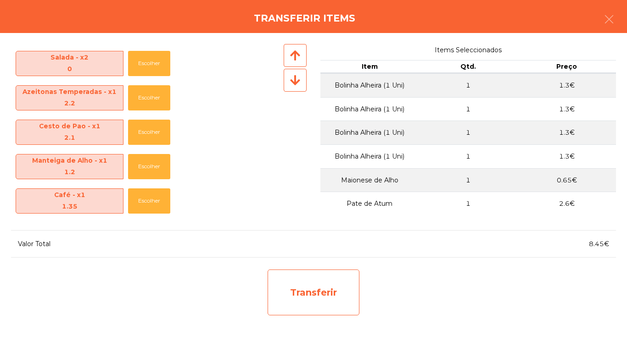
click at [328, 292] on div "Transferir" at bounding box center [313, 293] width 92 height 46
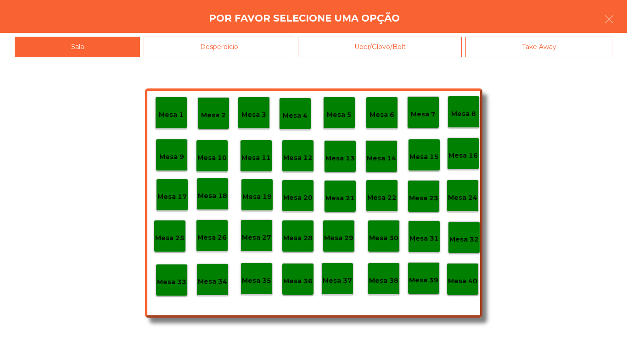
click at [251, 42] on div "Desperdicio" at bounding box center [219, 47] width 150 height 21
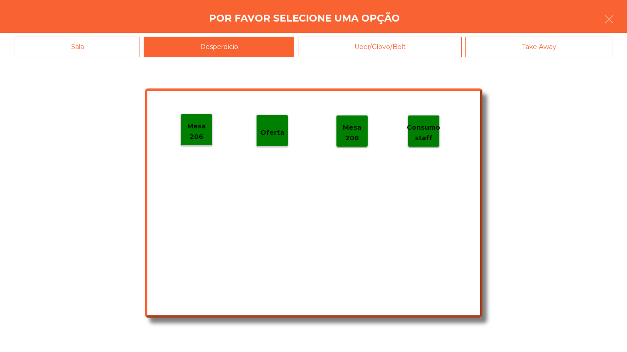
click at [195, 123] on p "Mesa 206" at bounding box center [196, 131] width 31 height 21
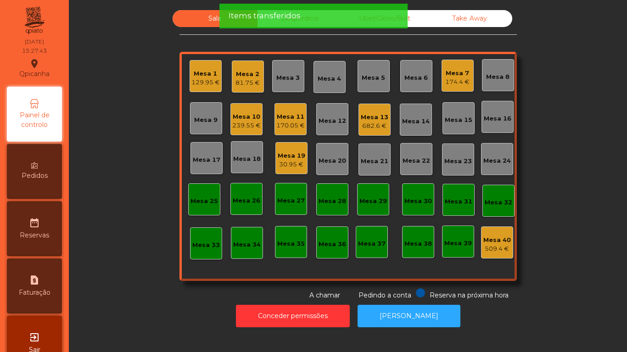
click at [247, 81] on div "81.75 €" at bounding box center [247, 82] width 24 height 9
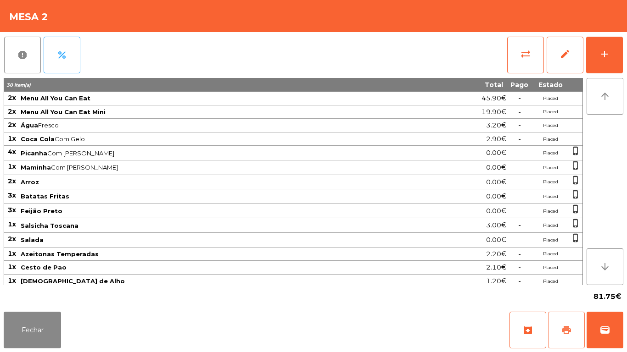
click at [555, 313] on button "print" at bounding box center [566, 330] width 37 height 37
click at [45, 321] on button "Fechar" at bounding box center [32, 330] width 57 height 37
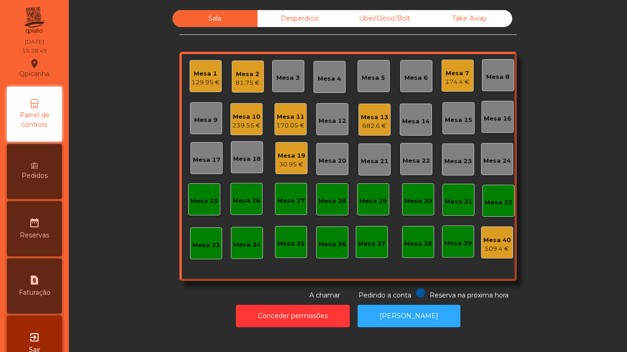
click at [250, 77] on div "Mesa 2" at bounding box center [247, 74] width 24 height 9
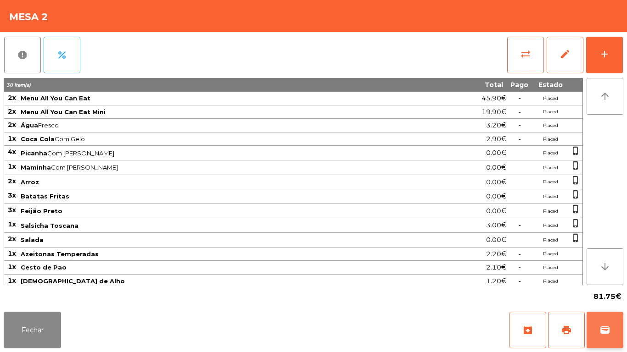
click at [609, 316] on button "wallet" at bounding box center [604, 330] width 37 height 37
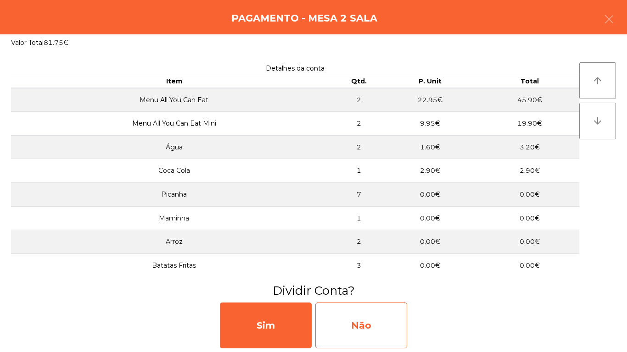
click at [367, 323] on div "Não" at bounding box center [361, 326] width 92 height 46
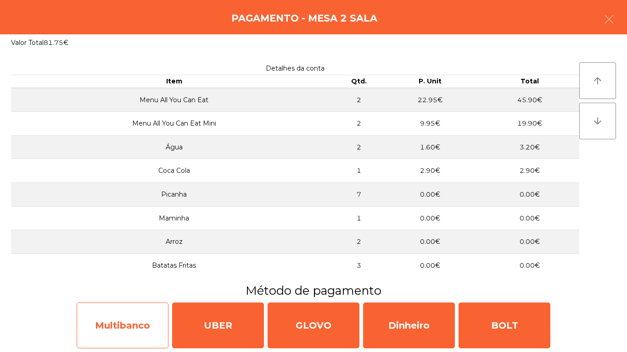
click at [148, 312] on div "Multibanco" at bounding box center [123, 326] width 92 height 46
select select "**"
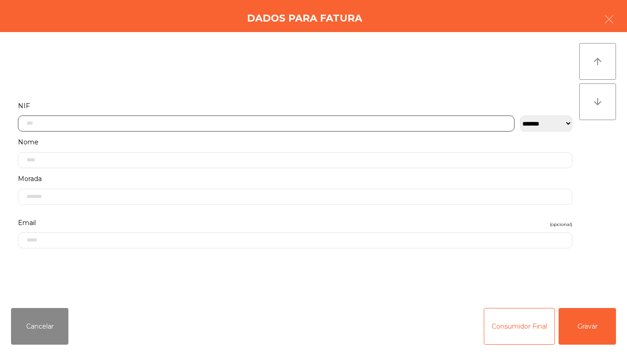
click at [240, 121] on input "text" at bounding box center [266, 124] width 496 height 16
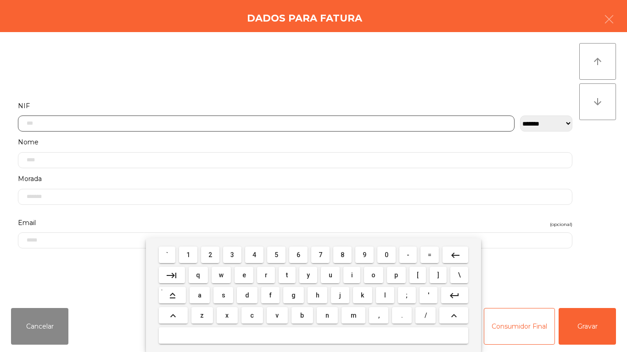
scroll to position [56, 0]
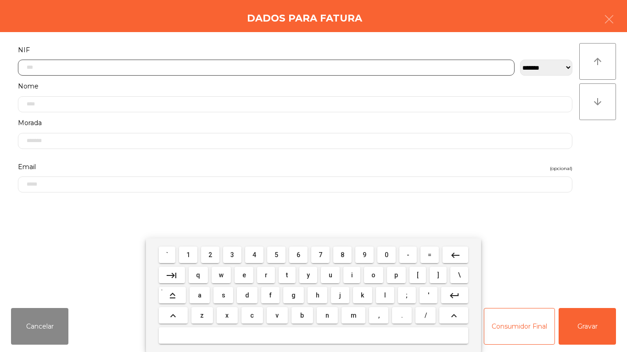
click at [211, 254] on span "2" at bounding box center [210, 254] width 4 height 7
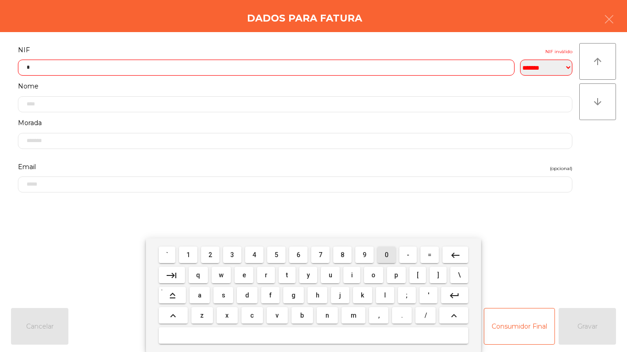
click at [387, 253] on span "0" at bounding box center [386, 254] width 4 height 7
click at [212, 249] on button "2" at bounding box center [210, 255] width 18 height 17
click at [234, 253] on span "3" at bounding box center [232, 254] width 4 height 7
click at [364, 255] on span "9" at bounding box center [364, 254] width 4 height 7
click at [254, 253] on span "4" at bounding box center [254, 254] width 4 height 7
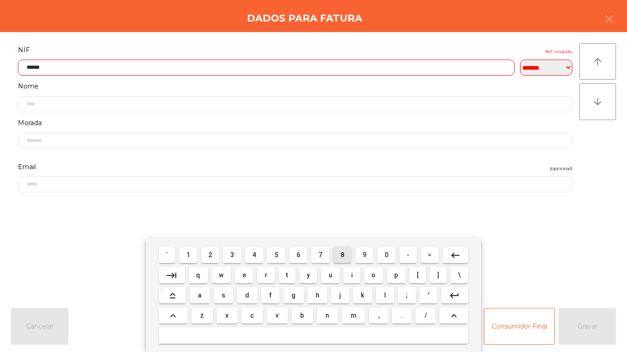
click at [342, 255] on span "8" at bounding box center [342, 254] width 4 height 7
click at [299, 255] on span "6" at bounding box center [298, 254] width 4 height 7
click at [320, 255] on span "7" at bounding box center [320, 254] width 4 height 7
type input "*********"
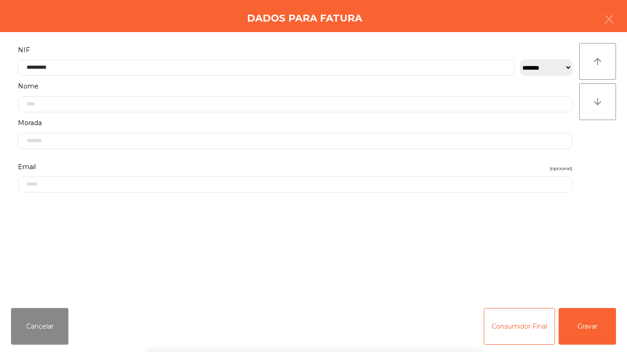
click at [595, 316] on div "` 1 2 3 4 5 6 7 8 9 0 - = keyboard_backspace keyboard_tab q w e r t y u i o p […" at bounding box center [313, 296] width 627 height 114
click at [597, 316] on button "Gravar" at bounding box center [586, 326] width 57 height 37
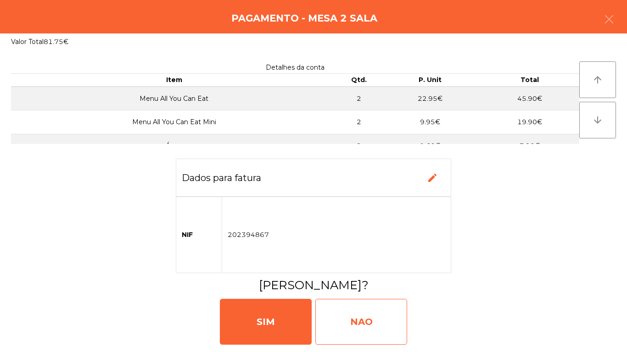
click at [375, 316] on div "NAO" at bounding box center [361, 322] width 92 height 46
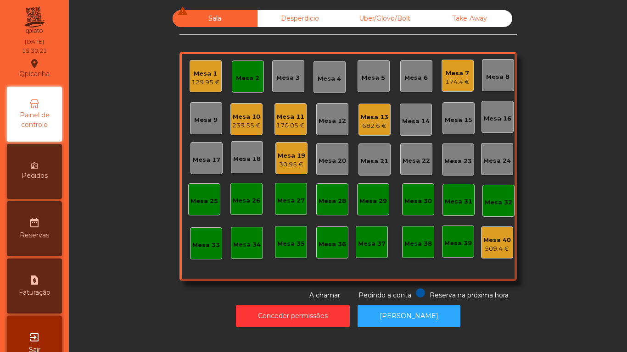
click at [284, 118] on div "Mesa 11" at bounding box center [290, 116] width 28 height 9
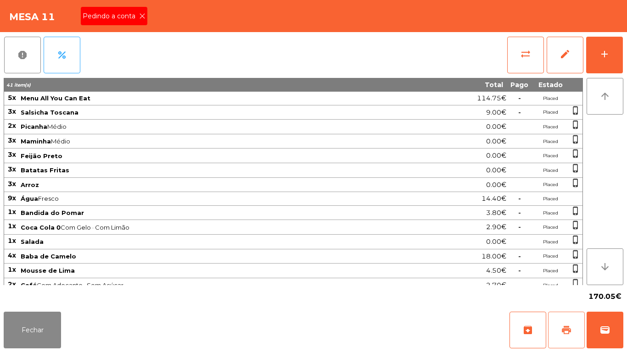
click at [566, 324] on button "print" at bounding box center [566, 330] width 37 height 37
click at [142, 23] on div "Pedindo a conta" at bounding box center [114, 16] width 67 height 18
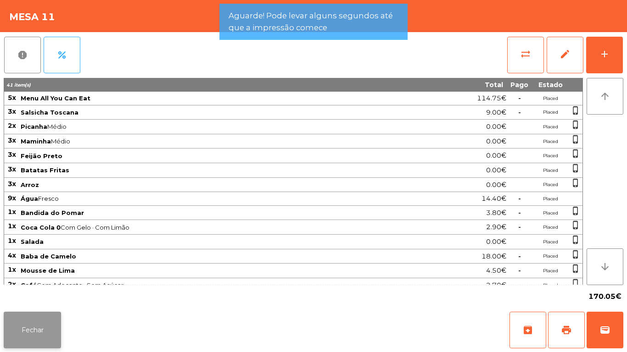
click at [38, 323] on button "Fechar" at bounding box center [32, 330] width 57 height 37
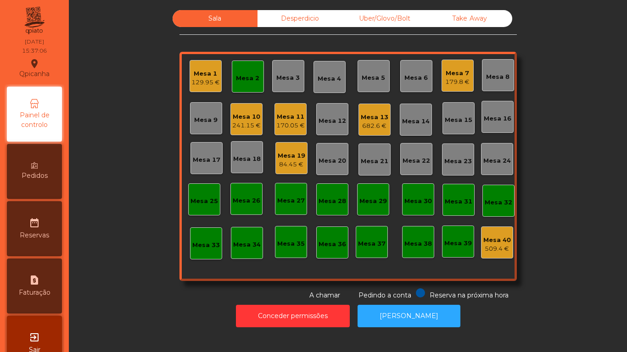
click at [290, 122] on div "170.05 €" at bounding box center [290, 125] width 28 height 9
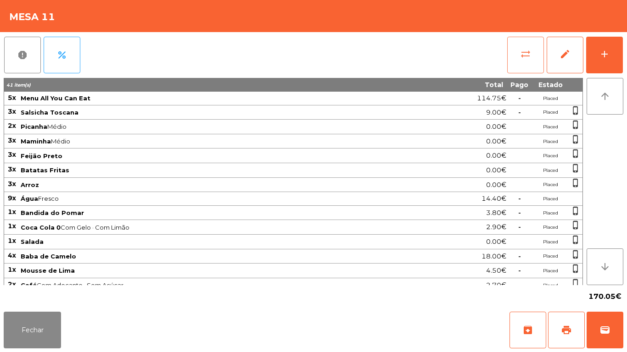
click at [526, 54] on span "sync_alt" at bounding box center [525, 54] width 11 height 11
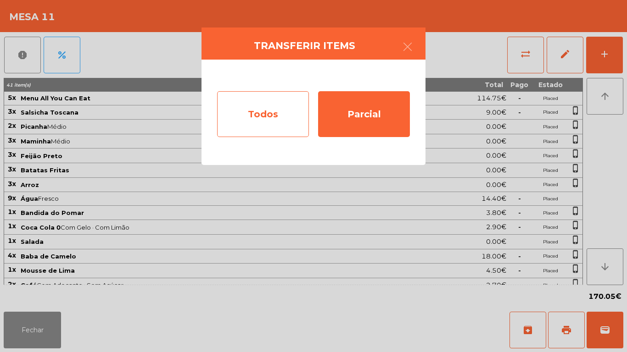
click at [274, 107] on div "Todos" at bounding box center [263, 114] width 92 height 46
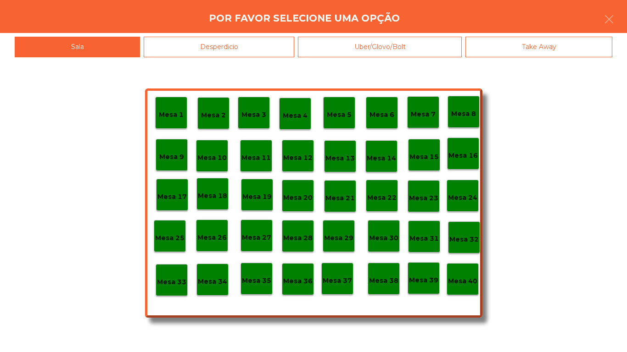
click at [463, 284] on p "Mesa 40" at bounding box center [462, 281] width 29 height 11
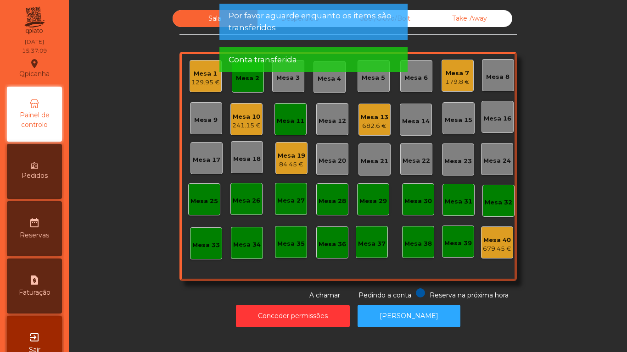
click at [242, 116] on div "Mesa 10" at bounding box center [246, 116] width 28 height 9
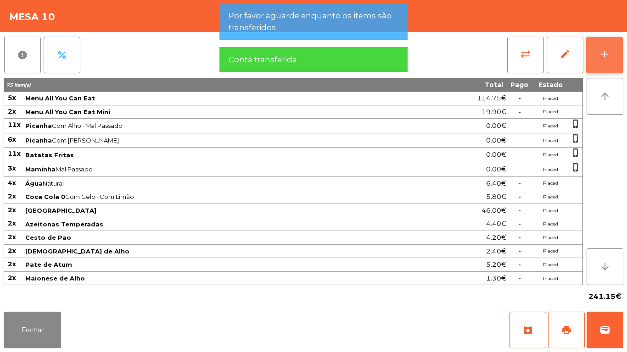
click at [601, 59] on div "add" at bounding box center [604, 54] width 11 height 11
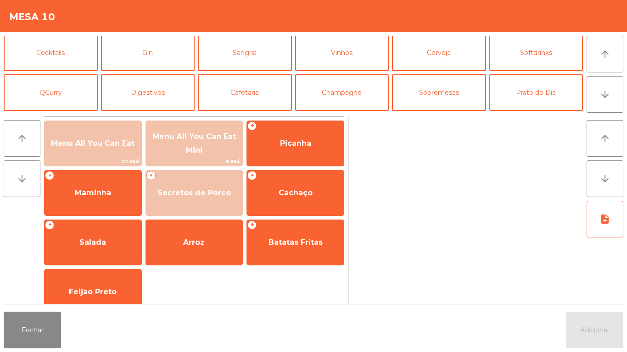
scroll to position [49, 0]
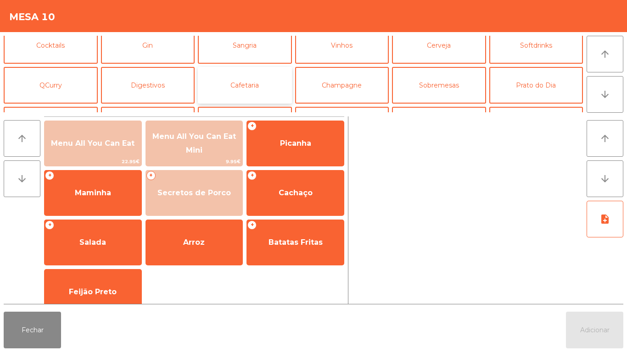
click at [250, 94] on button "Cafetaria" at bounding box center [245, 85] width 94 height 37
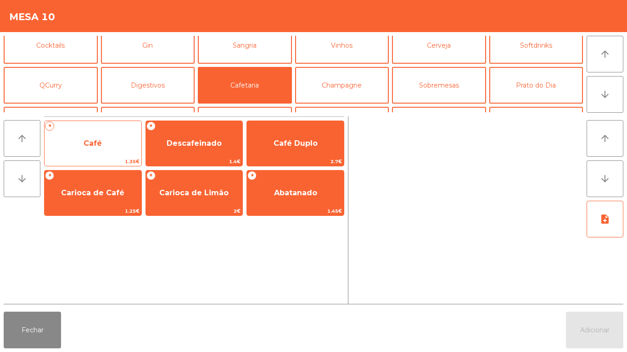
click at [114, 140] on span "Café" at bounding box center [93, 143] width 97 height 25
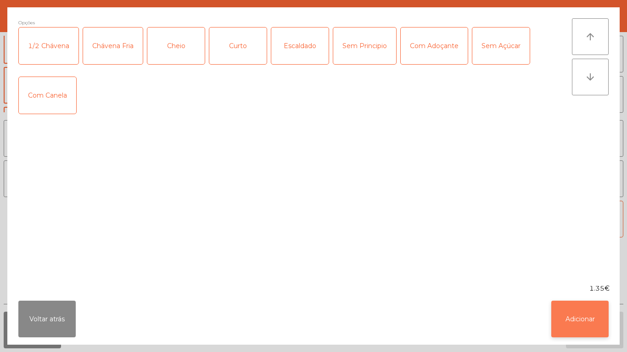
click at [577, 315] on button "Adicionar" at bounding box center [579, 319] width 57 height 37
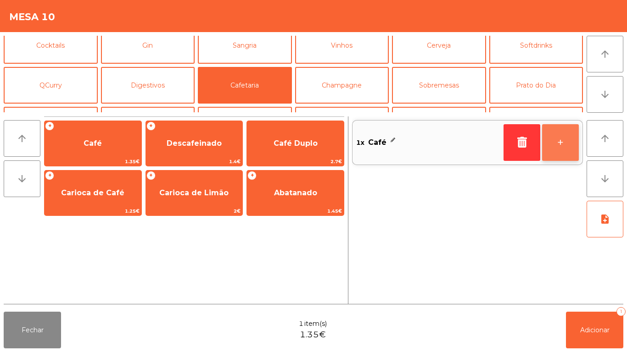
click at [557, 150] on button "+" at bounding box center [560, 142] width 37 height 37
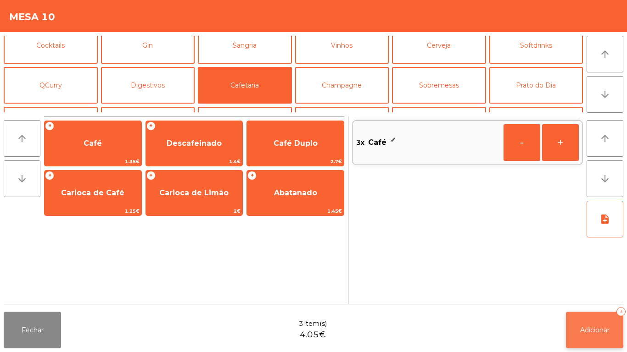
click at [593, 320] on button "Adicionar 3" at bounding box center [594, 330] width 57 height 37
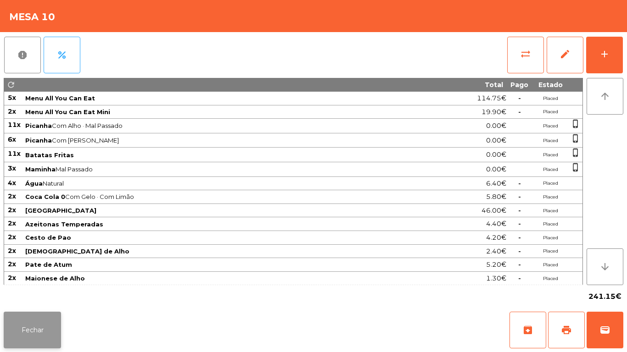
click at [52, 322] on button "Fechar" at bounding box center [32, 330] width 57 height 37
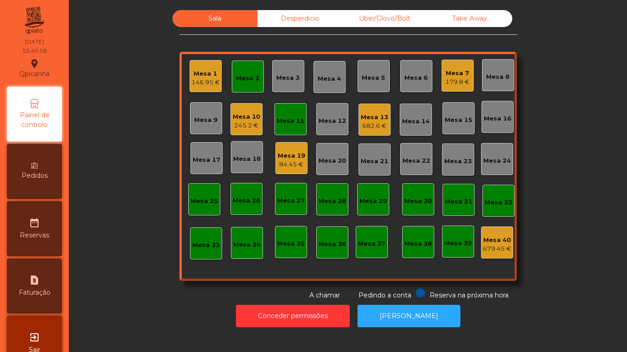
click at [209, 75] on div "Mesa 1" at bounding box center [205, 73] width 28 height 9
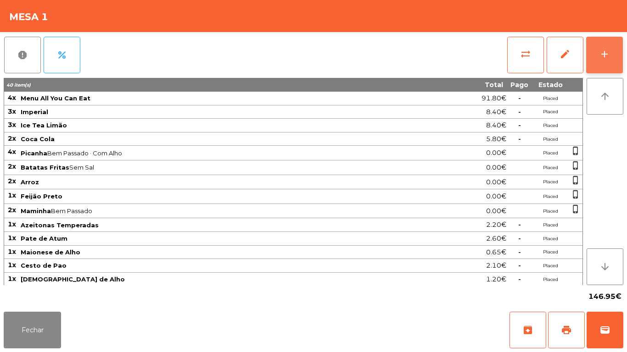
click at [607, 50] on div "add" at bounding box center [604, 54] width 11 height 11
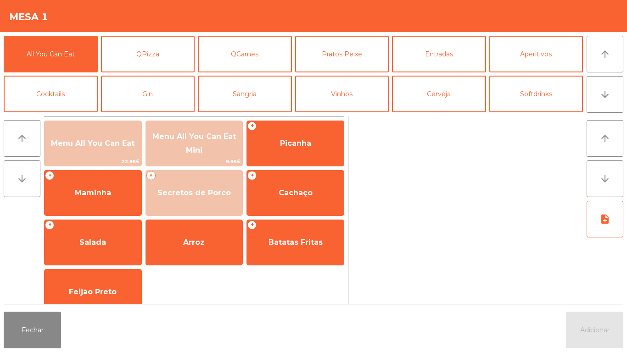
scroll to position [80, 0]
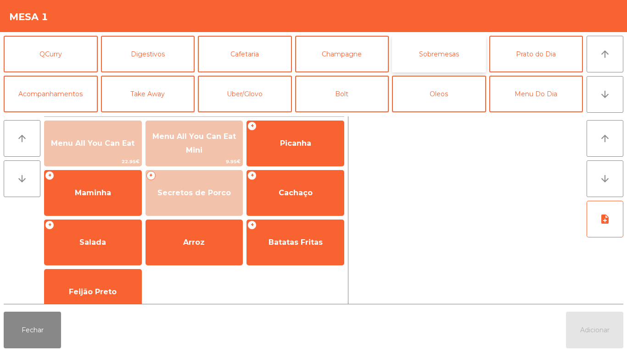
click at [431, 58] on button "Sobremesas" at bounding box center [439, 54] width 94 height 37
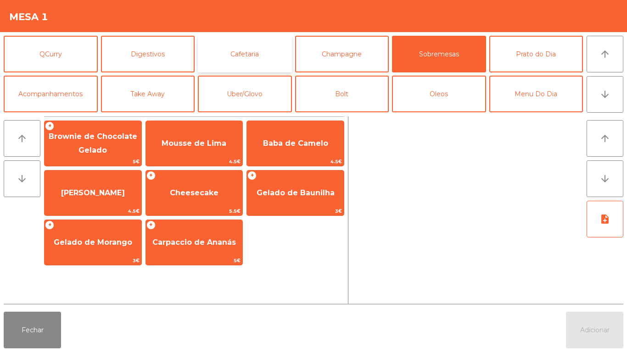
click at [263, 57] on button "Cafetaria" at bounding box center [245, 54] width 94 height 37
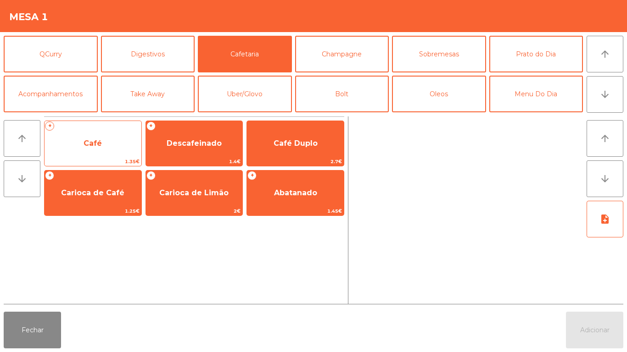
click at [100, 149] on span "Café" at bounding box center [93, 143] width 97 height 25
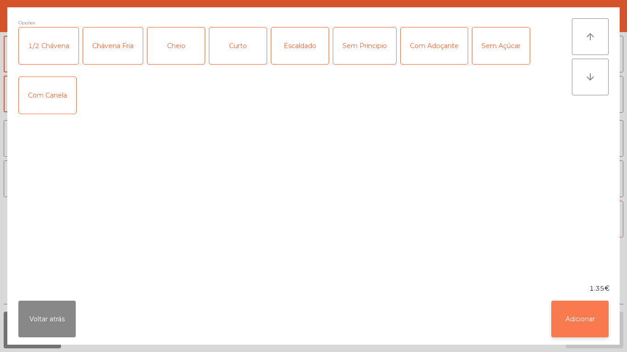
click at [588, 322] on button "Adicionar" at bounding box center [579, 319] width 57 height 37
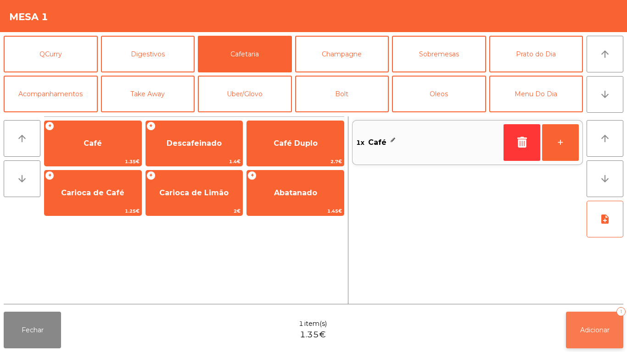
click at [594, 316] on button "Adicionar 1" at bounding box center [594, 330] width 57 height 37
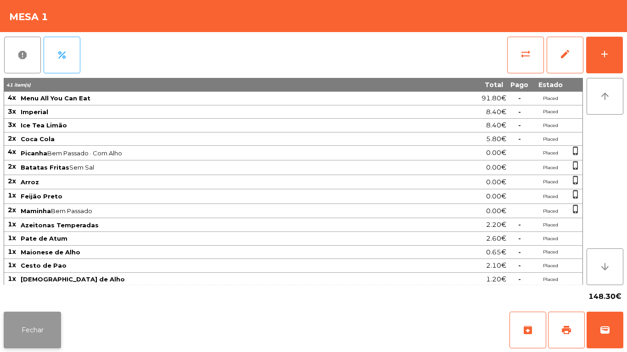
click at [45, 317] on button "Fechar" at bounding box center [32, 330] width 57 height 37
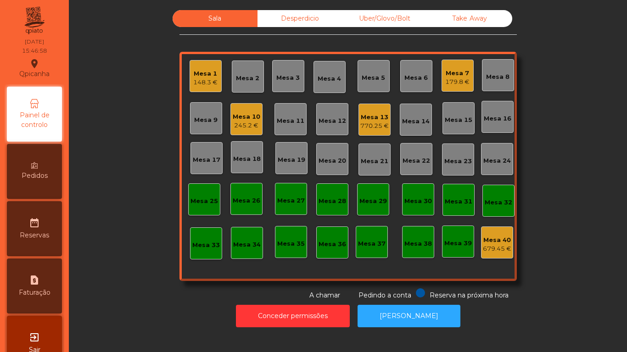
click at [375, 124] on div "770.25 €" at bounding box center [374, 126] width 28 height 9
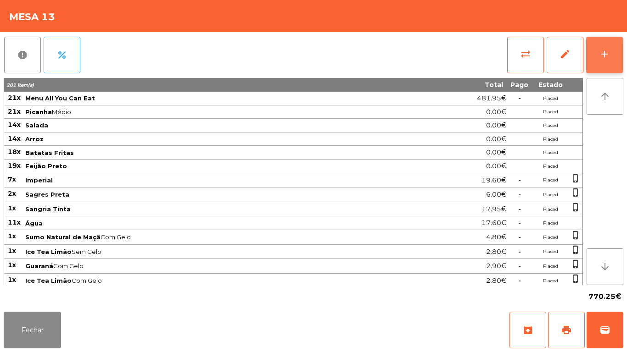
click at [618, 57] on button "add" at bounding box center [604, 55] width 37 height 37
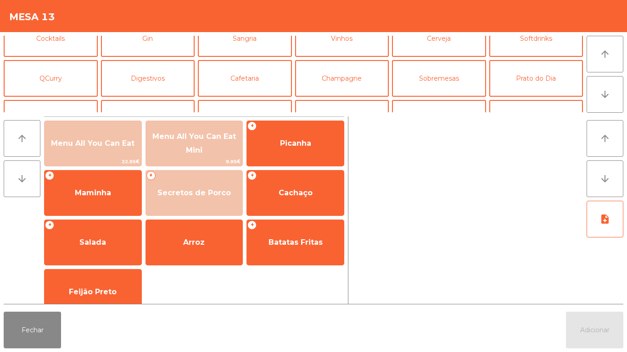
scroll to position [61, 0]
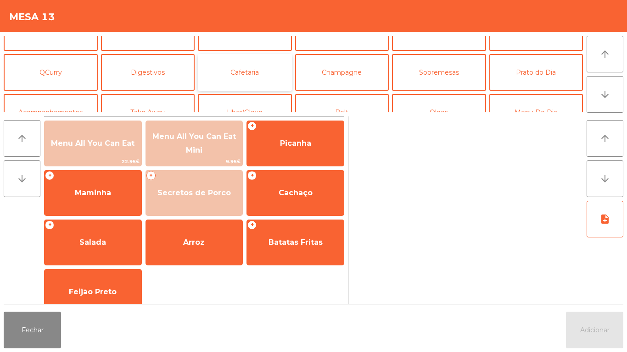
click at [260, 69] on button "Cafetaria" at bounding box center [245, 72] width 94 height 37
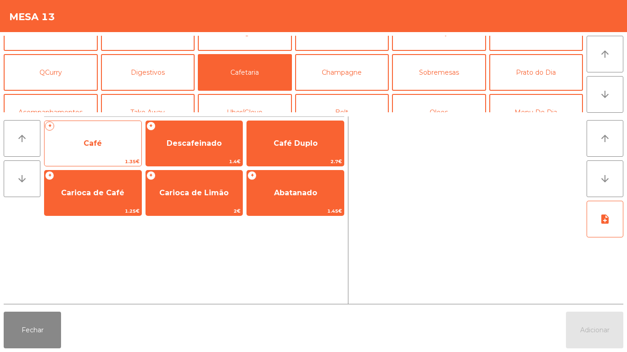
click at [104, 143] on span "Café" at bounding box center [93, 143] width 97 height 25
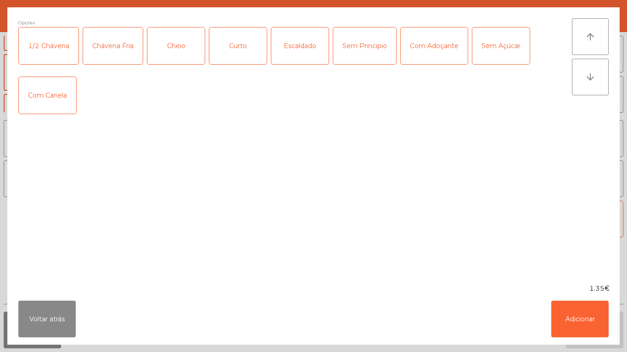
click at [250, 39] on div "Curto" at bounding box center [237, 46] width 57 height 37
click at [251, 45] on div "Curto" at bounding box center [237, 46] width 57 height 37
click at [182, 54] on div "Cheio" at bounding box center [175, 46] width 57 height 37
click at [573, 314] on button "Adicionar" at bounding box center [579, 319] width 57 height 37
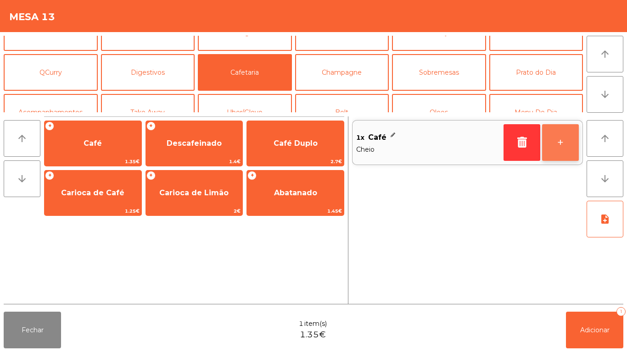
click at [563, 152] on button "+" at bounding box center [560, 142] width 37 height 37
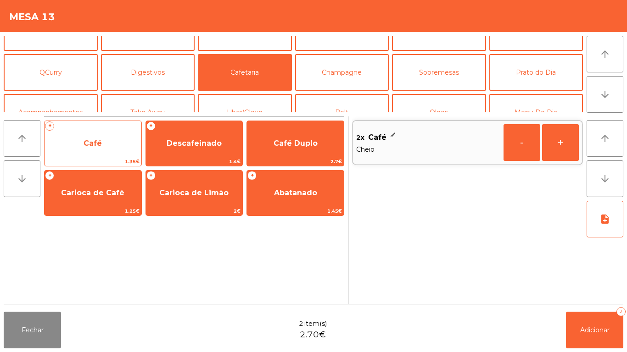
click at [110, 144] on span "Café" at bounding box center [93, 143] width 97 height 25
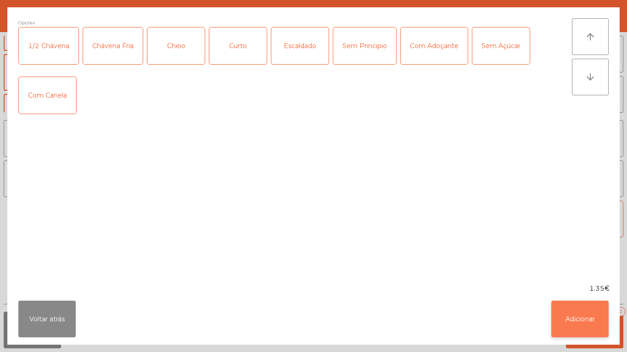
click at [578, 329] on button "Adicionar" at bounding box center [579, 319] width 57 height 37
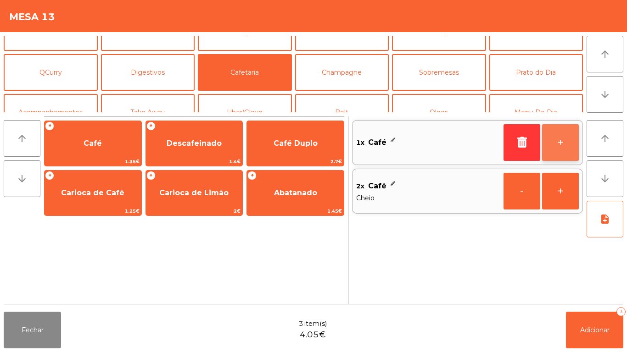
click at [558, 145] on button "+" at bounding box center [560, 142] width 37 height 37
click at [565, 148] on button "+" at bounding box center [560, 142] width 37 height 37
click at [569, 148] on button "+" at bounding box center [560, 142] width 37 height 37
click at [566, 145] on button "+" at bounding box center [560, 142] width 37 height 37
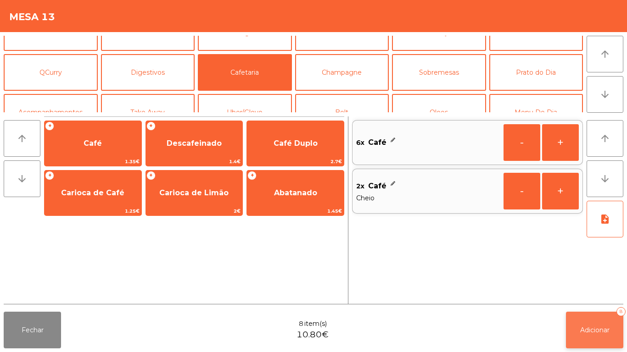
click at [590, 316] on button "Adicionar 8" at bounding box center [594, 330] width 57 height 37
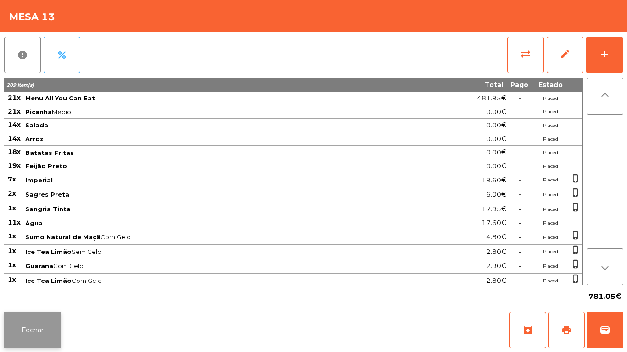
click at [34, 326] on button "Fechar" at bounding box center [32, 330] width 57 height 37
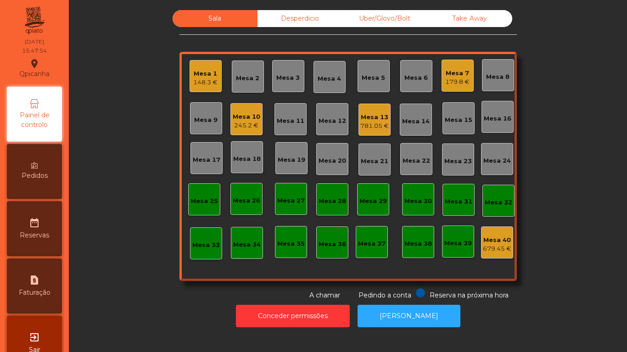
click at [248, 126] on div "245.2 €" at bounding box center [247, 125] width 28 height 9
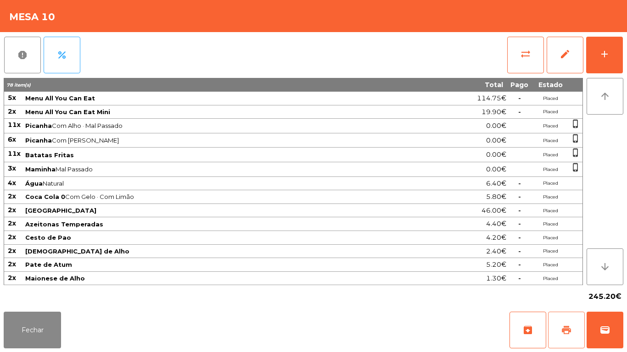
click at [557, 323] on button "print" at bounding box center [566, 330] width 37 height 37
click at [49, 323] on button "Fechar" at bounding box center [32, 330] width 57 height 37
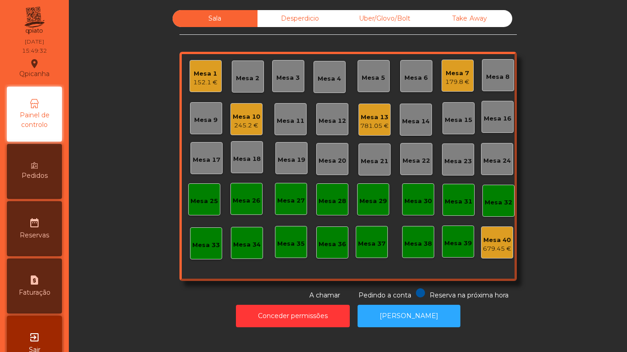
click at [450, 81] on div "179.8 €" at bounding box center [457, 82] width 24 height 9
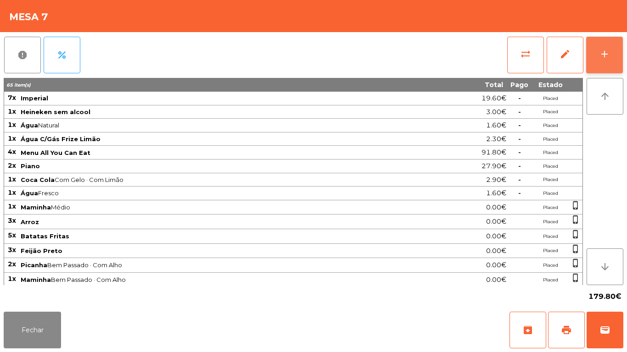
click at [598, 50] on button "add" at bounding box center [604, 55] width 37 height 37
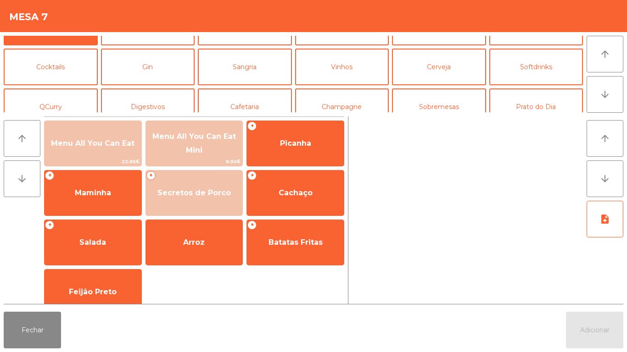
scroll to position [46, 0]
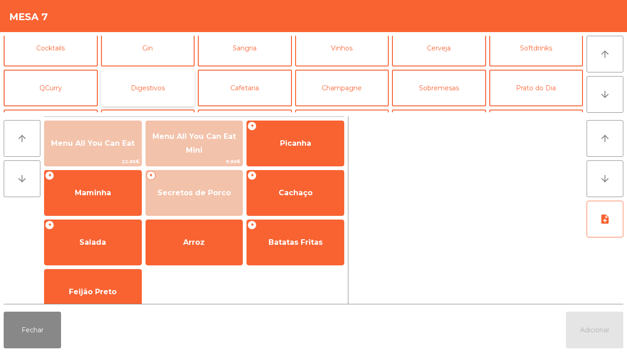
click at [161, 85] on button "Digestivos" at bounding box center [148, 88] width 94 height 37
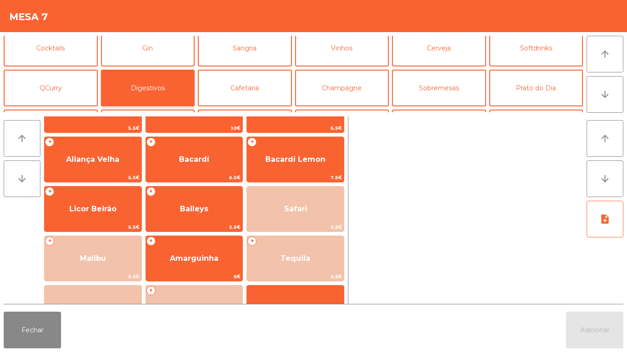
scroll to position [234, 0]
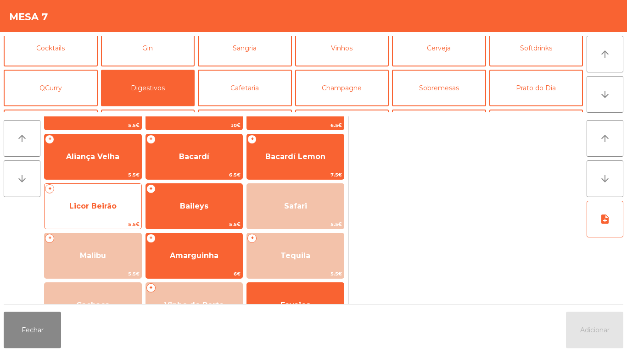
click at [121, 212] on span "Licor Beirão" at bounding box center [93, 206] width 97 height 25
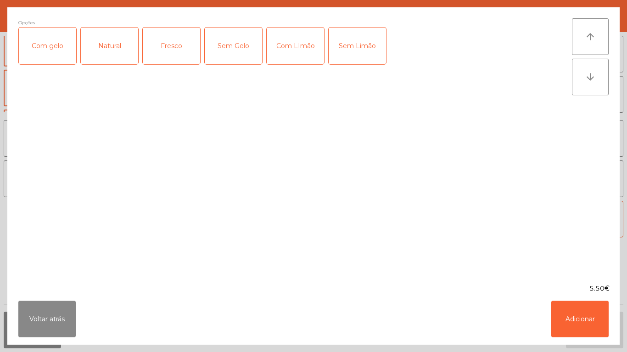
click at [54, 52] on div "Com gelo" at bounding box center [47, 46] width 57 height 37
click at [568, 319] on button "Adicionar" at bounding box center [579, 319] width 57 height 37
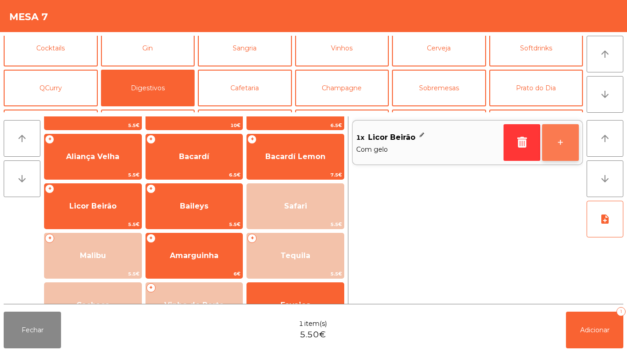
click at [560, 149] on button "+" at bounding box center [560, 142] width 37 height 37
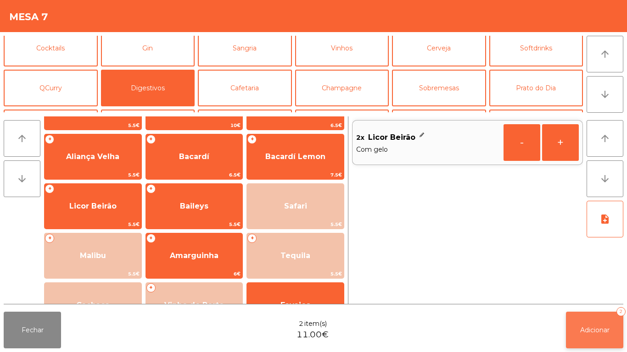
click at [581, 314] on button "Adicionar 2" at bounding box center [594, 330] width 57 height 37
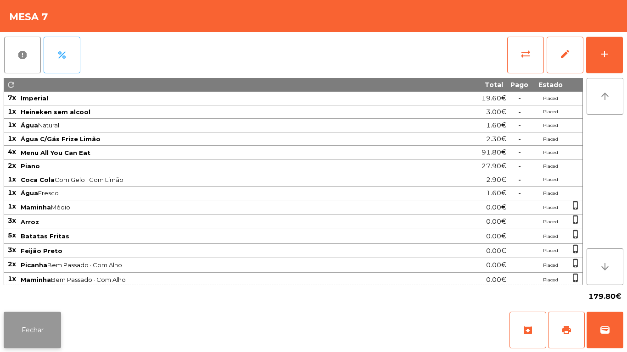
click at [42, 315] on button "Fechar" at bounding box center [32, 330] width 57 height 37
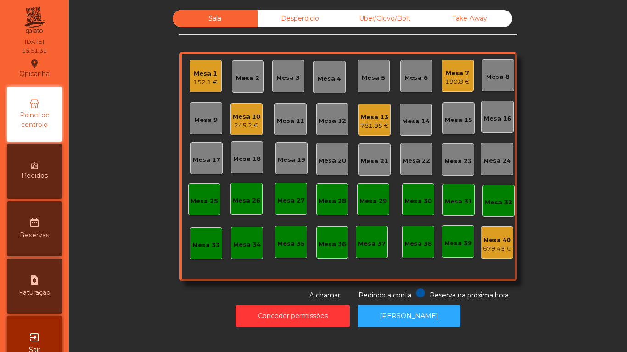
click at [250, 130] on div "Mesa 10 245.2 €" at bounding box center [246, 119] width 32 height 32
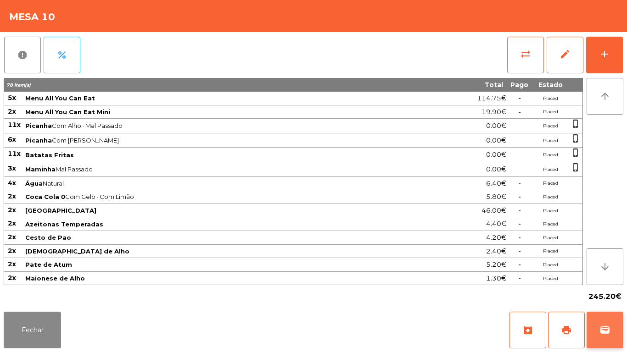
click at [612, 326] on button "wallet" at bounding box center [604, 330] width 37 height 37
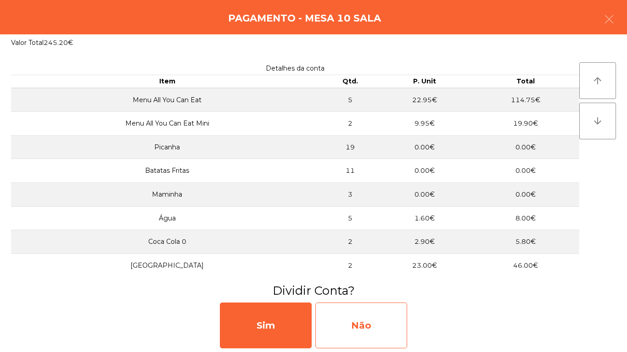
click at [383, 325] on div "Não" at bounding box center [361, 326] width 92 height 46
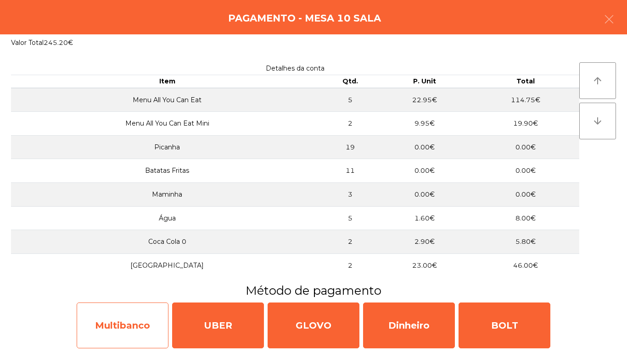
click at [143, 317] on div "Multibanco" at bounding box center [123, 326] width 92 height 46
select select "**"
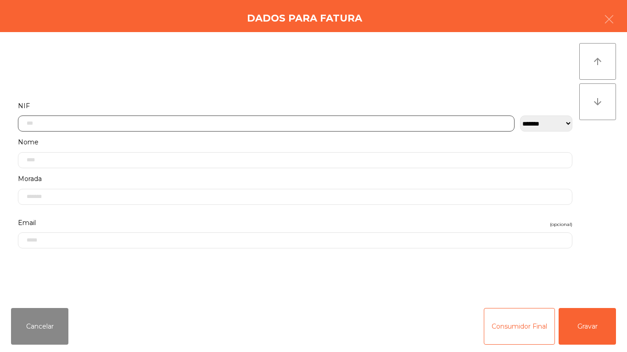
click at [213, 123] on input "text" at bounding box center [266, 124] width 496 height 16
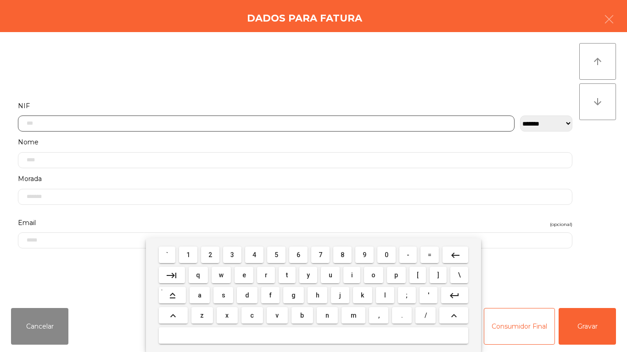
scroll to position [56, 0]
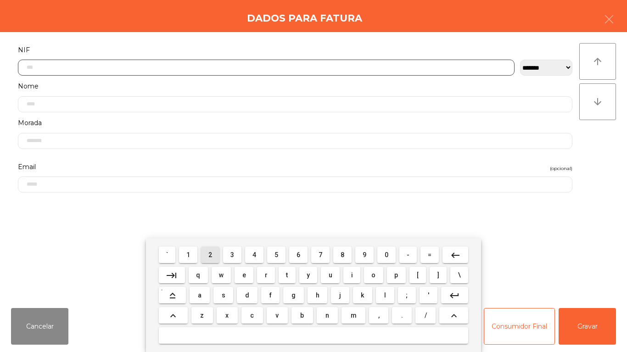
click at [211, 255] on span "2" at bounding box center [210, 254] width 4 height 7
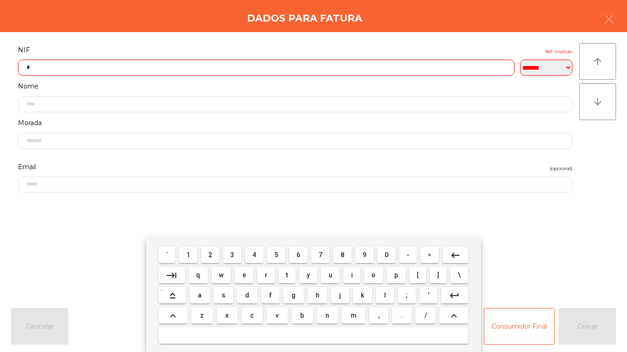
click at [211, 255] on span "2" at bounding box center [210, 254] width 4 height 7
click at [298, 255] on span "6" at bounding box center [298, 254] width 4 height 7
click at [300, 253] on span "6" at bounding box center [298, 254] width 4 height 7
click at [340, 253] on span "8" at bounding box center [342, 254] width 4 height 7
click at [233, 254] on span "3" at bounding box center [232, 254] width 4 height 7
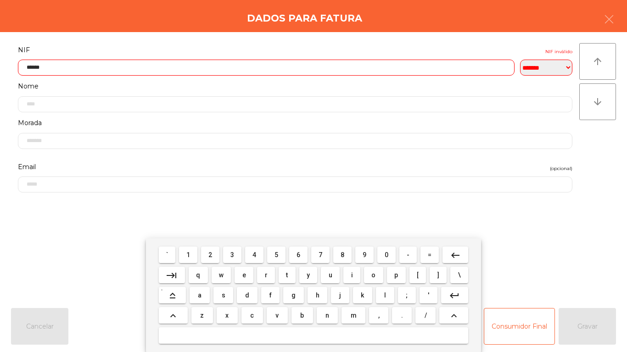
click at [320, 254] on span "7" at bounding box center [320, 254] width 4 height 7
click at [233, 254] on span "3" at bounding box center [232, 254] width 4 height 7
click at [319, 247] on button "7" at bounding box center [320, 255] width 18 height 17
type input "*********"
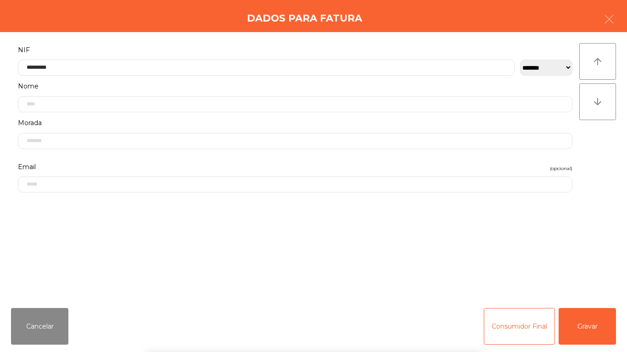
click at [595, 320] on div "` 1 2 3 4 5 6 7 8 9 0 - = keyboard_backspace keyboard_tab q w e r t y u i o p […" at bounding box center [313, 296] width 627 height 114
click at [596, 322] on button "Gravar" at bounding box center [586, 326] width 57 height 37
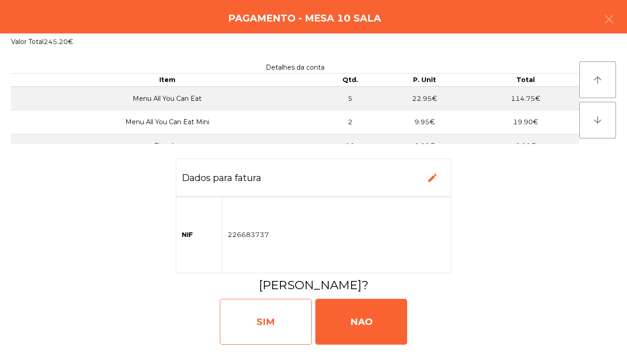
click at [273, 306] on div "SIM" at bounding box center [266, 322] width 92 height 46
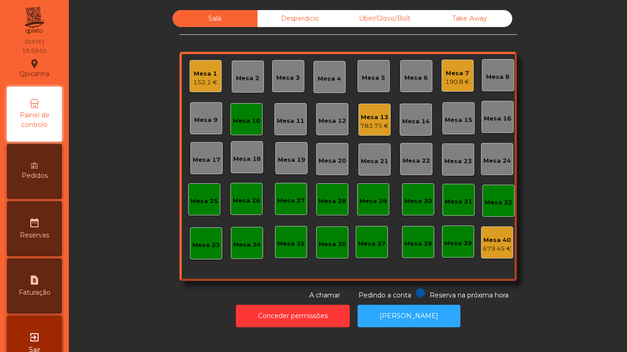
click at [205, 68] on div "Mesa 1 152.1 €" at bounding box center [205, 77] width 24 height 22
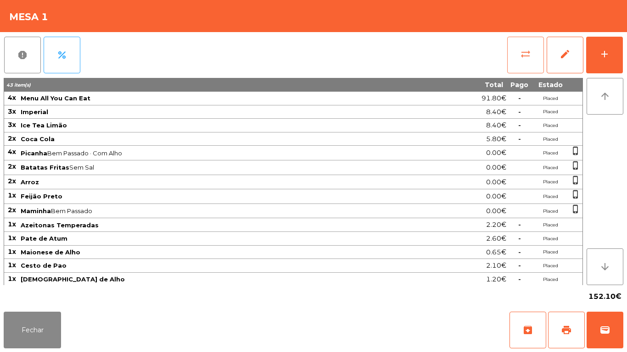
click at [516, 59] on button "sync_alt" at bounding box center [525, 55] width 37 height 37
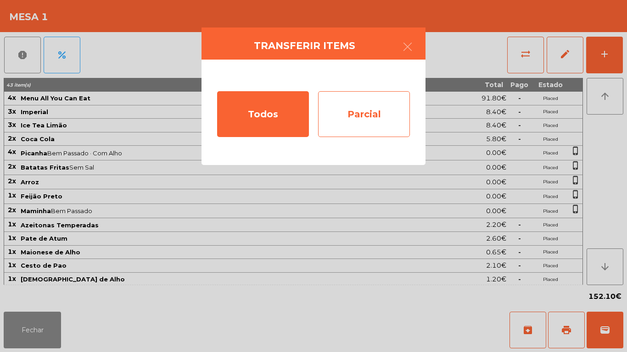
click at [369, 115] on div "Parcial" at bounding box center [364, 114] width 92 height 46
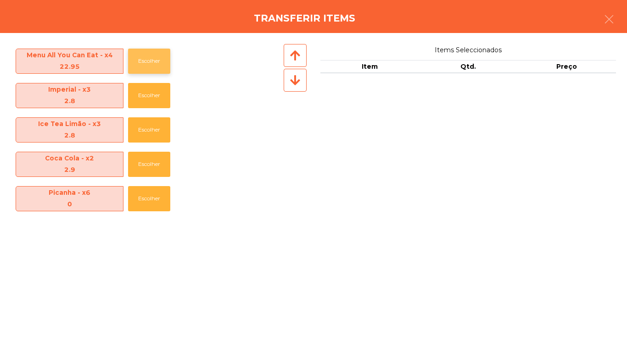
click at [153, 64] on button "Escolher" at bounding box center [149, 61] width 42 height 25
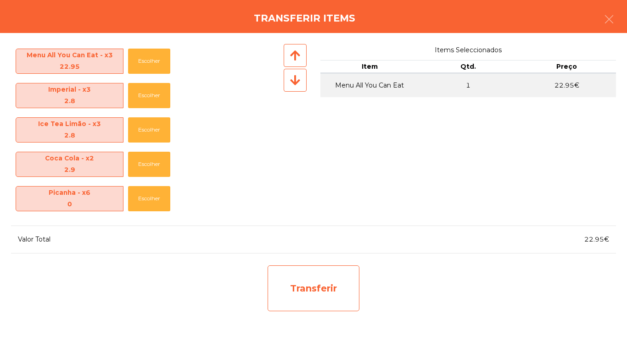
click at [330, 278] on div "Transferir" at bounding box center [313, 289] width 92 height 46
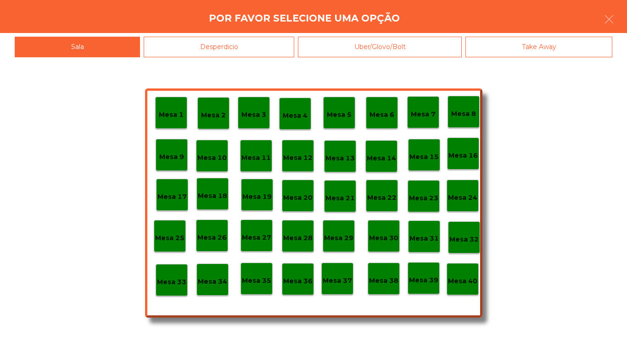
click at [245, 45] on div "Desperdicio" at bounding box center [219, 47] width 150 height 21
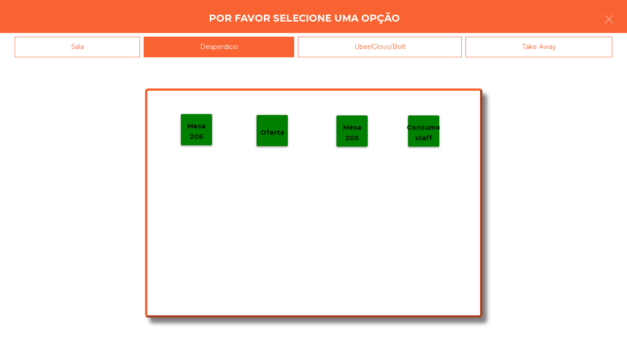
click at [204, 132] on p "Mesa 206" at bounding box center [196, 131] width 31 height 21
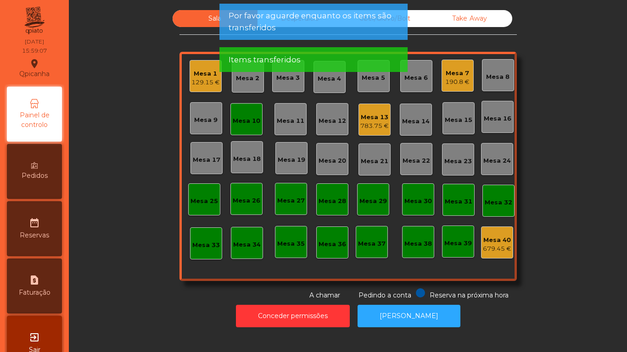
click at [205, 88] on div "Mesa 1 129.15 €" at bounding box center [205, 76] width 32 height 32
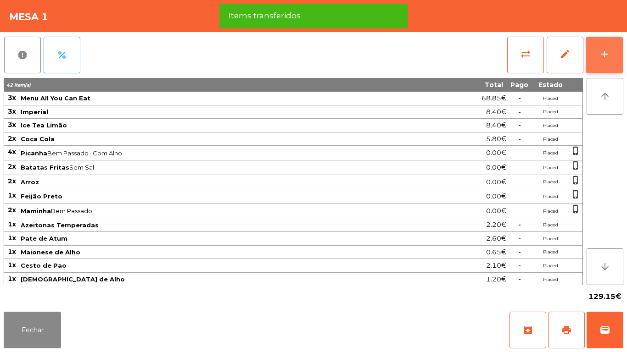
click at [605, 56] on div "add" at bounding box center [604, 54] width 11 height 11
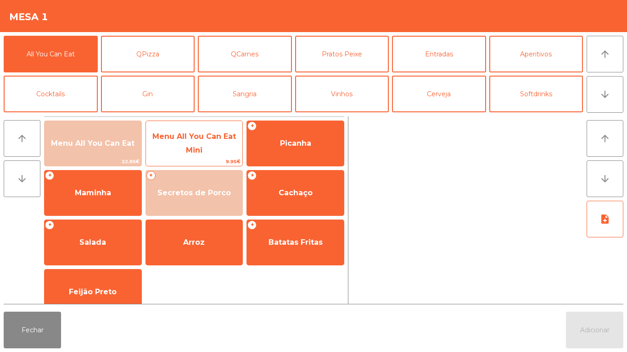
click at [197, 145] on span "Menu All You Can Eat Mini" at bounding box center [194, 143] width 97 height 39
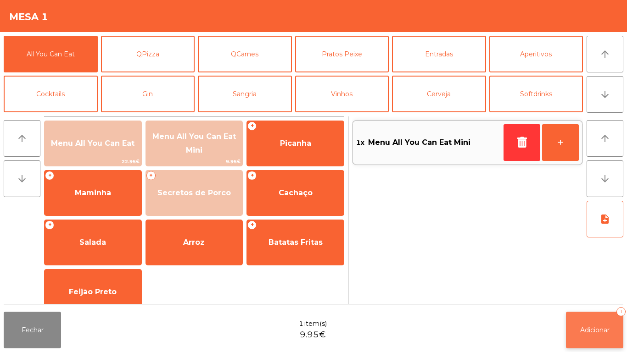
click at [599, 331] on span "Adicionar" at bounding box center [594, 330] width 29 height 8
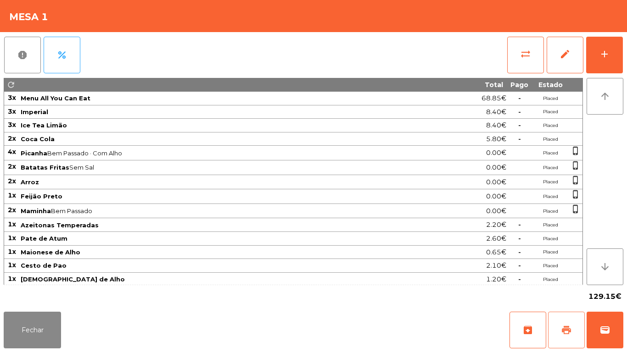
click at [568, 328] on span "print" at bounding box center [566, 330] width 11 height 11
click at [39, 340] on button "Fechar" at bounding box center [32, 330] width 57 height 37
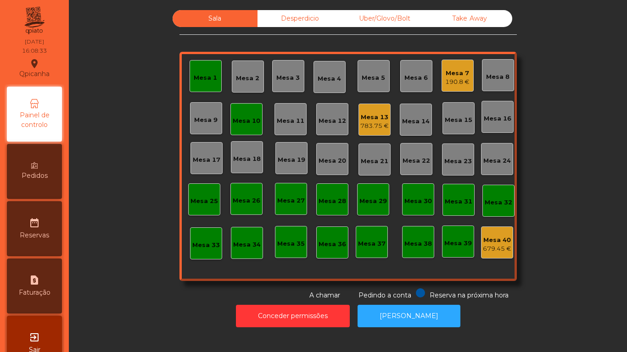
click at [448, 76] on div "Mesa 7" at bounding box center [457, 73] width 24 height 9
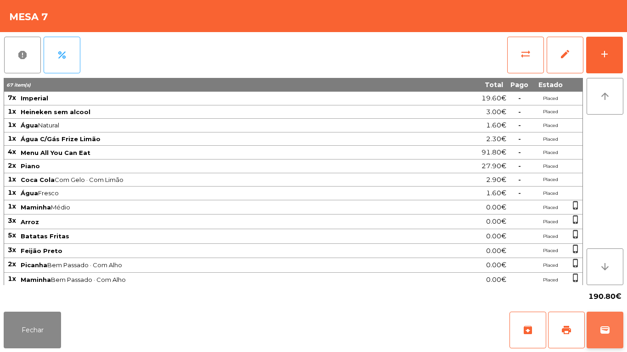
click at [603, 325] on span "wallet" at bounding box center [604, 330] width 11 height 11
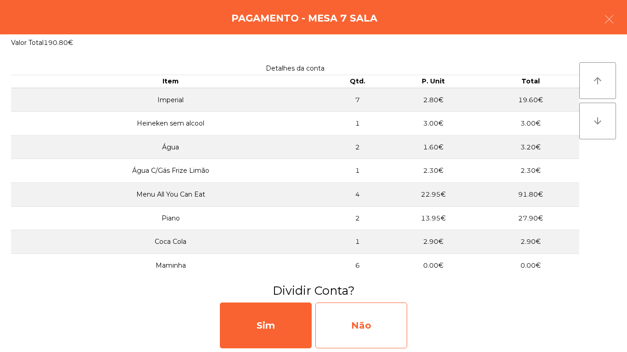
click at [373, 323] on div "Não" at bounding box center [361, 326] width 92 height 46
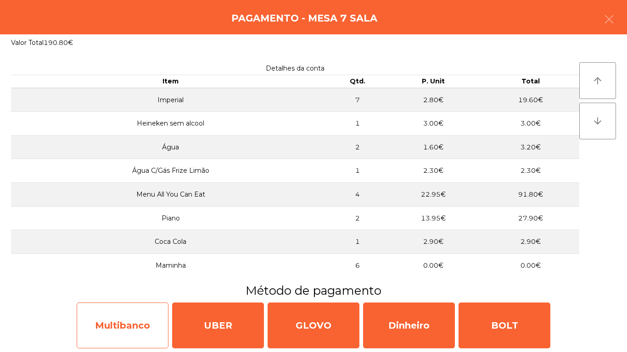
click at [132, 330] on div "Multibanco" at bounding box center [123, 326] width 92 height 46
select select "**"
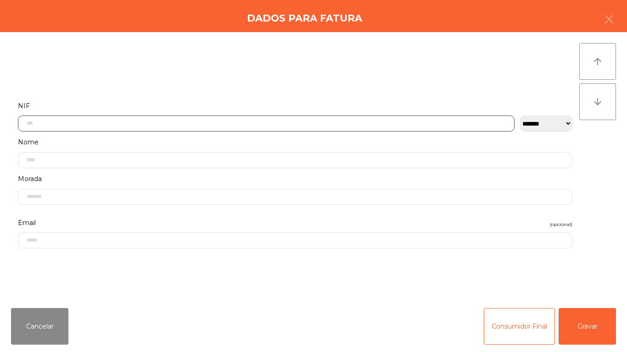
click at [70, 122] on input "text" at bounding box center [266, 124] width 496 height 16
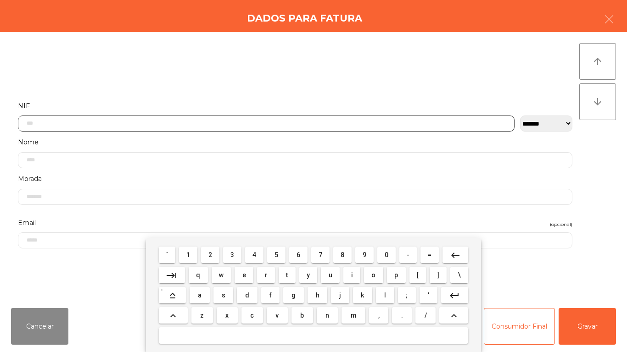
scroll to position [56, 0]
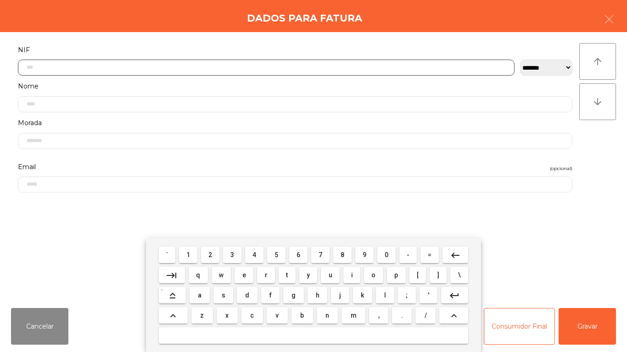
click at [276, 255] on span "5" at bounding box center [276, 254] width 4 height 7
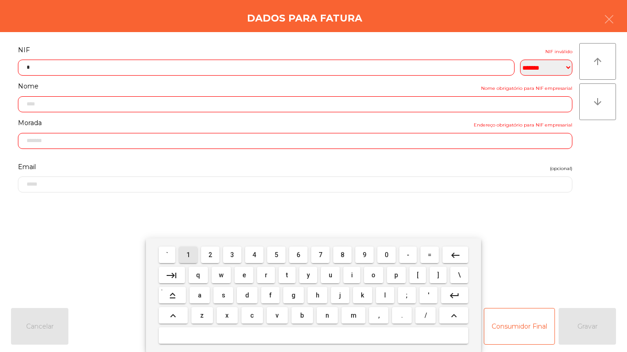
click at [189, 255] on span "1" at bounding box center [188, 254] width 4 height 7
click at [296, 251] on span "6" at bounding box center [298, 254] width 4 height 7
click at [364, 254] on span "9" at bounding box center [364, 254] width 4 height 7
click at [364, 255] on span "9" at bounding box center [364, 254] width 4 height 7
click at [364, 254] on span "9" at bounding box center [364, 254] width 4 height 7
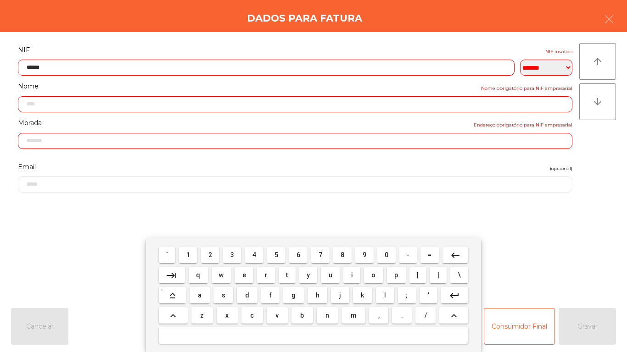
click at [209, 257] on span "2" at bounding box center [210, 254] width 4 height 7
click at [182, 256] on button "1" at bounding box center [188, 255] width 18 height 17
click at [254, 252] on span "4" at bounding box center [254, 254] width 4 height 7
type input "*********"
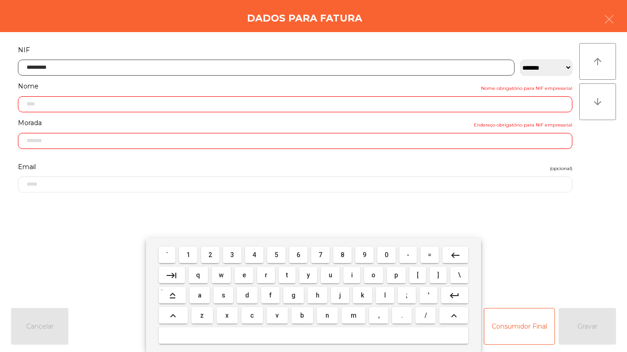
type input "**********"
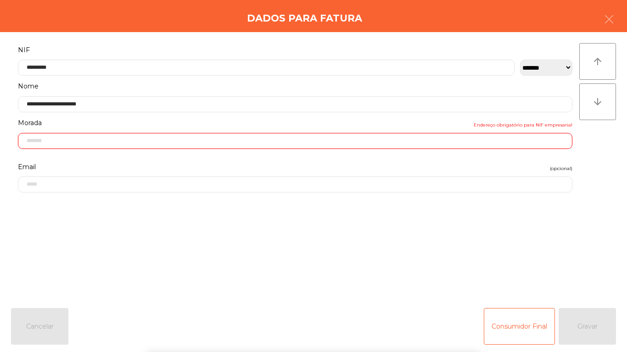
click at [550, 258] on div "` 1 2 3 4 5 6 7 8 9 0 - = keyboard_backspace keyboard_tab q w e r t y u i o p […" at bounding box center [313, 296] width 627 height 114
click at [77, 143] on input "text" at bounding box center [295, 141] width 554 height 16
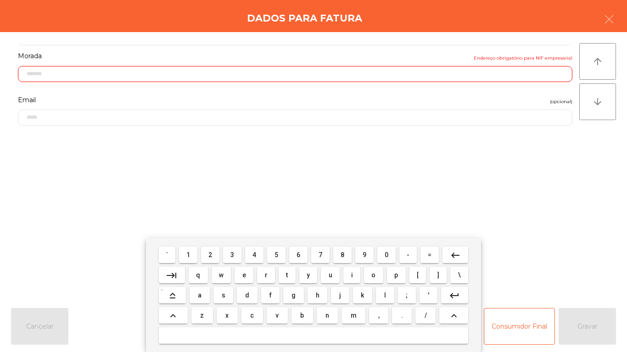
scroll to position [131, 0]
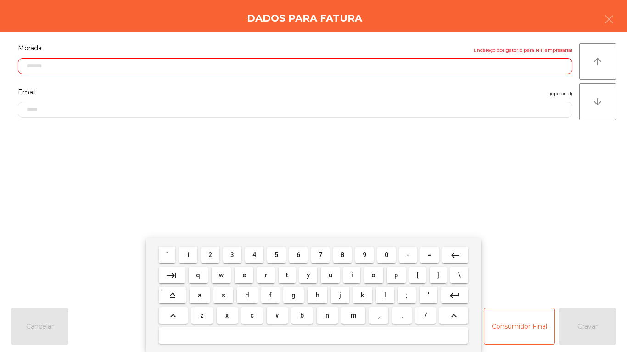
click at [384, 290] on button "l" at bounding box center [385, 295] width 18 height 17
type input "*"
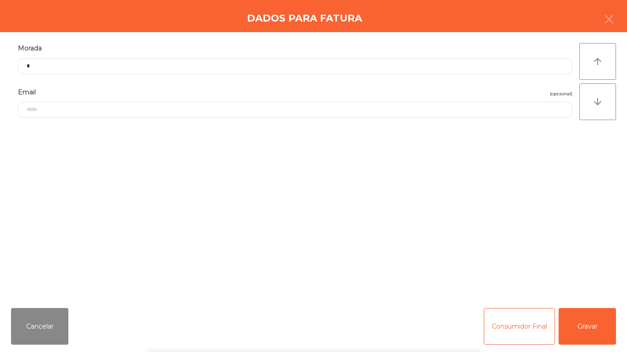
click at [523, 230] on div "**********" at bounding box center [295, 166] width 568 height 247
click at [594, 320] on button "Gravar" at bounding box center [586, 326] width 57 height 37
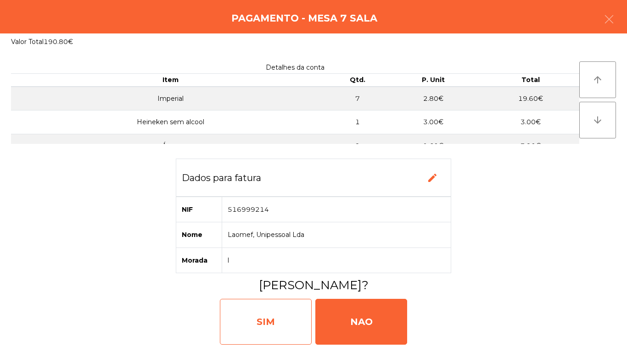
click at [261, 315] on div "SIM" at bounding box center [266, 322] width 92 height 46
